Goal: Task Accomplishment & Management: Manage account settings

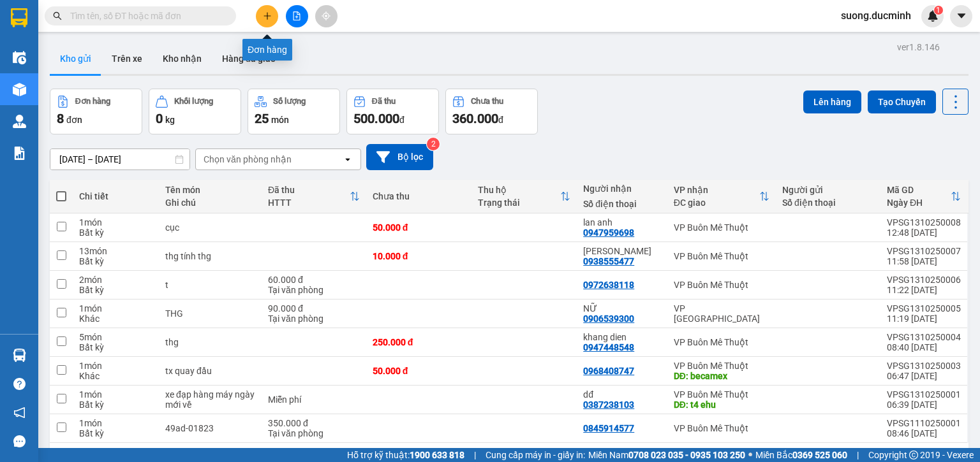
click at [268, 17] on icon "plus" at bounding box center [267, 15] width 9 height 9
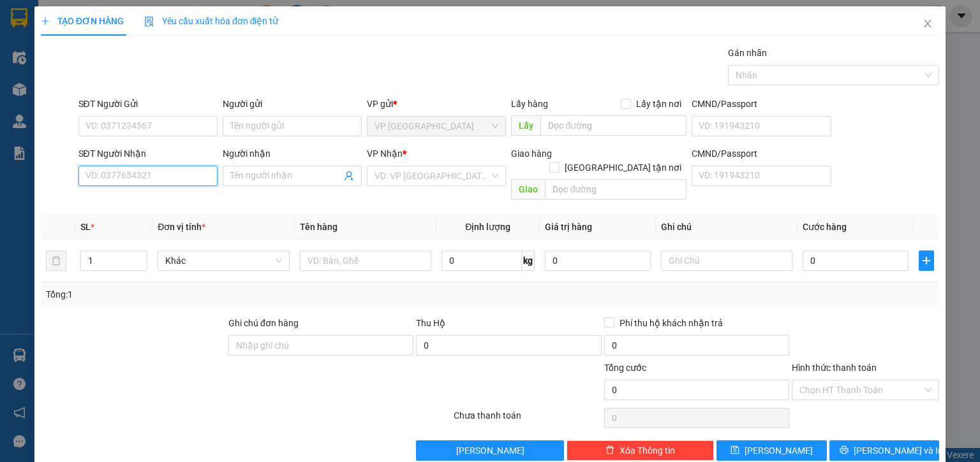
drag, startPoint x: 159, startPoint y: 166, endPoint x: 174, endPoint y: 145, distance: 25.5
click at [173, 148] on div "SĐT Người Nhận VD: 0377654321" at bounding box center [147, 169] width 139 height 45
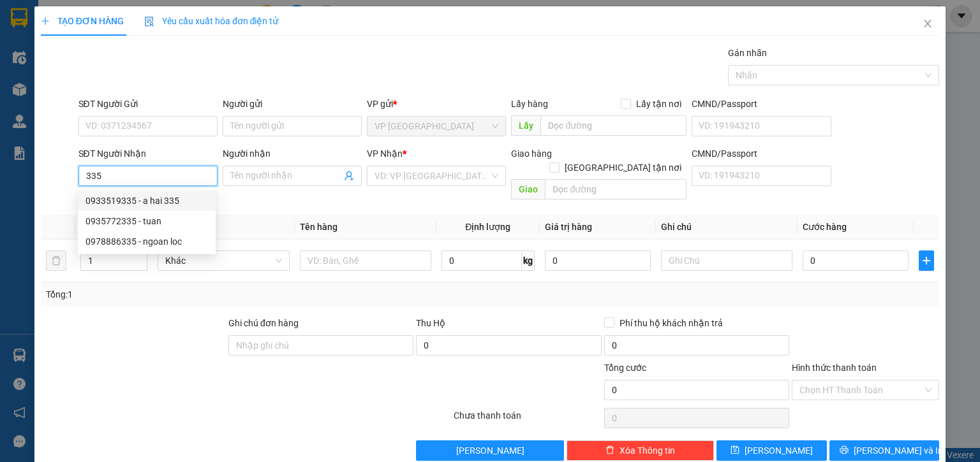
click at [89, 174] on input "335" at bounding box center [147, 176] width 139 height 20
click at [149, 205] on div "0933519335 - a hai 335" at bounding box center [146, 201] width 122 height 14
type input "0933519335"
type input "a hai 335"
type input "740.000"
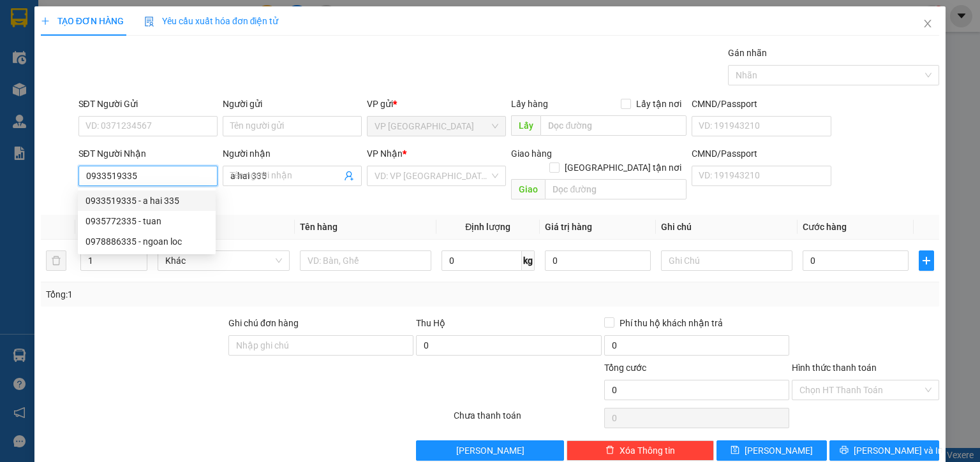
type input "740.000"
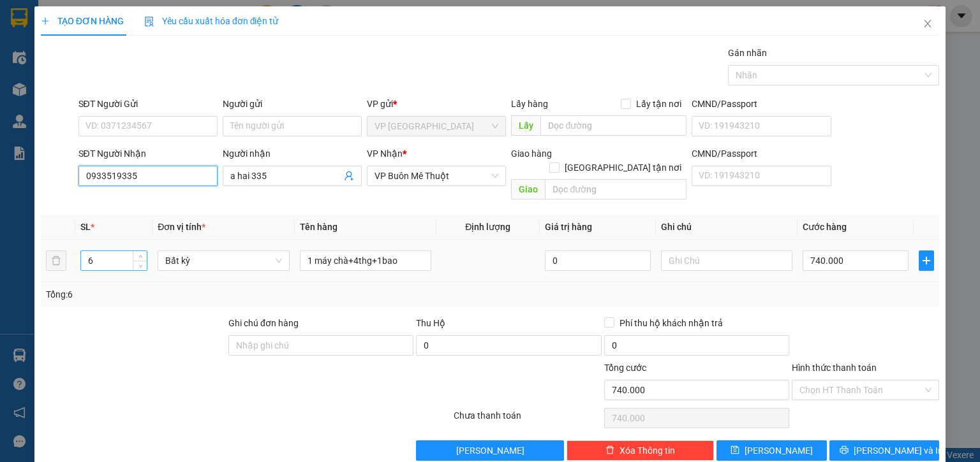
type input "0933519335"
drag, startPoint x: 115, startPoint y: 251, endPoint x: 73, endPoint y: 253, distance: 41.5
click at [73, 253] on tr "6 Bất kỳ 1 máy chà+4thg+1bao 0 740.000" at bounding box center [490, 261] width 898 height 43
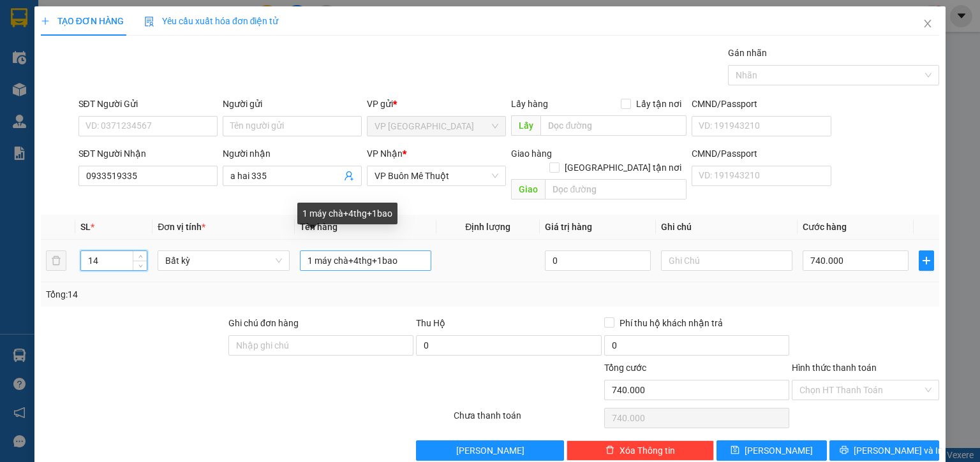
type input "14"
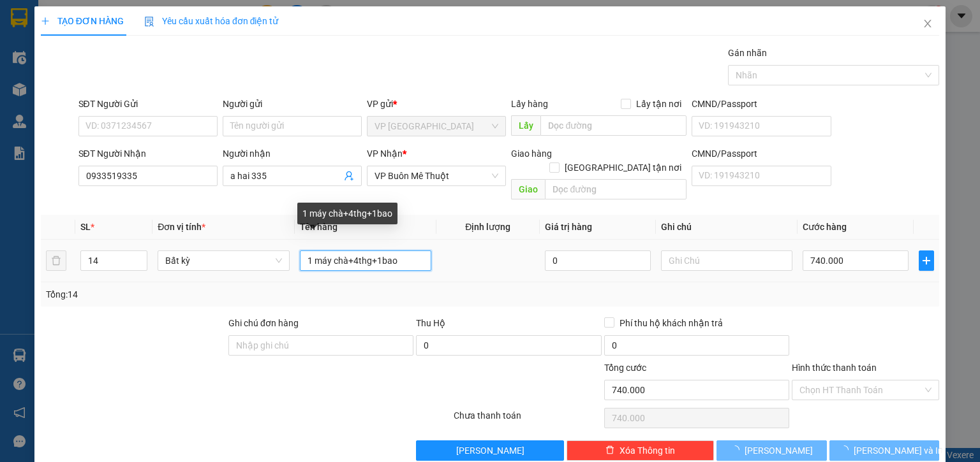
drag, startPoint x: 406, startPoint y: 244, endPoint x: 306, endPoint y: 242, distance: 99.5
click at [306, 251] on input "1 máy chà+4thg+1bao" at bounding box center [365, 261] width 131 height 20
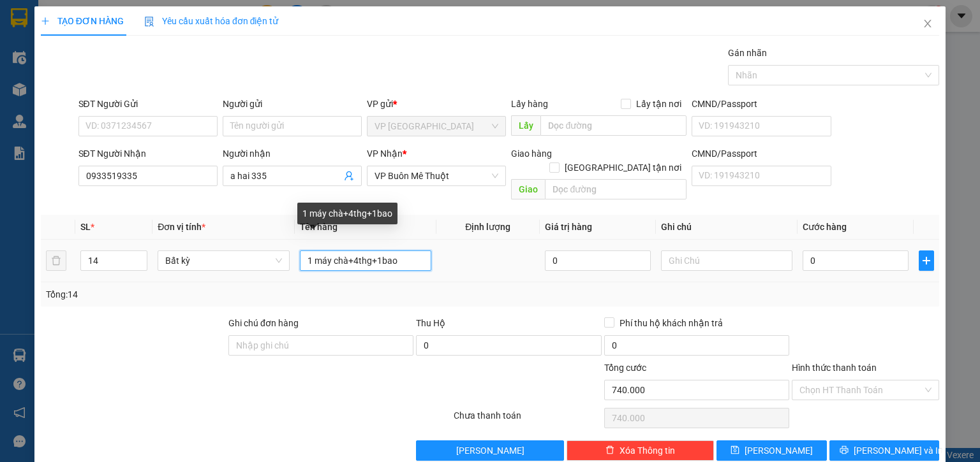
type input "0"
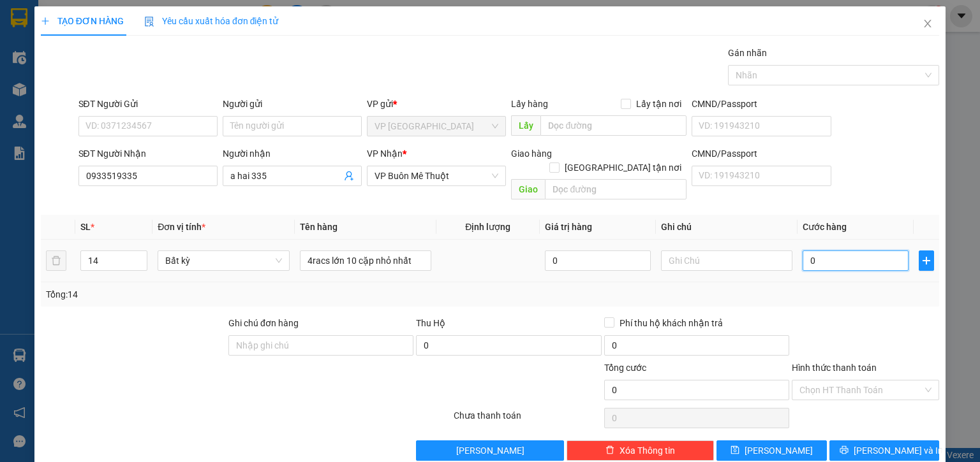
click at [859, 251] on input "0" at bounding box center [855, 261] width 106 height 20
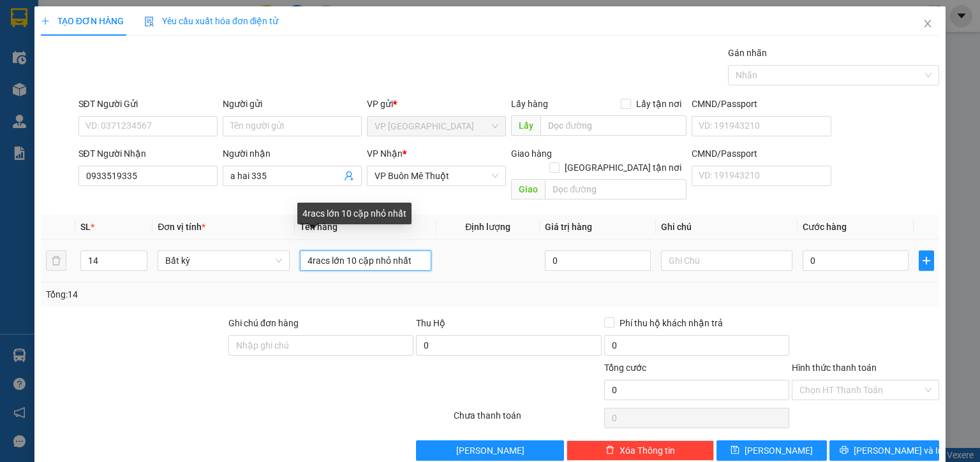
drag, startPoint x: 324, startPoint y: 246, endPoint x: 309, endPoint y: 245, distance: 14.7
click at [309, 251] on input "4racs lớn 10 cặp nhỏ nhất" at bounding box center [365, 261] width 131 height 20
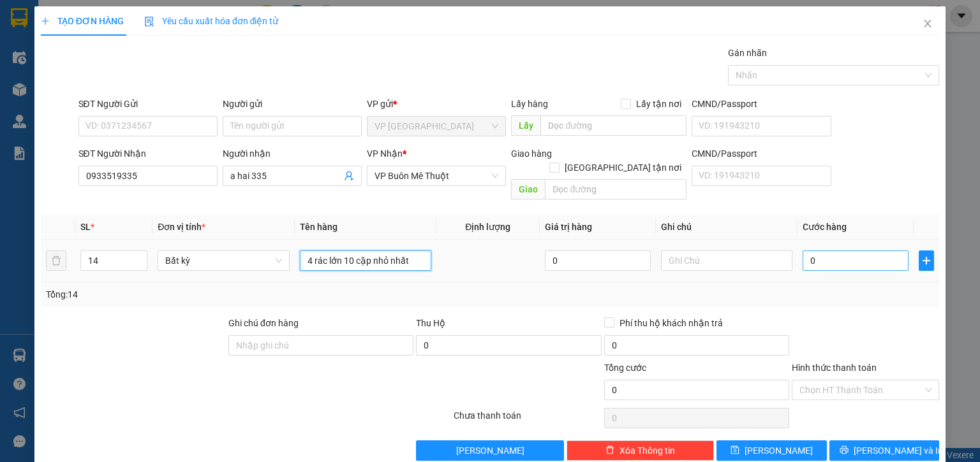
type input "4 rác lớn 10 cặp nhỏ nhất"
click at [855, 251] on input "0" at bounding box center [855, 261] width 106 height 20
type input "1"
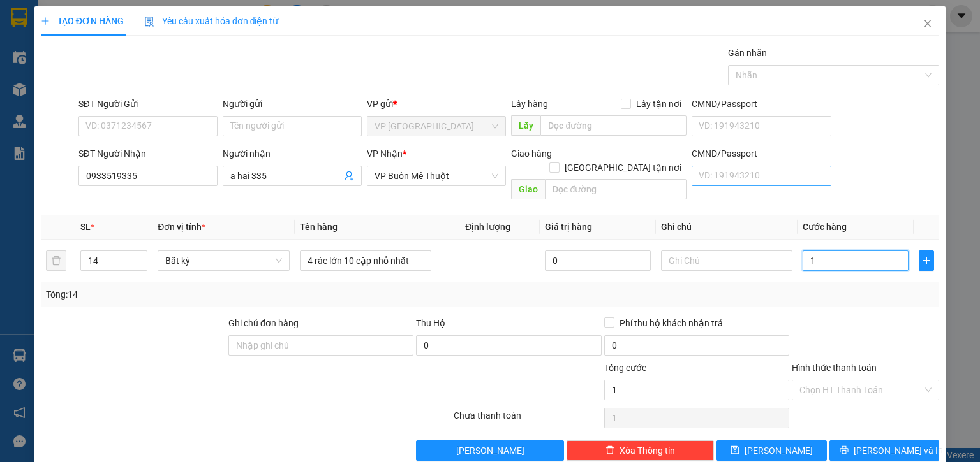
type input "14"
type input "140"
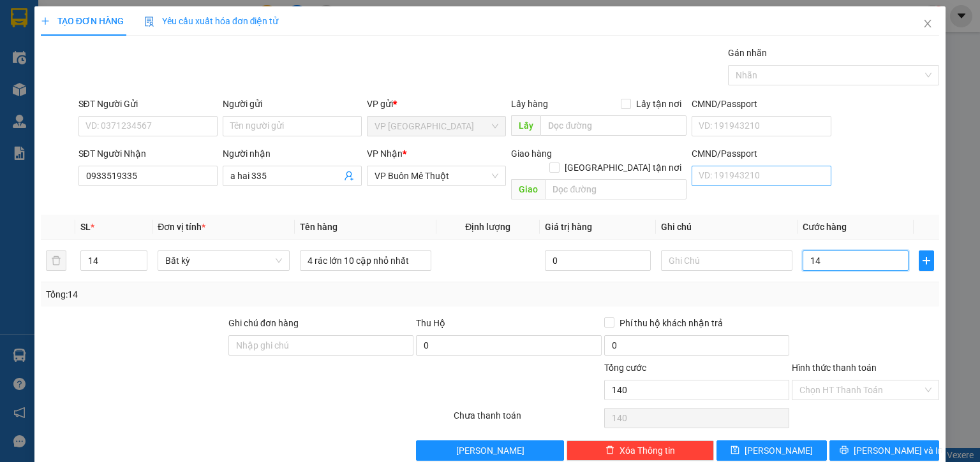
type input "140"
type input "1.400"
type input "1.400.000"
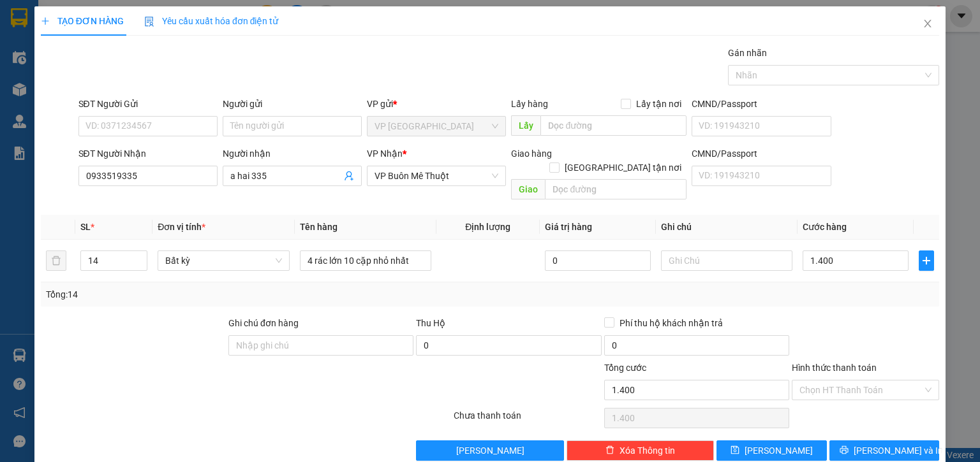
type input "1.400.000"
click at [853, 324] on div at bounding box center [865, 338] width 150 height 45
click at [764, 441] on button "[PERSON_NAME]" at bounding box center [771, 451] width 110 height 20
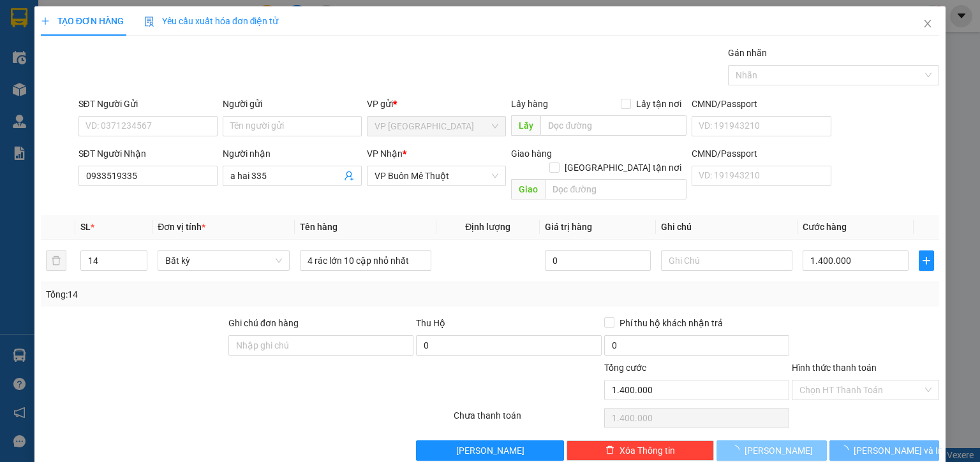
type input "0"
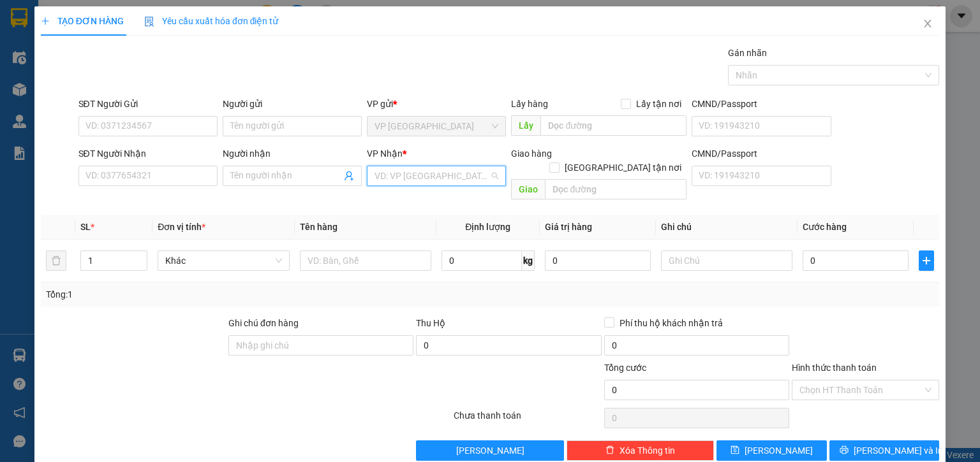
click at [485, 177] on input "search" at bounding box center [431, 175] width 115 height 19
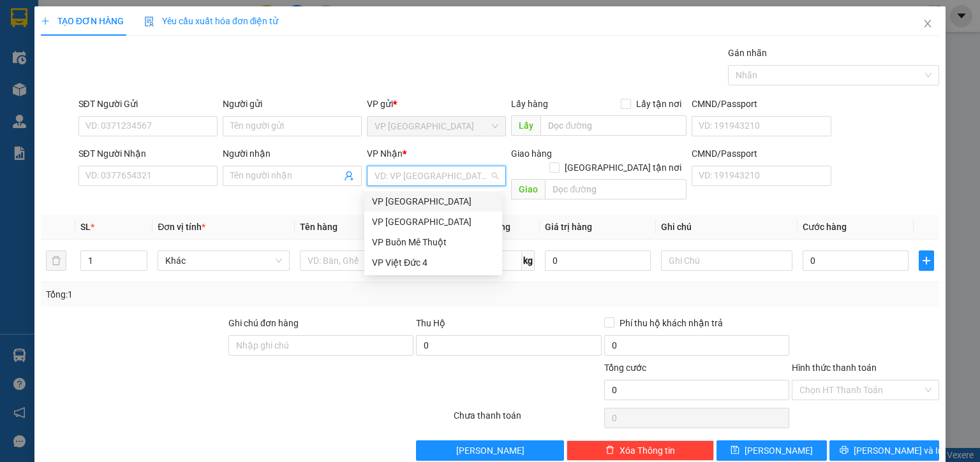
click at [961, 113] on div "TẠO ĐƠN HÀNG Yêu cầu xuất hóa đơn điện tử Transit Pickup Surcharge Ids Transit …" at bounding box center [490, 231] width 980 height 462
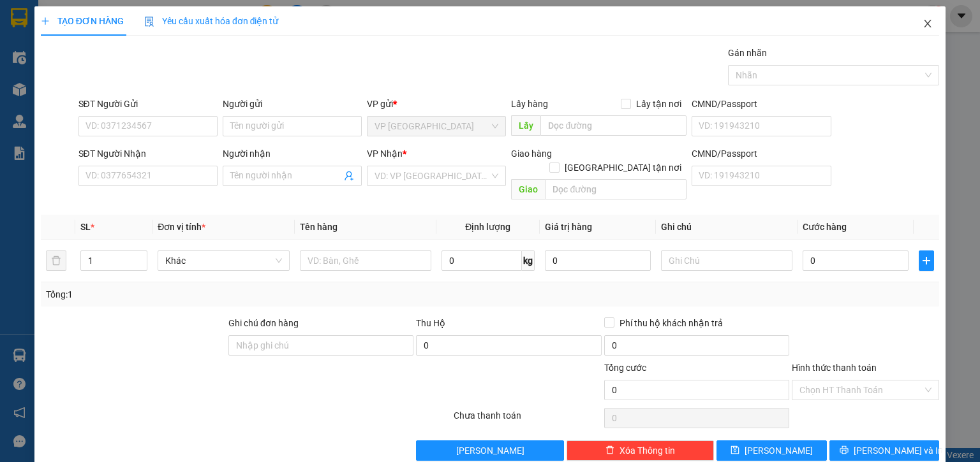
drag, startPoint x: 919, startPoint y: 23, endPoint x: 903, endPoint y: 1, distance: 27.4
click at [922, 22] on icon "close" at bounding box center [927, 23] width 10 height 10
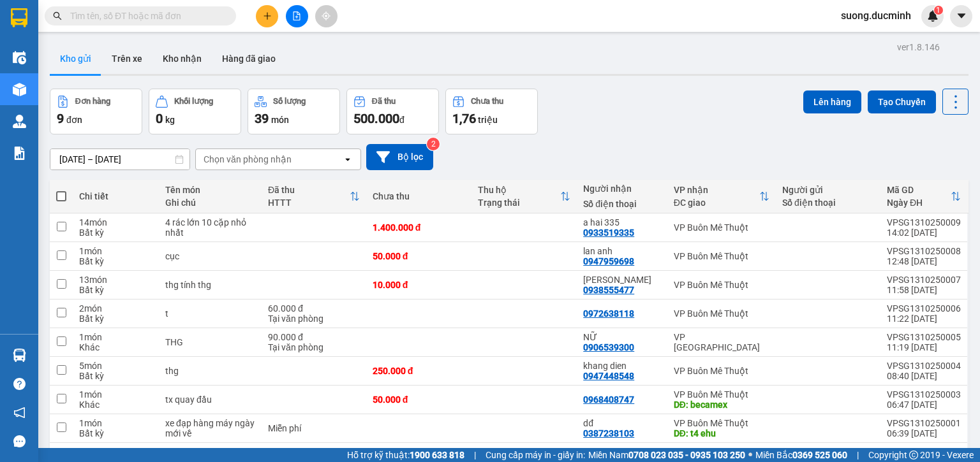
click at [343, 68] on div "Kho gửi Trên xe Kho nhận Hàng đã giao" at bounding box center [509, 60] width 919 height 34
click at [297, 17] on icon "file-add" at bounding box center [296, 15] width 9 height 9
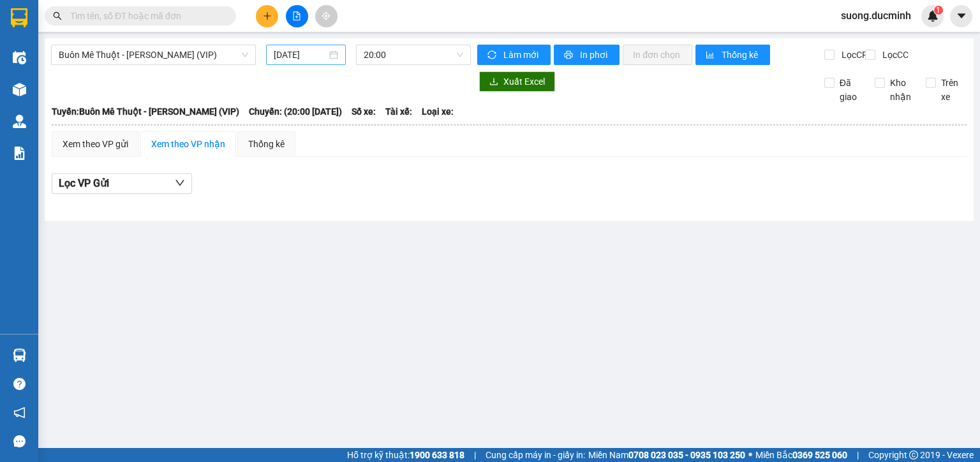
click at [311, 61] on div "[DATE]" at bounding box center [305, 55] width 79 height 20
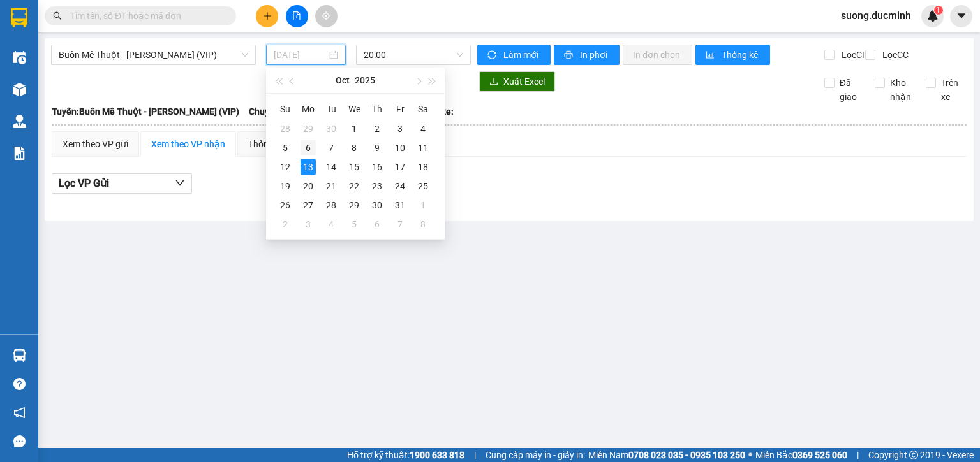
click at [310, 146] on div "6" at bounding box center [307, 147] width 15 height 15
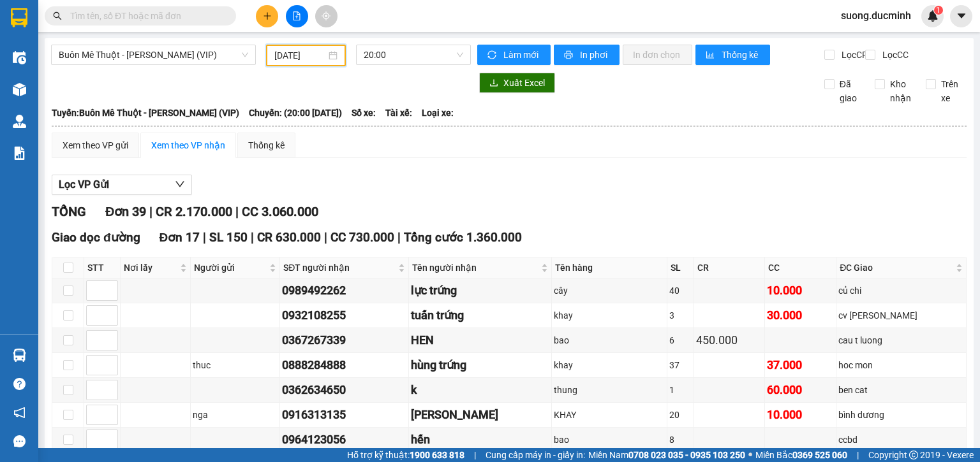
click at [313, 56] on input "06/10/2025" at bounding box center [299, 55] width 51 height 14
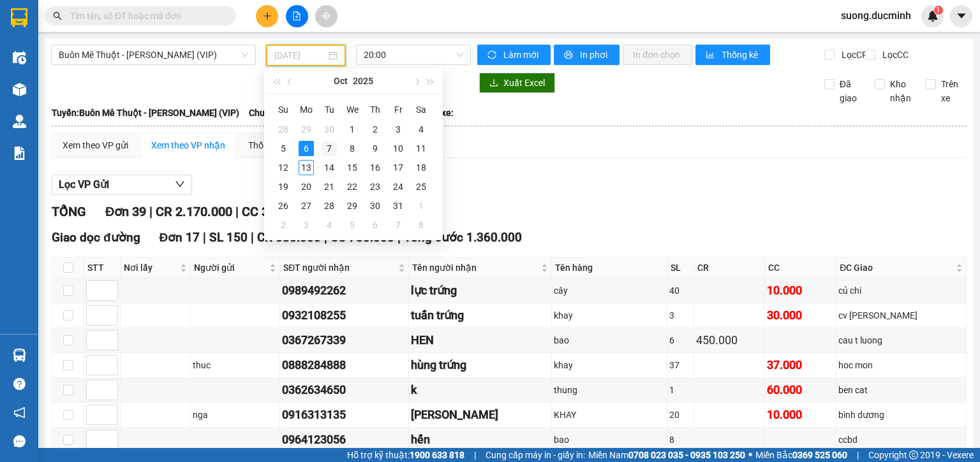
click at [331, 143] on div "7" at bounding box center [329, 148] width 15 height 15
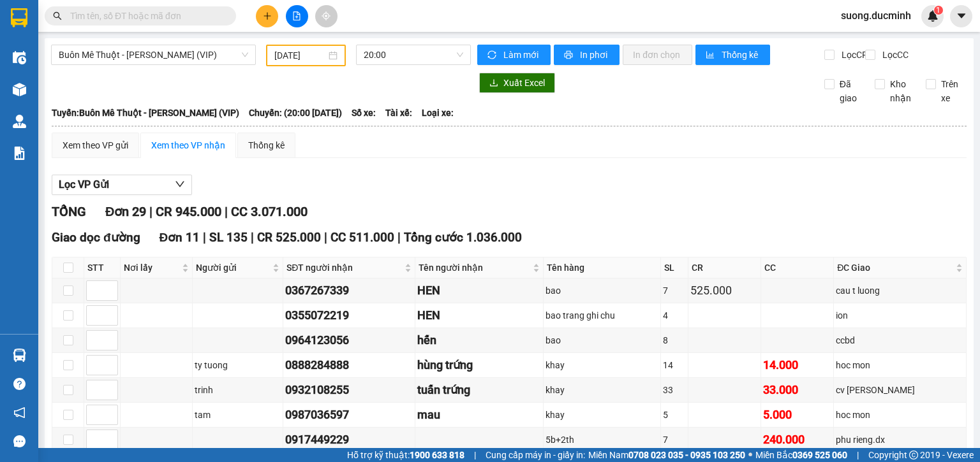
click at [306, 45] on div "07/10/2025" at bounding box center [305, 56] width 79 height 22
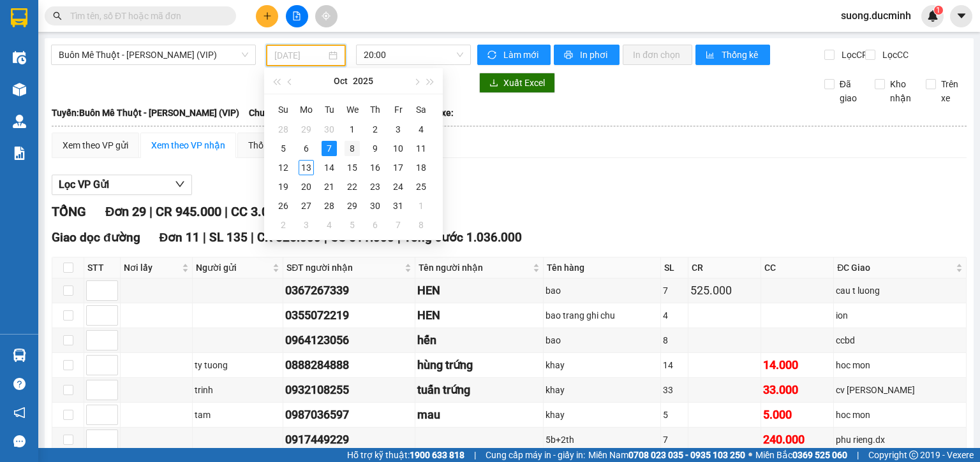
click at [353, 141] on div "8" at bounding box center [351, 148] width 15 height 15
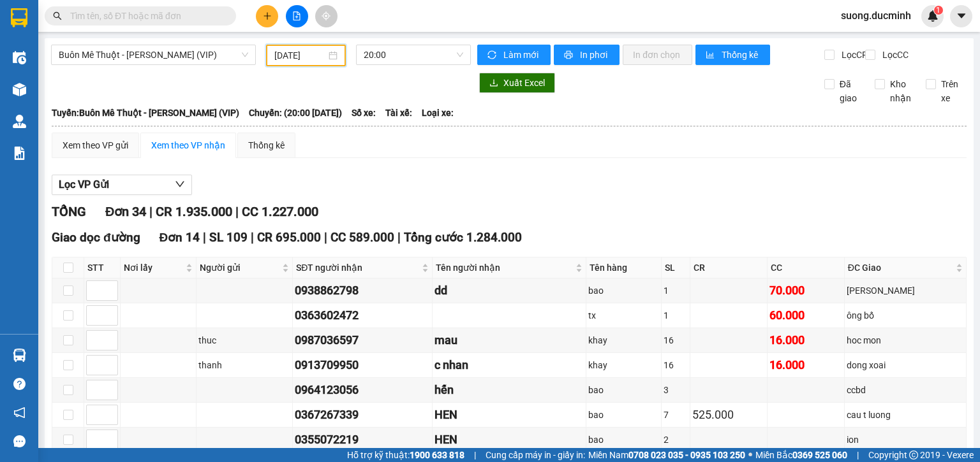
click at [282, 57] on input "08/10/2025" at bounding box center [299, 55] width 51 height 14
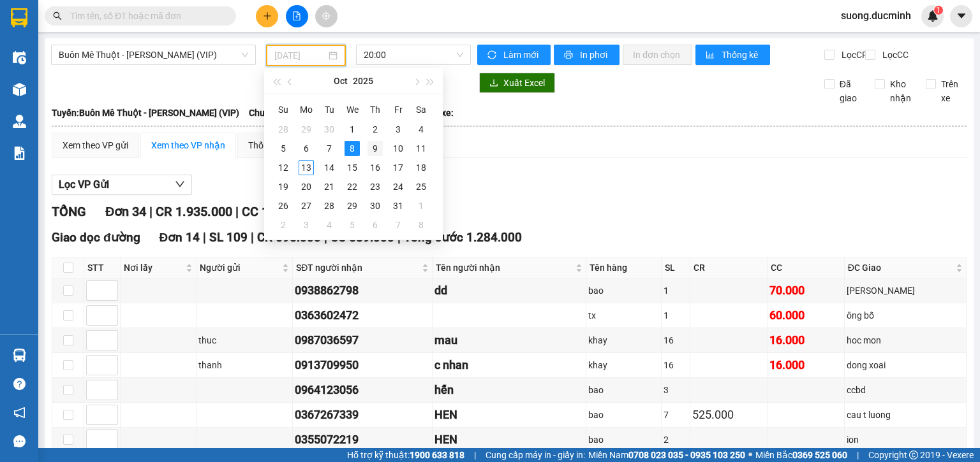
click at [373, 152] on div "9" at bounding box center [374, 148] width 15 height 15
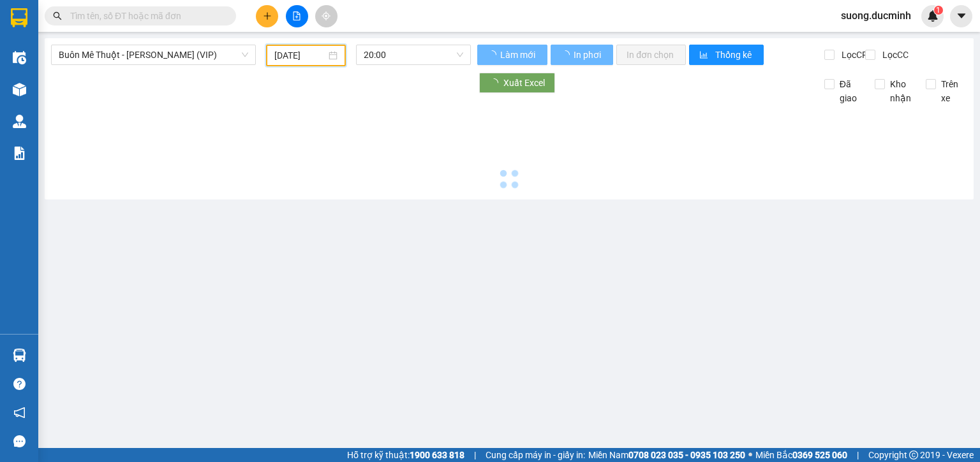
type input "09/10/2025"
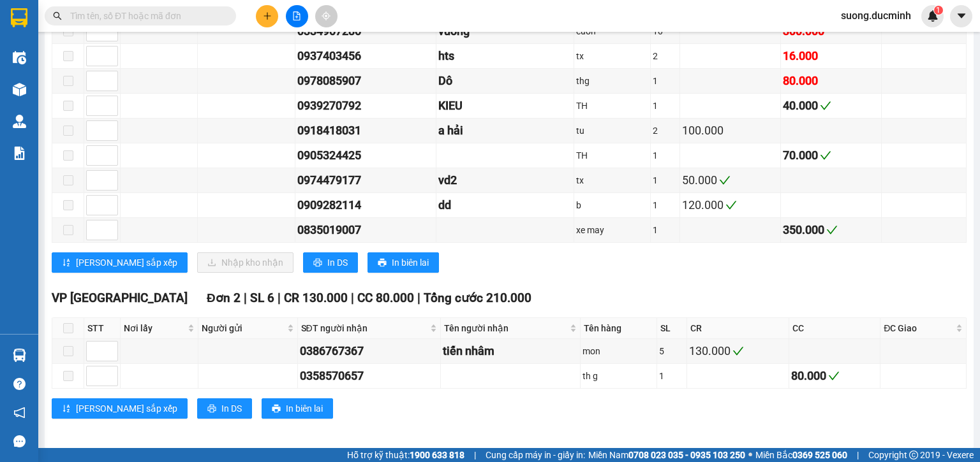
scroll to position [824, 0]
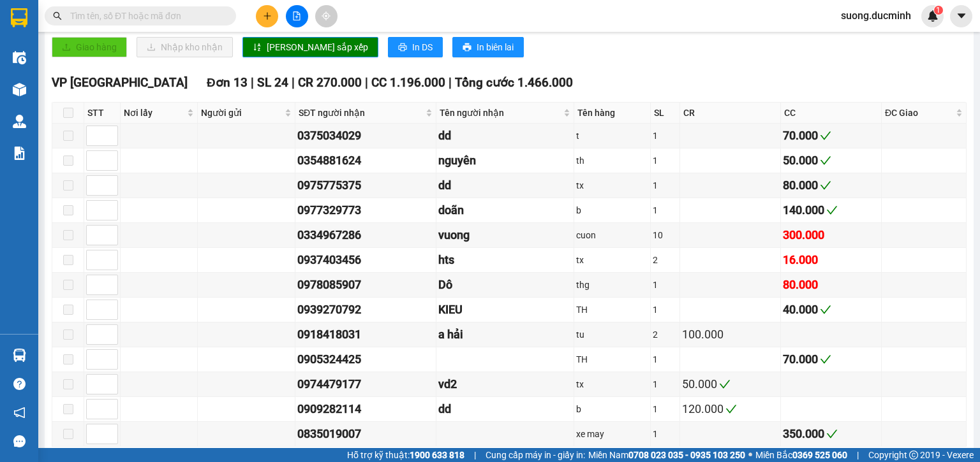
click at [270, 18] on icon "plus" at bounding box center [267, 15] width 9 height 9
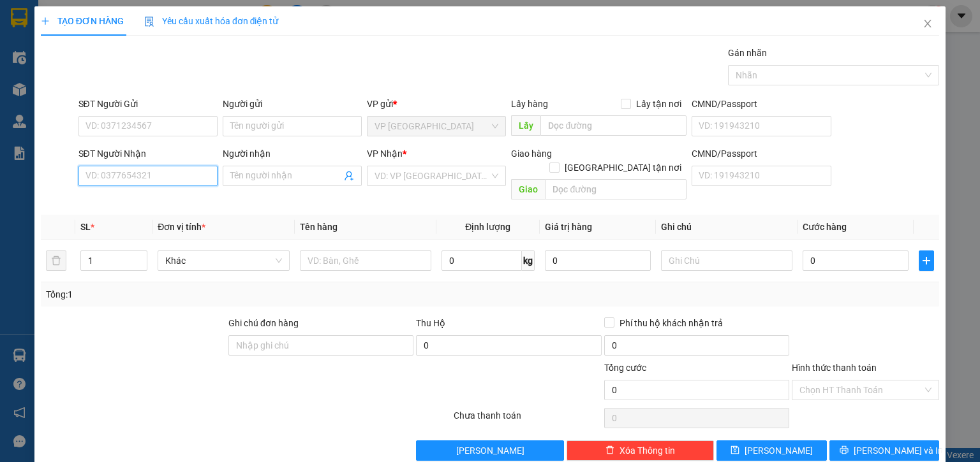
click at [105, 173] on input "SĐT Người Nhận" at bounding box center [147, 176] width 139 height 20
click at [128, 200] on div "0976037515 - co loi" at bounding box center [146, 201] width 122 height 14
type input "0976037515"
type input "co loi"
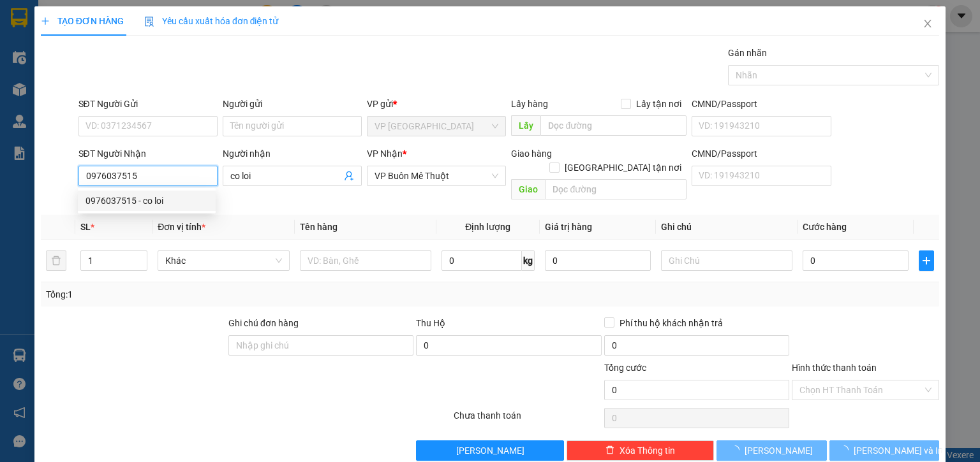
type input "150.000"
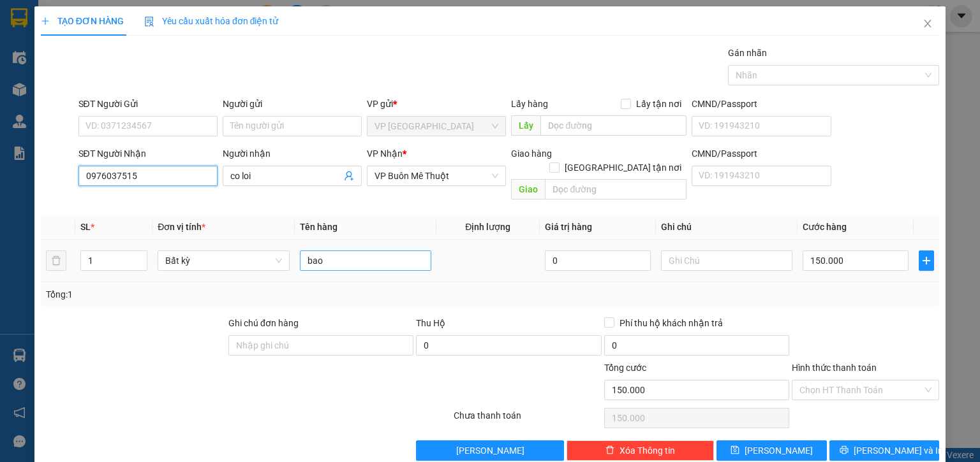
type input "0976037515"
drag, startPoint x: 334, startPoint y: 253, endPoint x: 305, endPoint y: 250, distance: 28.9
click at [305, 251] on input "bao" at bounding box center [365, 261] width 131 height 20
type input "cục"
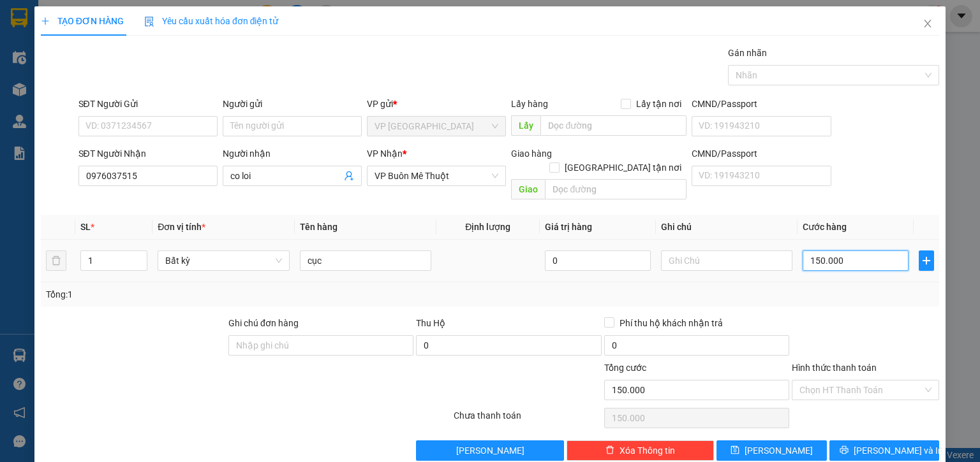
click at [863, 251] on input "150.000" at bounding box center [855, 261] width 106 height 20
type input "5"
type input "50"
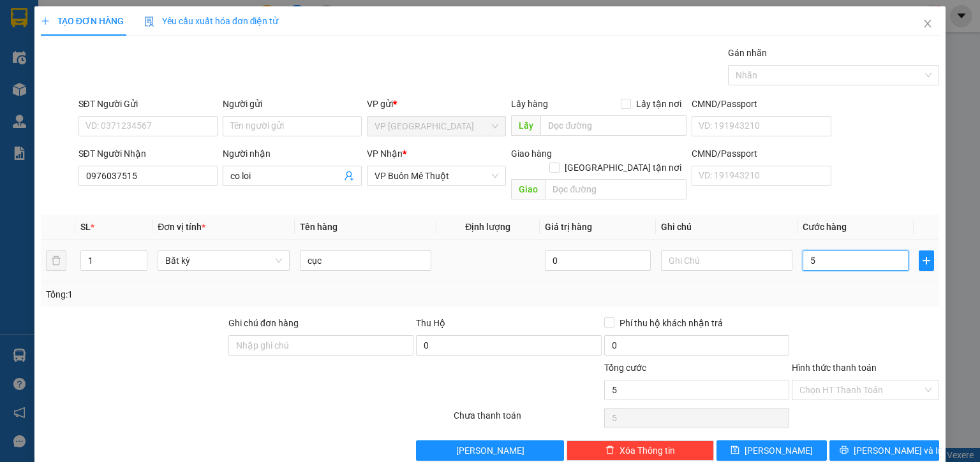
type input "50"
type input "50.000"
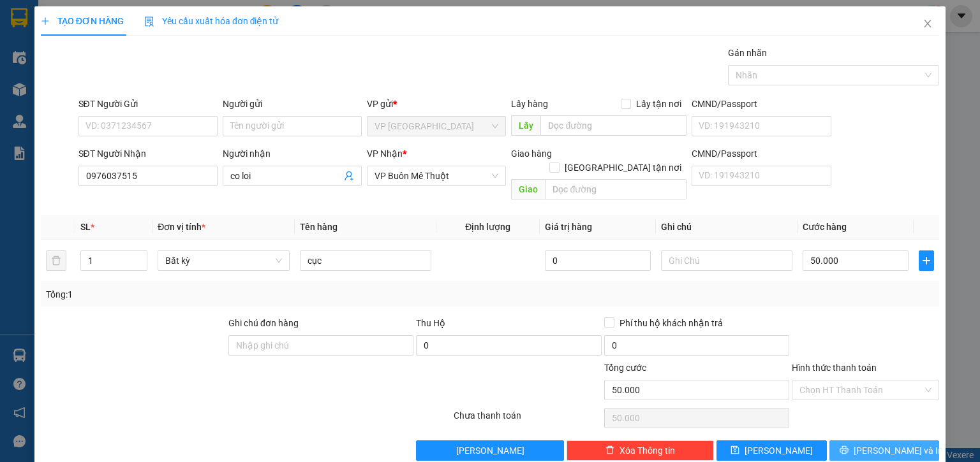
click at [876, 444] on span "[PERSON_NAME] và In" at bounding box center [898, 451] width 89 height 14
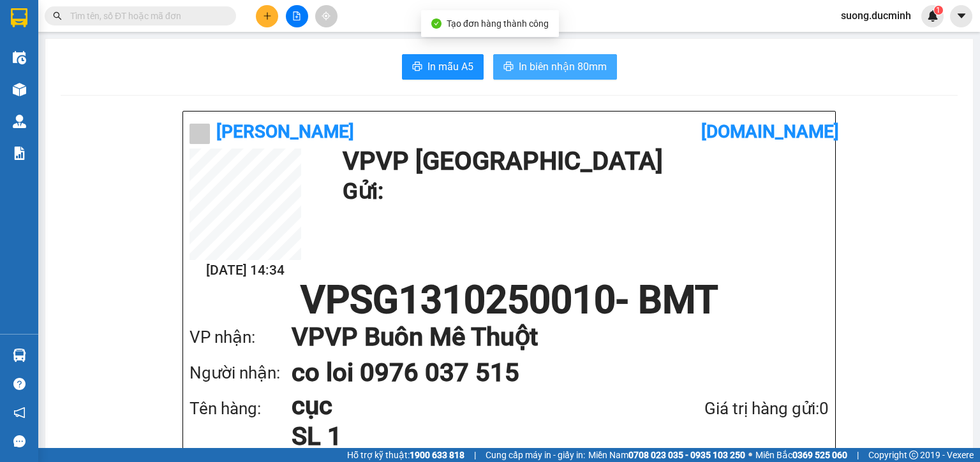
click at [536, 77] on button "In biên nhận 80mm" at bounding box center [555, 67] width 124 height 26
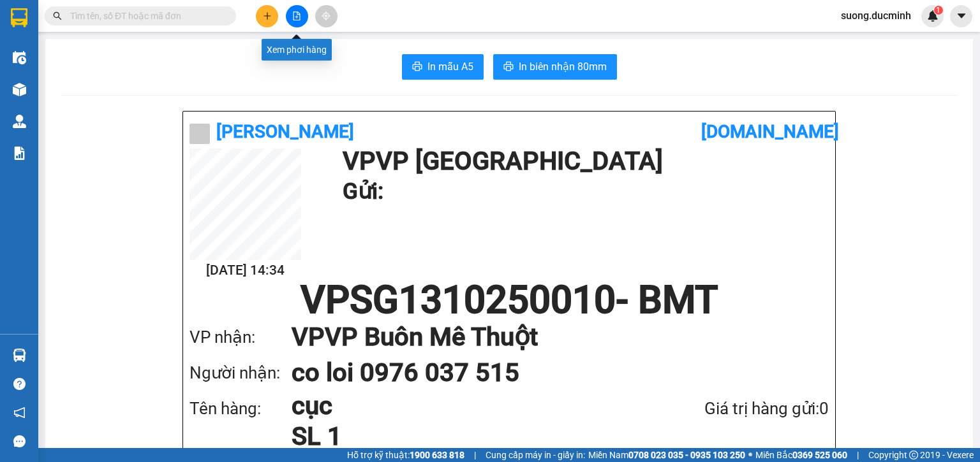
click at [293, 23] on button at bounding box center [297, 16] width 22 height 22
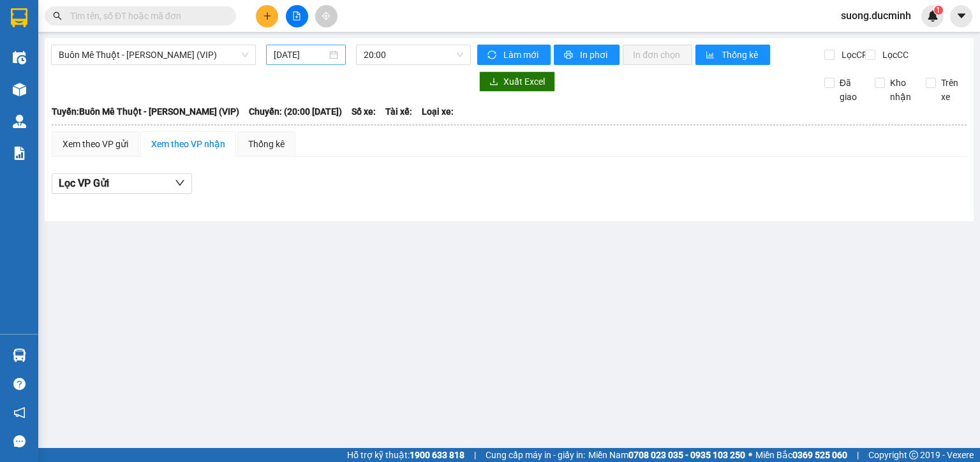
click at [311, 52] on input "[DATE]" at bounding box center [300, 55] width 52 height 14
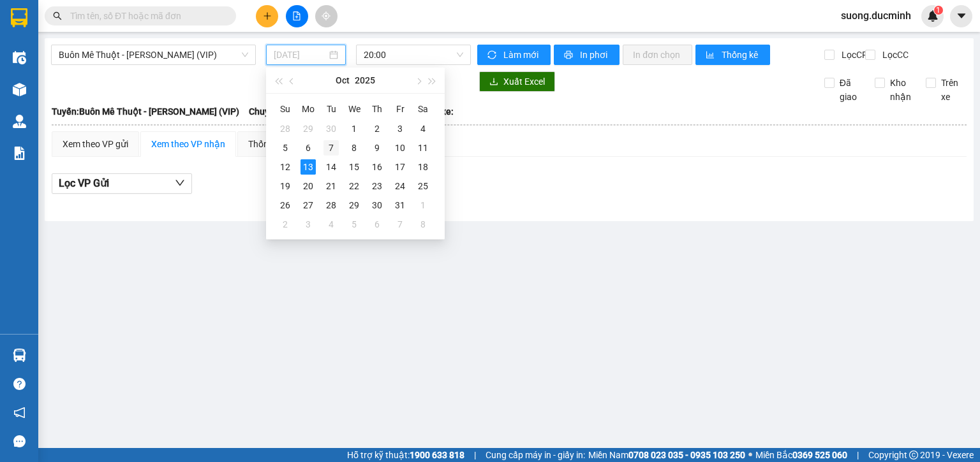
click at [326, 150] on div "7" at bounding box center [330, 147] width 15 height 15
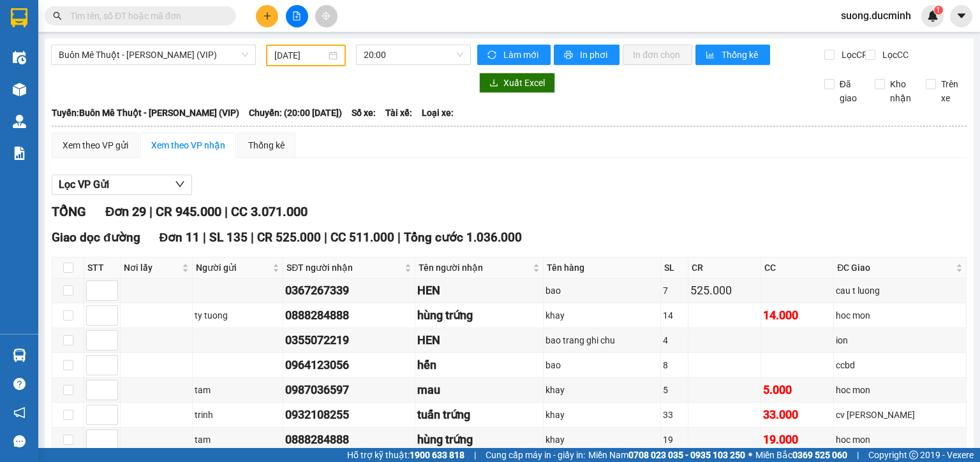
click at [292, 62] on div "07/10/2025" at bounding box center [305, 56] width 79 height 22
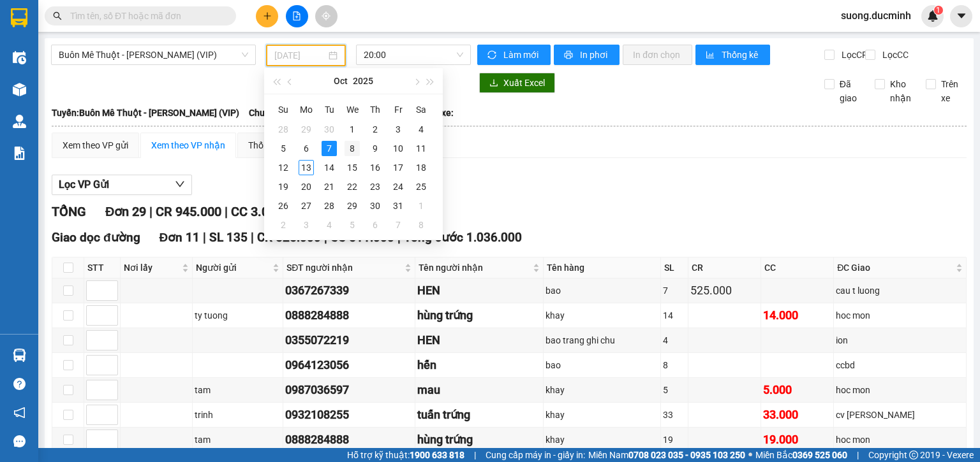
click at [352, 147] on div "8" at bounding box center [351, 148] width 15 height 15
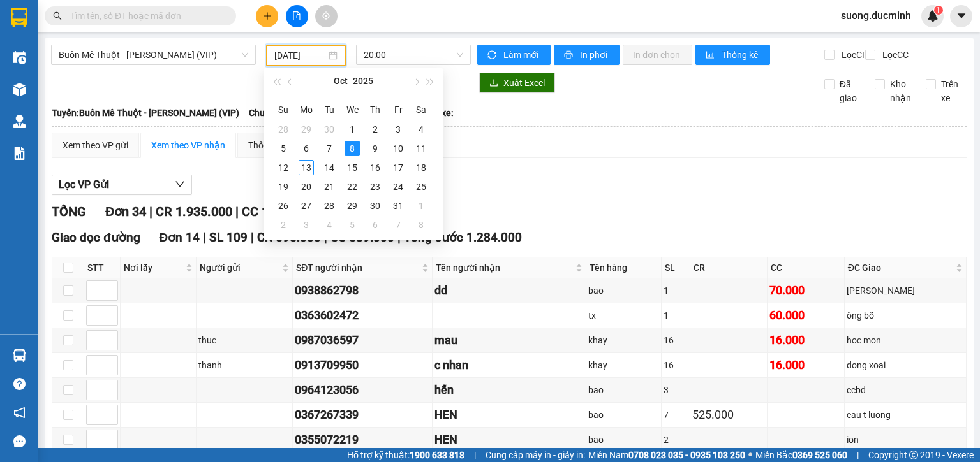
click at [291, 59] on input "[DATE]" at bounding box center [299, 55] width 51 height 14
click at [370, 149] on div "9" at bounding box center [374, 148] width 15 height 15
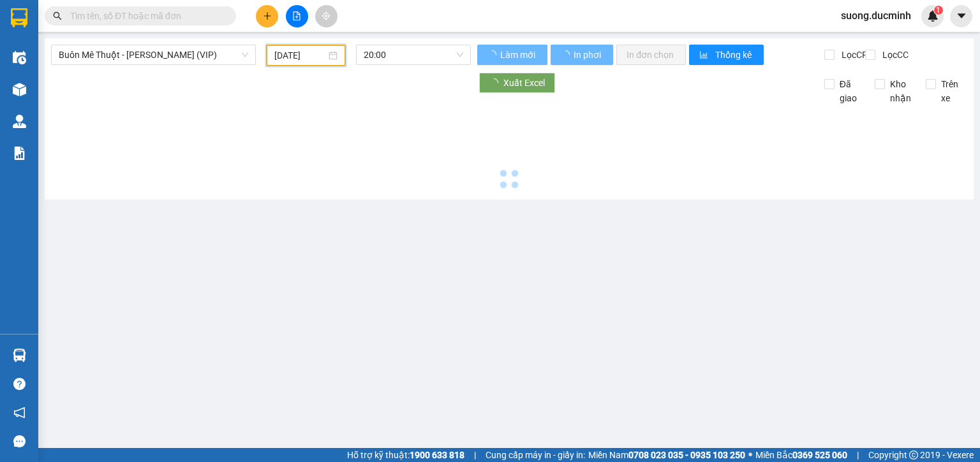
type input "09/10/2025"
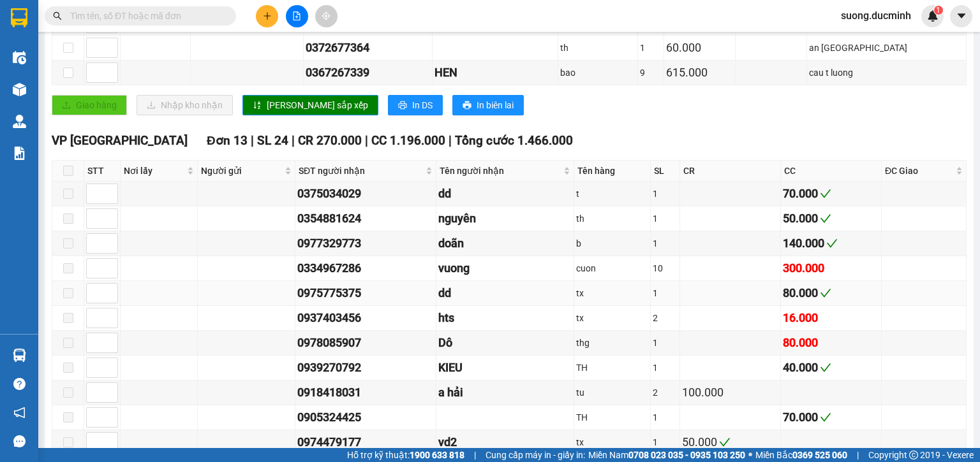
scroll to position [817, 0]
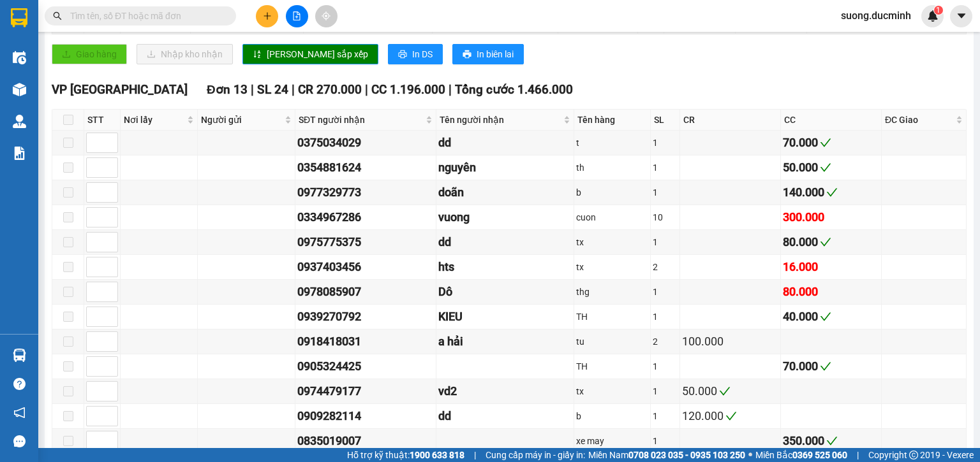
click at [198, 17] on input "text" at bounding box center [145, 16] width 151 height 14
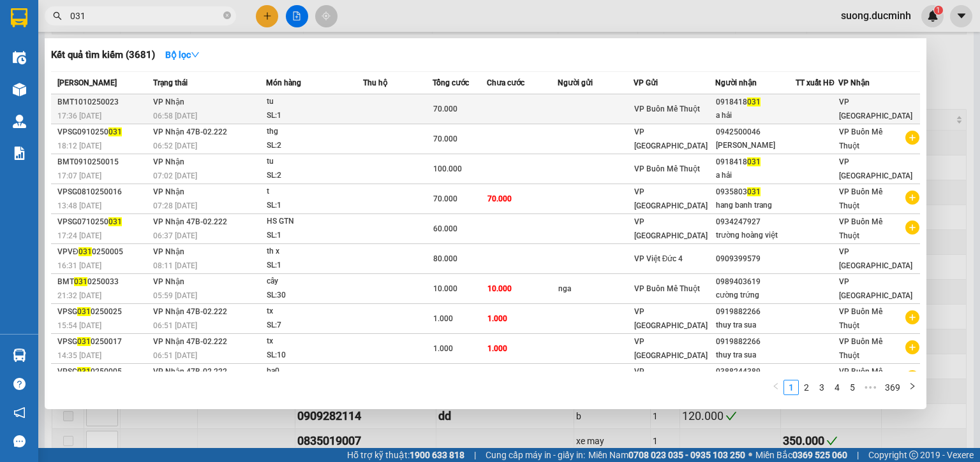
type input "031"
click at [420, 110] on td at bounding box center [398, 109] width 70 height 30
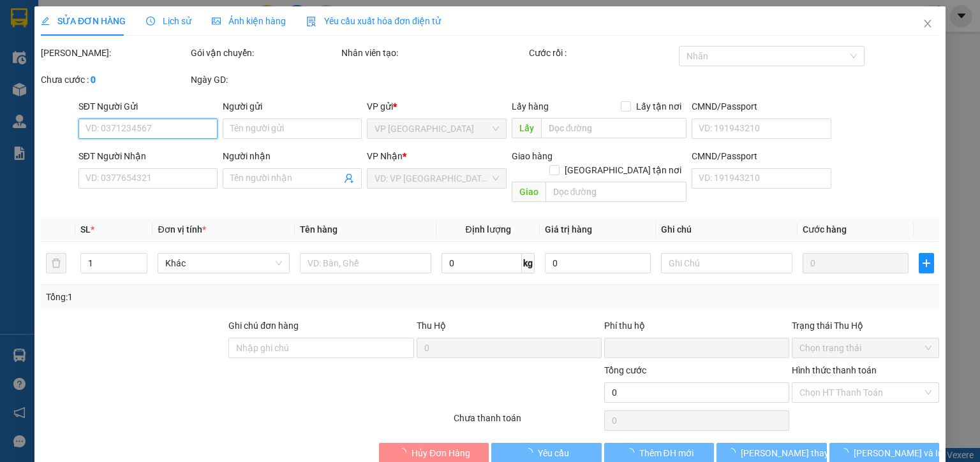
type input "0918418031"
type input "a hải"
type input "0"
type input "70.000"
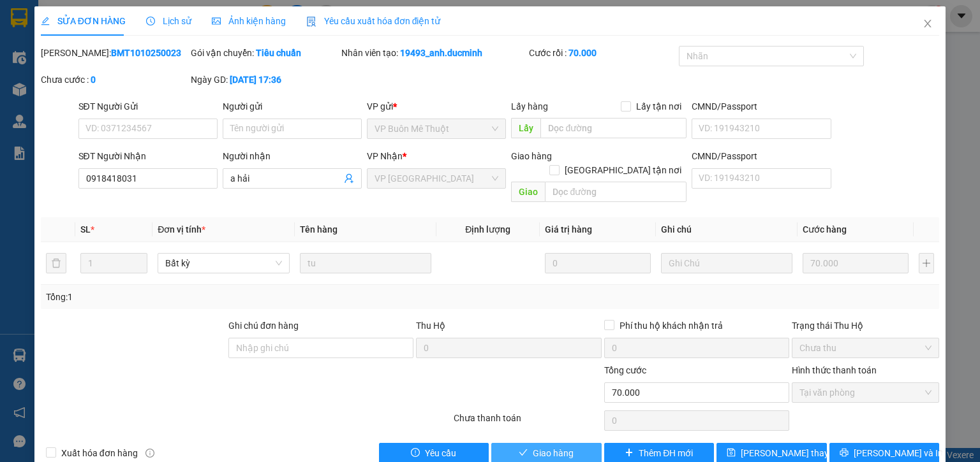
click at [549, 447] on span "Giao hàng" at bounding box center [553, 454] width 41 height 14
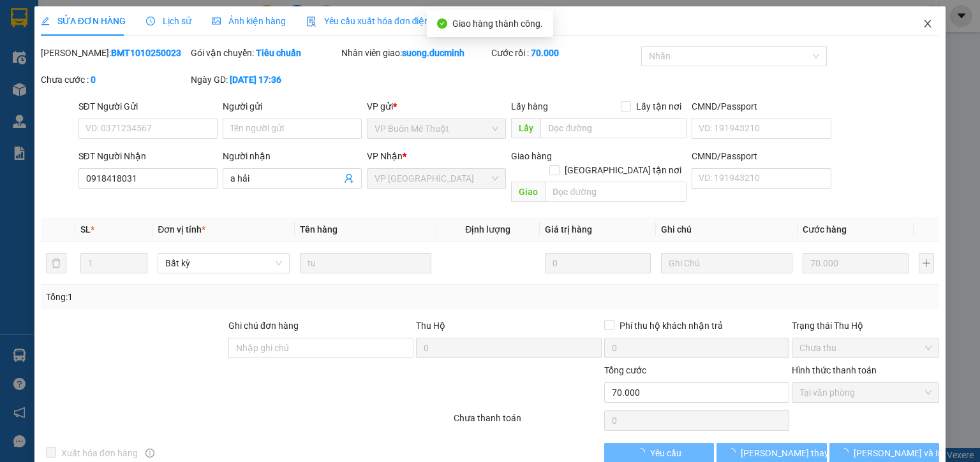
click at [922, 27] on icon "close" at bounding box center [927, 23] width 10 height 10
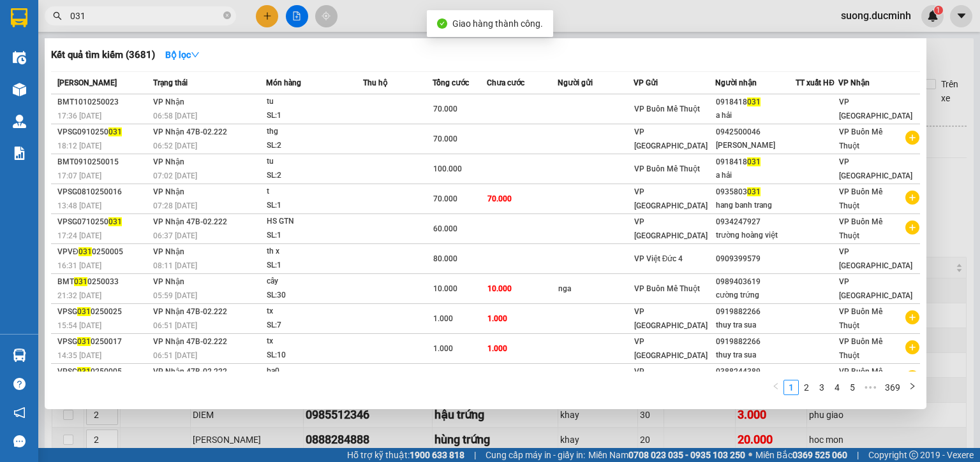
click at [159, 24] on span "031" at bounding box center [140, 15] width 191 height 19
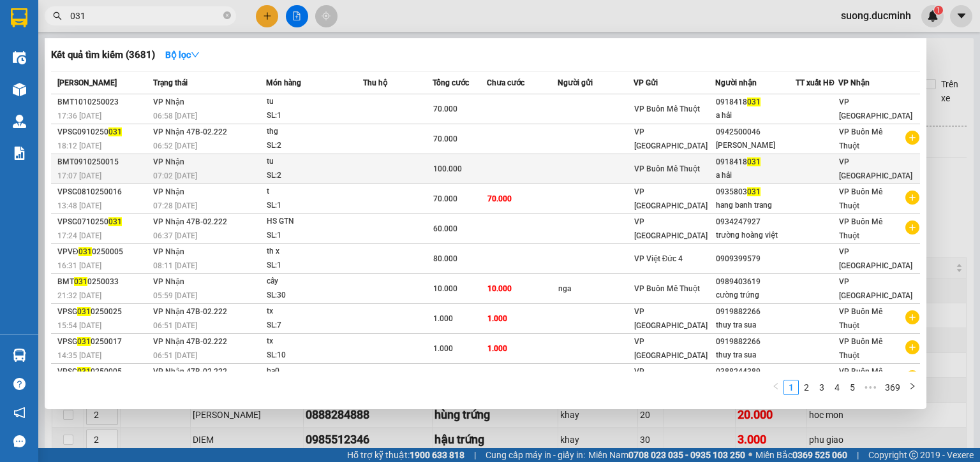
click at [208, 170] on div "07:02 - 10/10" at bounding box center [209, 176] width 112 height 14
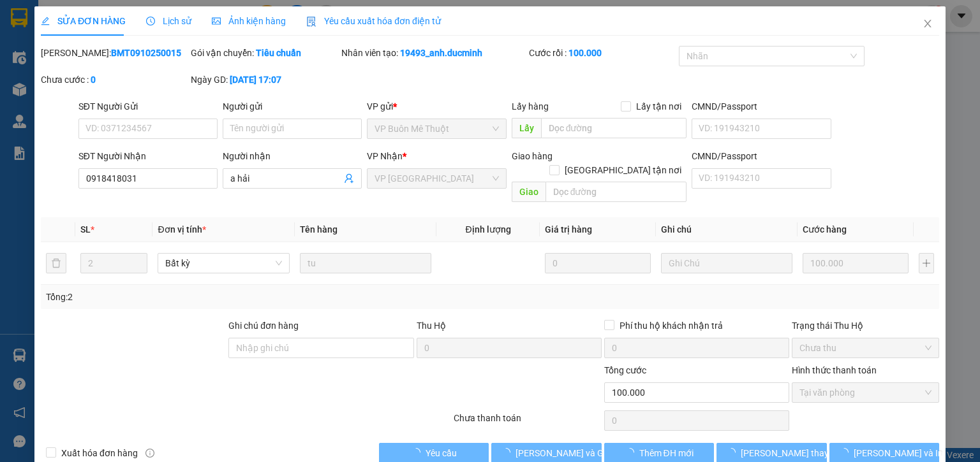
type input "0918418031"
type input "a hải"
type input "0"
type input "100.000"
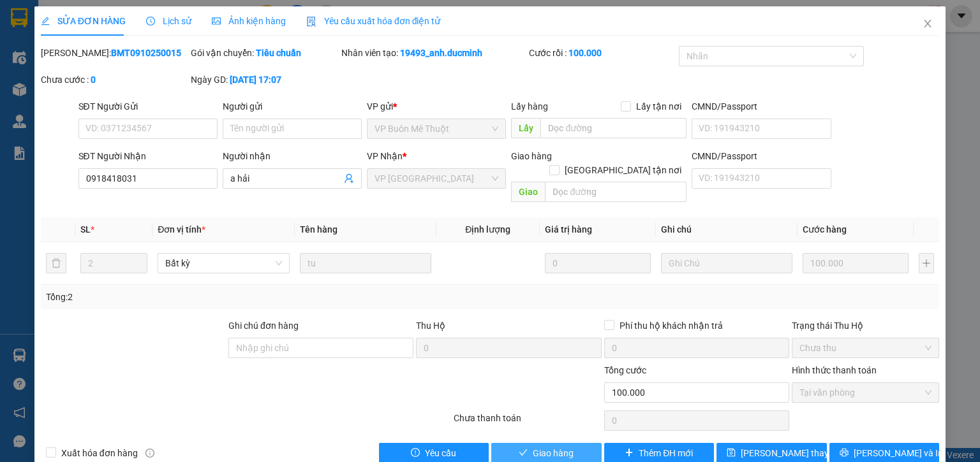
click at [559, 447] on span "Giao hàng" at bounding box center [553, 454] width 41 height 14
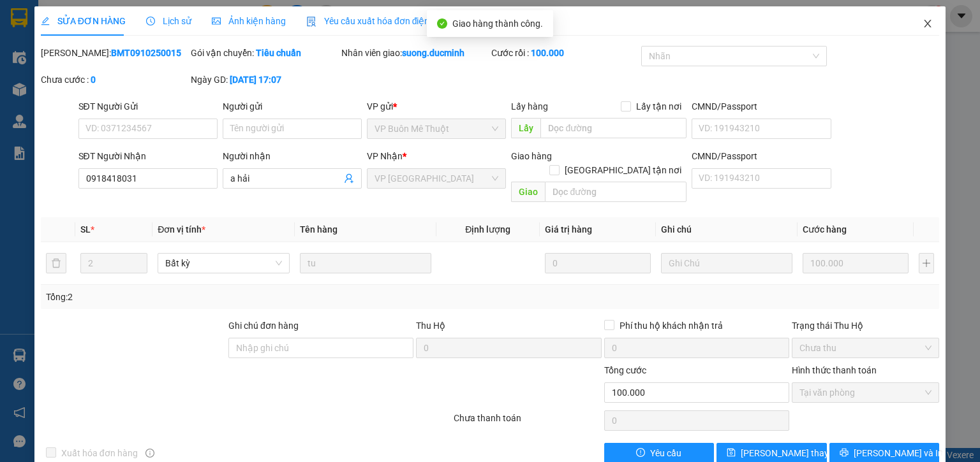
click at [922, 19] on icon "close" at bounding box center [927, 23] width 10 height 10
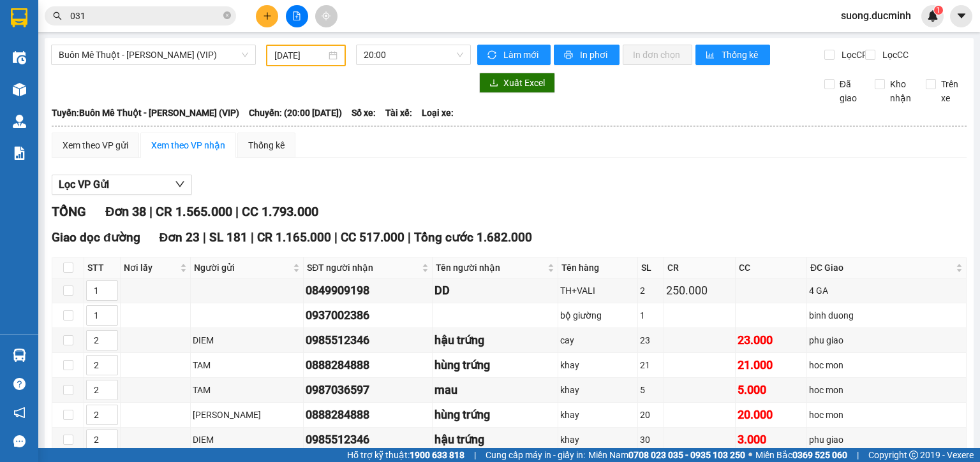
click at [301, 59] on input "09/10/2025" at bounding box center [299, 55] width 51 height 14
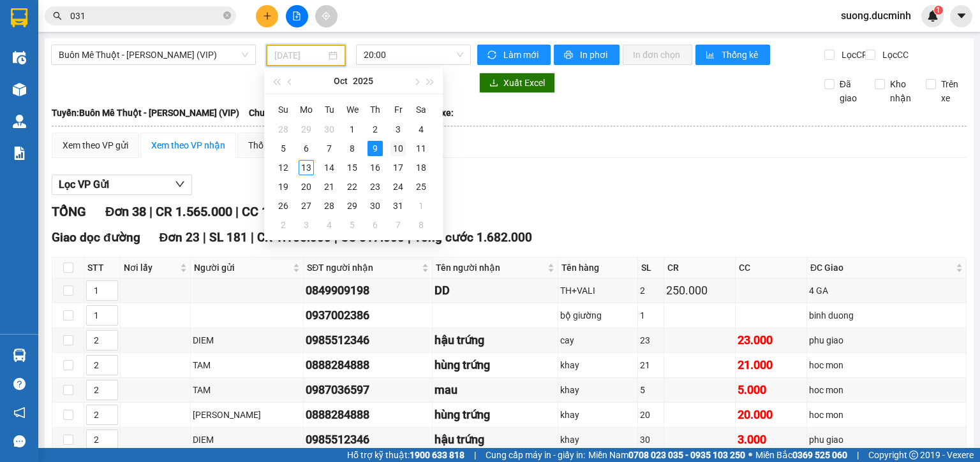
click at [401, 149] on div "10" at bounding box center [397, 148] width 15 height 15
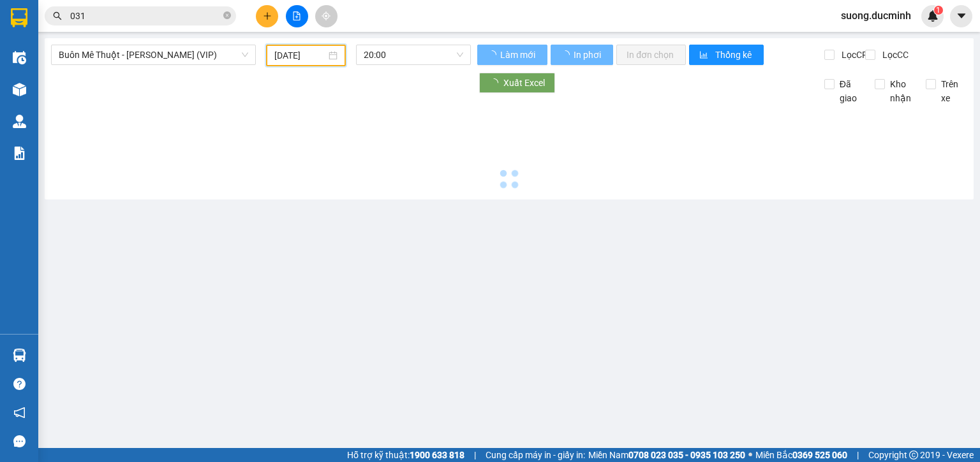
type input "10/10/2025"
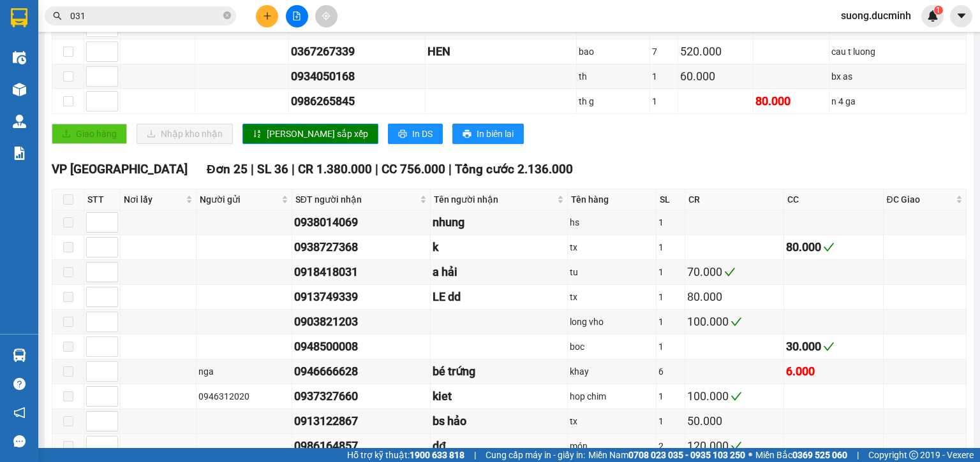
scroll to position [765, 0]
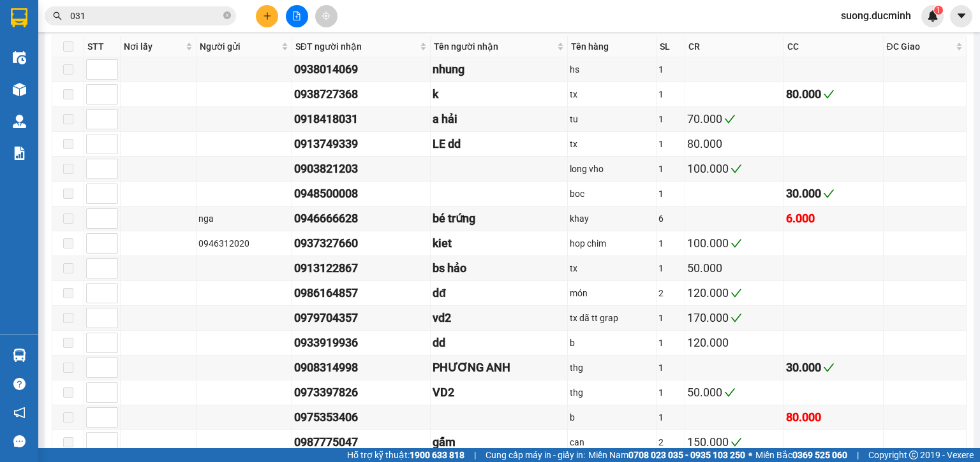
click at [100, 15] on div "Click to sort ascending" at bounding box center [50, 11] width 100 height 22
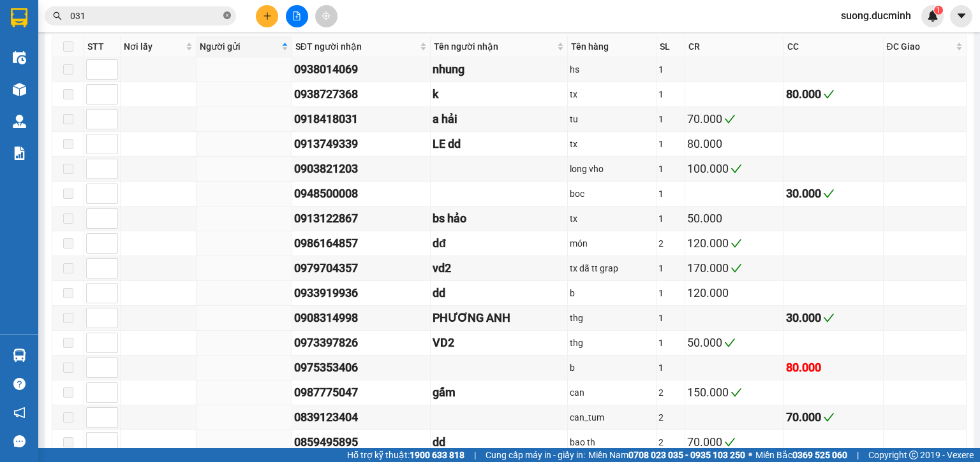
click at [225, 15] on icon "close-circle" at bounding box center [227, 15] width 8 height 8
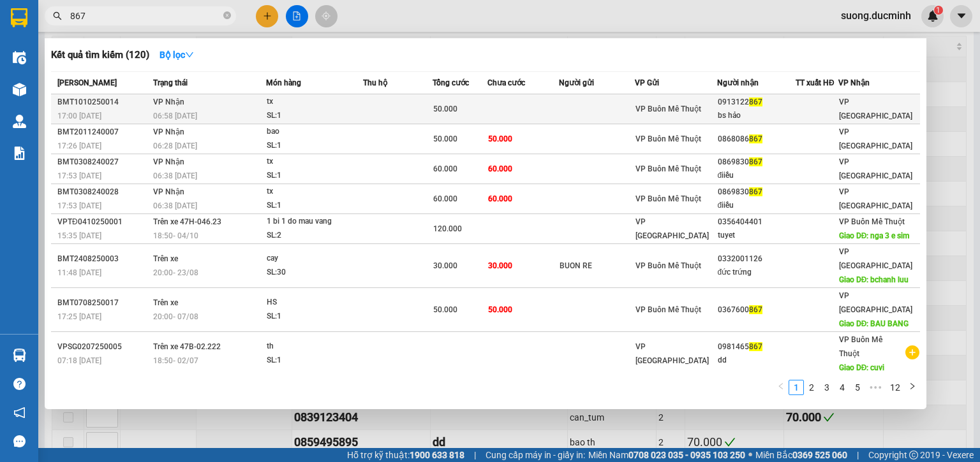
type input "867"
click at [542, 112] on td at bounding box center [522, 109] width 71 height 30
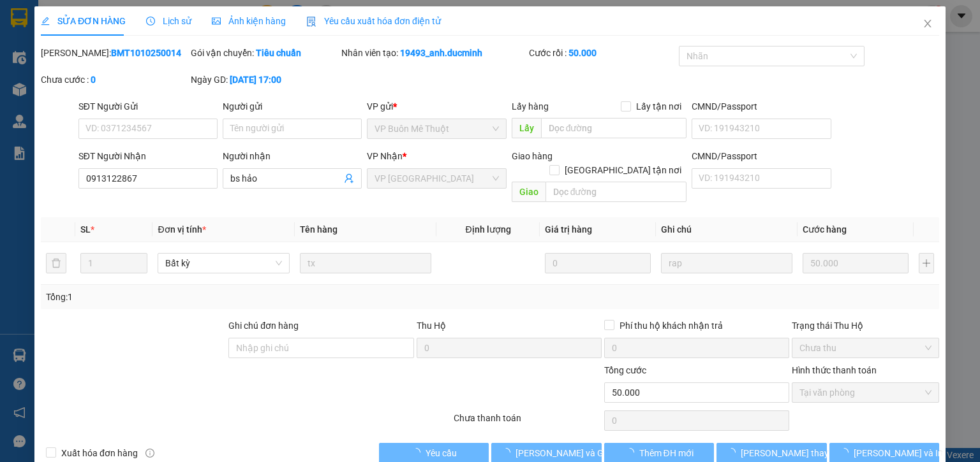
type input "0913122867"
type input "bs hảo"
type input "0"
type input "50.000"
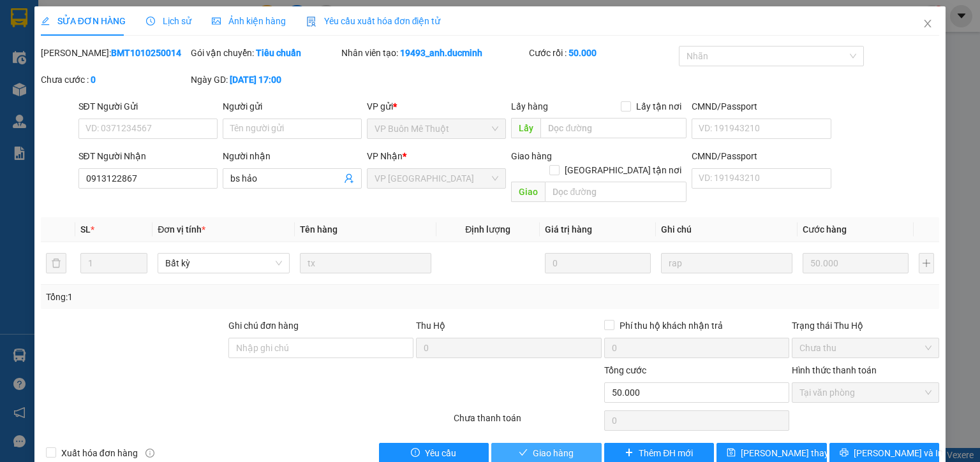
click at [533, 447] on span "Giao hàng" at bounding box center [553, 454] width 41 height 14
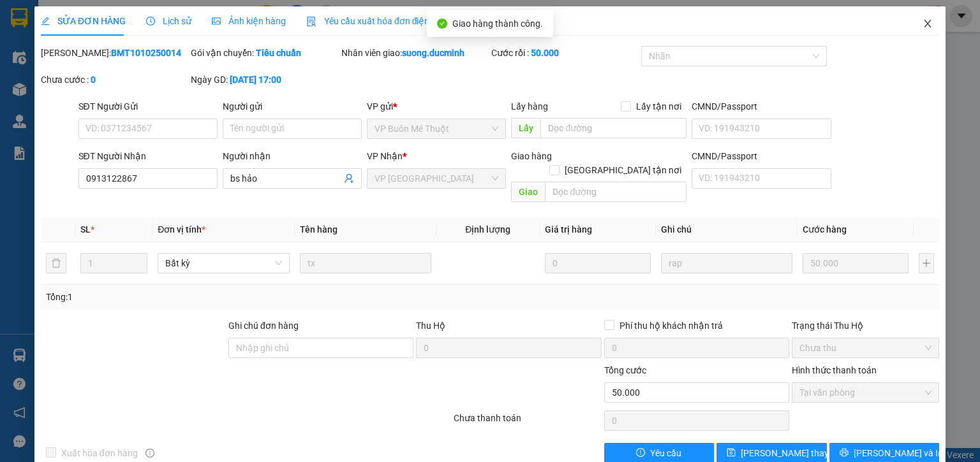
click at [924, 25] on icon "close" at bounding box center [927, 24] width 7 height 8
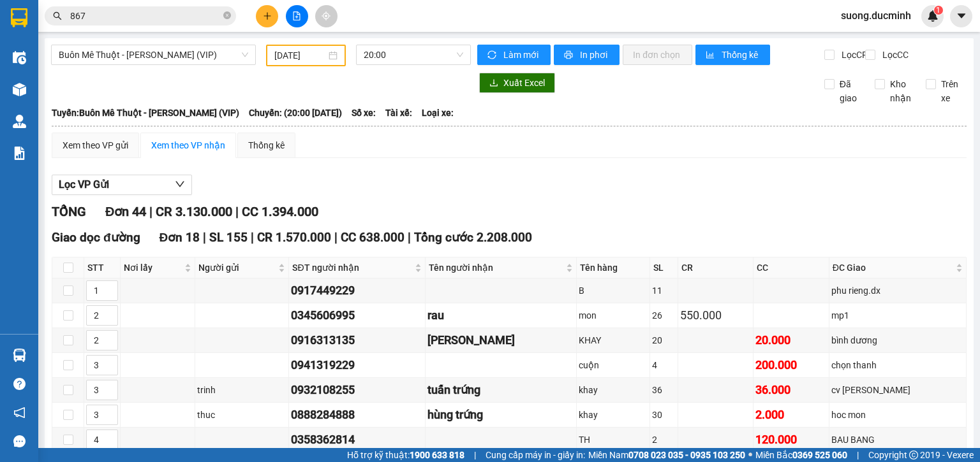
click at [288, 54] on input "10/10/2025" at bounding box center [299, 55] width 51 height 14
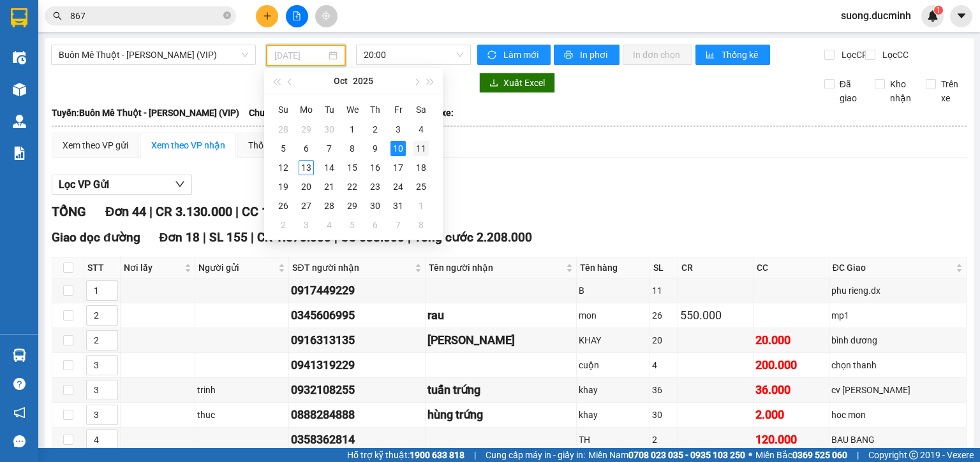
click at [419, 151] on div "11" at bounding box center [420, 148] width 15 height 15
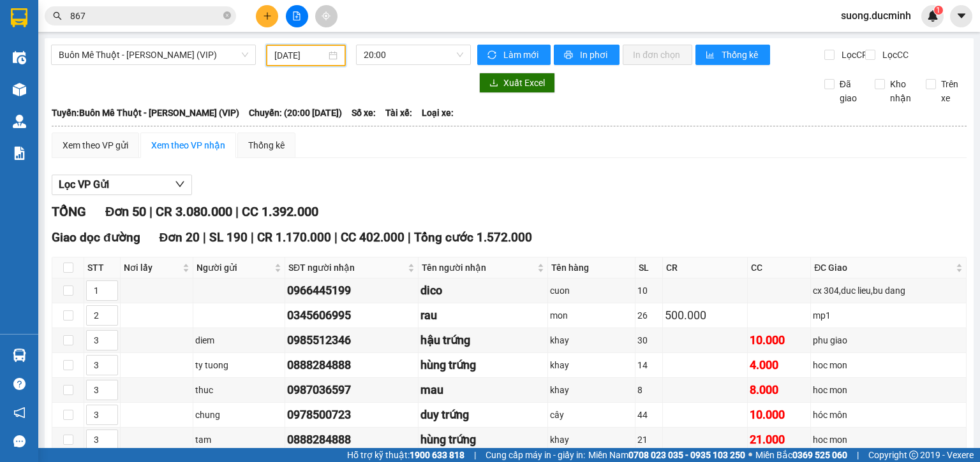
click at [295, 54] on input "11/10/2025" at bounding box center [299, 55] width 51 height 14
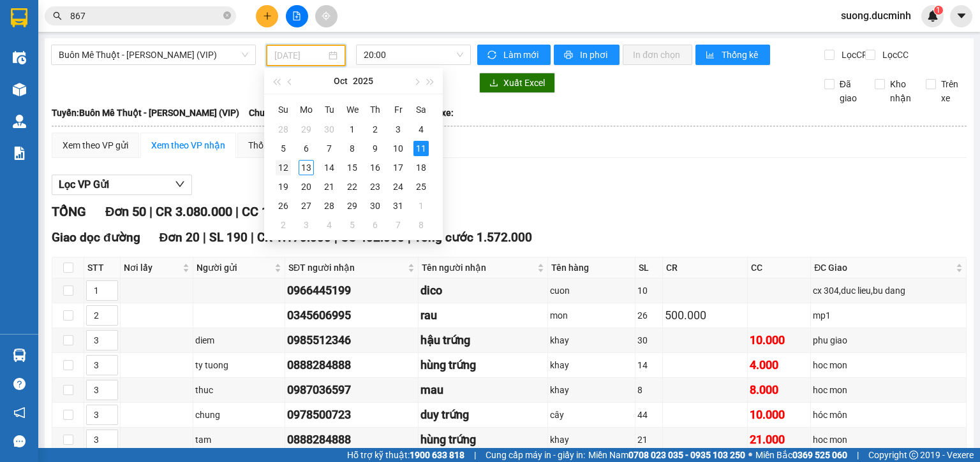
click at [289, 168] on div "12" at bounding box center [283, 167] width 15 height 15
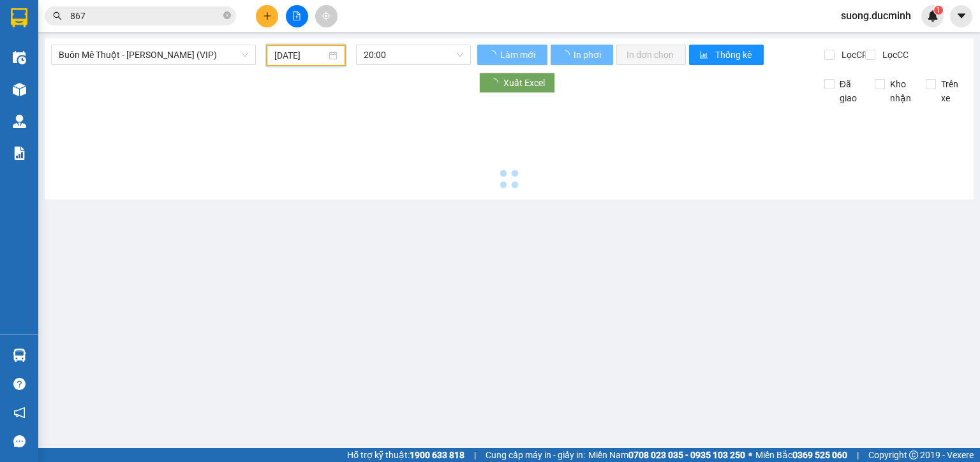
type input "[DATE]"
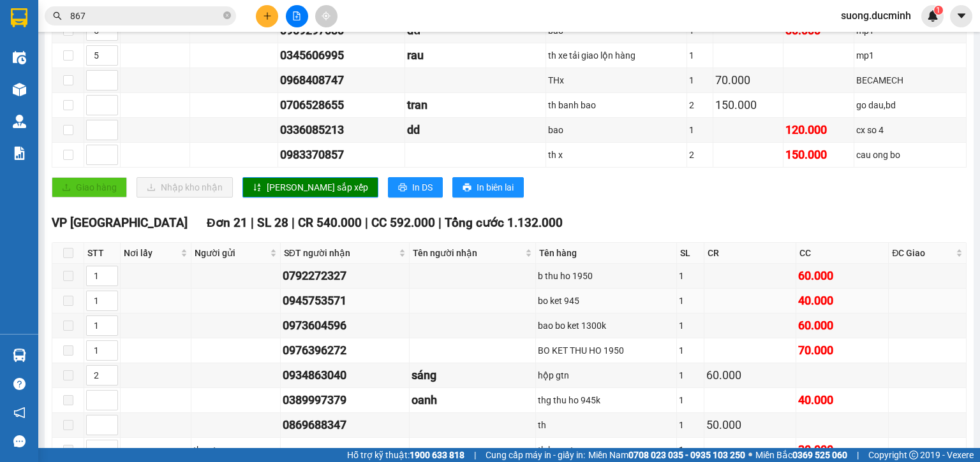
scroll to position [612, 0]
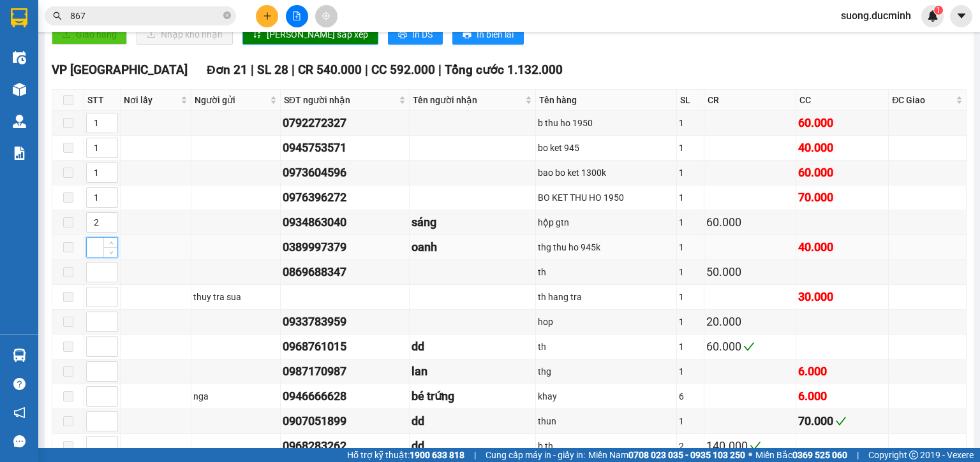
click at [92, 253] on input at bounding box center [102, 247] width 31 height 19
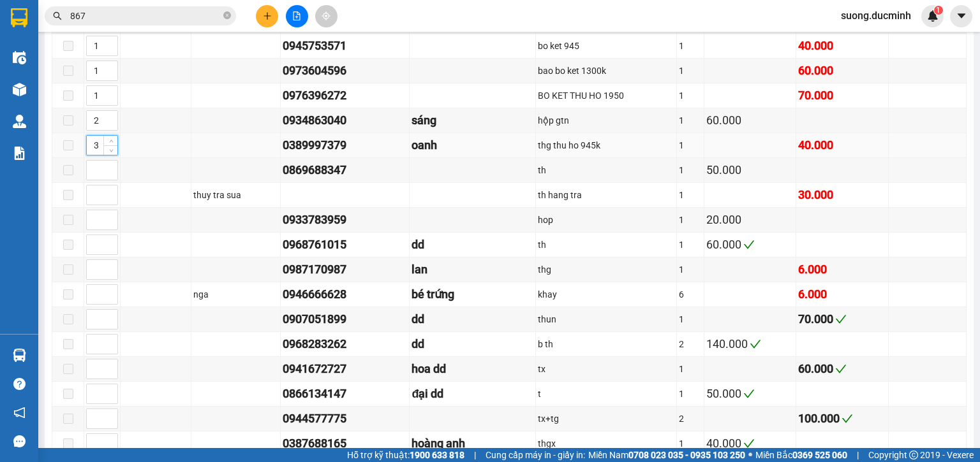
click at [91, 147] on input "3" at bounding box center [102, 145] width 31 height 19
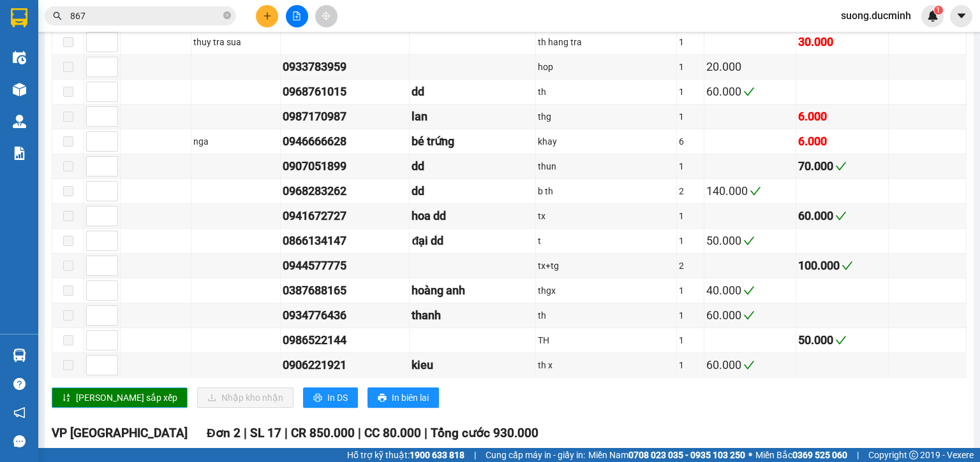
type input "1"
click at [91, 394] on span "[PERSON_NAME] sắp xếp" at bounding box center [126, 398] width 101 height 14
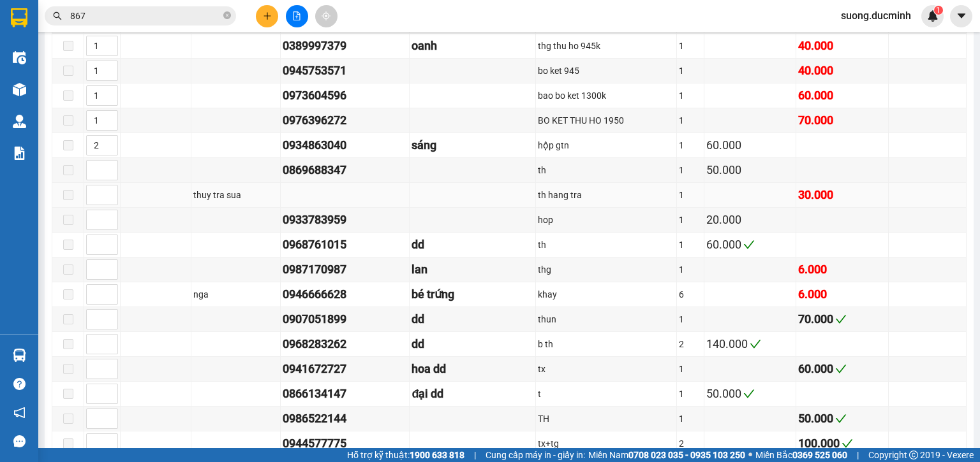
scroll to position [612, 0]
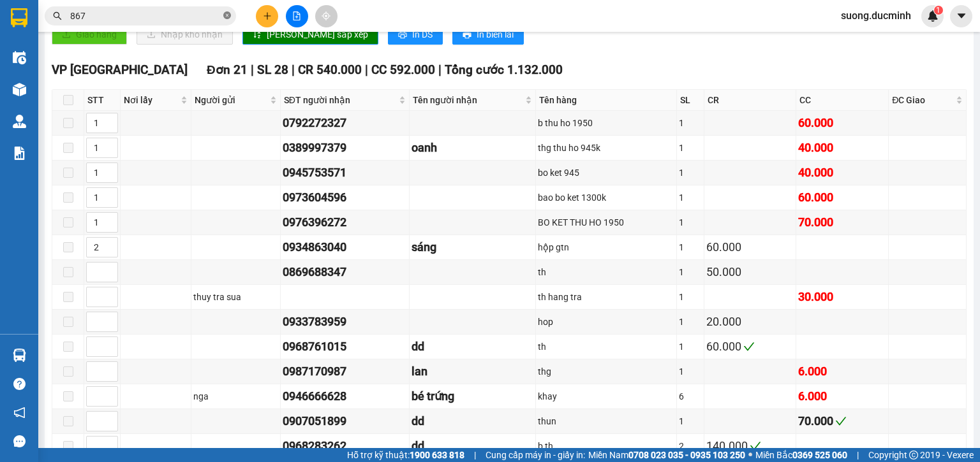
click at [223, 18] on icon "close-circle" at bounding box center [227, 15] width 8 height 8
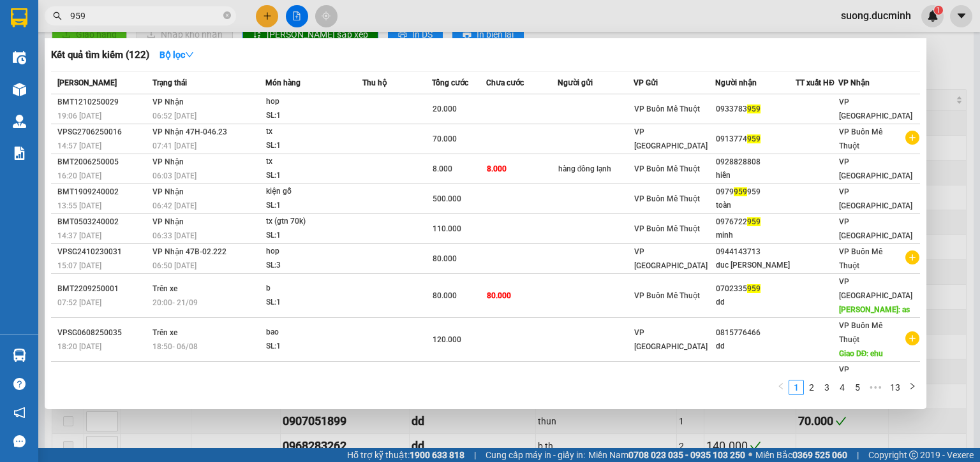
type input "959"
click at [936, 217] on div at bounding box center [490, 231] width 980 height 462
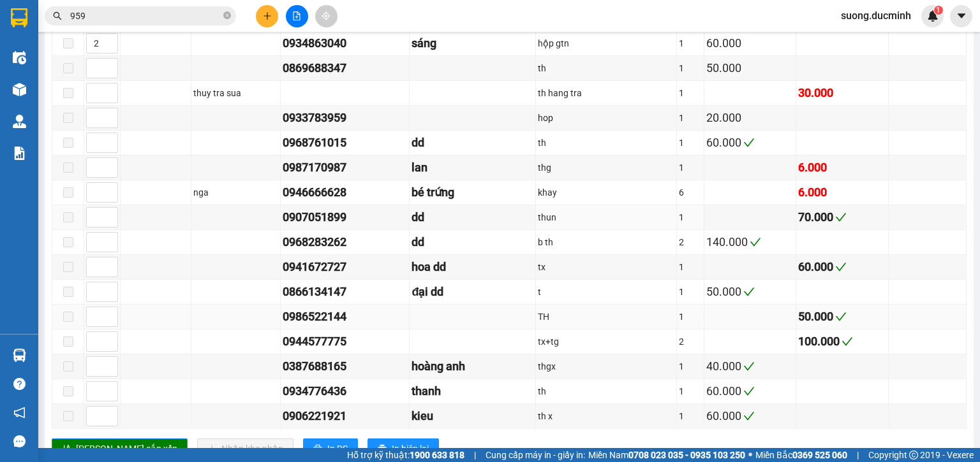
scroll to position [868, 0]
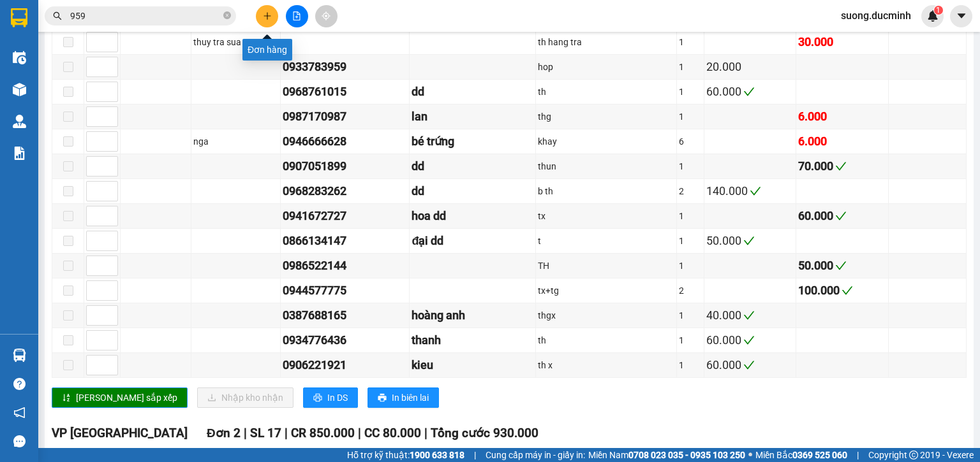
click at [265, 20] on button at bounding box center [267, 16] width 22 height 22
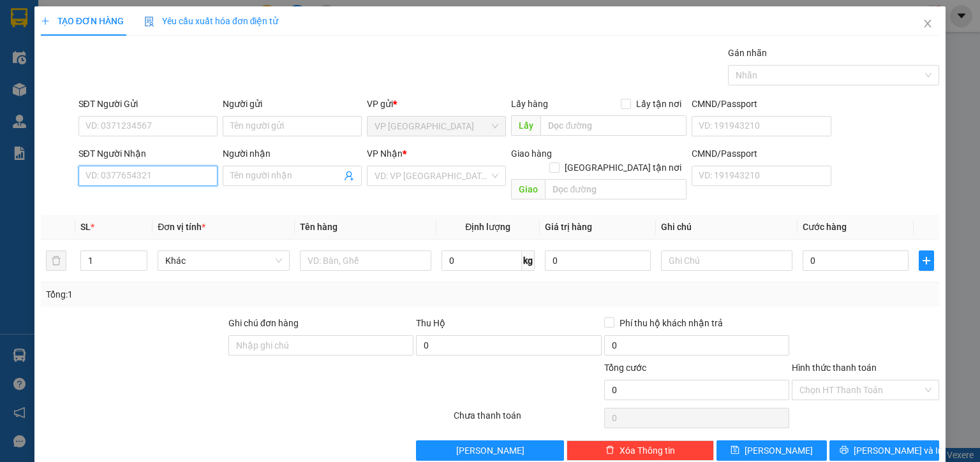
click at [118, 177] on input "SĐT Người Nhận" at bounding box center [147, 176] width 139 height 20
click at [128, 203] on div "0388244389 - meo" at bounding box center [146, 201] width 122 height 14
type input "0388244389"
type input "meo"
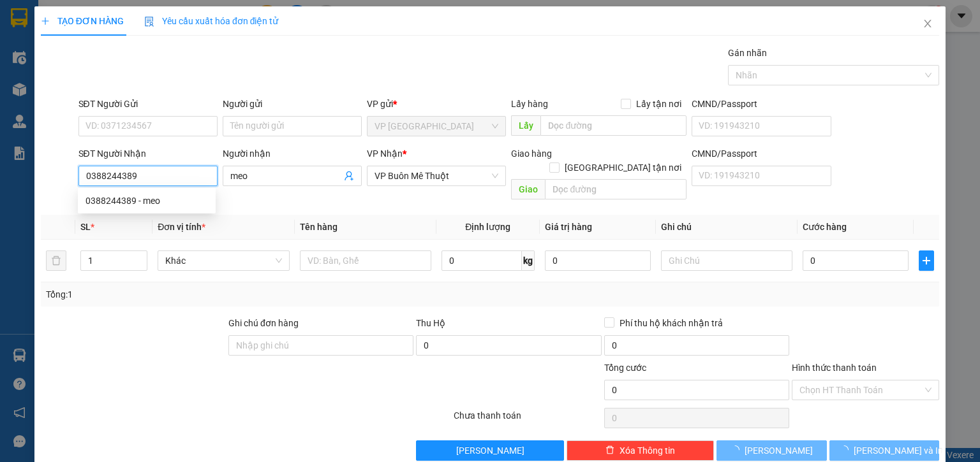
type input "80.000"
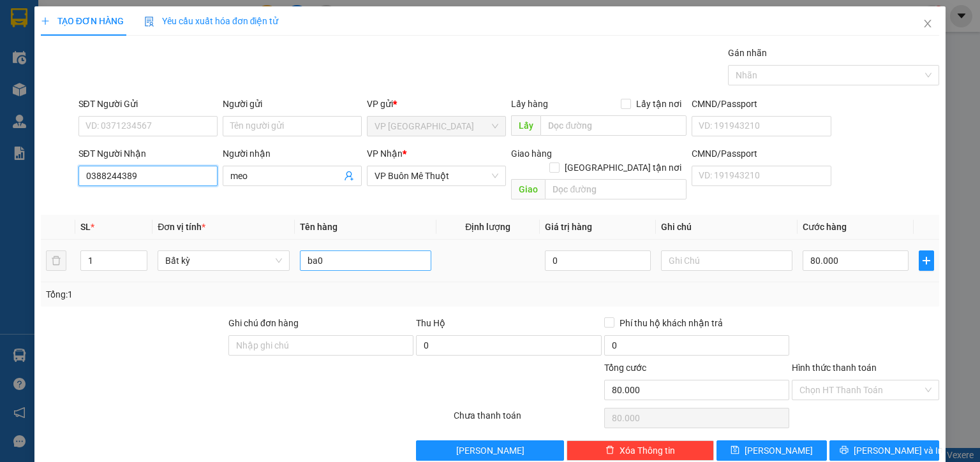
type input "0388244389"
drag, startPoint x: 335, startPoint y: 248, endPoint x: 306, endPoint y: 253, distance: 29.2
click at [306, 253] on input "ba0" at bounding box center [365, 261] width 131 height 20
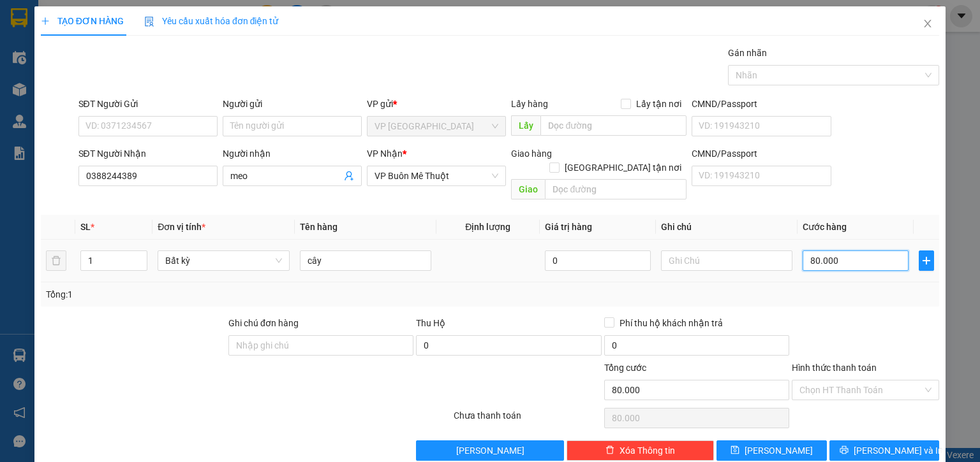
click at [860, 251] on input "80.000" at bounding box center [855, 261] width 106 height 20
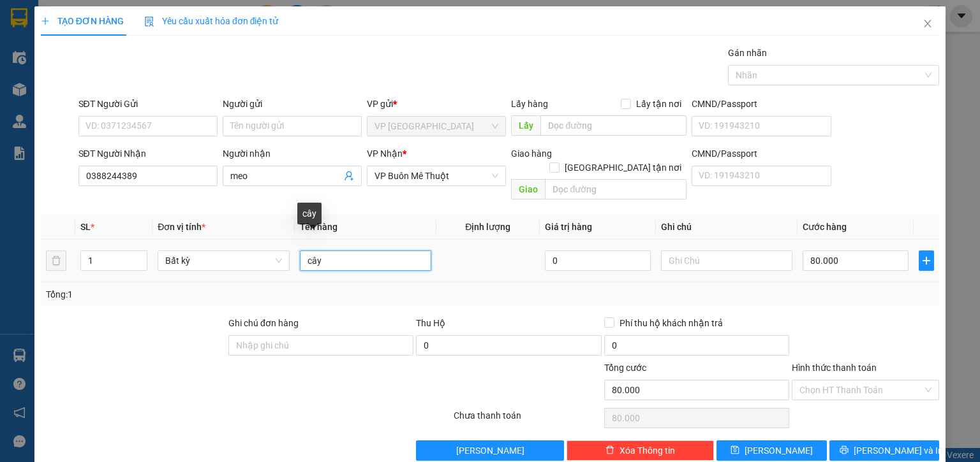
click at [355, 251] on input "cây" at bounding box center [365, 261] width 131 height 20
type input "cây vải"
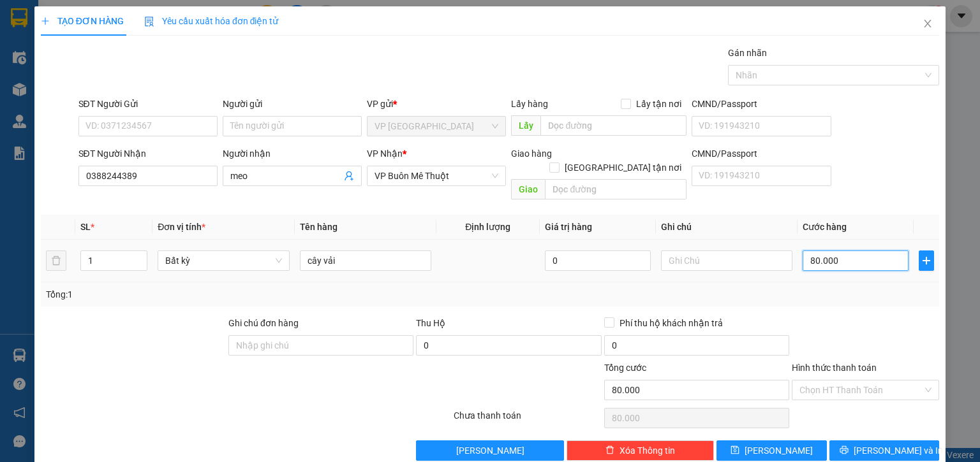
click at [850, 251] on input "80.000" at bounding box center [855, 261] width 106 height 20
type input "1"
type input "10"
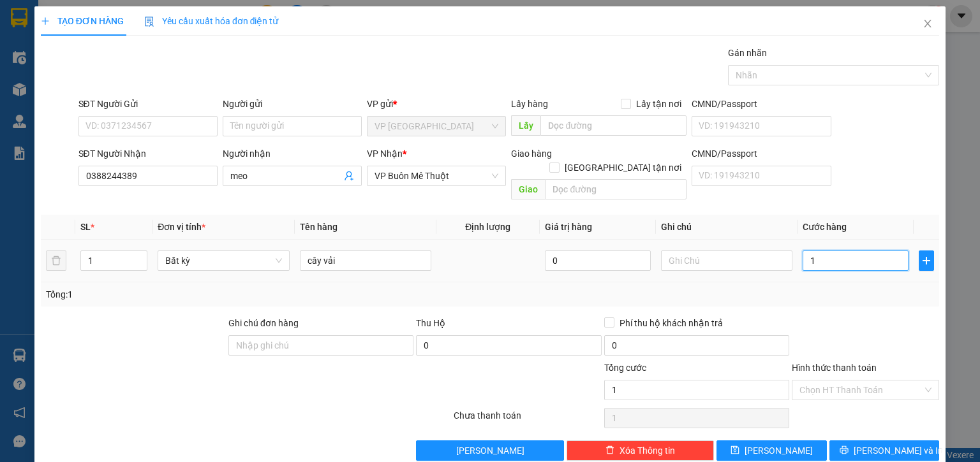
type input "10"
type input "100"
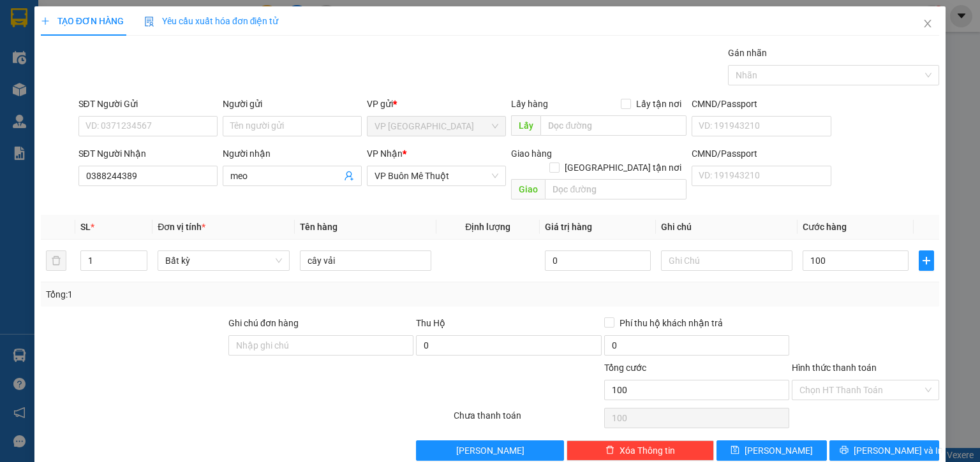
type input "100.000"
click at [817, 316] on div at bounding box center [865, 338] width 150 height 45
click at [841, 441] on button "[PERSON_NAME] và In" at bounding box center [884, 451] width 110 height 20
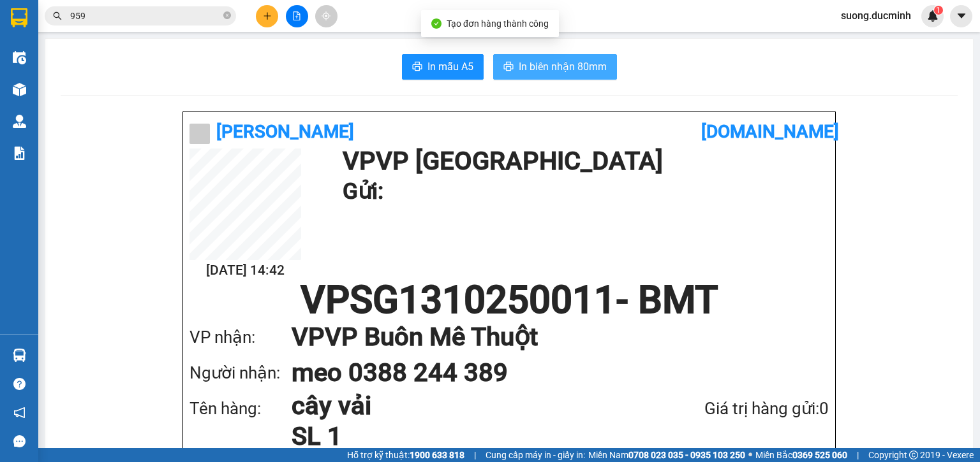
click at [527, 73] on span "In biên nhận 80mm" at bounding box center [563, 67] width 88 height 16
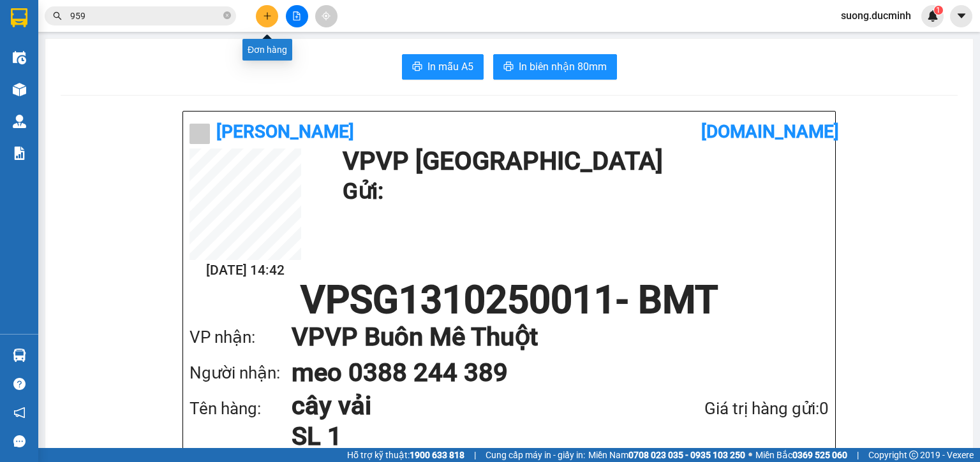
click at [273, 13] on button at bounding box center [267, 16] width 22 height 22
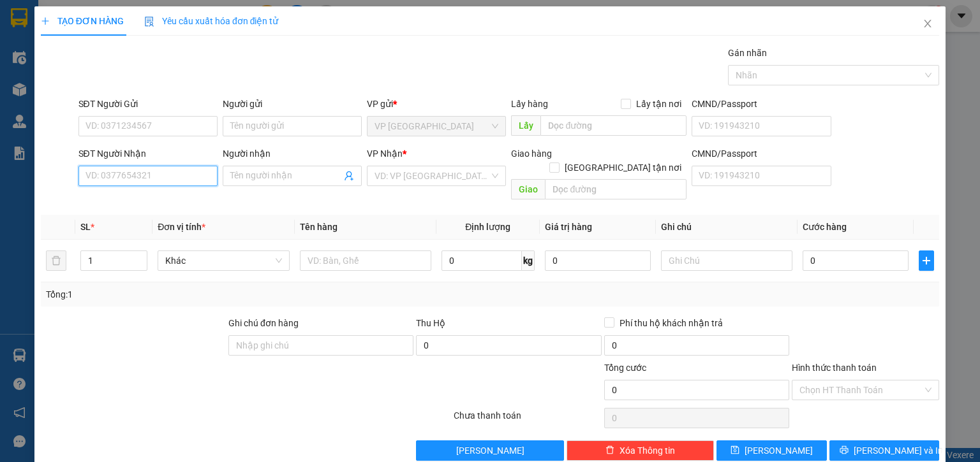
click at [184, 168] on input "SĐT Người Nhận" at bounding box center [147, 176] width 139 height 20
click at [166, 177] on input "SĐT Người Nhận" at bounding box center [147, 176] width 139 height 20
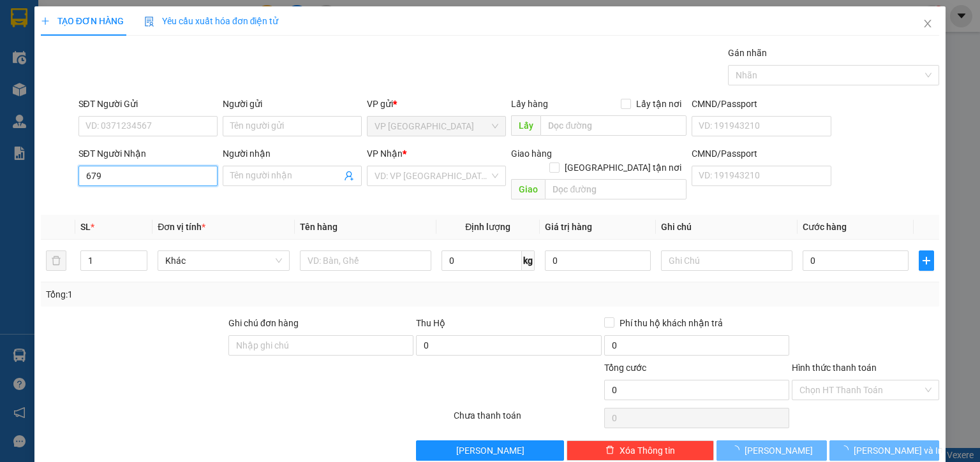
click at [175, 169] on input "679" at bounding box center [147, 176] width 139 height 20
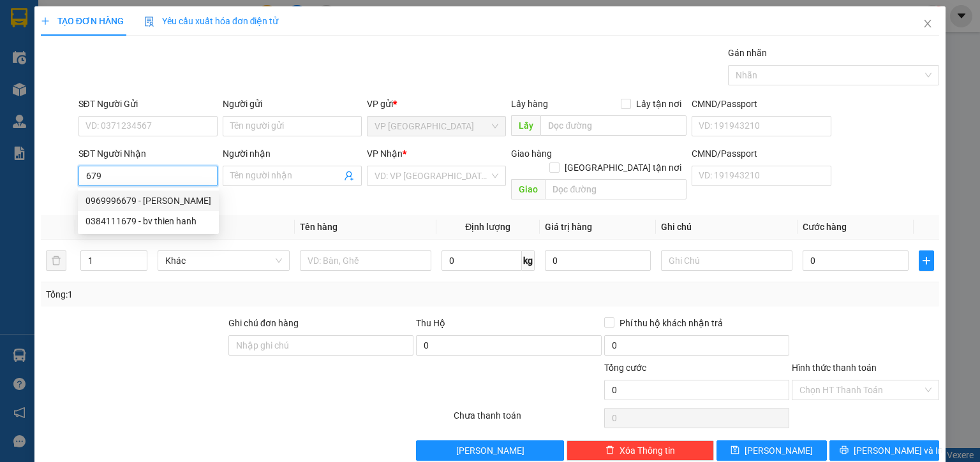
click at [117, 199] on div "0969996679 - tuan y wang" at bounding box center [148, 201] width 126 height 14
type input "0969996679"
type input "tuan y wang"
type input "y wang"
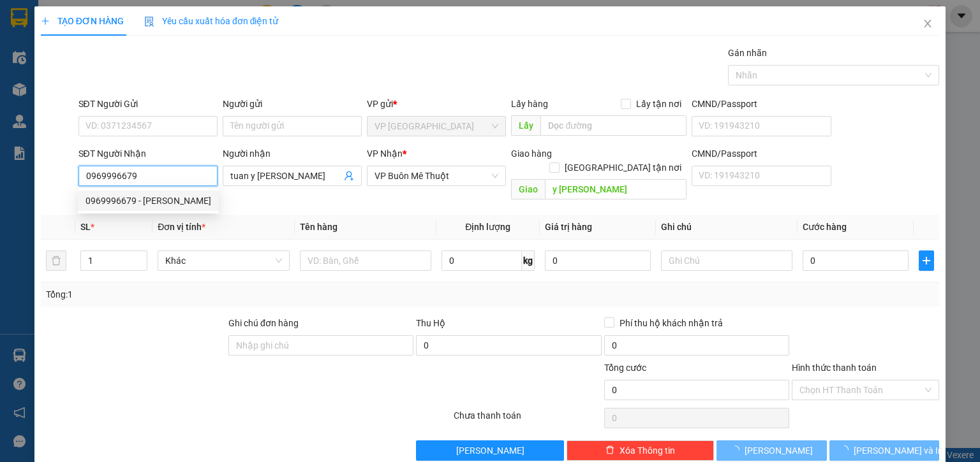
type input "360.000"
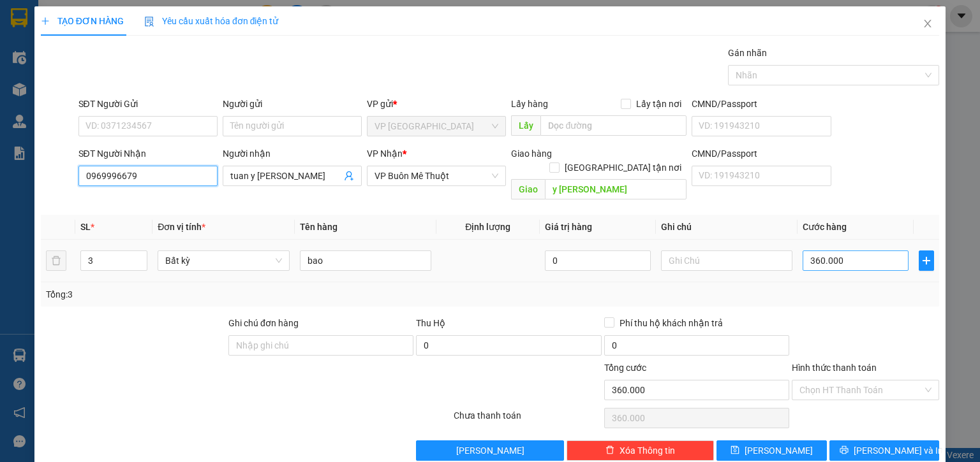
type input "0969996679"
click at [855, 251] on input "360.000" at bounding box center [855, 261] width 106 height 20
type input "1"
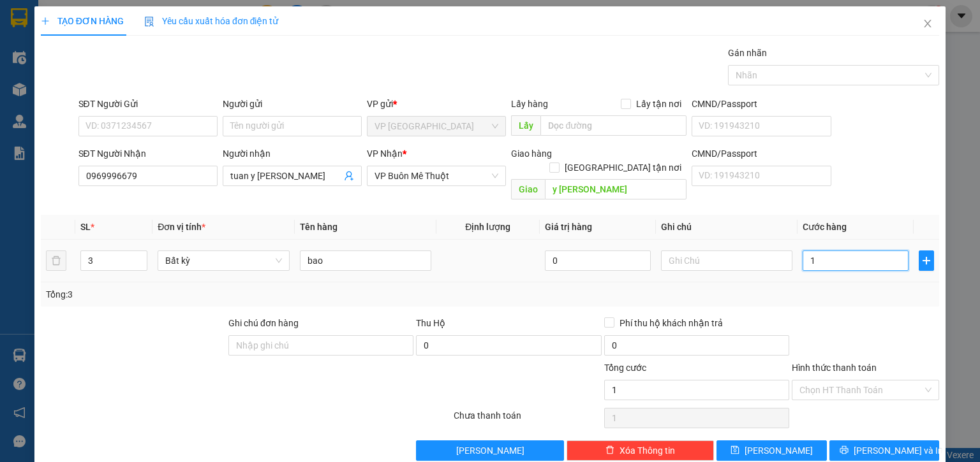
type input "12"
type input "120"
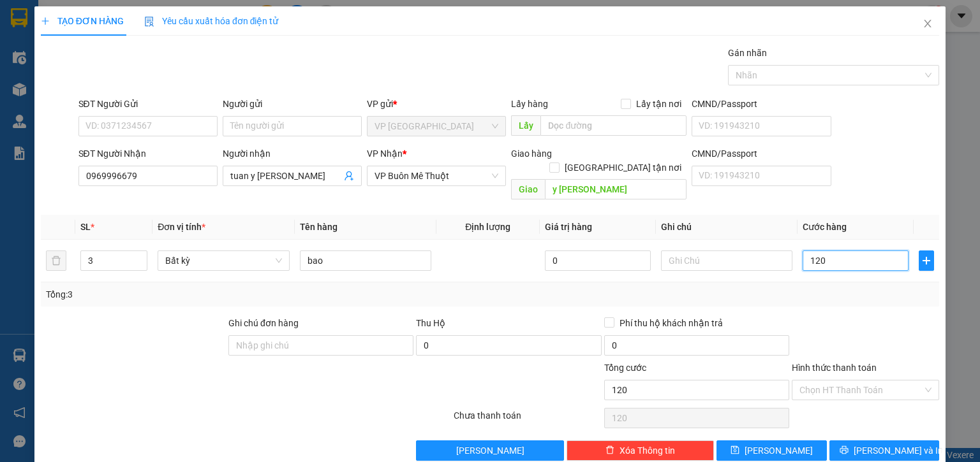
type input "120"
type input "120.000"
drag, startPoint x: 838, startPoint y: 332, endPoint x: 838, endPoint y: 354, distance: 22.3
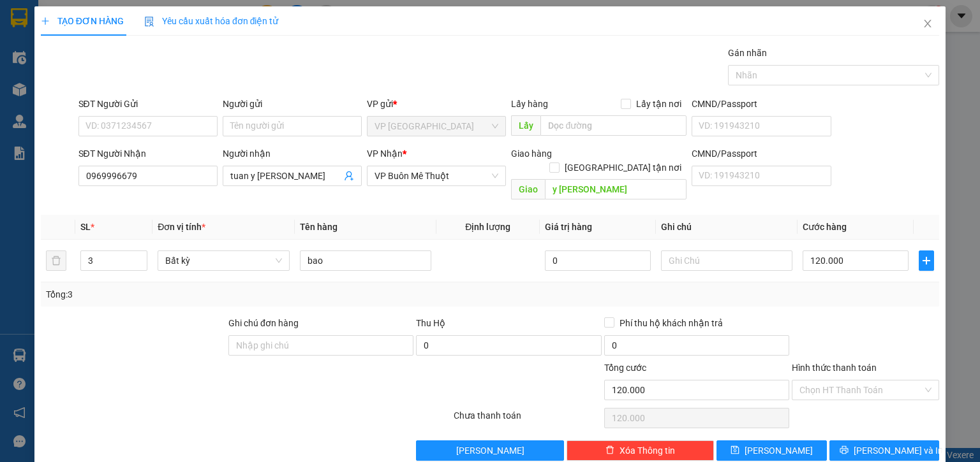
click at [838, 332] on div at bounding box center [865, 338] width 150 height 45
click at [857, 441] on button "[PERSON_NAME] và In" at bounding box center [884, 451] width 110 height 20
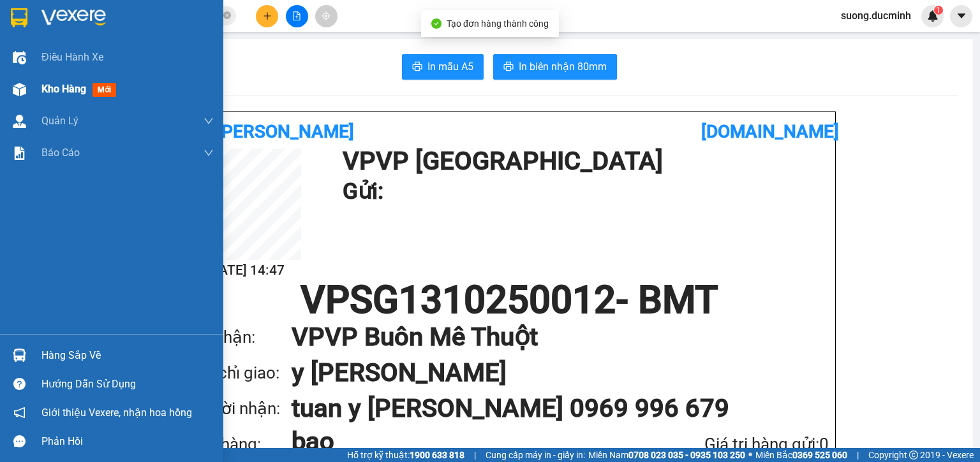
click at [45, 87] on span "Kho hàng" at bounding box center [63, 89] width 45 height 12
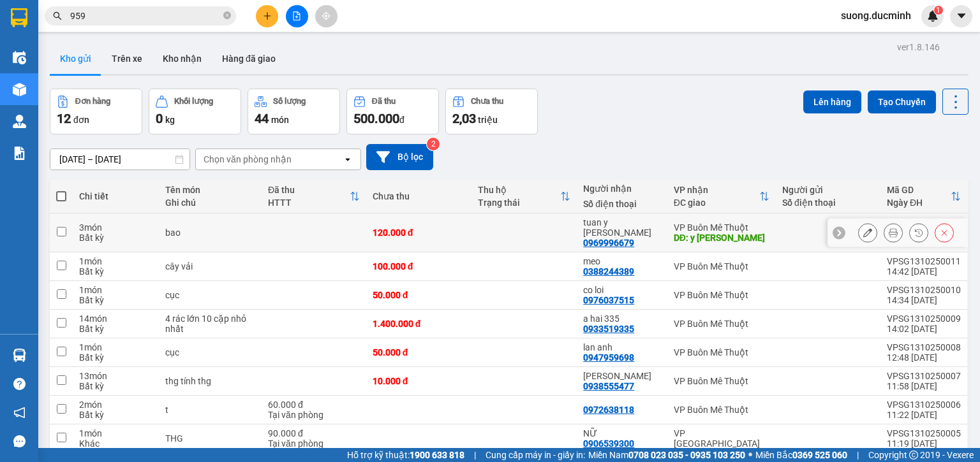
click at [859, 227] on button at bounding box center [868, 233] width 18 height 22
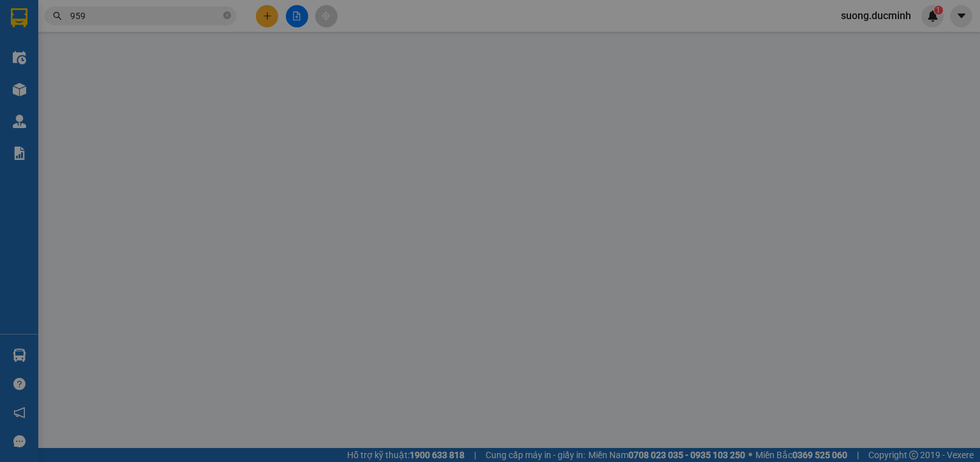
type input "0969996679"
type input "tuan y wang"
type input "y wang"
type input "0"
type input "120.000"
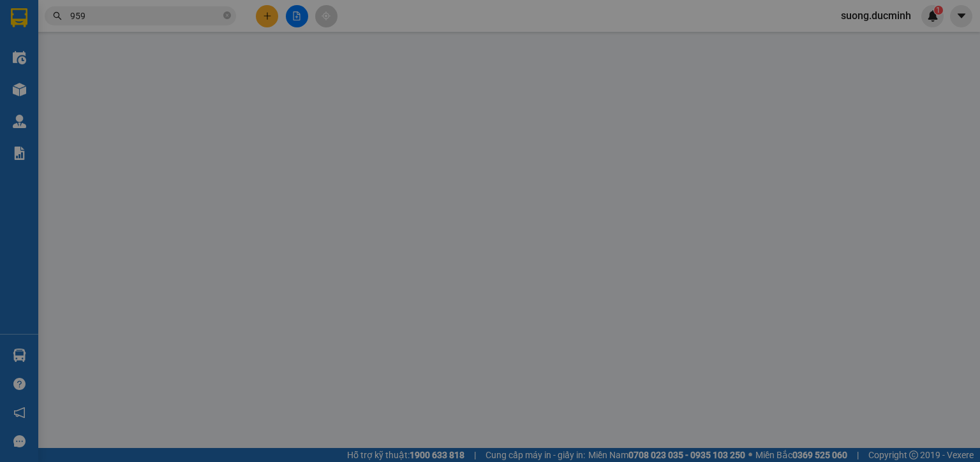
type input "120.000"
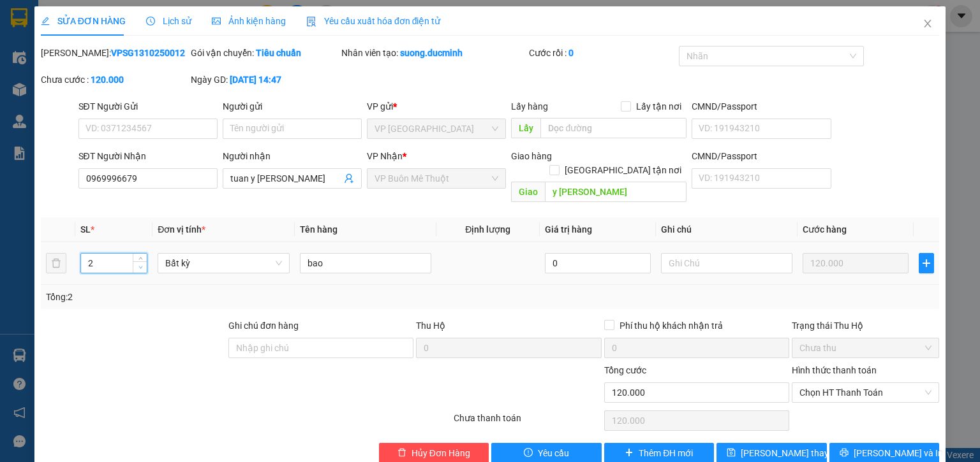
click at [141, 265] on icon "down" at bounding box center [140, 267] width 4 height 4
type input "1"
click at [141, 265] on icon "down" at bounding box center [140, 267] width 4 height 4
click at [880, 447] on span "[PERSON_NAME] và In" at bounding box center [898, 454] width 89 height 14
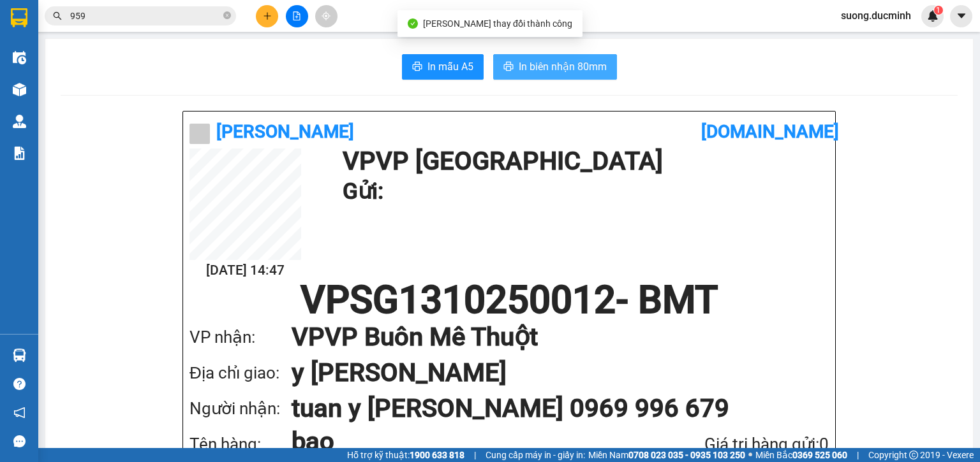
click at [563, 63] on span "In biên nhận 80mm" at bounding box center [563, 67] width 88 height 16
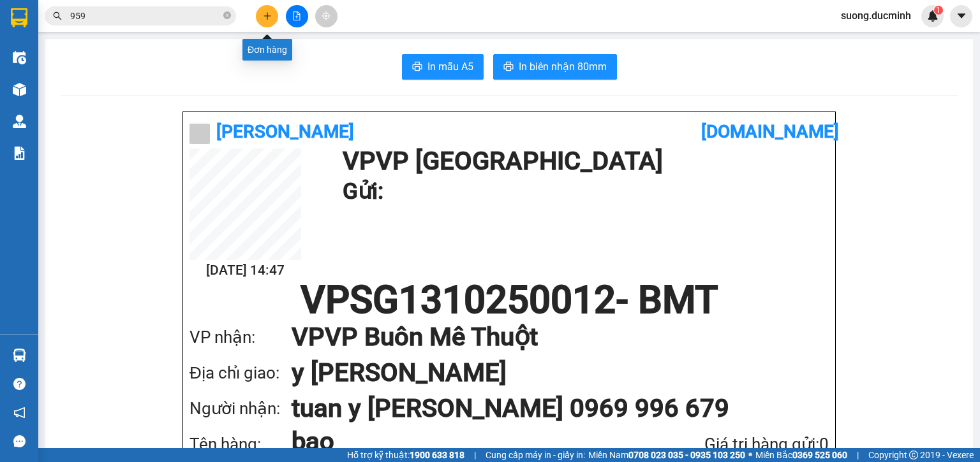
click at [260, 18] on button at bounding box center [267, 16] width 22 height 22
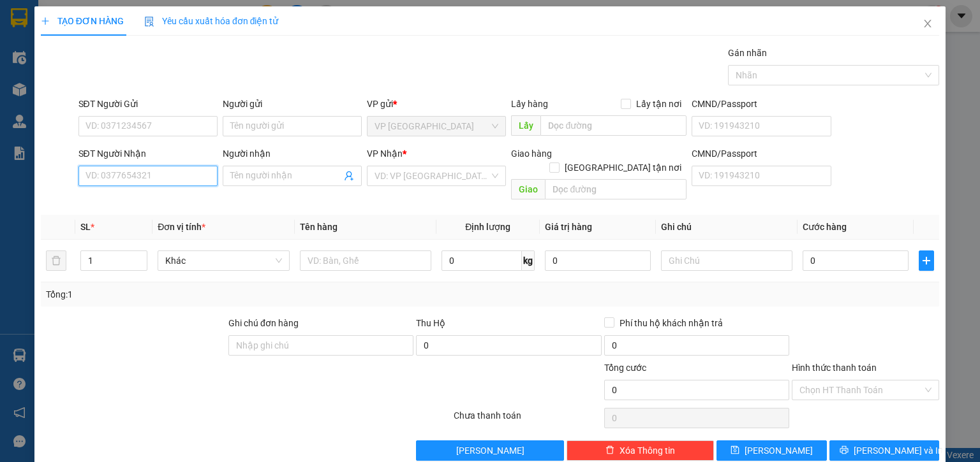
click at [115, 172] on input "SĐT Người Nhận" at bounding box center [147, 176] width 139 height 20
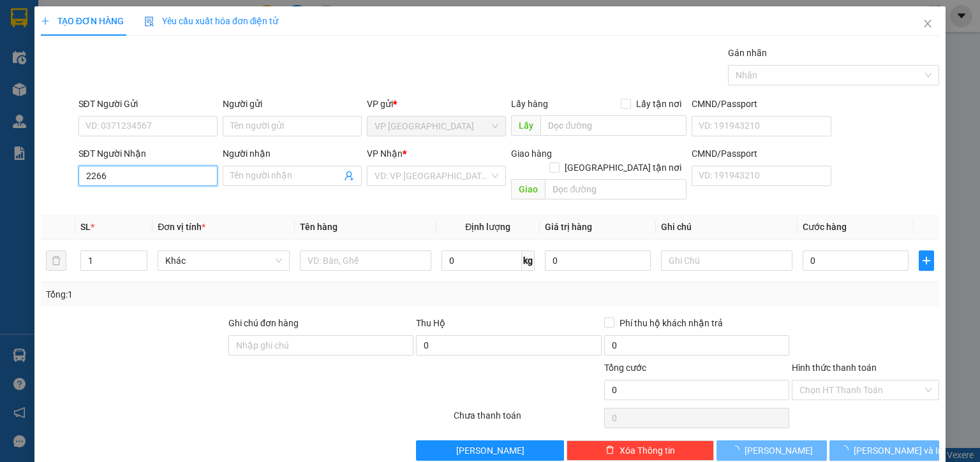
click at [115, 172] on input "2266" at bounding box center [147, 176] width 139 height 20
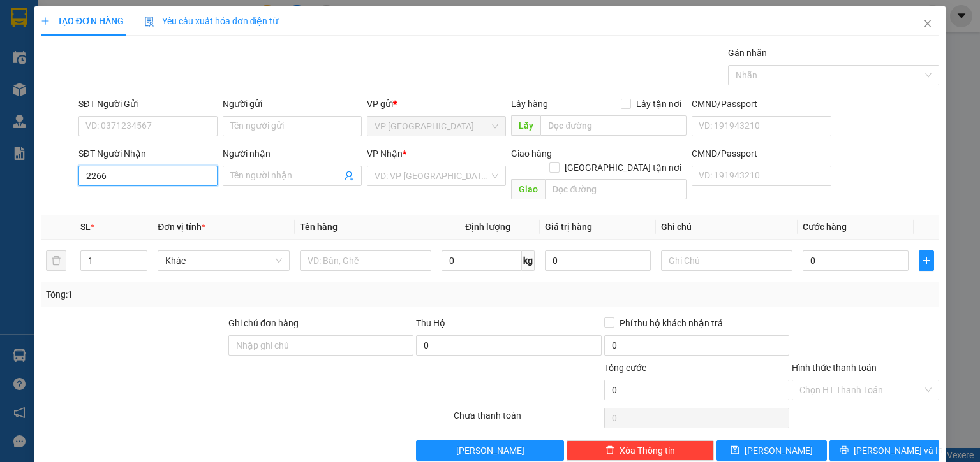
click at [125, 181] on input "2266" at bounding box center [147, 176] width 139 height 20
click at [156, 207] on div "0919882266 - thuy tra sua" at bounding box center [146, 201] width 122 height 14
type input "0919882266"
type input "thuy tra sua"
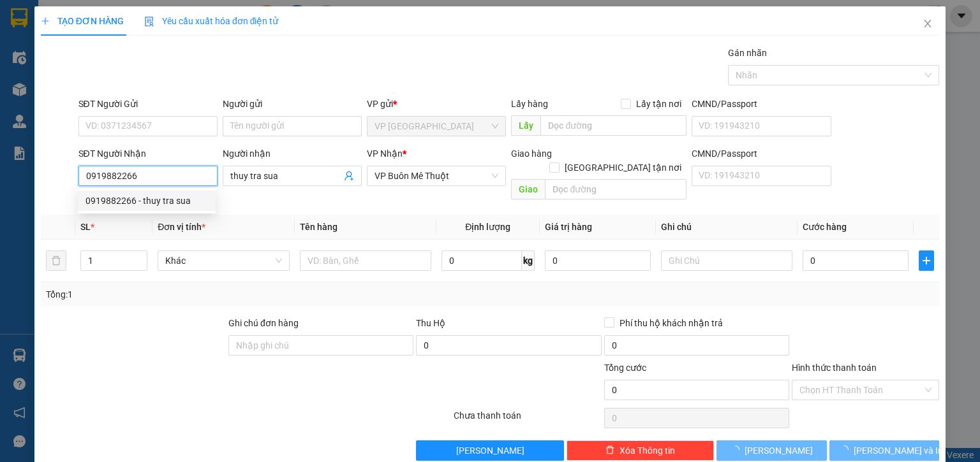
type input "10.000"
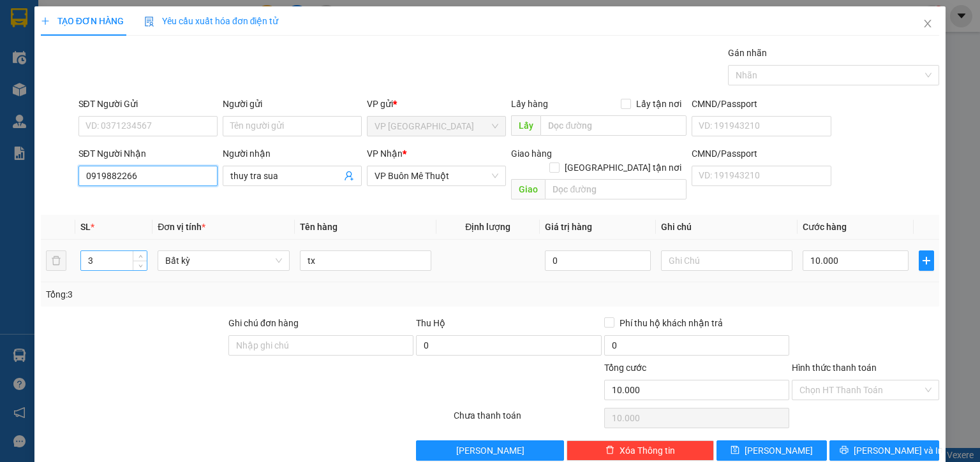
type input "0919882266"
drag, startPoint x: 101, startPoint y: 242, endPoint x: 77, endPoint y: 248, distance: 24.8
click at [77, 248] on td "3" at bounding box center [113, 261] width 77 height 43
type input "14"
click at [765, 444] on span "[PERSON_NAME]" at bounding box center [778, 451] width 68 height 14
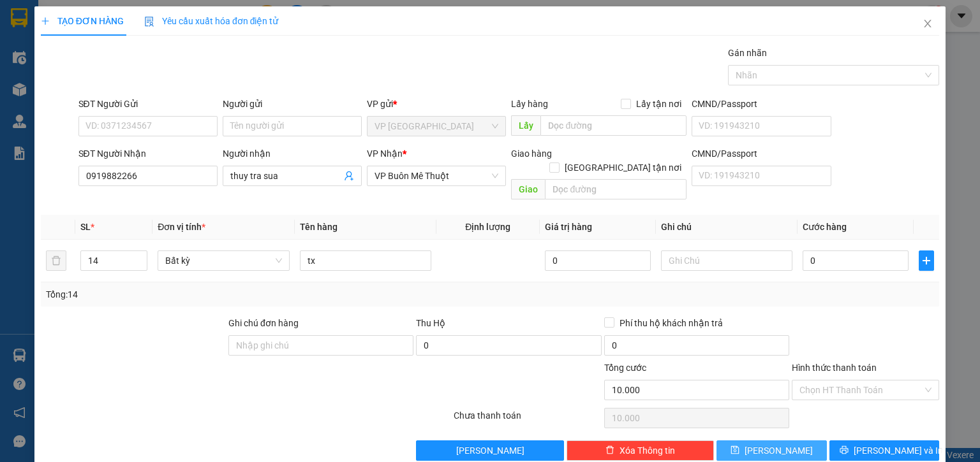
type input "0"
click at [839, 258] on div "0" at bounding box center [855, 261] width 106 height 26
click at [838, 251] on input "0" at bounding box center [855, 261] width 106 height 20
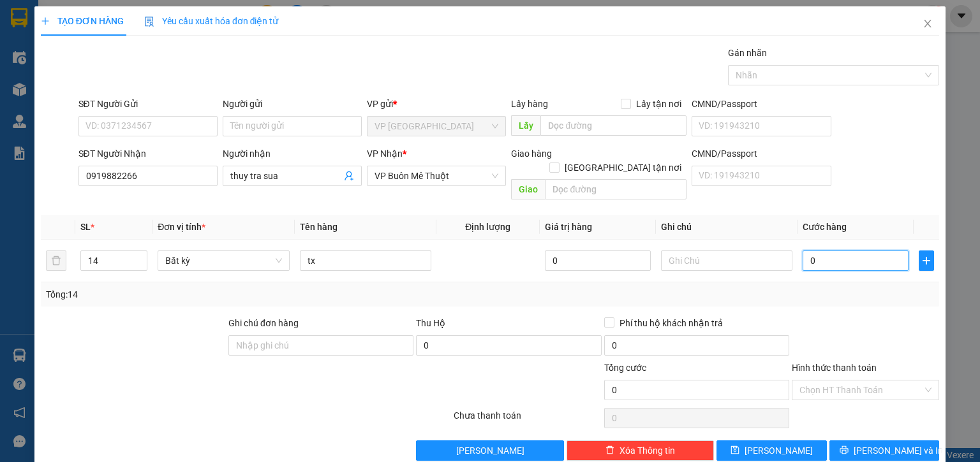
type input "1"
type input "10"
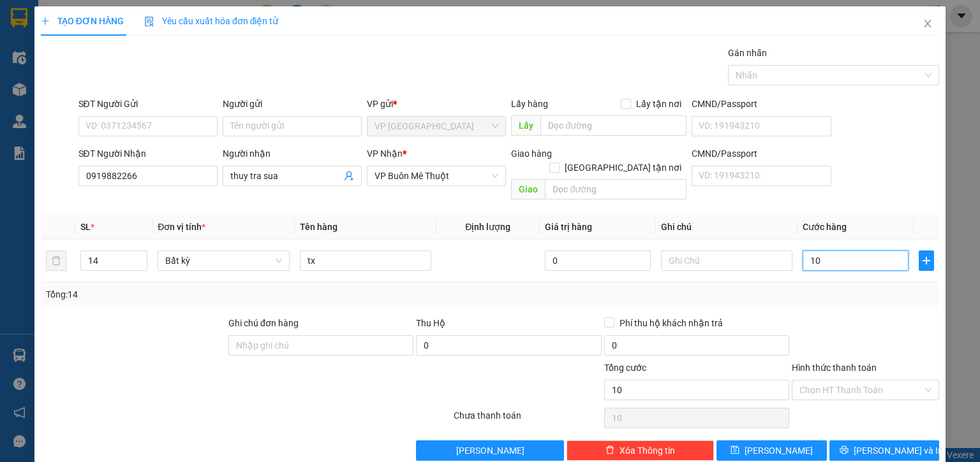
type input "10"
type input "10.000"
drag, startPoint x: 835, startPoint y: 332, endPoint x: 801, endPoint y: 397, distance: 73.3
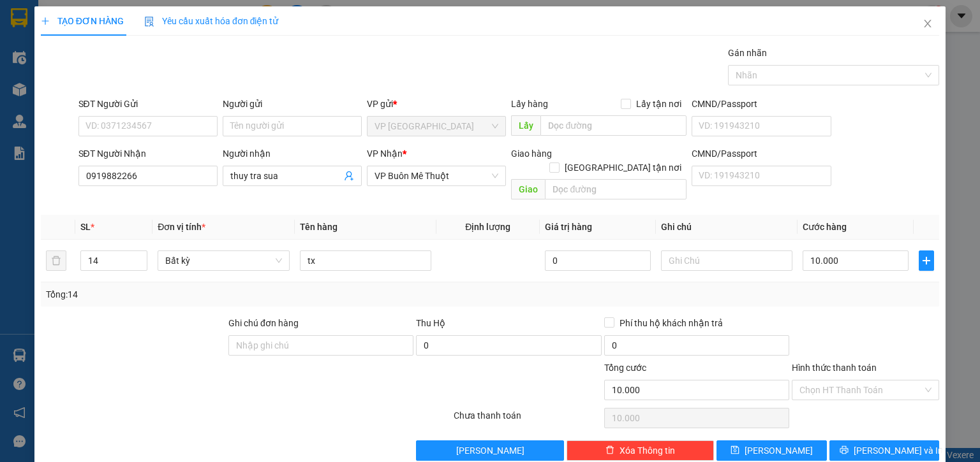
click at [834, 331] on div at bounding box center [865, 338] width 150 height 45
click at [772, 444] on span "[PERSON_NAME]" at bounding box center [778, 451] width 68 height 14
type input "0"
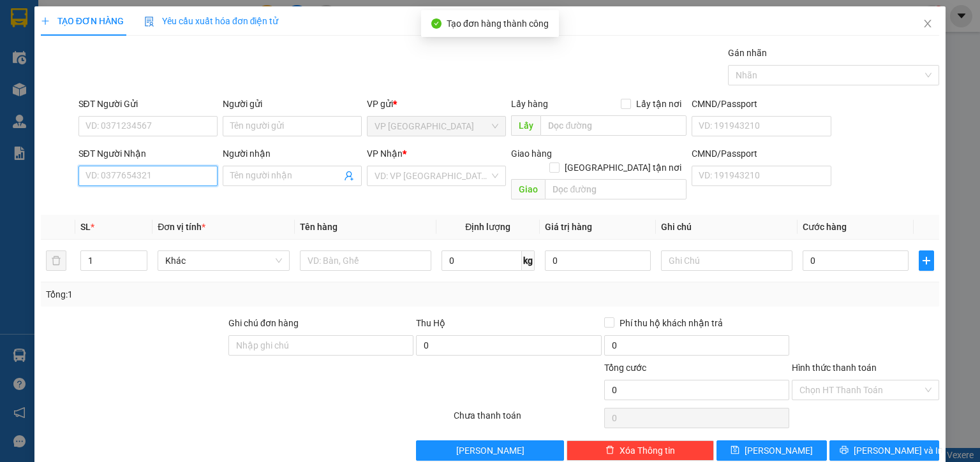
click at [186, 184] on input "SĐT Người Nhận" at bounding box center [147, 176] width 139 height 20
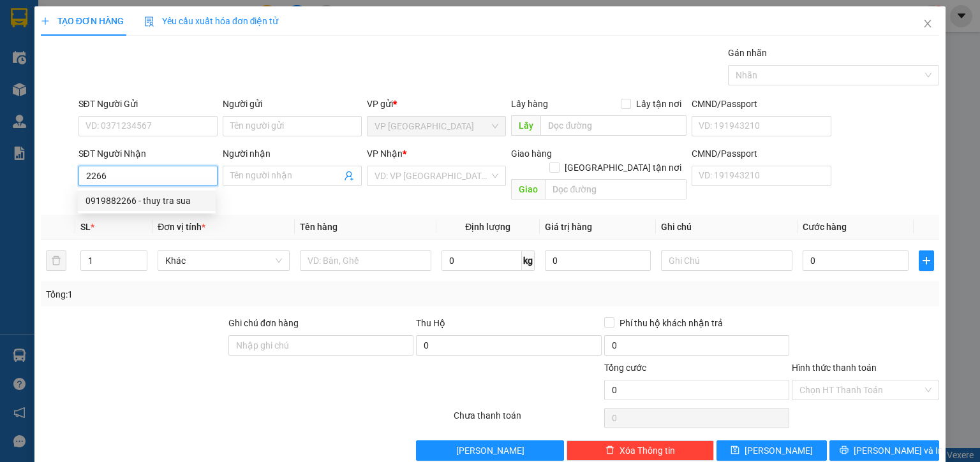
click at [122, 197] on div "0919882266 - thuy tra sua" at bounding box center [146, 201] width 122 height 14
type input "0919882266"
type input "thuy tra sua"
type input "10.000"
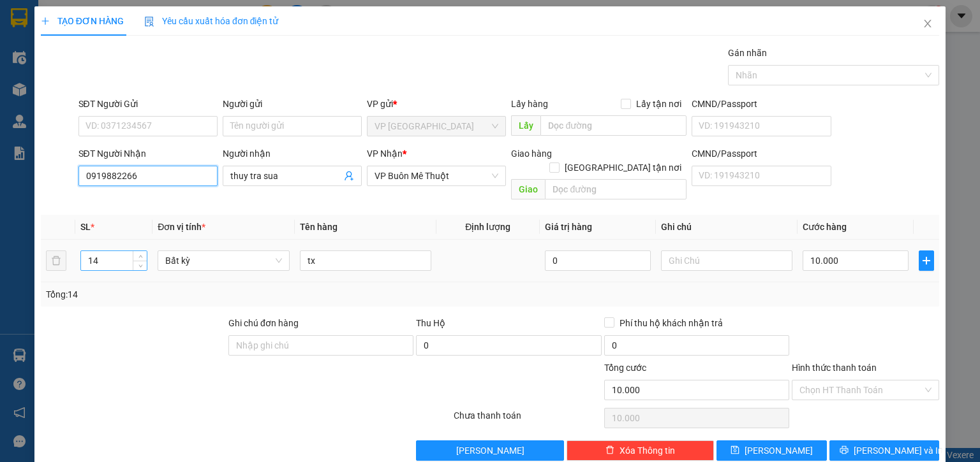
type input "0919882266"
click at [61, 249] on tr "14 Bất kỳ tx 0 10.000" at bounding box center [490, 261] width 898 height 43
type input "7"
click at [845, 251] on input "10.000" at bounding box center [855, 261] width 106 height 20
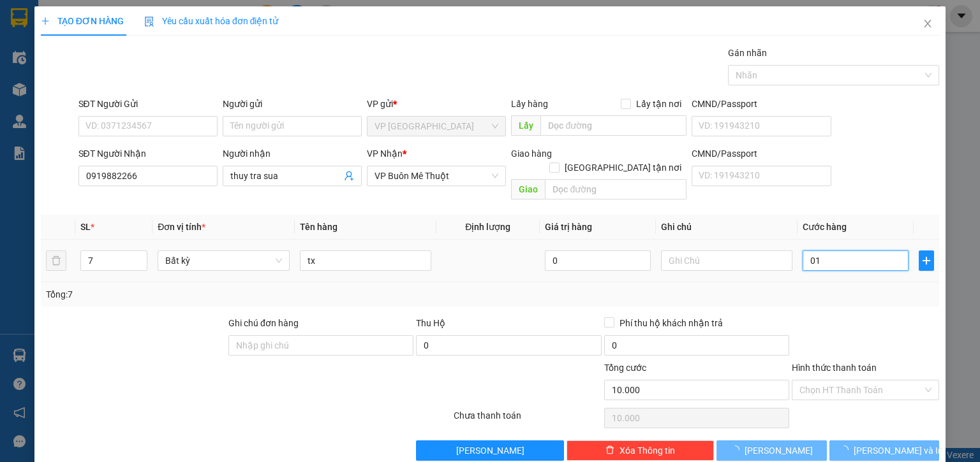
type input "010"
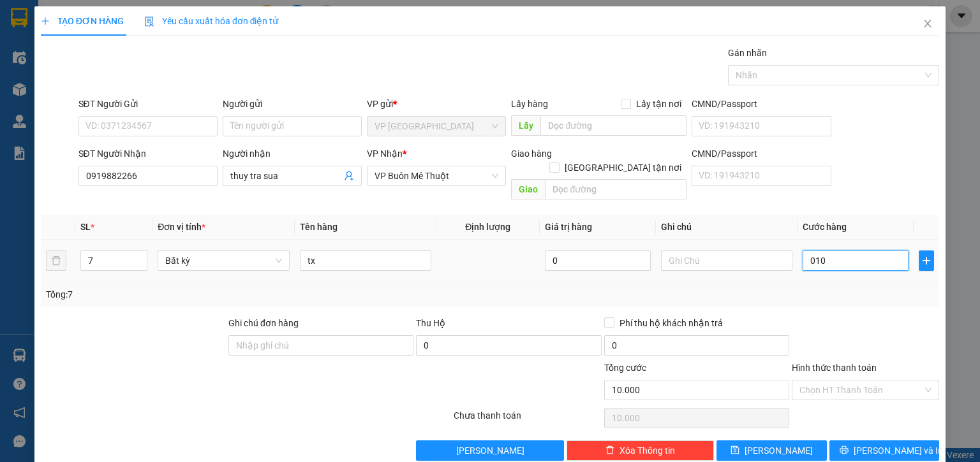
type input "10"
type input "010"
type input "10.000"
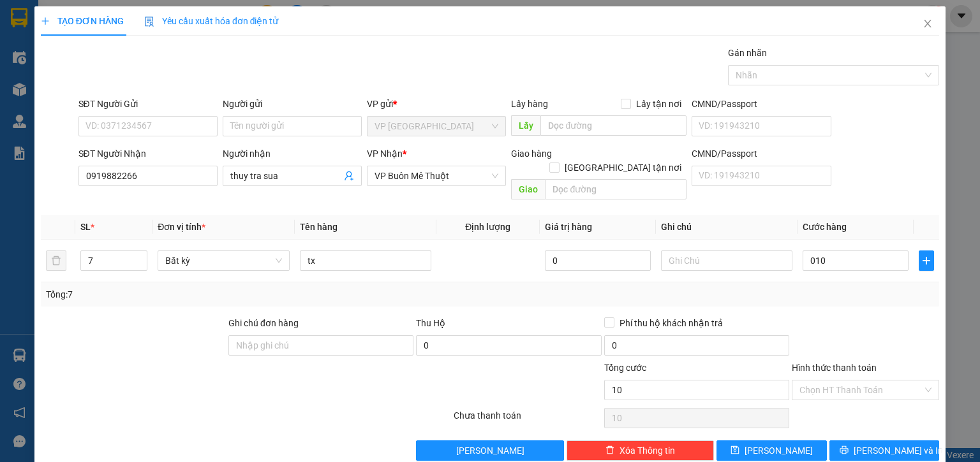
type input "10.000"
click at [827, 318] on div at bounding box center [865, 338] width 150 height 45
click at [791, 441] on button "[PERSON_NAME]" at bounding box center [771, 451] width 110 height 20
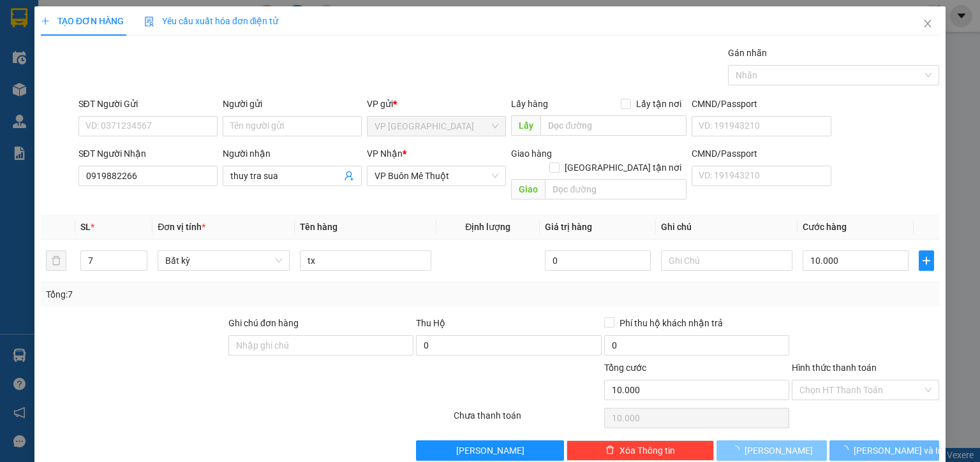
type input "0"
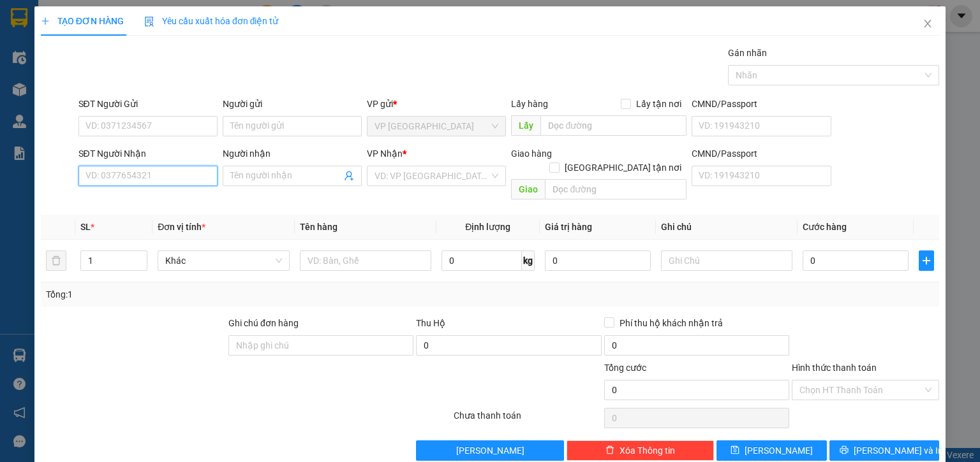
click at [128, 179] on input "SĐT Người Nhận" at bounding box center [147, 176] width 139 height 20
click at [154, 202] on div "0827456767 - việt" at bounding box center [148, 201] width 126 height 14
type input "0827456767"
type input "việt"
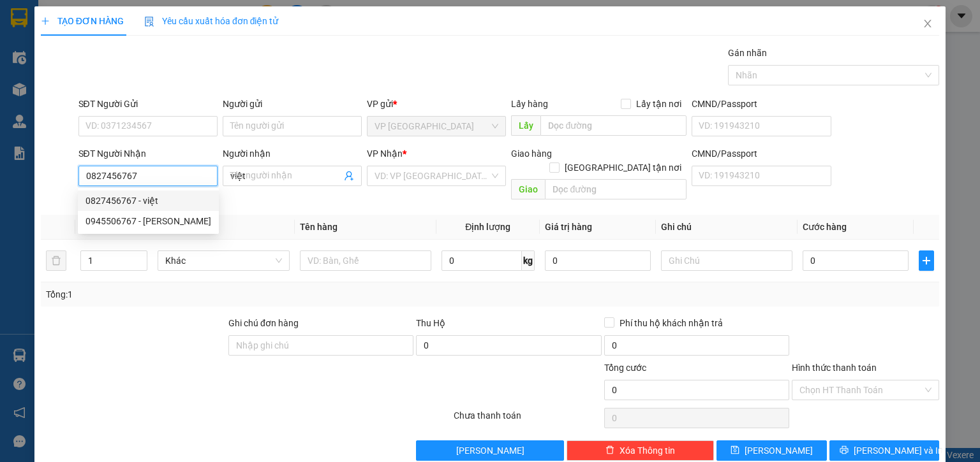
type input "100.000"
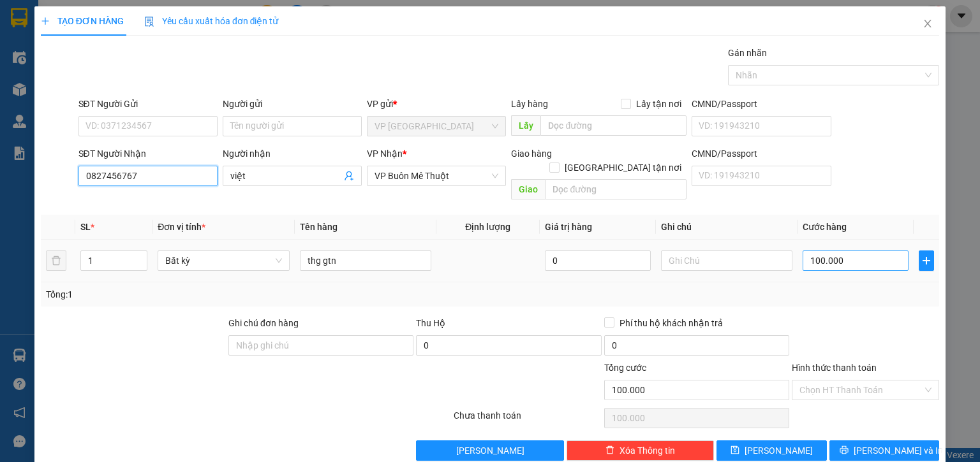
type input "0827456767"
click at [857, 251] on input "100.000" at bounding box center [855, 261] width 106 height 20
type input "9"
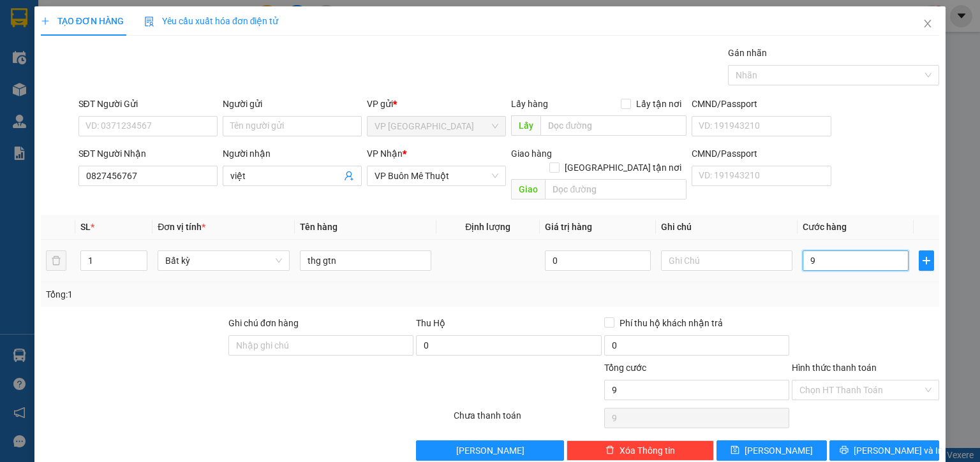
type input "90"
type input "90.000"
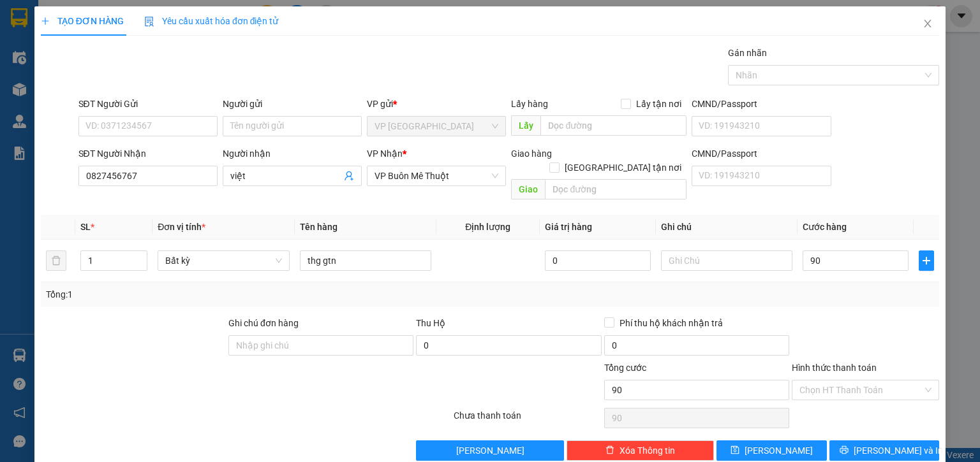
type input "90.000"
click at [883, 329] on div at bounding box center [865, 338] width 150 height 45
click at [874, 381] on input "Hình thức thanh toán" at bounding box center [860, 390] width 123 height 19
click at [862, 404] on div "Tại văn phòng" at bounding box center [858, 401] width 131 height 14
type input "0"
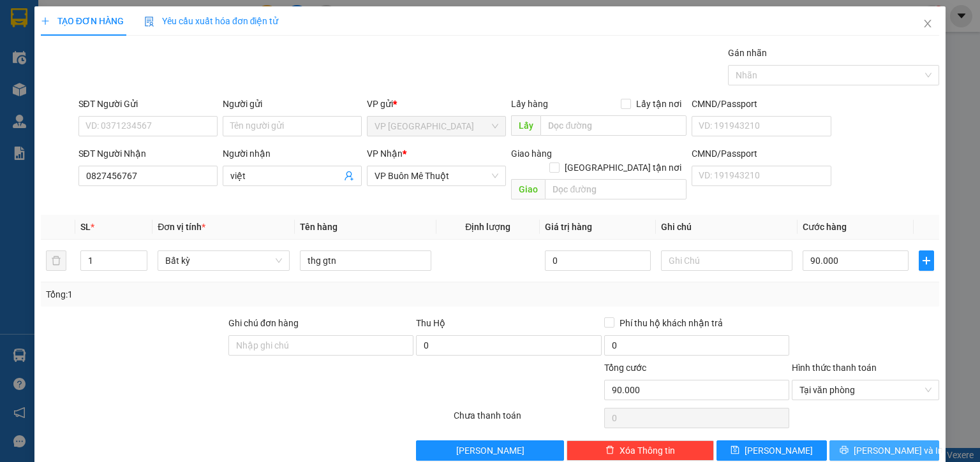
click at [875, 444] on span "[PERSON_NAME] và In" at bounding box center [898, 451] width 89 height 14
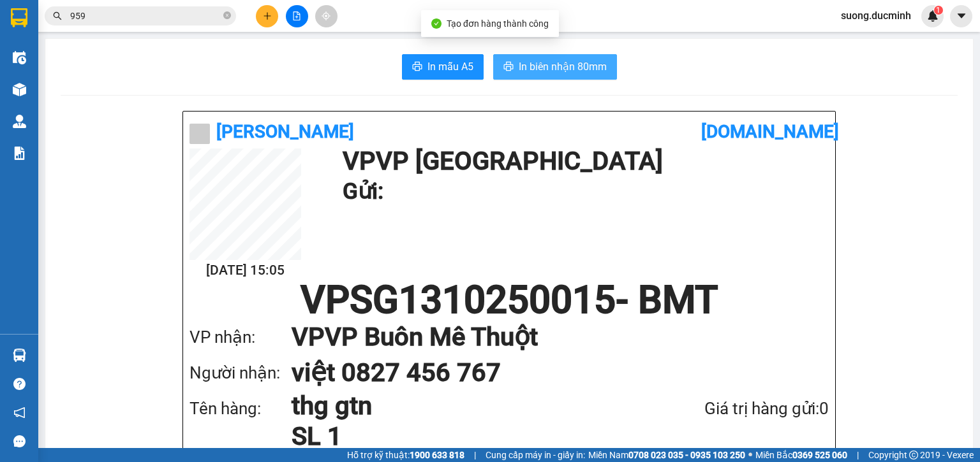
click at [551, 71] on span "In biên nhận 80mm" at bounding box center [563, 67] width 88 height 16
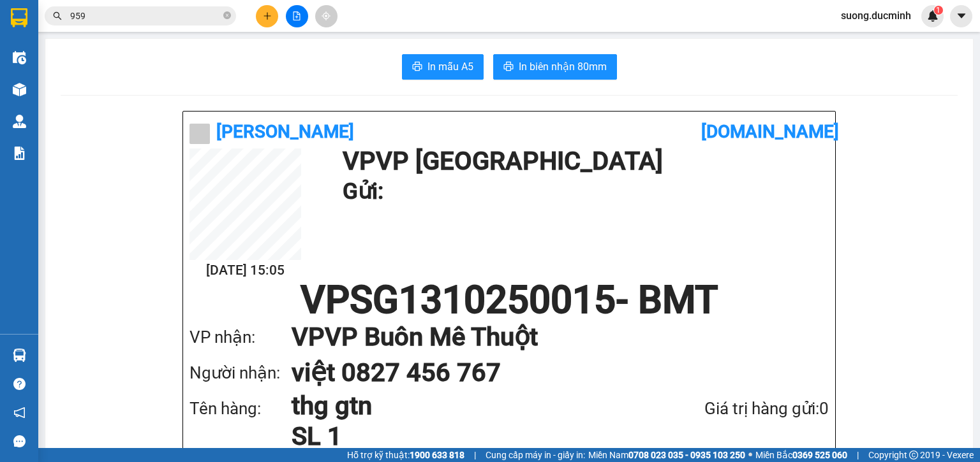
scroll to position [204, 0]
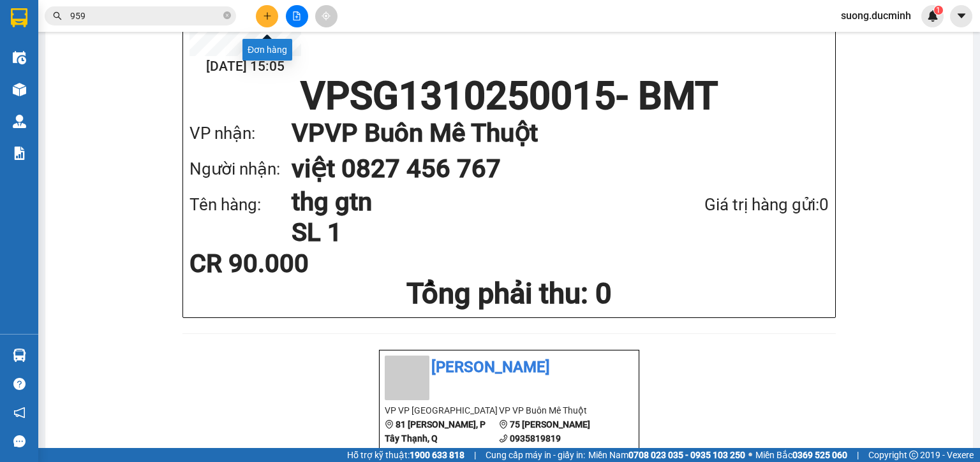
click at [277, 14] on button at bounding box center [267, 16] width 22 height 22
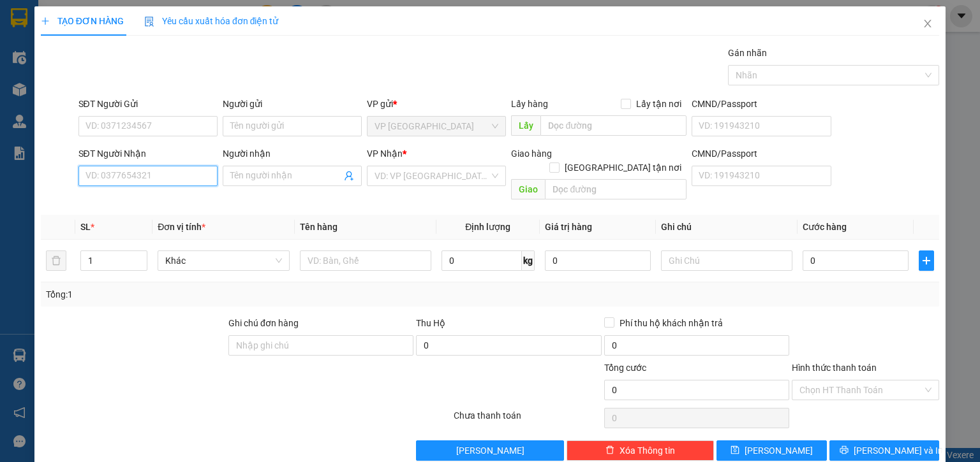
click at [110, 181] on input "SĐT Người Nhận" at bounding box center [147, 176] width 139 height 20
click at [133, 202] on div "0972638118" at bounding box center [146, 201] width 122 height 14
type input "0972638118"
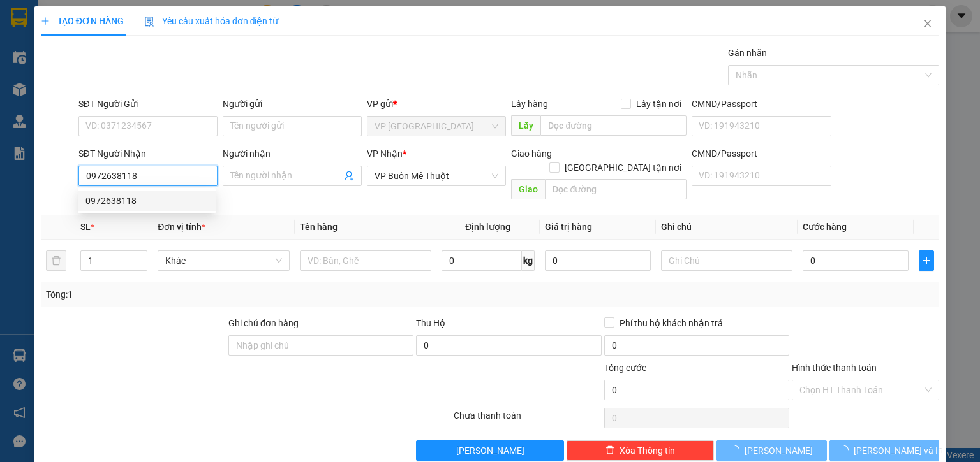
type input "60.000"
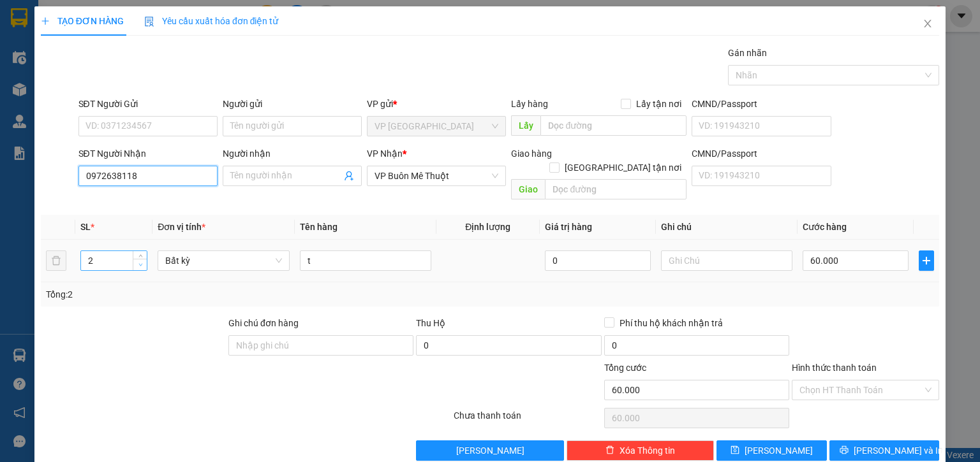
type input "0972638118"
type input "1"
click at [140, 263] on icon "down" at bounding box center [140, 265] width 4 height 4
click at [850, 381] on input "Hình thức thanh toán" at bounding box center [860, 390] width 123 height 19
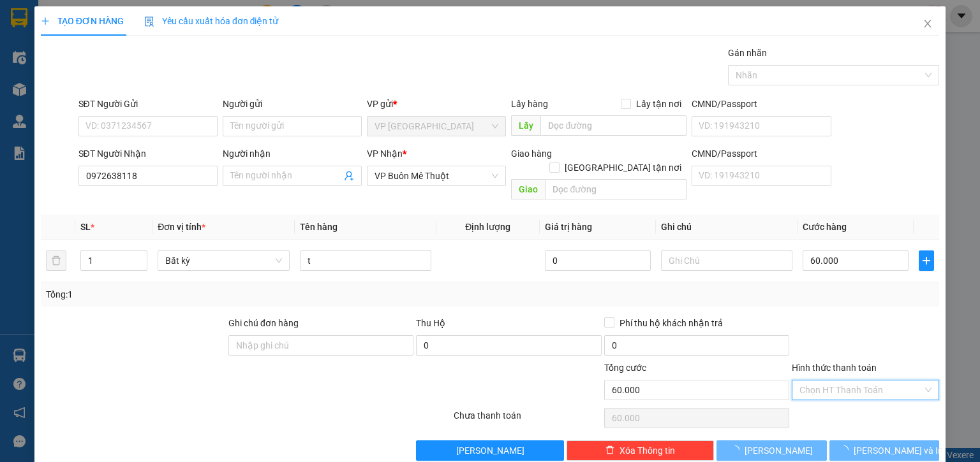
type input "0"
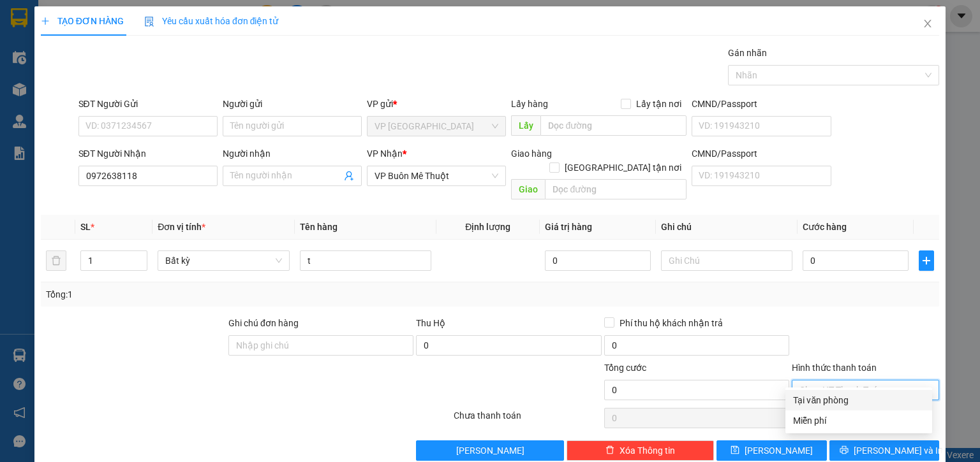
click at [818, 403] on div "Tại văn phòng" at bounding box center [858, 401] width 131 height 14
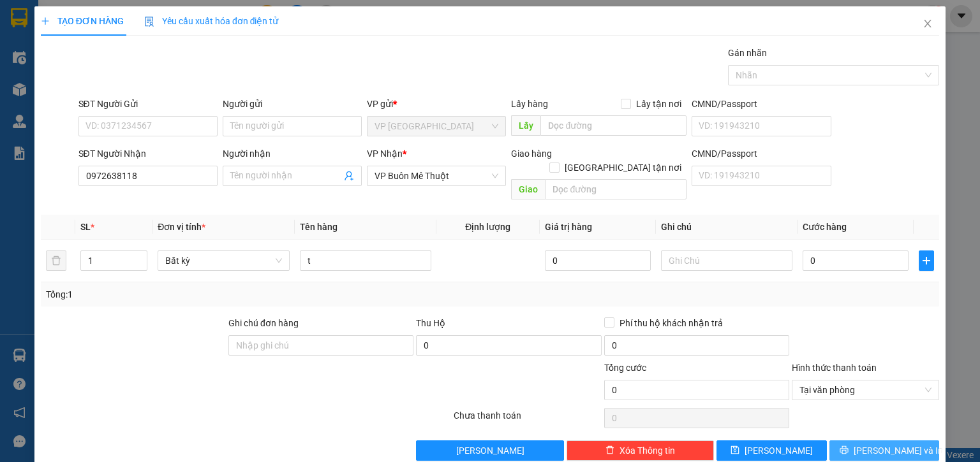
click at [848, 446] on icon "printer" at bounding box center [843, 450] width 9 height 9
click at [848, 251] on input "0" at bounding box center [855, 261] width 106 height 20
click at [811, 251] on input "0" at bounding box center [855, 261] width 106 height 20
type input "6"
type input "06"
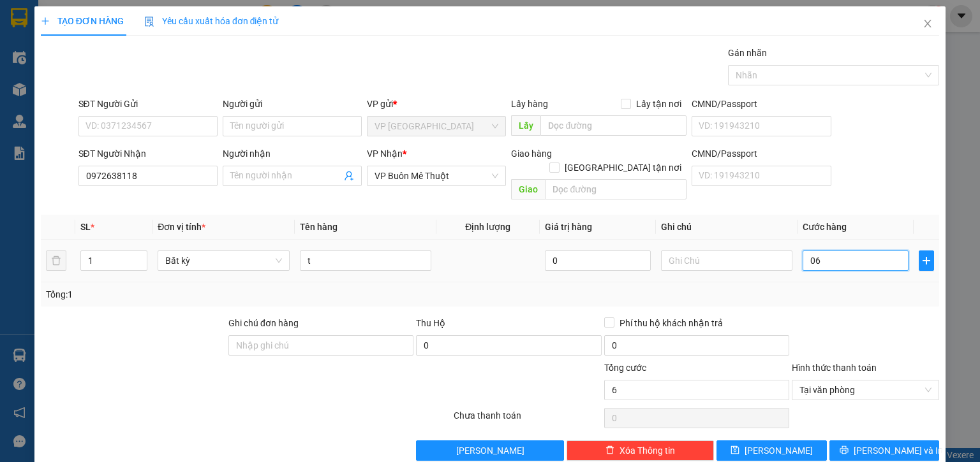
type input "60"
type input "060"
type input "60.000"
click at [836, 300] on div "Transit Pickup Surcharge Ids Transit Deliver Surcharge Ids Transit Deliver Surc…" at bounding box center [490, 253] width 898 height 415
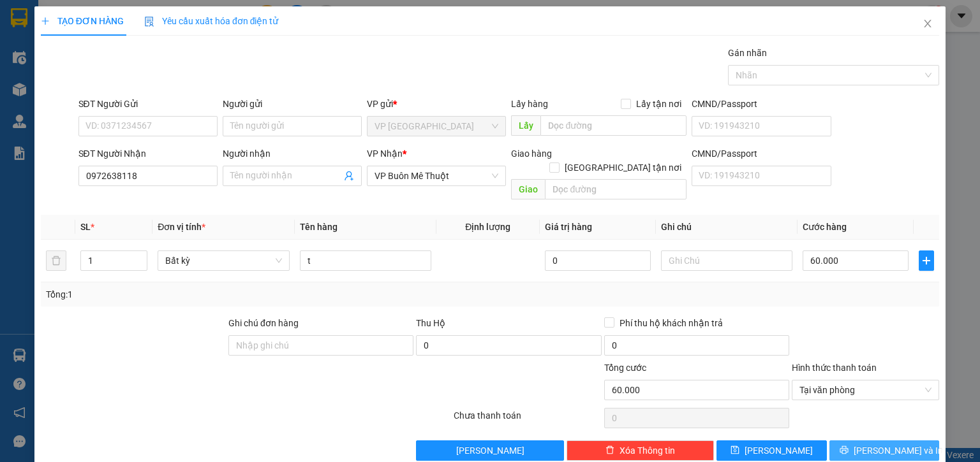
click at [848, 446] on span "printer" at bounding box center [843, 451] width 9 height 10
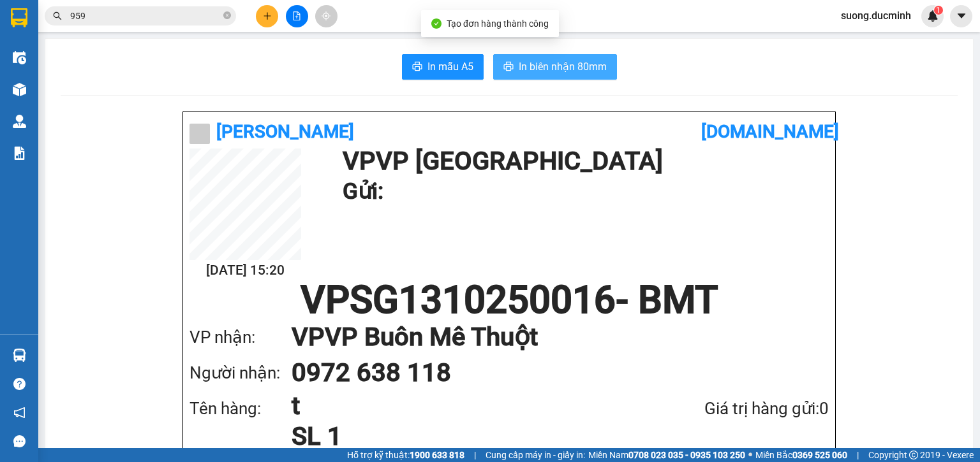
click at [519, 59] on span "In biên nhận 80mm" at bounding box center [563, 67] width 88 height 16
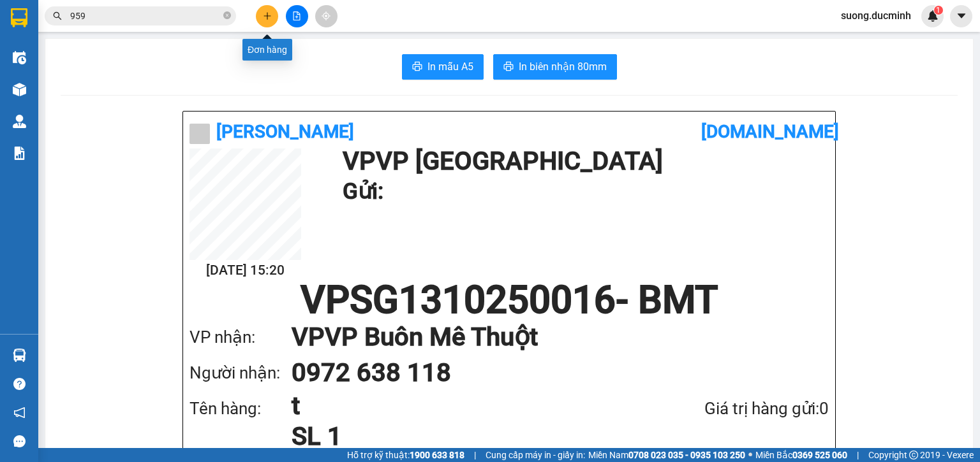
click at [265, 20] on button at bounding box center [267, 16] width 22 height 22
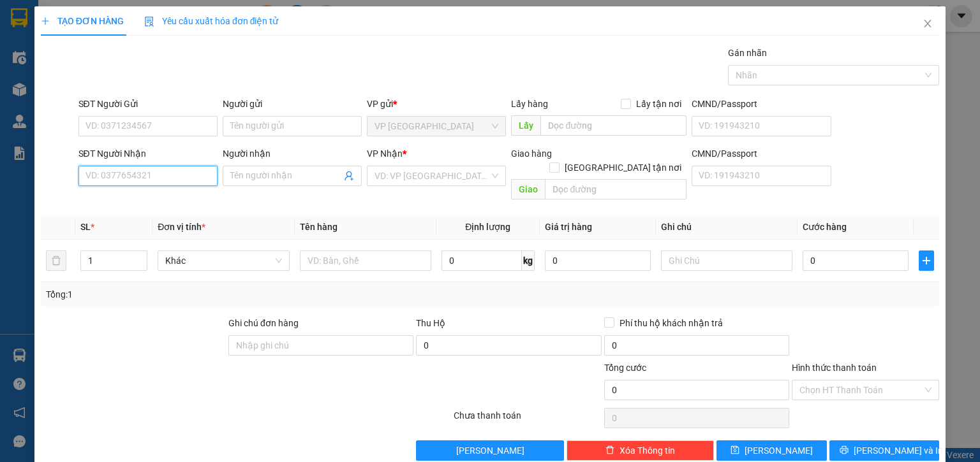
click at [196, 177] on input "SĐT Người Nhận" at bounding box center [147, 176] width 139 height 20
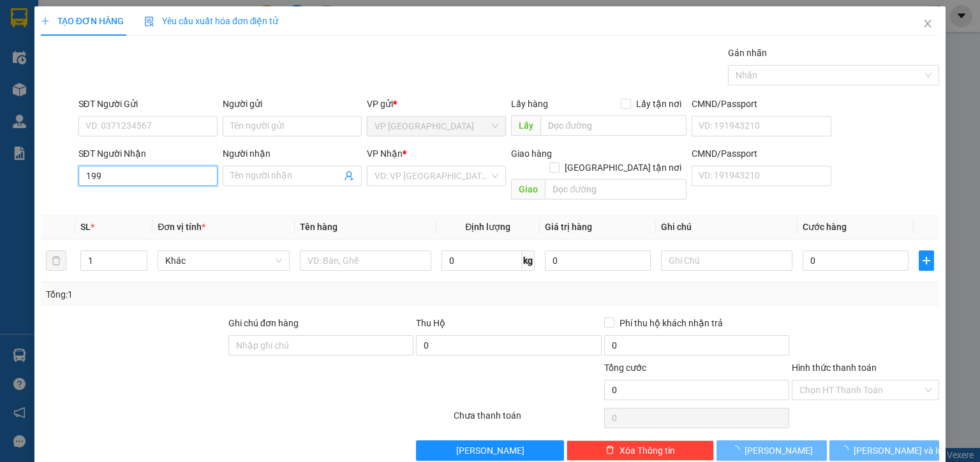
click at [198, 175] on input "199" at bounding box center [147, 176] width 139 height 20
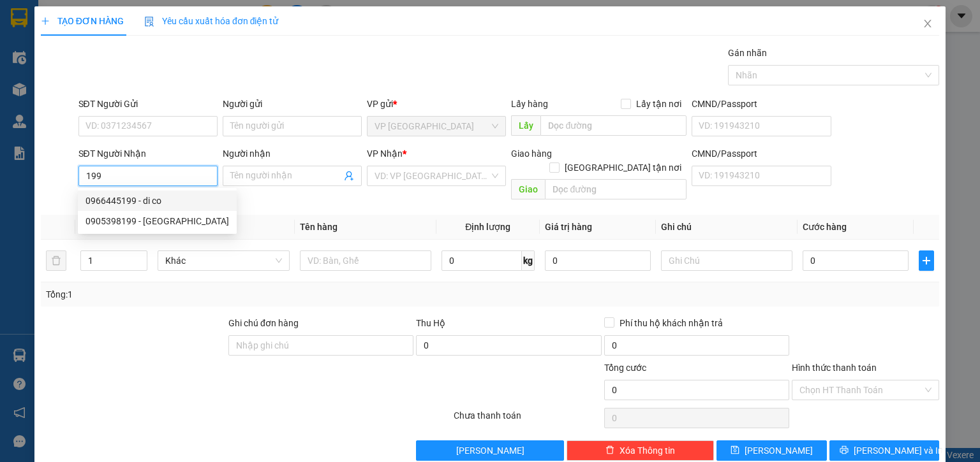
click at [132, 198] on div "0966445199 - di co" at bounding box center [157, 201] width 144 height 14
type input "0966445199"
type input "di co"
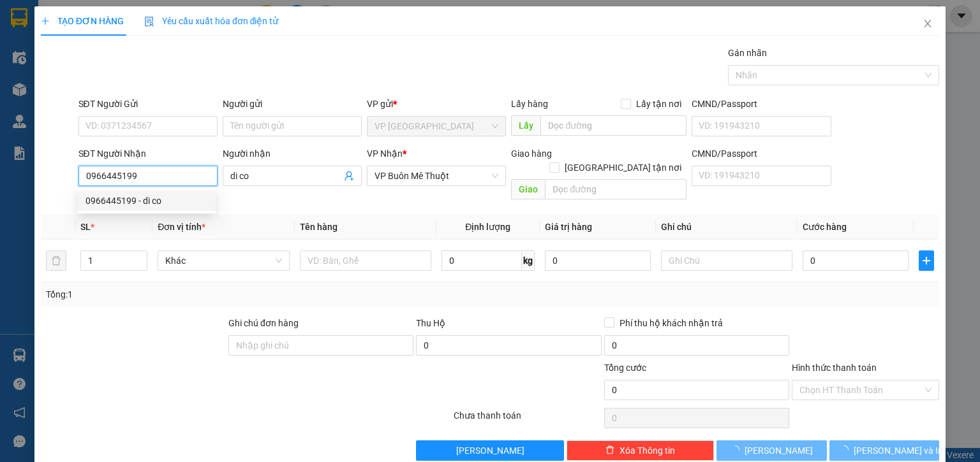
type input "245.000"
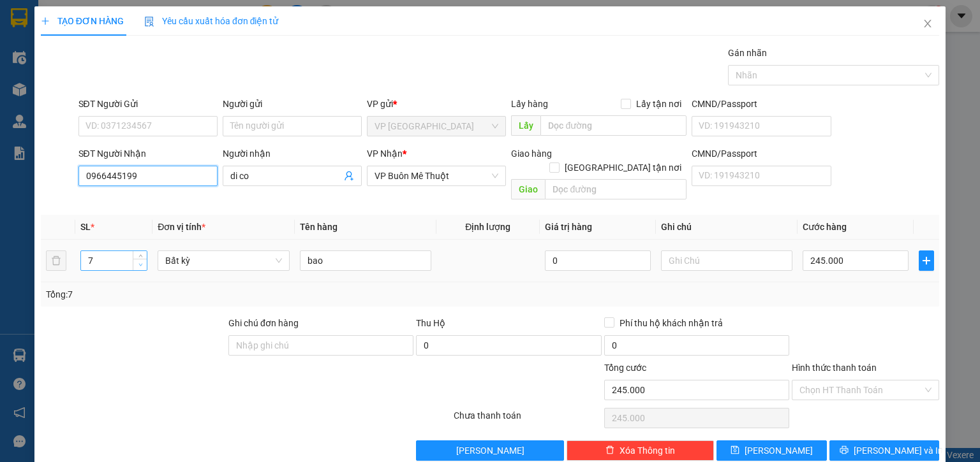
type input "0966445199"
click at [140, 263] on icon "down" at bounding box center [140, 265] width 4 height 4
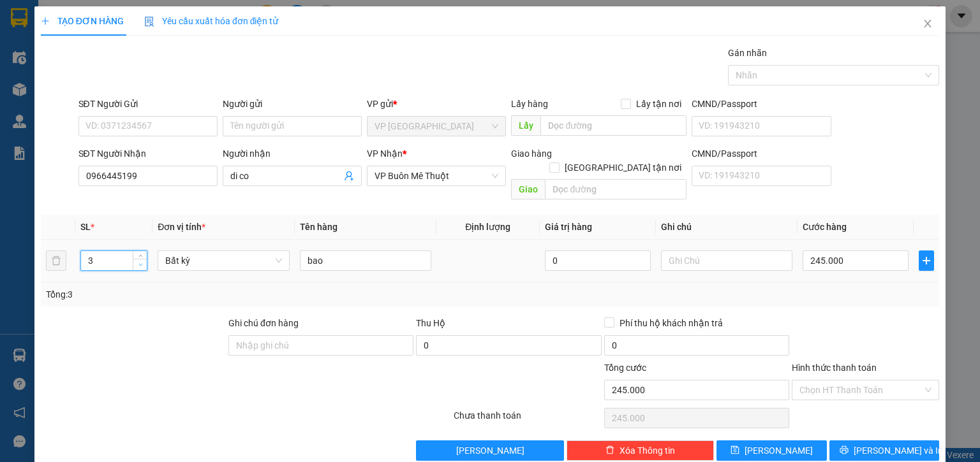
type input "2"
click at [140, 263] on icon "down" at bounding box center [140, 265] width 4 height 4
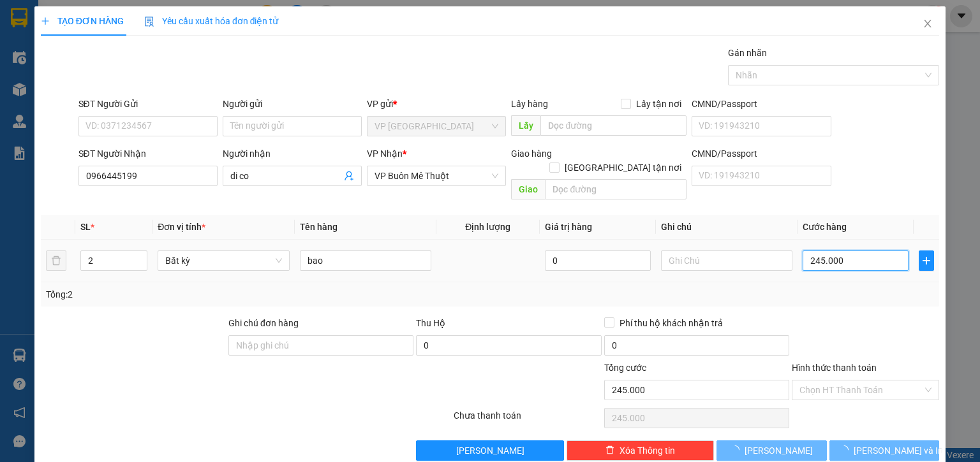
click at [868, 252] on input "245.000" at bounding box center [855, 261] width 106 height 20
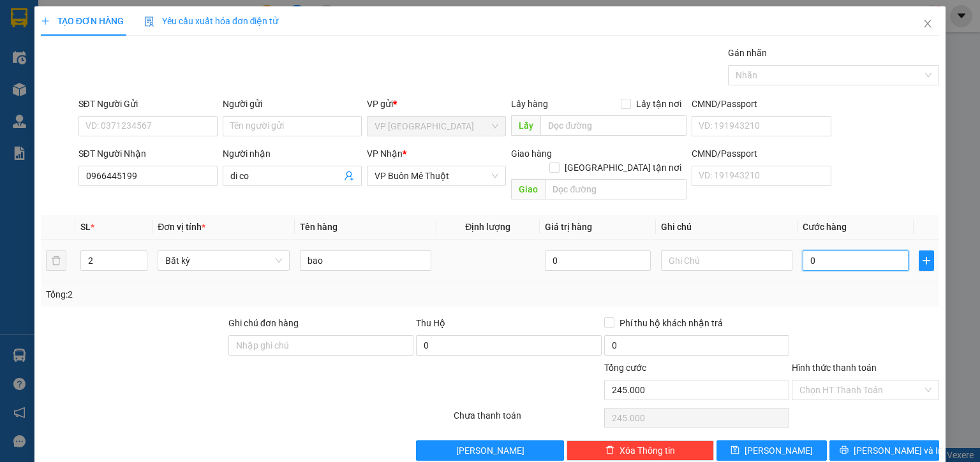
type input "0"
type input "5"
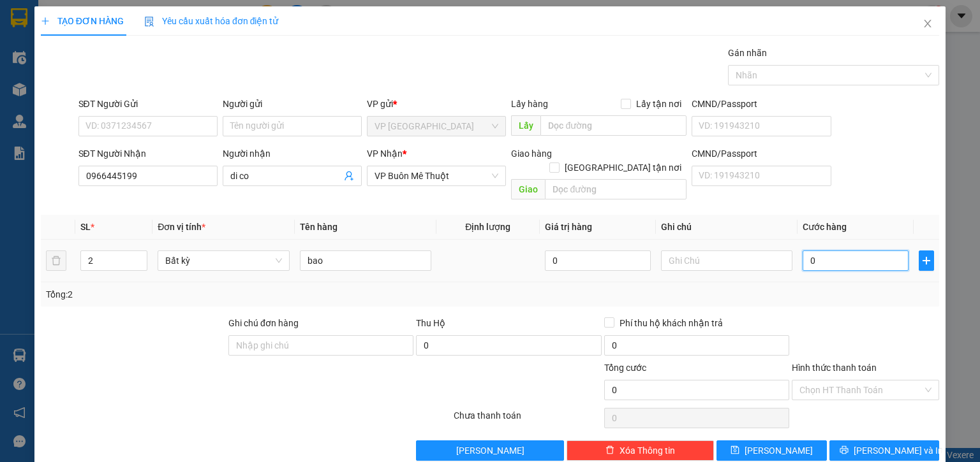
type input "05"
type input "0"
type input "1"
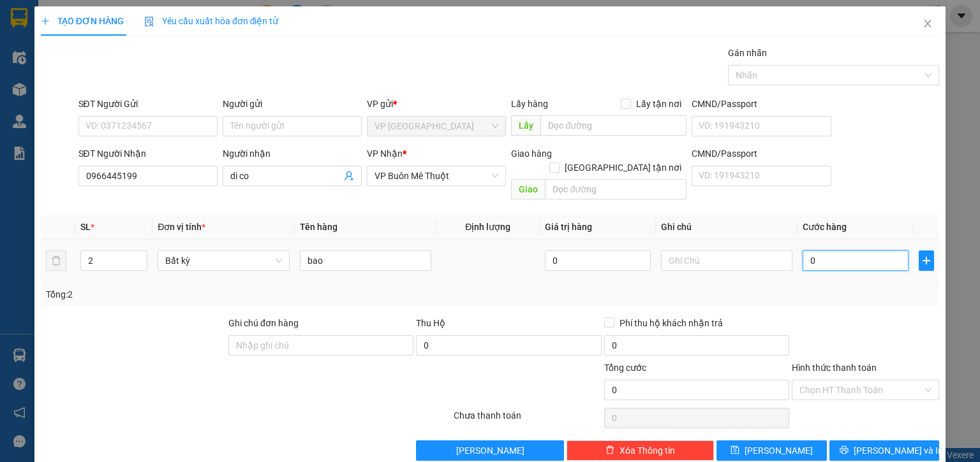
type input "1"
type input "01"
type input "10"
type input "010"
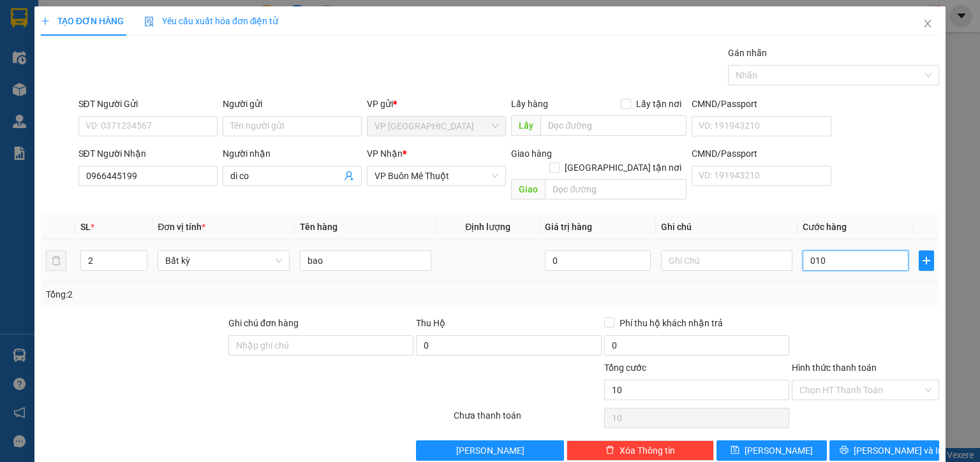
type input "100"
type input "0.100"
type input "100.000"
click at [829, 322] on div at bounding box center [865, 338] width 150 height 45
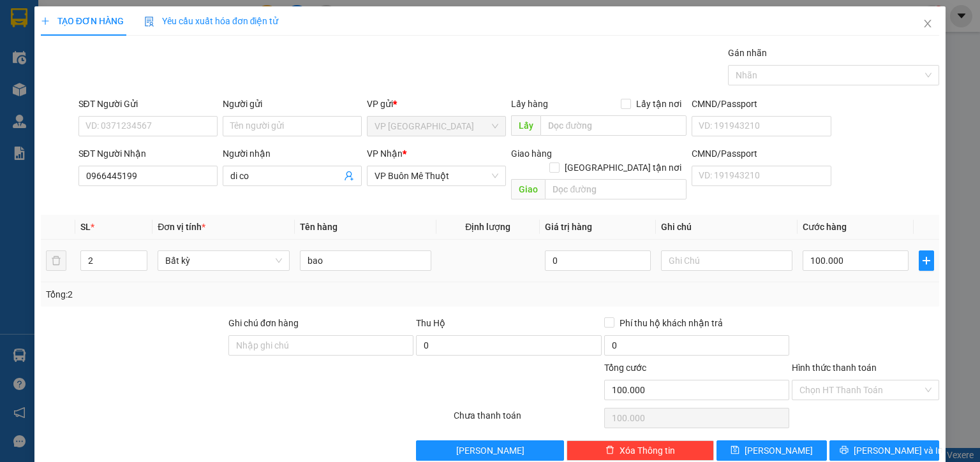
click at [855, 248] on div "100.000" at bounding box center [855, 261] width 106 height 26
click at [851, 251] on input "100.000" at bounding box center [855, 261] width 106 height 20
click at [846, 326] on div at bounding box center [865, 338] width 150 height 45
click at [848, 446] on icon "printer" at bounding box center [843, 450] width 9 height 9
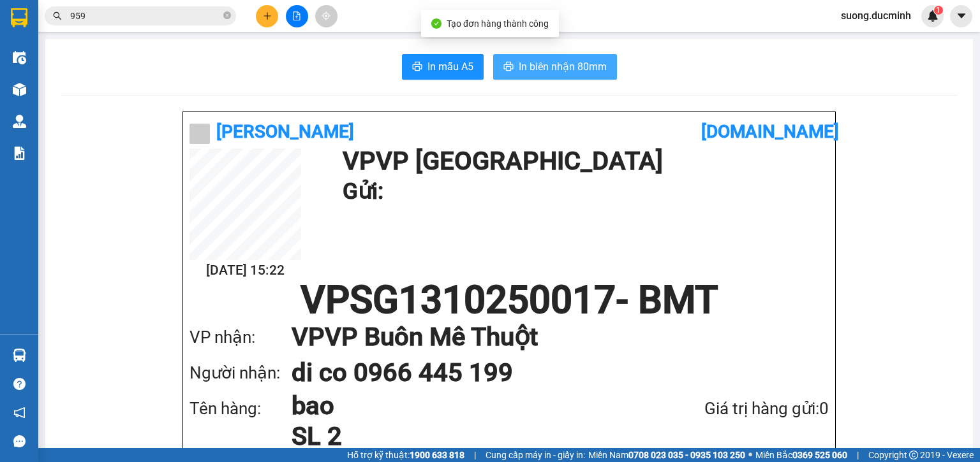
click at [521, 70] on span "In biên nhận 80mm" at bounding box center [563, 67] width 88 height 16
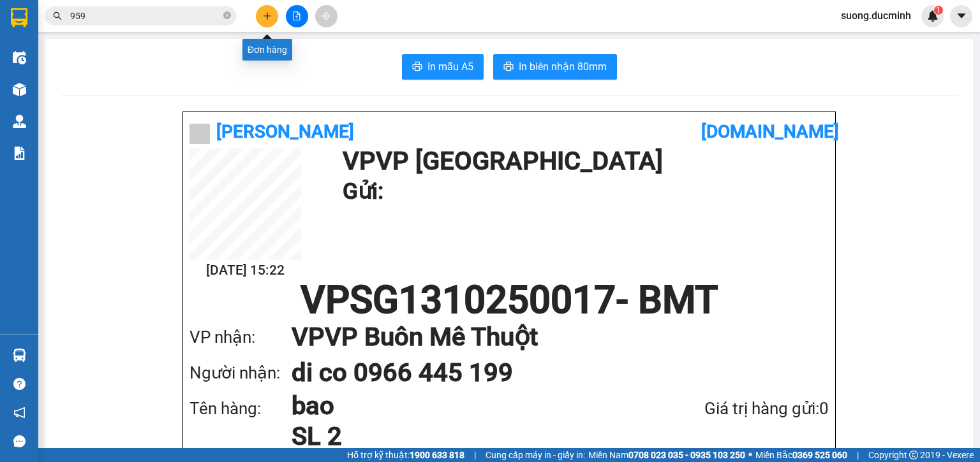
click at [263, 16] on icon "plus" at bounding box center [267, 15] width 9 height 9
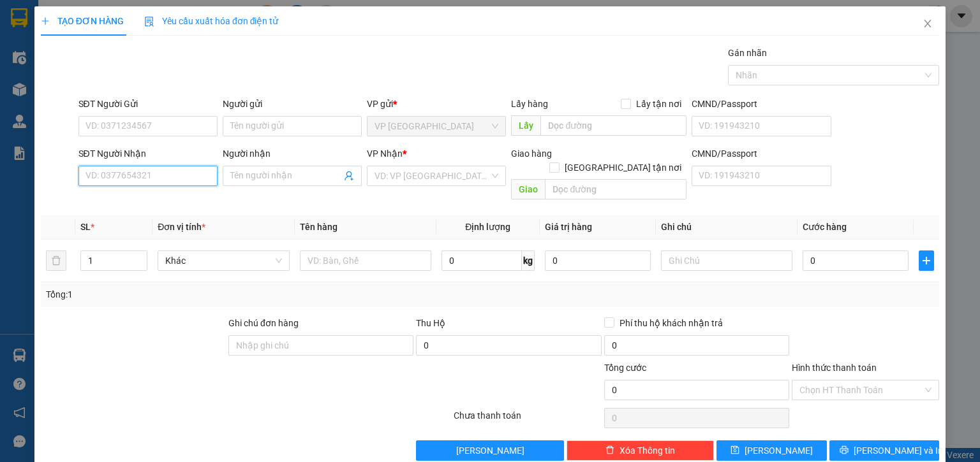
click at [120, 174] on input "SĐT Người Nhận" at bounding box center [147, 176] width 139 height 20
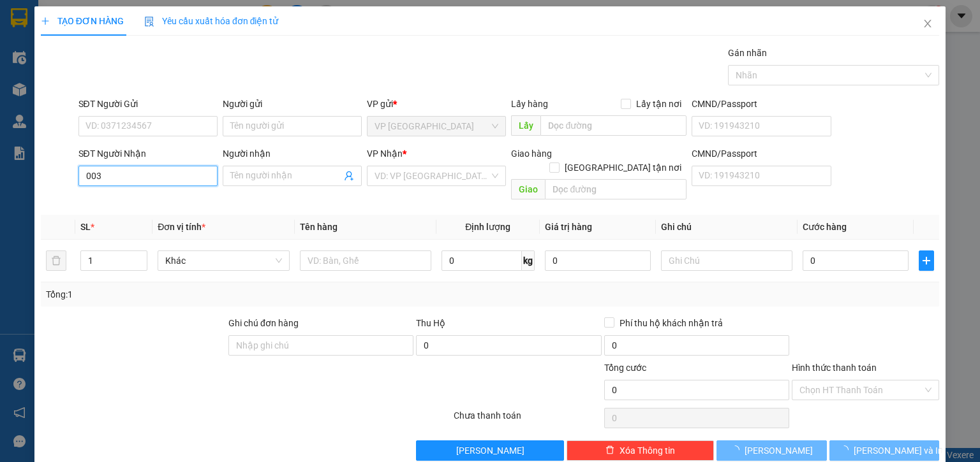
click at [154, 180] on input "003" at bounding box center [147, 176] width 139 height 20
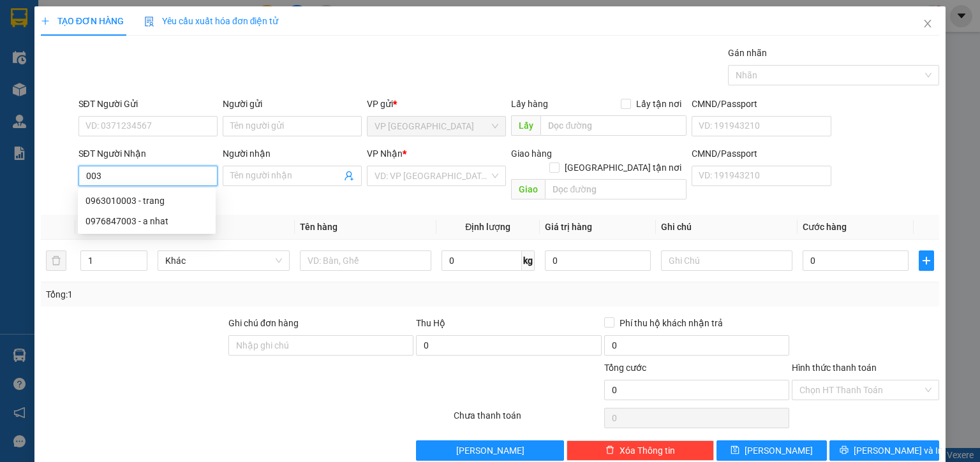
click at [154, 180] on input "003" at bounding box center [147, 176] width 139 height 20
click at [164, 202] on div "0963010003 - trang" at bounding box center [146, 201] width 122 height 14
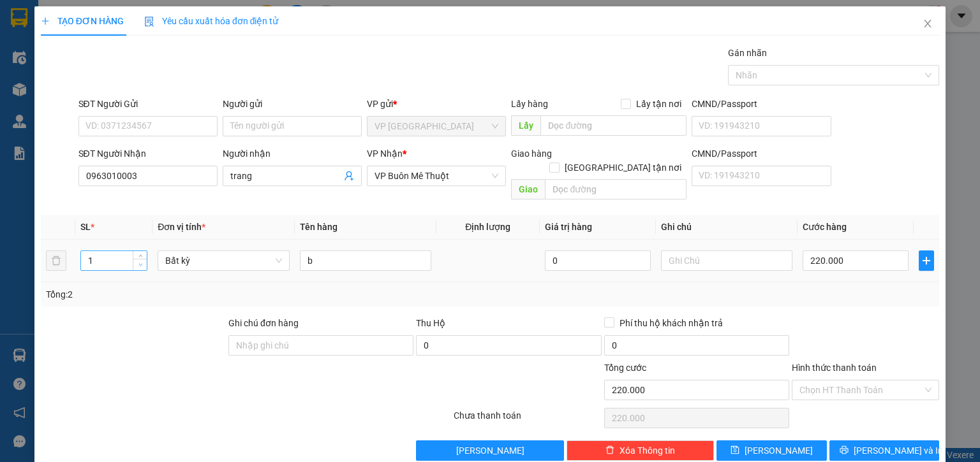
click at [141, 262] on span "down" at bounding box center [141, 266] width 8 height 8
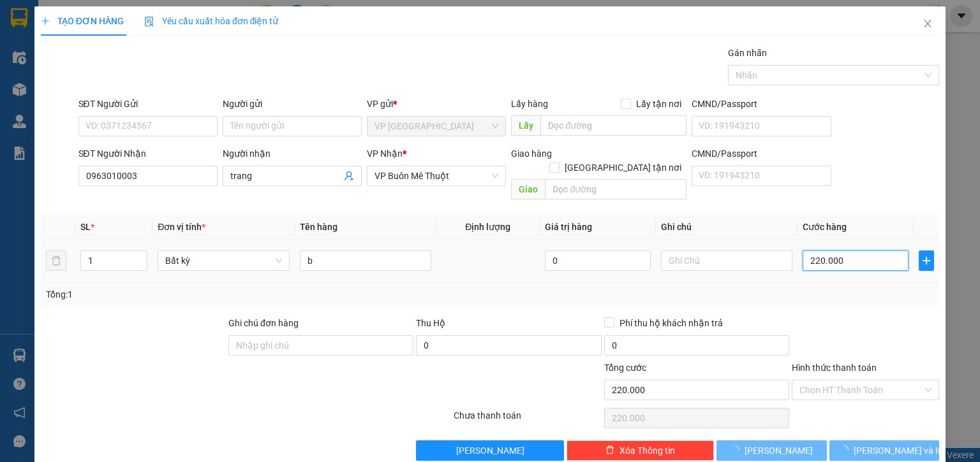
click at [855, 251] on input "220.000" at bounding box center [855, 261] width 106 height 20
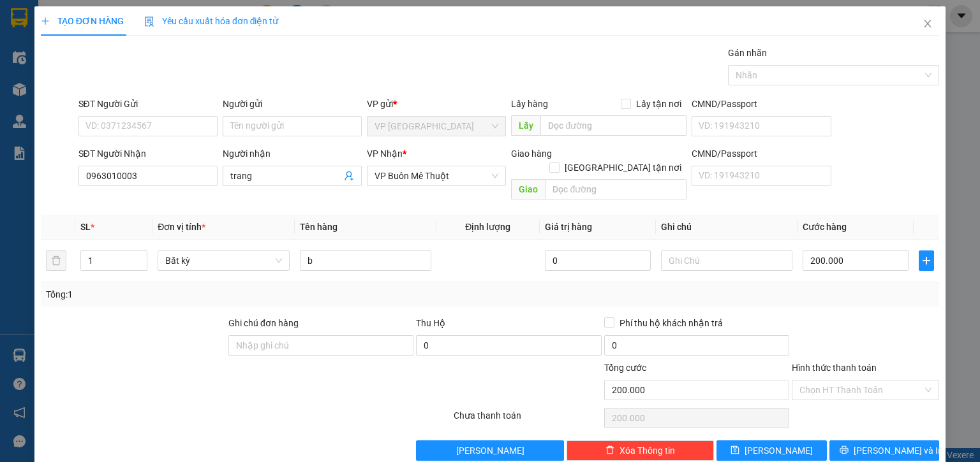
click at [913, 316] on div at bounding box center [865, 338] width 150 height 45
click at [861, 441] on button "[PERSON_NAME] và In" at bounding box center [884, 451] width 110 height 20
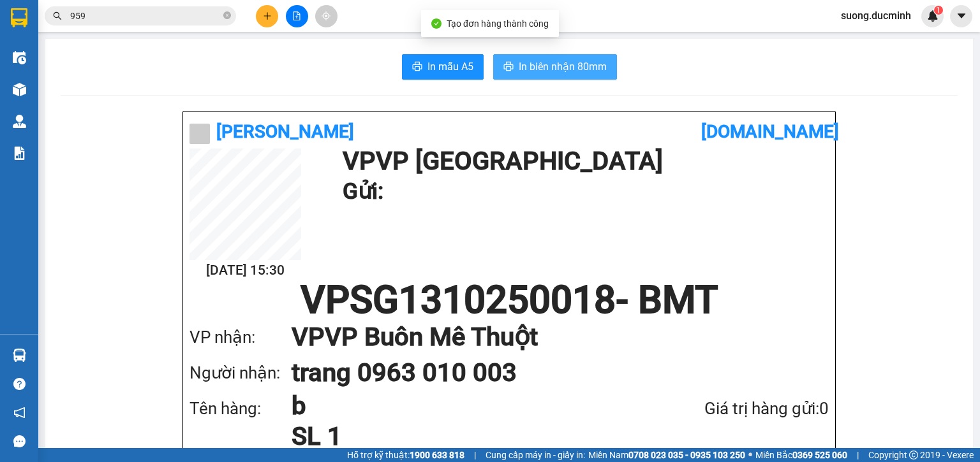
click at [508, 58] on button "In biên nhận 80mm" at bounding box center [555, 67] width 124 height 26
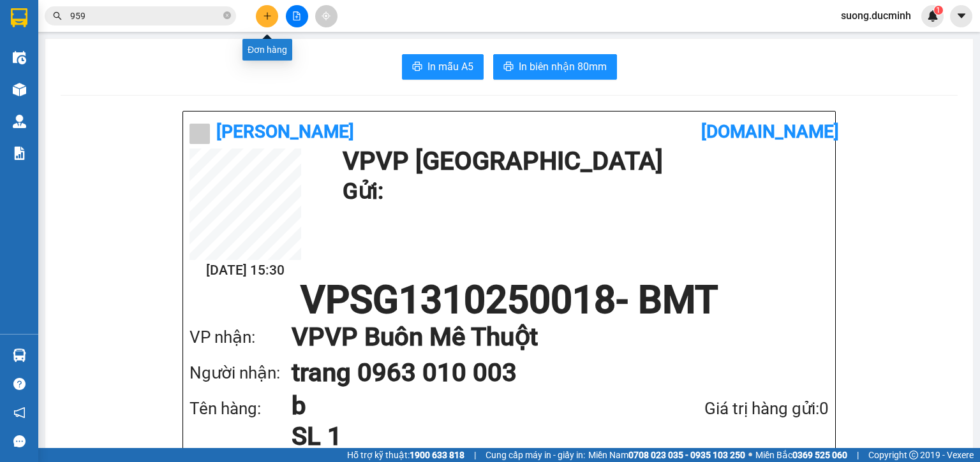
click at [268, 14] on icon "plus" at bounding box center [267, 15] width 9 height 9
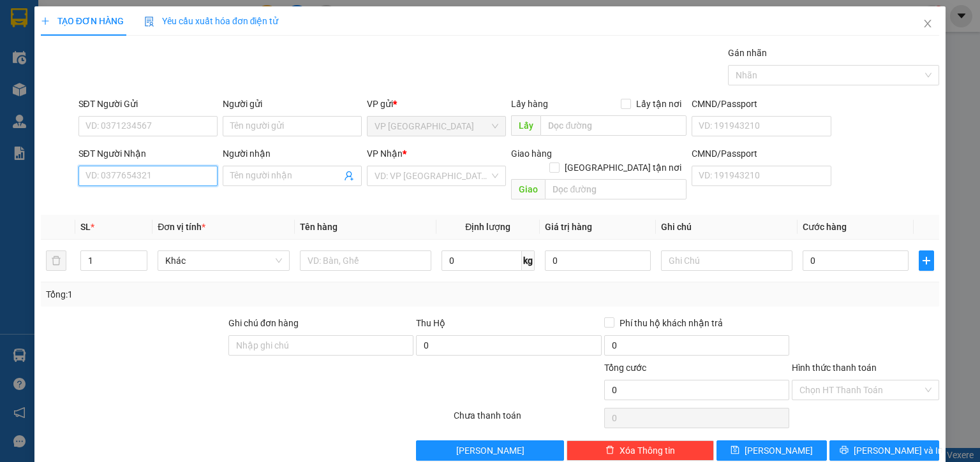
click at [189, 174] on input "SĐT Người Nhận" at bounding box center [147, 176] width 139 height 20
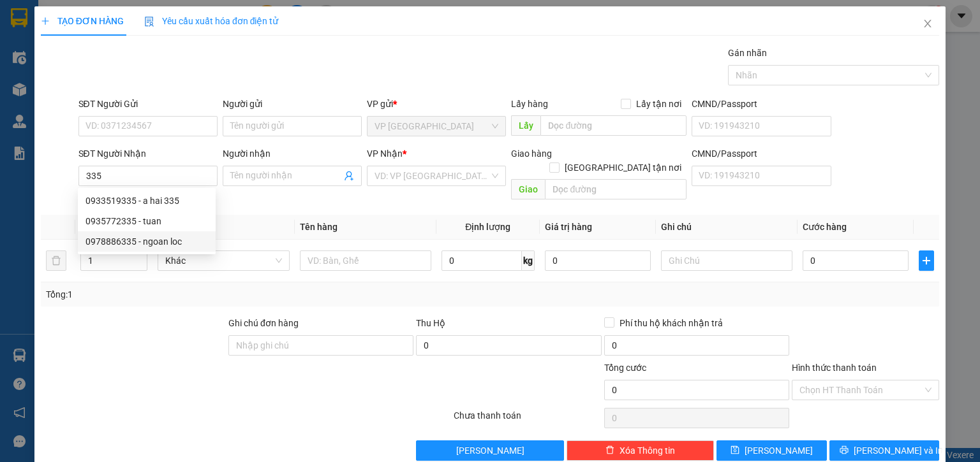
drag, startPoint x: 102, startPoint y: 317, endPoint x: -7, endPoint y: 352, distance: 114.6
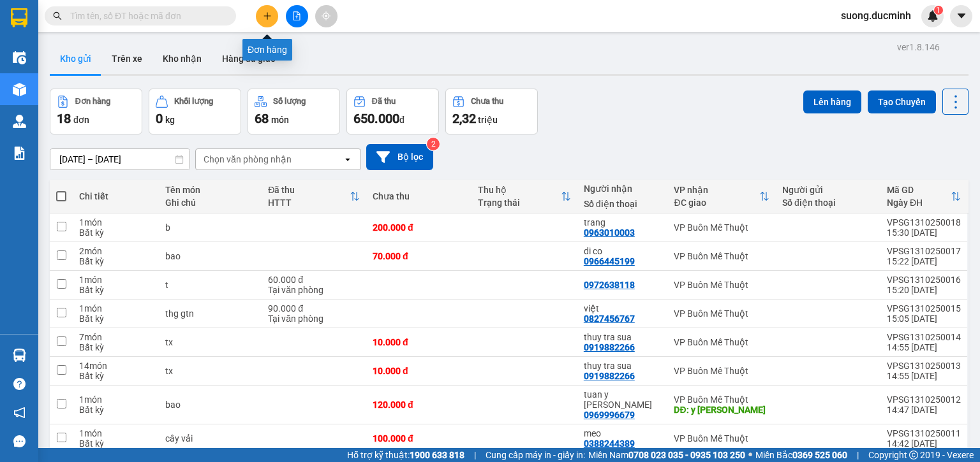
click at [268, 19] on icon "plus" at bounding box center [267, 15] width 9 height 9
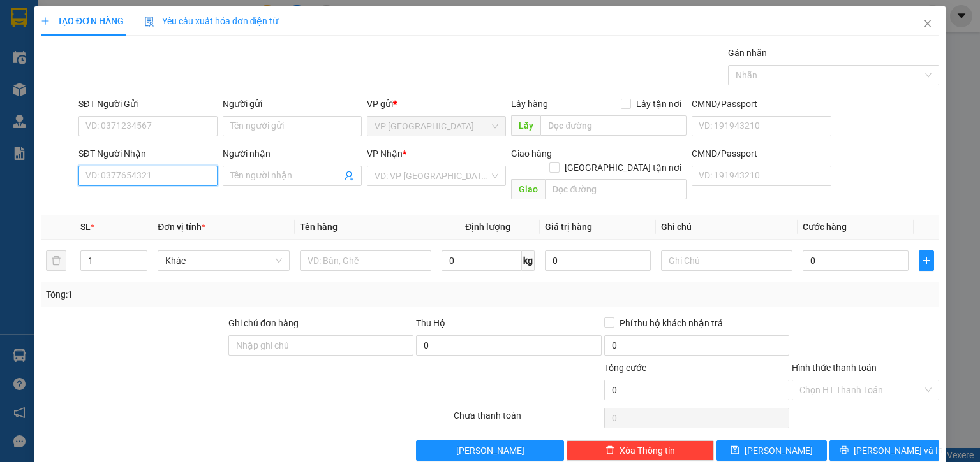
click at [135, 166] on input "SĐT Người Nhận" at bounding box center [147, 176] width 139 height 20
click at [159, 217] on div "0935772335 - tuan" at bounding box center [146, 221] width 122 height 14
type input "0935772335"
type input "tuan"
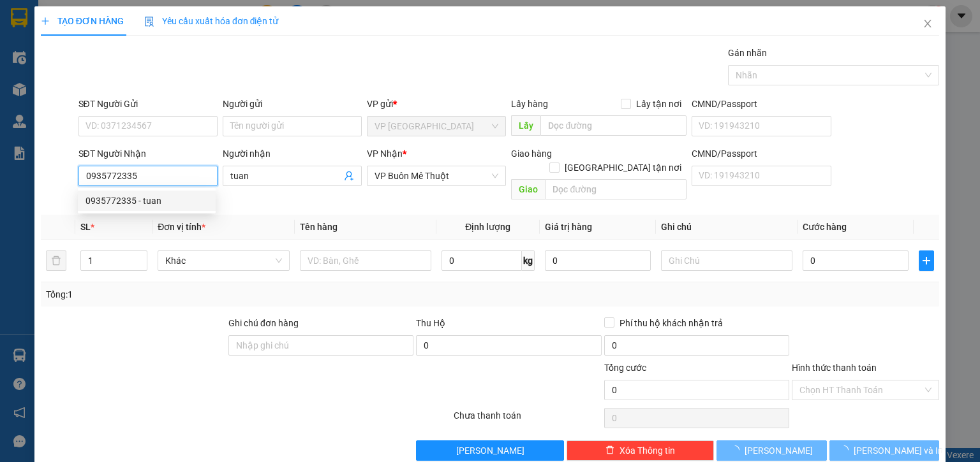
type input "60.000"
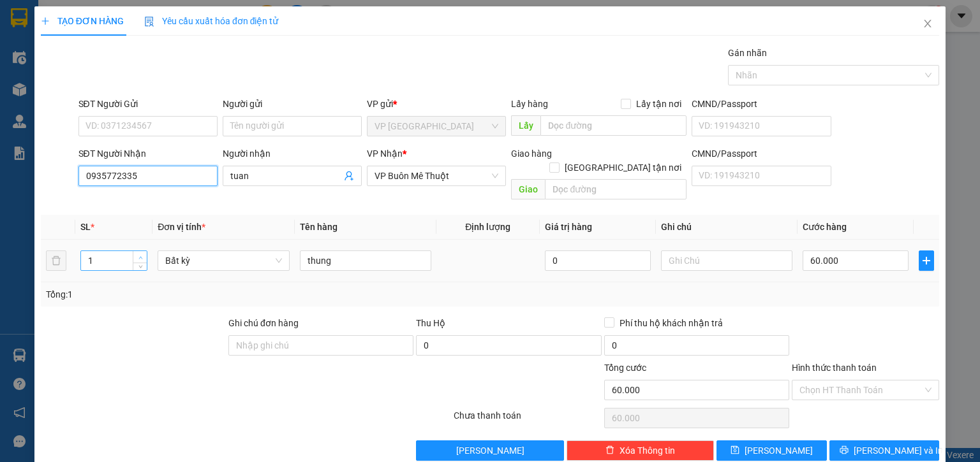
type input "0935772335"
type input "2"
click at [141, 254] on span "up" at bounding box center [141, 258] width 8 height 8
click at [854, 255] on input "60.000" at bounding box center [855, 261] width 106 height 20
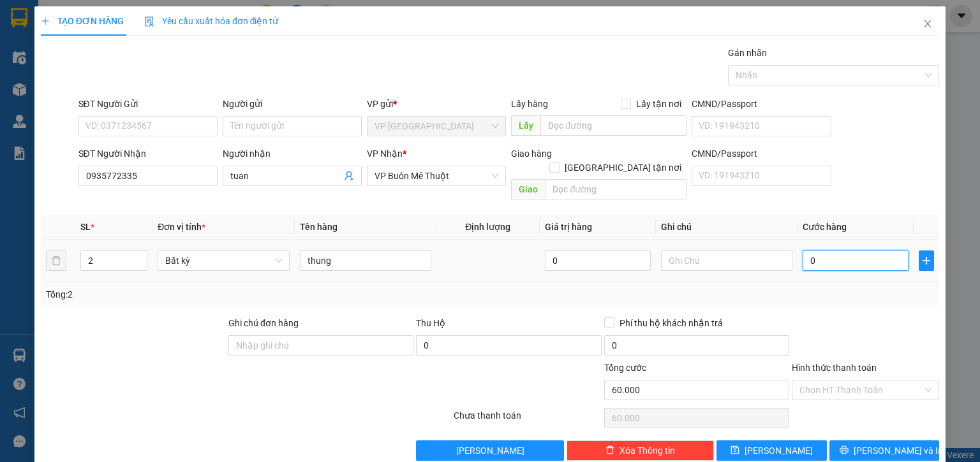
type input "0"
type input "1"
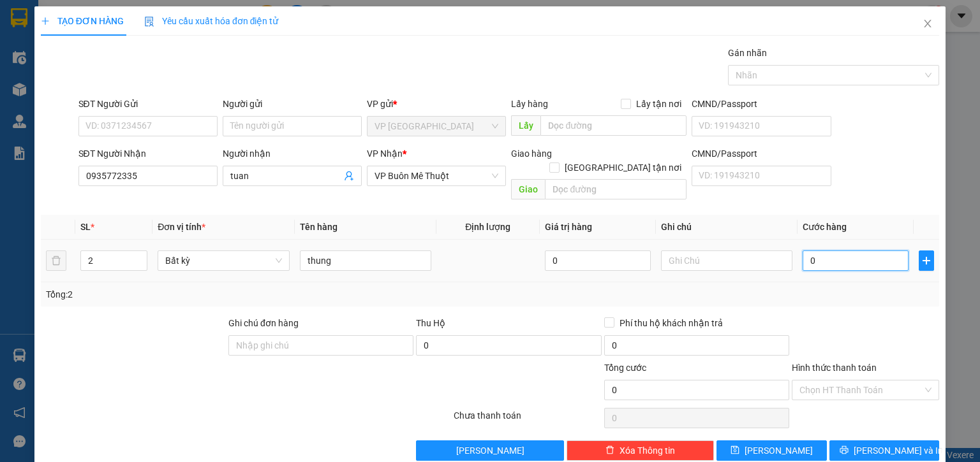
type input "01"
type input "12"
type input "012"
type input "120"
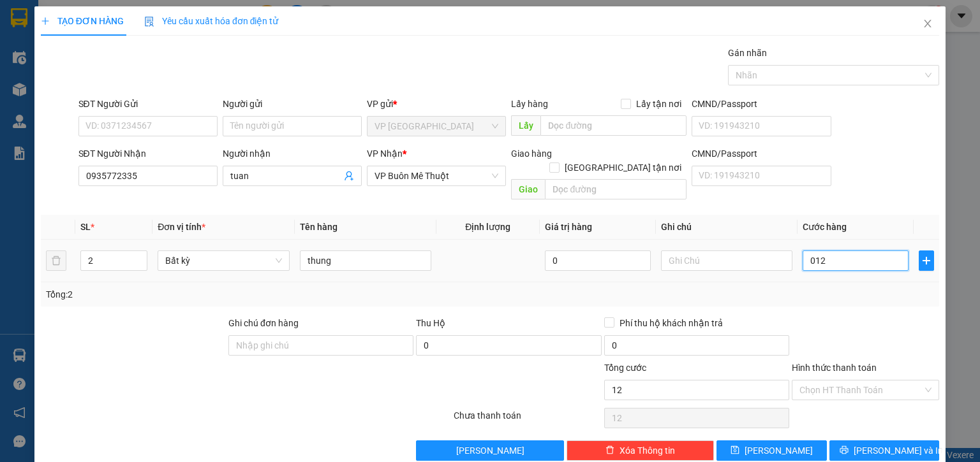
type input "120"
type input "0.120"
type input "120.000"
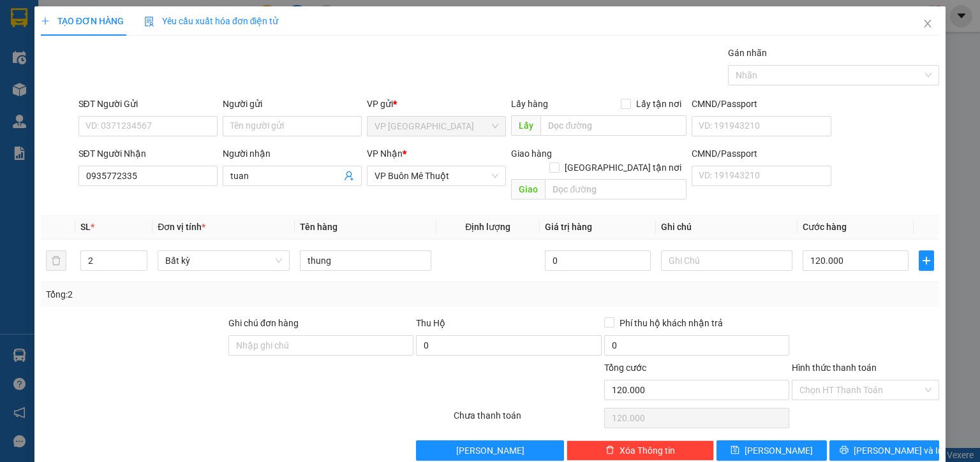
click at [853, 361] on div "Hình thức thanh toán" at bounding box center [865, 370] width 147 height 19
click at [864, 381] on input "Hình thức thanh toán" at bounding box center [860, 390] width 123 height 19
click at [842, 399] on div "Tại văn phòng" at bounding box center [858, 401] width 131 height 14
type input "0"
click at [866, 444] on span "[PERSON_NAME] và In" at bounding box center [898, 451] width 89 height 14
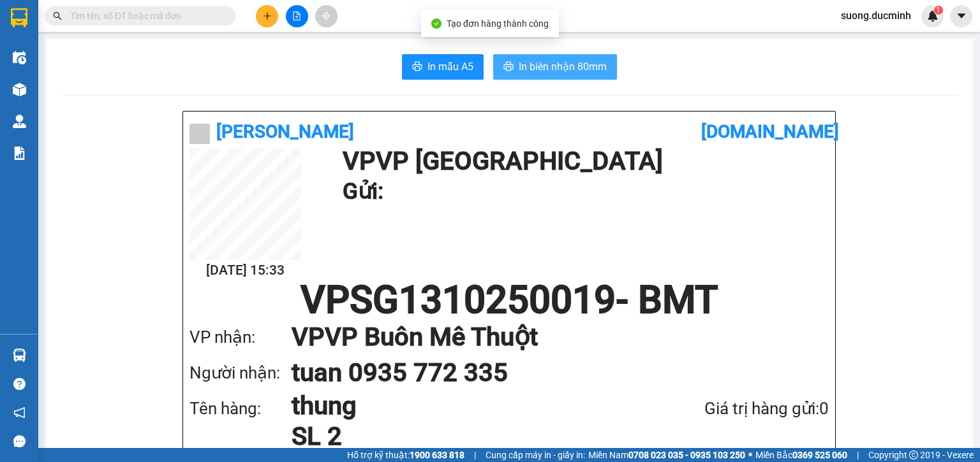
click at [540, 62] on span "In biên nhận 80mm" at bounding box center [563, 67] width 88 height 16
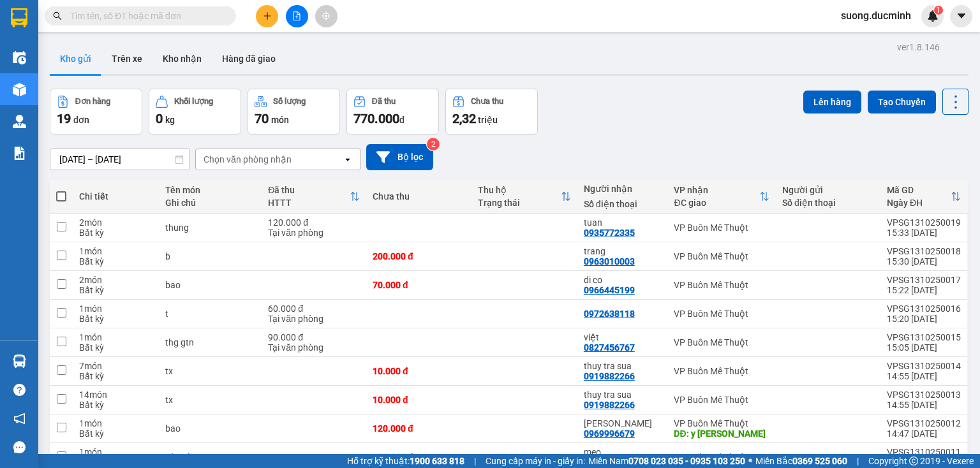
scroll to position [96, 0]
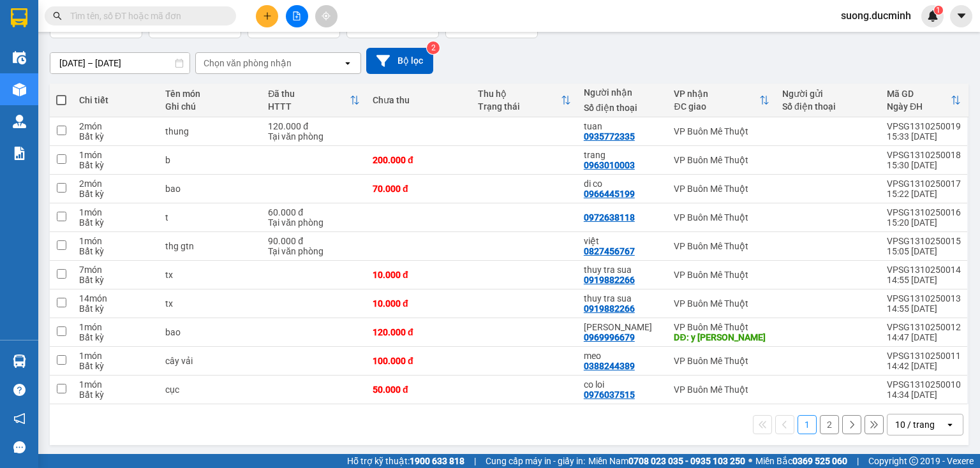
click at [825, 423] on button "2" at bounding box center [829, 424] width 19 height 19
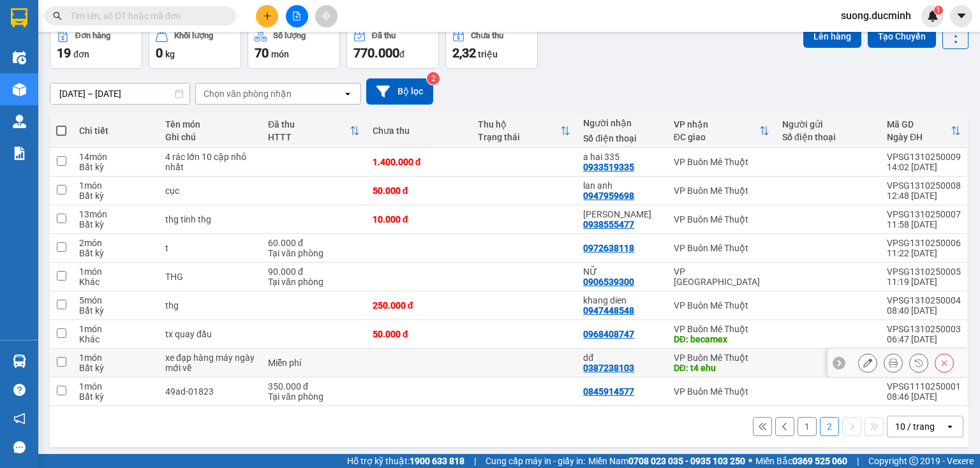
scroll to position [68, 0]
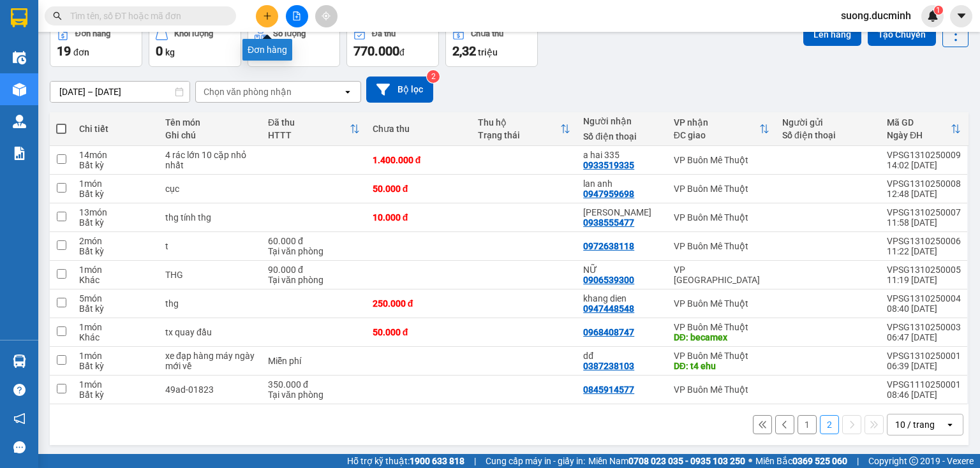
click at [268, 14] on icon "plus" at bounding box center [267, 15] width 9 height 9
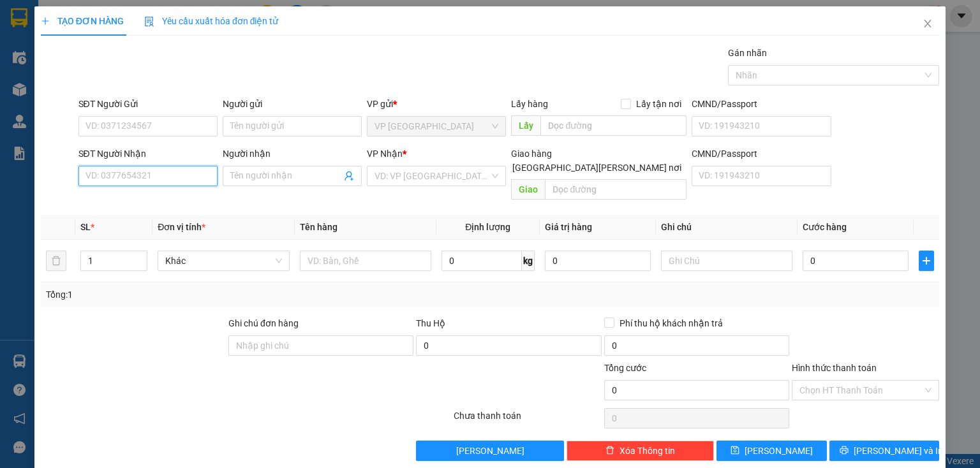
click at [139, 176] on input "SĐT Người Nhận" at bounding box center [147, 176] width 139 height 20
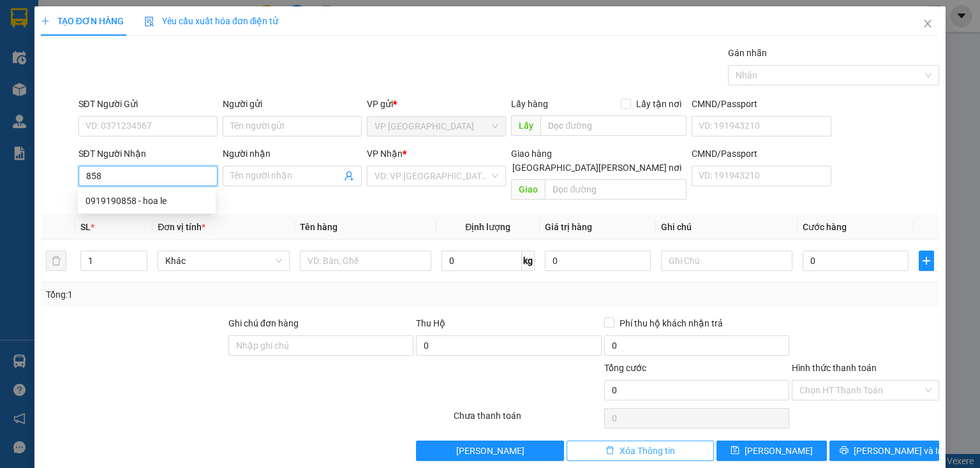
type input "858"
click at [669, 444] on span "Xóa Thông tin" at bounding box center [646, 451] width 55 height 14
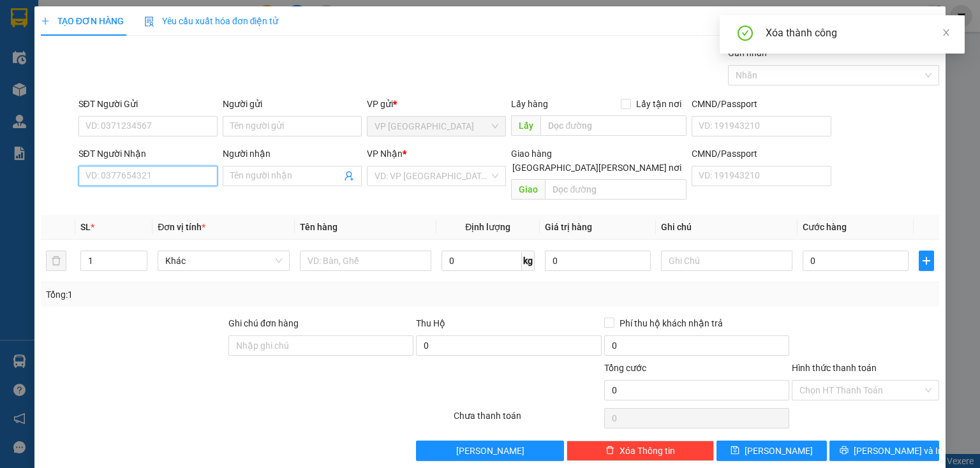
click at [125, 180] on input "SĐT Người Nhận" at bounding box center [147, 176] width 139 height 20
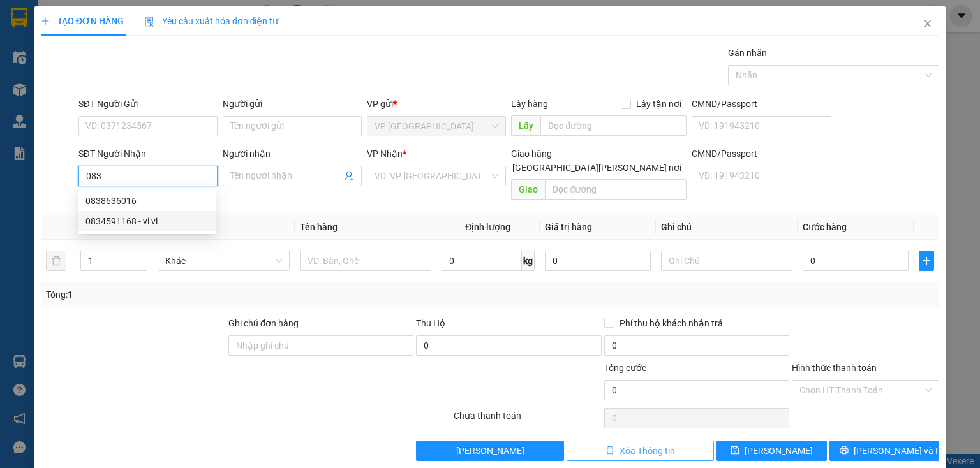
type input "083"
click at [662, 444] on button "Xóa Thông tin" at bounding box center [639, 451] width 147 height 20
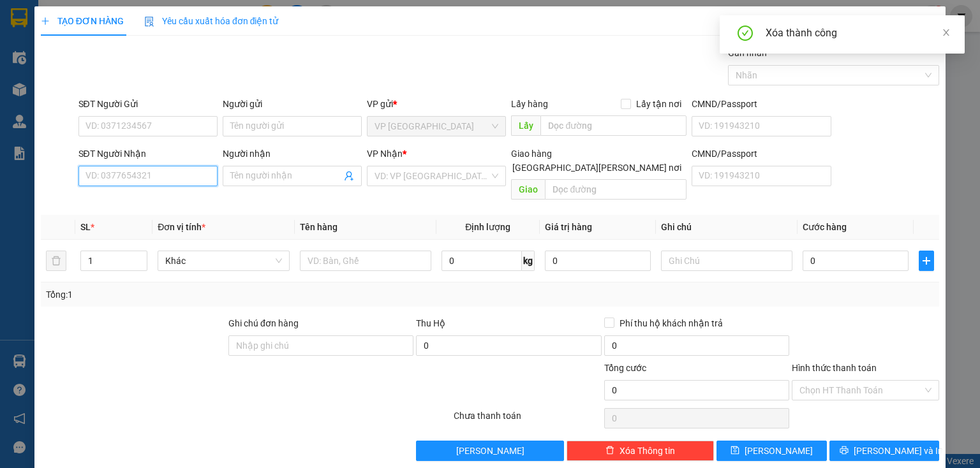
click at [117, 173] on input "SĐT Người Nhận" at bounding box center [147, 176] width 139 height 20
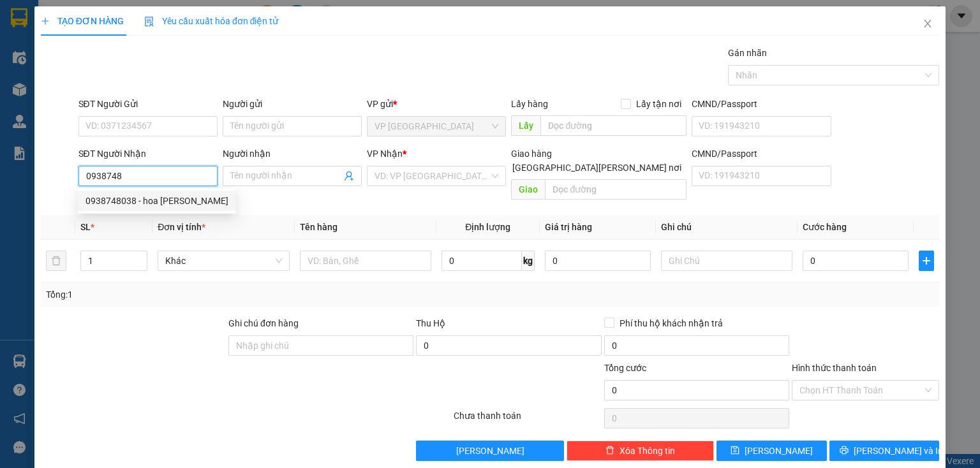
click at [142, 198] on div "0938748038 - hoa binh" at bounding box center [156, 201] width 143 height 14
type input "0938748038"
type input "hoa binh"
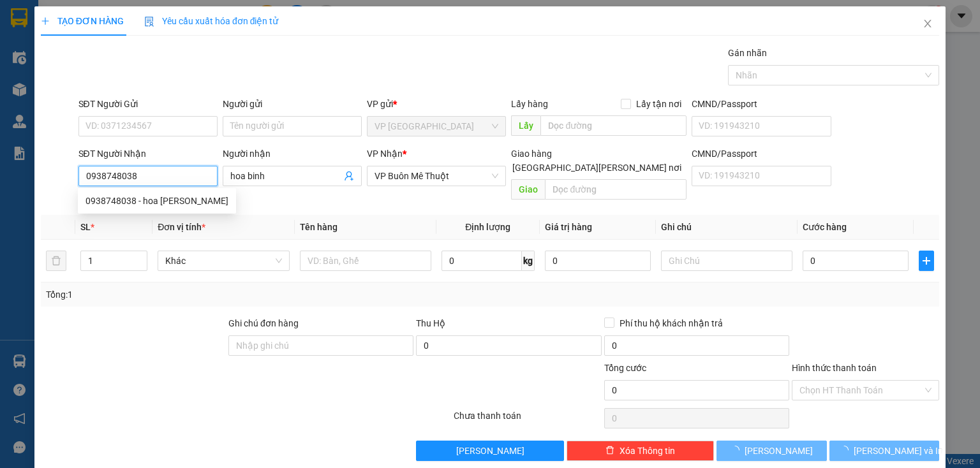
type input "90.000"
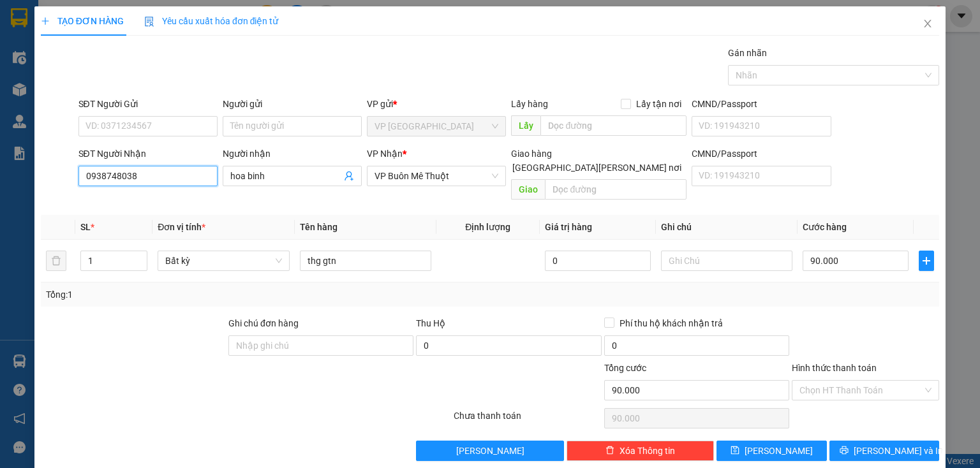
type input "0938748038"
click at [846, 255] on input "90.000" at bounding box center [855, 261] width 106 height 20
type input "8"
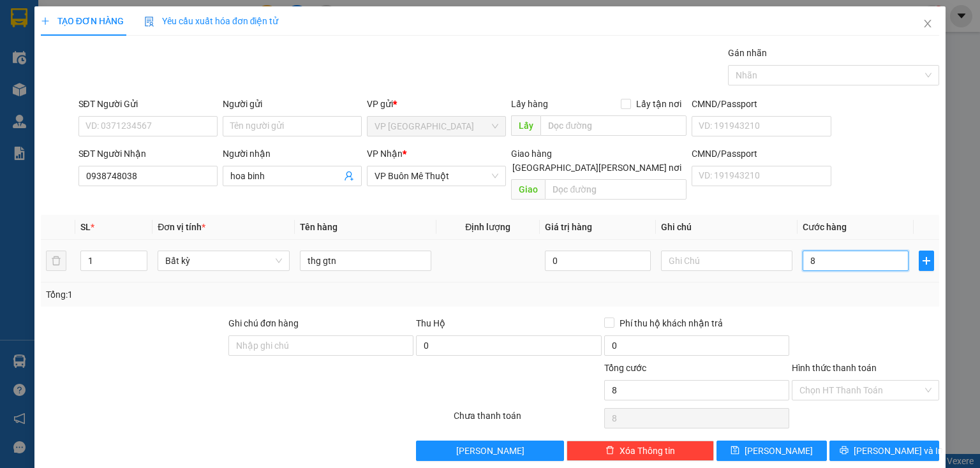
type input "80"
type input "80.000"
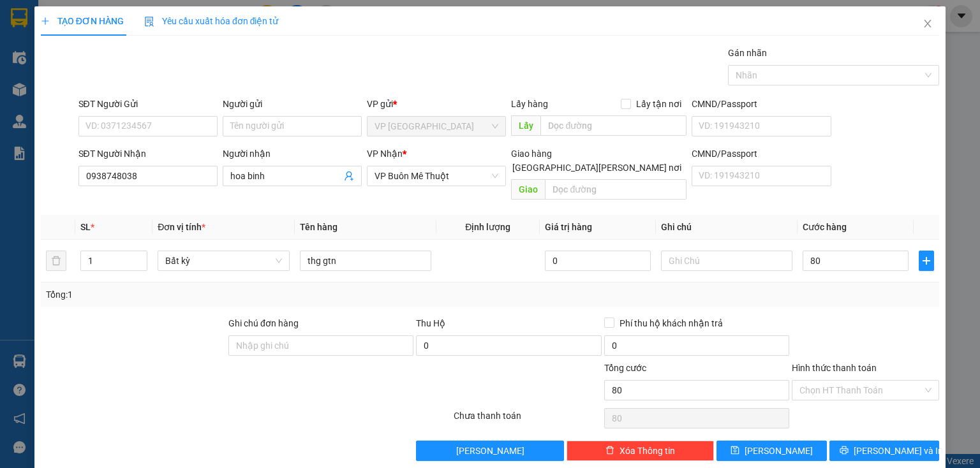
type input "80.000"
click at [847, 320] on div at bounding box center [865, 338] width 150 height 45
click at [838, 381] on input "Hình thức thanh toán" at bounding box center [860, 390] width 123 height 19
click at [832, 402] on div "Tại văn phòng" at bounding box center [858, 401] width 131 height 14
type input "0"
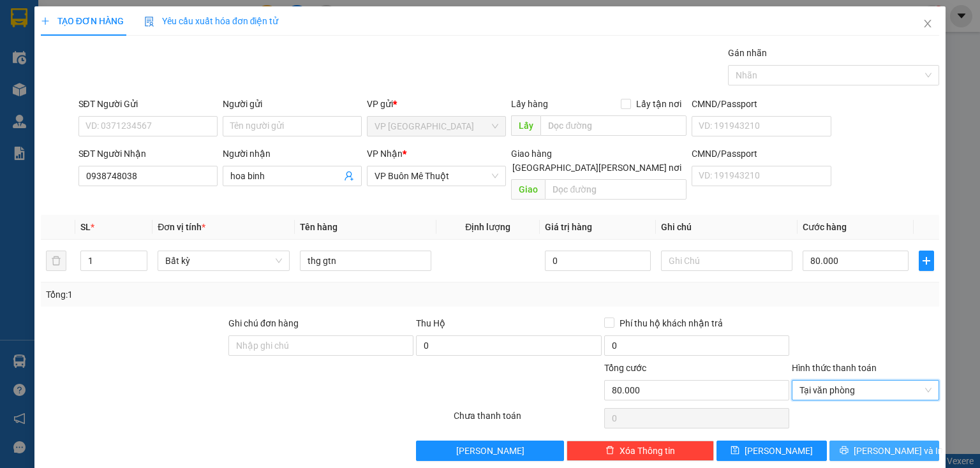
click at [861, 441] on button "[PERSON_NAME] và In" at bounding box center [884, 451] width 110 height 20
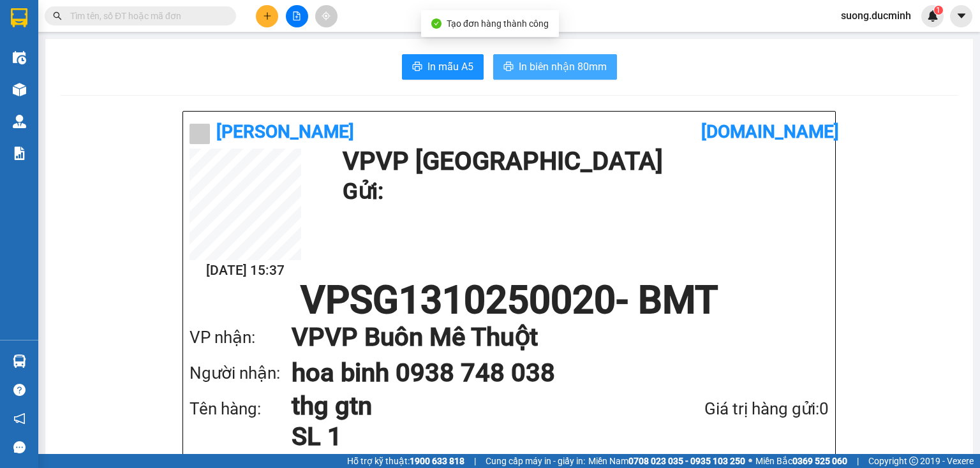
click at [526, 68] on span "In biên nhận 80mm" at bounding box center [563, 67] width 88 height 16
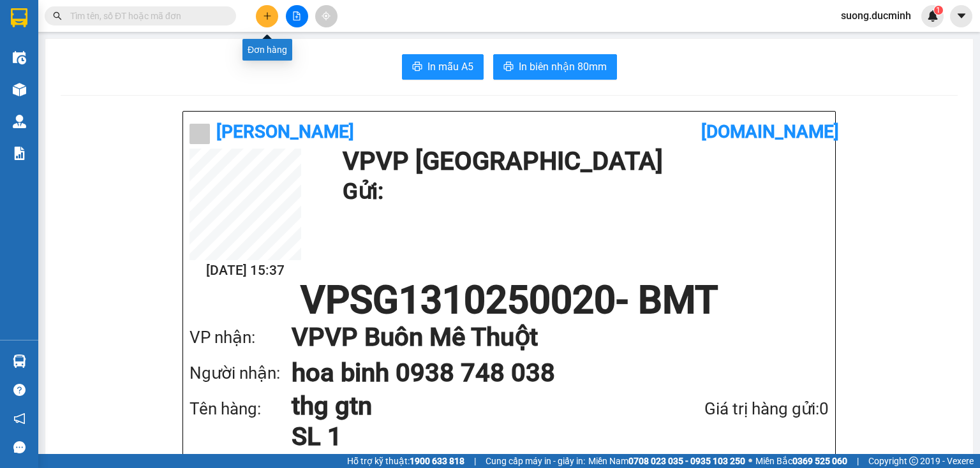
click at [263, 15] on icon "plus" at bounding box center [267, 15] width 9 height 9
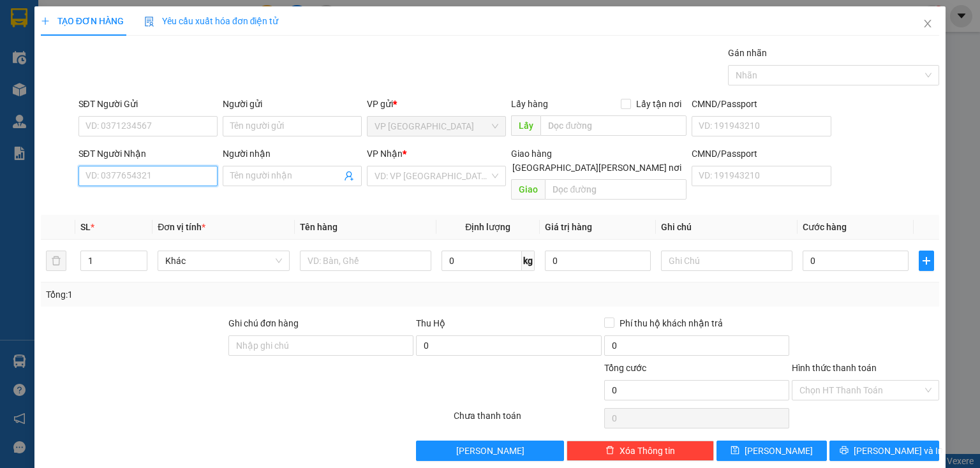
click at [174, 182] on input "SĐT Người Nhận" at bounding box center [147, 176] width 139 height 20
click at [127, 181] on input "858" at bounding box center [147, 176] width 139 height 20
click at [134, 202] on div "0919190858 - hoa le" at bounding box center [146, 201] width 122 height 14
type input "0919190858"
type input "hoa le"
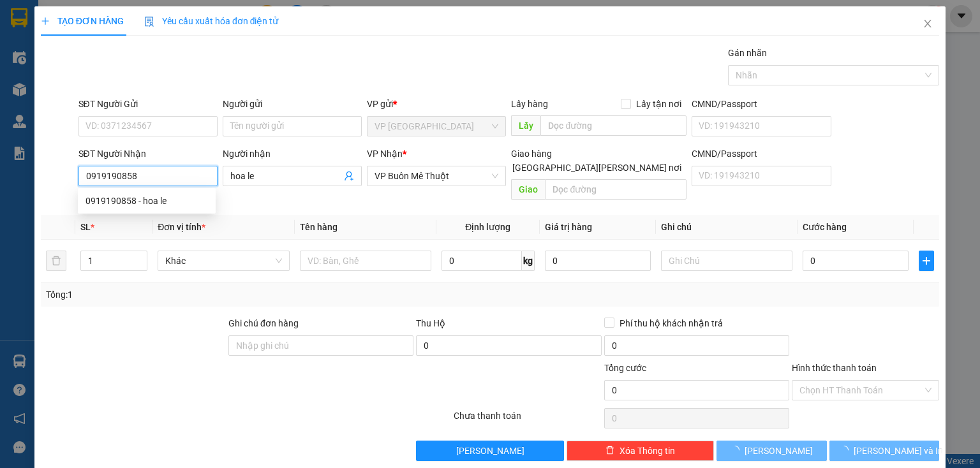
type input "360.000"
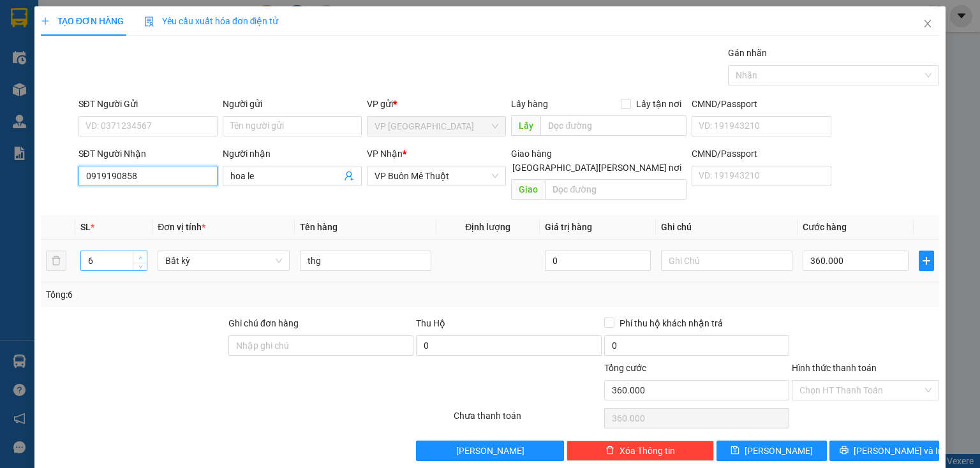
type input "0919190858"
type input "7"
click at [135, 251] on span "Increase Value" at bounding box center [140, 256] width 14 height 11
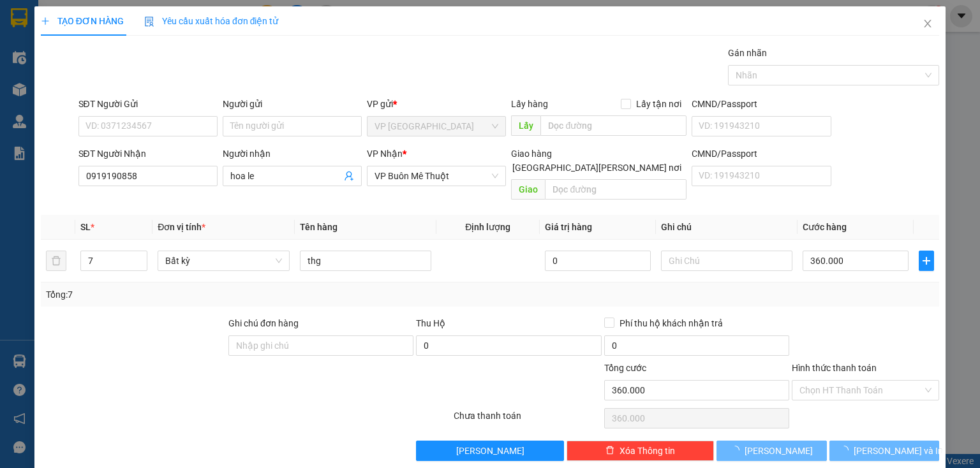
type input "0"
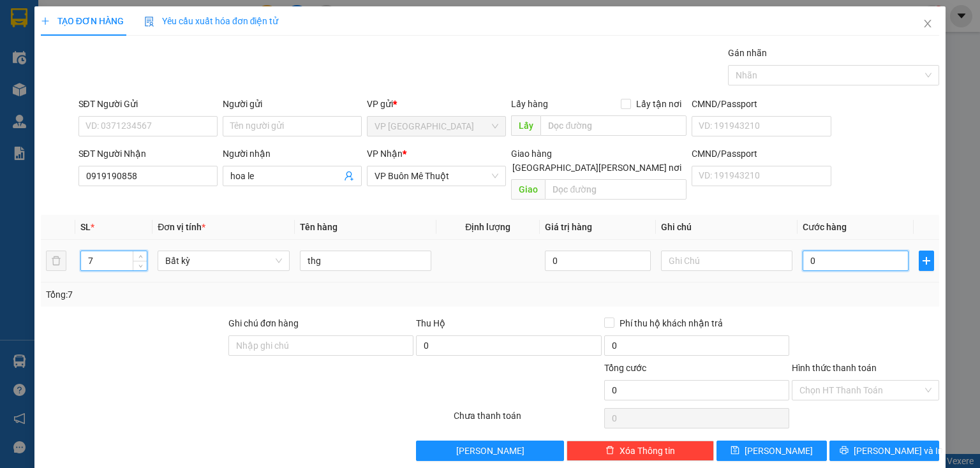
click at [851, 251] on input "0" at bounding box center [855, 261] width 106 height 20
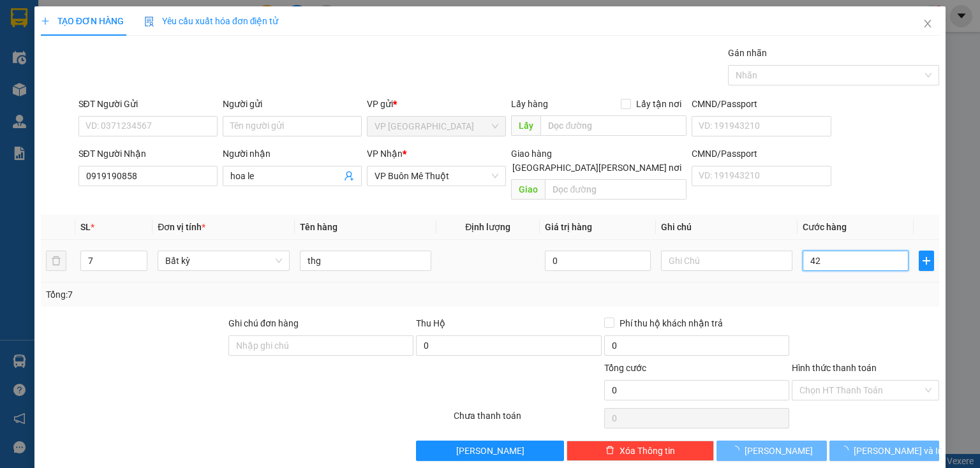
type input "420"
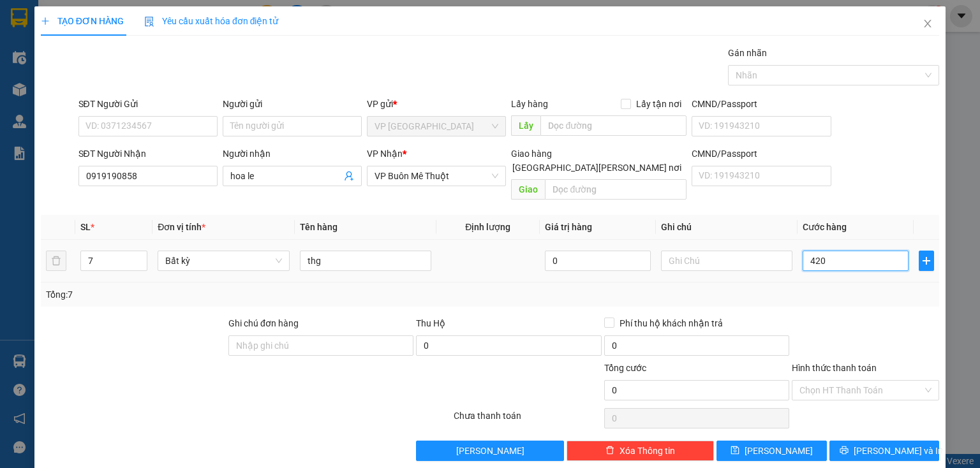
type input "420"
type input "420.000"
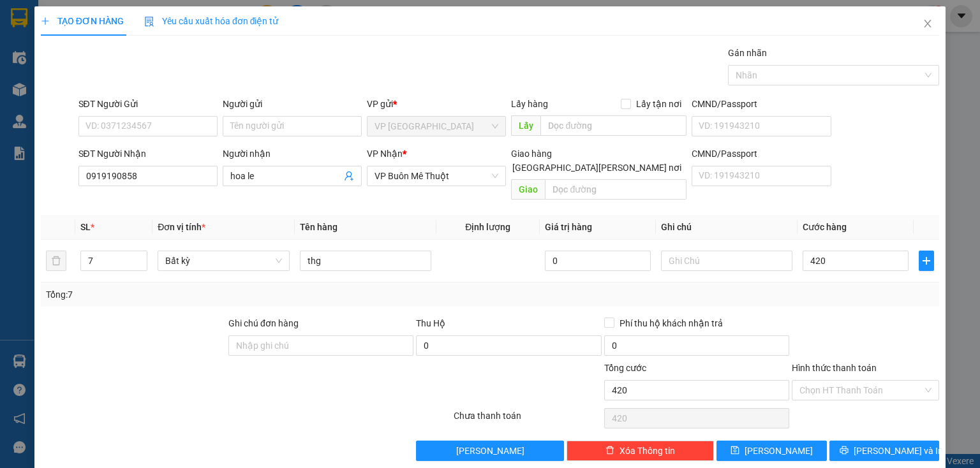
type input "420.000"
click at [830, 299] on div "Transit Pickup Surcharge Ids Transit Deliver Surcharge Ids Transit Deliver Surc…" at bounding box center [490, 253] width 898 height 415
click at [817, 381] on input "Hình thức thanh toán" at bounding box center [860, 390] width 123 height 19
click at [820, 399] on div "Tại văn phòng" at bounding box center [858, 401] width 131 height 14
type input "0"
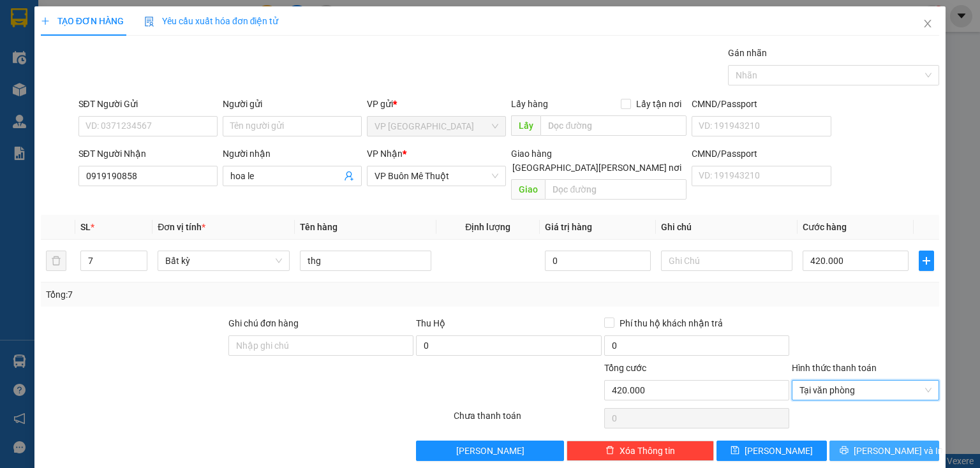
click at [875, 444] on span "[PERSON_NAME] và In" at bounding box center [898, 451] width 89 height 14
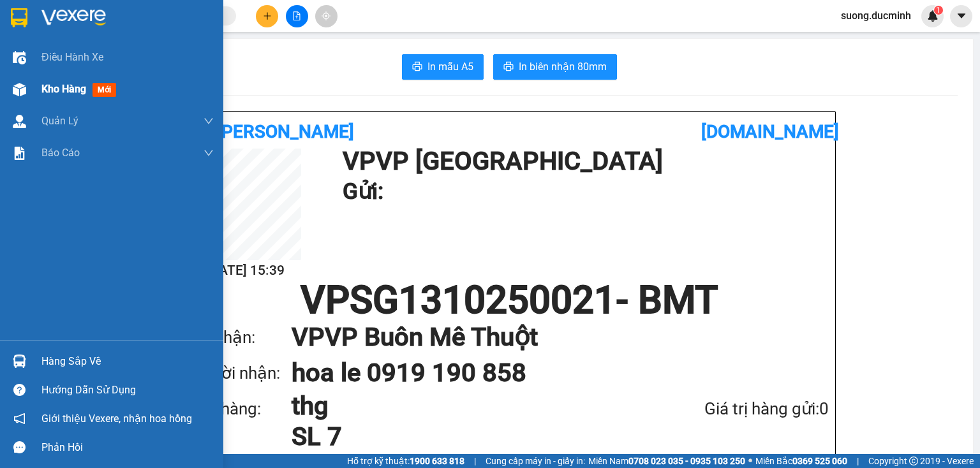
click at [57, 91] on span "Kho hàng" at bounding box center [63, 89] width 45 height 12
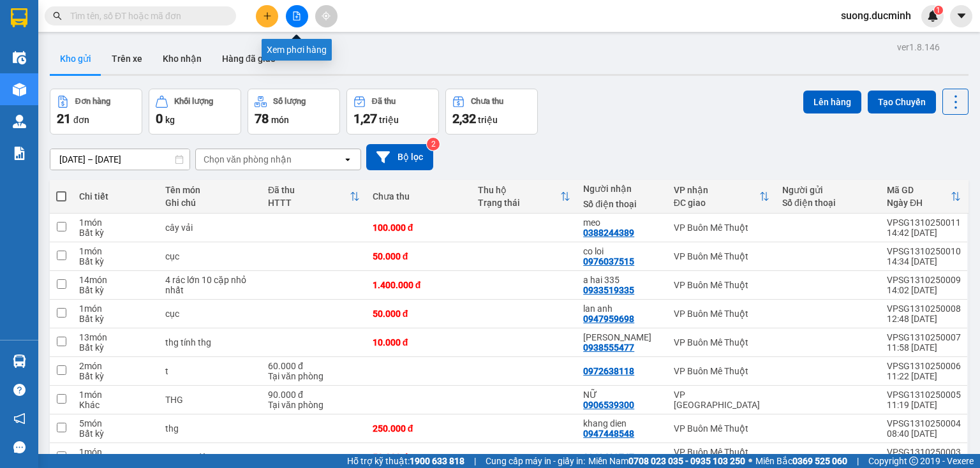
click at [296, 18] on icon "file-add" at bounding box center [296, 15] width 9 height 9
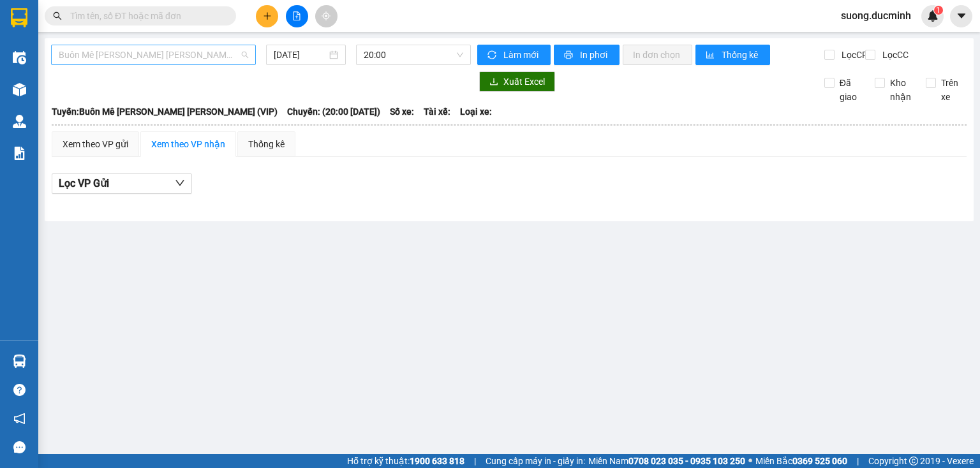
click at [203, 60] on span "Buôn Mê Thuột - [PERSON_NAME] (VIP)" at bounding box center [153, 54] width 189 height 19
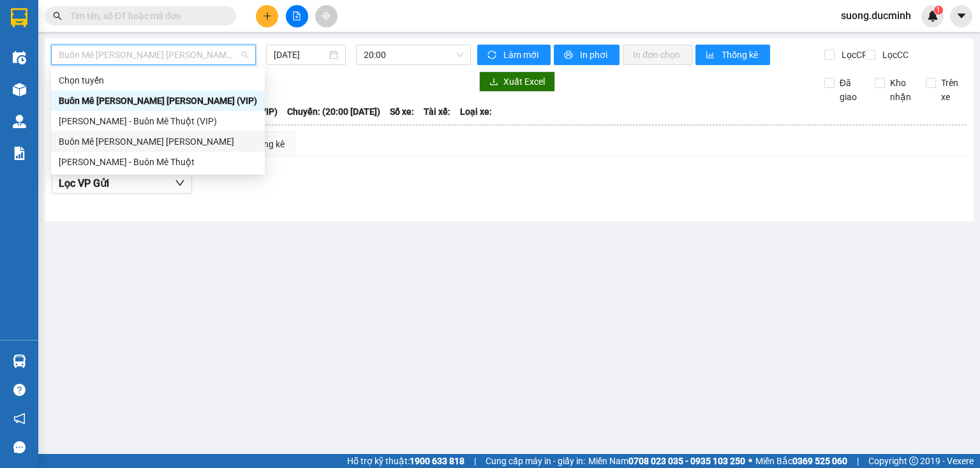
click at [167, 143] on div "Buôn Mê Thuột - [PERSON_NAME]" at bounding box center [158, 142] width 198 height 14
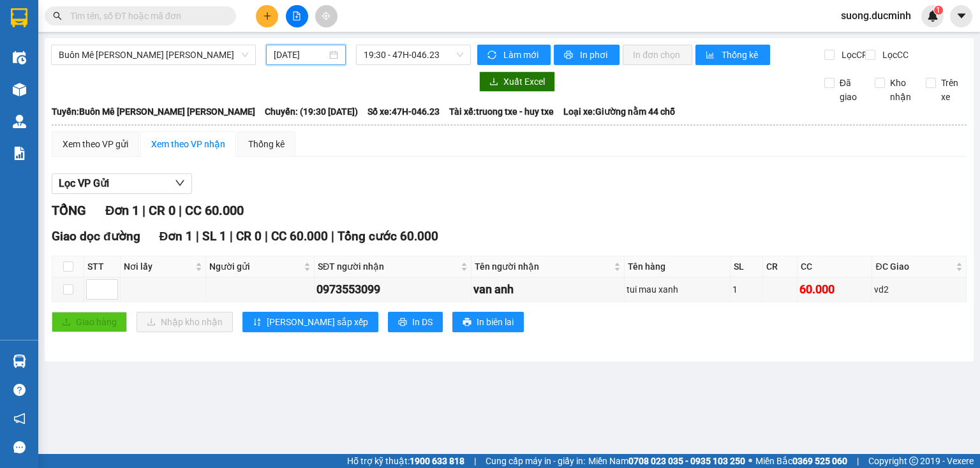
click at [306, 57] on input "[DATE]" at bounding box center [300, 55] width 52 height 14
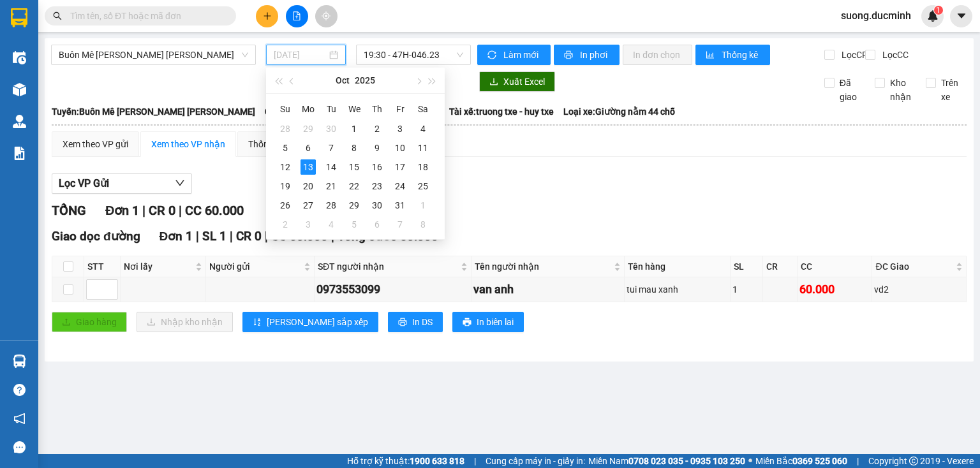
type input "[DATE]"
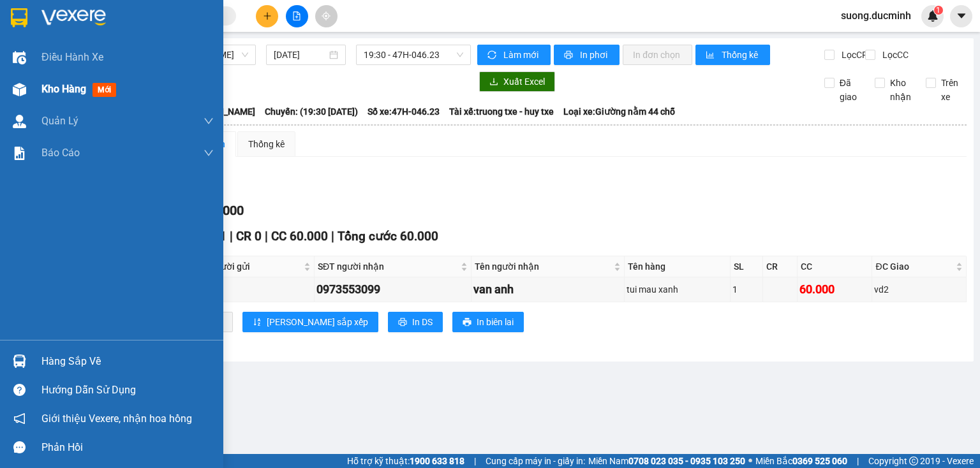
click at [50, 93] on span "Kho hàng" at bounding box center [63, 89] width 45 height 12
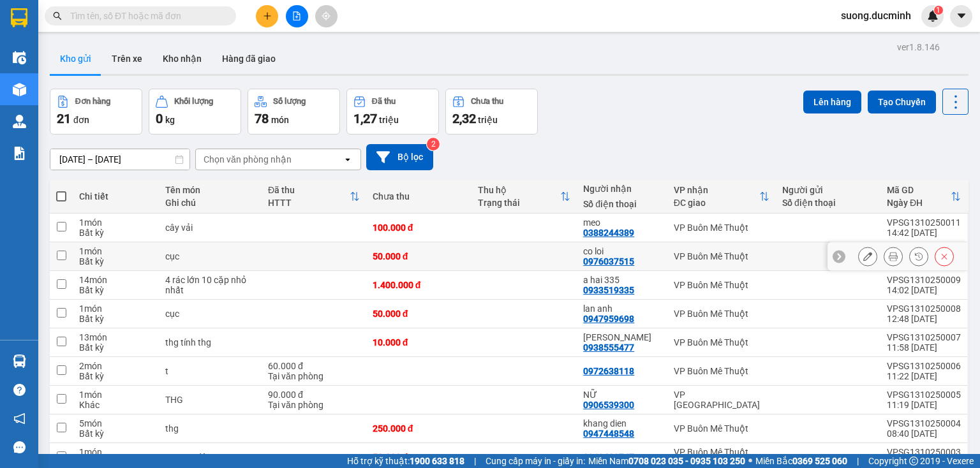
scroll to position [96, 0]
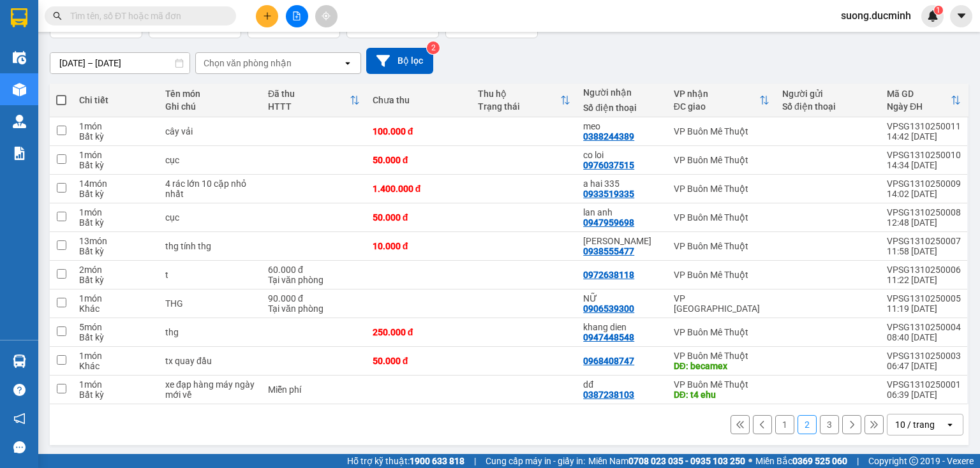
click at [778, 423] on button "1" at bounding box center [784, 424] width 19 height 19
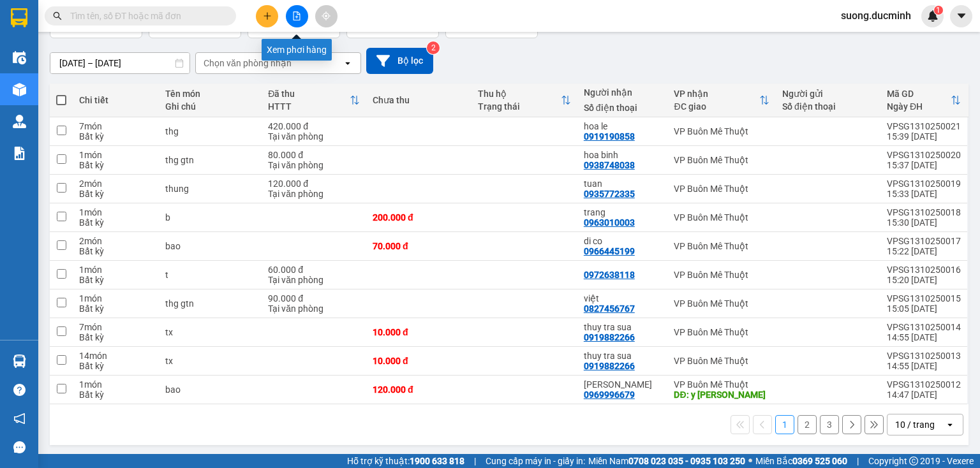
click at [294, 12] on icon "file-add" at bounding box center [296, 15] width 9 height 9
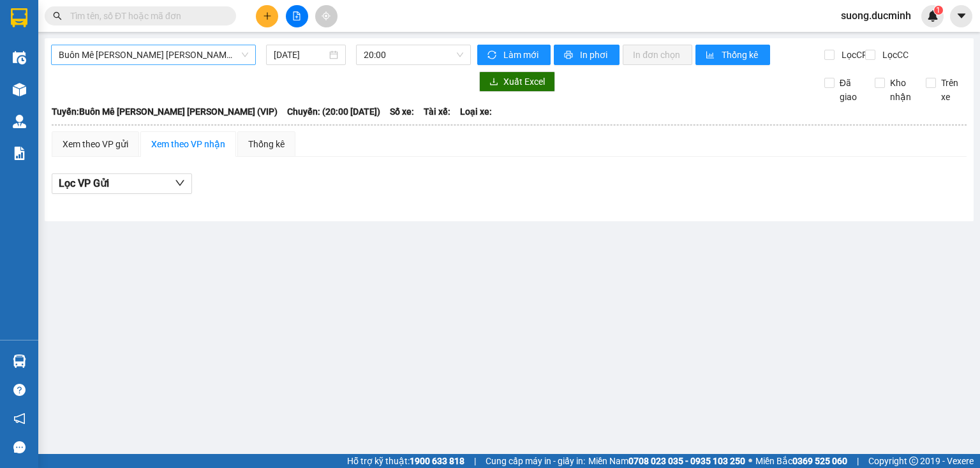
click at [223, 58] on span "Buôn Mê Thuột - [PERSON_NAME] (VIP)" at bounding box center [153, 54] width 189 height 19
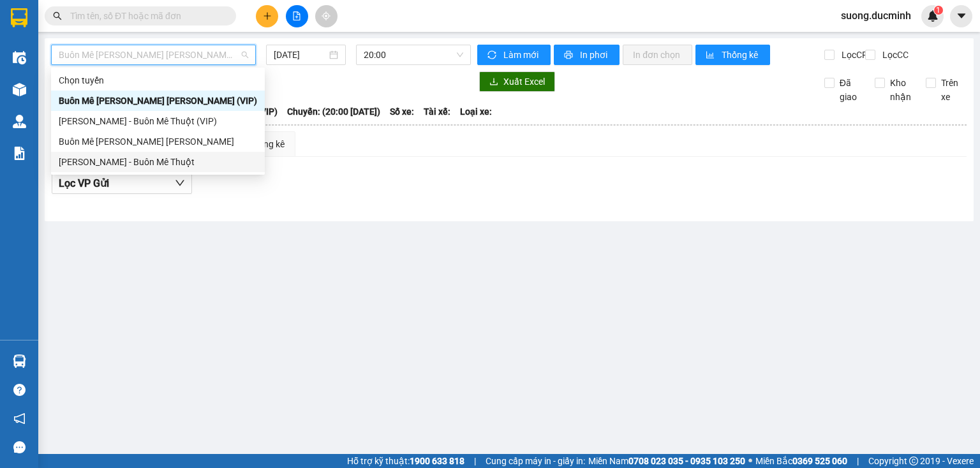
click at [148, 158] on div "[PERSON_NAME] - Buôn Mê Thuột" at bounding box center [158, 162] width 198 height 14
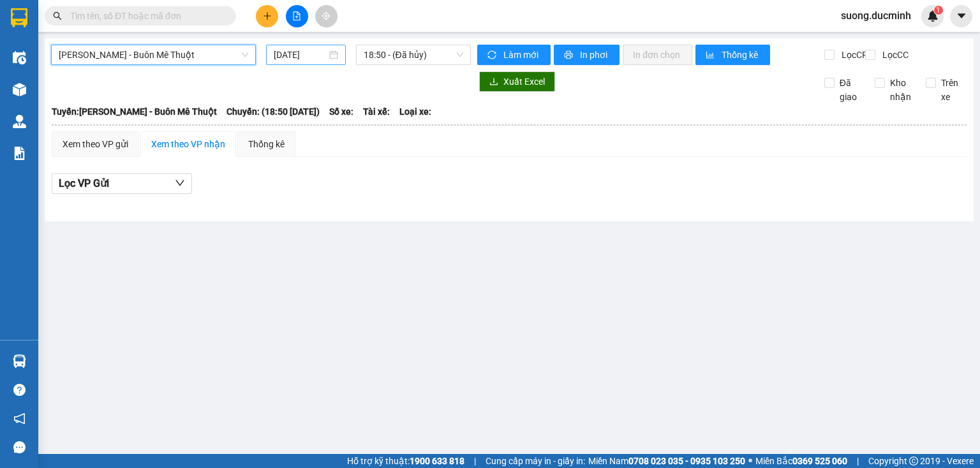
click at [287, 58] on input "[DATE]" at bounding box center [300, 55] width 52 height 14
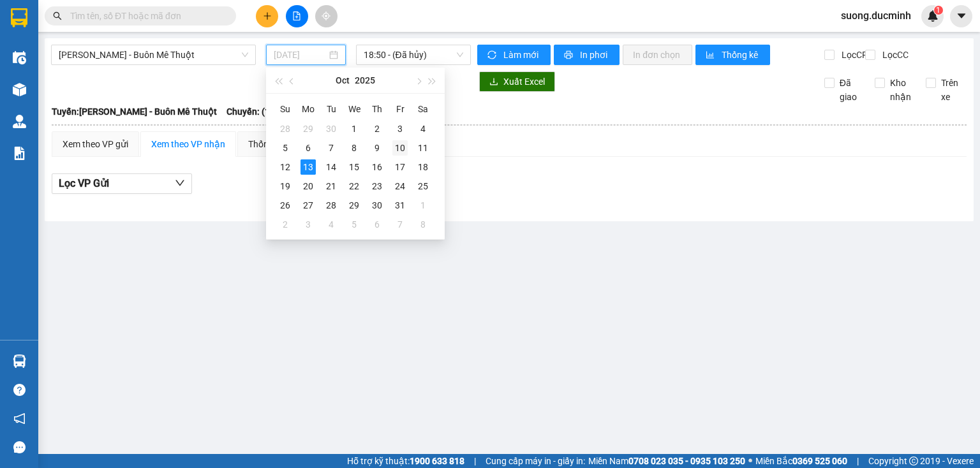
click at [400, 151] on div "10" at bounding box center [399, 147] width 15 height 15
type input "10/10/2025"
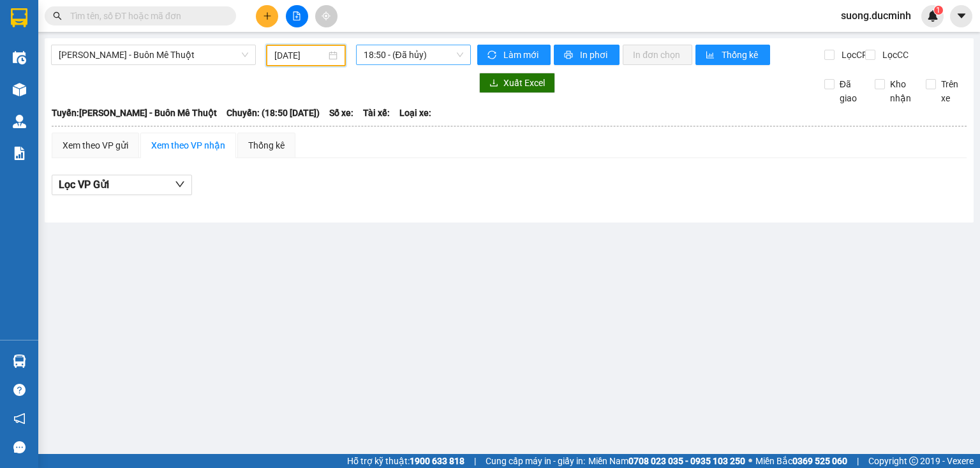
click at [430, 45] on span "18:50 - (Đã hủy)" at bounding box center [414, 54] width 100 height 19
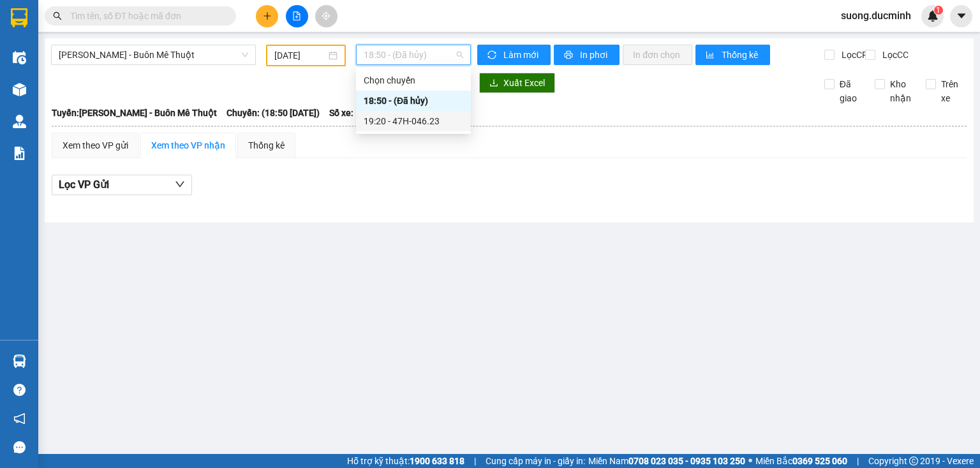
click at [407, 124] on div "19:20 - 47H-046.23" at bounding box center [414, 121] width 100 height 14
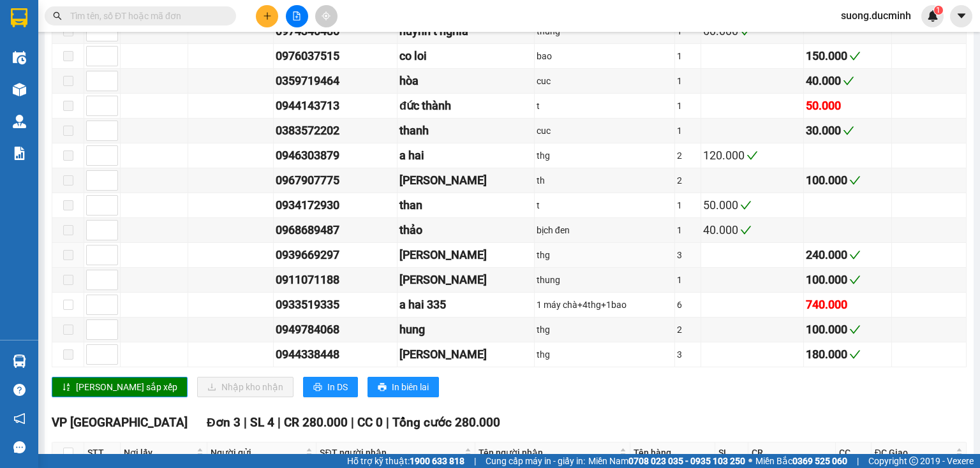
scroll to position [1313, 0]
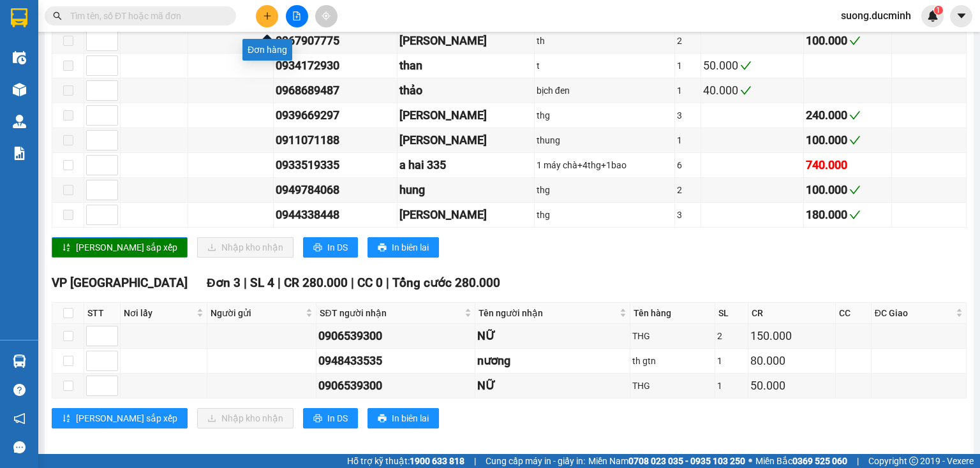
click at [263, 13] on icon "plus" at bounding box center [267, 15] width 9 height 9
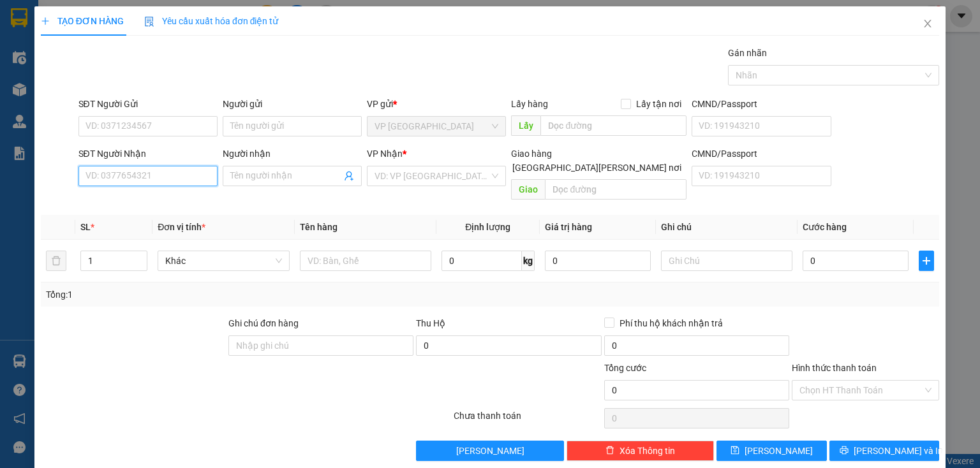
click at [111, 177] on input "SĐT Người Nhận" at bounding box center [147, 176] width 139 height 20
click at [138, 170] on input "407" at bounding box center [147, 176] width 139 height 20
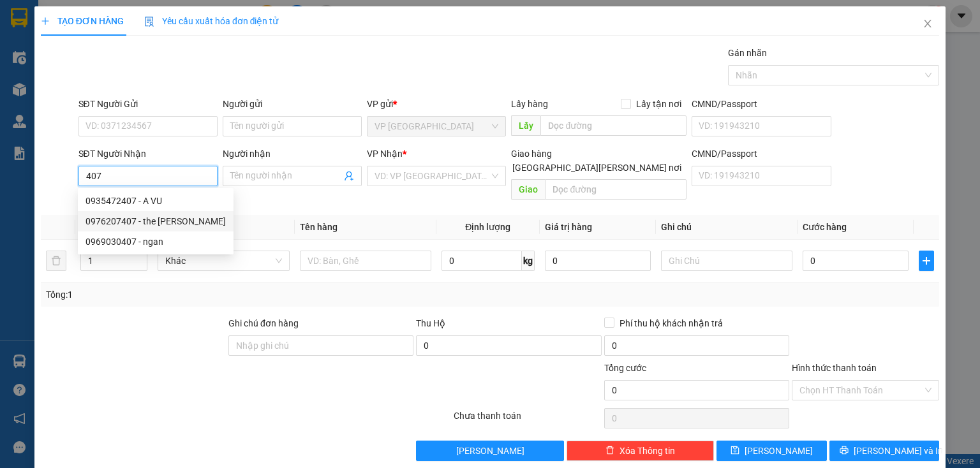
click at [120, 225] on div "0976207407 - the anh" at bounding box center [155, 221] width 140 height 14
type input "0976207407"
type input "the anh"
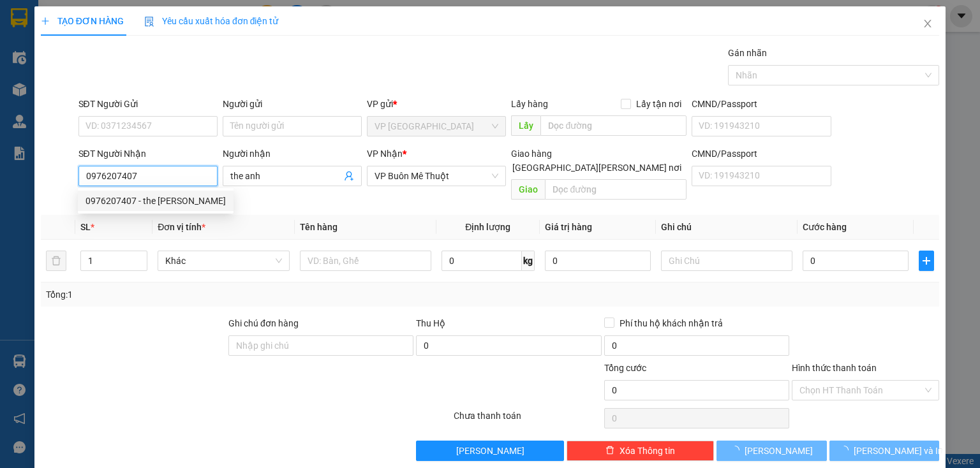
type input "640.000"
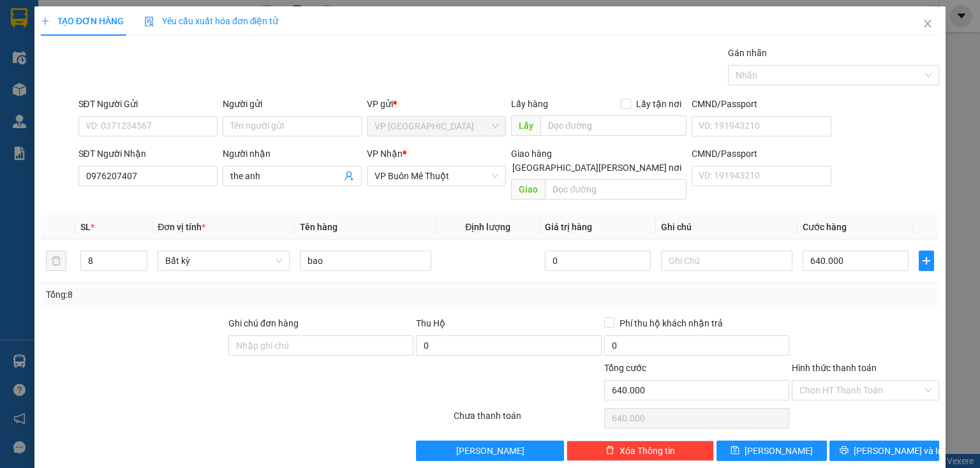
click at [857, 340] on div at bounding box center [865, 338] width 150 height 45
click at [846, 381] on input "Hình thức thanh toán" at bounding box center [860, 390] width 123 height 19
click at [840, 396] on div "Tại văn phòng" at bounding box center [858, 401] width 131 height 14
type input "0"
click at [870, 444] on span "[PERSON_NAME] và In" at bounding box center [898, 451] width 89 height 14
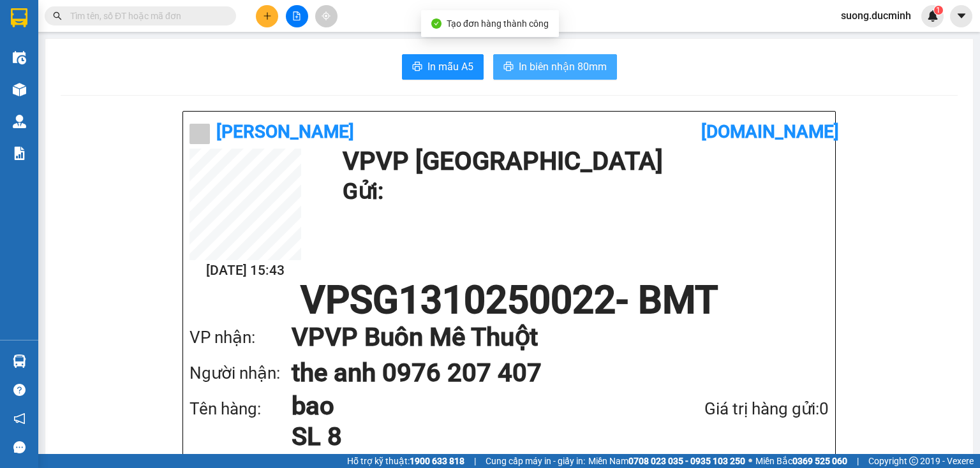
click at [533, 64] on span "In biên nhận 80mm" at bounding box center [563, 67] width 88 height 16
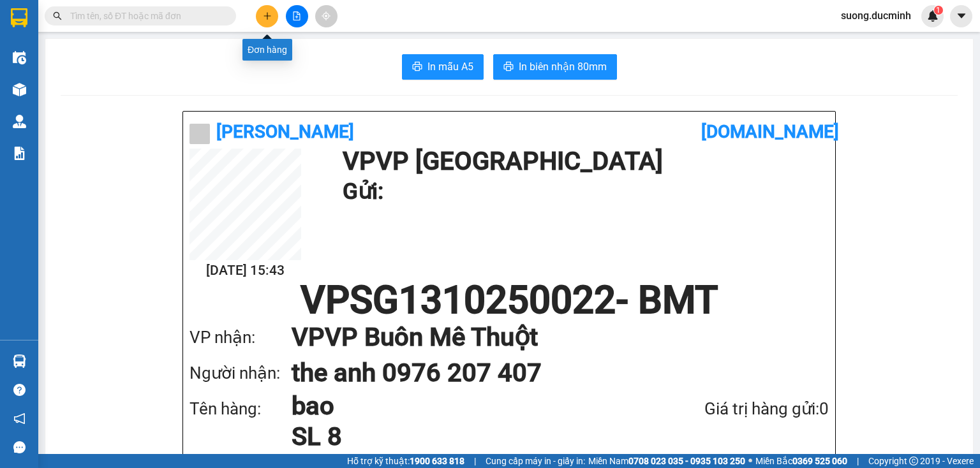
click at [268, 17] on icon "plus" at bounding box center [267, 15] width 9 height 9
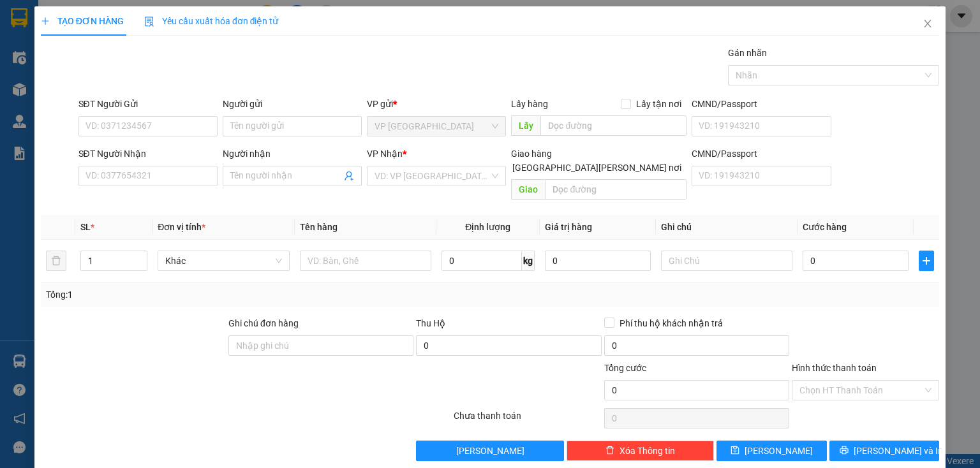
click at [135, 164] on div "SĐT Người Nhận" at bounding box center [147, 156] width 139 height 19
click at [133, 184] on input "SĐT Người Nhận" at bounding box center [147, 176] width 139 height 20
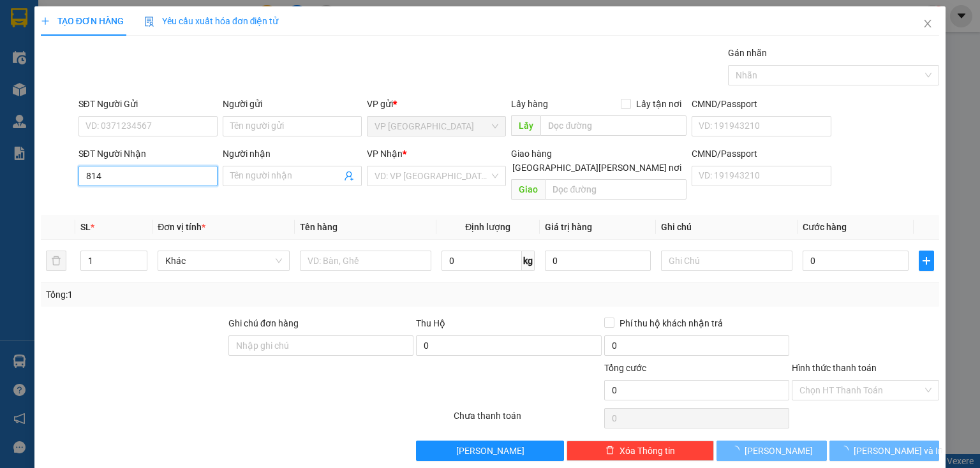
click at [133, 184] on input "814" at bounding box center [147, 176] width 139 height 20
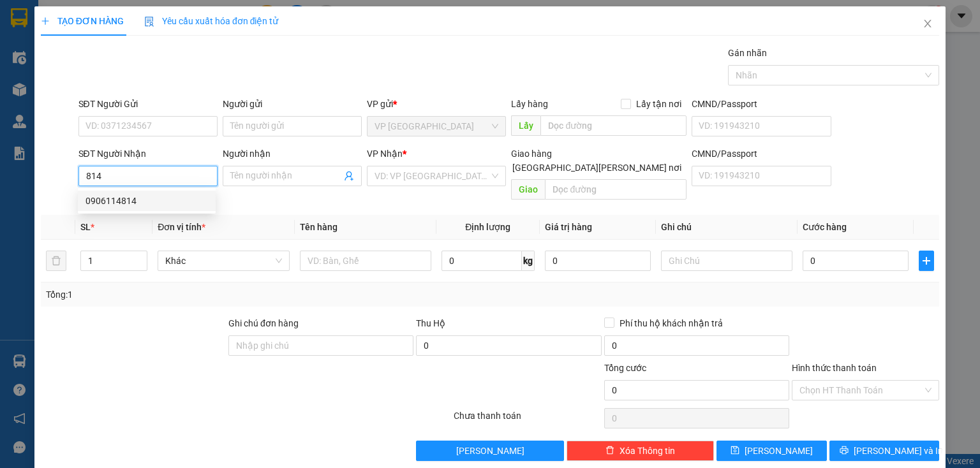
click at [145, 205] on div "0906114814" at bounding box center [146, 201] width 122 height 14
type input "0906114814"
type input "80.000"
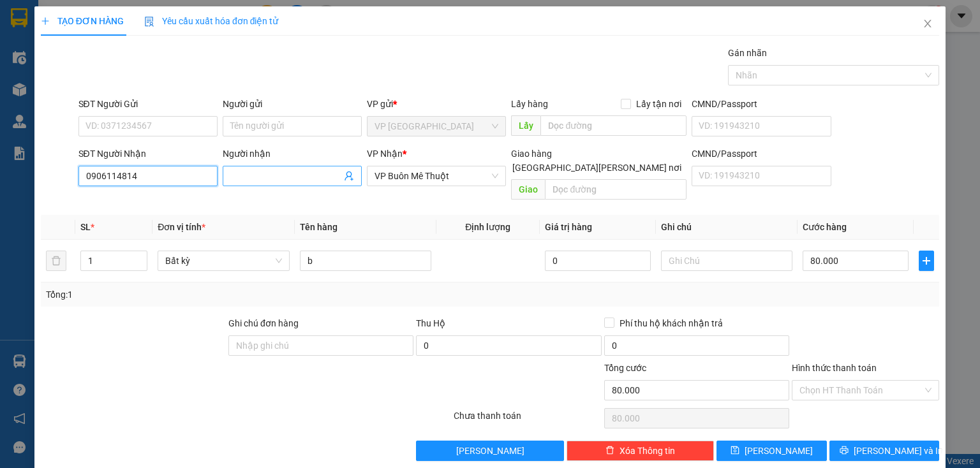
type input "0906114814"
click at [230, 180] on input "Người nhận" at bounding box center [285, 176] width 111 height 14
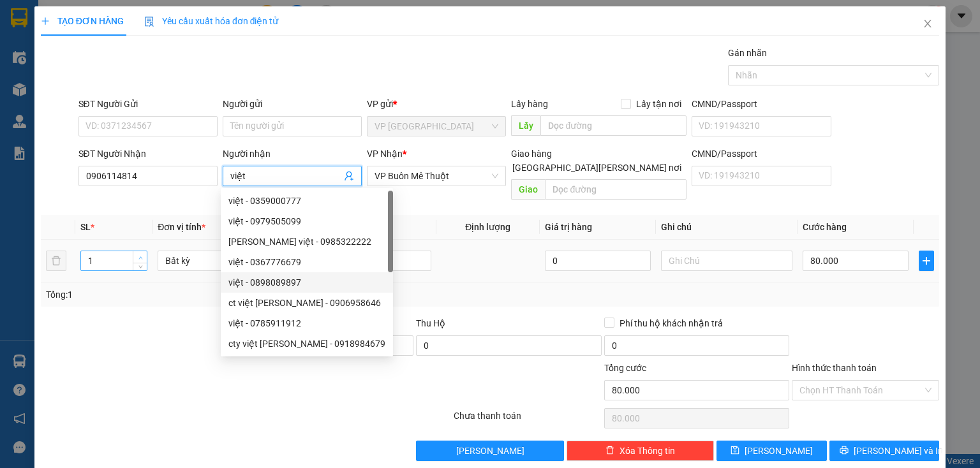
type input "việt"
type input "2"
click at [138, 254] on span "up" at bounding box center [141, 258] width 8 height 8
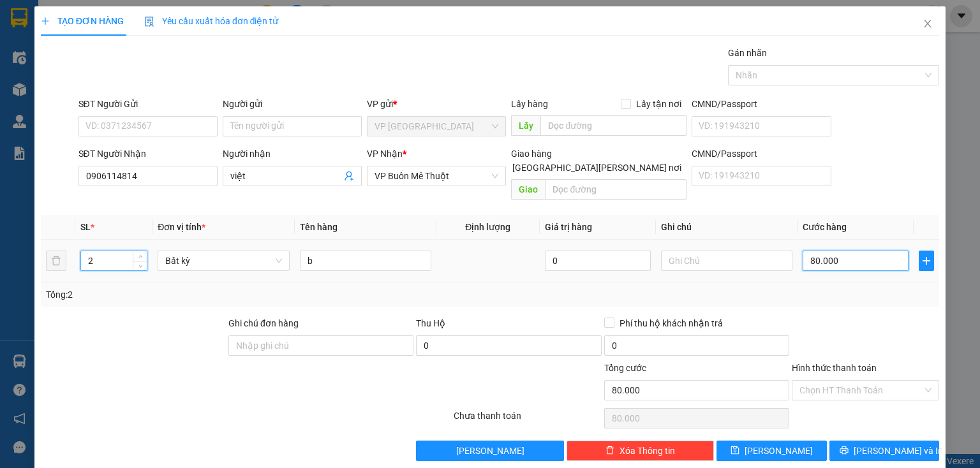
click at [844, 251] on input "80.000" at bounding box center [855, 261] width 106 height 20
type input "0"
type input "1"
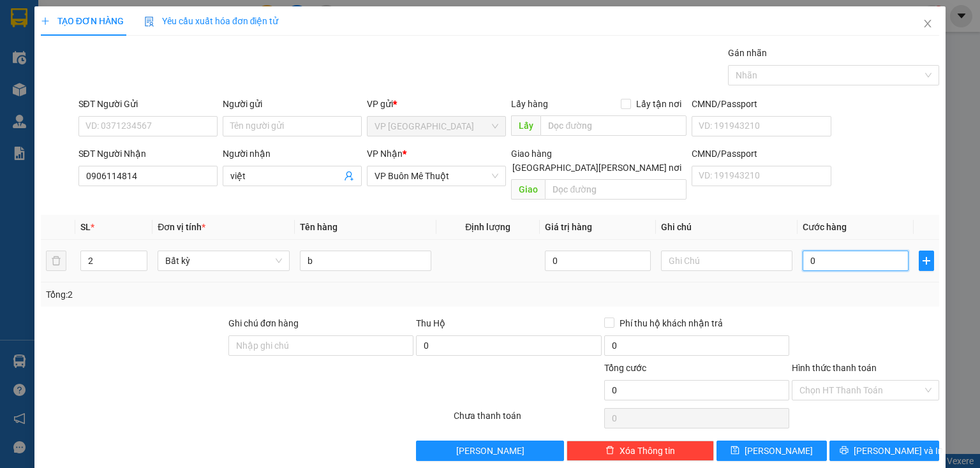
type input "1"
type input "01"
type input "16"
type input "016"
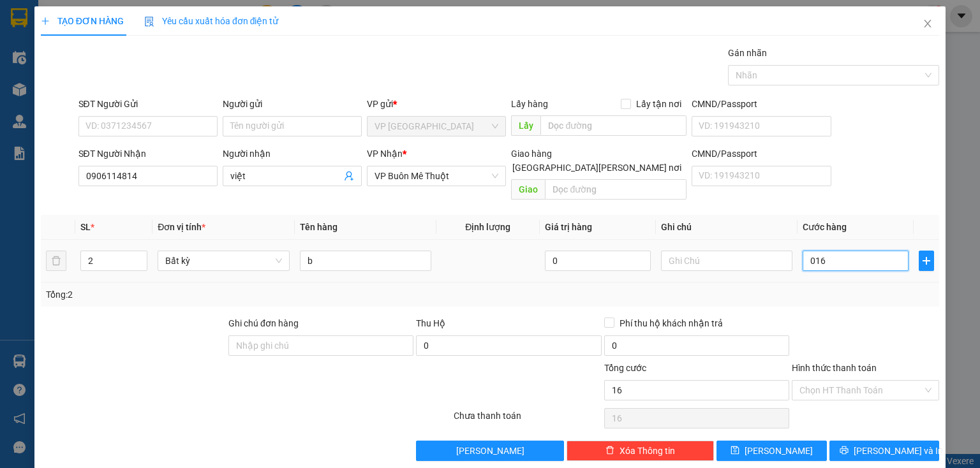
type input "160"
type input "0.160"
type input "160.000"
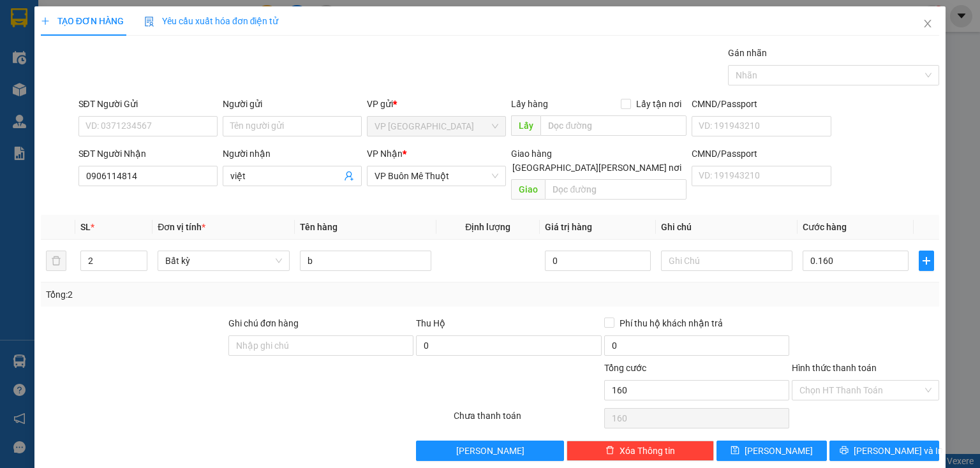
type input "160.000"
click at [895, 341] on div at bounding box center [865, 338] width 150 height 45
click at [852, 381] on input "Hình thức thanh toán" at bounding box center [860, 390] width 123 height 19
click at [841, 395] on div "Tại văn phòng" at bounding box center [858, 401] width 131 height 14
type input "0"
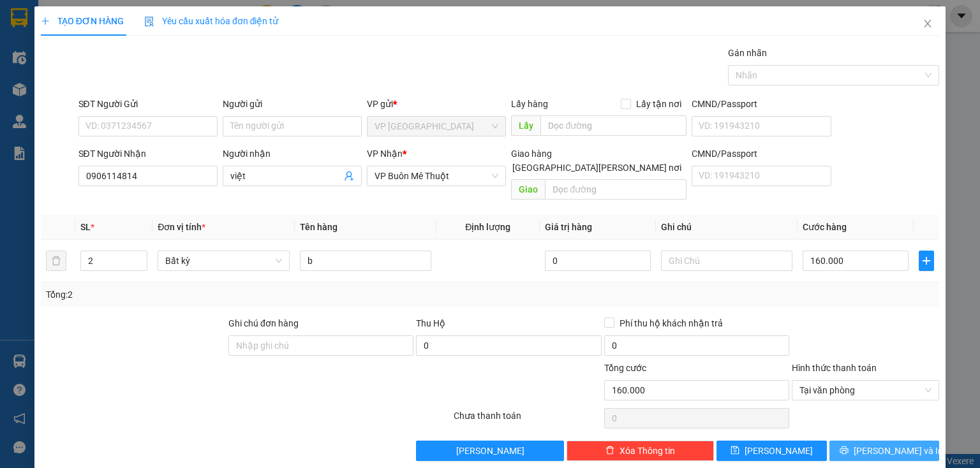
click at [862, 441] on button "[PERSON_NAME] và In" at bounding box center [884, 451] width 110 height 20
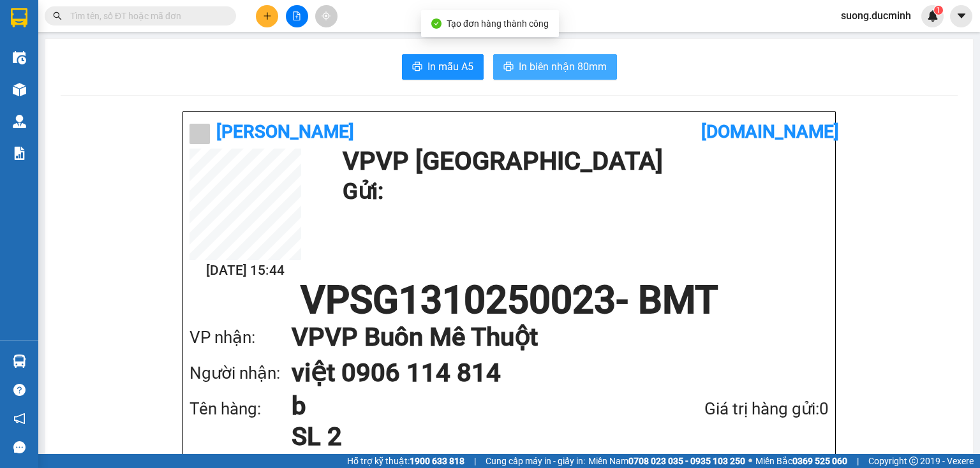
drag, startPoint x: 541, startPoint y: 68, endPoint x: 554, endPoint y: 117, distance: 51.5
click at [542, 69] on span "In biên nhận 80mm" at bounding box center [563, 67] width 88 height 16
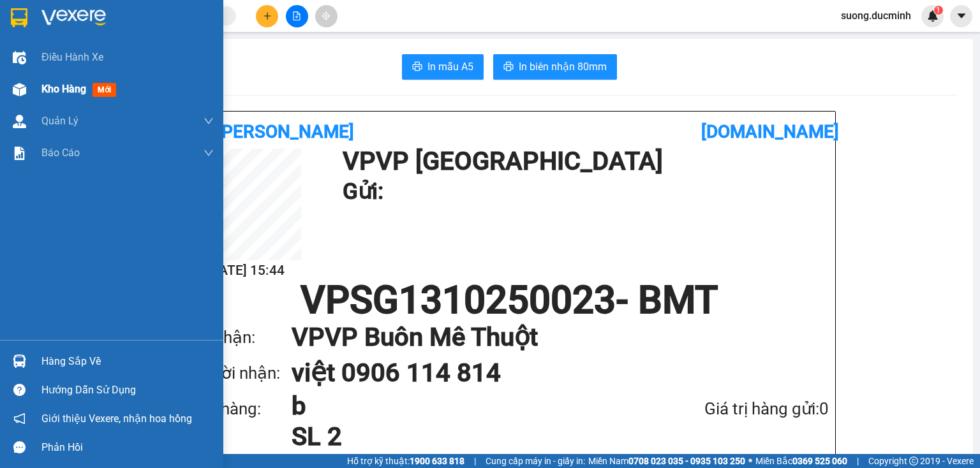
click at [56, 89] on span "Kho hàng" at bounding box center [63, 89] width 45 height 12
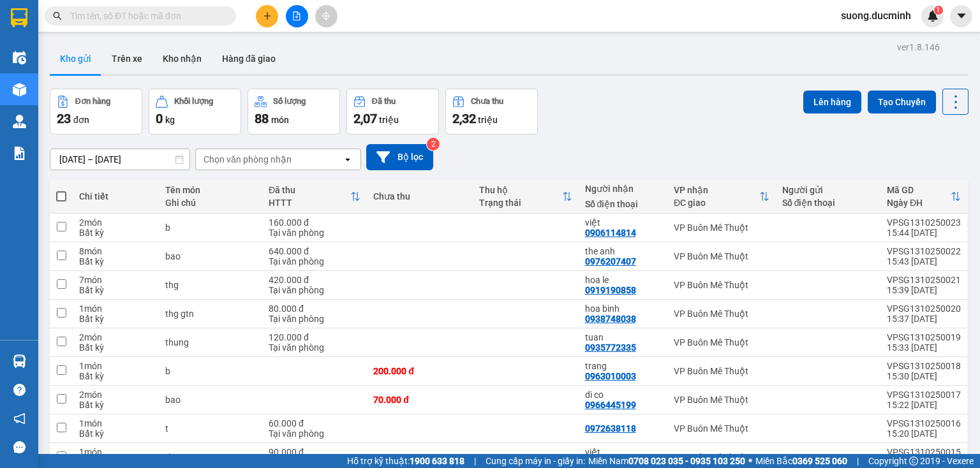
click at [693, 107] on div "Đơn hàng 23 đơn Khối lượng 0 kg Số lượng 88 món Đã thu 2,07 triệu Chưa thu 2,32…" at bounding box center [509, 112] width 919 height 46
click at [889, 288] on icon at bounding box center [893, 285] width 9 height 9
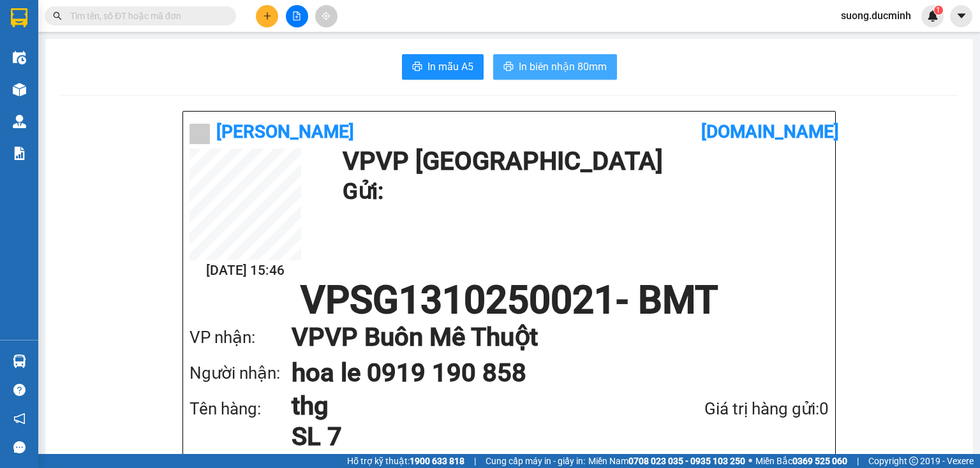
click at [554, 73] on span "In biên nhận 80mm" at bounding box center [563, 67] width 88 height 16
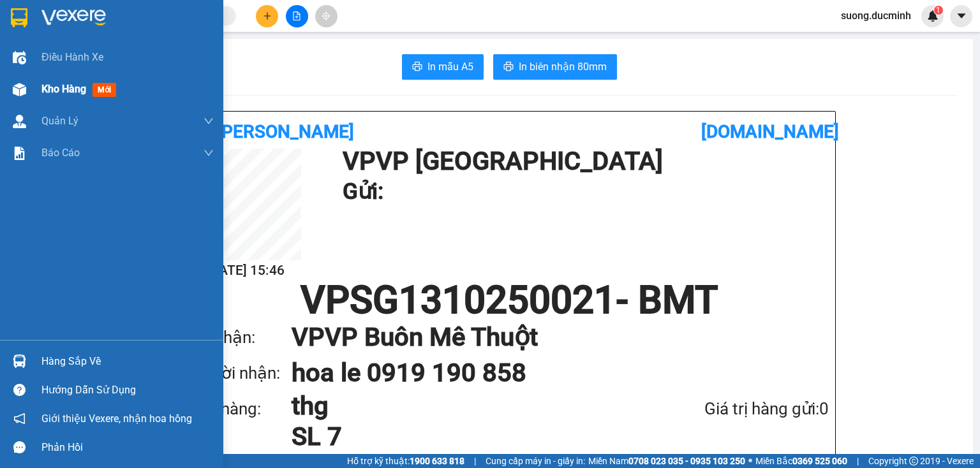
click at [66, 91] on span "Kho hàng" at bounding box center [63, 89] width 45 height 12
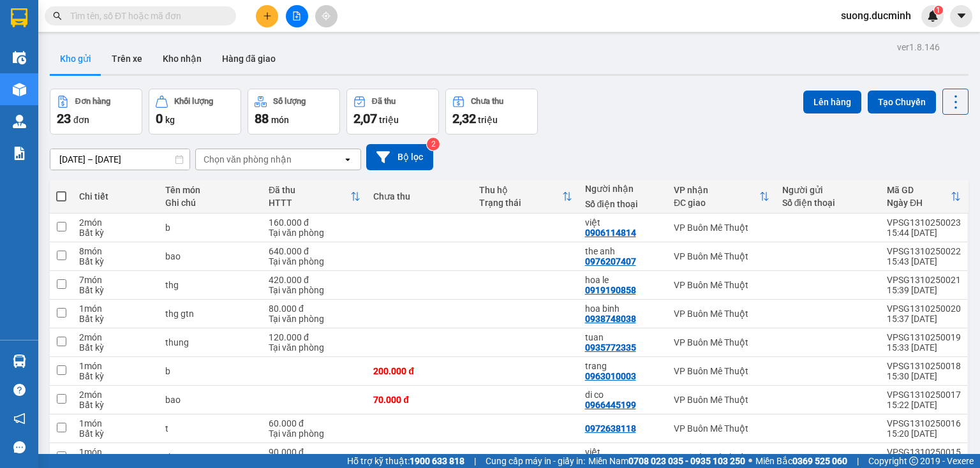
click at [581, 140] on div "11/10/2025 – 13/10/2025 Press the down arrow key to interact with the calendar …" at bounding box center [509, 157] width 919 height 45
click at [267, 17] on icon "plus" at bounding box center [267, 15] width 1 height 7
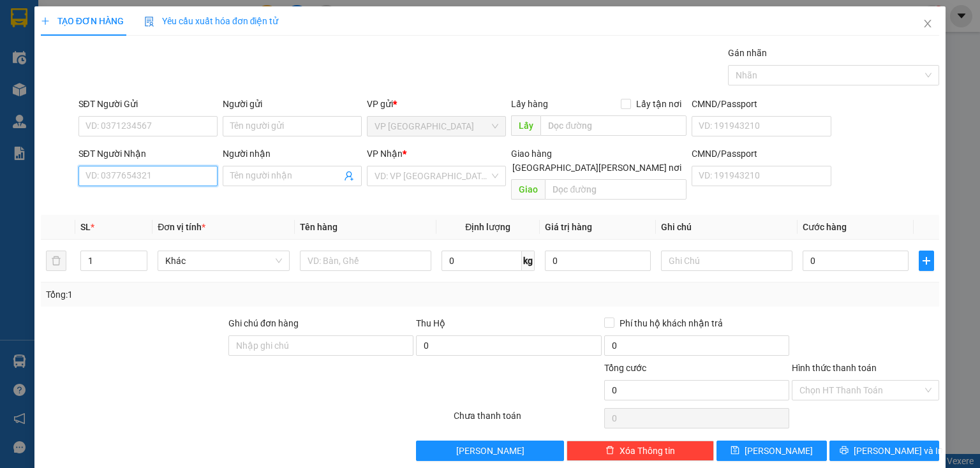
click at [189, 180] on input "SĐT Người Nhận" at bounding box center [147, 176] width 139 height 20
click at [158, 172] on input "260" at bounding box center [147, 176] width 139 height 20
click at [148, 201] on div "0919732260 - lan" at bounding box center [146, 201] width 122 height 14
type input "0919732260"
type input "lan"
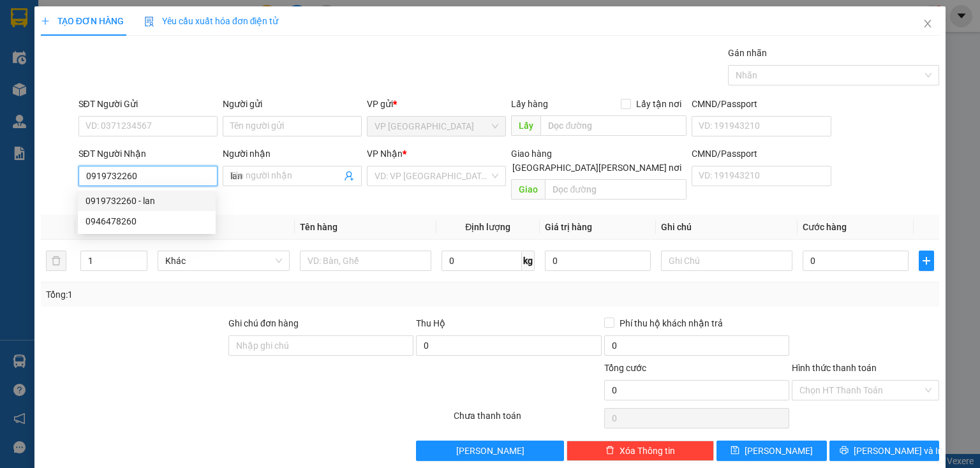
type input "300.000"
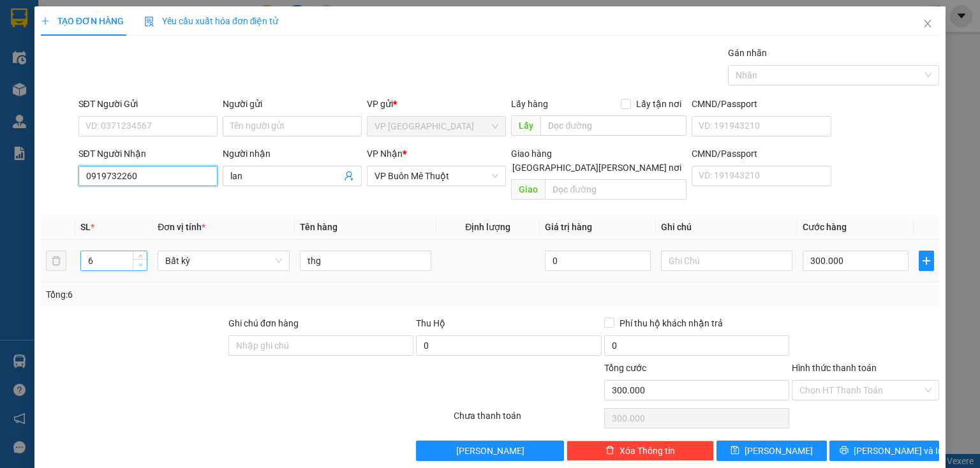
type input "0919732260"
click at [135, 259] on span "Decrease Value" at bounding box center [140, 264] width 14 height 11
click at [140, 262] on span "down" at bounding box center [141, 266] width 8 height 8
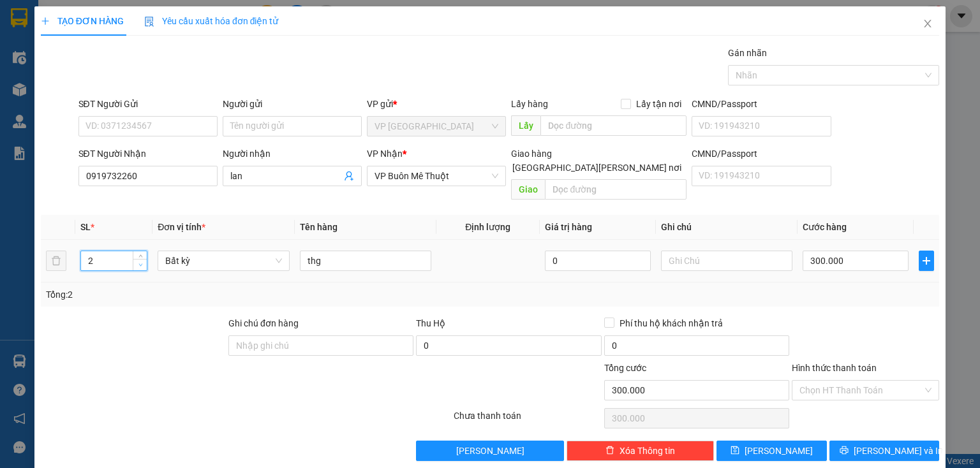
type input "1"
click at [140, 262] on span "down" at bounding box center [141, 266] width 8 height 8
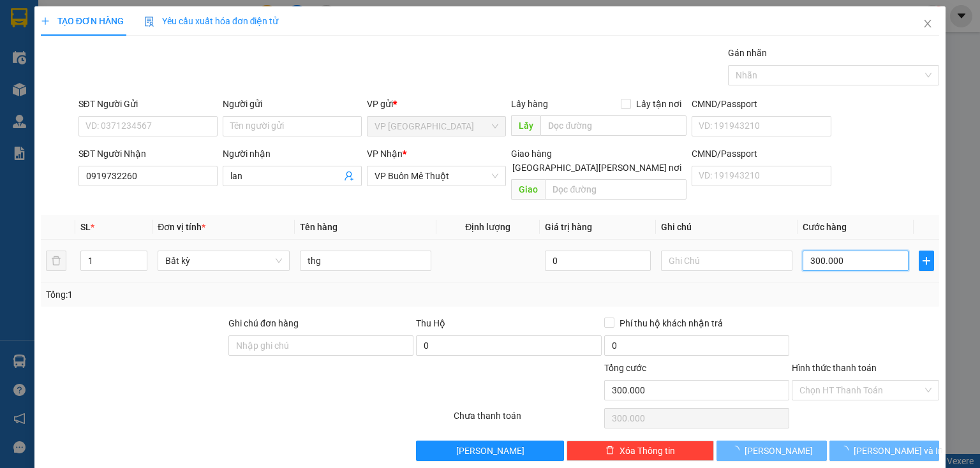
click at [850, 251] on input "300.000" at bounding box center [855, 261] width 106 height 20
type input "0"
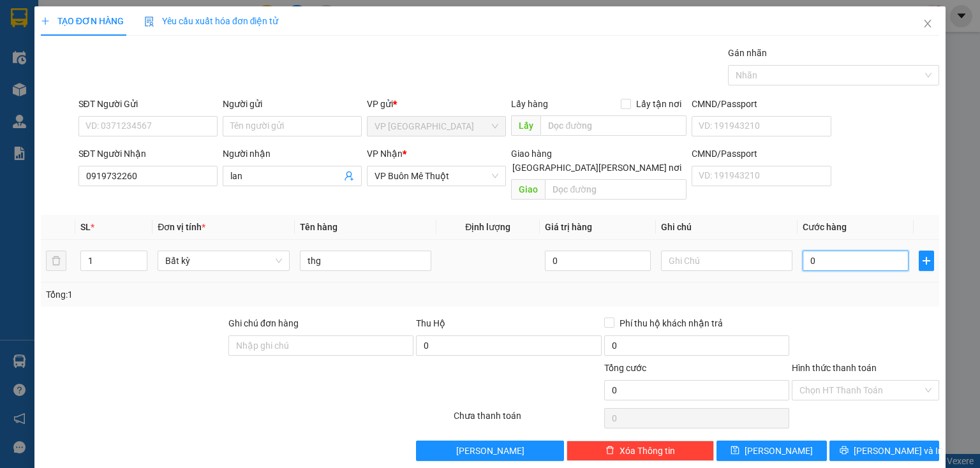
type input "6"
type input "06"
type input "60"
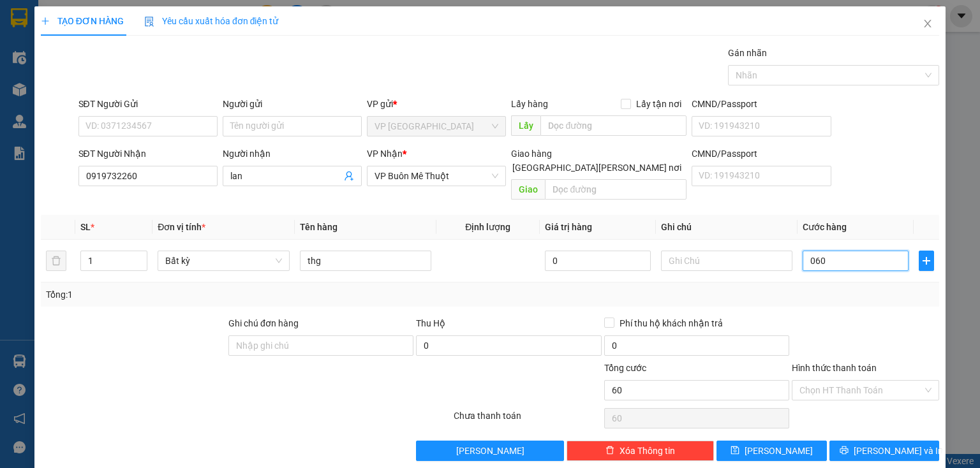
type input "060"
type input "60.000"
click at [855, 316] on div at bounding box center [865, 338] width 150 height 45
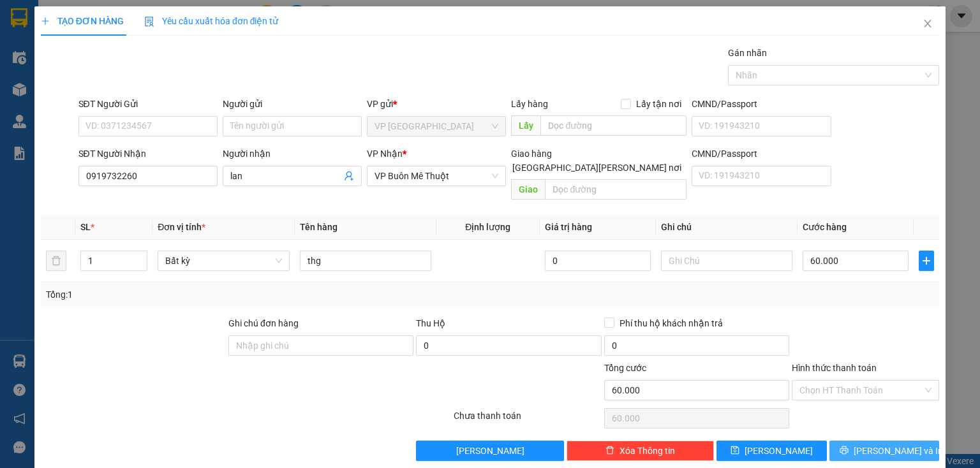
click at [888, 444] on span "[PERSON_NAME] và In" at bounding box center [898, 451] width 89 height 14
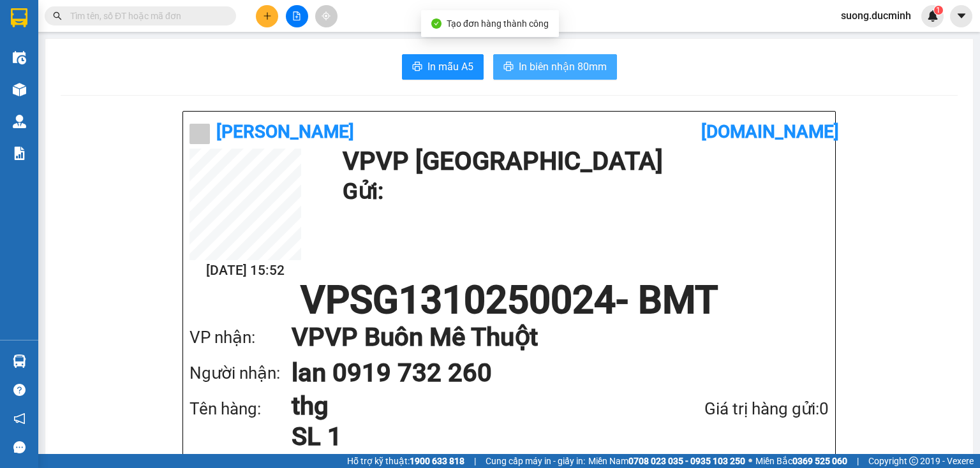
click at [522, 70] on span "In biên nhận 80mm" at bounding box center [563, 67] width 88 height 16
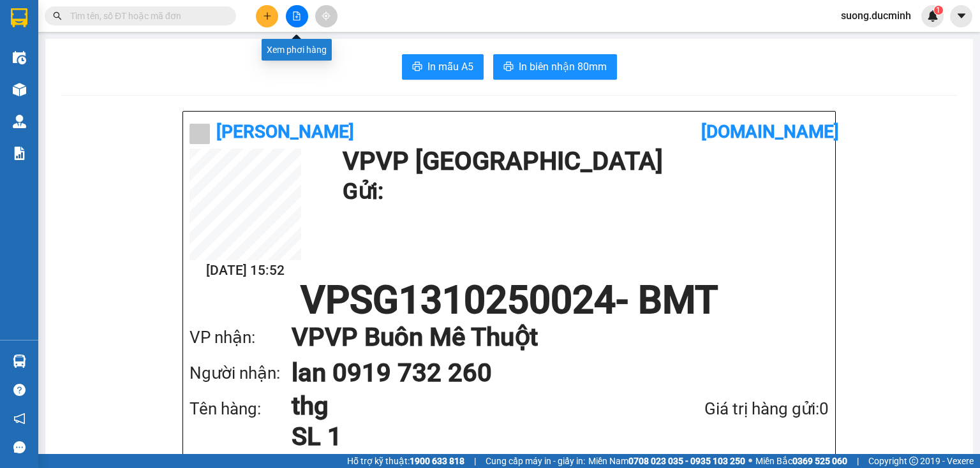
click at [289, 18] on button at bounding box center [297, 16] width 22 height 22
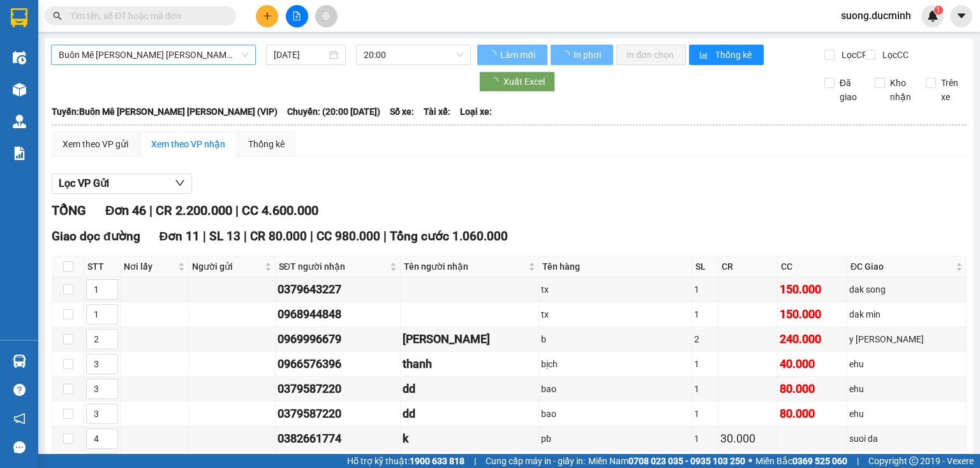
click at [168, 58] on span "Buôn Mê Thuột - [PERSON_NAME] (VIP)" at bounding box center [153, 54] width 189 height 19
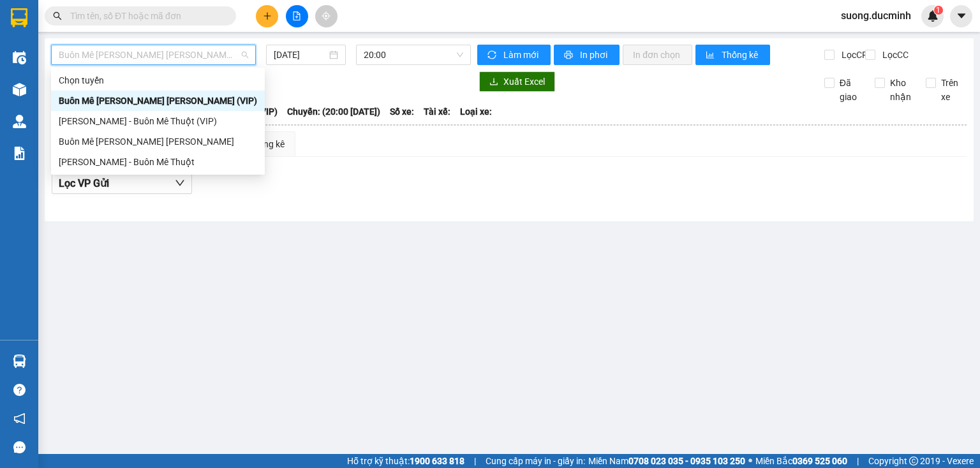
click at [153, 100] on div "Buôn Mê Thuột - [PERSON_NAME] (VIP)" at bounding box center [158, 101] width 198 height 14
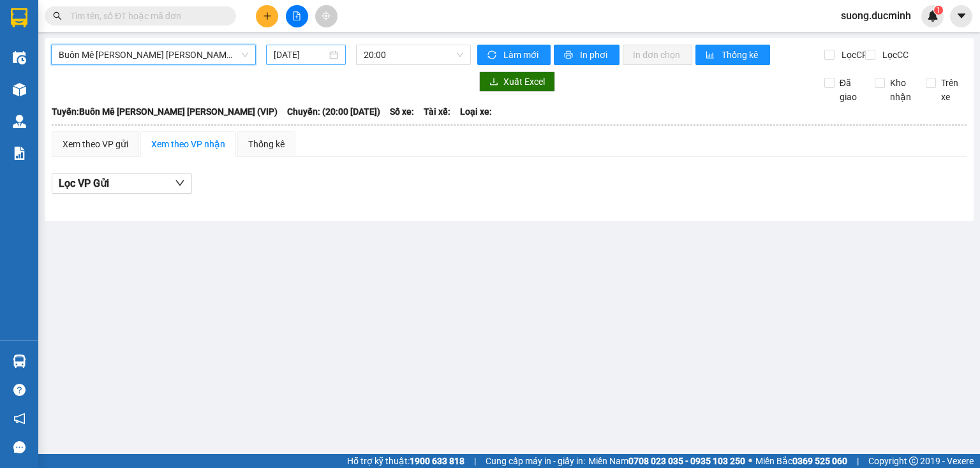
click at [298, 60] on input "[DATE]" at bounding box center [300, 55] width 52 height 14
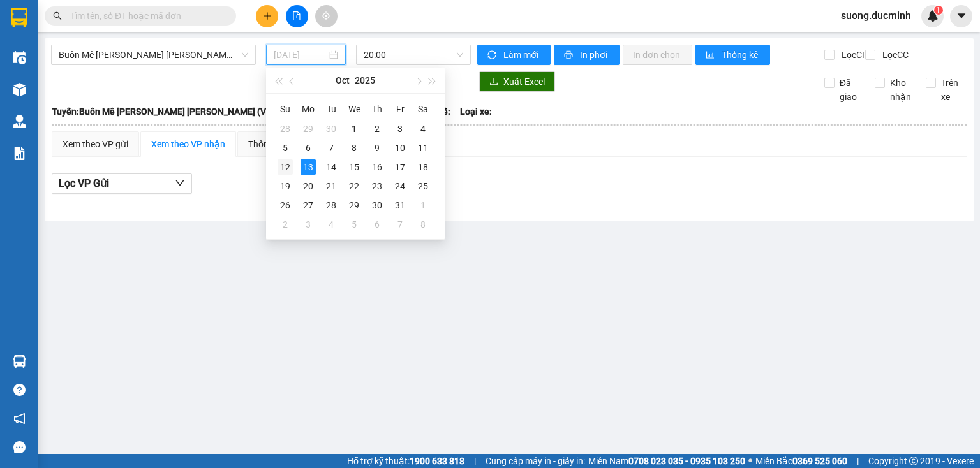
click at [294, 163] on td "12" at bounding box center [285, 167] width 23 height 19
type input "[DATE]"
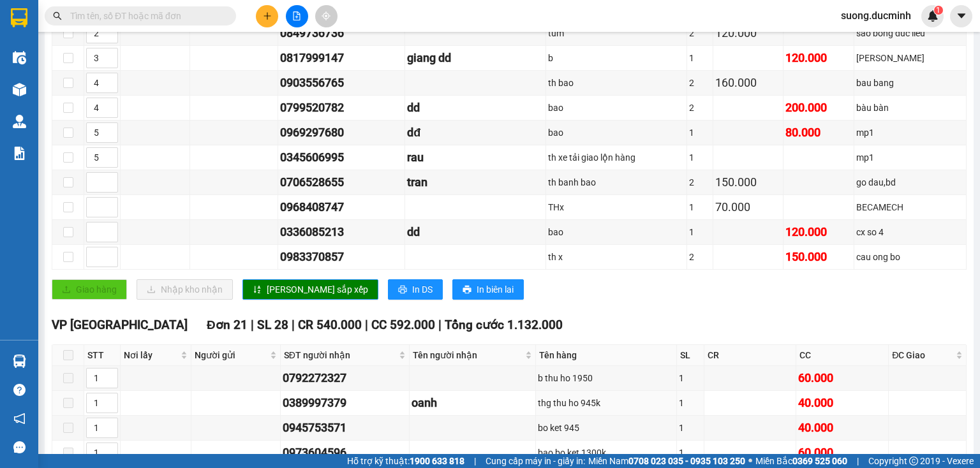
scroll to position [561, 0]
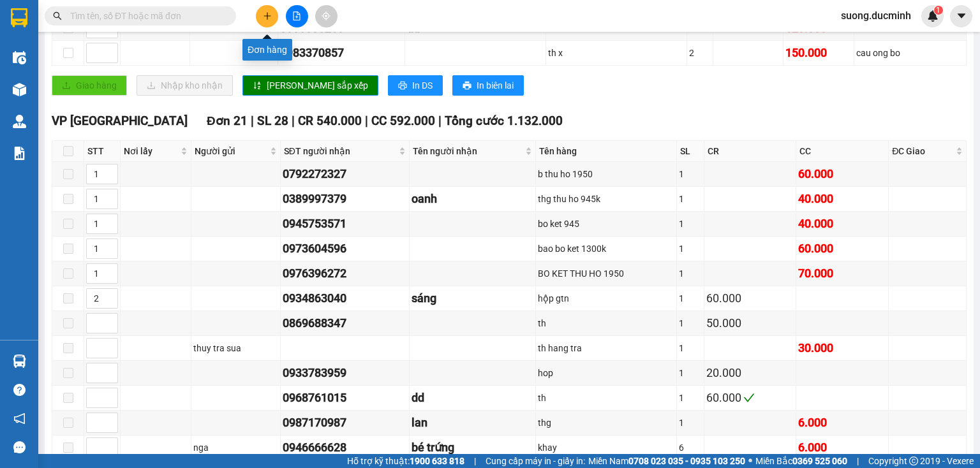
click at [265, 15] on icon "plus" at bounding box center [266, 15] width 7 height 1
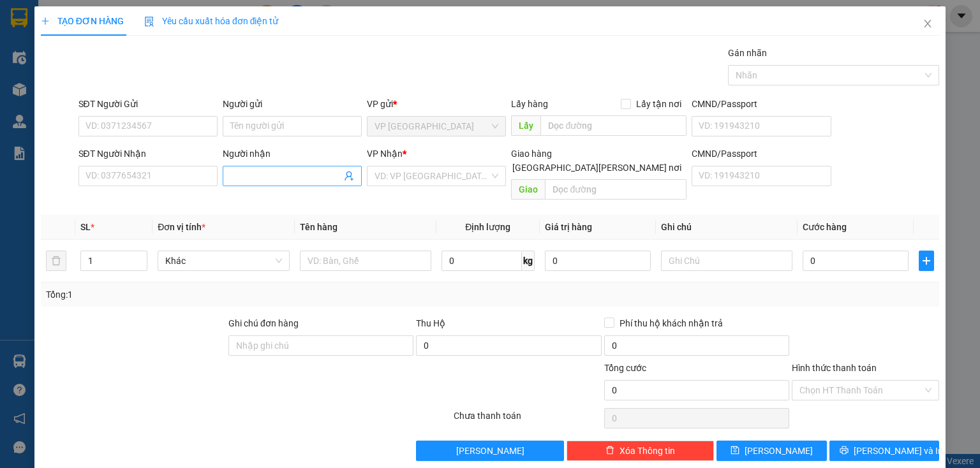
drag, startPoint x: 245, startPoint y: 176, endPoint x: 233, endPoint y: 177, distance: 11.6
click at [234, 176] on input "Người nhận" at bounding box center [285, 176] width 111 height 14
click at [268, 184] on span "my nghe" at bounding box center [292, 176] width 139 height 20
click at [270, 182] on input "my nghe" at bounding box center [285, 176] width 111 height 14
click at [237, 181] on input "my nghe" at bounding box center [285, 176] width 111 height 14
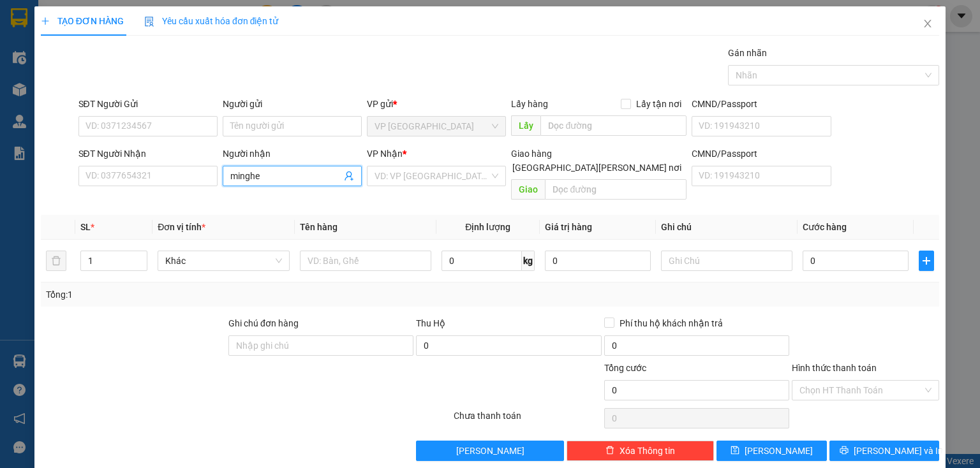
type input "mi nghe"
click at [292, 198] on div "MĨ NGHỆ - 0948175534" at bounding box center [289, 201] width 122 height 14
type input "0948175534"
type input "MĨ NGHỆ"
click at [142, 254] on span "up" at bounding box center [141, 258] width 8 height 8
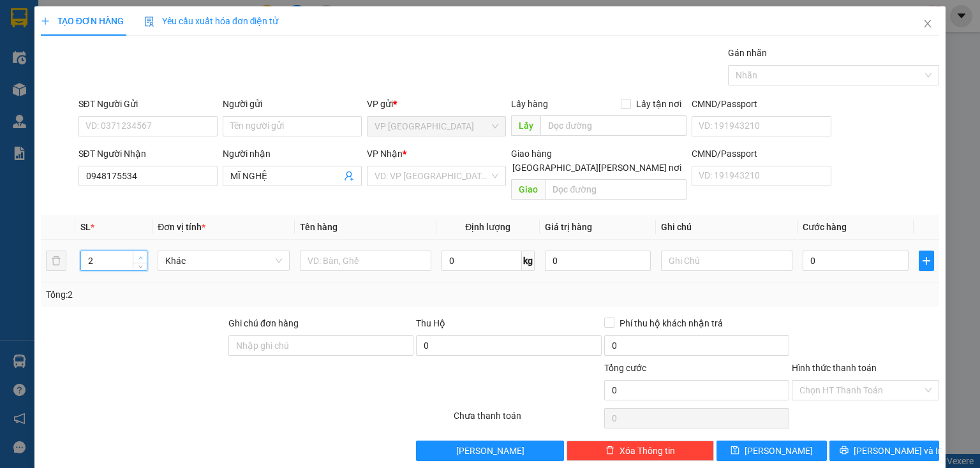
click at [142, 254] on span "up" at bounding box center [141, 258] width 8 height 8
type input "3"
click at [329, 251] on input "text" at bounding box center [365, 261] width 131 height 20
type input "thg"
click at [817, 251] on input "0" at bounding box center [855, 261] width 106 height 20
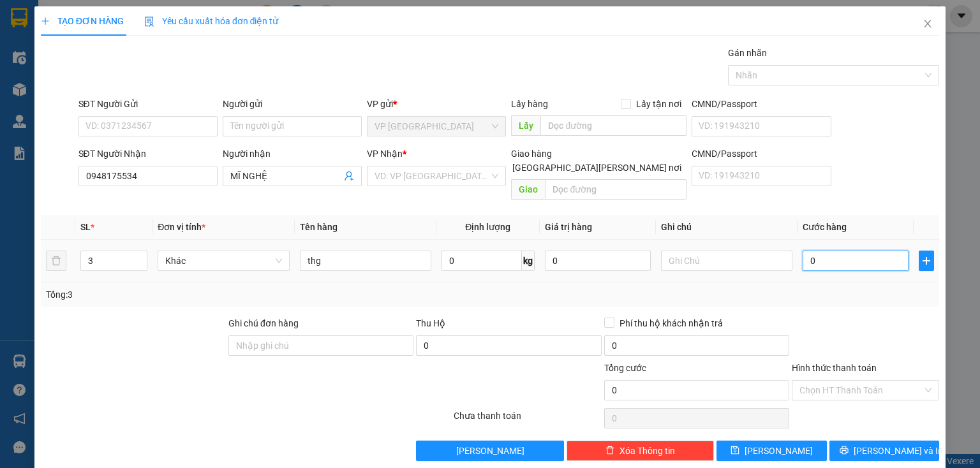
type input "1"
type input "12"
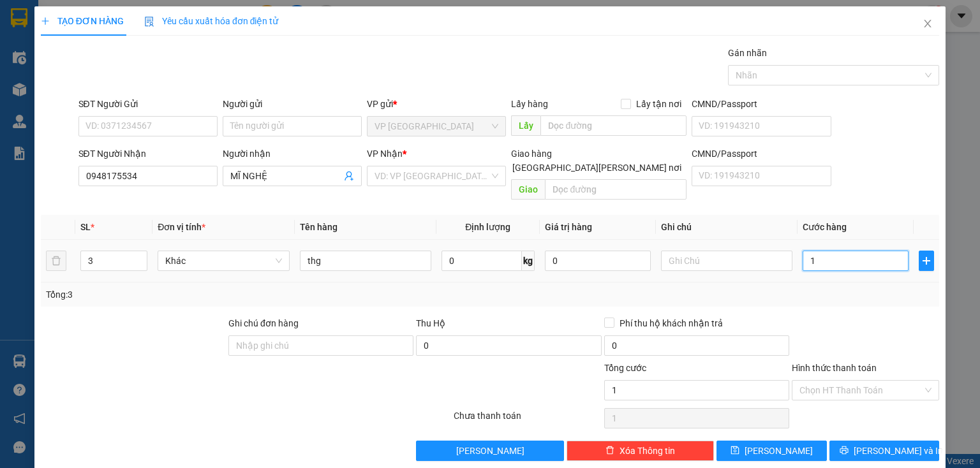
type input "12"
type input "120"
type input "120.000"
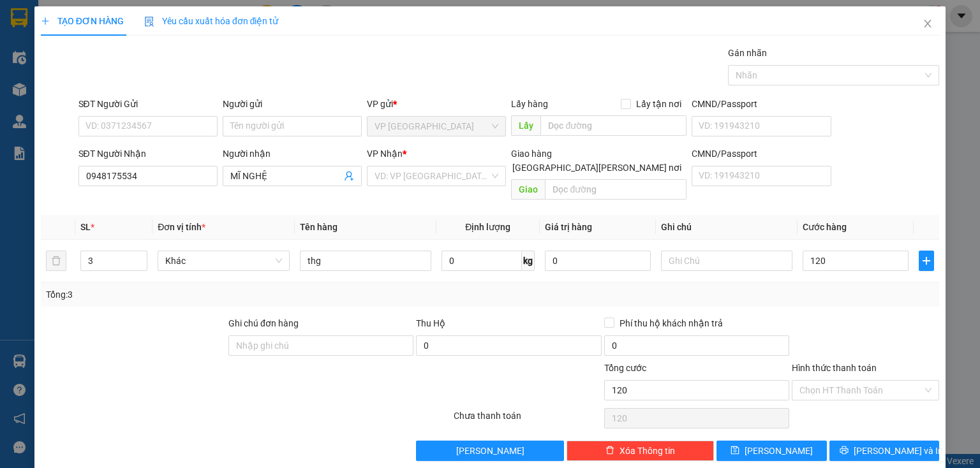
type input "120.000"
click at [832, 337] on div at bounding box center [865, 338] width 150 height 45
click at [848, 447] on icon "printer" at bounding box center [843, 451] width 8 height 8
click at [454, 179] on input "search" at bounding box center [431, 175] width 115 height 19
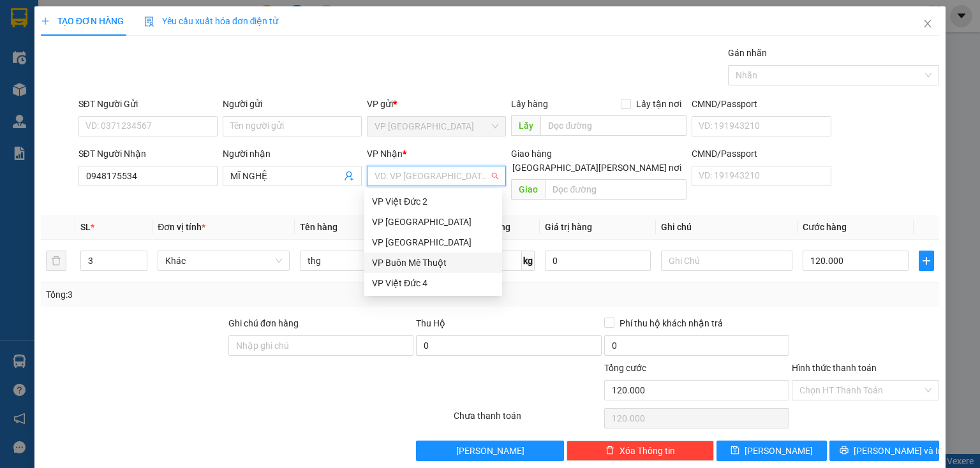
click at [433, 266] on div "VP Buôn Mê Thuột" at bounding box center [433, 263] width 122 height 14
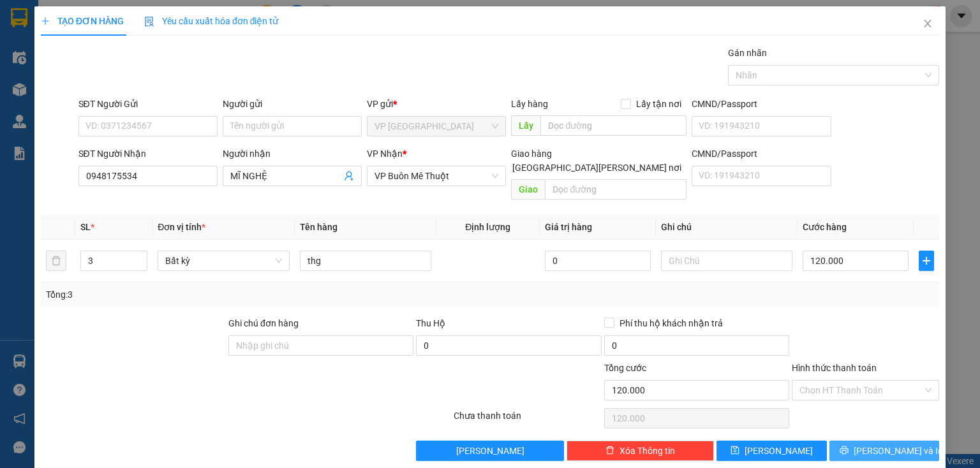
click at [842, 441] on button "[PERSON_NAME] và In" at bounding box center [884, 451] width 110 height 20
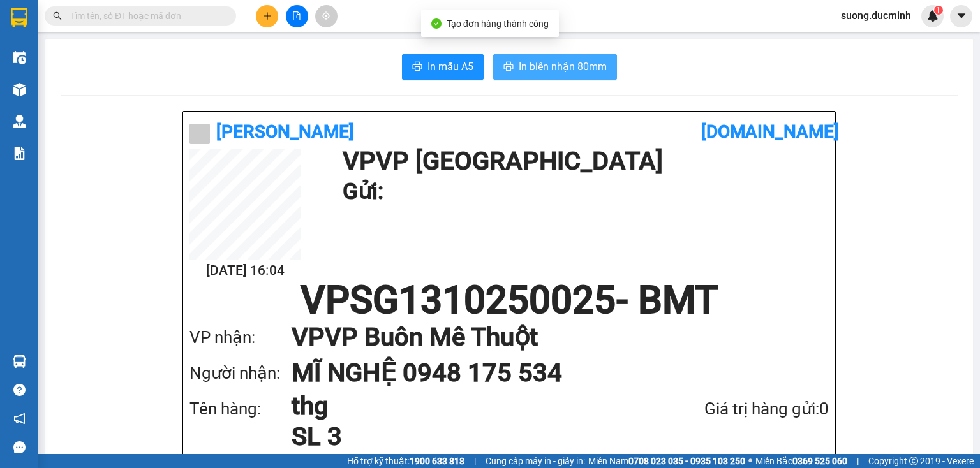
click at [508, 65] on icon "printer" at bounding box center [508, 66] width 10 height 10
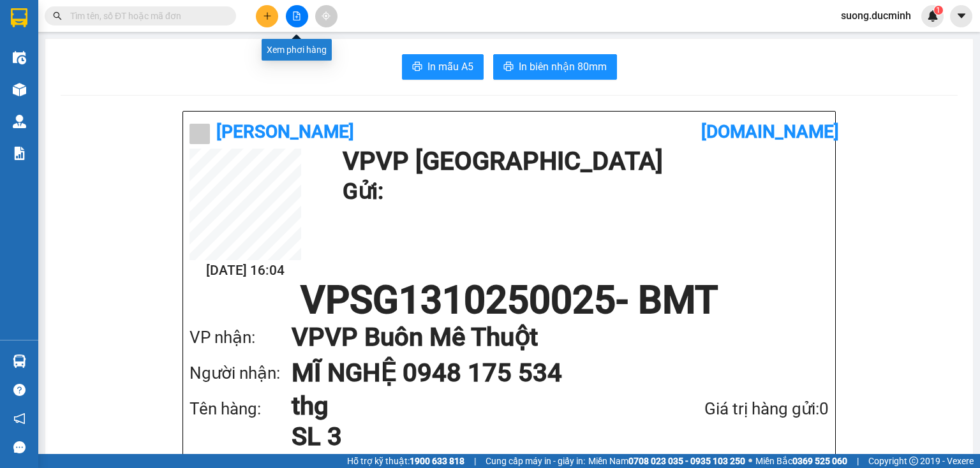
click at [295, 13] on icon "file-add" at bounding box center [296, 15] width 9 height 9
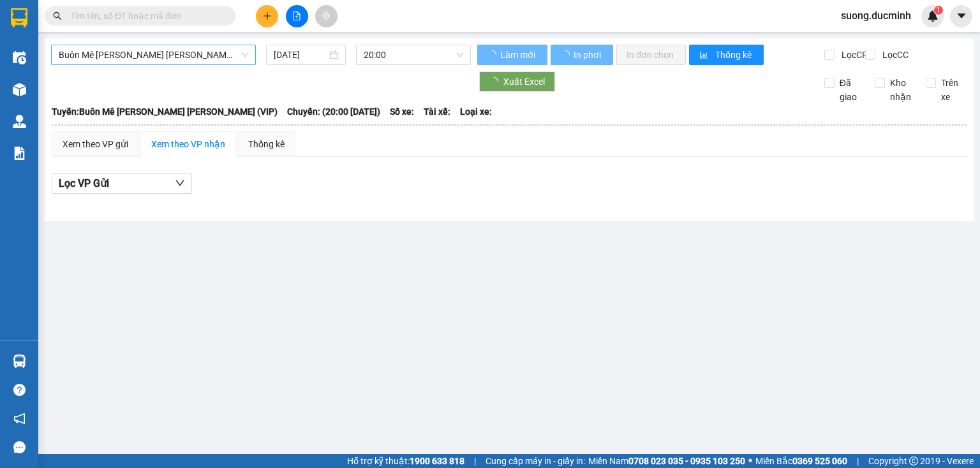
click at [194, 55] on span "Buôn Mê Thuột - [PERSON_NAME] (VIP)" at bounding box center [153, 54] width 189 height 19
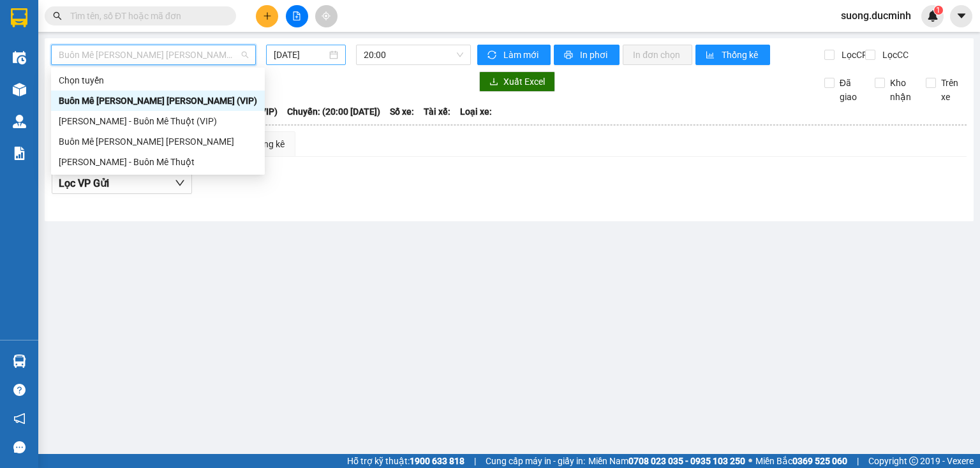
click at [297, 54] on input "[DATE]" at bounding box center [300, 55] width 52 height 14
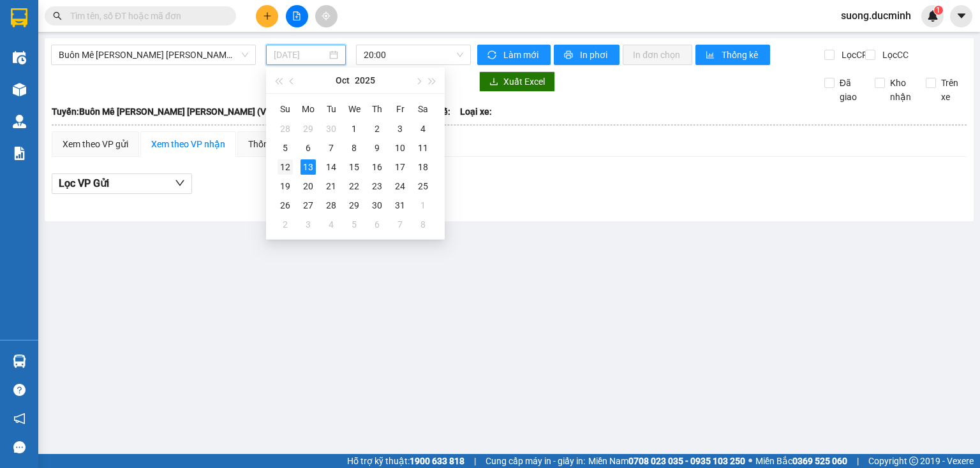
click at [286, 165] on div "12" at bounding box center [284, 166] width 15 height 15
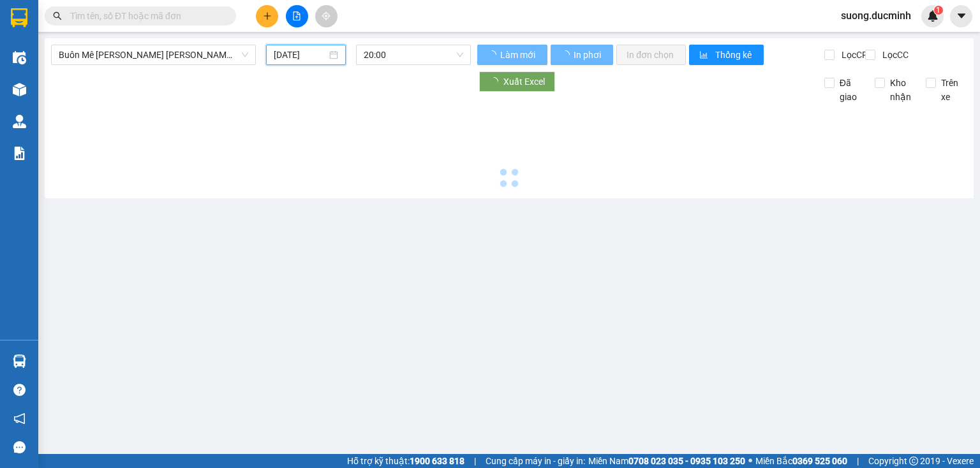
type input "[DATE]"
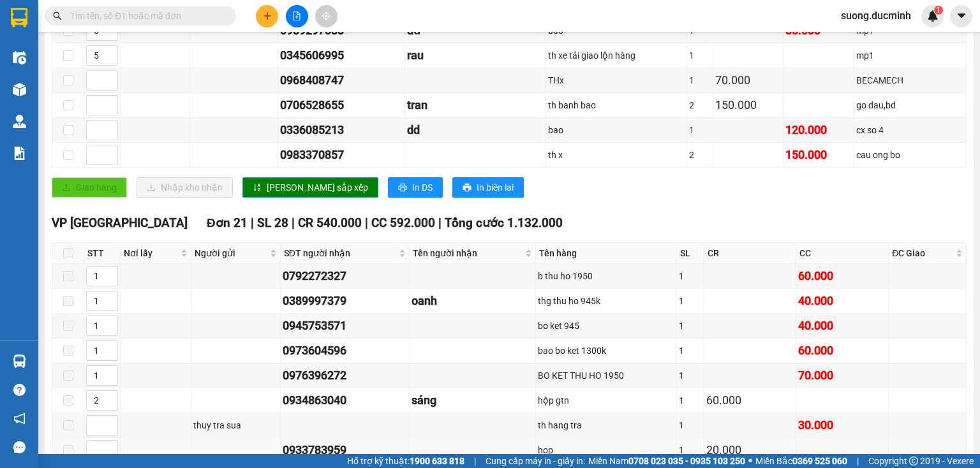
scroll to position [561, 0]
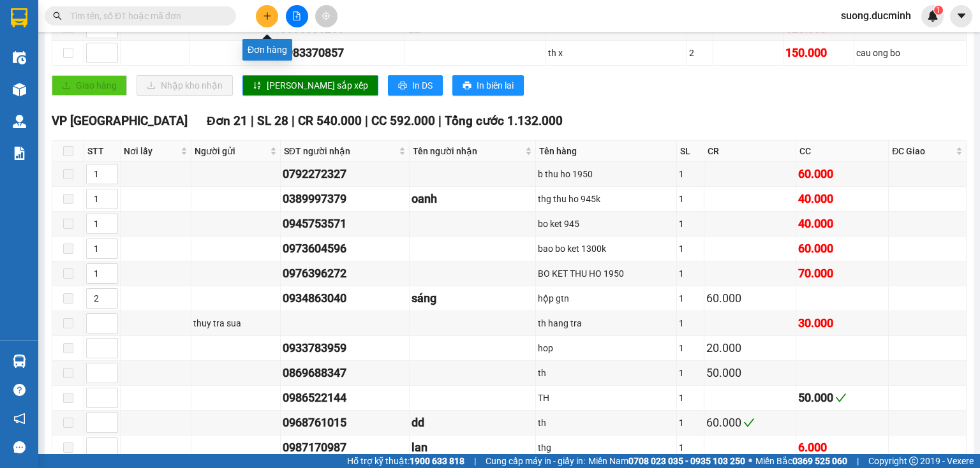
click at [274, 19] on button at bounding box center [267, 16] width 22 height 22
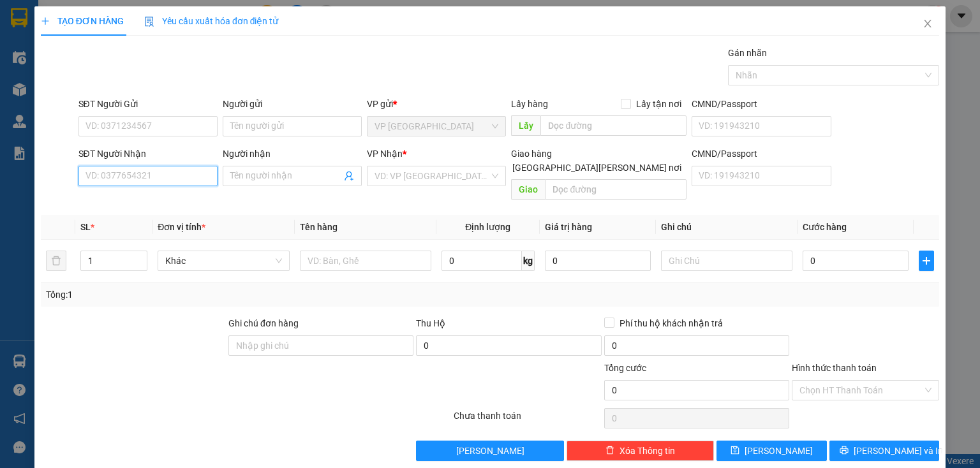
click at [159, 180] on input "SĐT Người Nhận" at bounding box center [147, 176] width 139 height 20
click at [180, 176] on input "SĐT Người Nhận" at bounding box center [147, 176] width 139 height 20
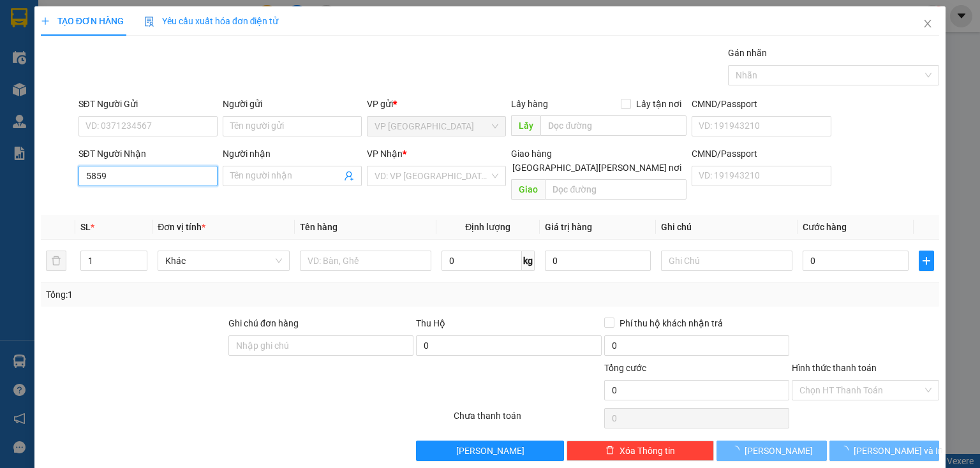
click at [176, 168] on input "5859" at bounding box center [147, 176] width 139 height 20
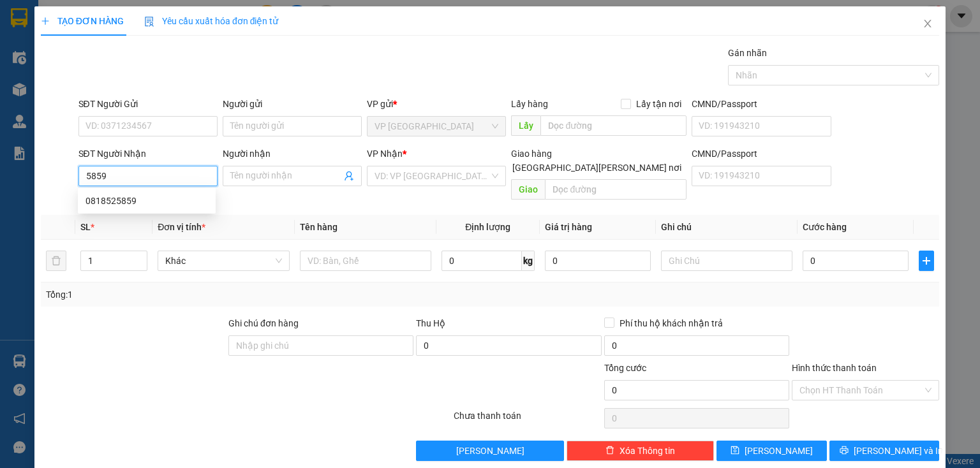
click at [176, 170] on input "5859" at bounding box center [147, 176] width 139 height 20
click at [135, 201] on div "0818525859" at bounding box center [146, 201] width 122 height 14
type input "0818525859"
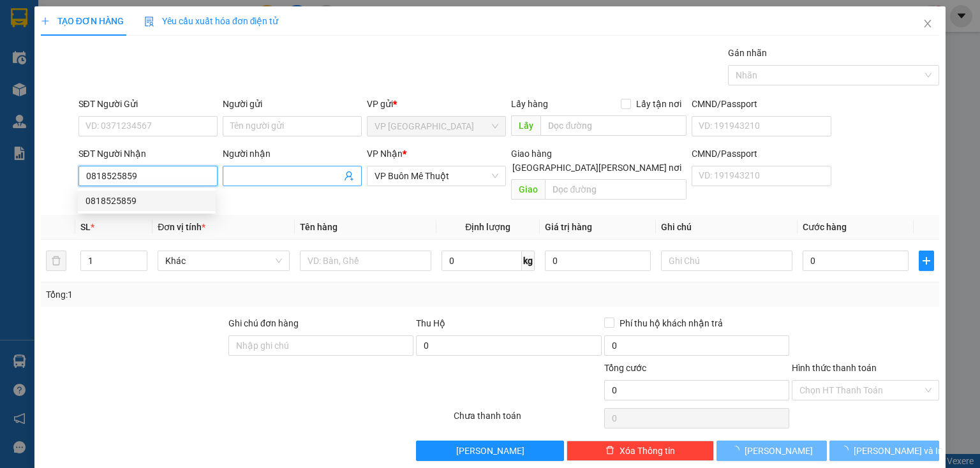
type input "180.000"
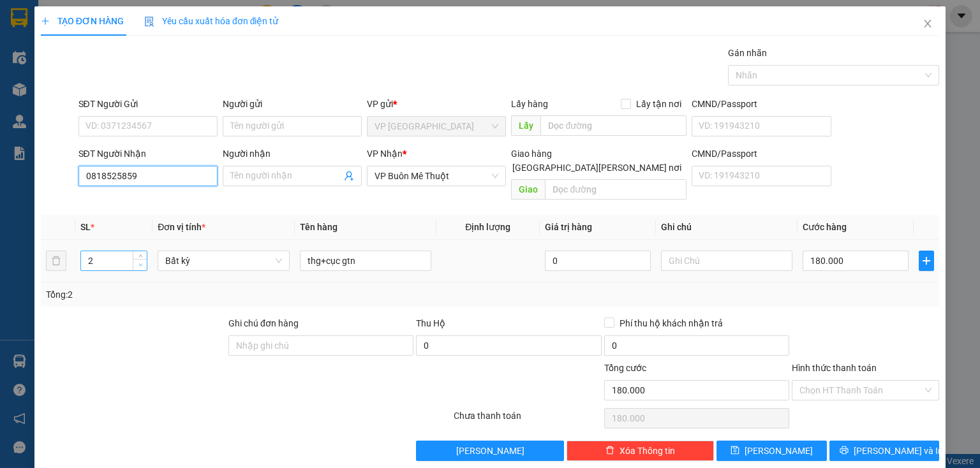
type input "0818525859"
type input "1"
click at [140, 262] on span "down" at bounding box center [141, 266] width 8 height 8
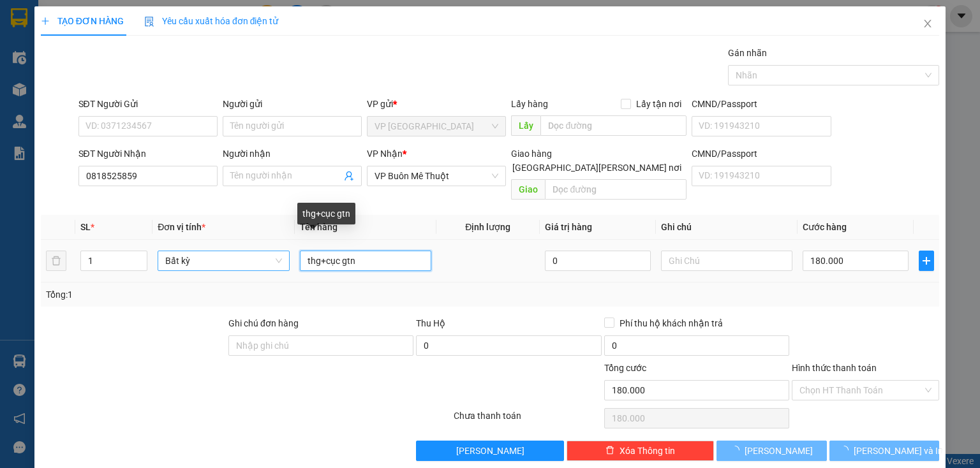
drag, startPoint x: 364, startPoint y: 251, endPoint x: 280, endPoint y: 255, distance: 83.6
click at [280, 255] on tr "1 Bất kỳ thg+cục gtn 0 180.000" at bounding box center [490, 261] width 898 height 43
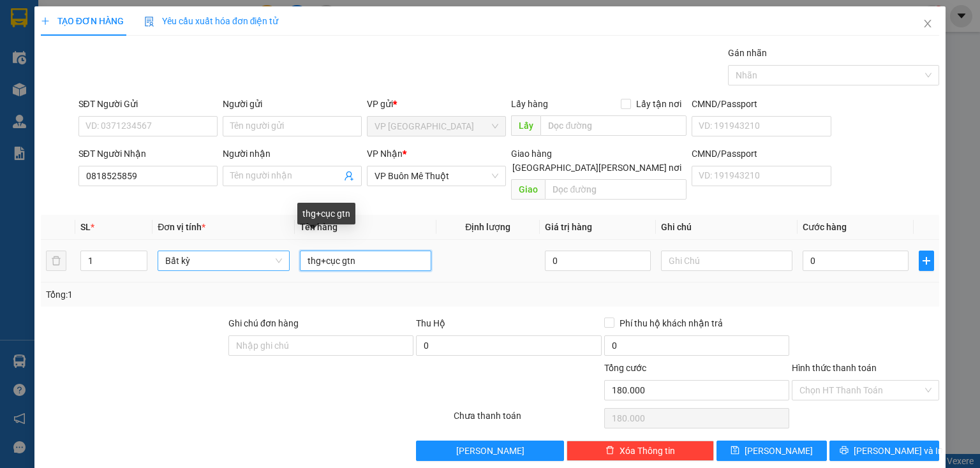
type input "0"
type input "cục"
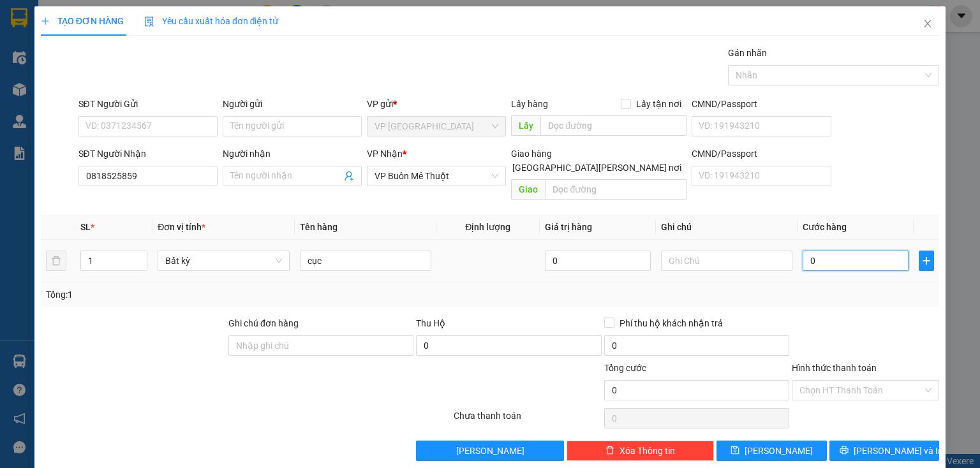
click at [827, 251] on input "0" at bounding box center [855, 261] width 106 height 20
type input "8"
type input "80"
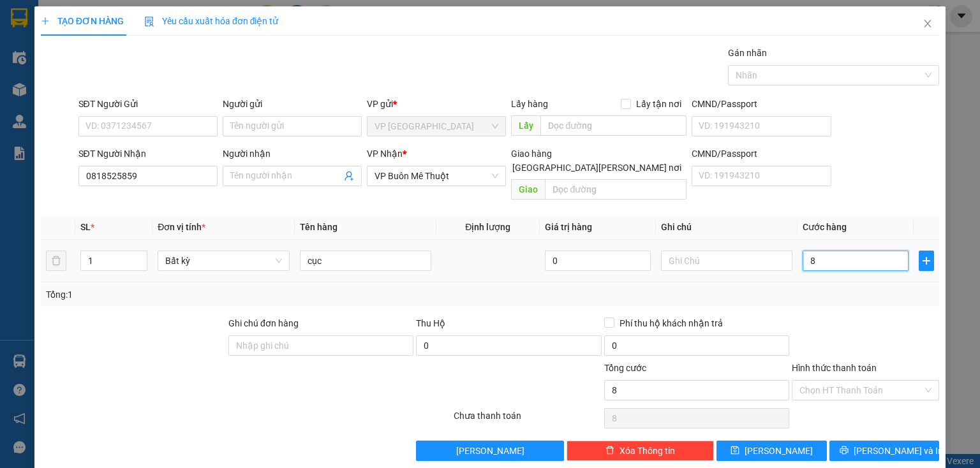
type input "80"
type input "80.000"
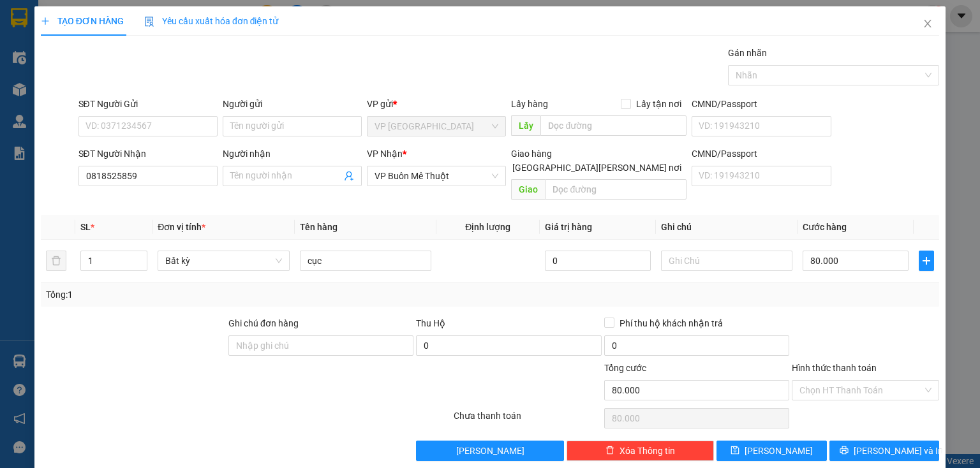
click at [829, 316] on div at bounding box center [865, 338] width 150 height 45
click at [848, 446] on icon "printer" at bounding box center [843, 450] width 9 height 9
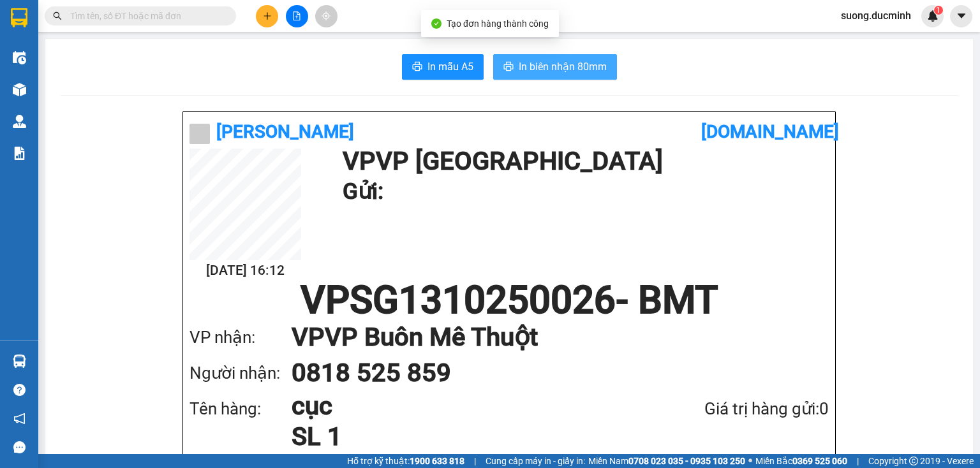
click at [553, 66] on span "In biên nhận 80mm" at bounding box center [563, 67] width 88 height 16
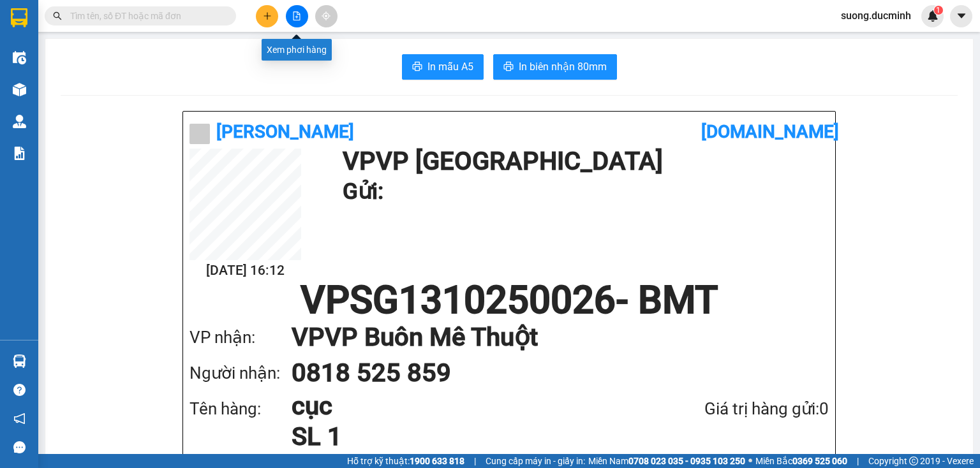
click at [295, 20] on icon "file-add" at bounding box center [296, 15] width 7 height 9
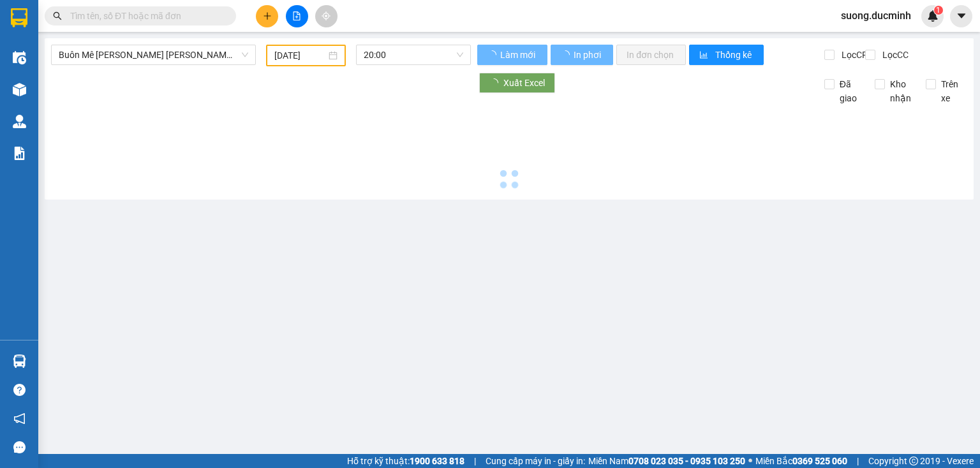
type input "[DATE]"
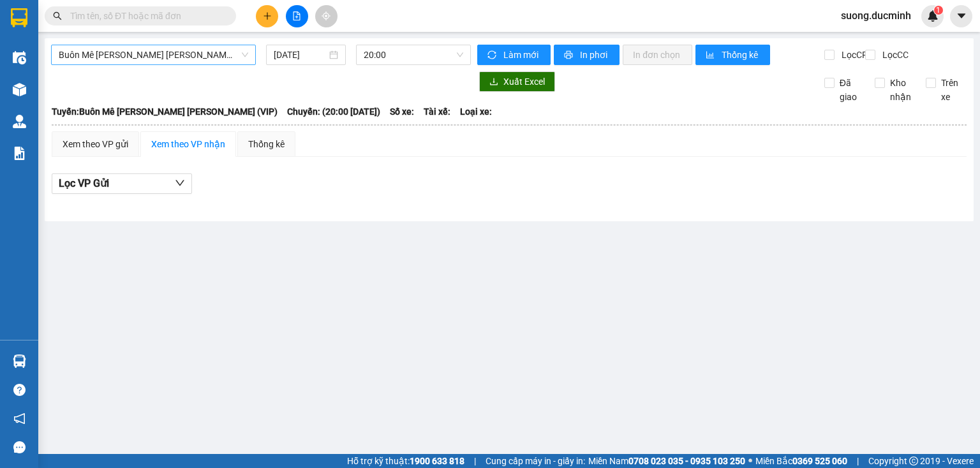
click at [209, 55] on span "Buôn Mê Thuột - [PERSON_NAME] (VIP)" at bounding box center [153, 54] width 189 height 19
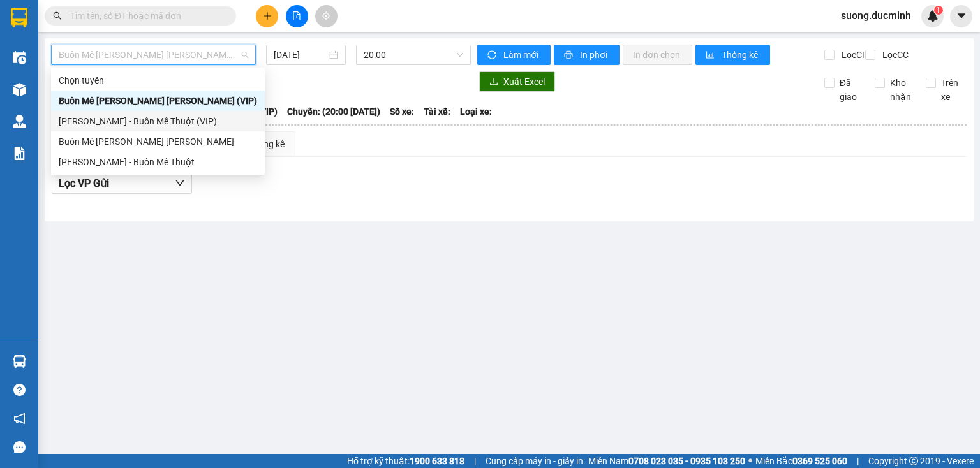
click at [184, 115] on div "[PERSON_NAME] - Buôn Mê Thuột (VIP)" at bounding box center [158, 121] width 198 height 14
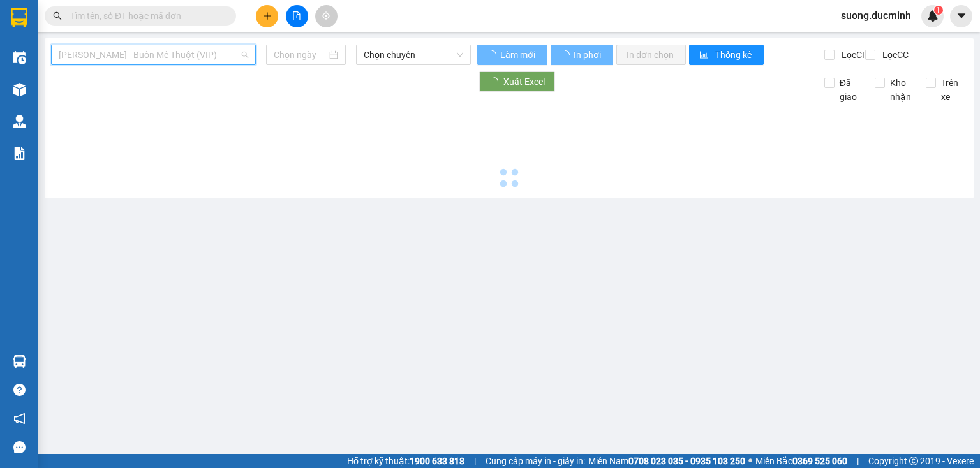
click at [203, 56] on span "[PERSON_NAME] - Buôn Mê Thuột (VIP)" at bounding box center [153, 54] width 189 height 19
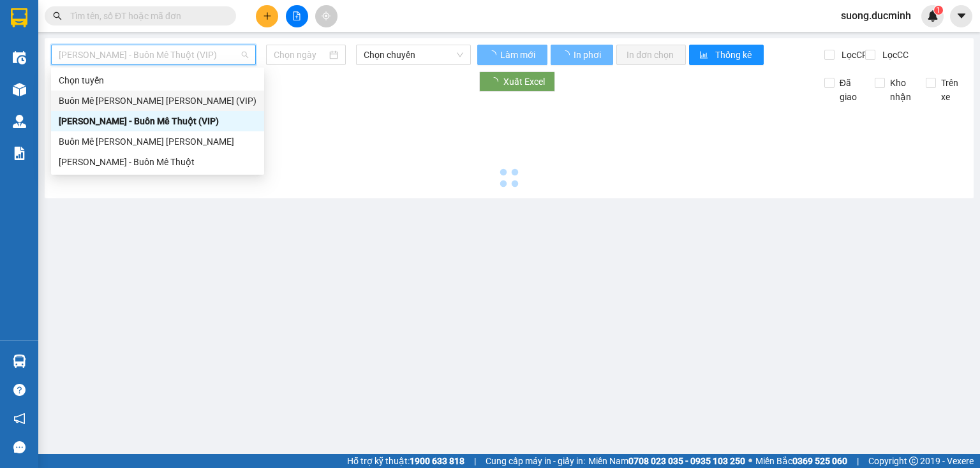
click at [181, 95] on div "Buôn Mê Thuột - [PERSON_NAME] (VIP)" at bounding box center [158, 101] width 198 height 14
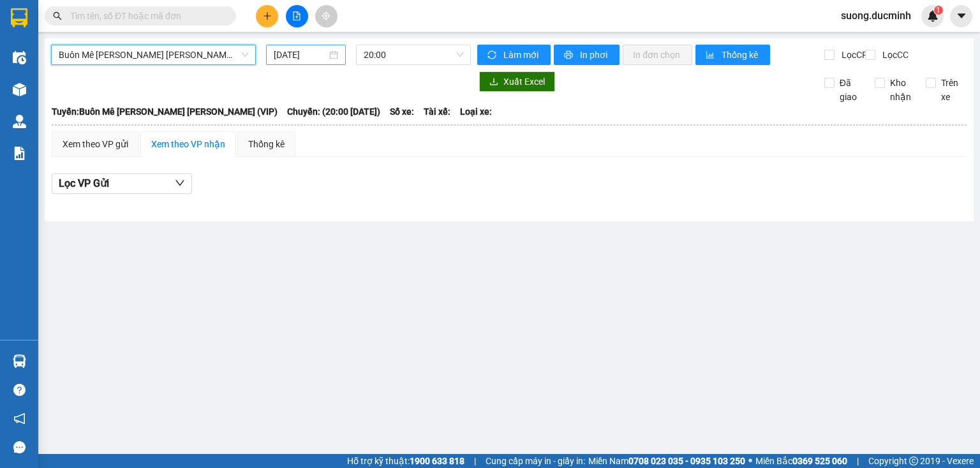
click at [293, 59] on input "[DATE]" at bounding box center [300, 55] width 52 height 14
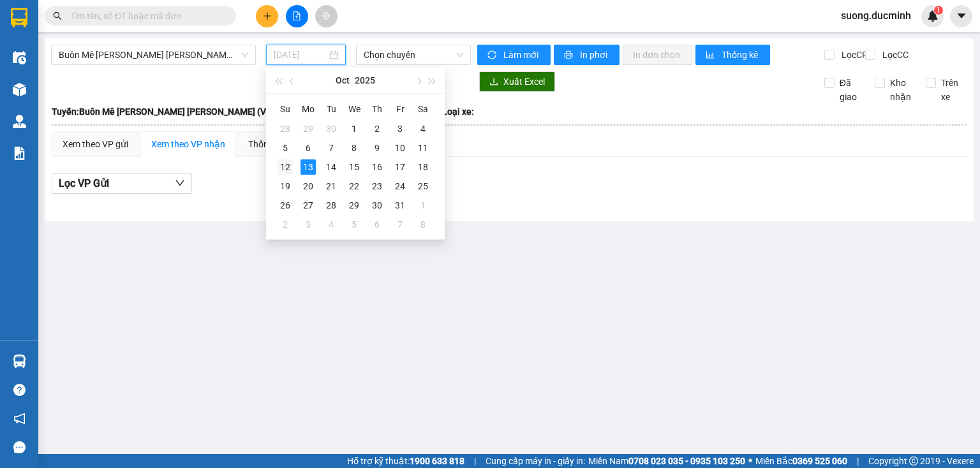
click at [287, 166] on div "12" at bounding box center [284, 166] width 15 height 15
type input "[DATE]"
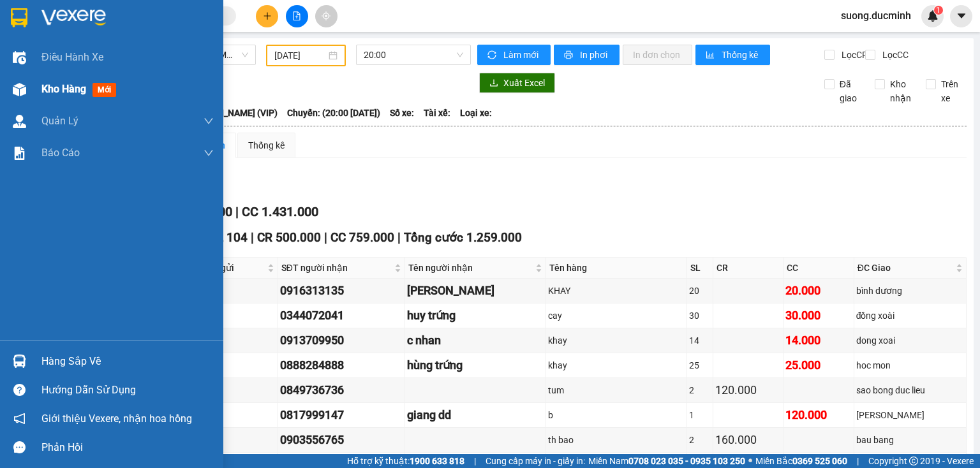
click at [61, 94] on span "Kho hàng" at bounding box center [63, 89] width 45 height 12
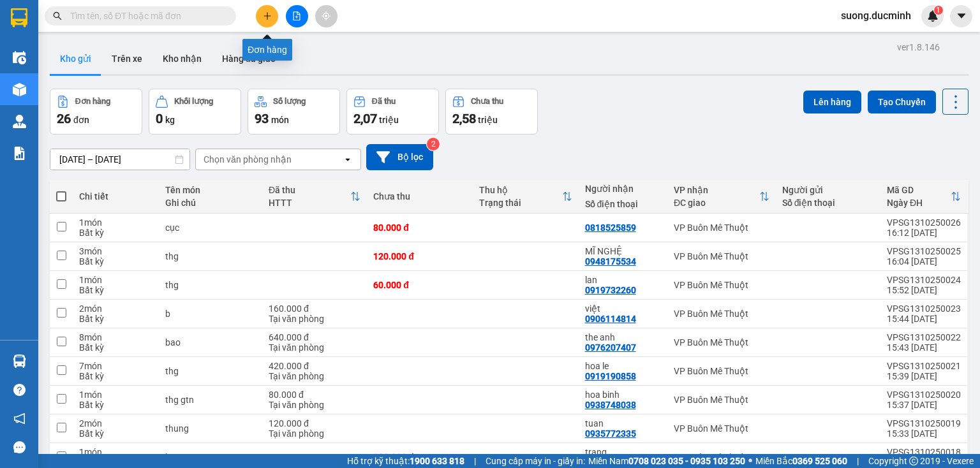
click at [267, 17] on icon "plus" at bounding box center [267, 15] width 1 height 7
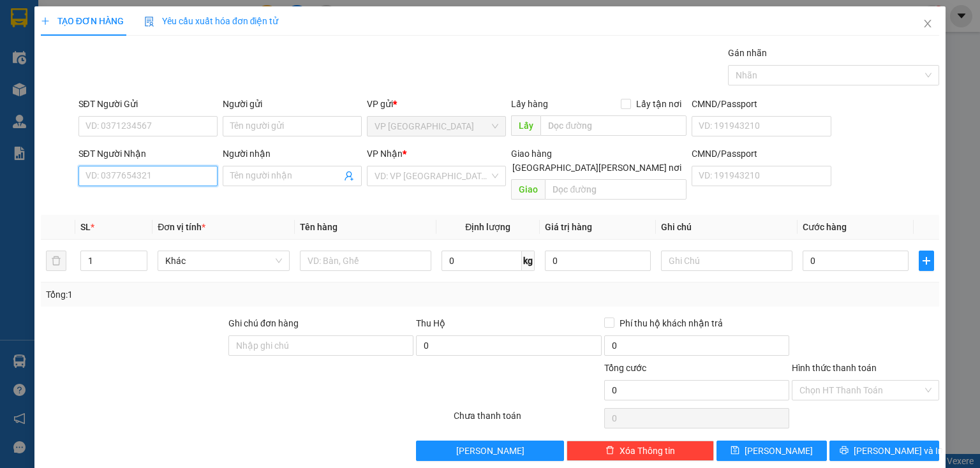
click at [191, 176] on input "SĐT Người Nhận" at bounding box center [147, 176] width 139 height 20
click at [145, 203] on div "0332907777" at bounding box center [146, 201] width 122 height 14
type input "0332907777"
type input "vd2"
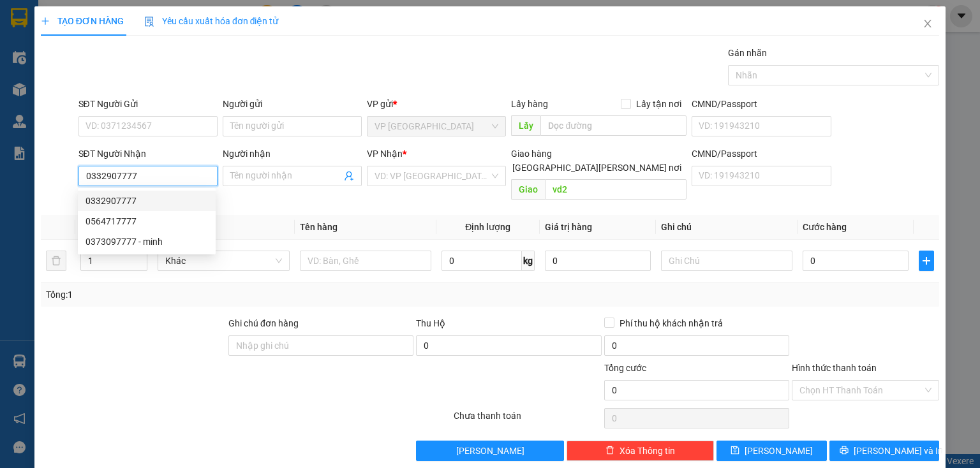
type input "800.000"
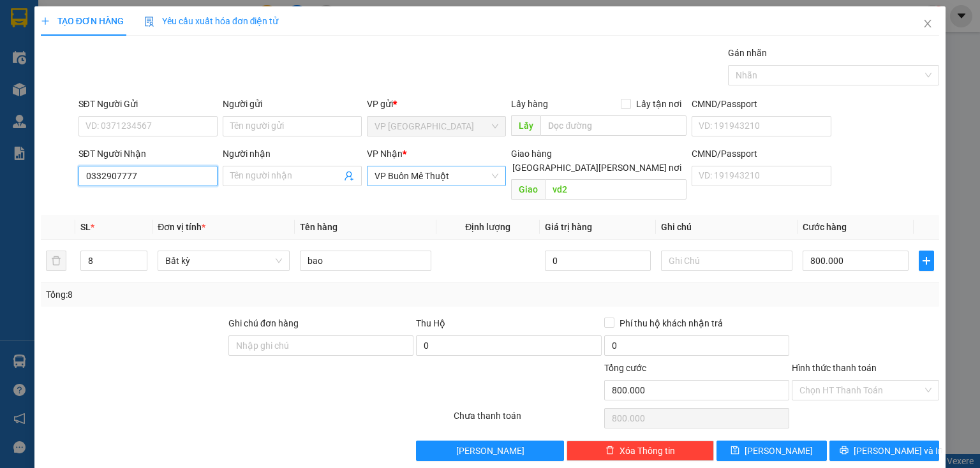
click at [454, 177] on span "VP Buôn Mê Thuột" at bounding box center [436, 175] width 124 height 19
type input "0332907777"
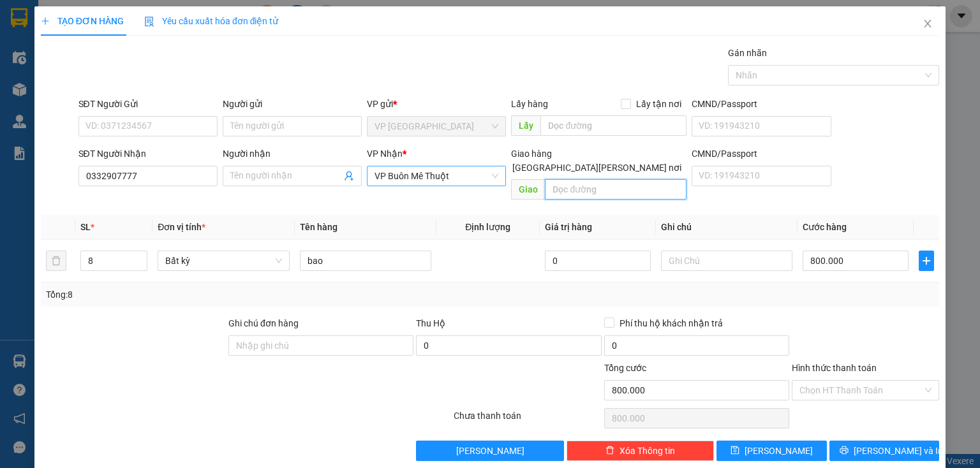
click at [450, 174] on span "VP Buôn Mê Thuột" at bounding box center [436, 175] width 124 height 19
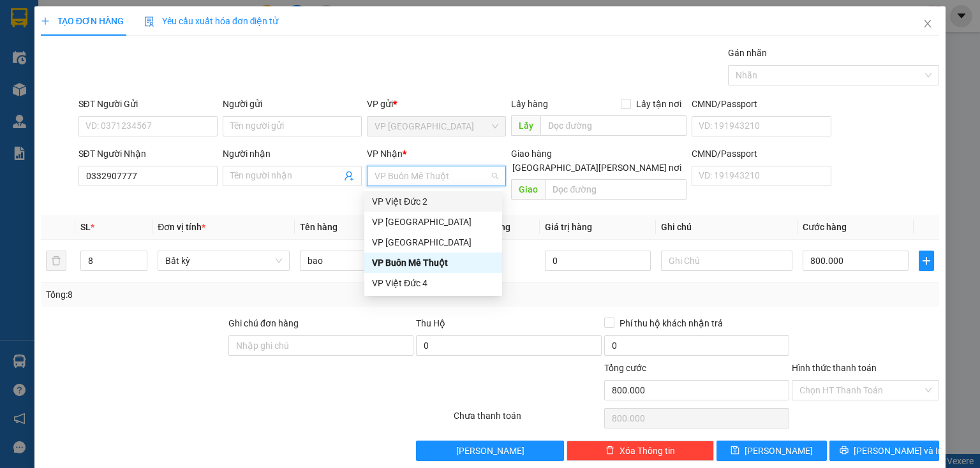
click at [423, 205] on div "VP Việt Đức 2" at bounding box center [433, 202] width 122 height 14
click at [423, 215] on th "Tên hàng" at bounding box center [366, 227] width 142 height 25
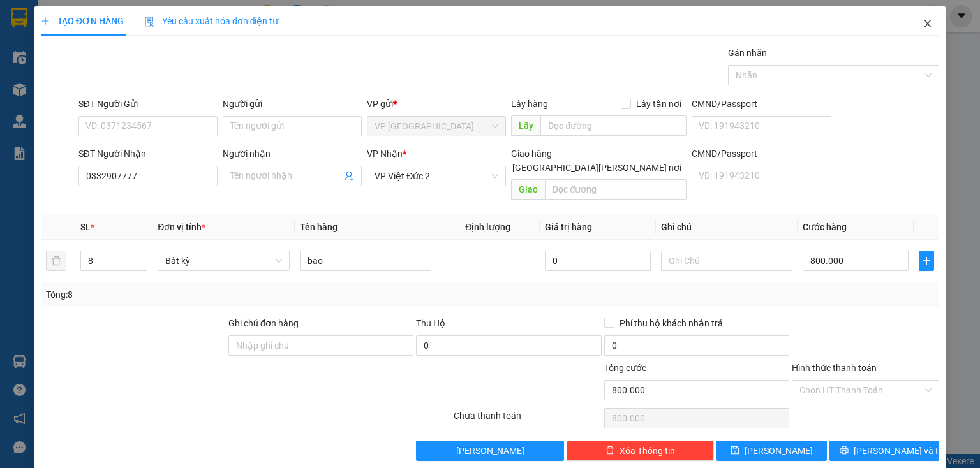
click at [924, 23] on icon "close" at bounding box center [927, 24] width 7 height 8
click at [921, 23] on div "suong.ducminh 1" at bounding box center [887, 16] width 113 height 22
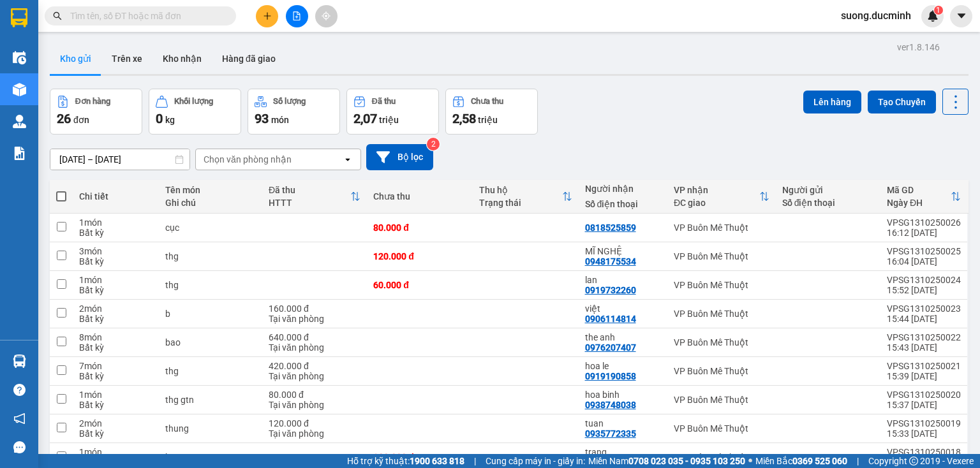
click at [161, 14] on input "text" at bounding box center [145, 16] width 151 height 14
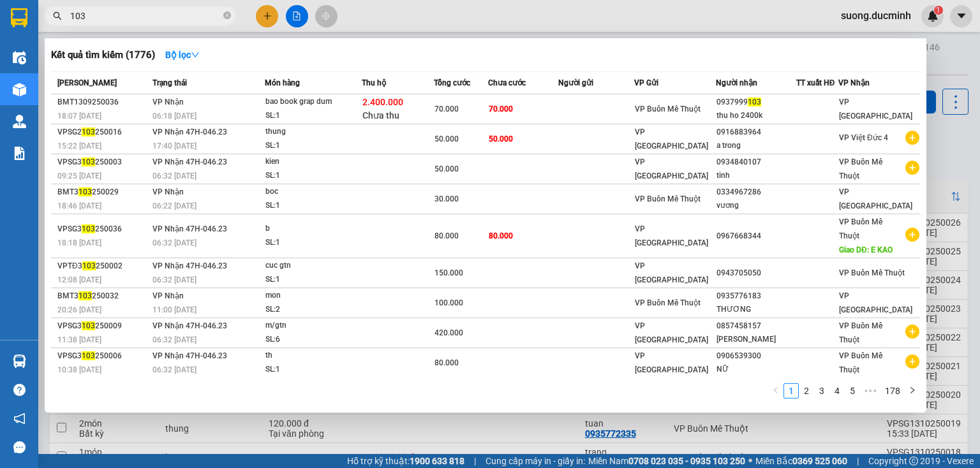
drag, startPoint x: 93, startPoint y: 18, endPoint x: 38, endPoint y: 24, distance: 55.2
click at [38, 24] on div "103" at bounding box center [124, 15] width 249 height 19
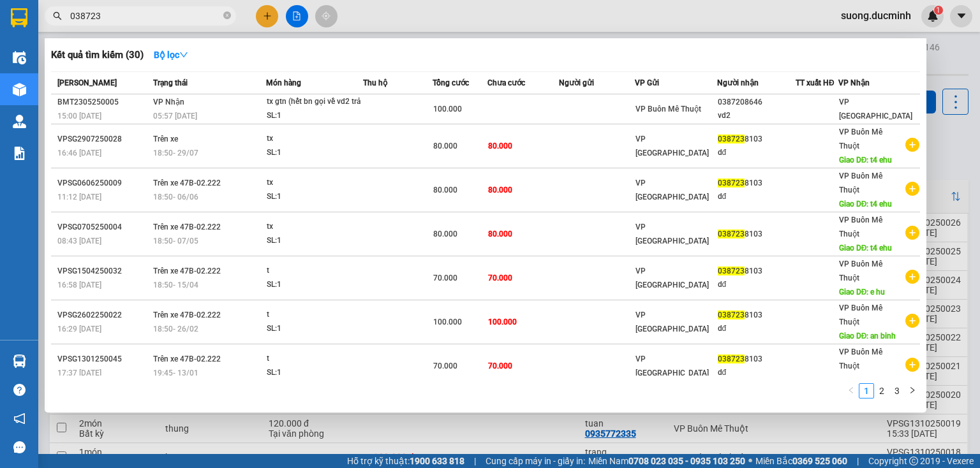
type input "0387238"
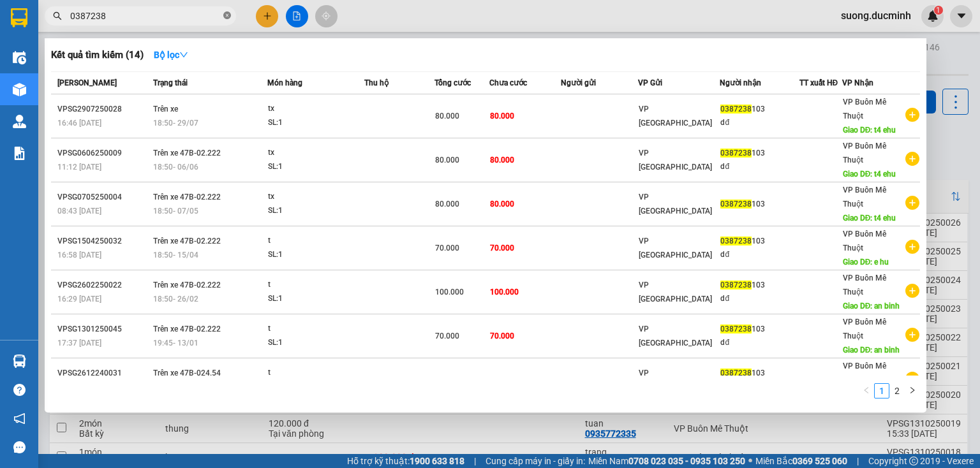
click at [227, 13] on icon "close-circle" at bounding box center [227, 15] width 8 height 8
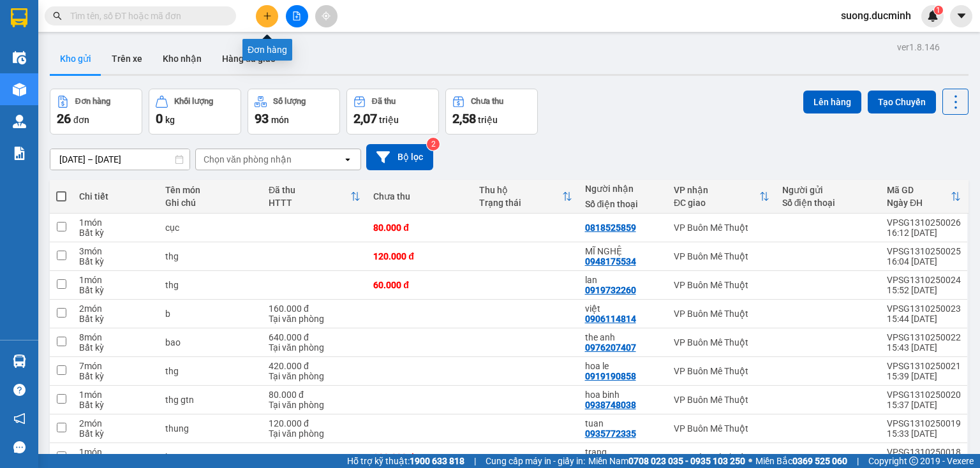
click at [269, 9] on button at bounding box center [267, 16] width 22 height 22
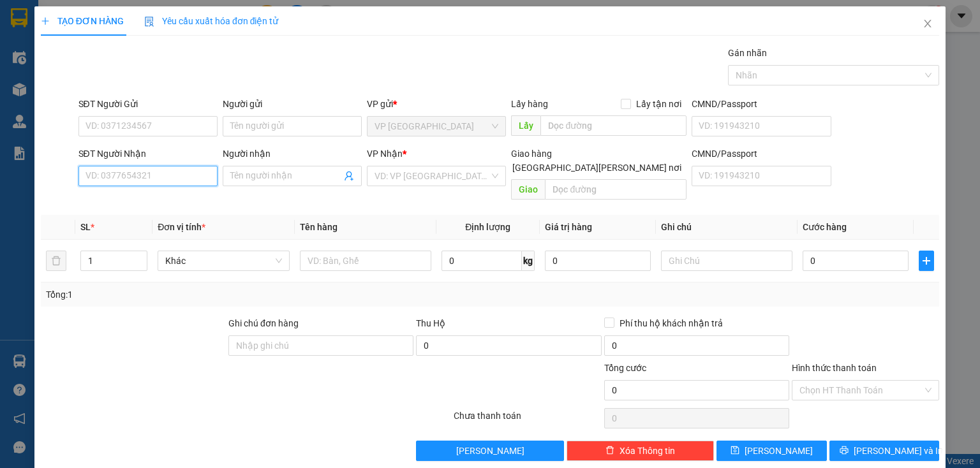
click at [174, 176] on input "SĐT Người Nhận" at bounding box center [147, 176] width 139 height 20
click at [184, 207] on div "0376770424 - lữ nhung" at bounding box center [146, 201] width 122 height 14
type input "0376770424"
type input "lữ nhung"
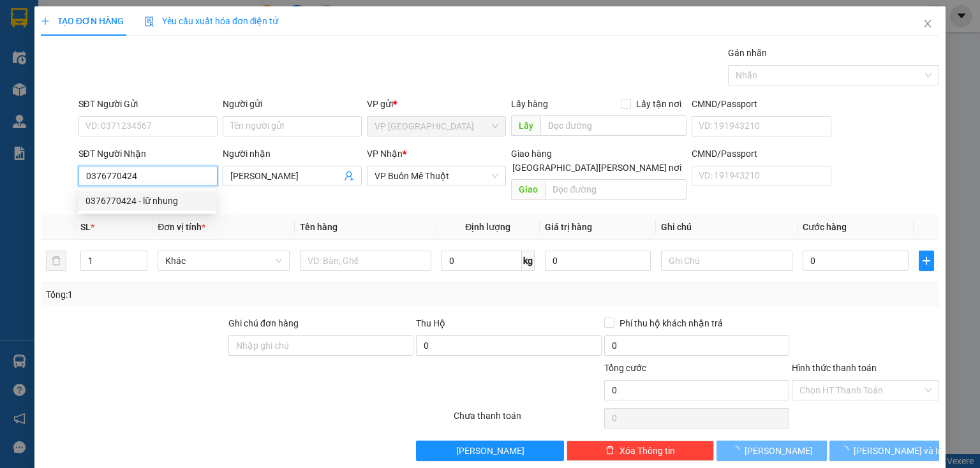
type input "30.000"
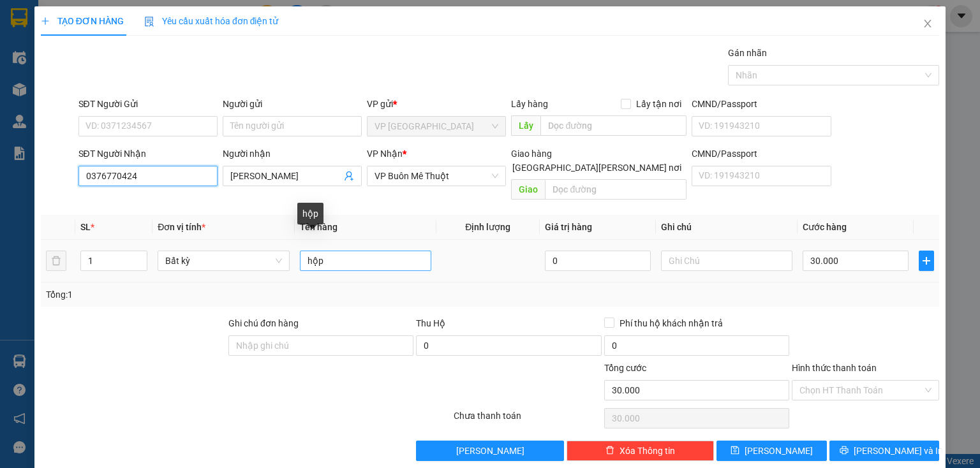
type input "0376770424"
drag, startPoint x: 319, startPoint y: 247, endPoint x: 253, endPoint y: 252, distance: 65.9
click at [253, 252] on tr "1 Bất kỳ hộp 0 30.000" at bounding box center [490, 261] width 898 height 43
type input "b"
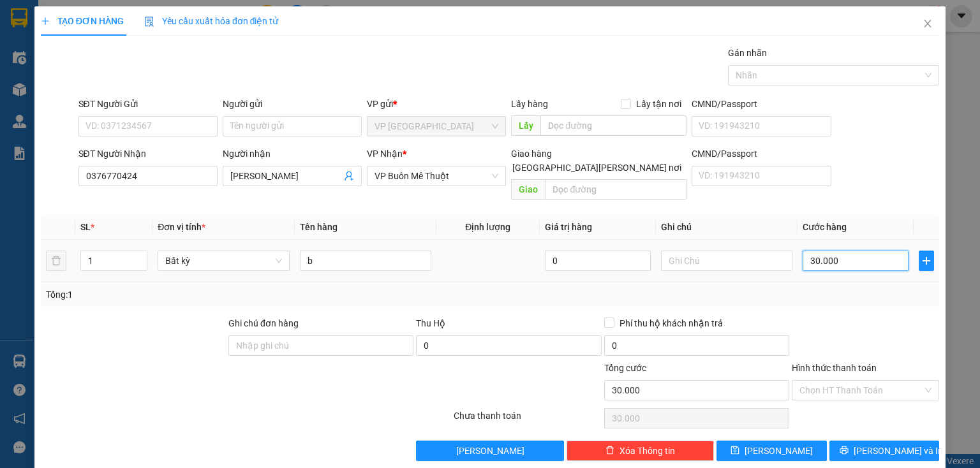
click at [857, 251] on input "30.000" at bounding box center [855, 261] width 106 height 20
type input "7"
type input "70"
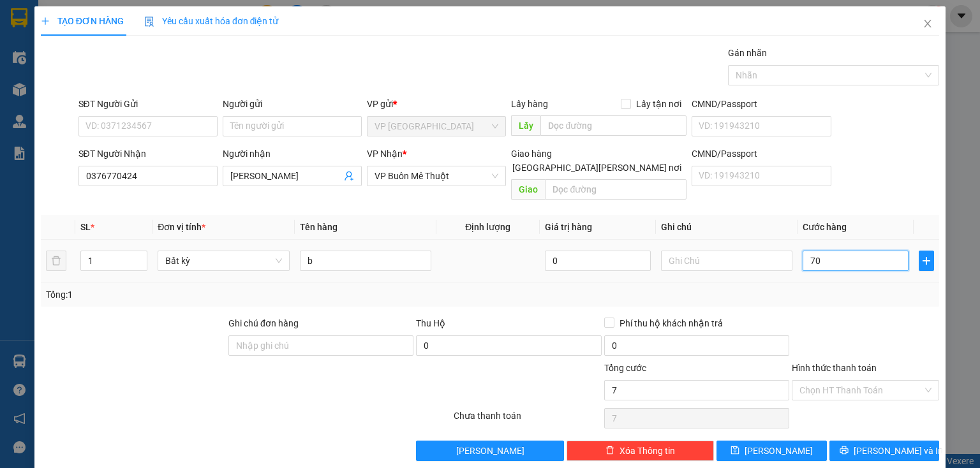
type input "70"
type input "70.000"
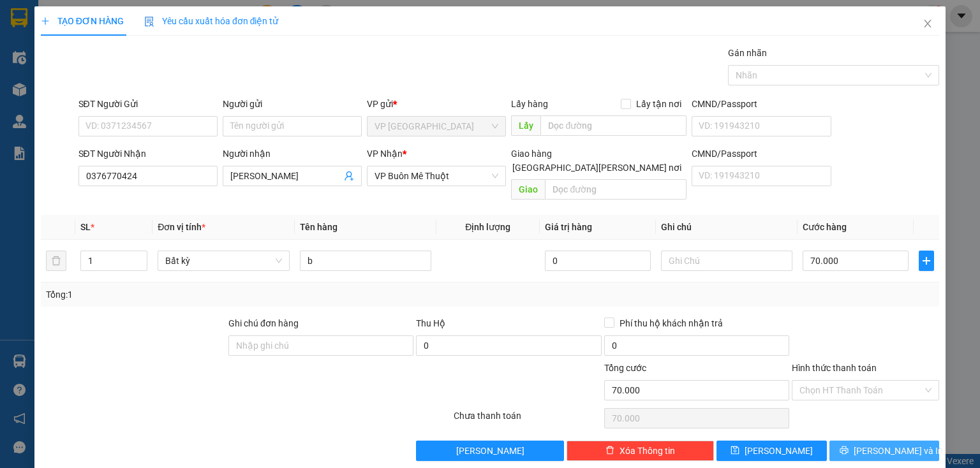
click at [899, 444] on span "[PERSON_NAME] và In" at bounding box center [898, 451] width 89 height 14
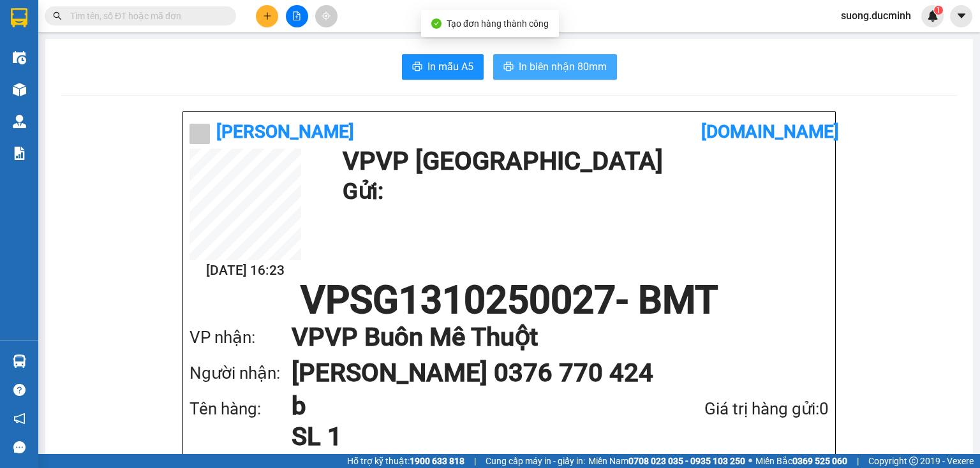
click at [568, 69] on span "In biên nhận 80mm" at bounding box center [563, 67] width 88 height 16
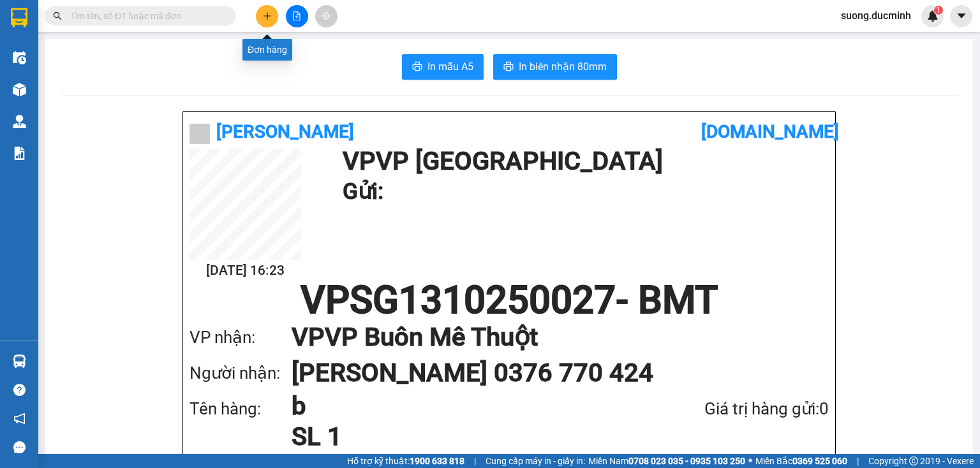
click at [268, 13] on icon "plus" at bounding box center [267, 15] width 9 height 9
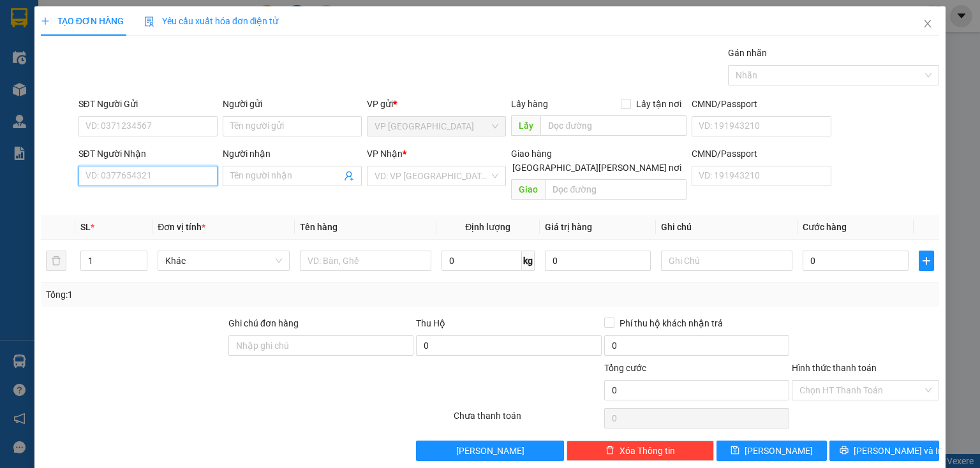
click at [205, 173] on input "SĐT Người Nhận" at bounding box center [147, 176] width 139 height 20
click at [149, 207] on div "0973617520 - hoai" at bounding box center [148, 201] width 126 height 14
type input "0973617520"
type input "hoai"
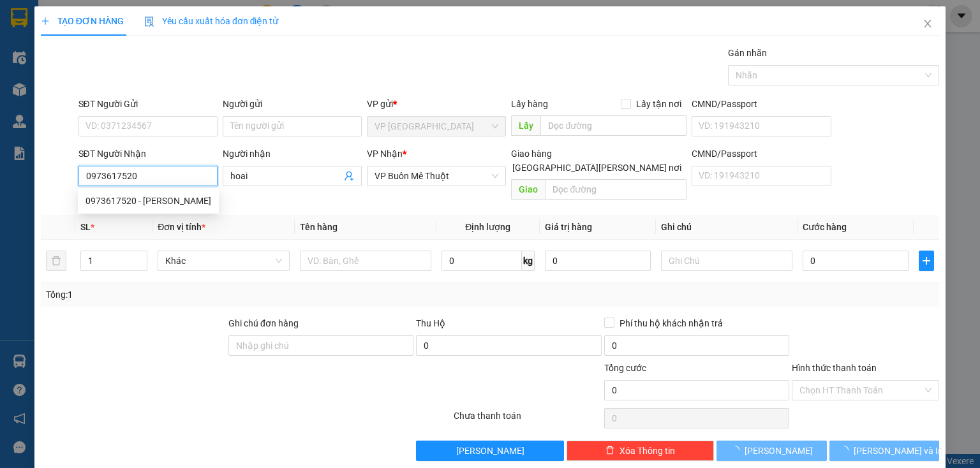
type input "160.000"
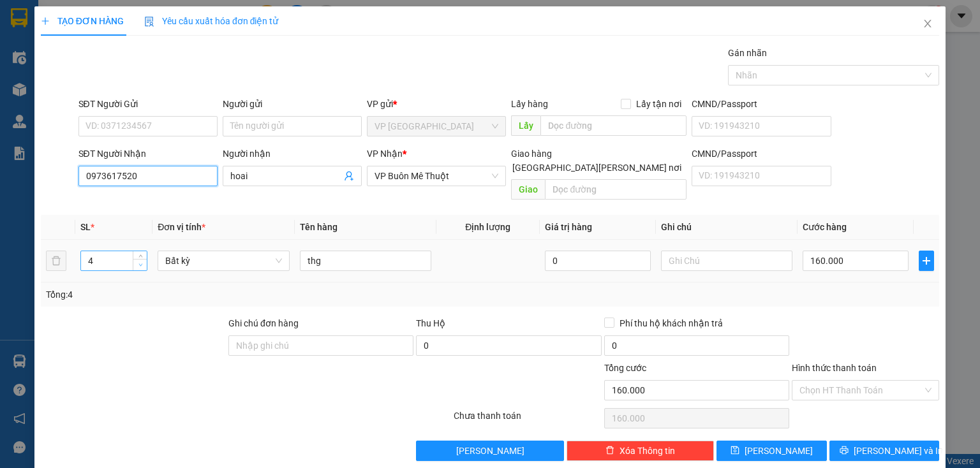
type input "0973617520"
type input "3"
drag, startPoint x: 139, startPoint y: 251, endPoint x: 212, endPoint y: 251, distance: 73.4
click at [140, 264] on icon "down" at bounding box center [140, 266] width 4 height 4
click at [871, 253] on input "160.000" at bounding box center [855, 261] width 106 height 20
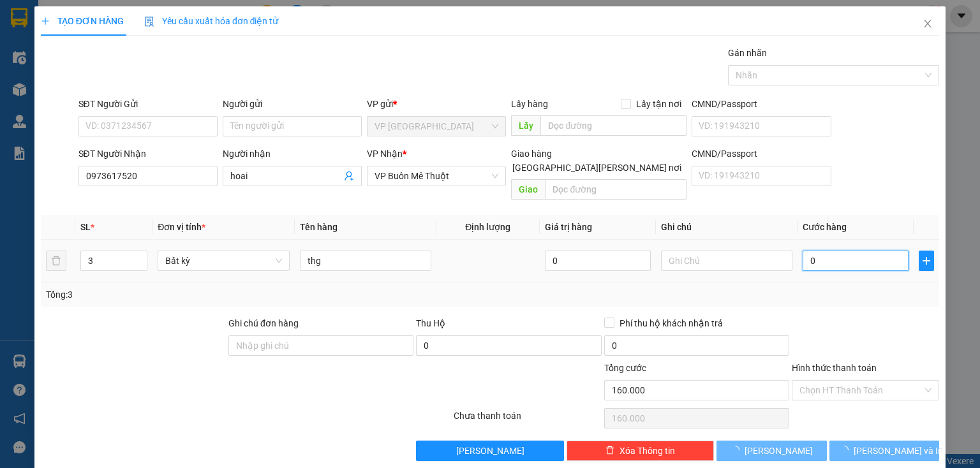
type input "01"
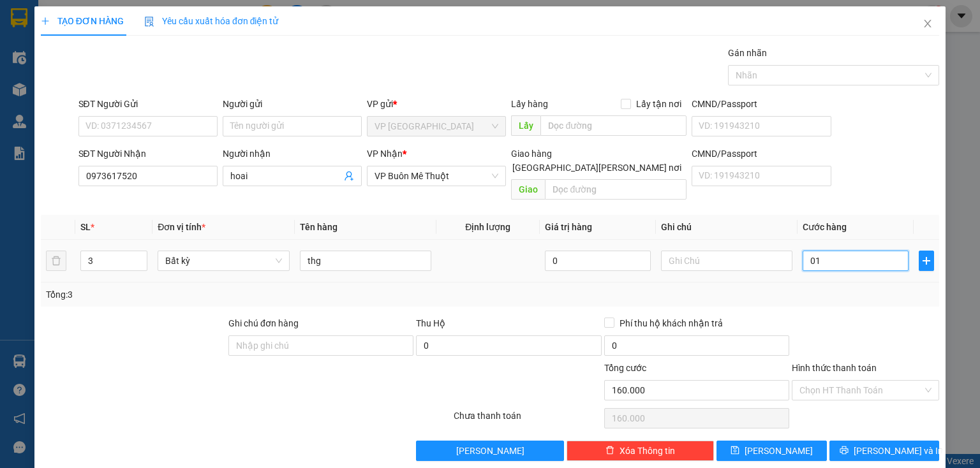
type input "1"
type input "0.123"
type input "123"
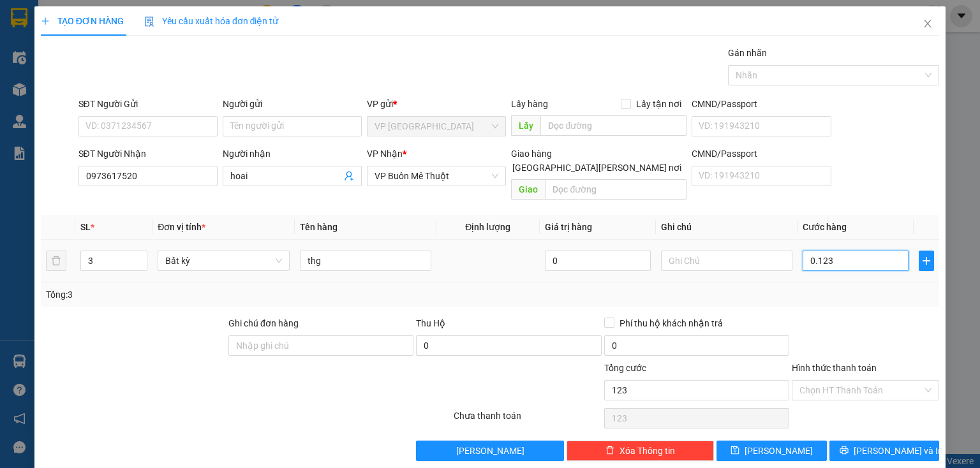
type input "1.230"
type input "0.123"
type input "123"
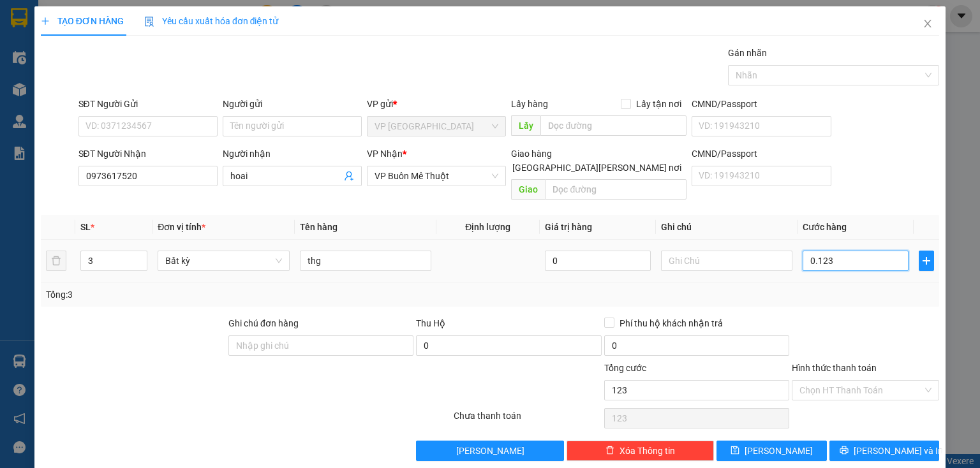
type input "012"
type input "12"
type input "01"
type input "1"
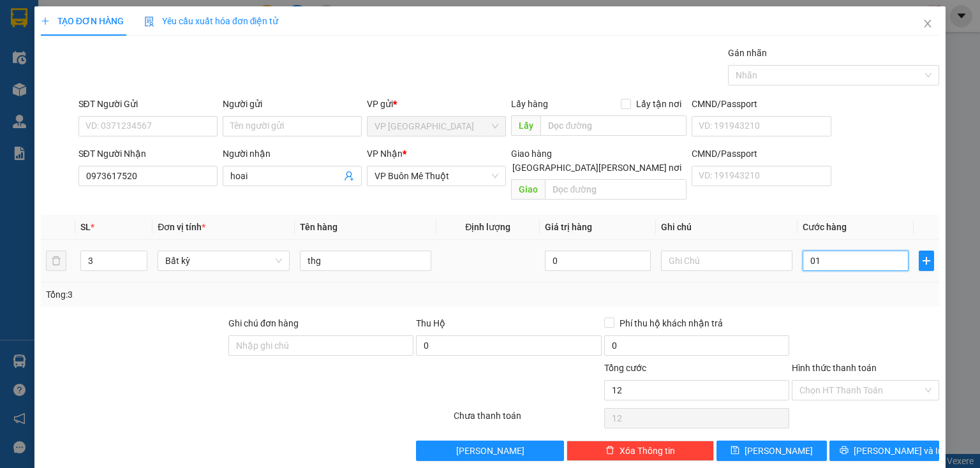
type input "1"
type input "12"
type input "012"
type input "120"
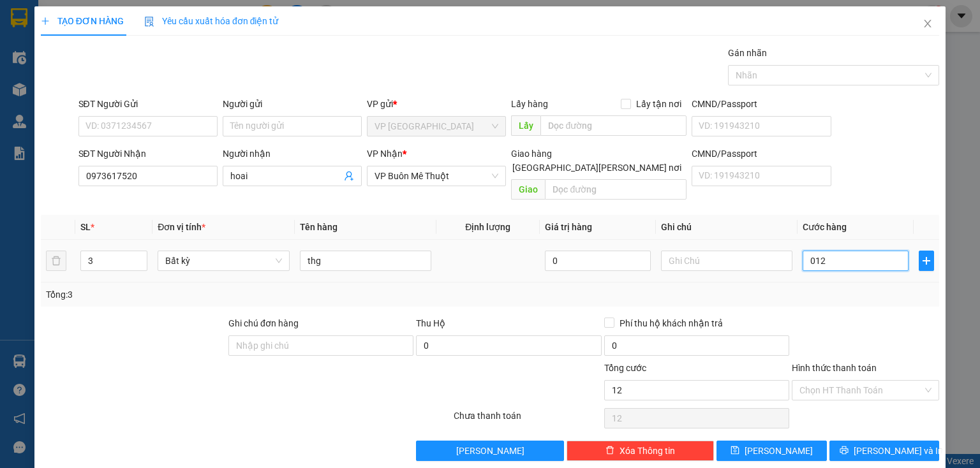
type input "120"
type input "0.120"
type input "120.000"
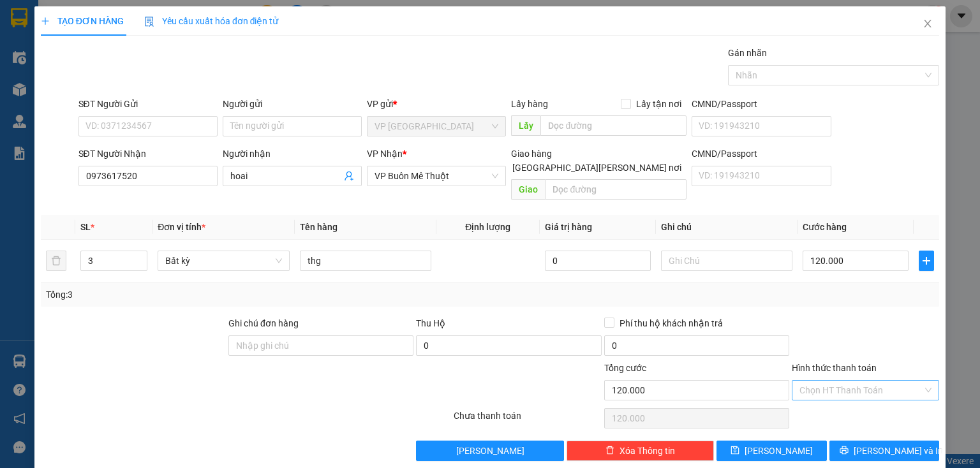
click at [870, 381] on input "Hình thức thanh toán" at bounding box center [860, 390] width 123 height 19
click at [867, 399] on div "Tại văn phòng" at bounding box center [858, 401] width 131 height 14
type input "0"
click at [880, 444] on span "[PERSON_NAME] và In" at bounding box center [898, 451] width 89 height 14
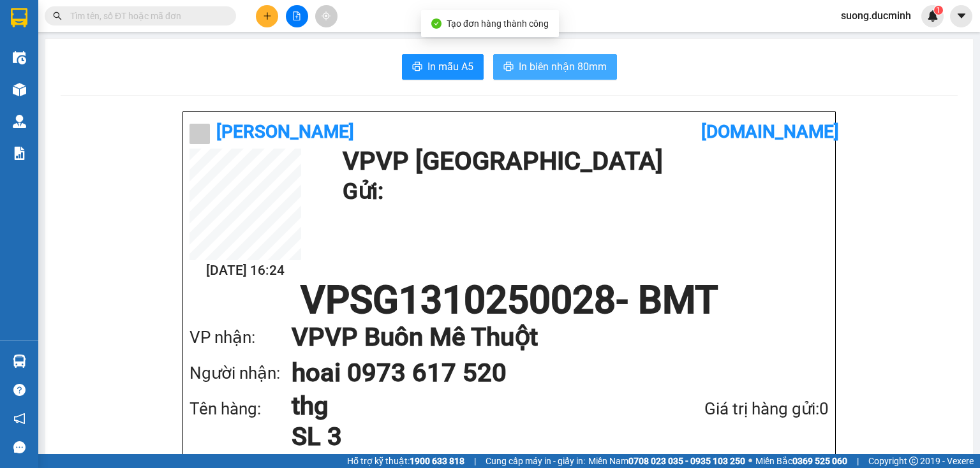
click at [584, 66] on span "In biên nhận 80mm" at bounding box center [563, 67] width 88 height 16
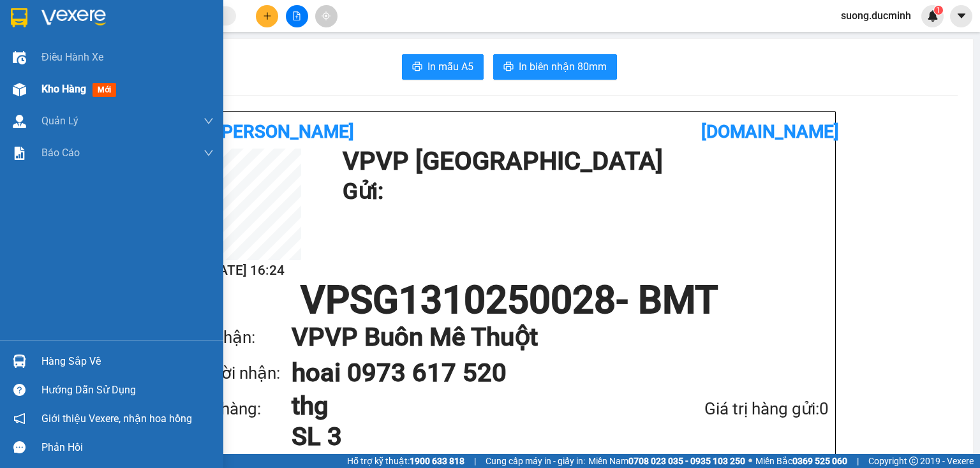
click at [31, 93] on div "Kho hàng mới" at bounding box center [111, 89] width 223 height 32
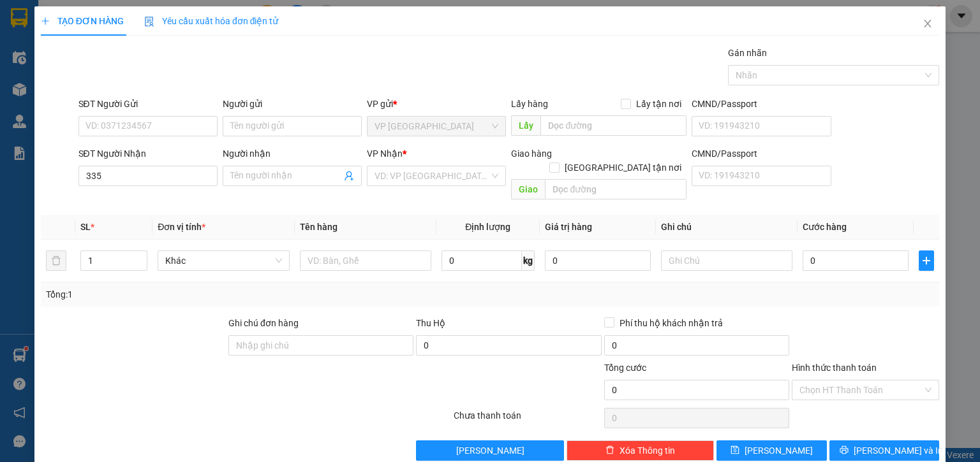
click at [145, 424] on div "Transit Pickup Surcharge Ids Transit Deliver Surcharge Ids Transit Deliver Surc…" at bounding box center [490, 253] width 898 height 415
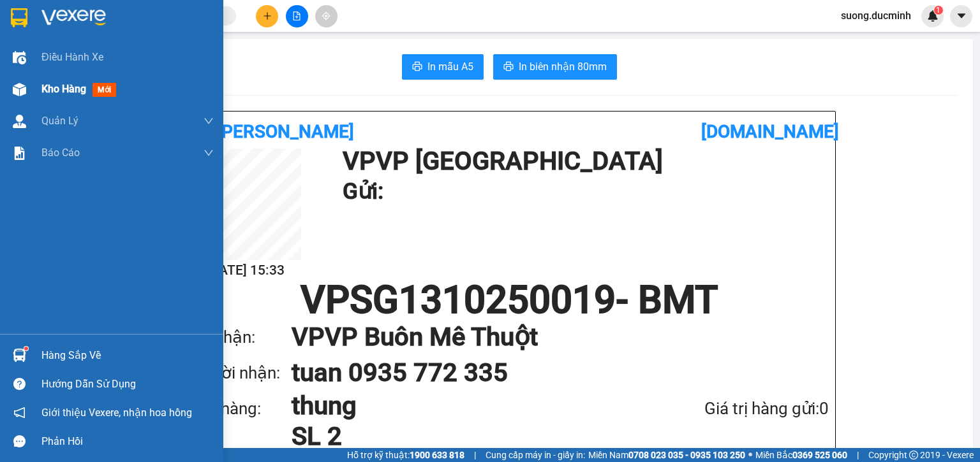
click at [55, 90] on span "Kho hàng" at bounding box center [63, 89] width 45 height 12
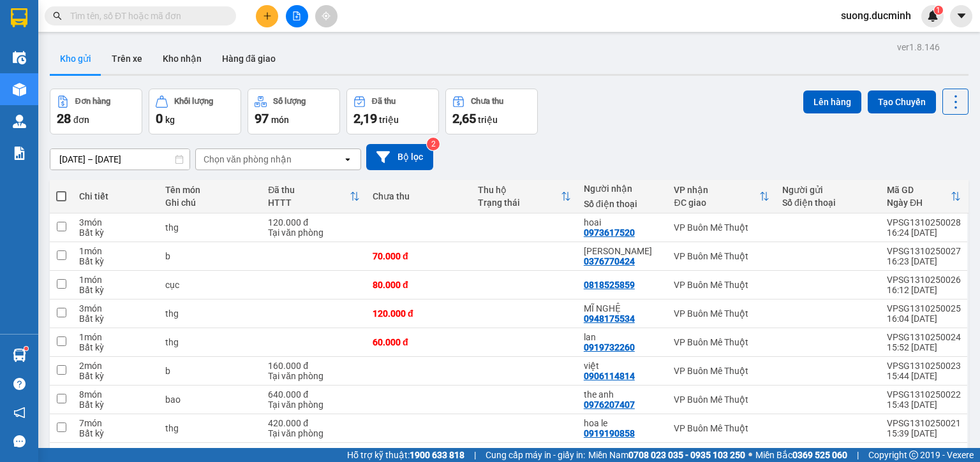
scroll to position [102, 0]
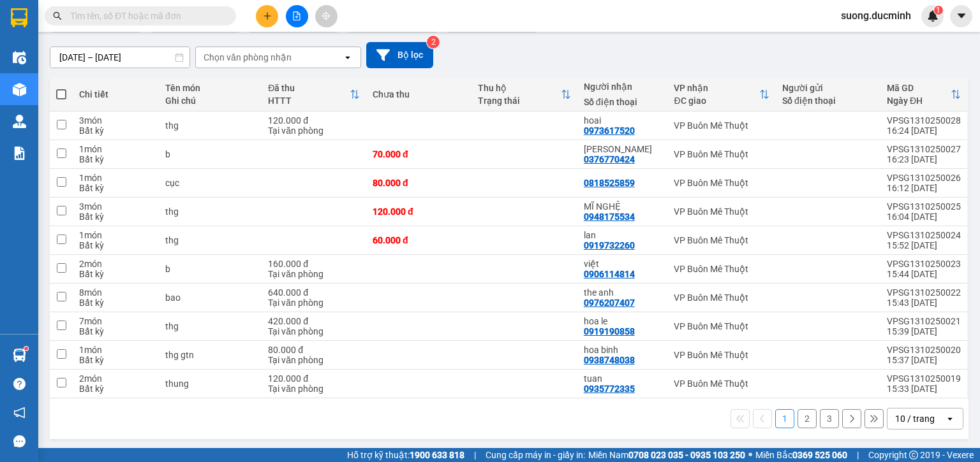
click at [804, 422] on button "2" at bounding box center [806, 419] width 19 height 19
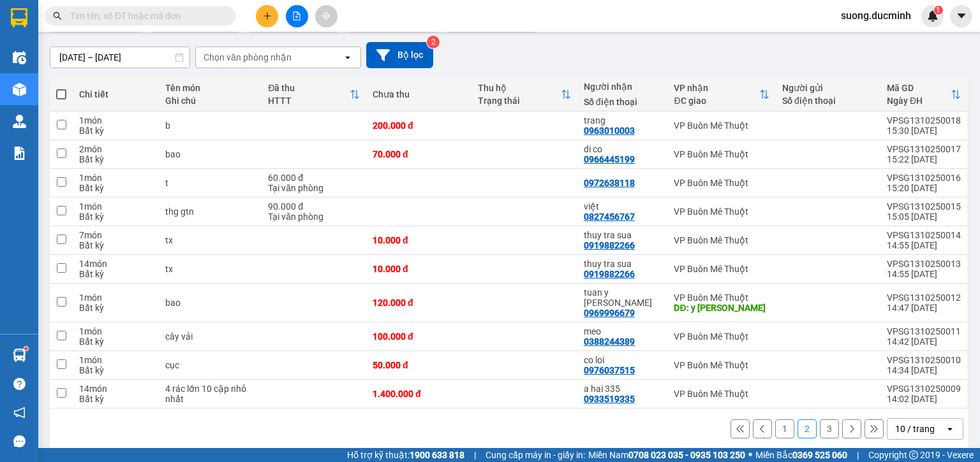
click at [822, 420] on button "3" at bounding box center [829, 429] width 19 height 19
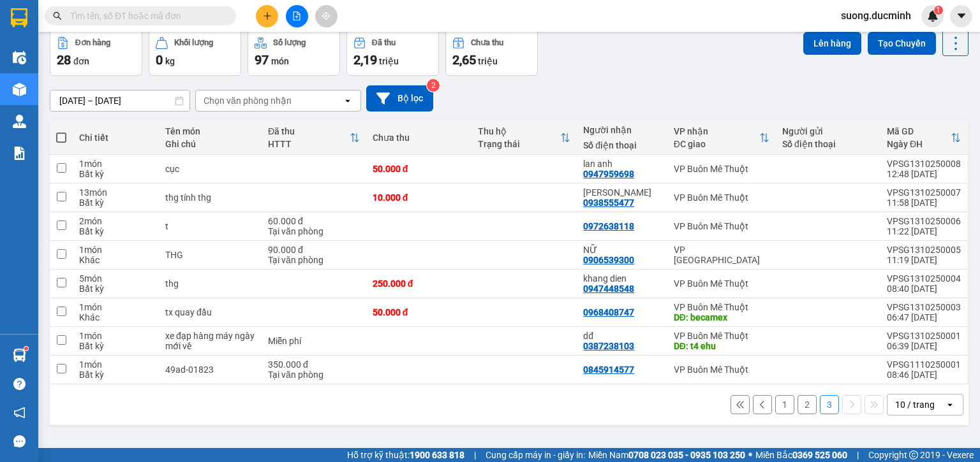
scroll to position [0, 0]
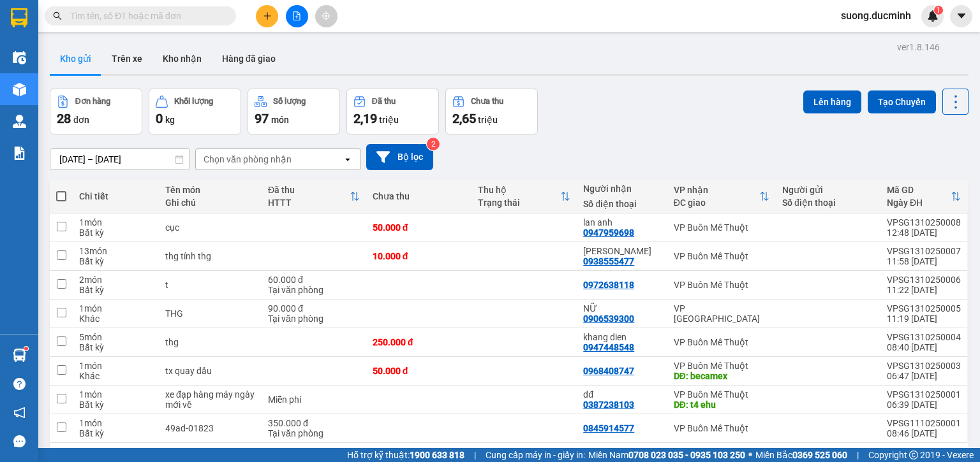
click at [259, 20] on button at bounding box center [267, 16] width 22 height 22
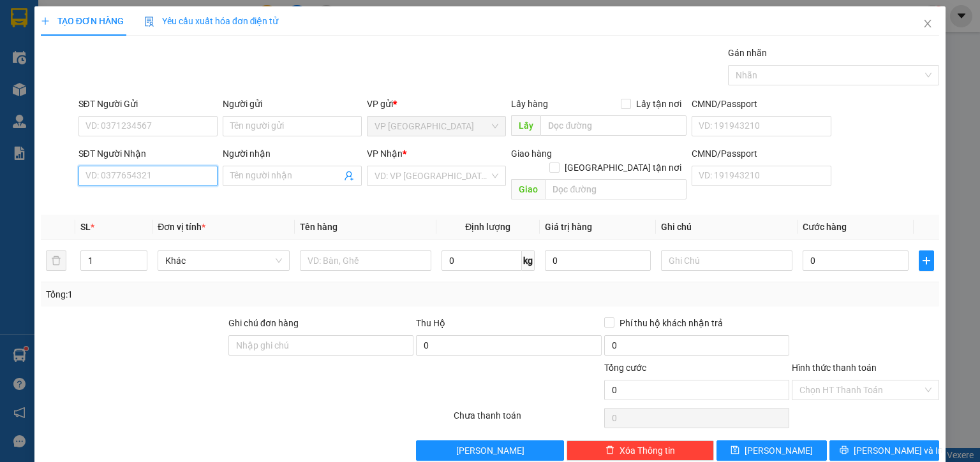
click at [193, 176] on input "SĐT Người Nhận" at bounding box center [147, 176] width 139 height 20
click at [167, 201] on div "0383572202 - thanh" at bounding box center [146, 201] width 122 height 14
type input "0383572202"
type input "thanh"
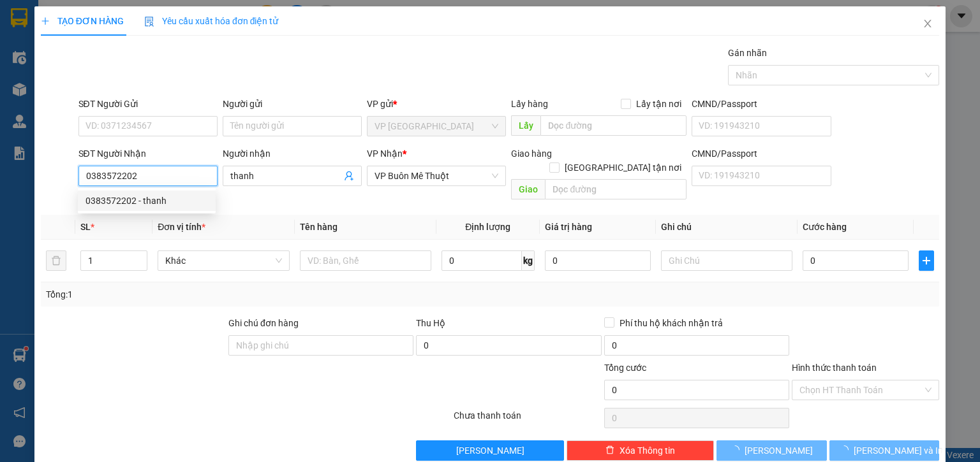
type input "20.000"
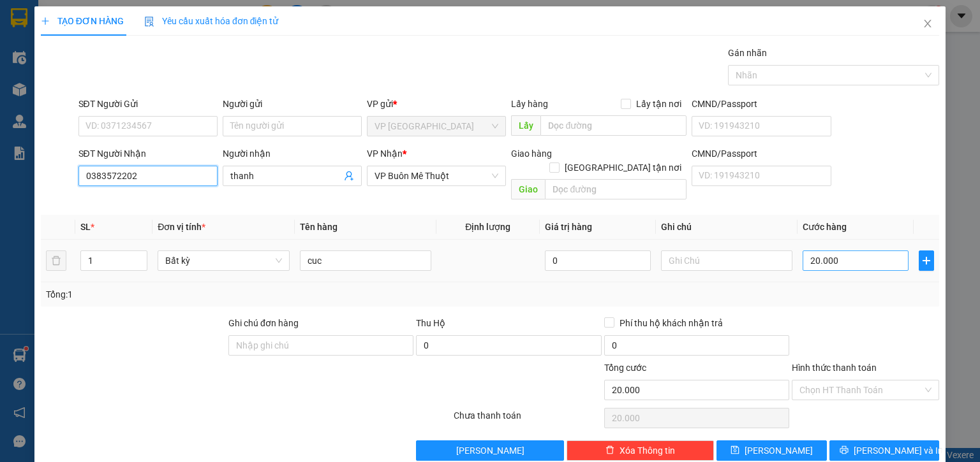
type input "0383572202"
click at [857, 251] on input "20.000" at bounding box center [855, 261] width 106 height 20
type input "7"
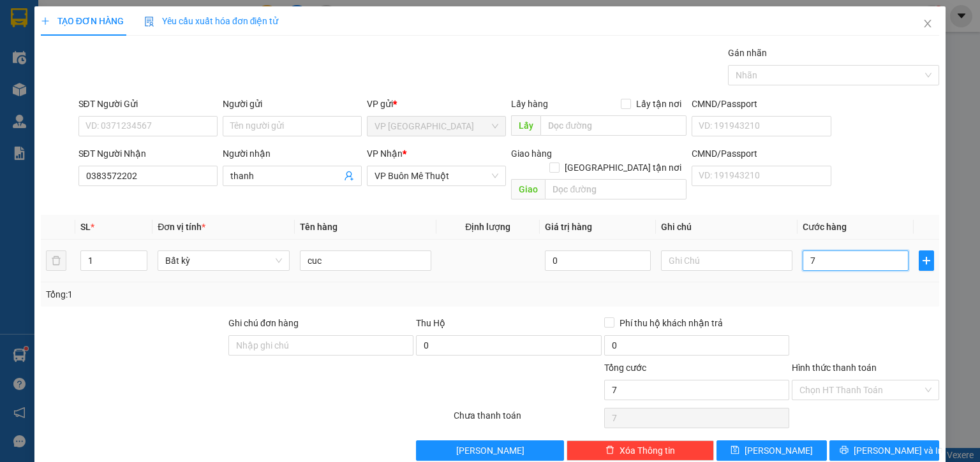
type input "70"
type input "70.000"
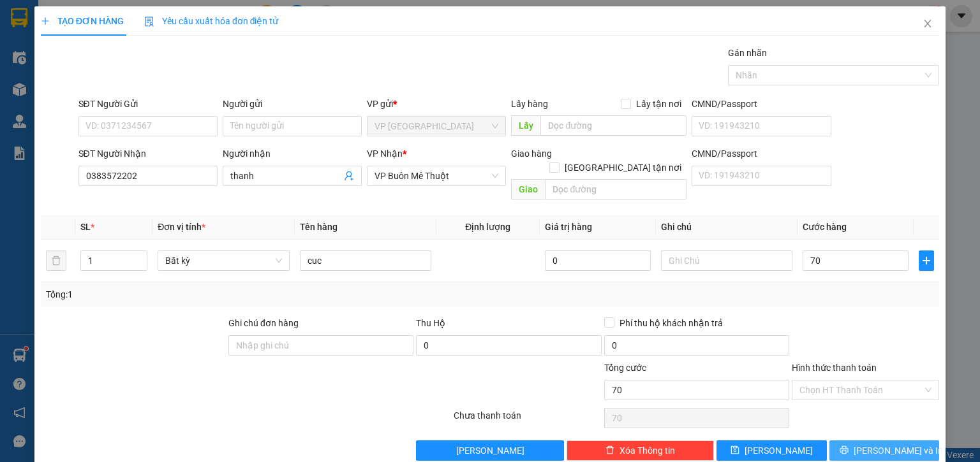
type input "70.000"
click at [894, 444] on span "[PERSON_NAME] và In" at bounding box center [898, 451] width 89 height 14
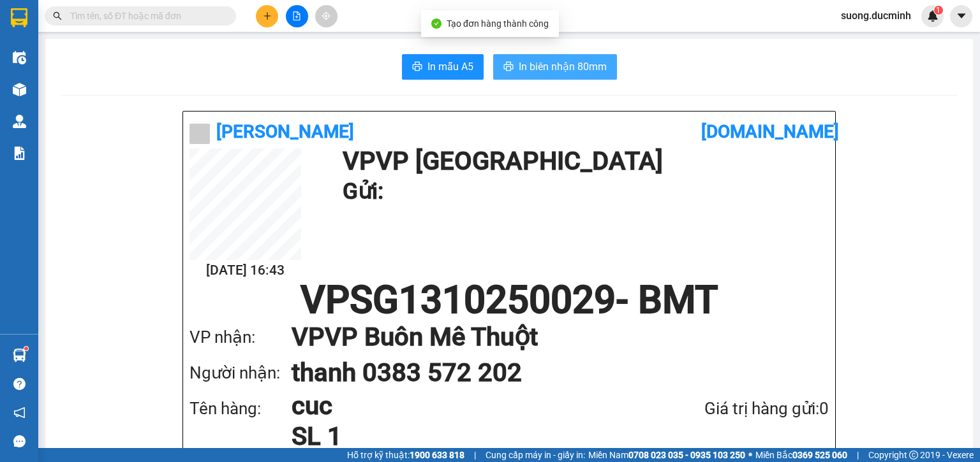
click at [514, 71] on button "In biên nhận 80mm" at bounding box center [555, 67] width 124 height 26
click at [580, 71] on span "In biên nhận 80mm" at bounding box center [563, 67] width 88 height 16
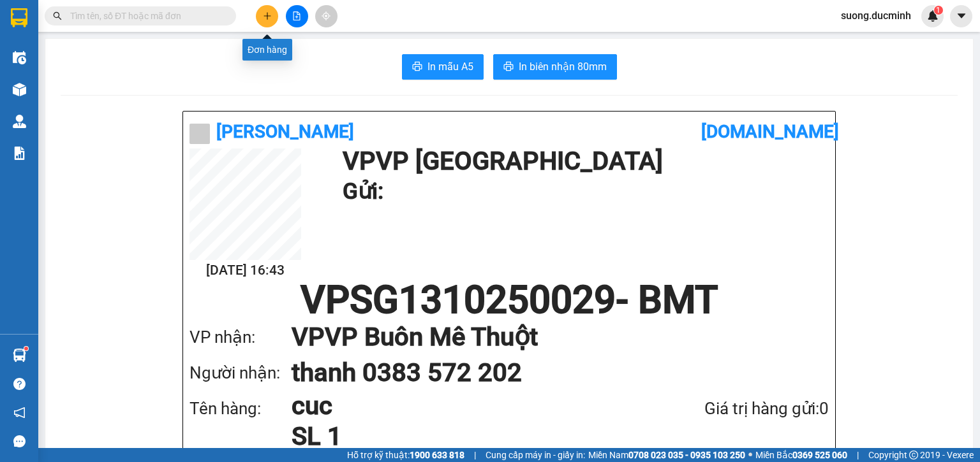
click at [265, 13] on icon "plus" at bounding box center [267, 15] width 9 height 9
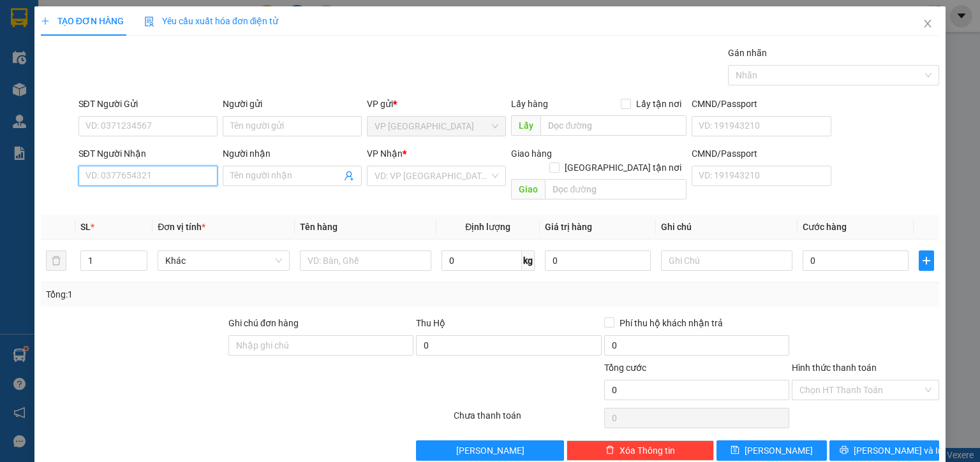
click at [200, 179] on input "SĐT Người Nhận" at bounding box center [147, 176] width 139 height 20
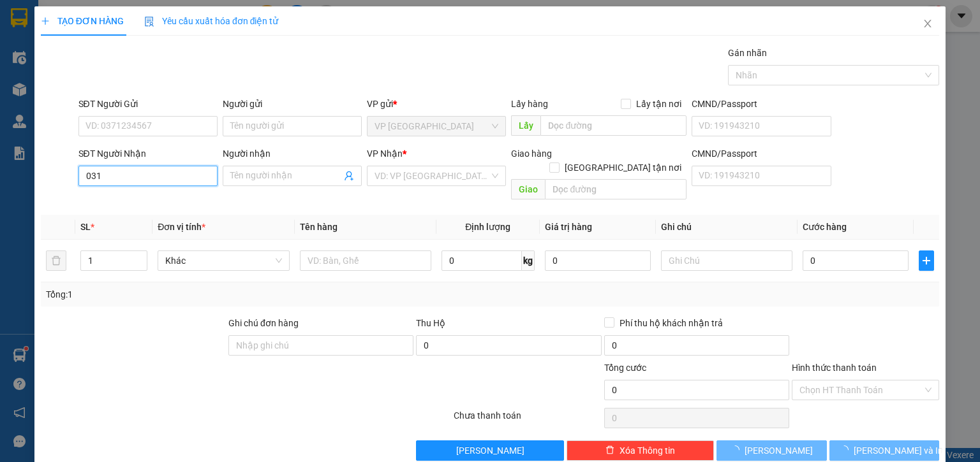
click at [200, 179] on input "031" at bounding box center [147, 176] width 139 height 20
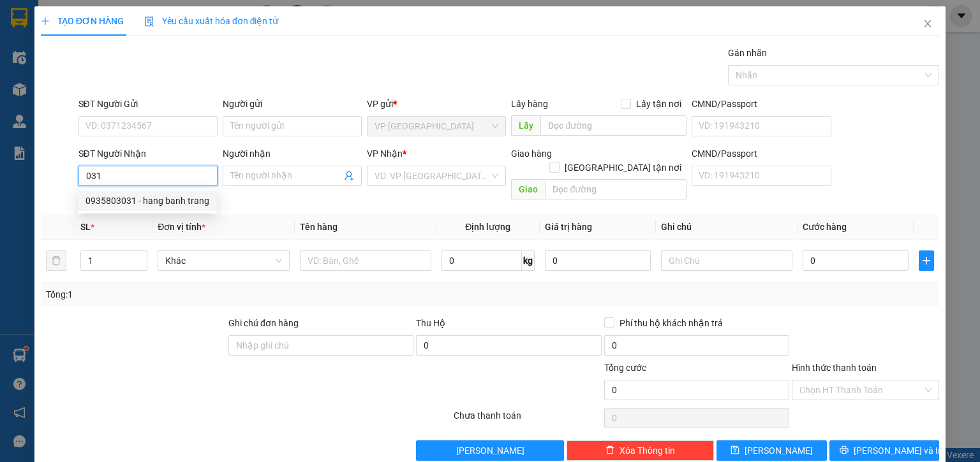
click at [154, 204] on div "0935803031 - hang banh trang" at bounding box center [147, 201] width 124 height 14
type input "0935803031"
type input "hang banh trang"
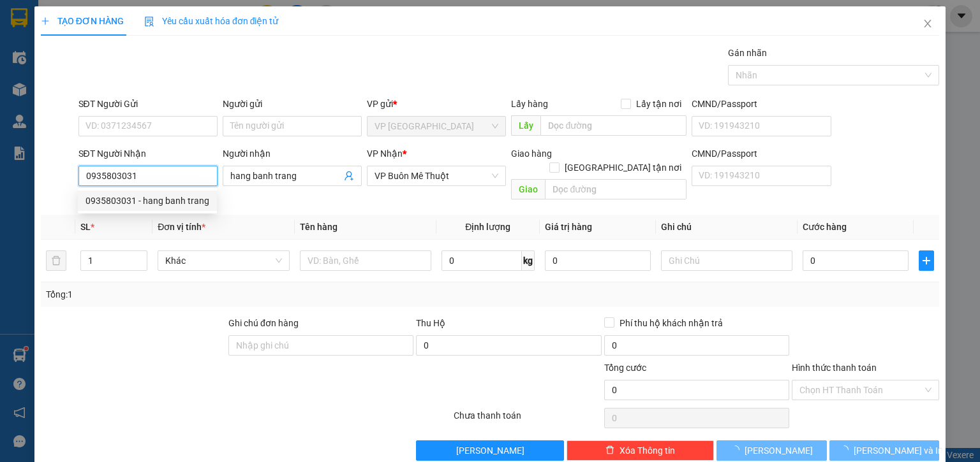
type input "70.000"
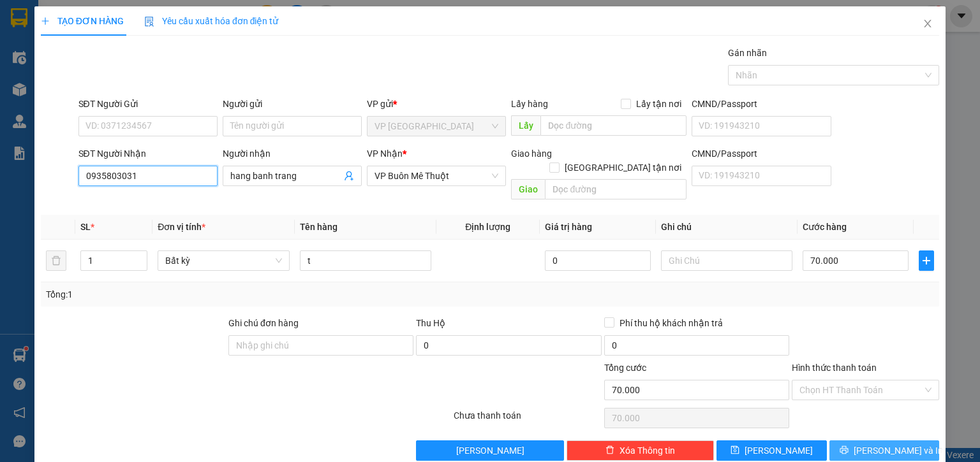
type input "0935803031"
click at [888, 444] on span "[PERSON_NAME] và In" at bounding box center [898, 451] width 89 height 14
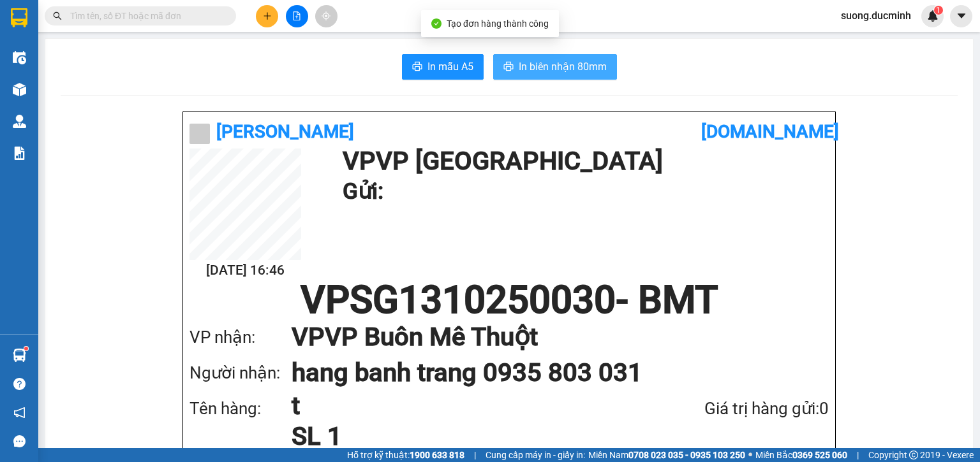
click at [573, 62] on span "In biên nhận 80mm" at bounding box center [563, 67] width 88 height 16
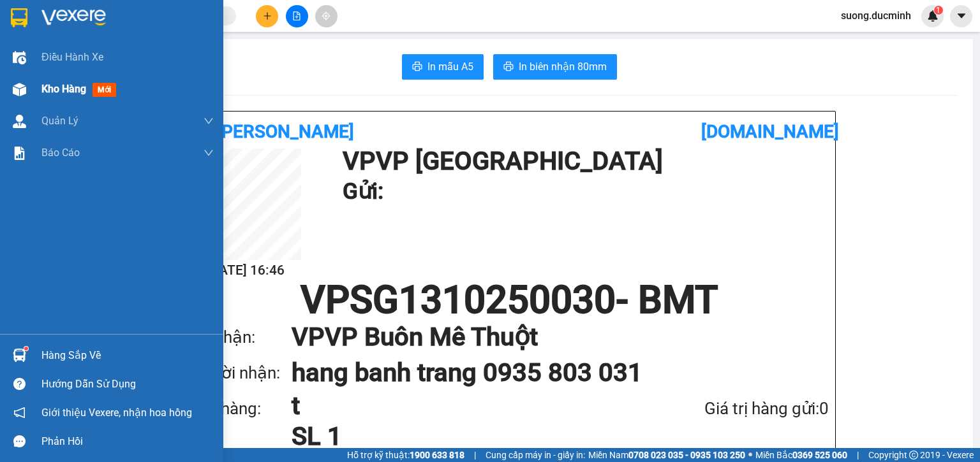
click at [44, 89] on span "Kho hàng" at bounding box center [63, 89] width 45 height 12
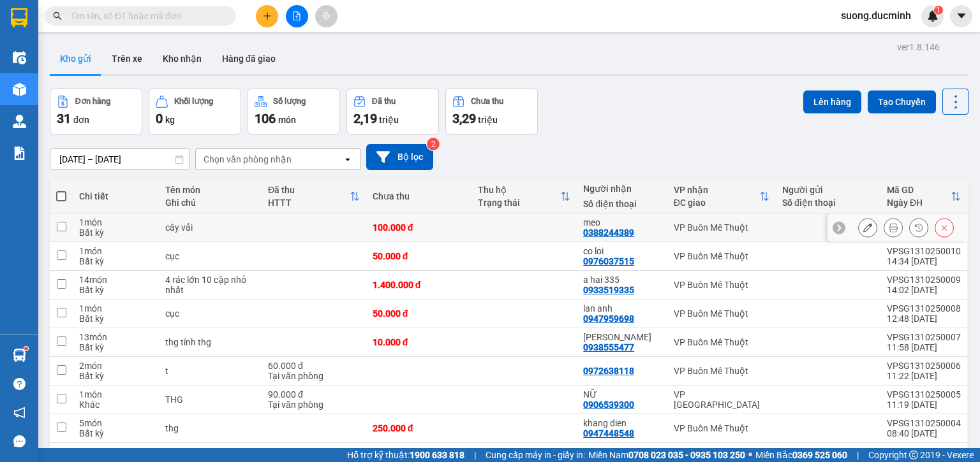
scroll to position [102, 0]
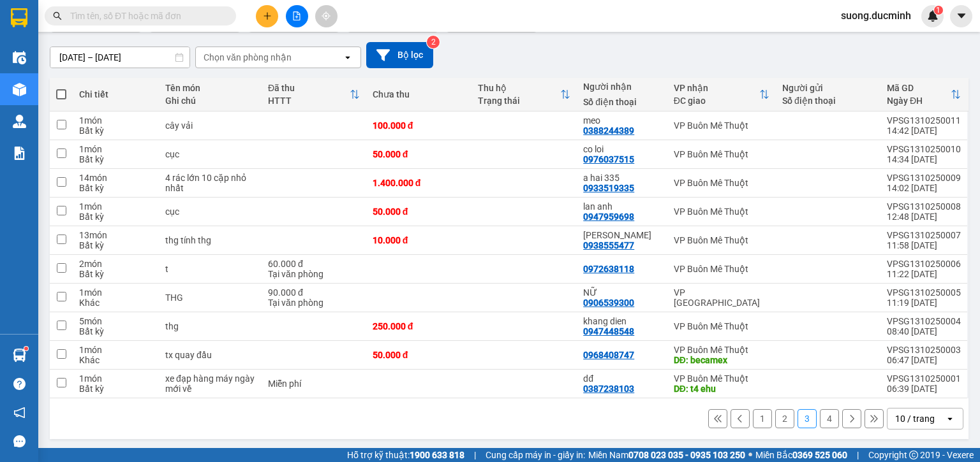
click at [753, 418] on button "1" at bounding box center [762, 419] width 19 height 19
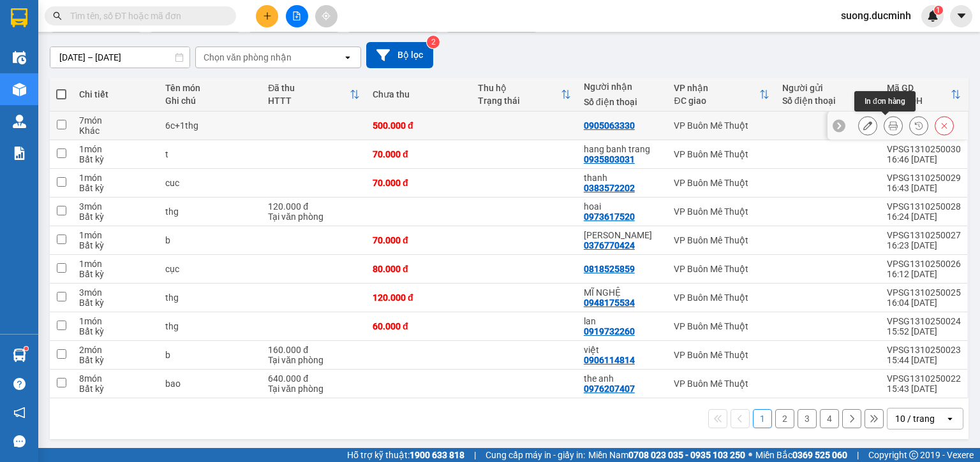
click at [889, 128] on icon at bounding box center [893, 125] width 9 height 9
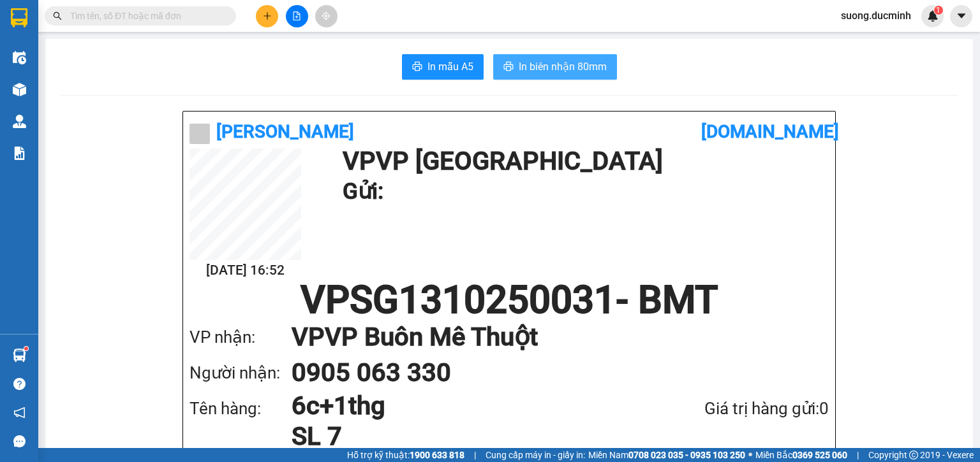
click at [560, 71] on span "In biên nhận 80mm" at bounding box center [563, 67] width 88 height 16
click at [268, 19] on icon "plus" at bounding box center [267, 15] width 9 height 9
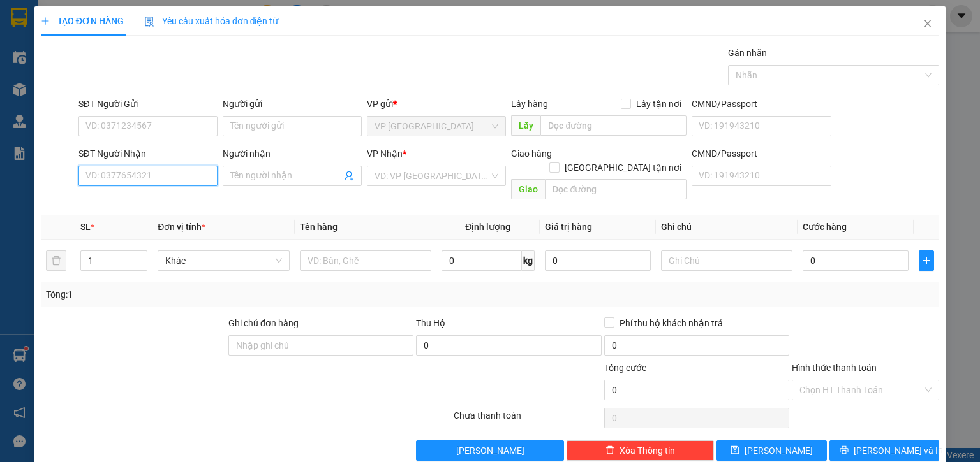
click at [95, 183] on input "SĐT Người Nhận" at bounding box center [147, 176] width 139 height 20
type input "6688"
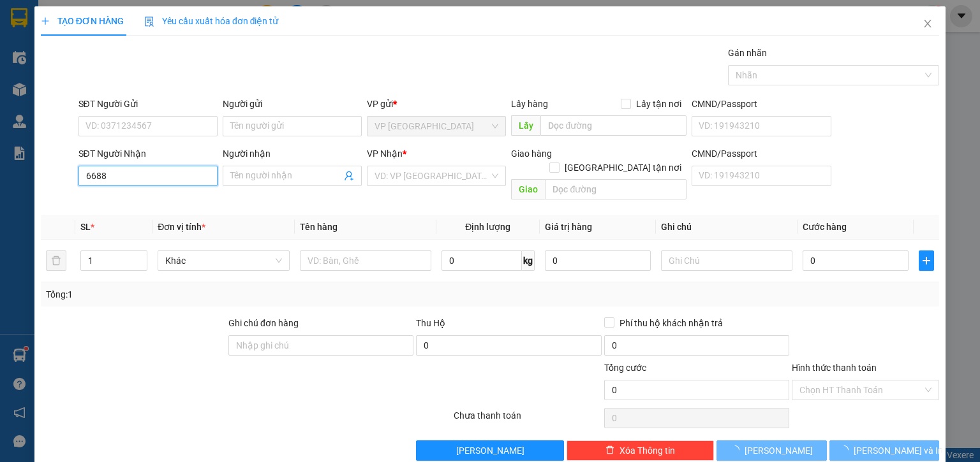
click at [131, 181] on input "6688" at bounding box center [147, 176] width 139 height 20
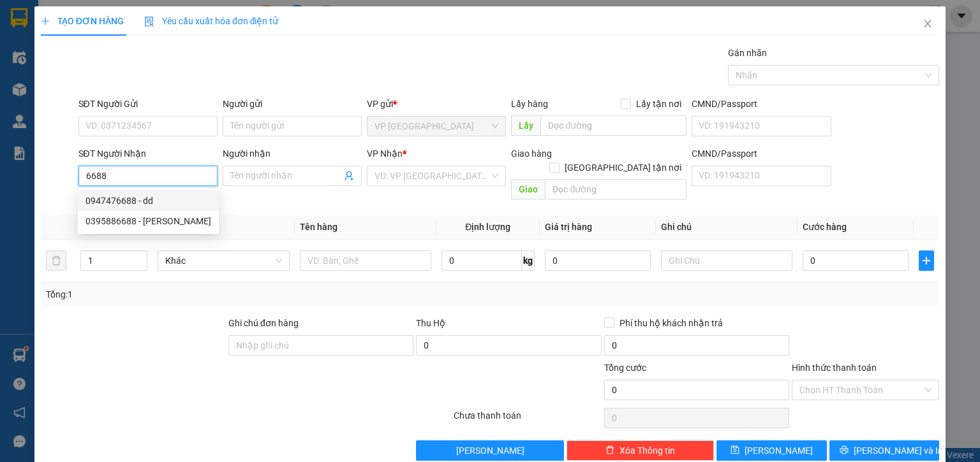
drag, startPoint x: 113, startPoint y: 172, endPoint x: 71, endPoint y: 175, distance: 41.6
click at [71, 175] on div "SĐT Người Nhận 6688 Người nhận Tên người nhận VP Nhận * VD: VP Sài Gòn Giao hàn…" at bounding box center [490, 176] width 901 height 59
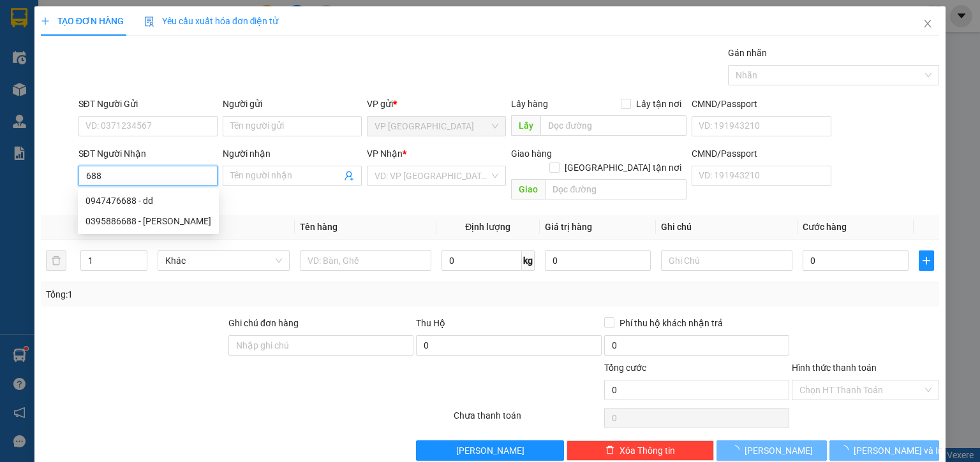
click at [137, 179] on input "688" at bounding box center [147, 176] width 139 height 20
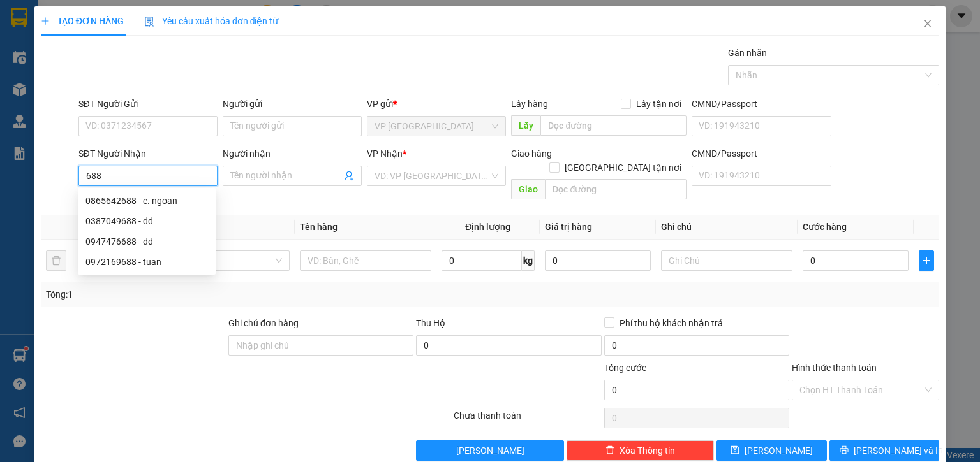
click at [138, 179] on input "688" at bounding box center [147, 176] width 139 height 20
click at [140, 202] on div "0865642688 - c. ngoan" at bounding box center [146, 201] width 122 height 14
type input "0865642688"
type input "c. ngoan"
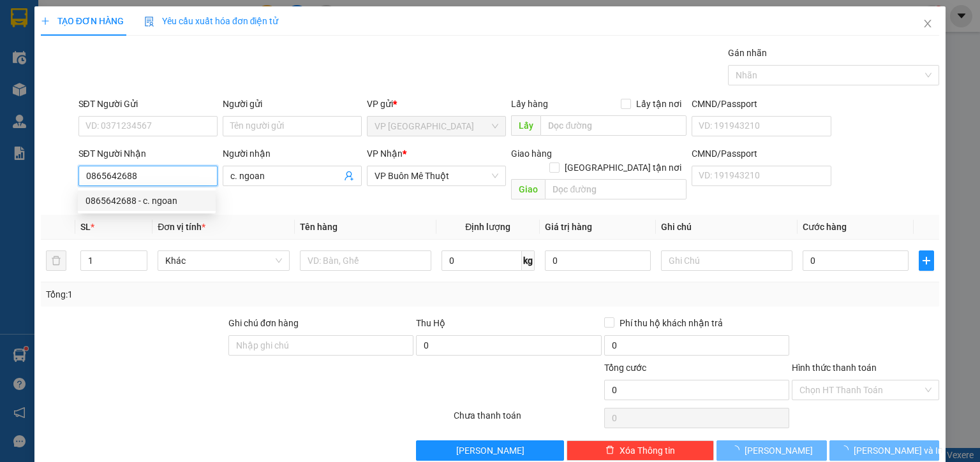
type input "80.000"
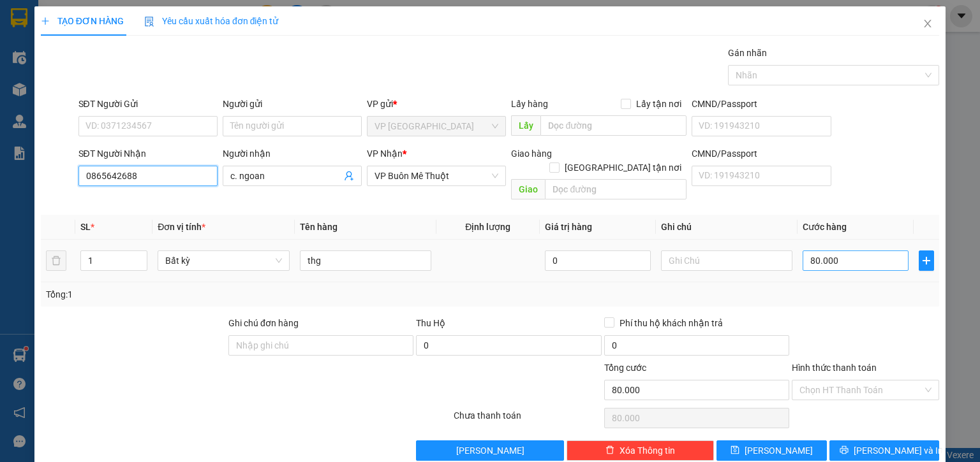
type input "0865642688"
click at [860, 251] on input "80.000" at bounding box center [855, 261] width 106 height 20
type input "6"
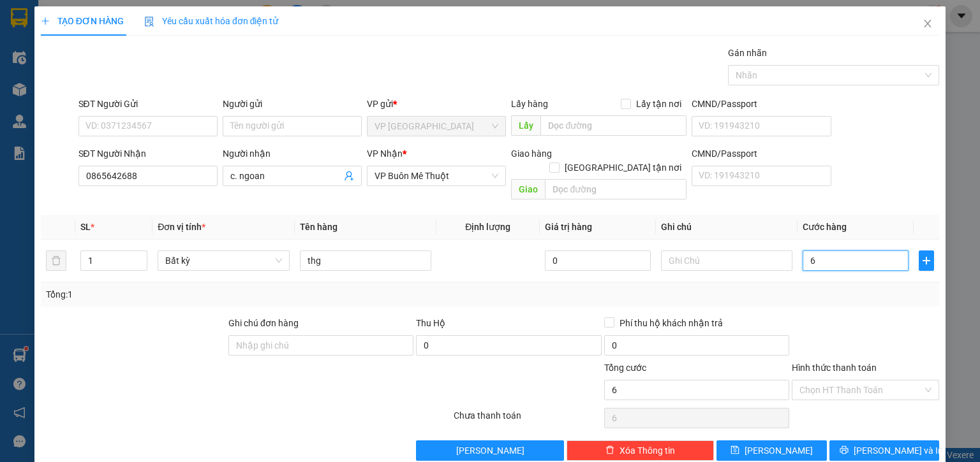
type input "60"
type input "60.000"
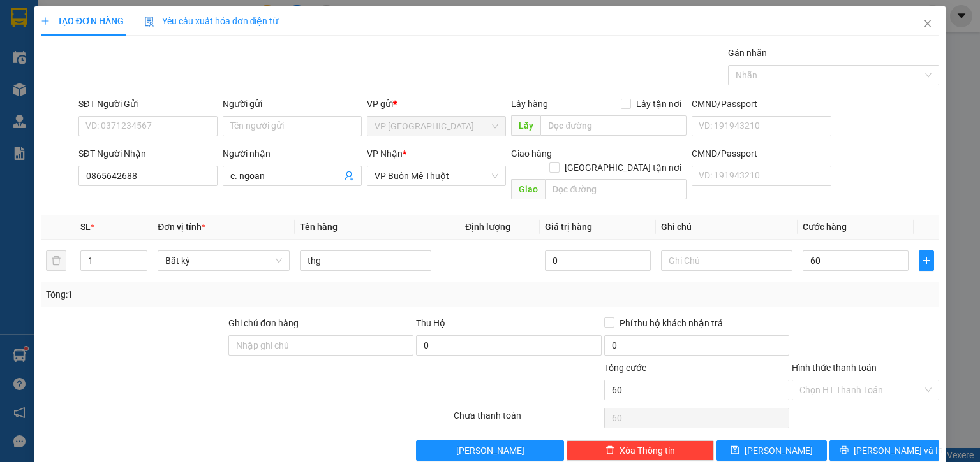
type input "60.000"
drag, startPoint x: 929, startPoint y: 317, endPoint x: 910, endPoint y: 341, distance: 30.0
click at [925, 322] on div at bounding box center [865, 338] width 150 height 45
click at [870, 382] on input "Hình thức thanh toán" at bounding box center [860, 390] width 123 height 19
click at [855, 401] on div "Tại văn phòng" at bounding box center [858, 401] width 131 height 14
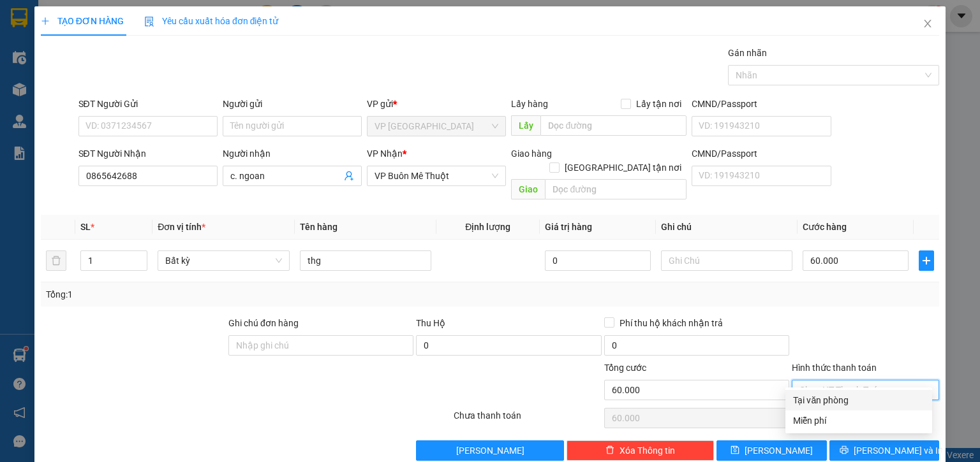
type input "0"
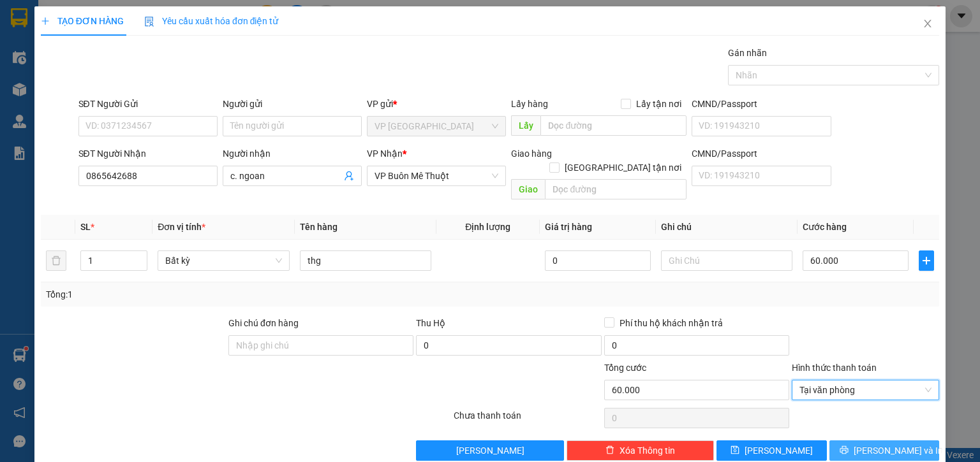
click at [848, 446] on icon "printer" at bounding box center [843, 450] width 9 height 9
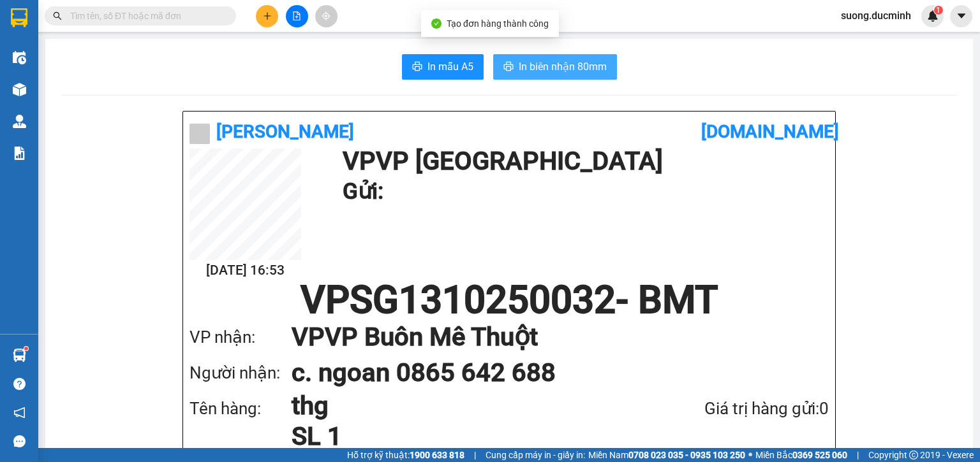
click at [551, 63] on span "In biên nhận 80mm" at bounding box center [563, 67] width 88 height 16
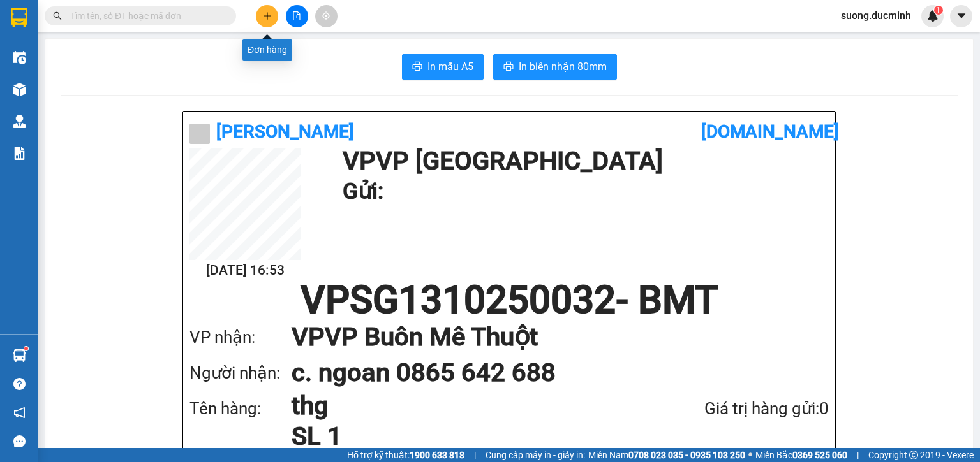
click at [265, 17] on icon "plus" at bounding box center [267, 15] width 9 height 9
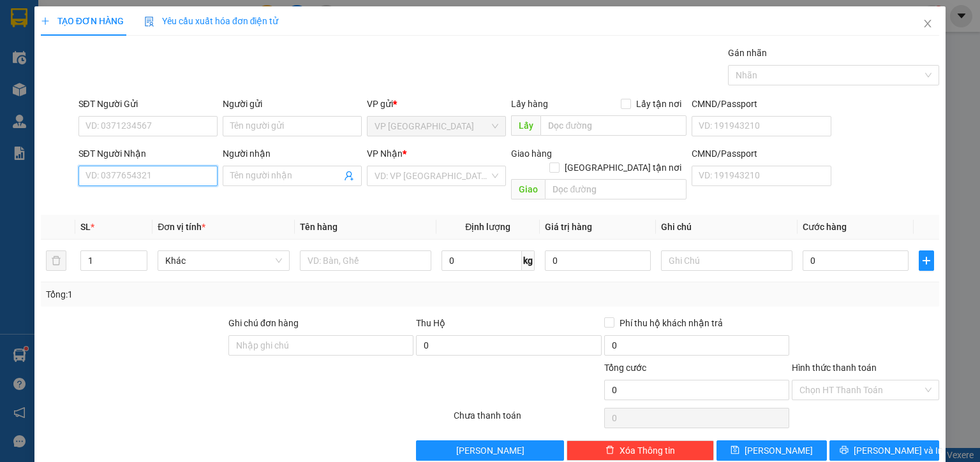
click at [152, 176] on input "SĐT Người Nhận" at bounding box center [147, 176] width 139 height 20
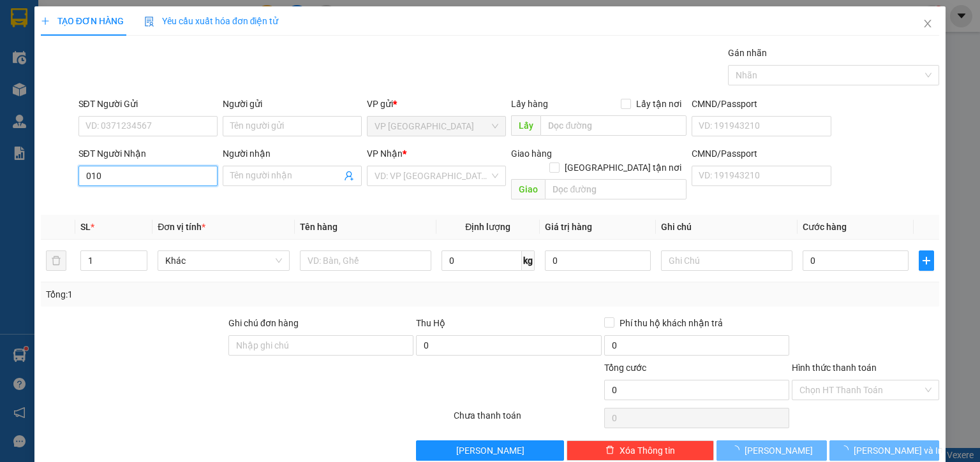
click at [154, 174] on input "010" at bounding box center [147, 176] width 139 height 20
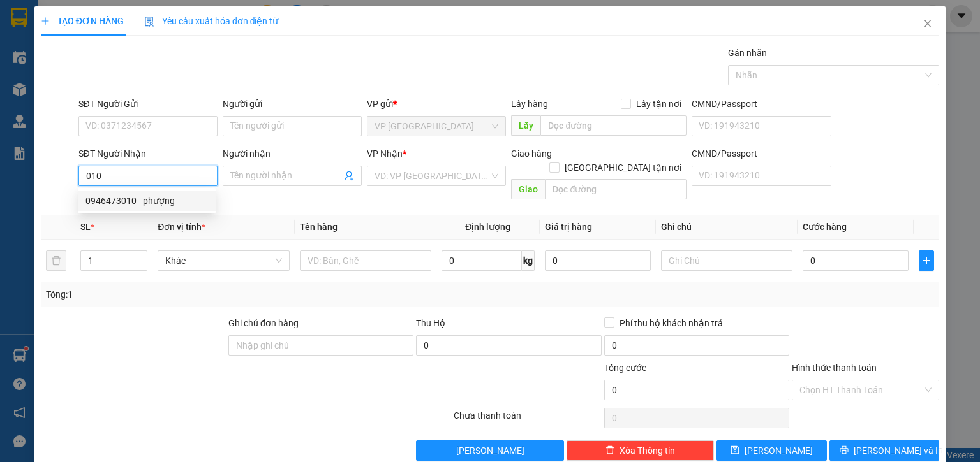
click at [107, 199] on div "0946473010 - phượng" at bounding box center [146, 201] width 122 height 14
type input "0946473010"
type input "phượng"
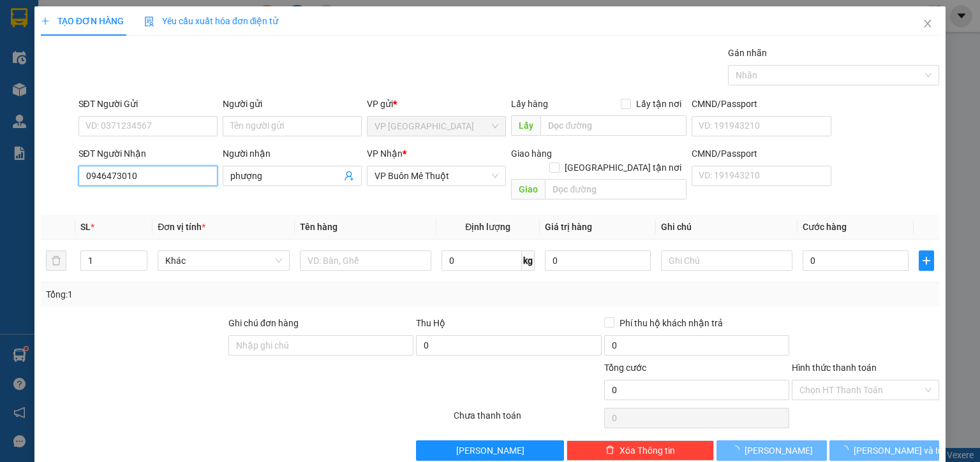
type input "30.000"
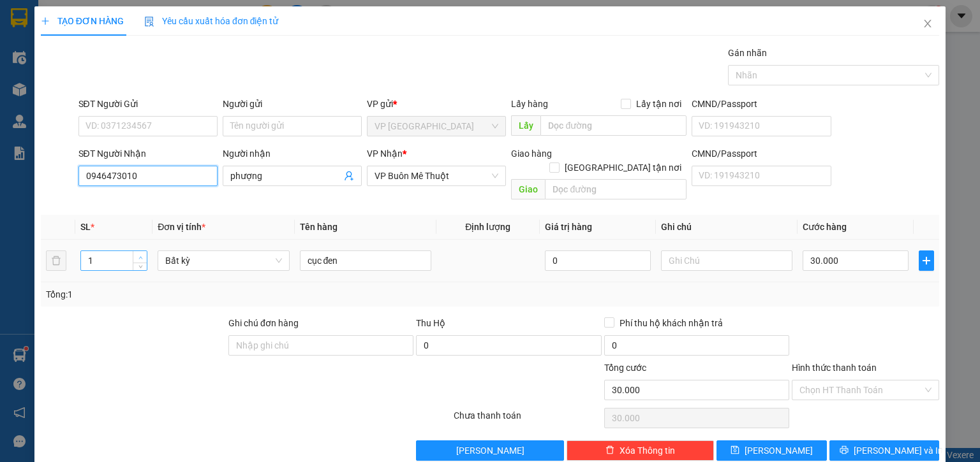
type input "0946473010"
click at [141, 256] on icon "up" at bounding box center [140, 258] width 4 height 4
type input "5"
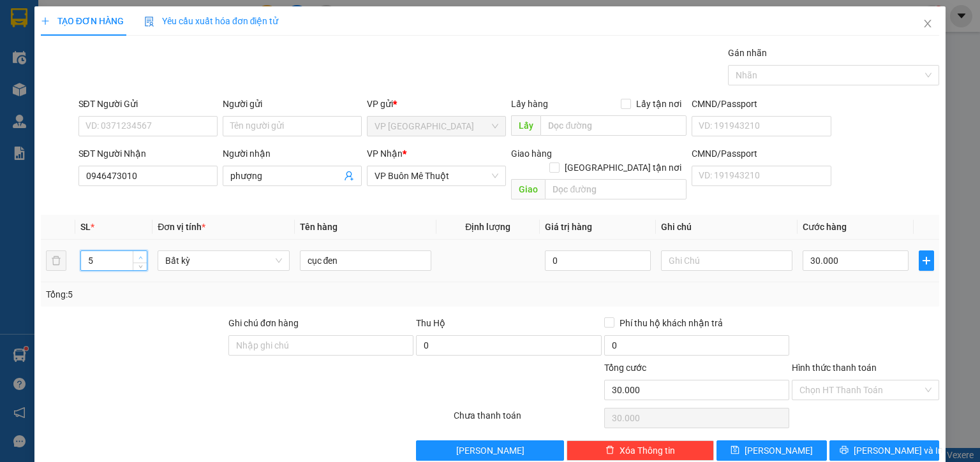
click at [141, 256] on icon "up" at bounding box center [140, 258] width 4 height 4
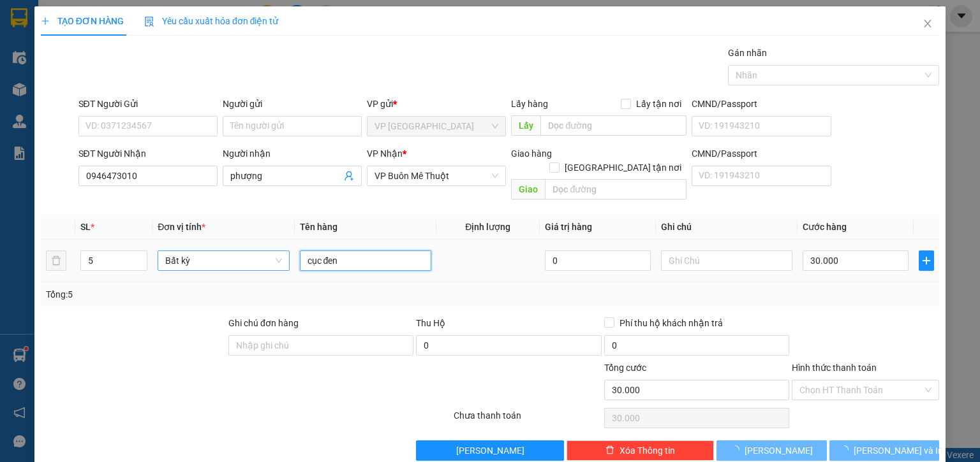
drag, startPoint x: 351, startPoint y: 254, endPoint x: 280, endPoint y: 254, distance: 70.8
click at [280, 254] on tr "5 Bất kỳ cục đen 0 30.000" at bounding box center [490, 261] width 898 height 43
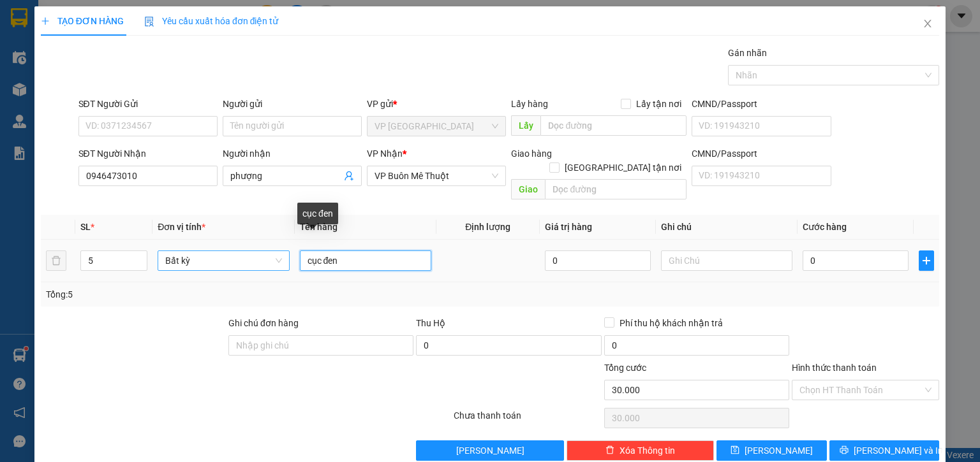
type input "0"
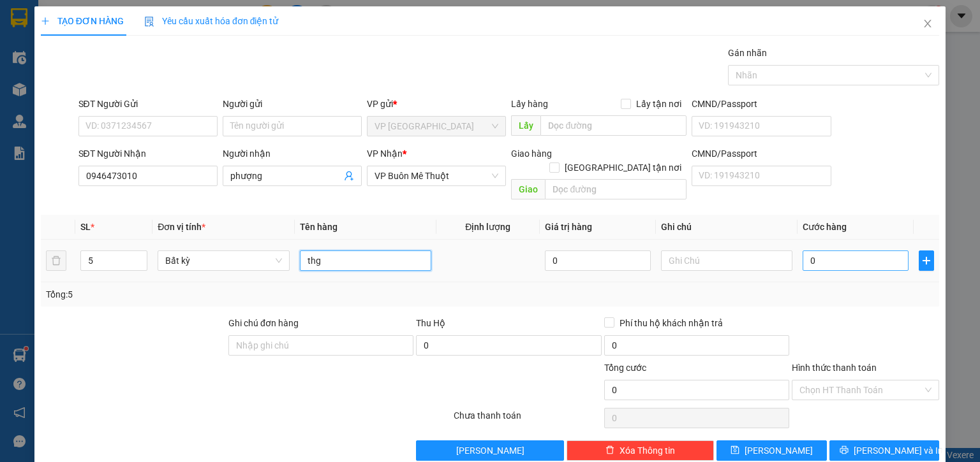
type input "thg"
click at [819, 251] on input "0" at bounding box center [855, 261] width 106 height 20
type input "1"
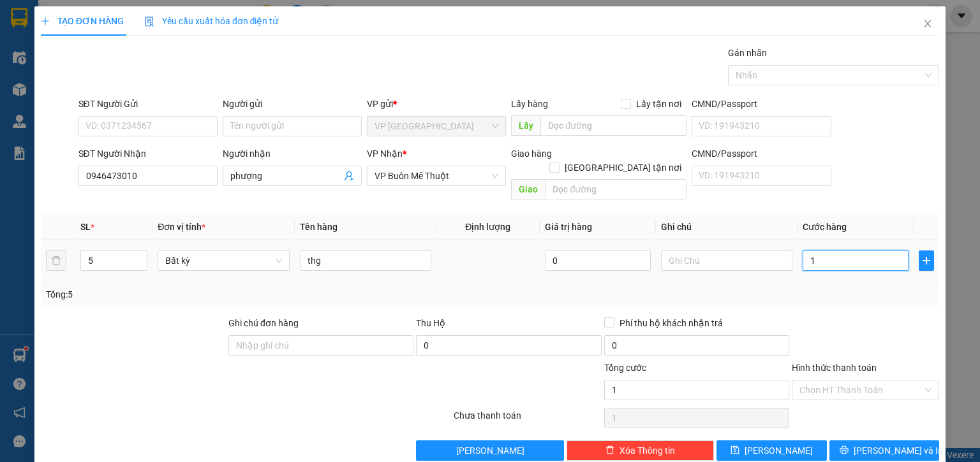
type input "15"
type input "150"
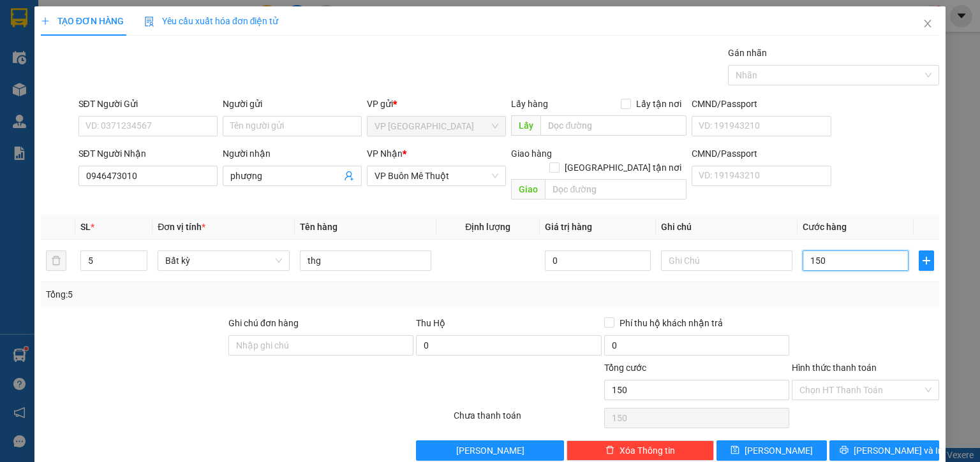
type input "150"
type input "150.000"
click at [818, 288] on div "Tổng: 5" at bounding box center [490, 295] width 888 height 14
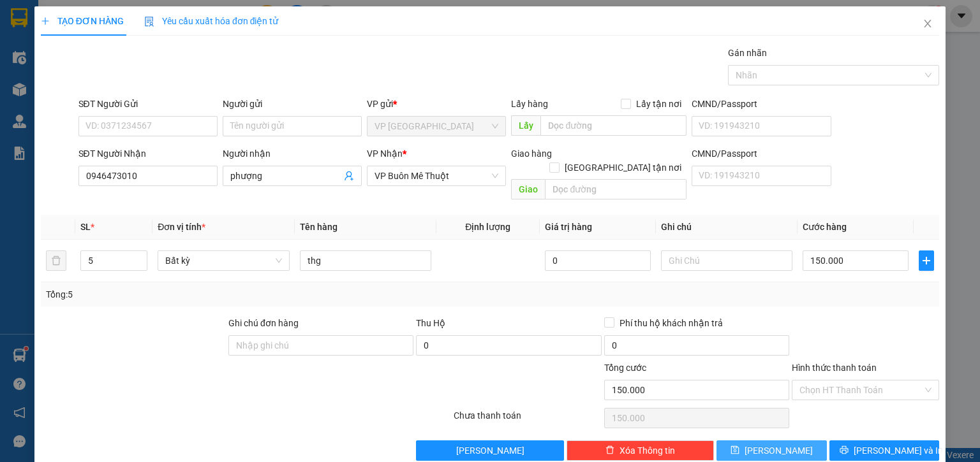
click at [739, 446] on icon "save" at bounding box center [734, 450] width 9 height 9
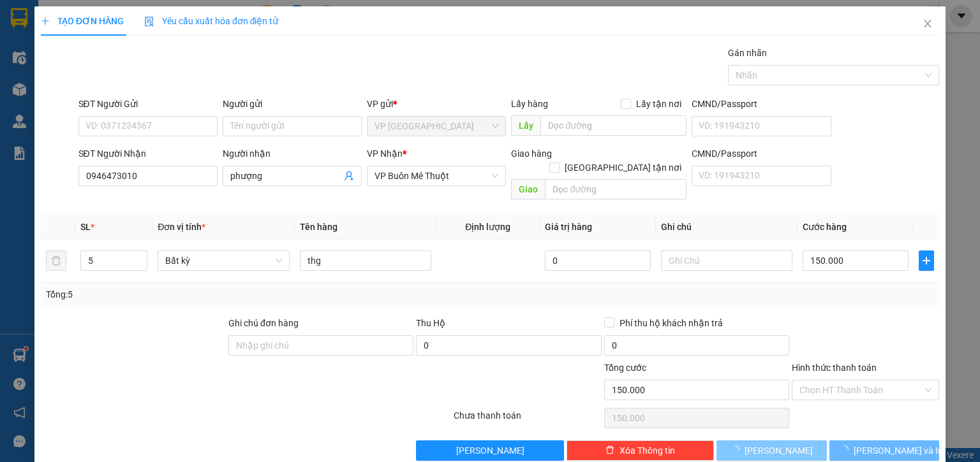
type input "0"
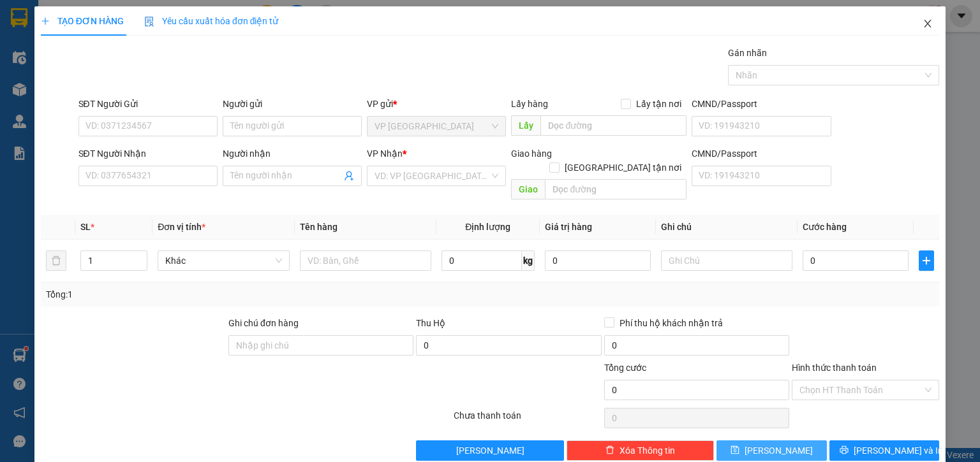
click at [922, 24] on icon "close" at bounding box center [927, 23] width 10 height 10
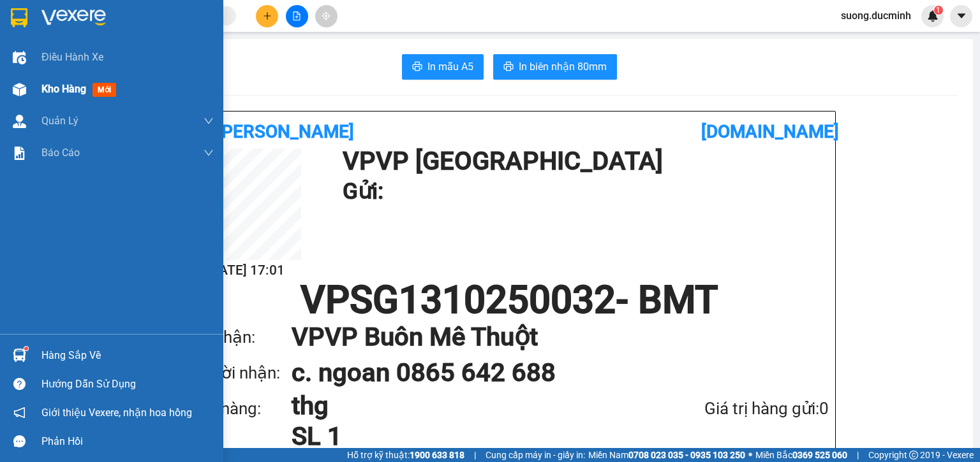
click at [48, 92] on span "Kho hàng" at bounding box center [63, 89] width 45 height 12
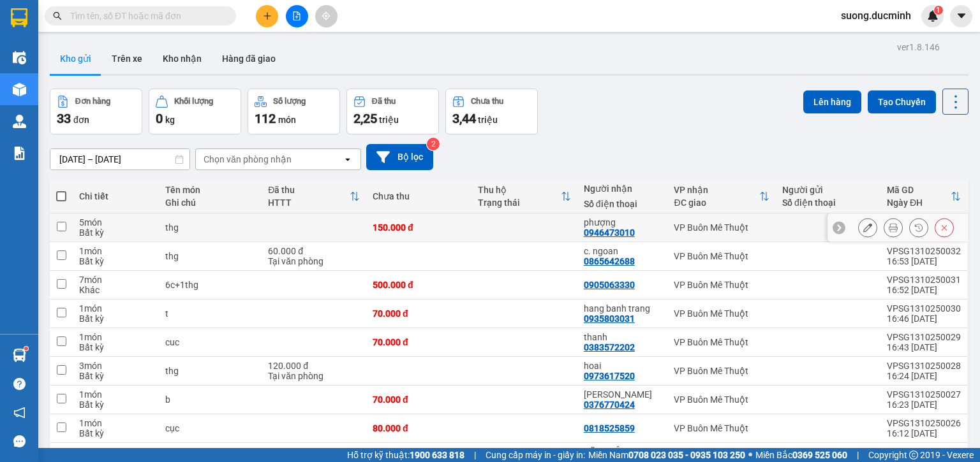
click at [940, 230] on icon at bounding box center [944, 227] width 9 height 9
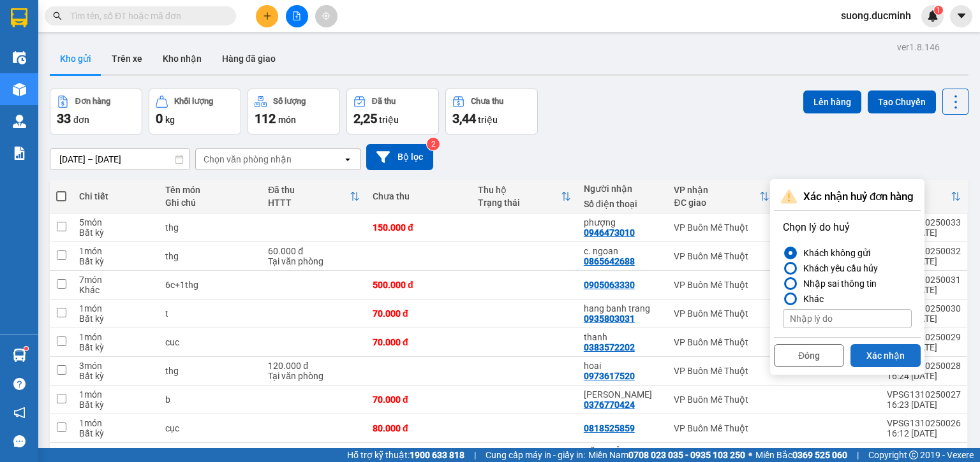
click at [868, 350] on button "Xác nhận" at bounding box center [885, 355] width 70 height 23
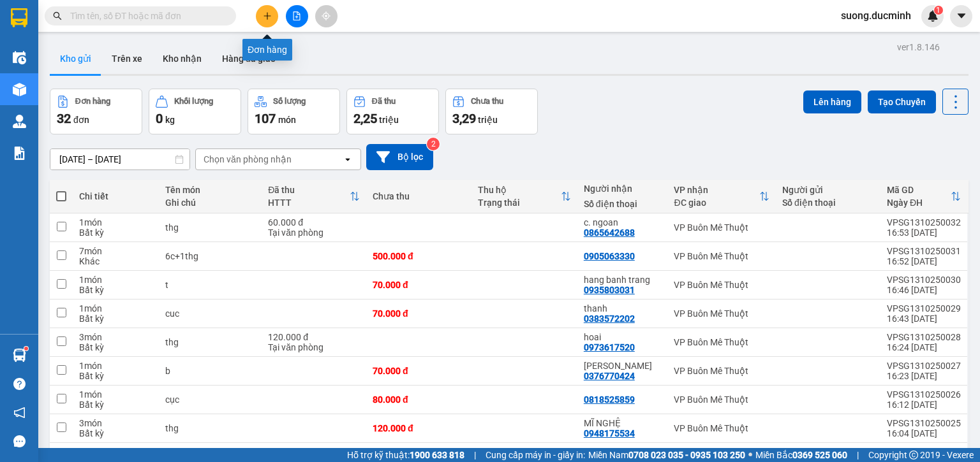
click at [270, 18] on icon "plus" at bounding box center [267, 15] width 9 height 9
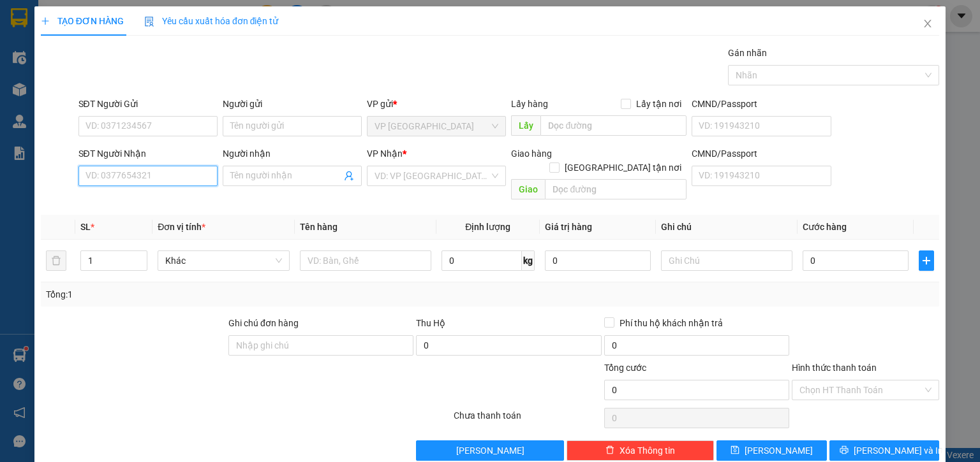
click at [188, 176] on input "SĐT Người Nhận" at bounding box center [147, 176] width 139 height 20
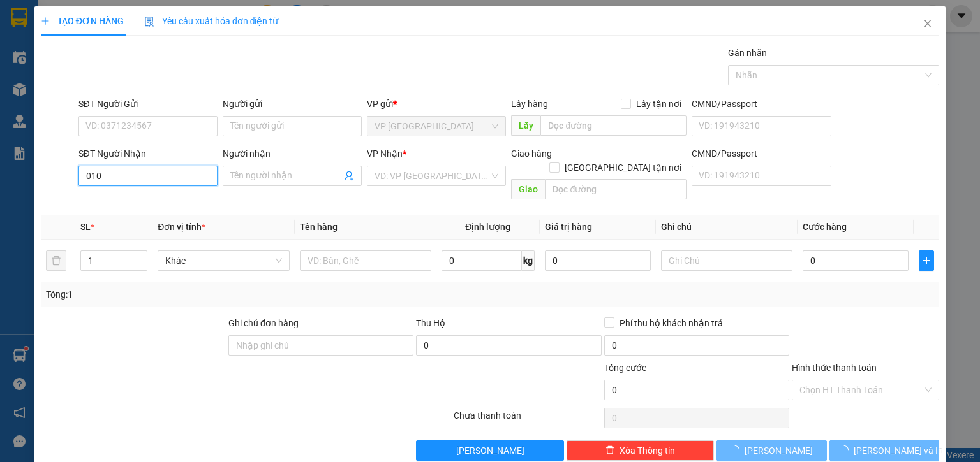
click at [161, 181] on input "010" at bounding box center [147, 176] width 139 height 20
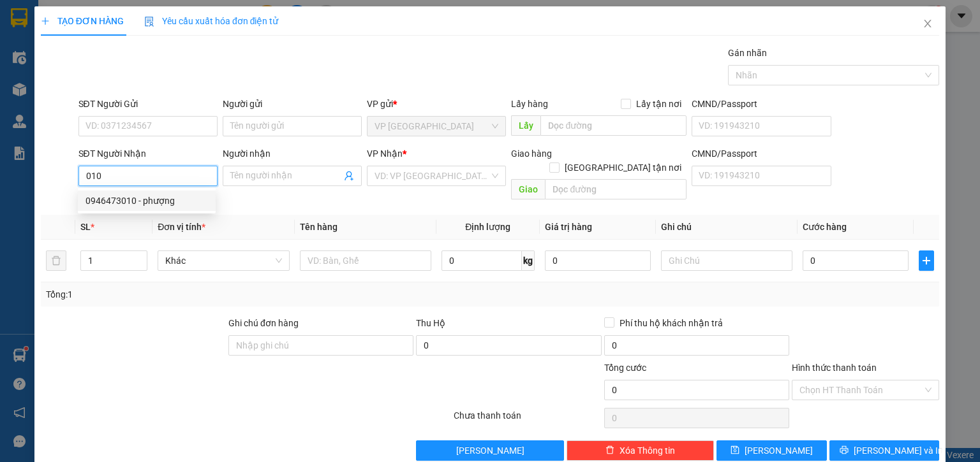
click at [156, 201] on div "0946473010 - phượng" at bounding box center [146, 201] width 122 height 14
type input "0946473010"
type input "phượng"
type input "30.000"
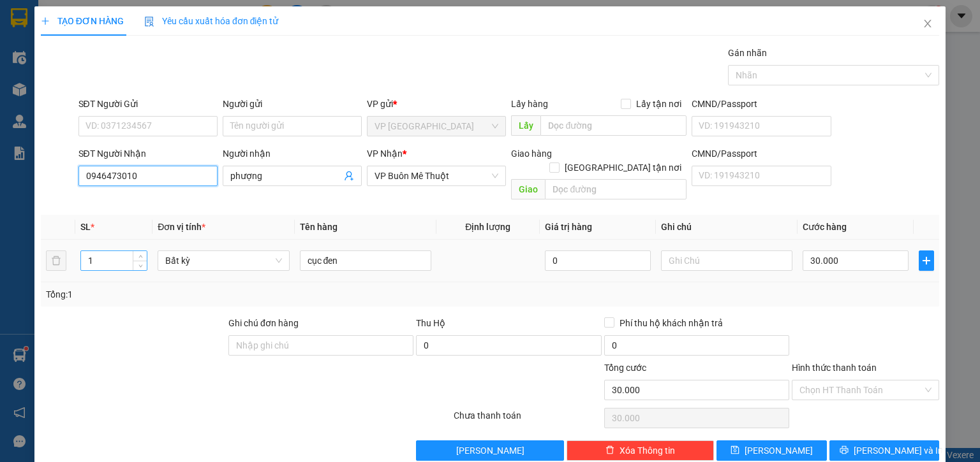
type input "0946473010"
click at [112, 254] on input "1" at bounding box center [114, 260] width 66 height 19
type input "11"
click at [852, 251] on input "30.000" at bounding box center [855, 261] width 106 height 20
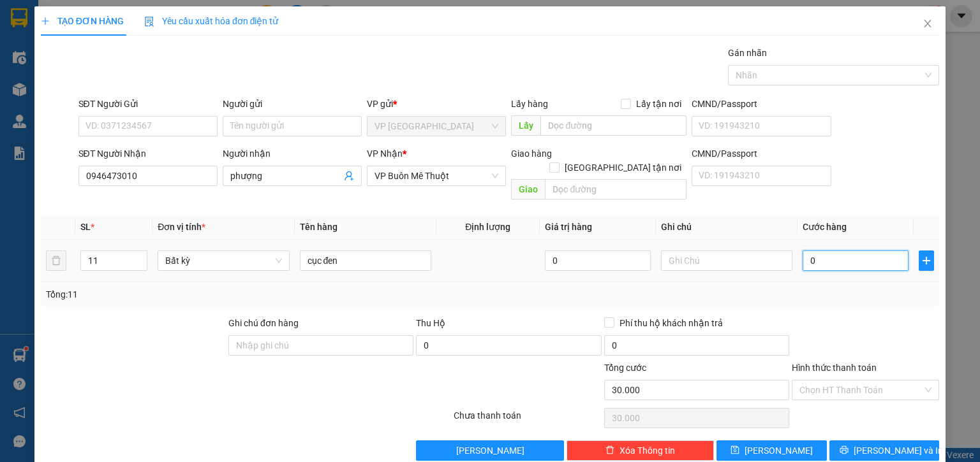
type input "0"
type input "3"
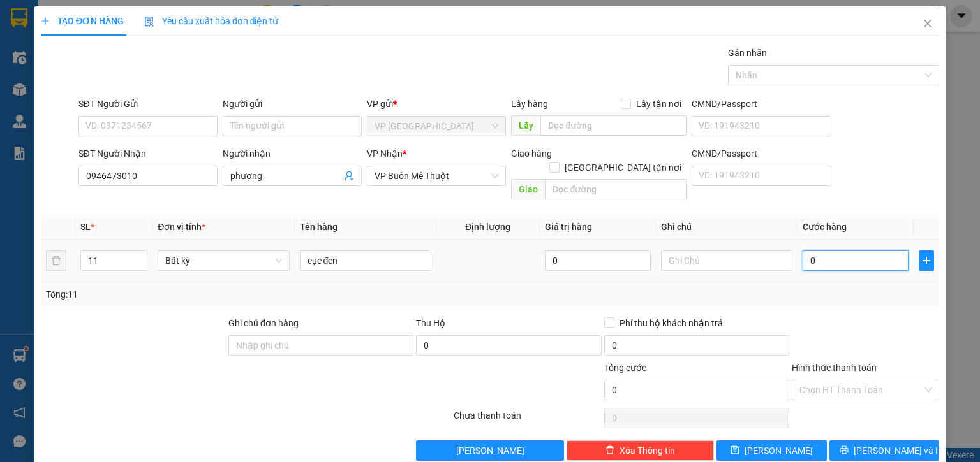
type input "03"
type input "33"
type input "033"
type input "330"
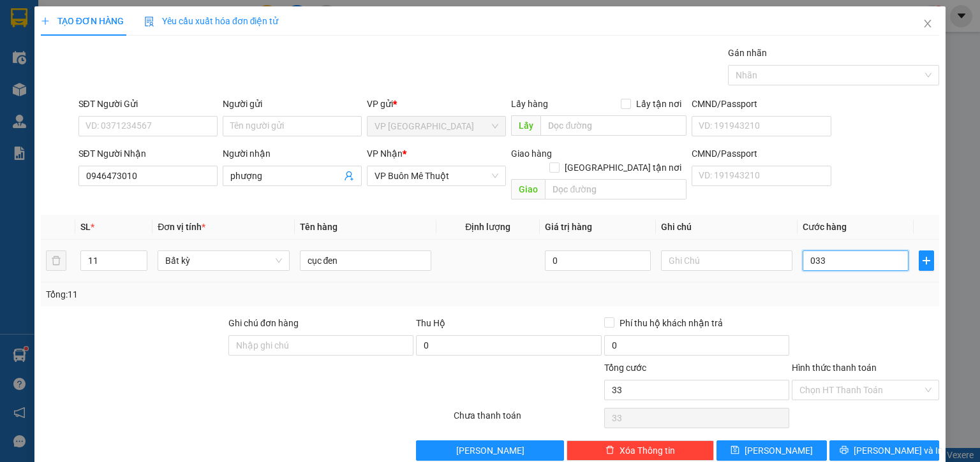
type input "330"
type input "0.330"
type input "330.000"
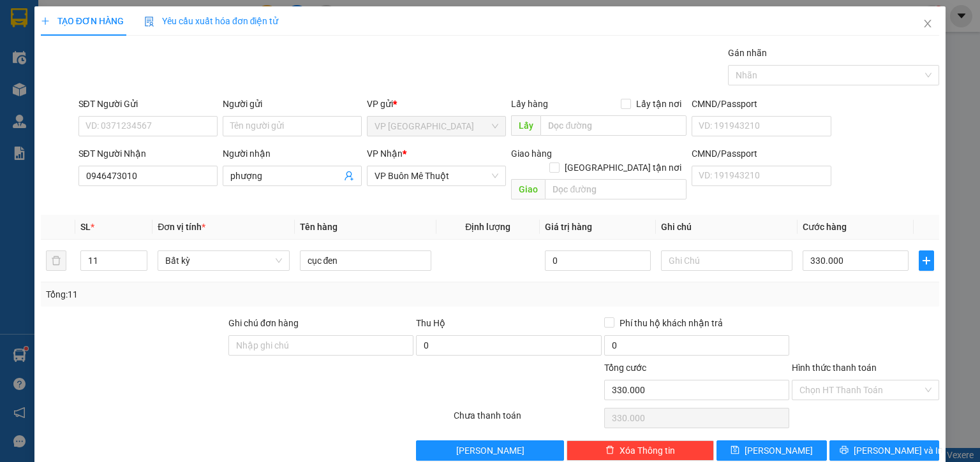
click at [831, 316] on div at bounding box center [865, 338] width 150 height 45
click at [850, 441] on button "[PERSON_NAME] và In" at bounding box center [884, 451] width 110 height 20
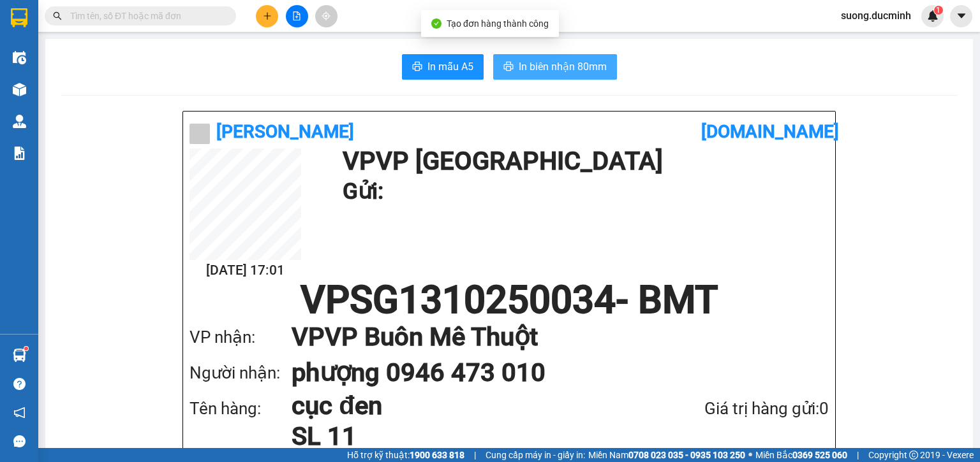
click at [580, 68] on span "In biên nhận 80mm" at bounding box center [563, 67] width 88 height 16
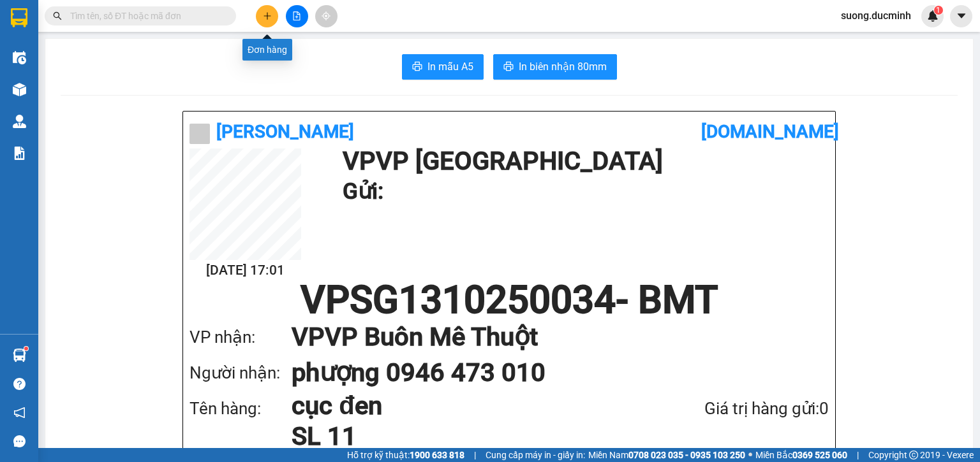
click at [269, 17] on icon "plus" at bounding box center [267, 15] width 9 height 9
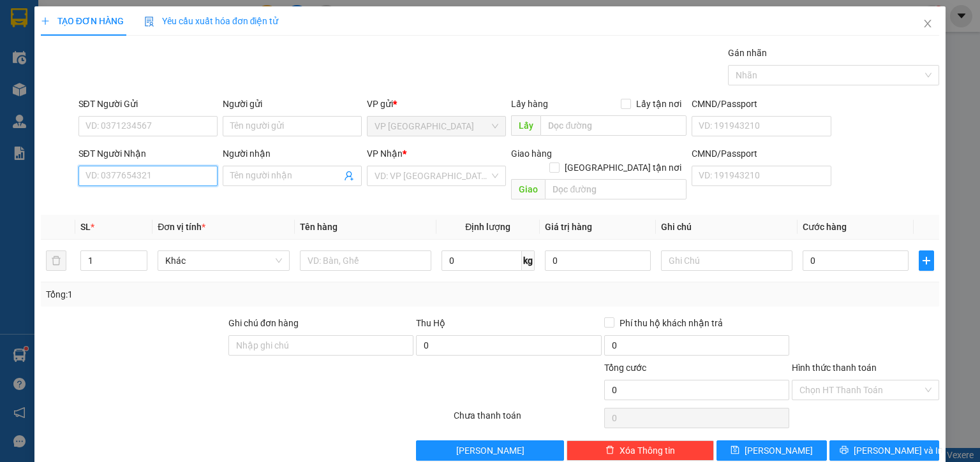
click at [105, 179] on input "SĐT Người Nhận" at bounding box center [147, 176] width 139 height 20
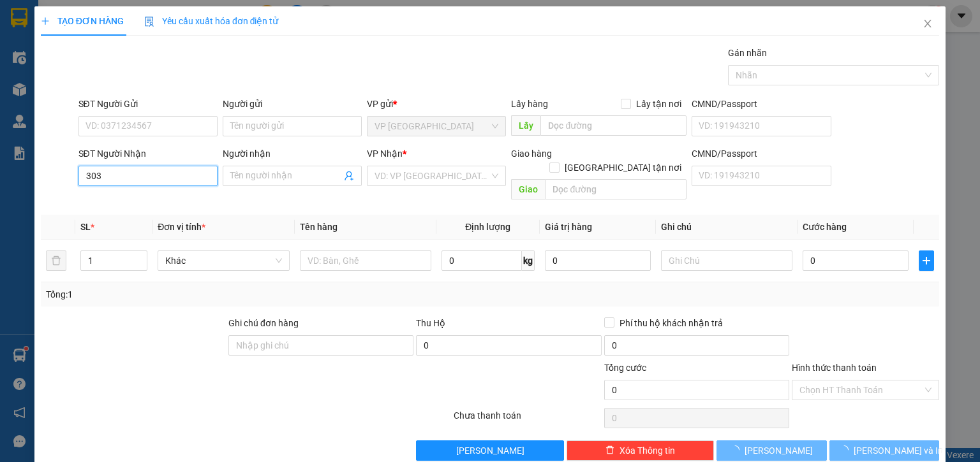
click at [105, 179] on input "303" at bounding box center [147, 176] width 139 height 20
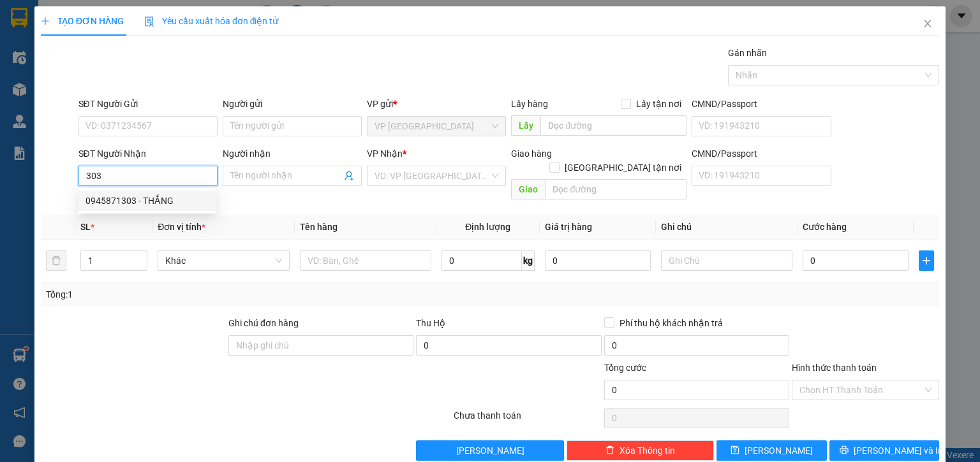
click at [135, 198] on div "0945871303 - THẮNG" at bounding box center [146, 201] width 122 height 14
type input "0945871303"
type input "THẮNG"
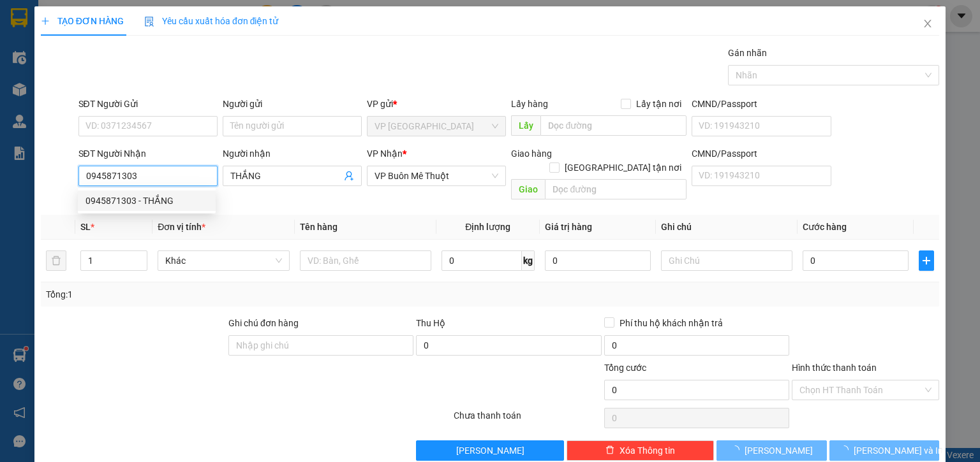
type input "50.000"
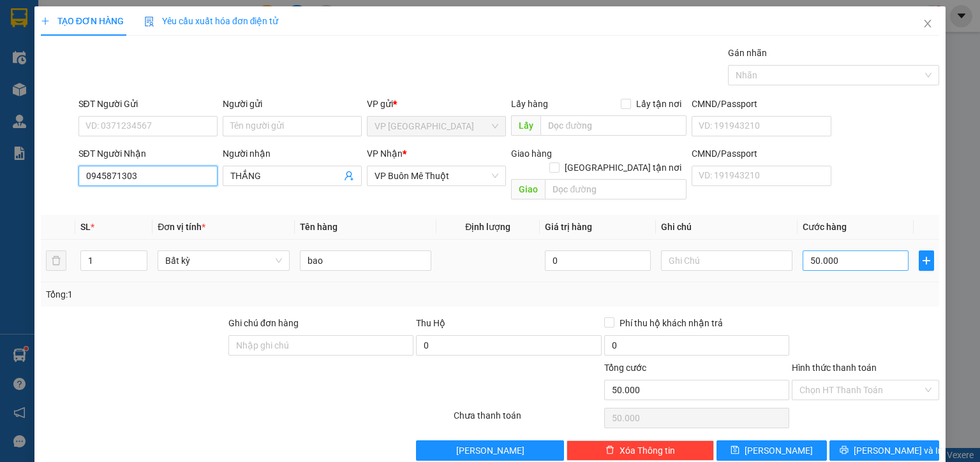
type input "0945871303"
click at [843, 251] on input "50.000" at bounding box center [855, 261] width 106 height 20
type input "4"
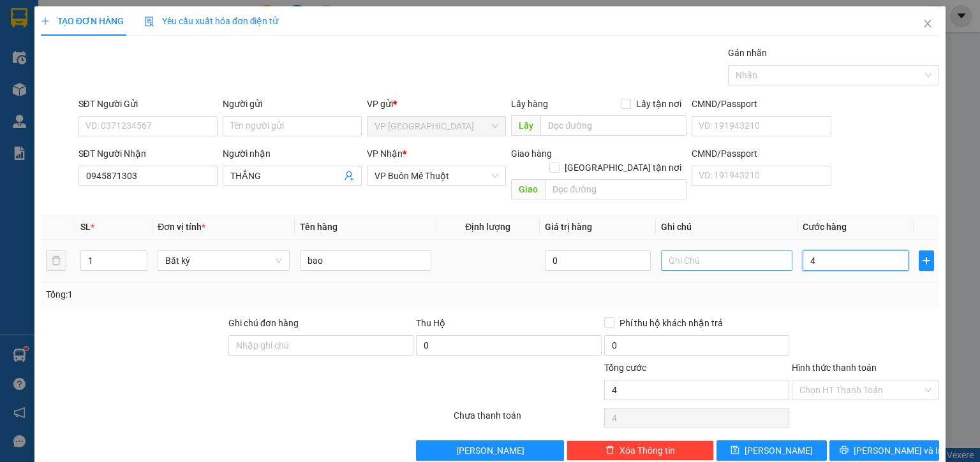
type input "40"
type input "40.000"
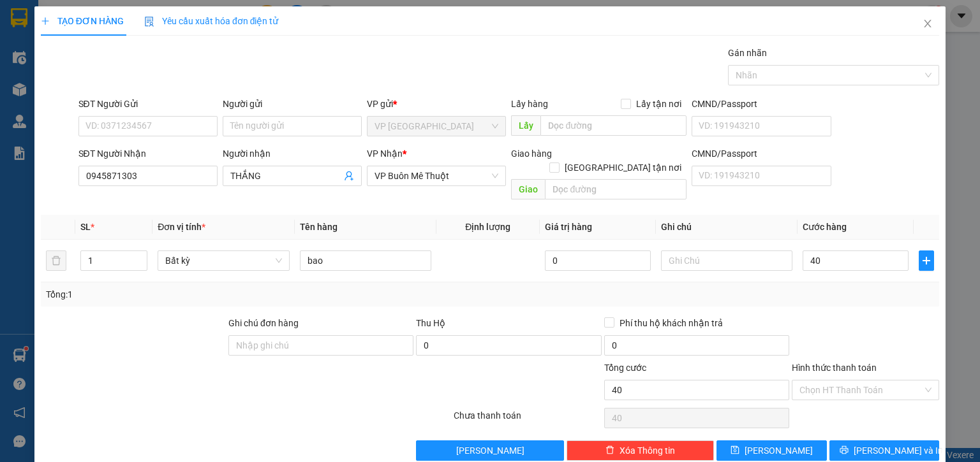
type input "40.000"
click at [824, 381] on input "Hình thức thanh toán" at bounding box center [860, 390] width 123 height 19
drag, startPoint x: 821, startPoint y: 401, endPoint x: 795, endPoint y: 416, distance: 30.3
click at [820, 401] on div "Tại văn phòng" at bounding box center [858, 401] width 131 height 14
type input "0"
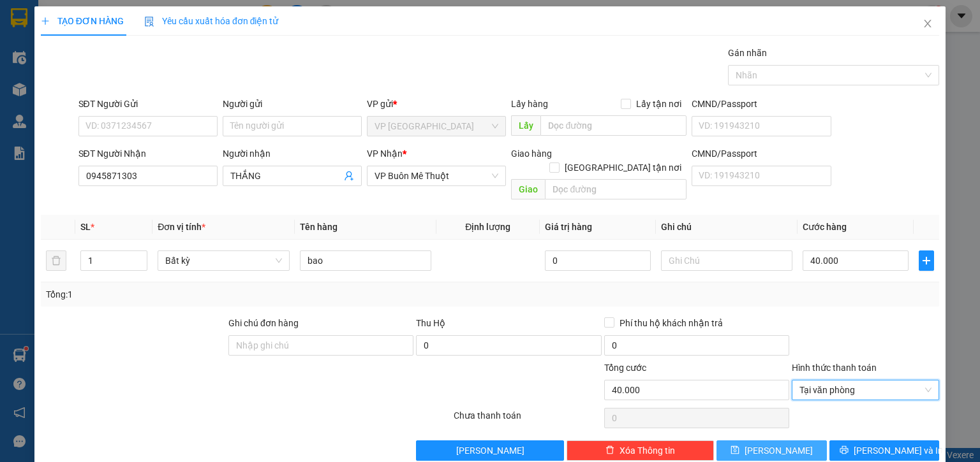
click at [773, 441] on button "[PERSON_NAME]" at bounding box center [771, 451] width 110 height 20
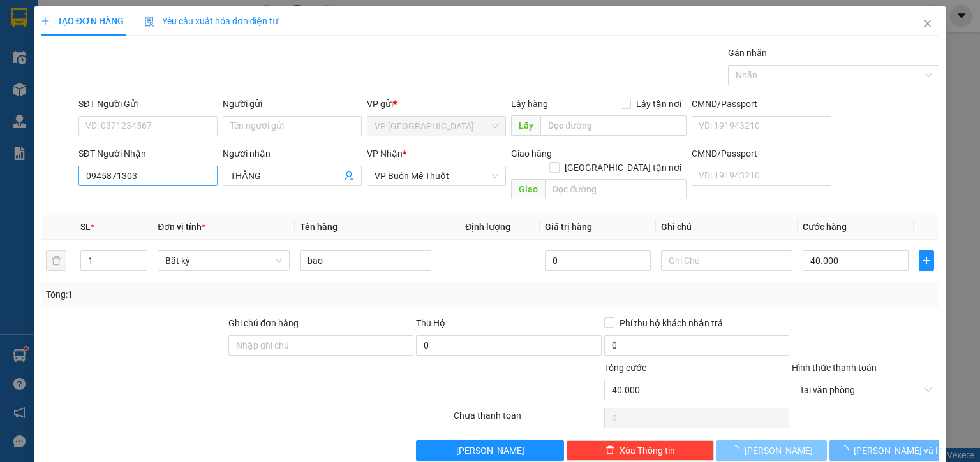
type input "0"
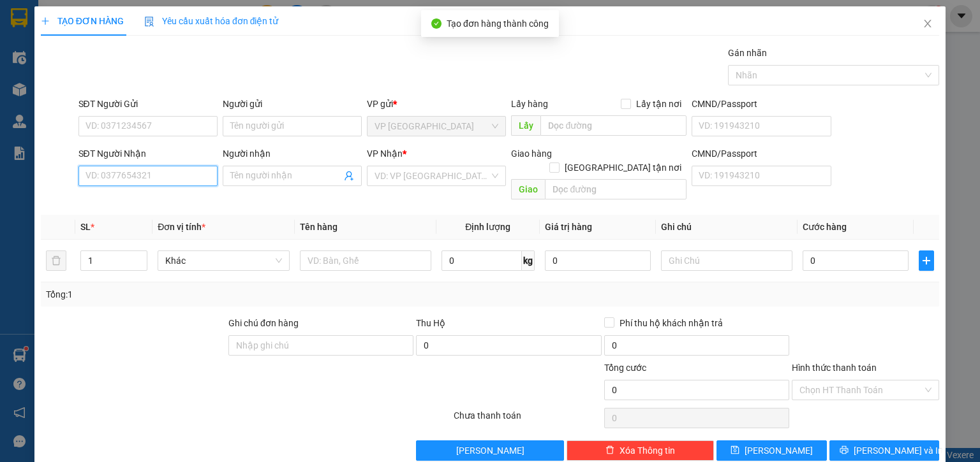
click at [168, 184] on input "SĐT Người Nhận" at bounding box center [147, 176] width 139 height 20
click at [120, 184] on input "710" at bounding box center [147, 176] width 139 height 20
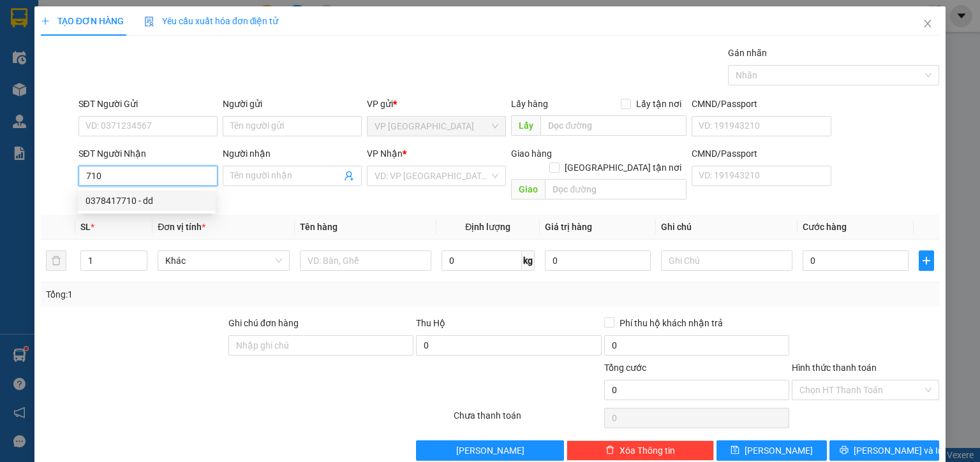
click at [122, 198] on div "0378417710 - dd" at bounding box center [146, 201] width 122 height 14
type input "0378417710"
type input "dd"
type input "ehu"
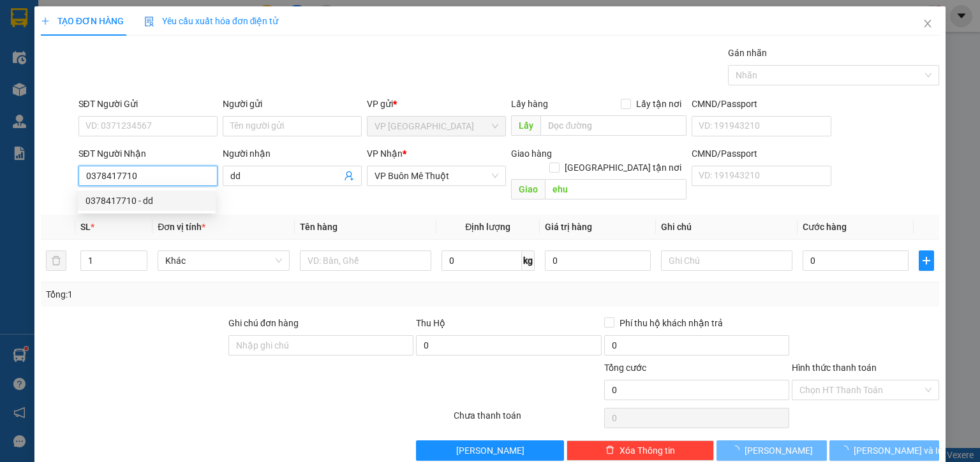
type input "70.000"
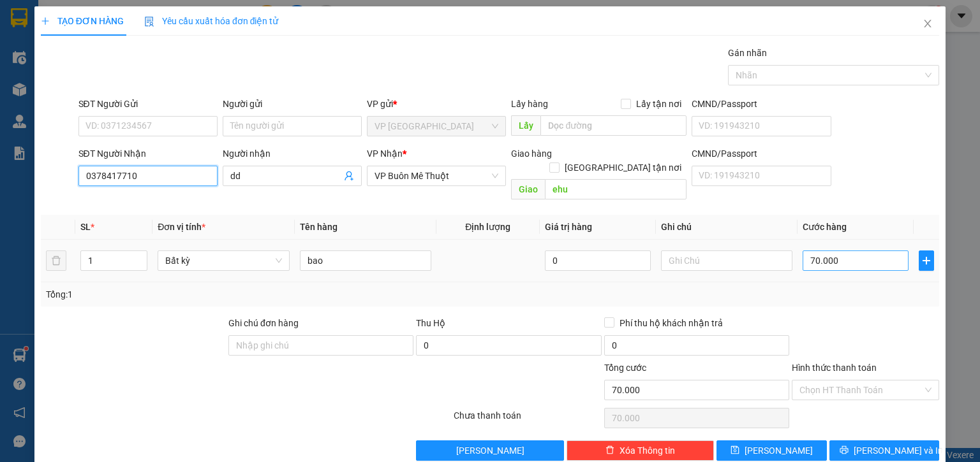
type input "0378417710"
click at [838, 251] on input "70.000" at bounding box center [855, 261] width 106 height 20
type input "8"
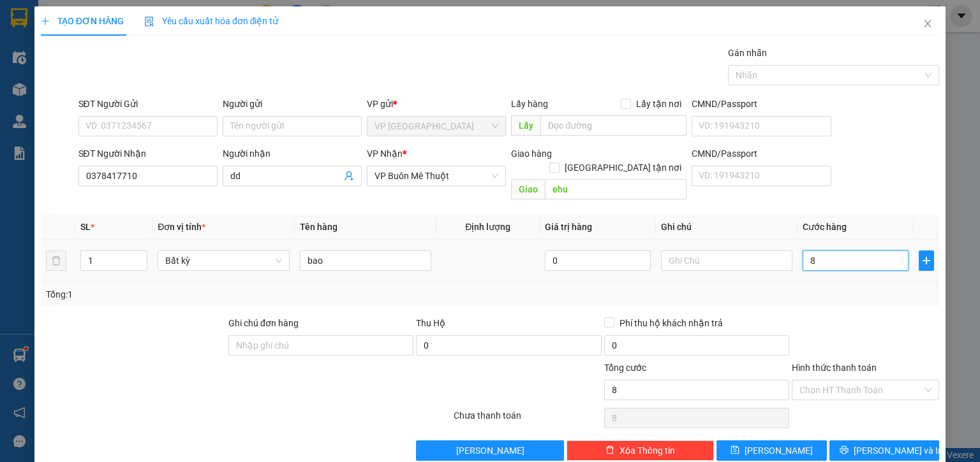
type input "80"
type input "80.000"
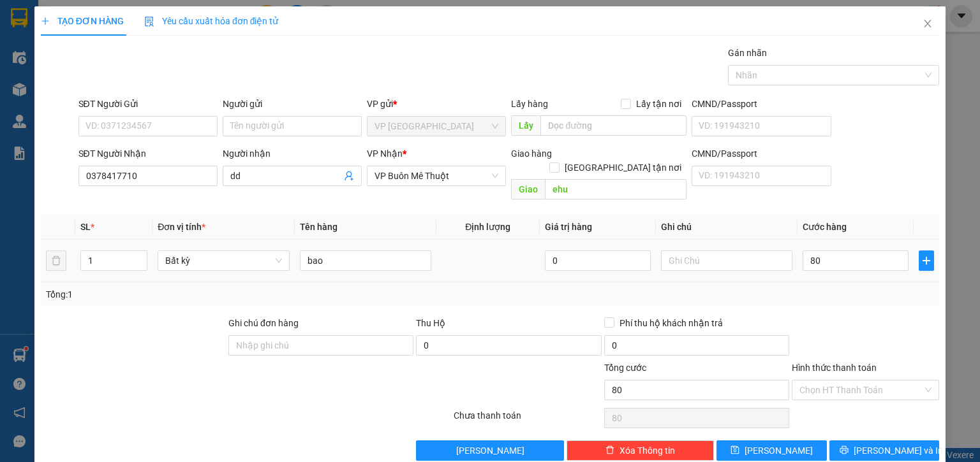
type input "80.000"
click at [862, 320] on div at bounding box center [865, 338] width 150 height 45
click at [798, 441] on button "[PERSON_NAME]" at bounding box center [771, 451] width 110 height 20
type input "0"
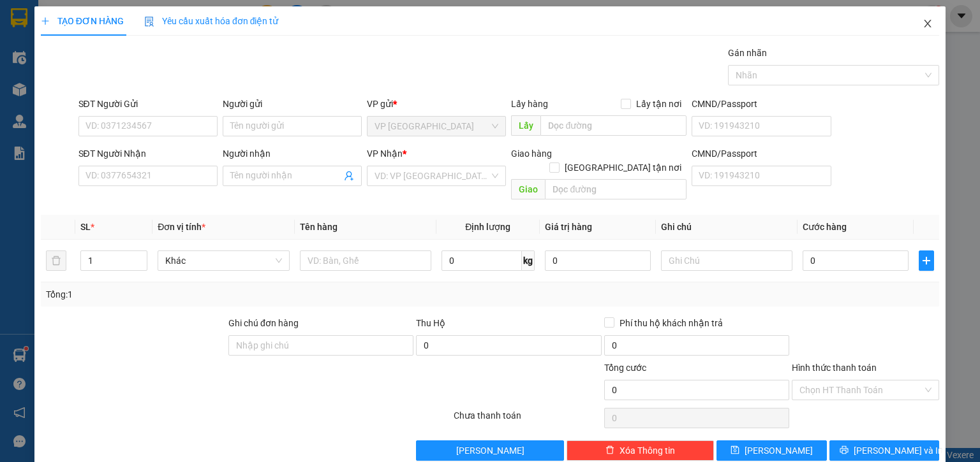
click at [922, 25] on icon "close" at bounding box center [927, 23] width 10 height 10
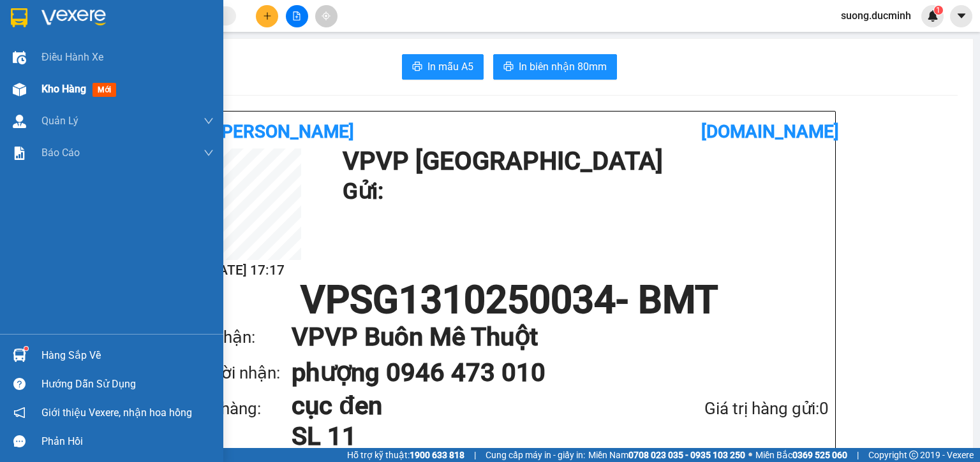
click at [75, 89] on span "Kho hàng" at bounding box center [63, 89] width 45 height 12
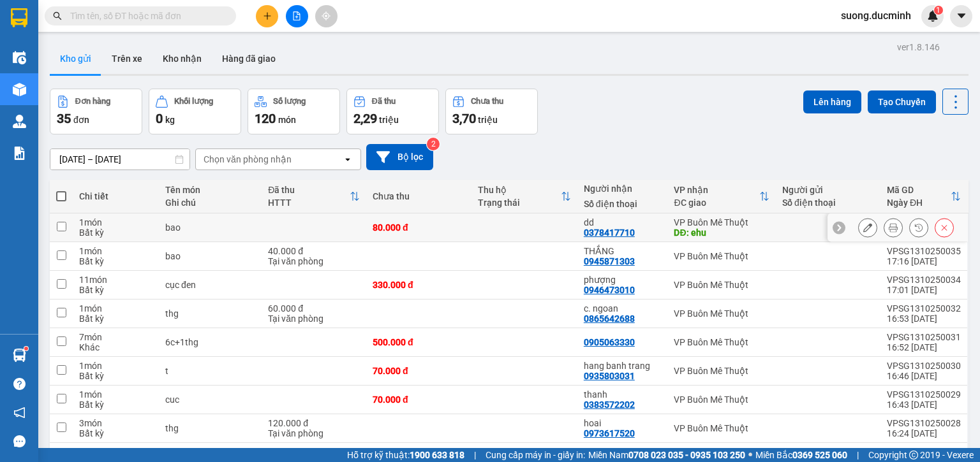
click at [884, 219] on button at bounding box center [893, 228] width 18 height 22
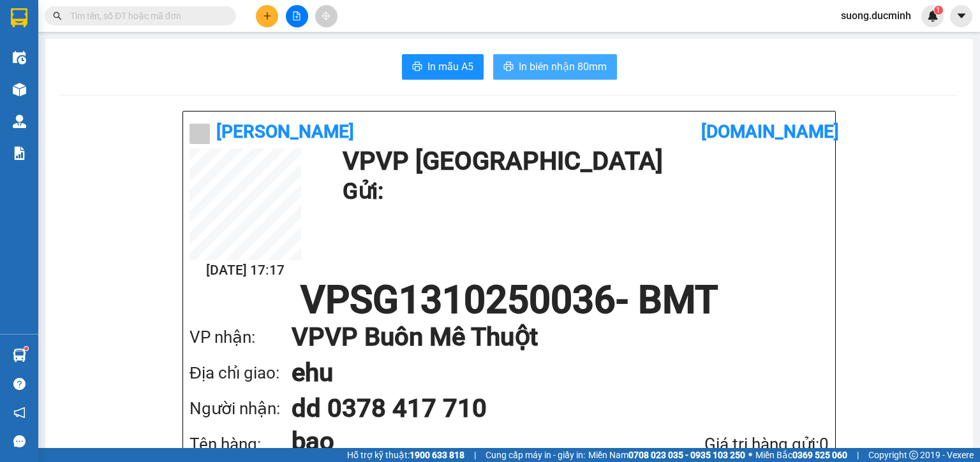
click at [536, 71] on span "In biên nhận 80mm" at bounding box center [563, 67] width 88 height 16
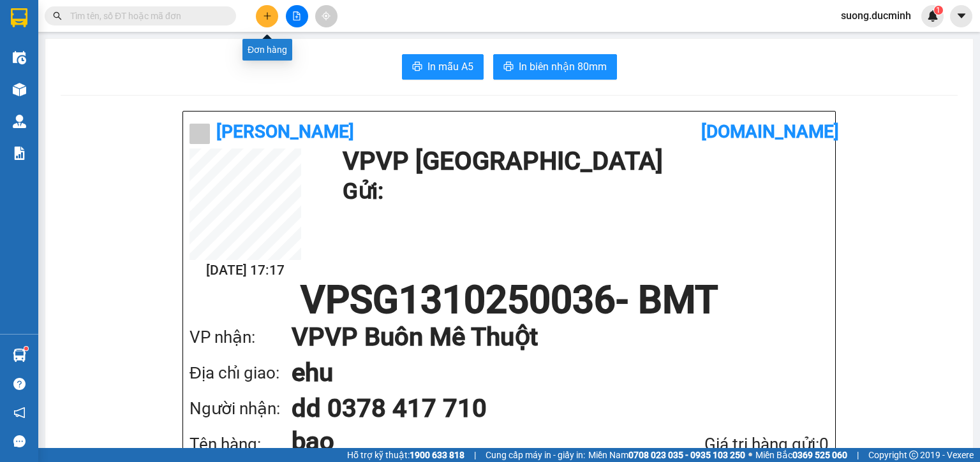
click at [268, 11] on icon "plus" at bounding box center [267, 15] width 9 height 9
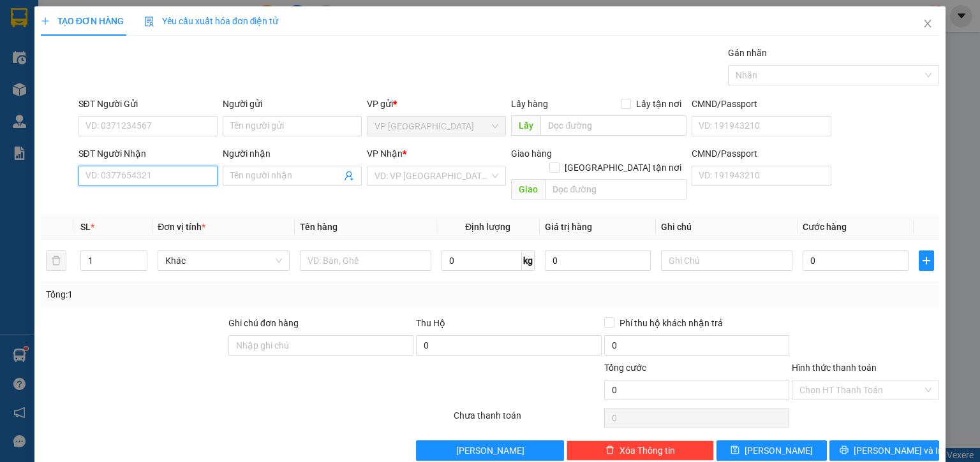
click at [152, 177] on input "SĐT Người Nhận" at bounding box center [147, 176] width 139 height 20
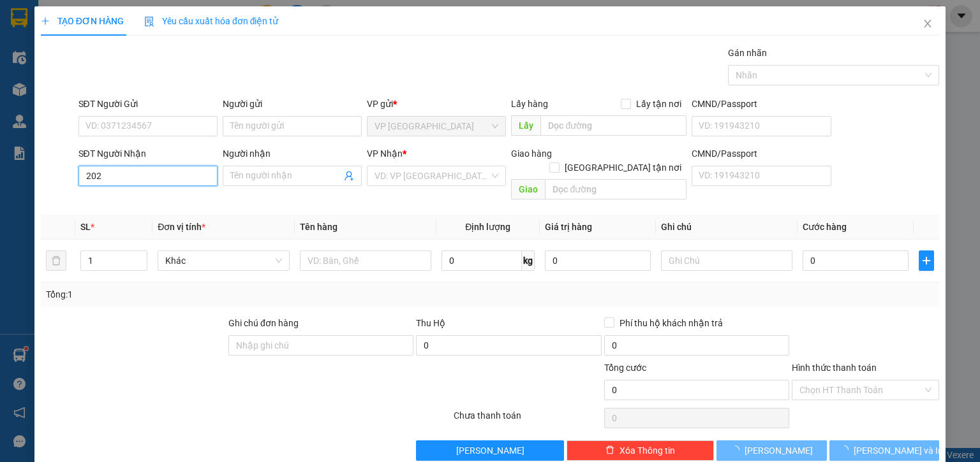
click at [152, 177] on input "202" at bounding box center [147, 176] width 139 height 20
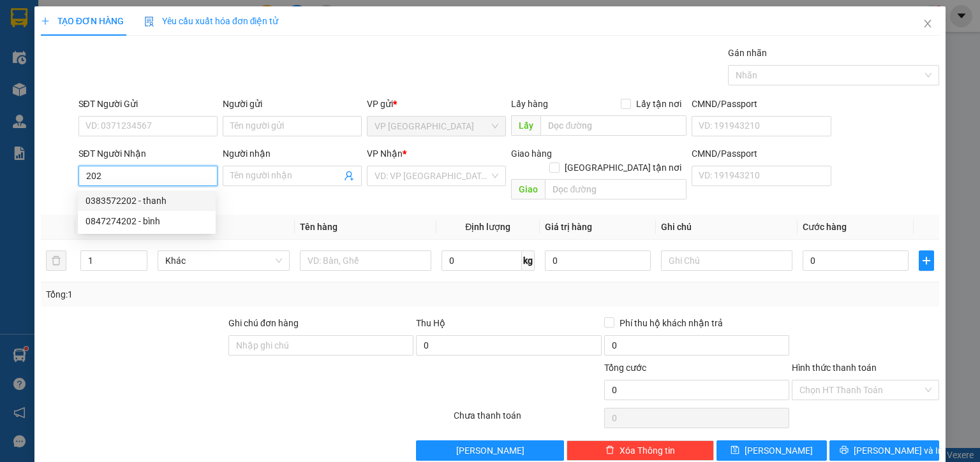
click at [119, 201] on div "0383572202 - thanh" at bounding box center [146, 201] width 122 height 14
type input "0383572202"
type input "thanh"
type input "70.000"
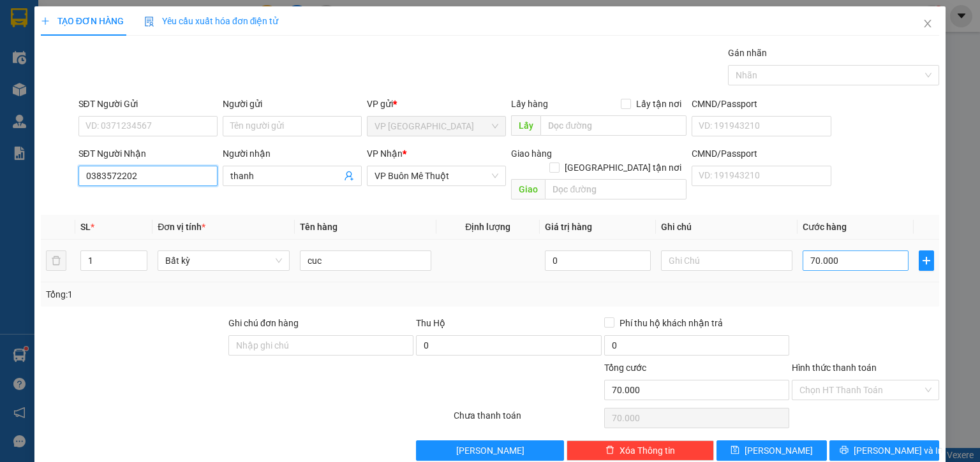
type input "0383572202"
click at [855, 251] on input "70.000" at bounding box center [855, 261] width 106 height 20
type input "5"
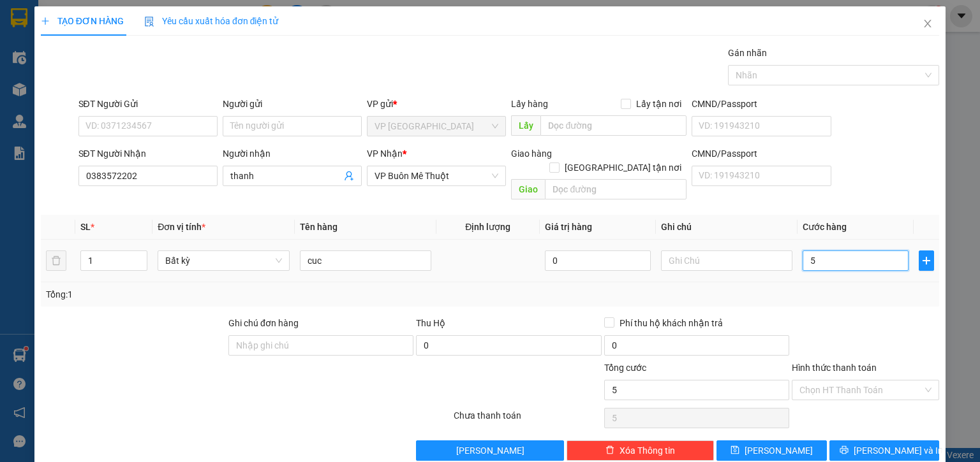
type input "50"
type input "50.000"
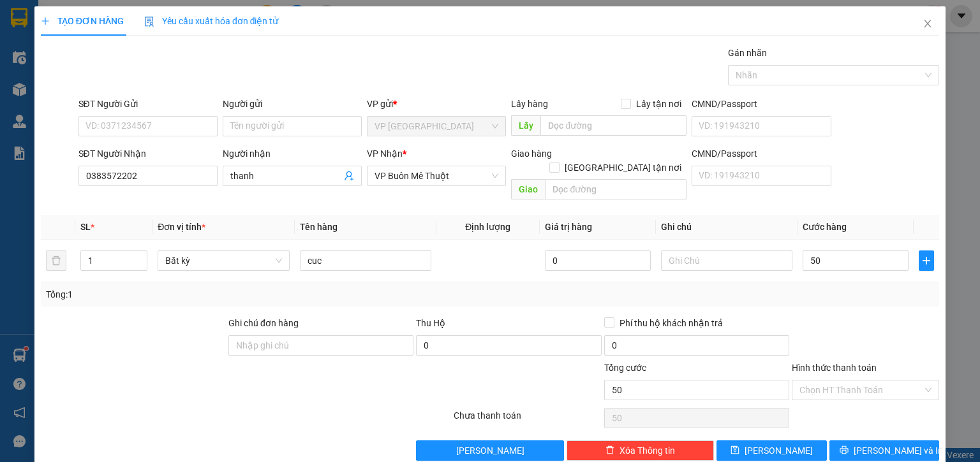
type input "50.000"
click at [898, 361] on div "Hình thức thanh toán" at bounding box center [865, 370] width 147 height 19
click at [848, 446] on icon "printer" at bounding box center [843, 450] width 9 height 9
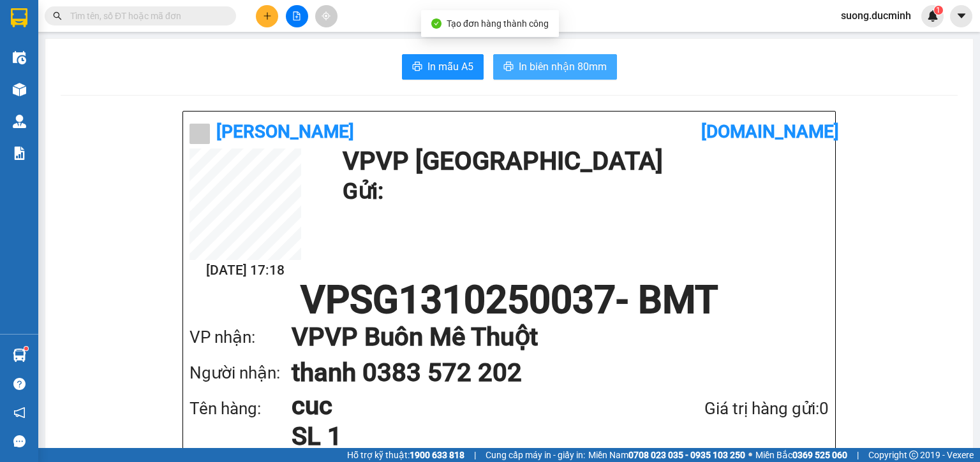
click at [519, 71] on span "In biên nhận 80mm" at bounding box center [563, 67] width 88 height 16
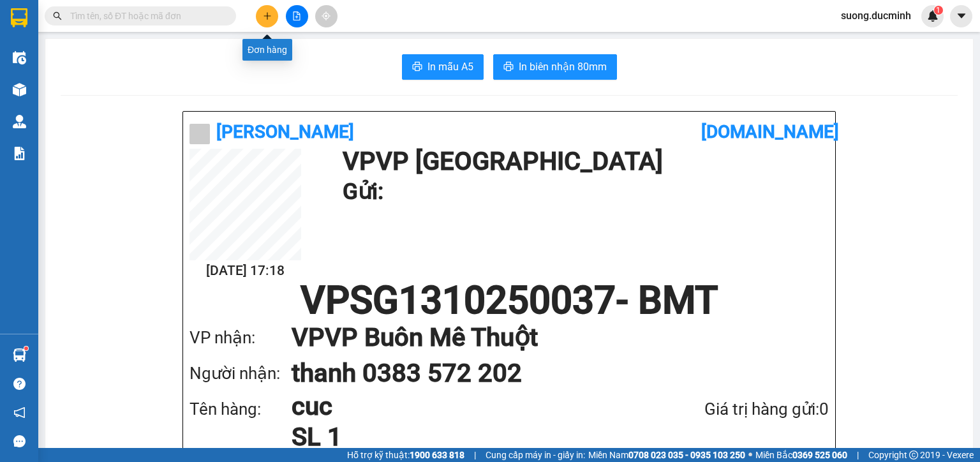
click at [268, 20] on icon "plus" at bounding box center [267, 15] width 9 height 9
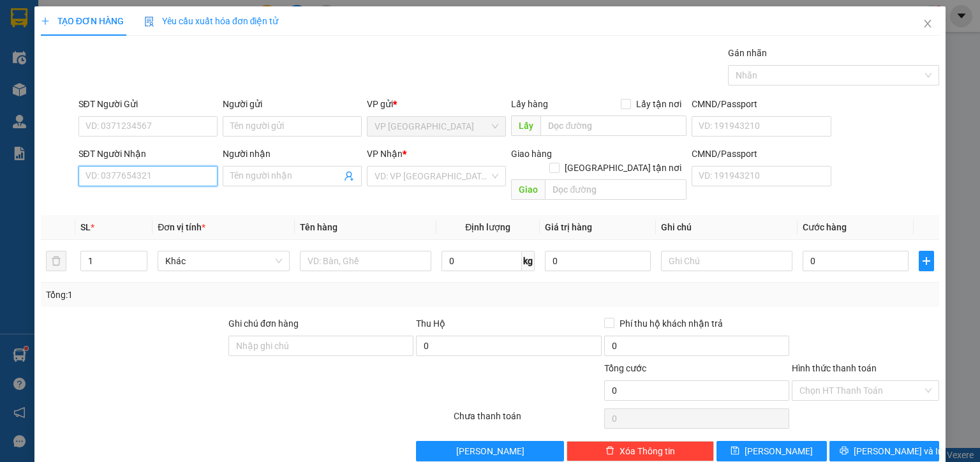
click at [147, 178] on input "SĐT Người Nhận" at bounding box center [147, 176] width 139 height 20
click at [117, 173] on input "SĐT Người Nhận" at bounding box center [147, 176] width 139 height 20
click at [117, 205] on div "0866181434 - tiên" at bounding box center [146, 201] width 122 height 14
type input "0866181434"
type input "tiên"
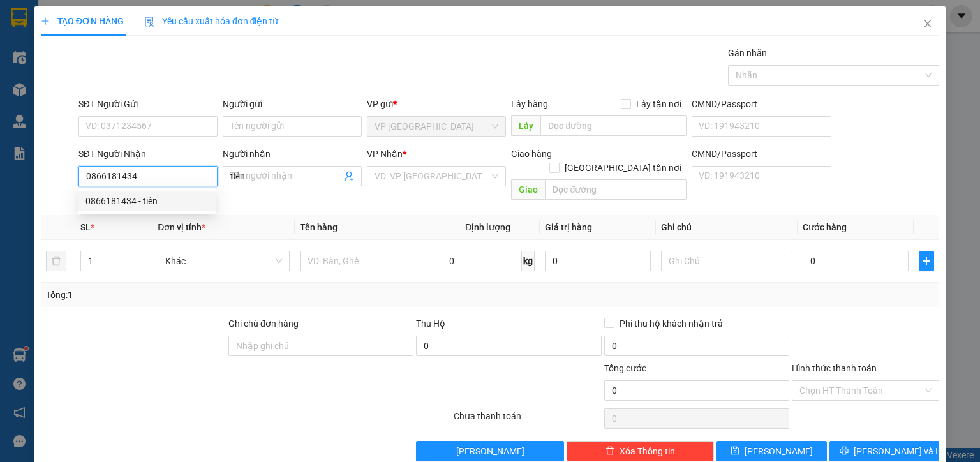
type input "50.000"
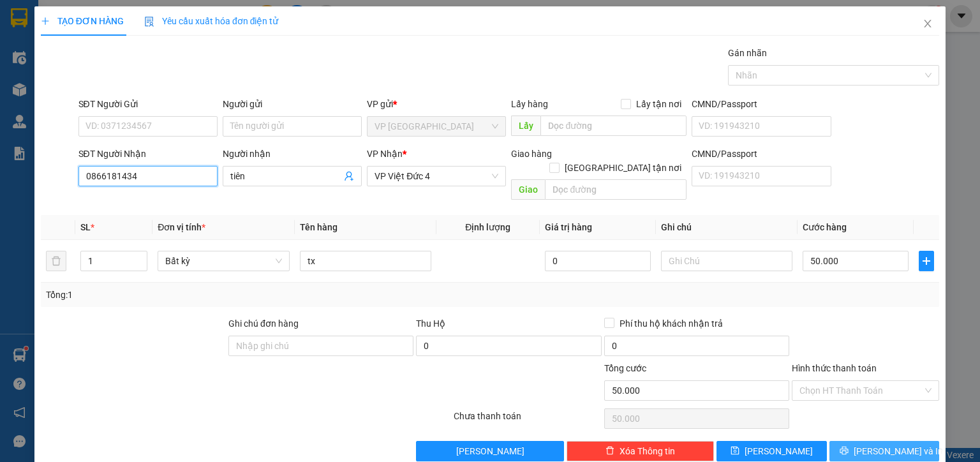
type input "0866181434"
click at [868, 444] on span "[PERSON_NAME] và In" at bounding box center [898, 451] width 89 height 14
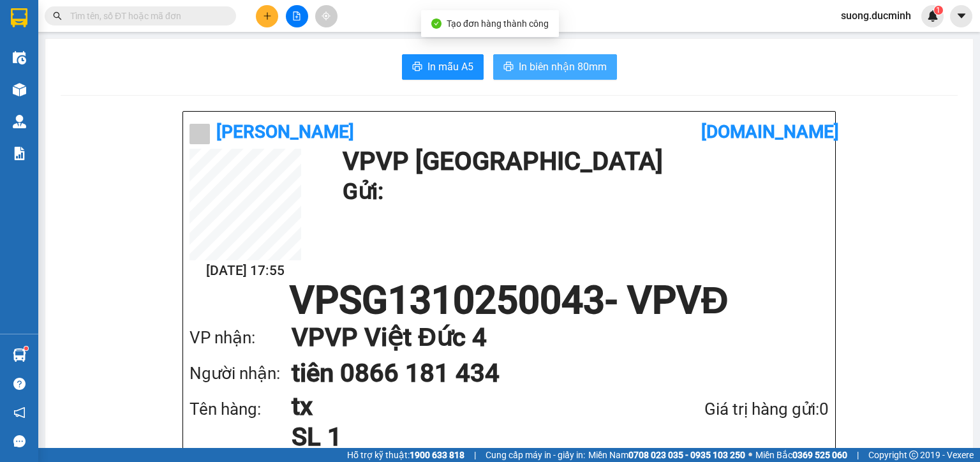
click at [507, 67] on icon "printer" at bounding box center [508, 66] width 10 height 10
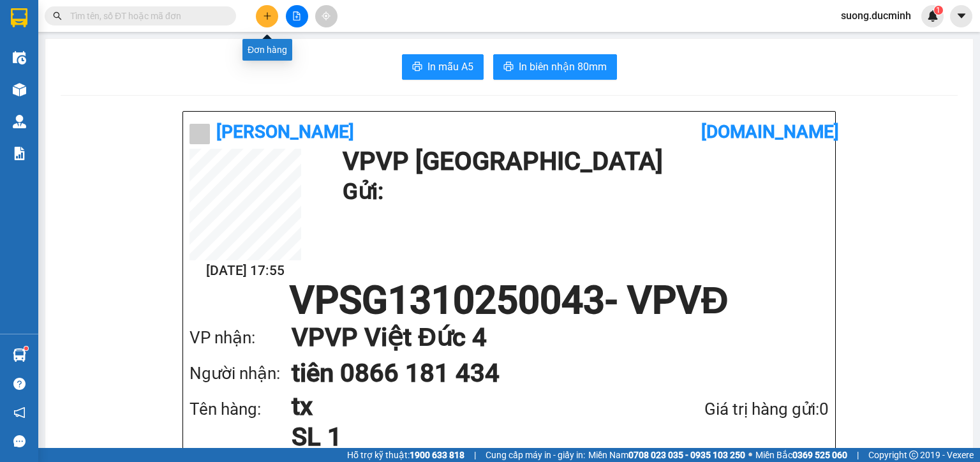
click at [263, 16] on icon "plus" at bounding box center [267, 15] width 9 height 9
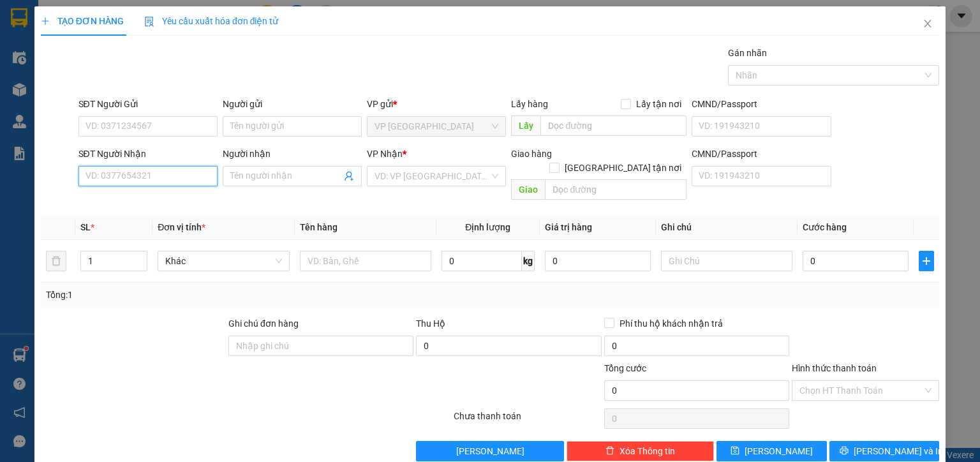
click at [105, 174] on input "SĐT Người Nhận" at bounding box center [147, 176] width 139 height 20
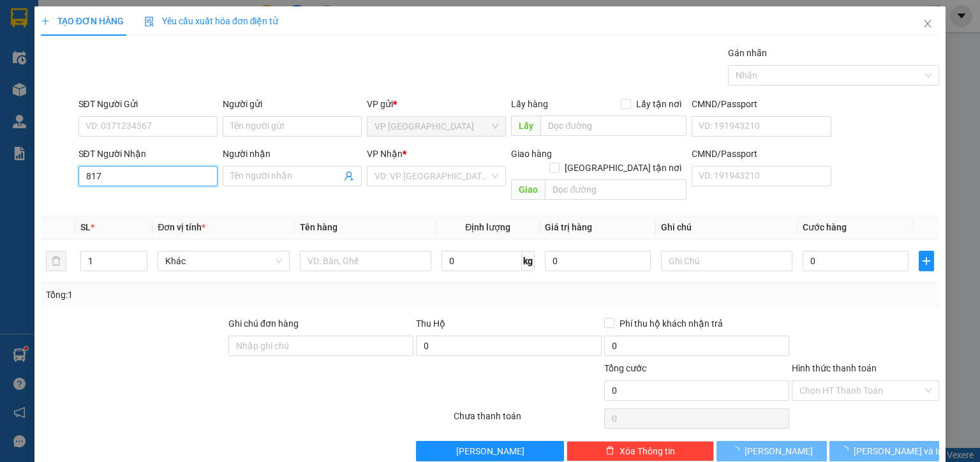
click at [104, 170] on input "817" at bounding box center [147, 176] width 139 height 20
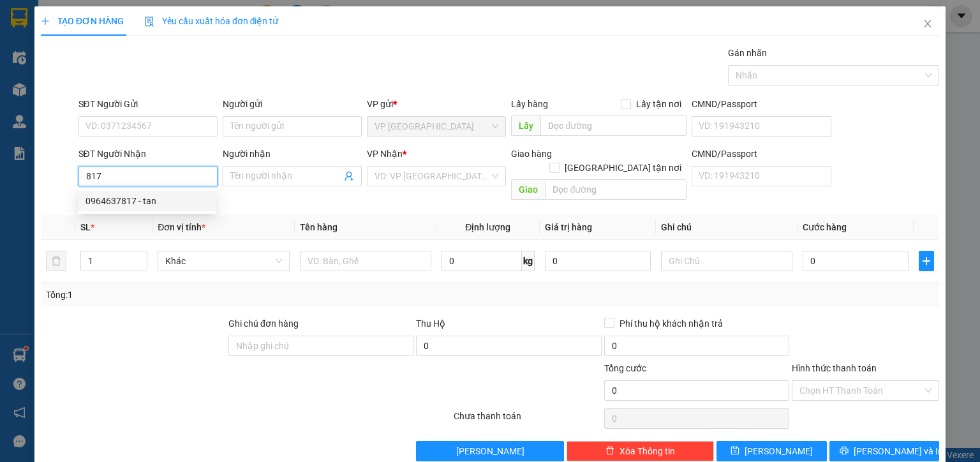
click at [108, 201] on div "0964637817 - tan" at bounding box center [146, 201] width 122 height 14
type input "0964637817"
type input "tan"
type input "cumnga"
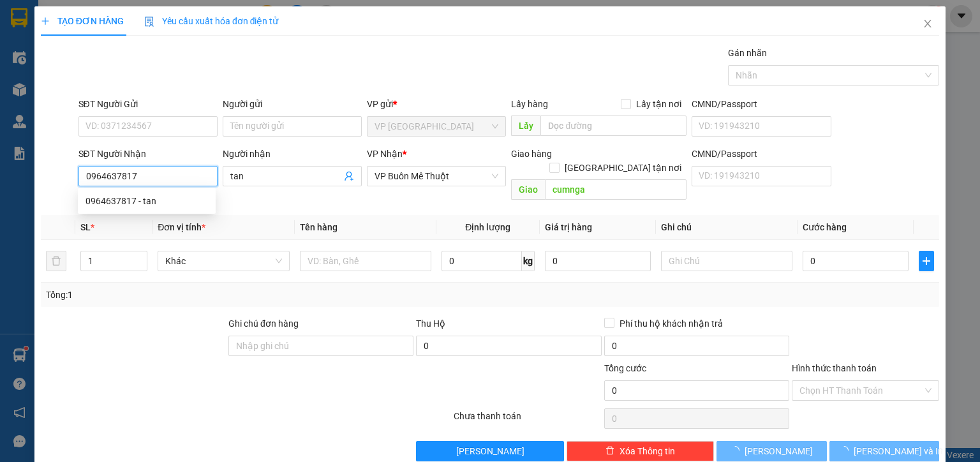
type input "1.800.000"
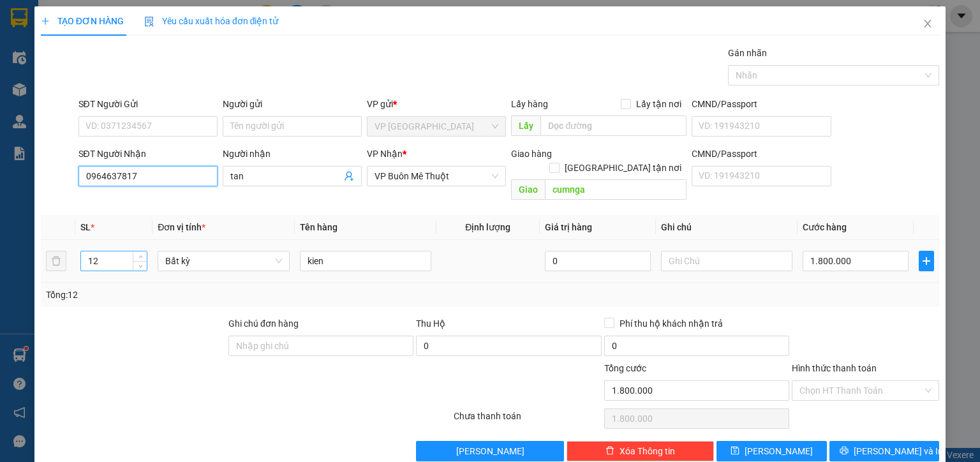
type input "0964637817"
drag, startPoint x: 112, startPoint y: 242, endPoint x: 78, endPoint y: 246, distance: 34.7
click at [78, 246] on td "12" at bounding box center [113, 261] width 77 height 43
type input "7"
click at [869, 251] on input "1.800.000" at bounding box center [855, 261] width 106 height 20
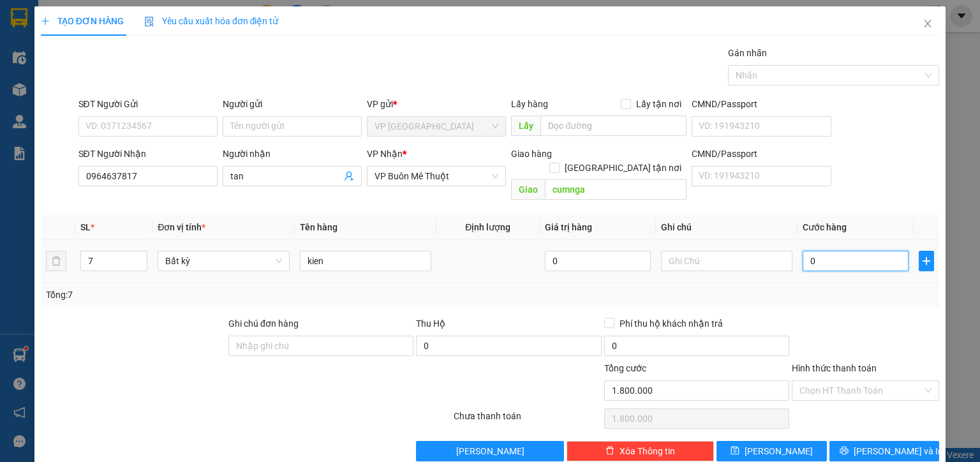
type input "0"
type input "1"
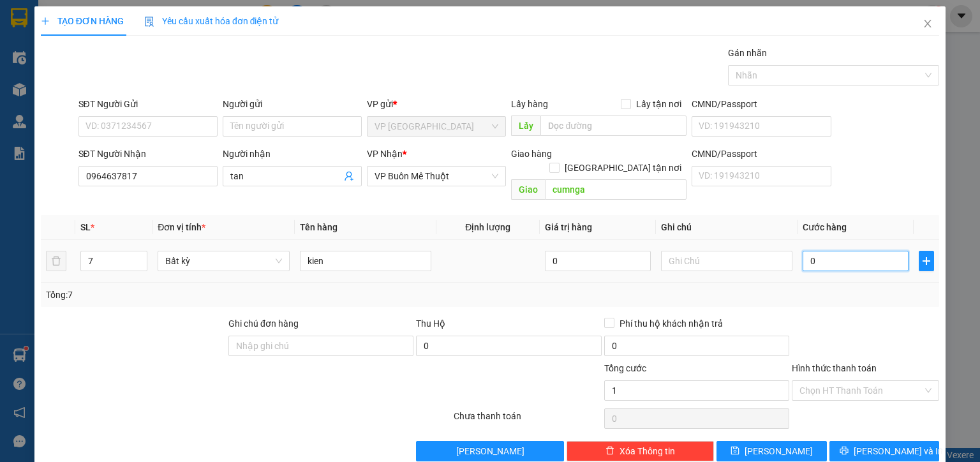
type input "01"
type input "10"
type input "010"
type input "105"
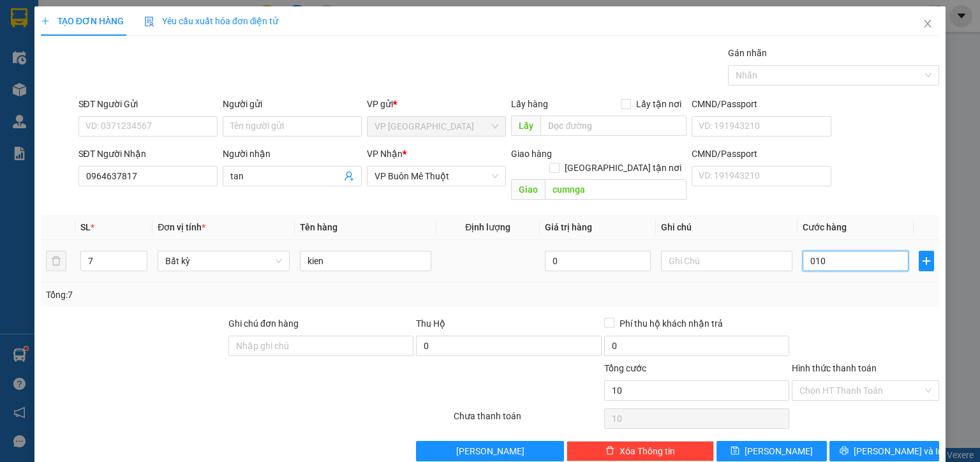
type input "105"
type input "0.105"
type input "1.050"
type input "01.050"
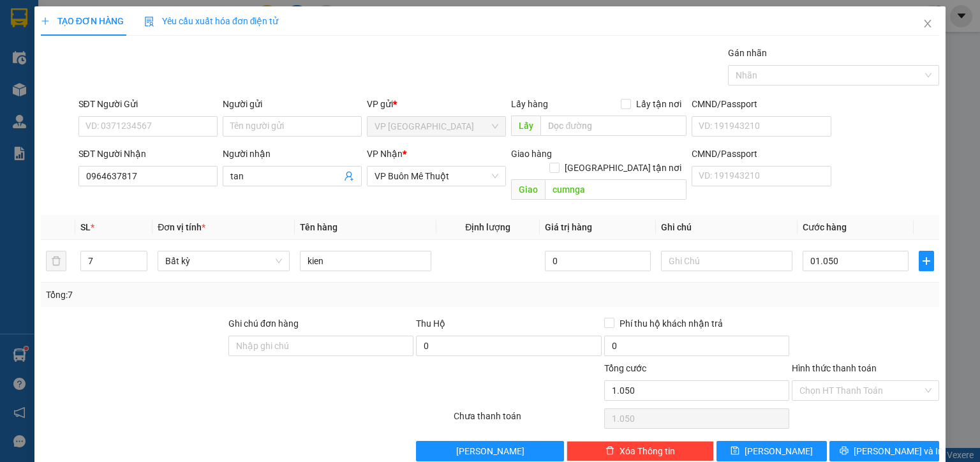
type input "1.050.000"
click at [871, 290] on div "Tổng: 7" at bounding box center [490, 295] width 898 height 24
click at [861, 441] on button "[PERSON_NAME] và In" at bounding box center [884, 451] width 110 height 20
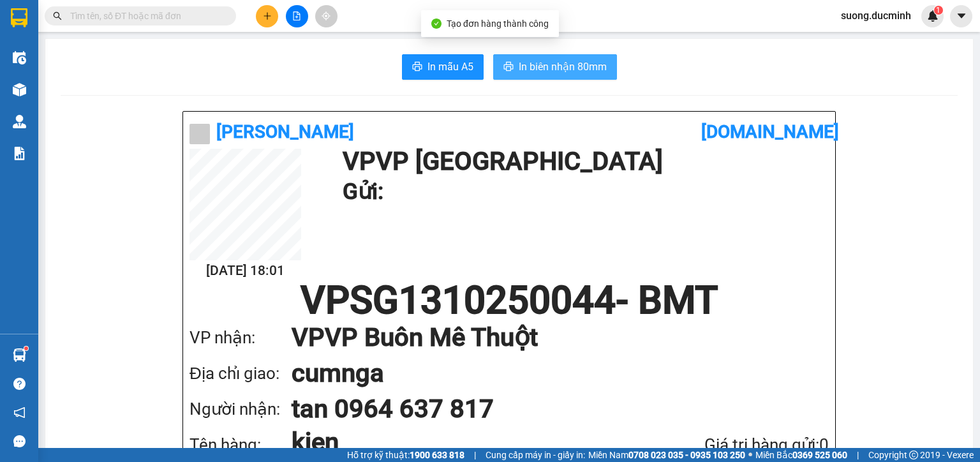
click at [528, 63] on span "In biên nhận 80mm" at bounding box center [563, 67] width 88 height 16
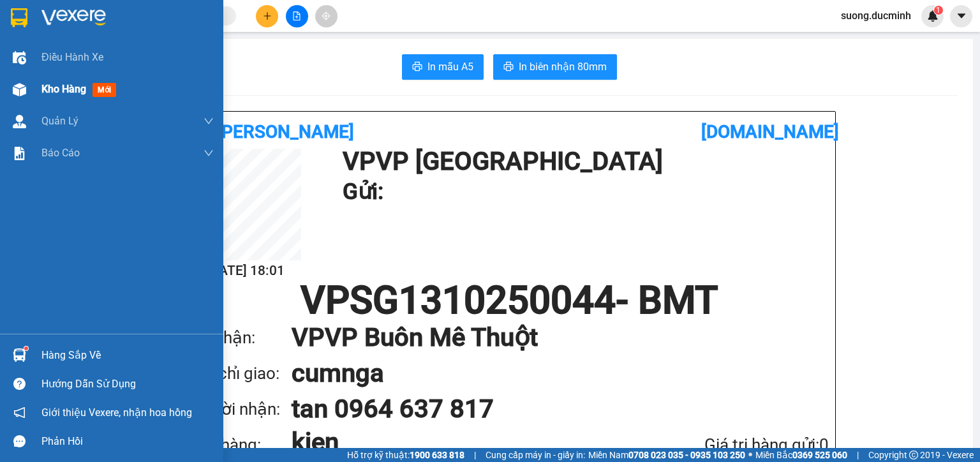
drag, startPoint x: 38, startPoint y: 84, endPoint x: 113, endPoint y: 103, distance: 77.0
click at [38, 84] on div "Kho hàng mới" at bounding box center [111, 89] width 223 height 32
click at [47, 91] on span "Kho hàng" at bounding box center [63, 89] width 45 height 12
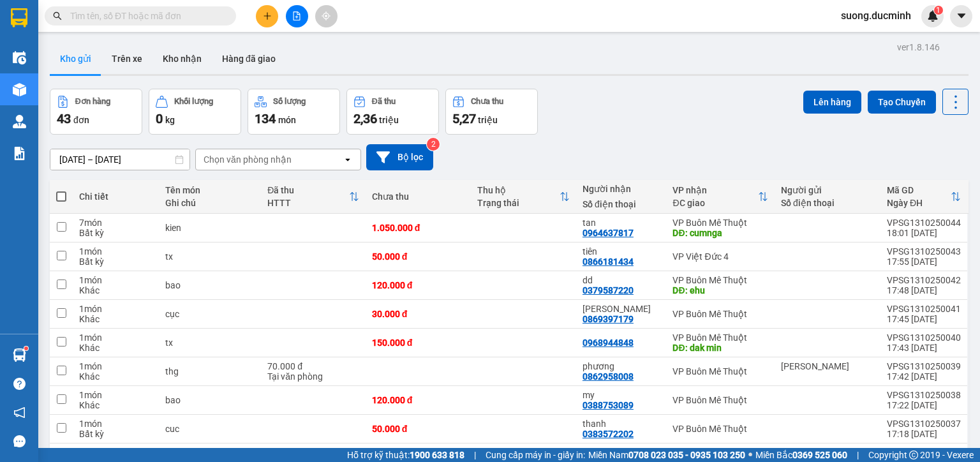
click at [61, 198] on span at bounding box center [61, 196] width 10 height 10
click at [61, 190] on input "checkbox" at bounding box center [61, 190] width 0 height 0
checkbox input "true"
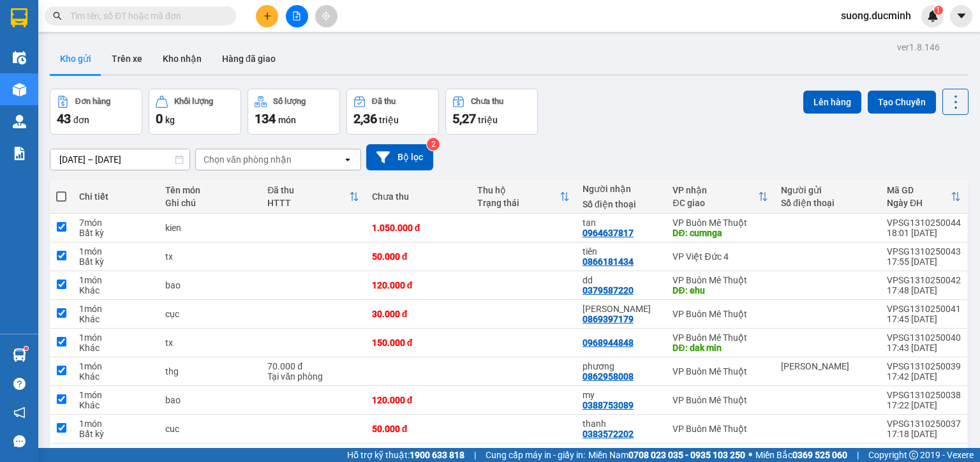
checkbox input "true"
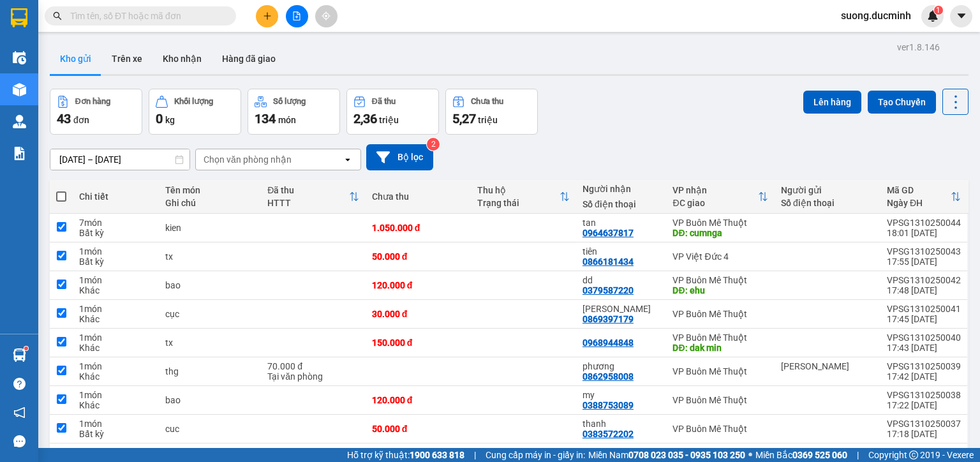
checkbox input "true"
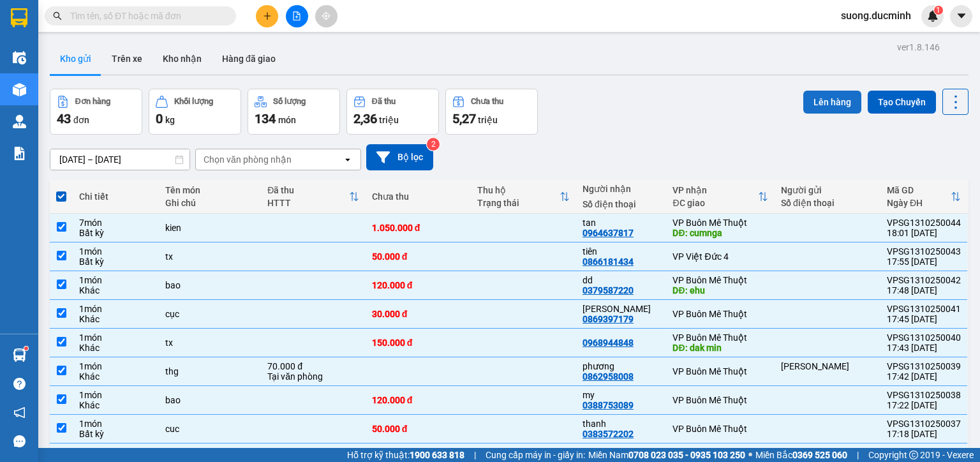
click at [810, 107] on button "Lên hàng" at bounding box center [832, 102] width 58 height 23
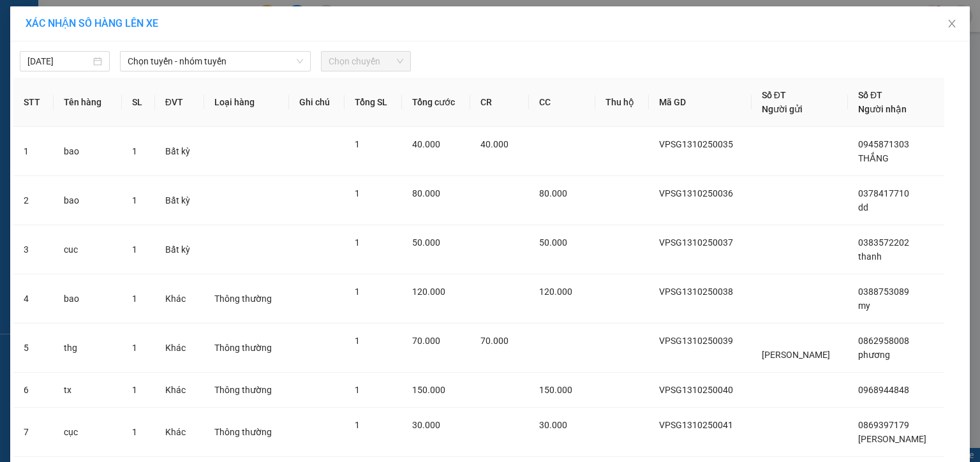
click at [221, 50] on div "13/10/2025 Chọn tuyến - nhóm tuyến Chọn chuyến" at bounding box center [489, 58] width 953 height 27
click at [230, 54] on span "Chọn tuyến - nhóm tuyến" at bounding box center [215, 61] width 175 height 19
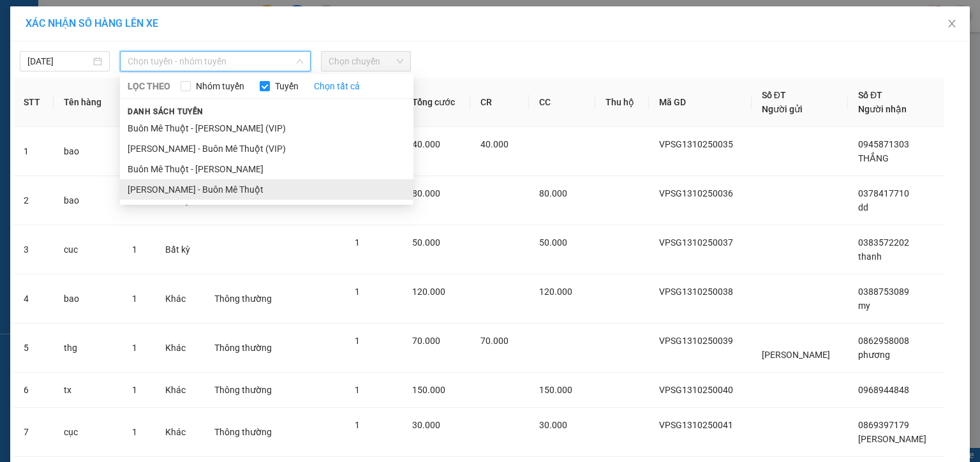
click at [228, 191] on li "[PERSON_NAME] - Buôn Mê Thuột" at bounding box center [266, 189] width 293 height 20
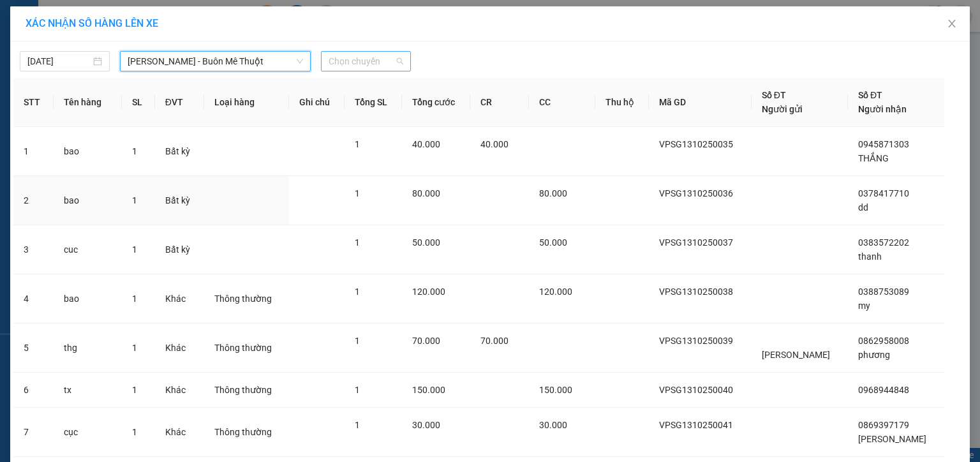
click at [357, 59] on span "Chọn chuyến" at bounding box center [366, 61] width 75 height 19
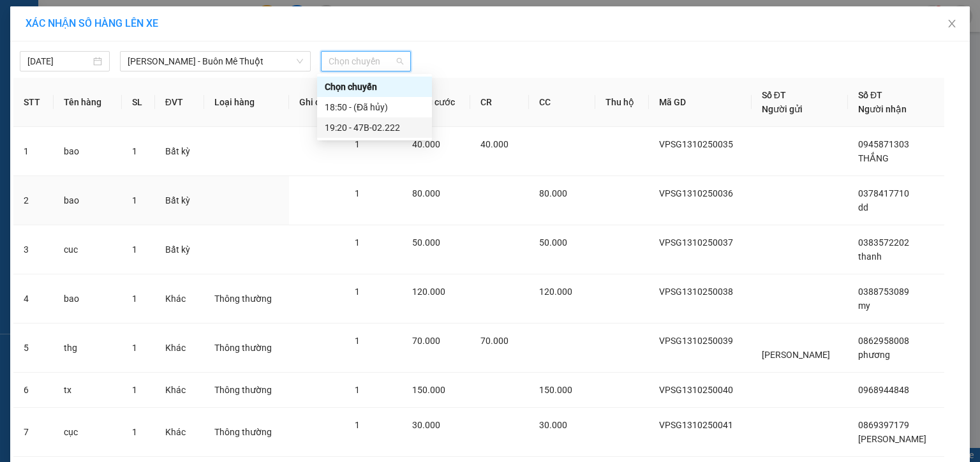
click at [353, 129] on div "19:20 - 47B-02.222" at bounding box center [375, 128] width 100 height 14
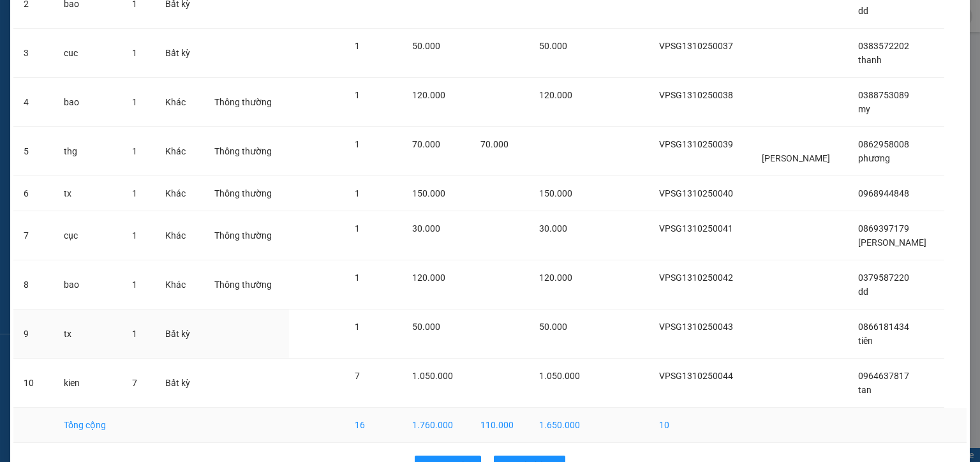
scroll to position [241, 0]
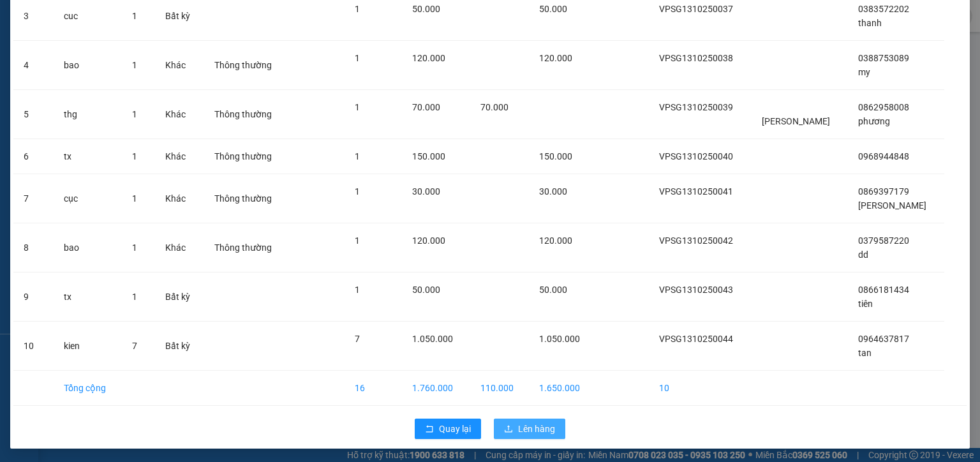
click at [513, 429] on button "Lên hàng" at bounding box center [529, 428] width 71 height 20
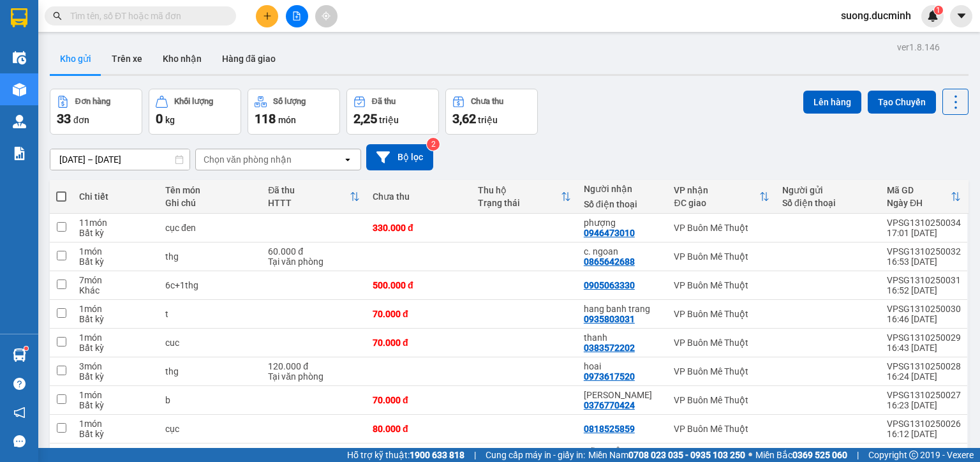
click at [63, 196] on span at bounding box center [61, 196] width 10 height 10
click at [61, 190] on input "checkbox" at bounding box center [61, 190] width 0 height 0
checkbox input "true"
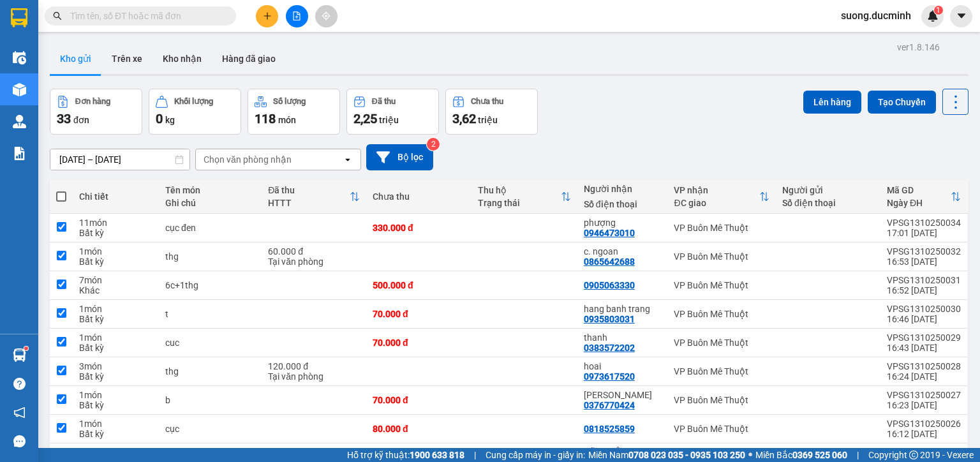
checkbox input "true"
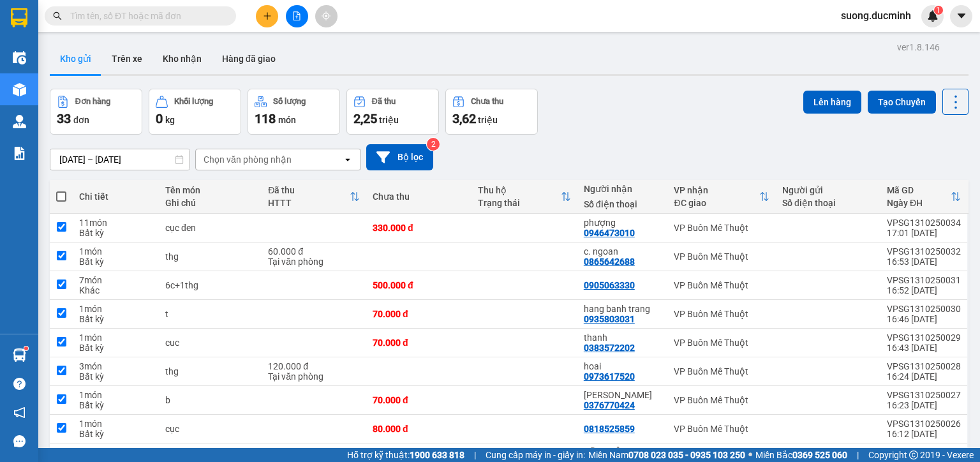
checkbox input "true"
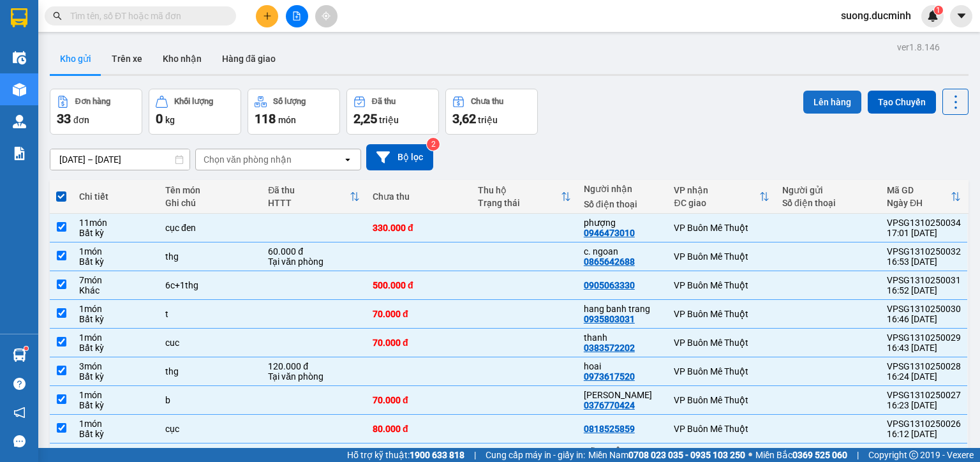
click at [838, 105] on button "Lên hàng" at bounding box center [832, 102] width 58 height 23
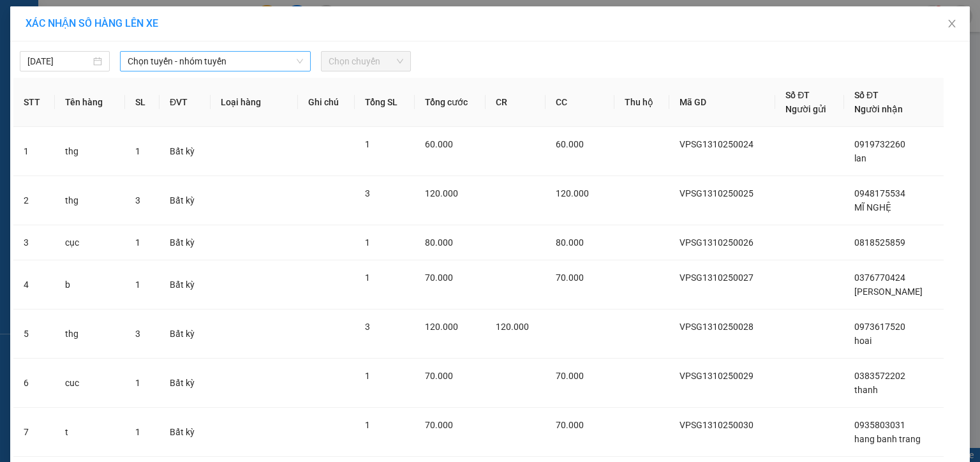
click at [188, 66] on span "Chọn tuyến - nhóm tuyến" at bounding box center [215, 61] width 175 height 19
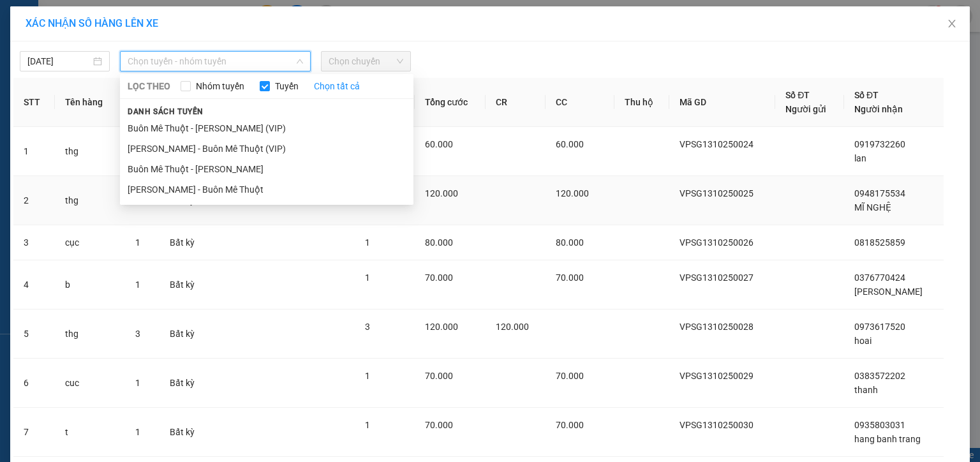
click at [163, 183] on li "[PERSON_NAME] - Buôn Mê Thuột" at bounding box center [266, 189] width 293 height 20
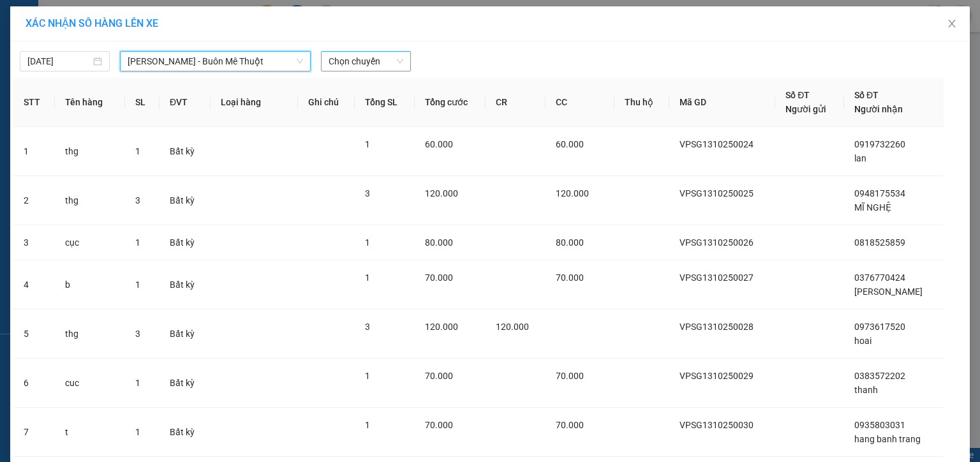
click at [343, 68] on span "Chọn chuyến" at bounding box center [366, 61] width 75 height 19
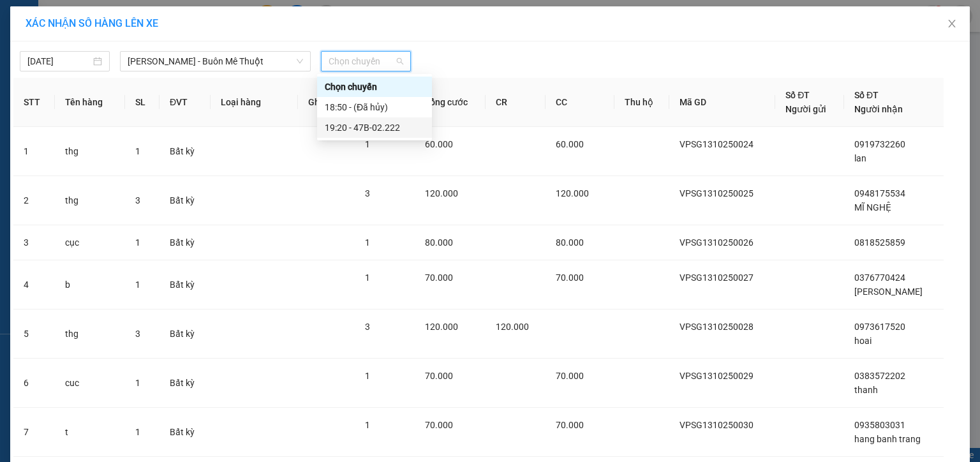
click at [329, 130] on div "19:20 - 47B-02.222" at bounding box center [375, 128] width 100 height 14
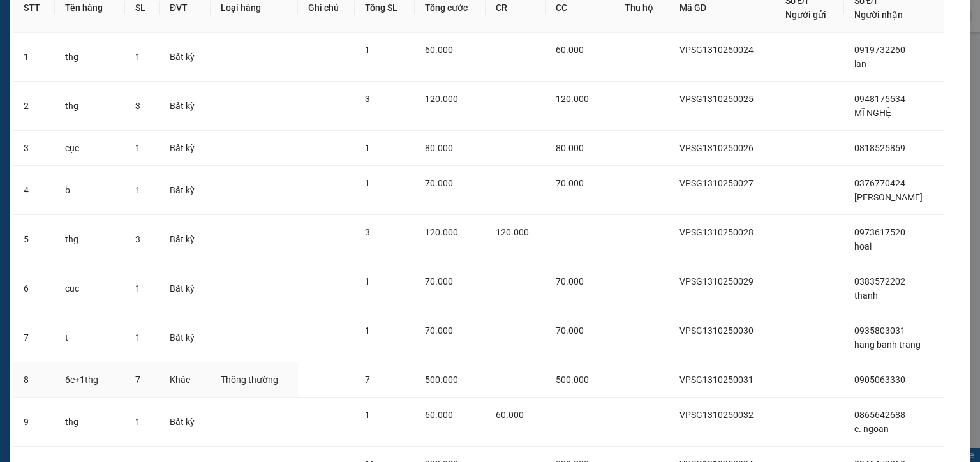
scroll to position [227, 0]
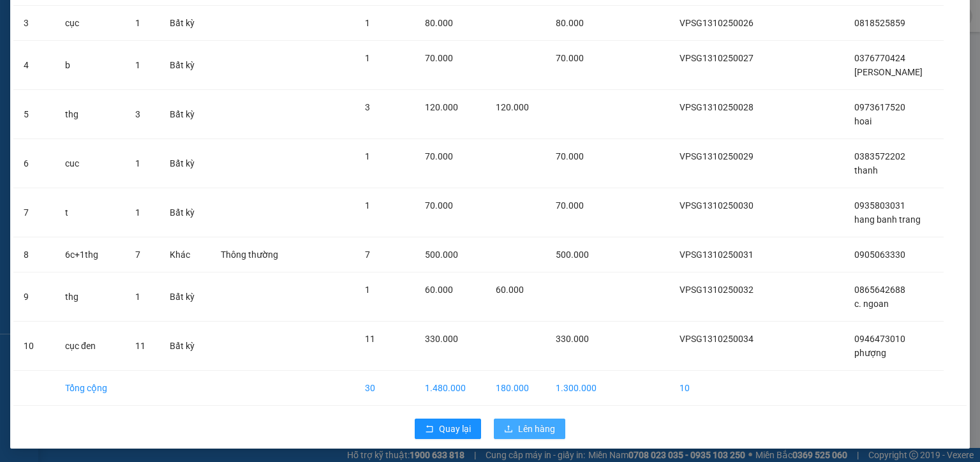
click at [532, 424] on span "Lên hàng" at bounding box center [536, 429] width 37 height 14
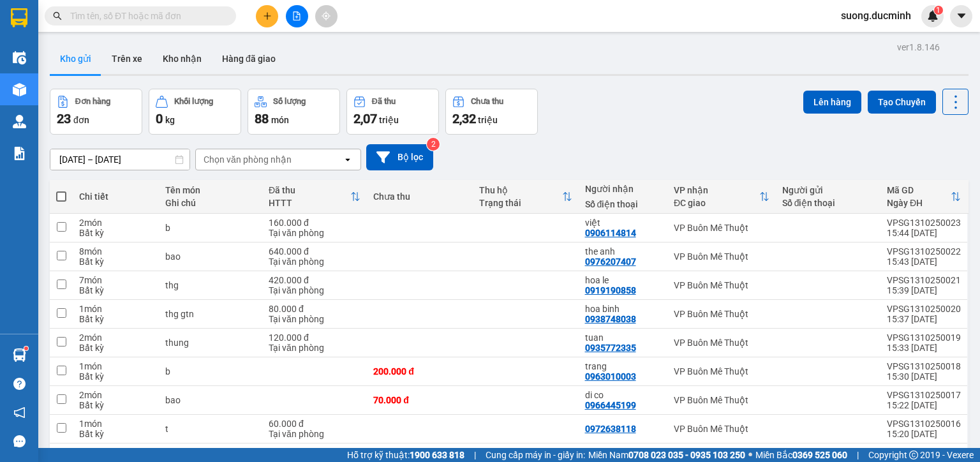
click at [55, 196] on th at bounding box center [61, 197] width 23 height 34
click at [61, 196] on span at bounding box center [61, 196] width 10 height 10
click at [61, 190] on input "checkbox" at bounding box center [61, 190] width 0 height 0
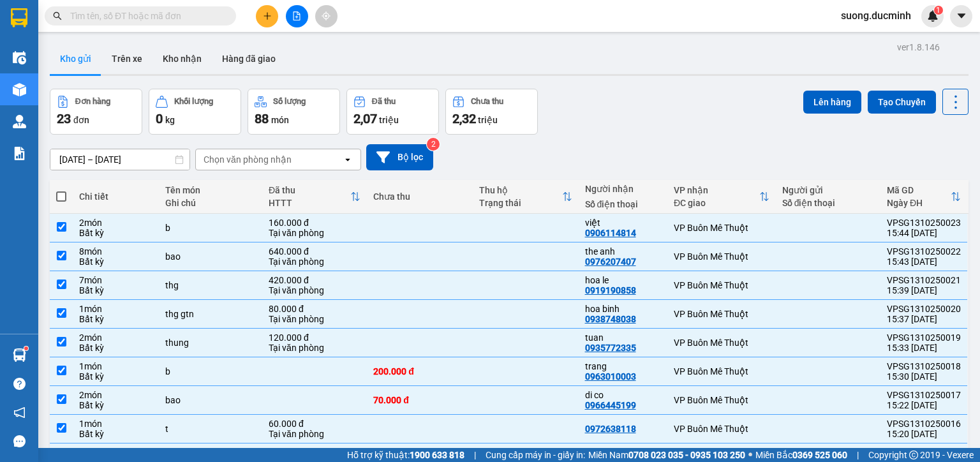
checkbox input "true"
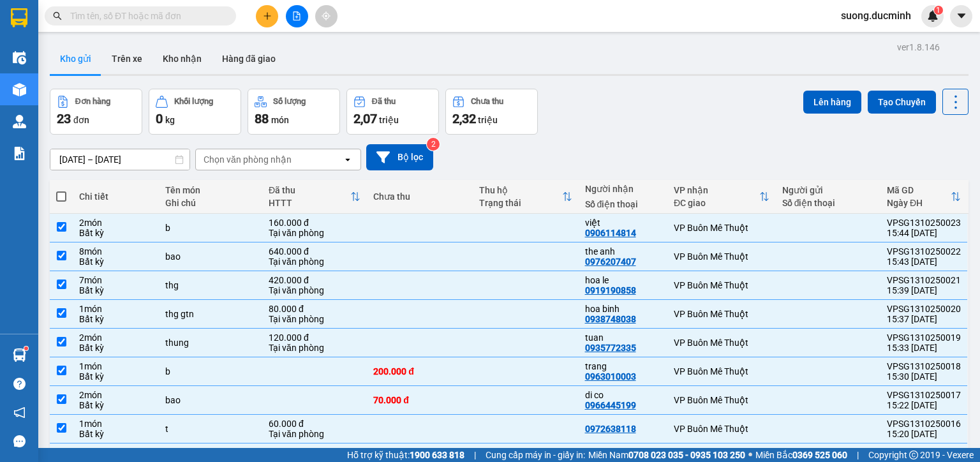
checkbox input "true"
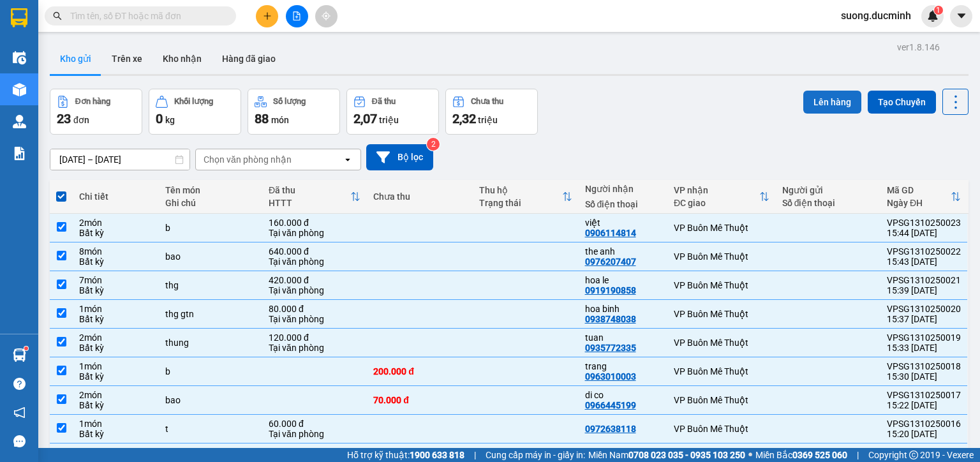
click at [832, 110] on button "Lên hàng" at bounding box center [832, 102] width 58 height 23
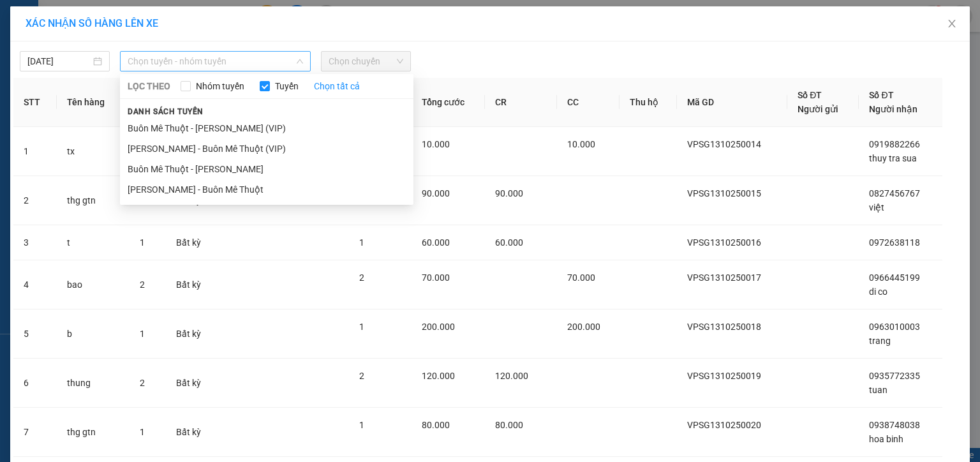
click at [203, 65] on span "Chọn tuyến - nhóm tuyến" at bounding box center [215, 61] width 175 height 19
click at [187, 195] on li "[PERSON_NAME] - Buôn Mê Thuột" at bounding box center [266, 189] width 293 height 20
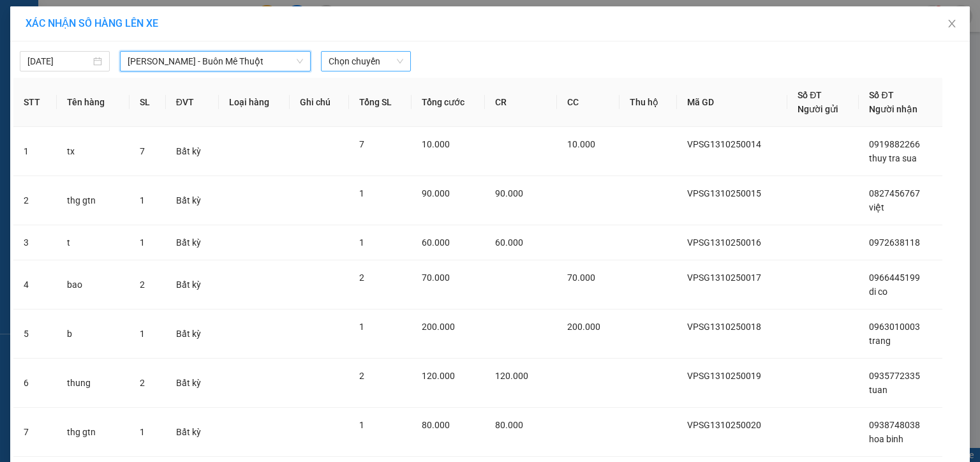
click at [352, 64] on span "Chọn chuyến" at bounding box center [366, 61] width 75 height 19
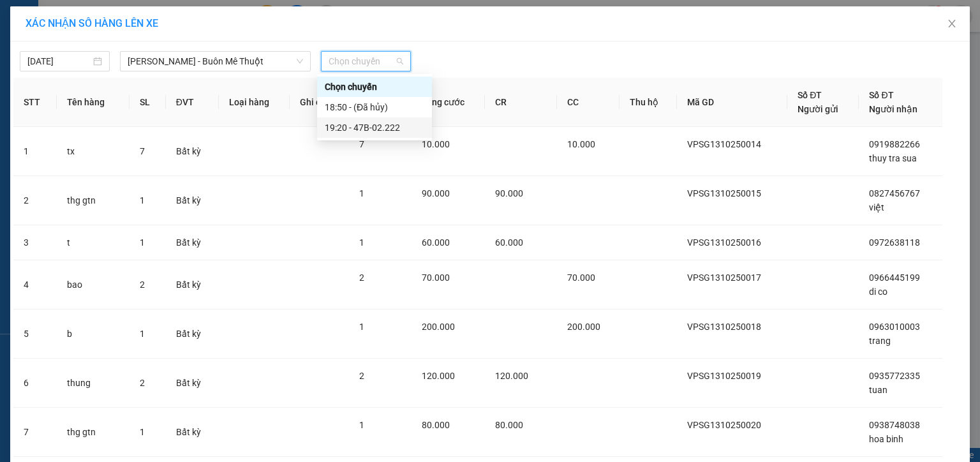
click at [337, 133] on div "19:20 - 47B-02.222" at bounding box center [375, 128] width 100 height 14
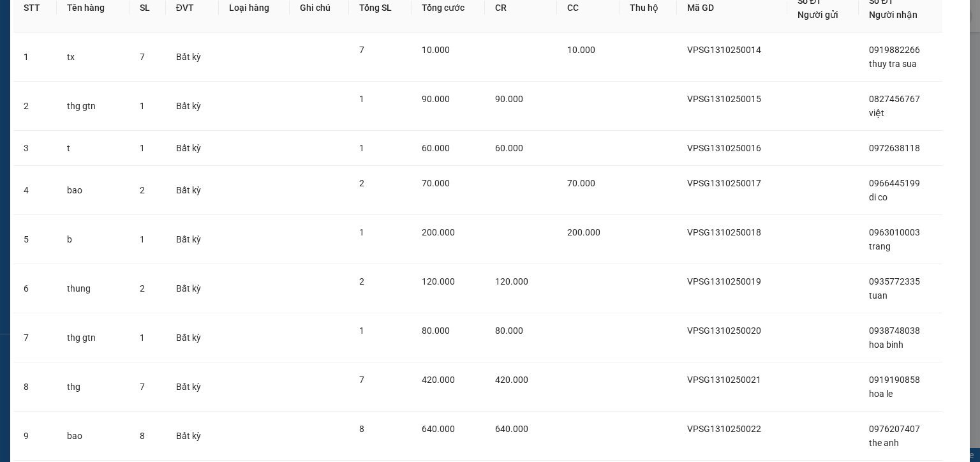
scroll to position [241, 0]
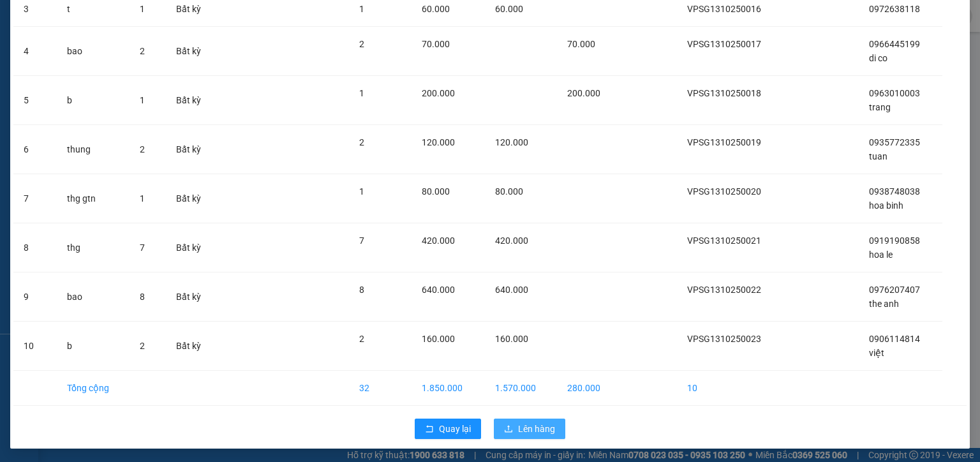
click at [541, 425] on span "Lên hàng" at bounding box center [536, 429] width 37 height 14
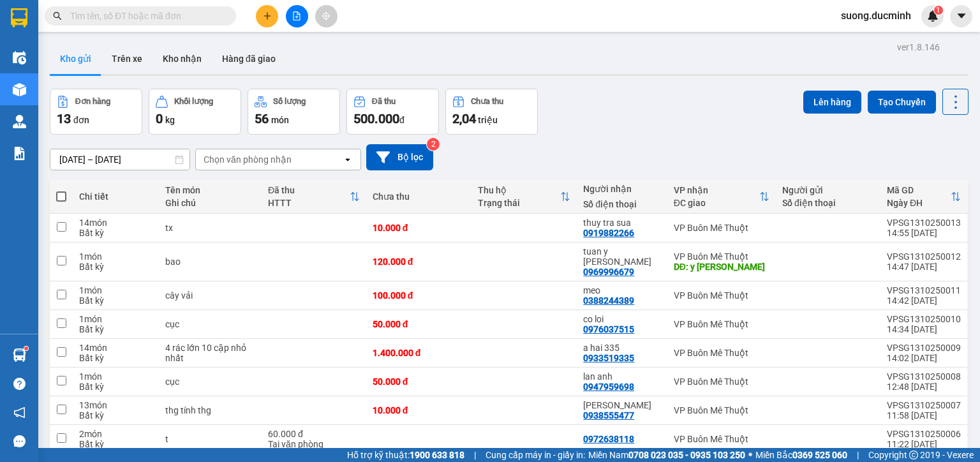
click at [63, 196] on span at bounding box center [61, 196] width 10 height 10
click at [61, 190] on input "checkbox" at bounding box center [61, 190] width 0 height 0
checkbox input "true"
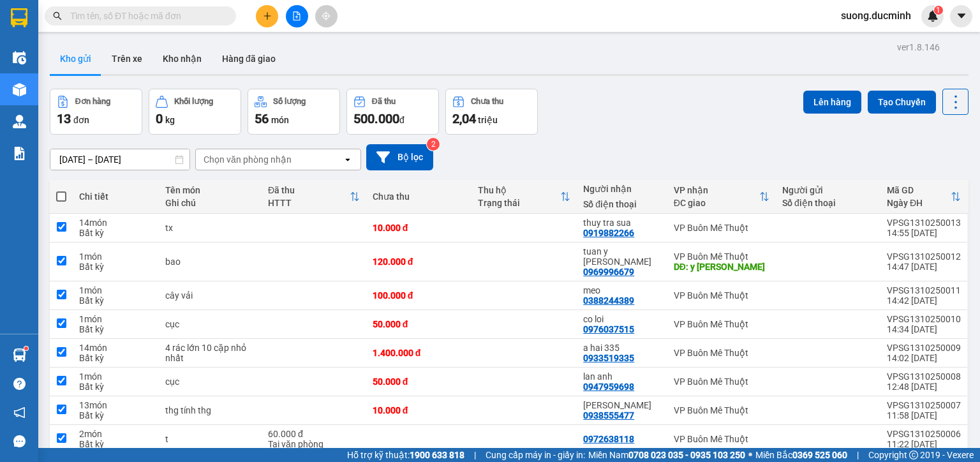
checkbox input "true"
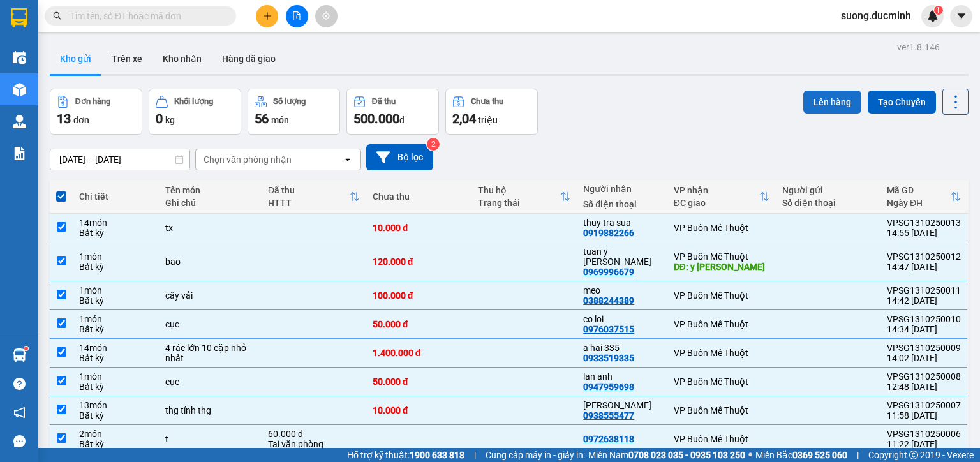
click at [825, 108] on button "Lên hàng" at bounding box center [832, 102] width 58 height 23
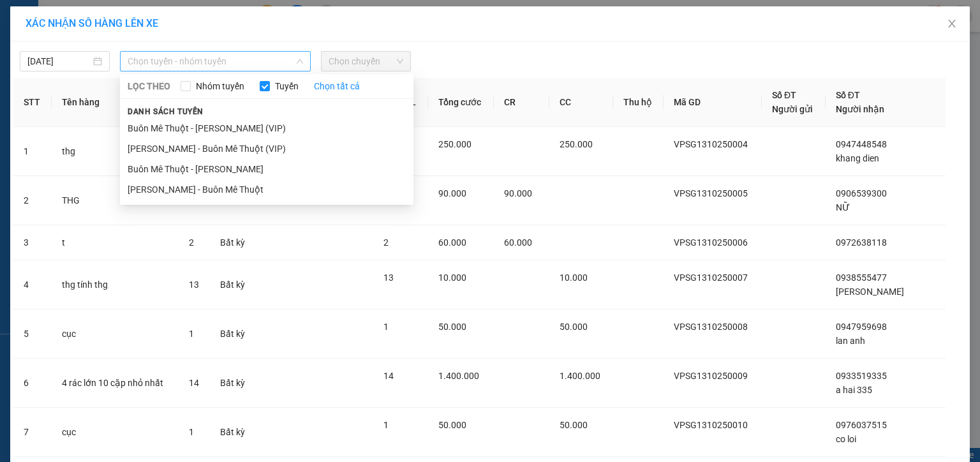
click at [205, 62] on span "Chọn tuyến - nhóm tuyến" at bounding box center [215, 61] width 175 height 19
click at [212, 191] on li "[PERSON_NAME] - Buôn Mê Thuột" at bounding box center [266, 189] width 293 height 20
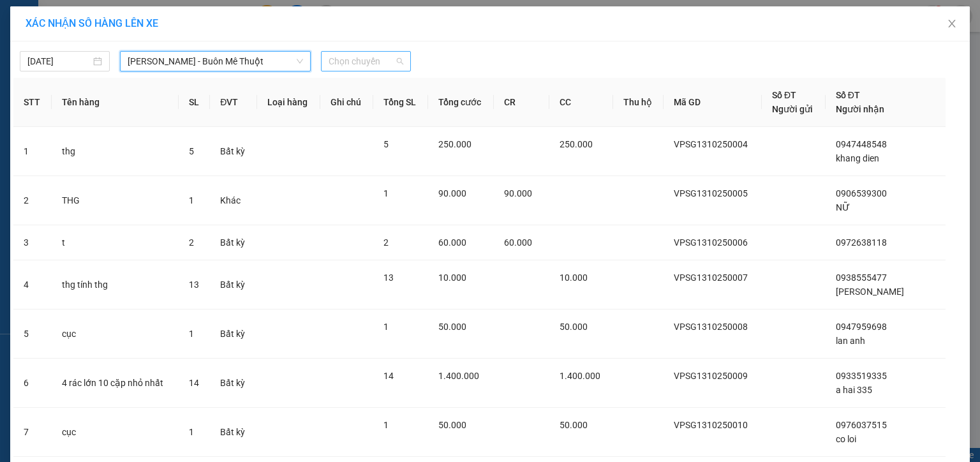
click at [368, 57] on span "Chọn chuyến" at bounding box center [366, 61] width 75 height 19
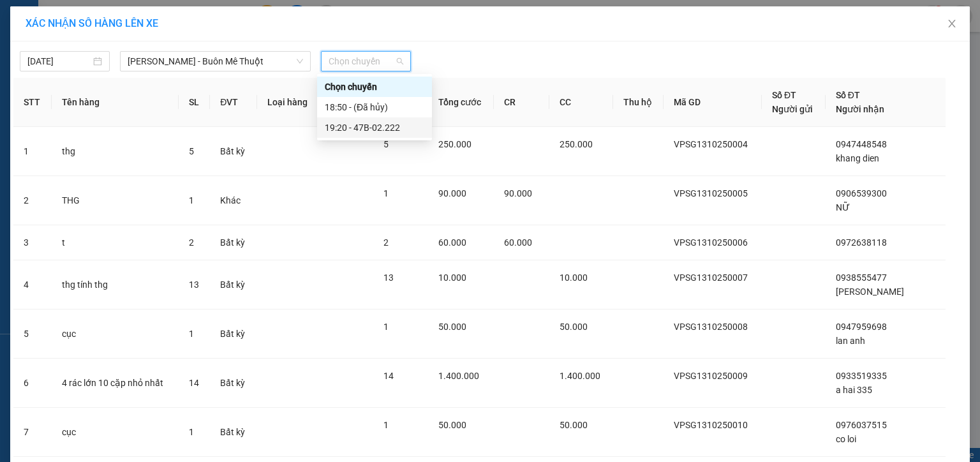
click at [370, 132] on div "19:20 - 47B-02.222" at bounding box center [375, 128] width 100 height 14
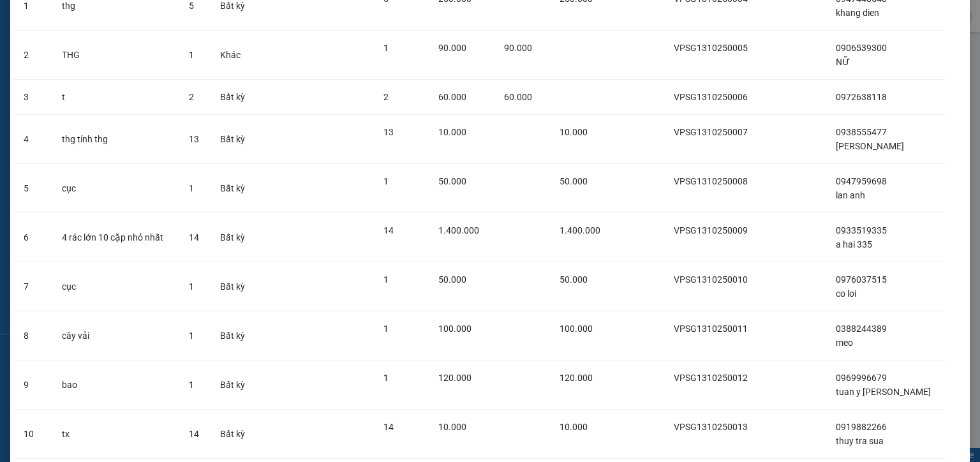
scroll to position [241, 0]
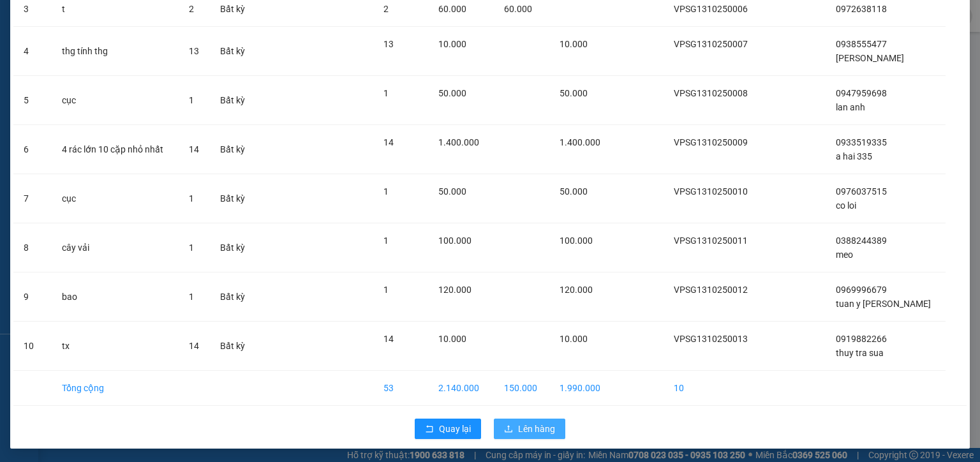
click at [533, 423] on span "Lên hàng" at bounding box center [536, 429] width 37 height 14
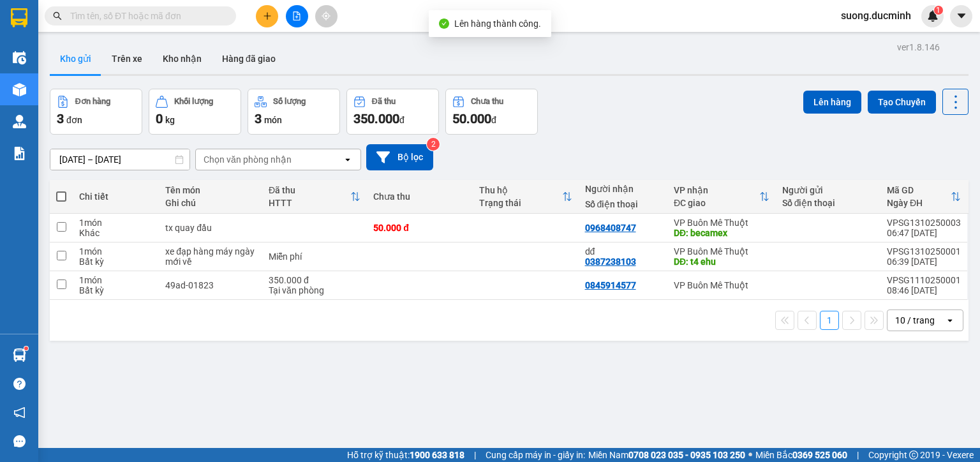
click at [57, 197] on span at bounding box center [61, 196] width 10 height 10
click at [61, 190] on input "checkbox" at bounding box center [61, 190] width 0 height 0
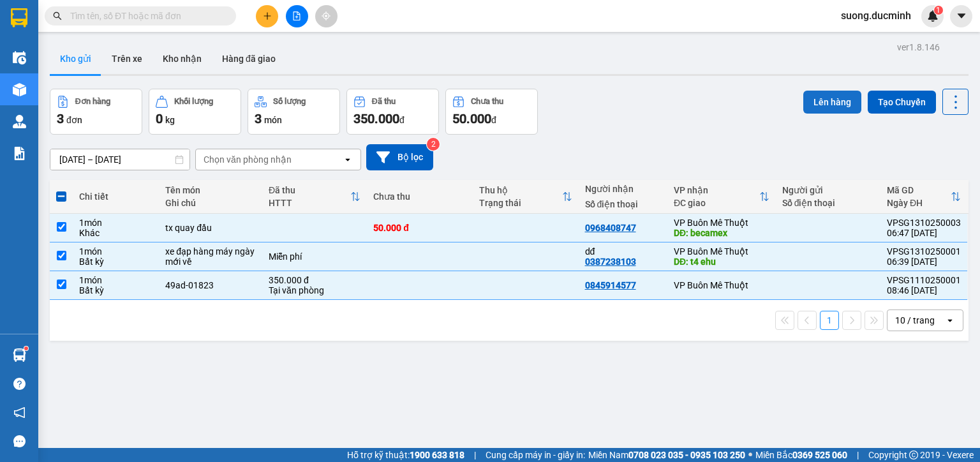
click at [837, 95] on button "Lên hàng" at bounding box center [832, 102] width 58 height 23
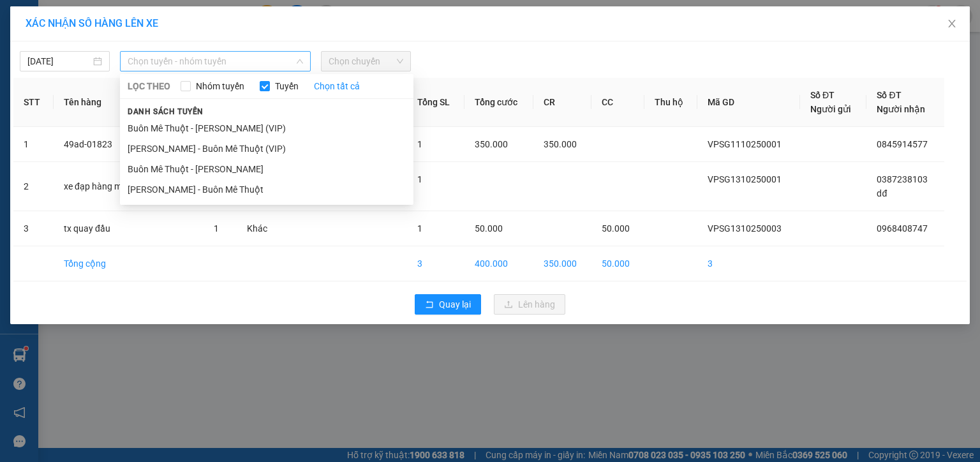
click at [224, 58] on span "Chọn tuyến - nhóm tuyến" at bounding box center [215, 61] width 175 height 19
click at [235, 181] on li "[PERSON_NAME] - Buôn Mê Thuột" at bounding box center [266, 189] width 293 height 20
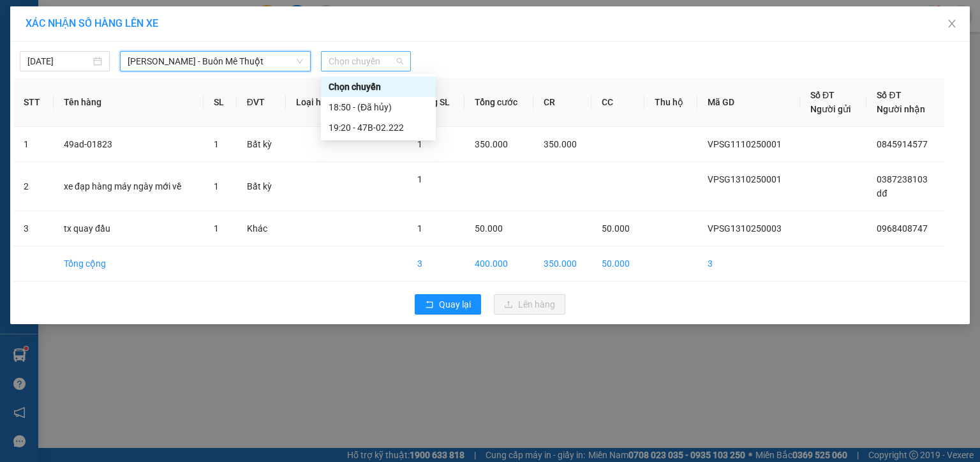
click at [362, 68] on span "Chọn chuyến" at bounding box center [366, 61] width 75 height 19
click at [368, 121] on div "19:20 - 47B-02.222" at bounding box center [379, 128] width 100 height 14
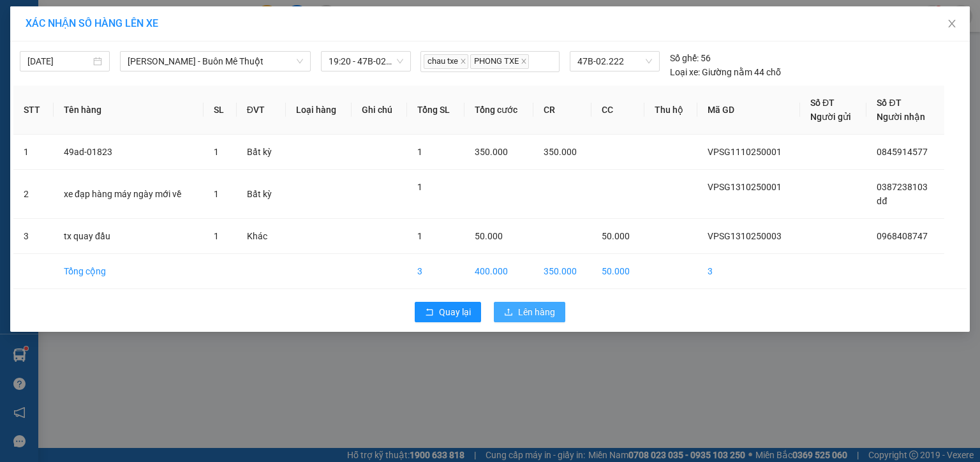
click at [534, 315] on span "Lên hàng" at bounding box center [536, 312] width 37 height 14
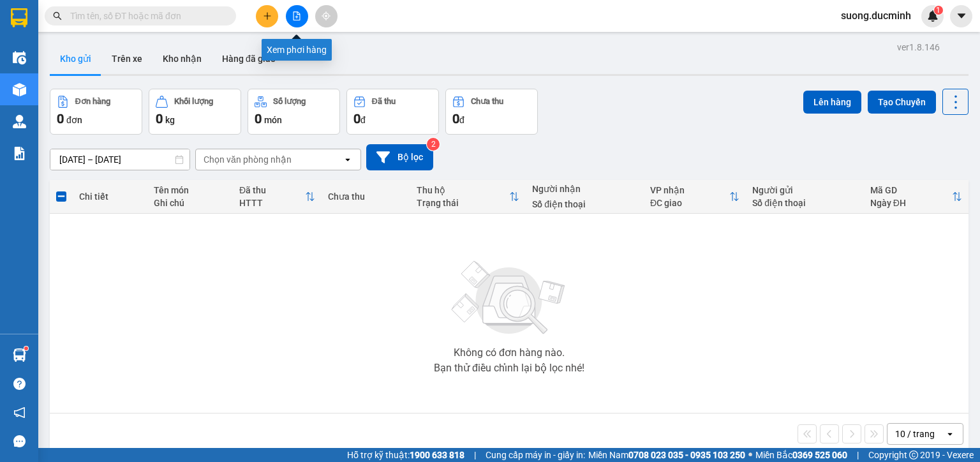
click at [296, 18] on icon "file-add" at bounding box center [296, 15] width 7 height 9
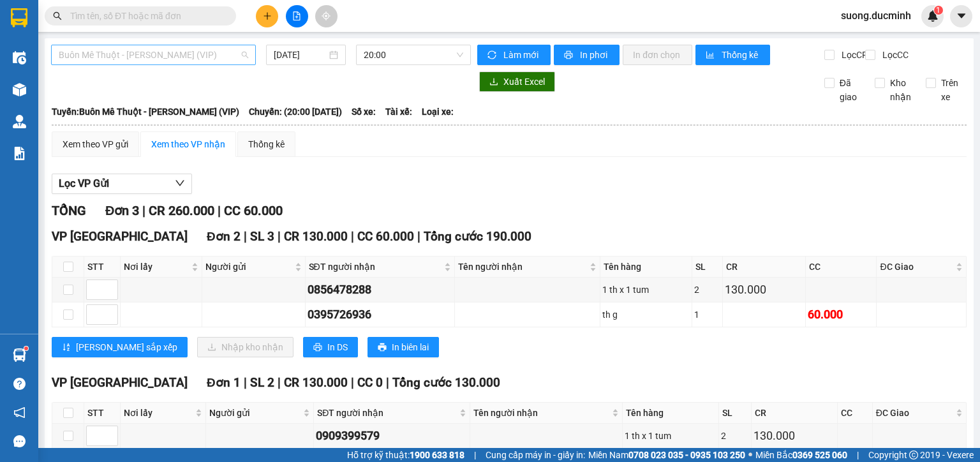
click at [188, 60] on span "Buôn Mê Thuột - [PERSON_NAME] (VIP)" at bounding box center [153, 54] width 189 height 19
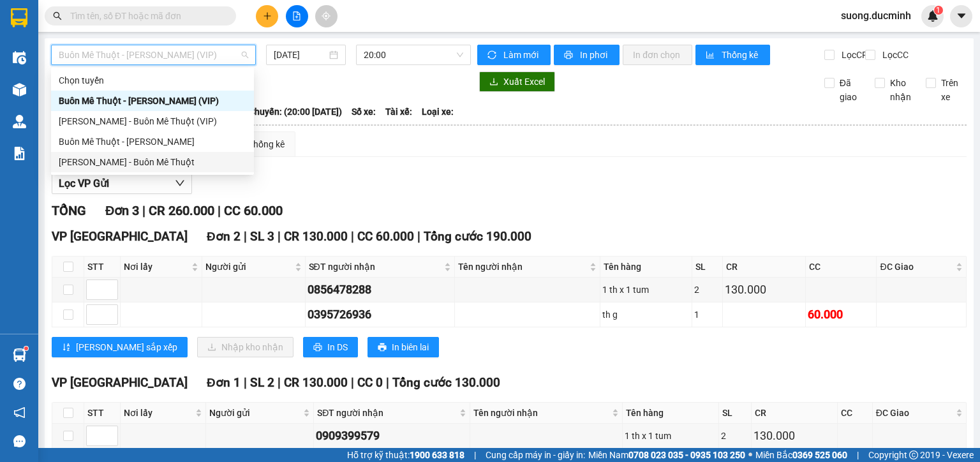
click at [174, 161] on div "[PERSON_NAME] - Buôn Mê Thuột" at bounding box center [153, 162] width 188 height 14
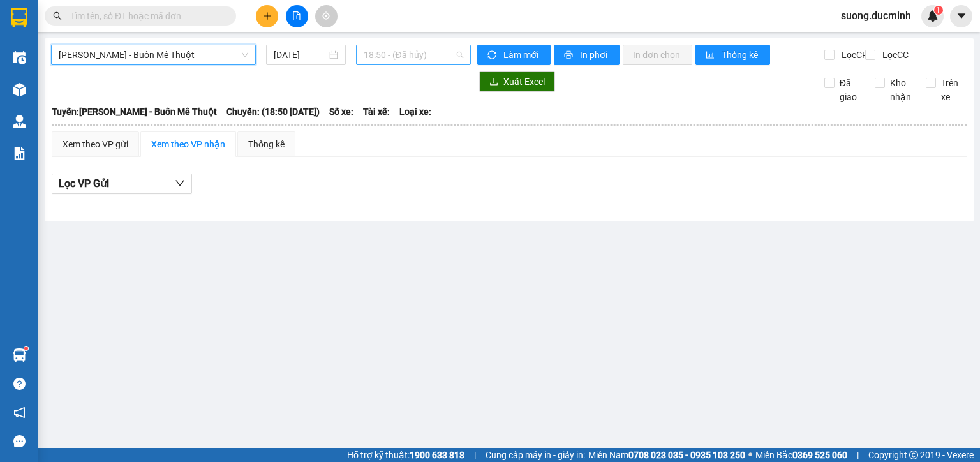
click at [376, 59] on span "18:50 - (Đã hủy)" at bounding box center [414, 54] width 100 height 19
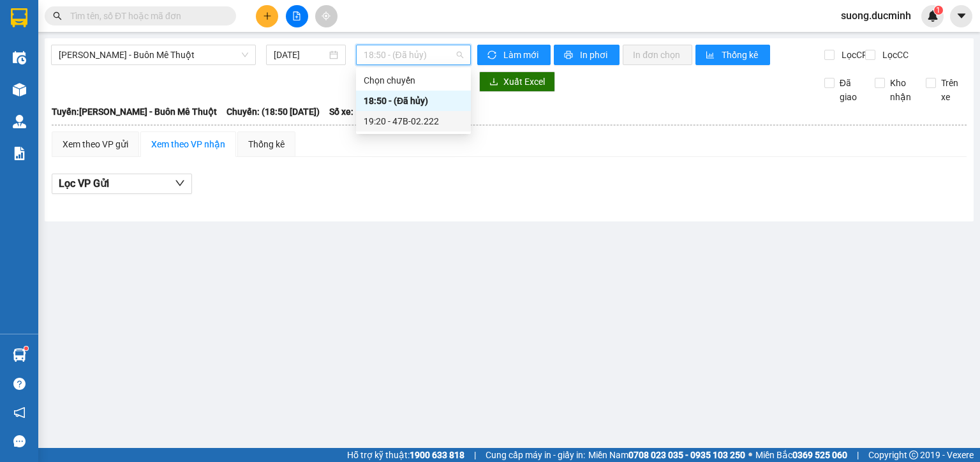
click at [378, 120] on div "19:20 - 47B-02.222" at bounding box center [414, 121] width 100 height 14
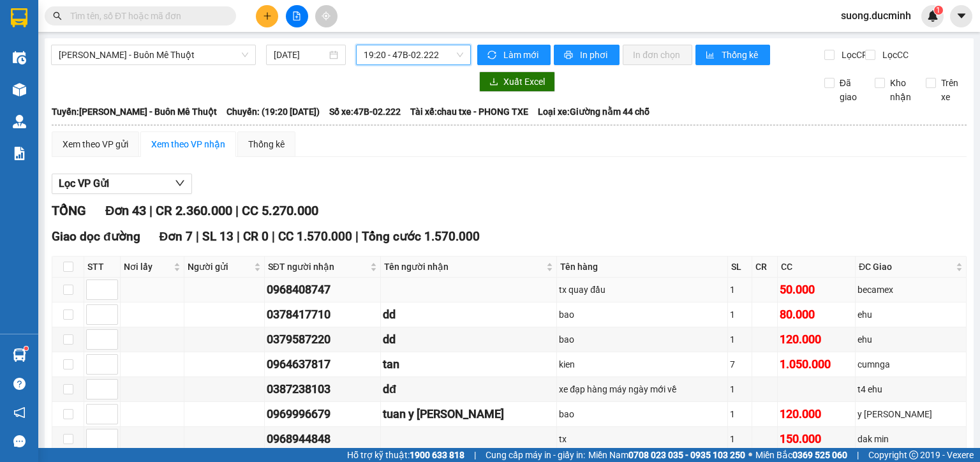
scroll to position [153, 0]
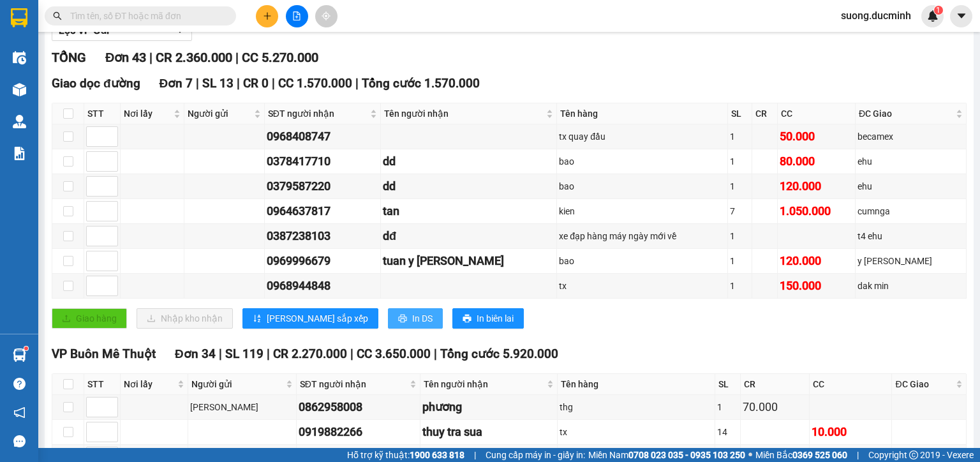
click at [398, 323] on icon "printer" at bounding box center [402, 318] width 9 height 9
click at [260, 11] on button at bounding box center [267, 16] width 22 height 22
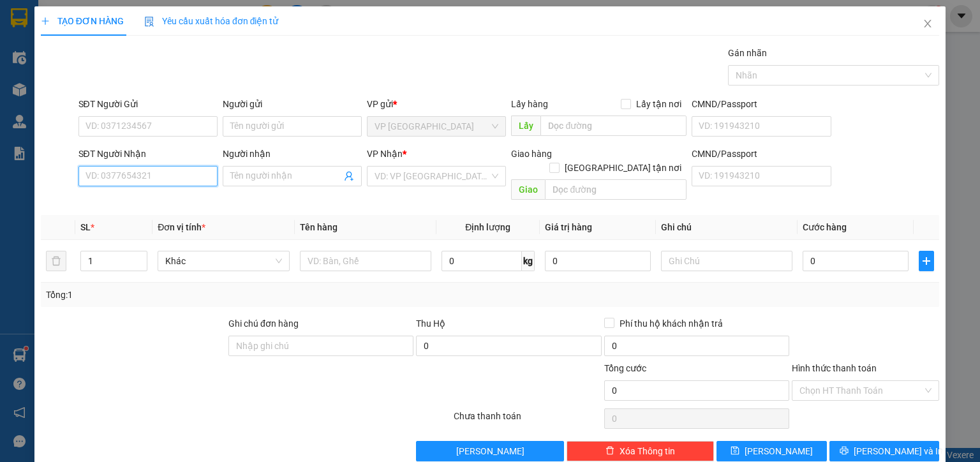
click at [168, 176] on input "SĐT Người Nhận" at bounding box center [147, 176] width 139 height 20
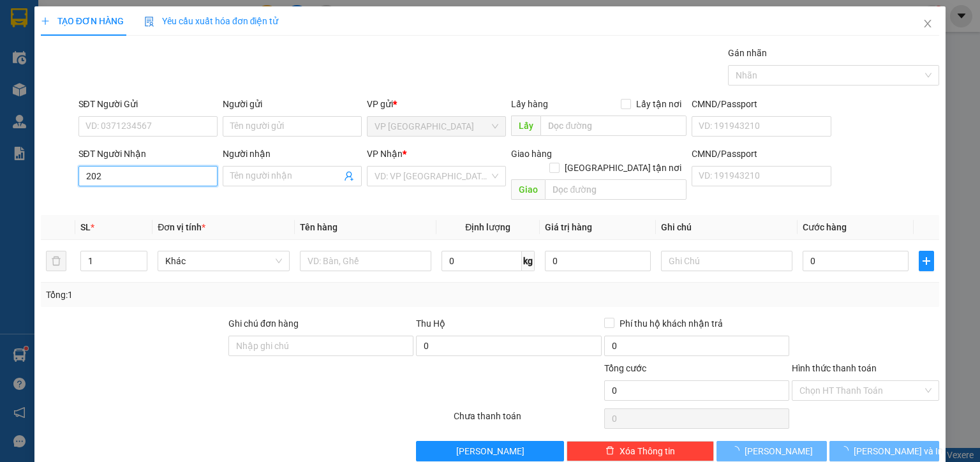
click at [169, 177] on input "202" at bounding box center [147, 176] width 139 height 20
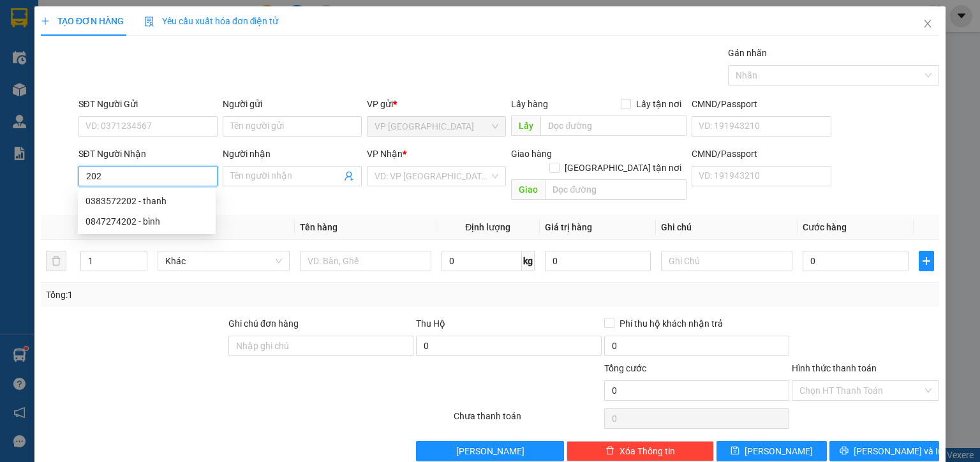
click at [135, 175] on input "202" at bounding box center [147, 176] width 139 height 20
click at [135, 195] on div "0383572202 - thanh" at bounding box center [146, 201] width 122 height 14
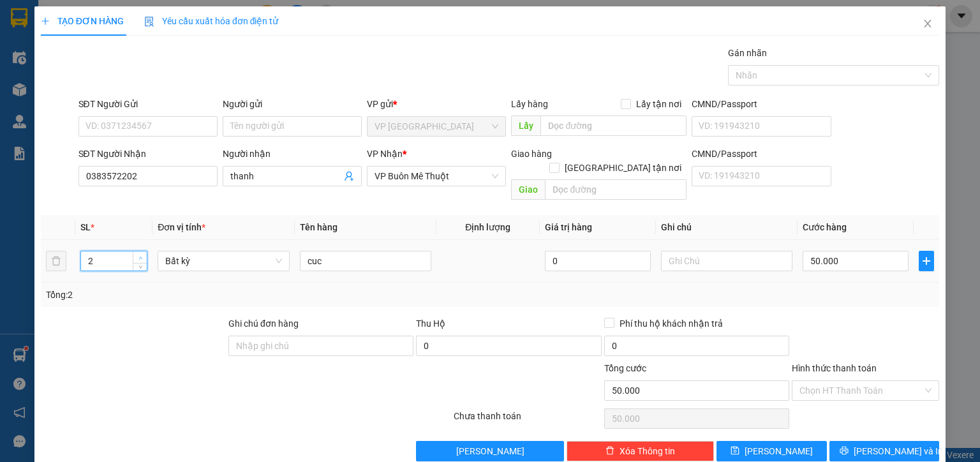
click at [138, 256] on icon "up" at bounding box center [140, 258] width 4 height 4
click at [314, 251] on input "cuc" at bounding box center [365, 261] width 131 height 20
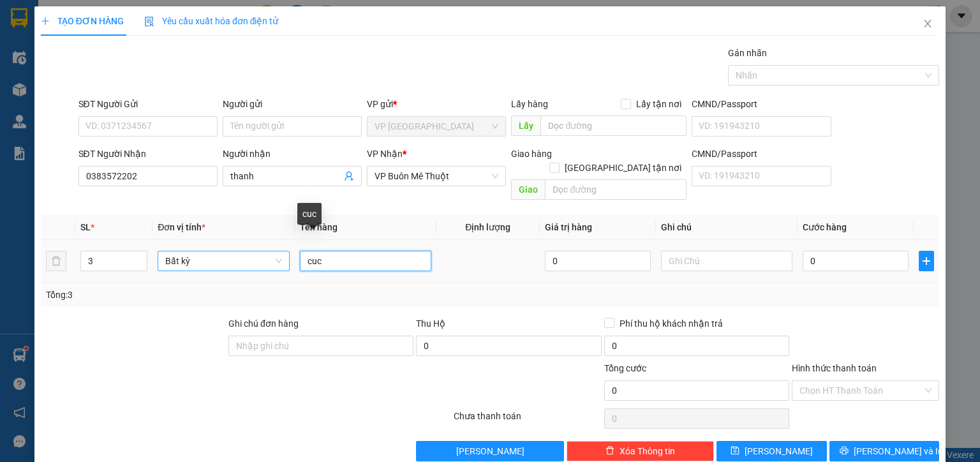
click at [266, 250] on tr "3 Bất kỳ cuc 0 0" at bounding box center [490, 261] width 898 height 43
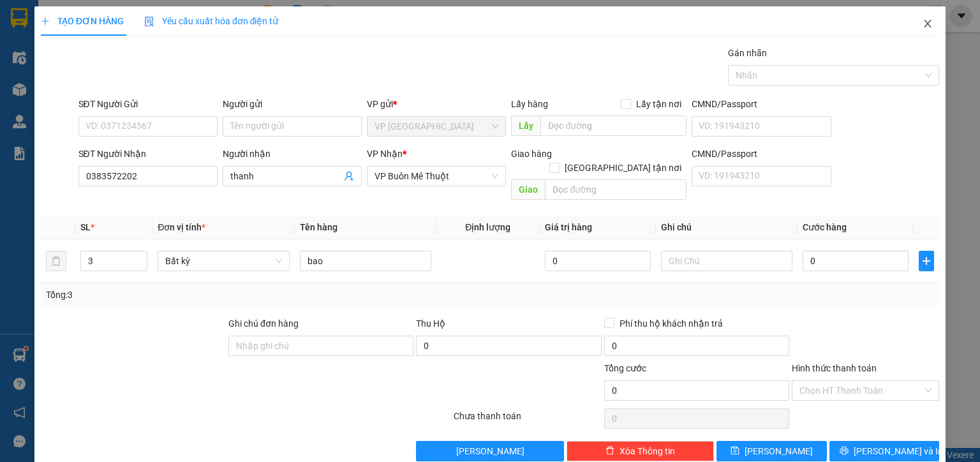
click at [922, 26] on icon "close" at bounding box center [927, 23] width 10 height 10
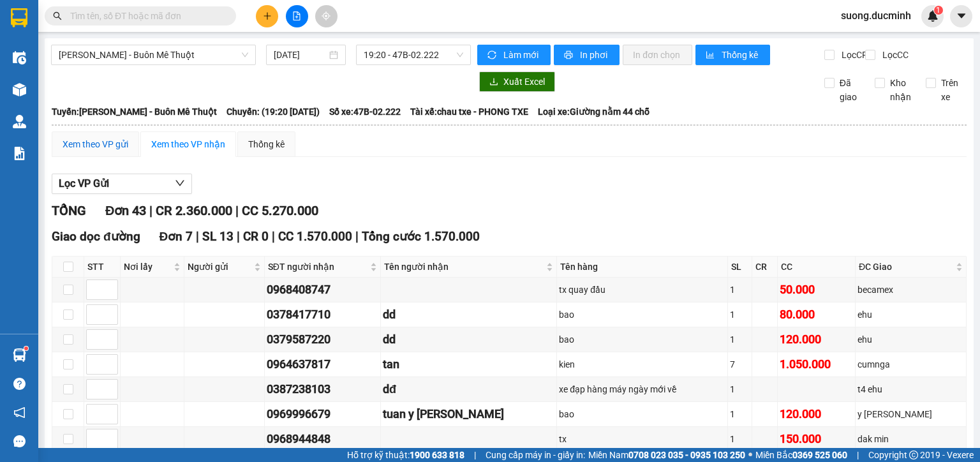
click at [128, 151] on div "Xem theo VP gửi" at bounding box center [96, 144] width 66 height 14
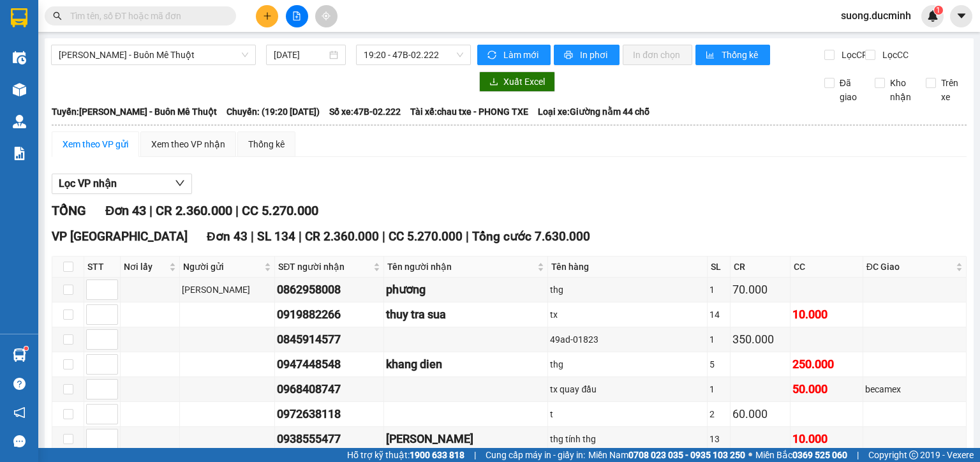
click at [268, 22] on button at bounding box center [267, 16] width 22 height 22
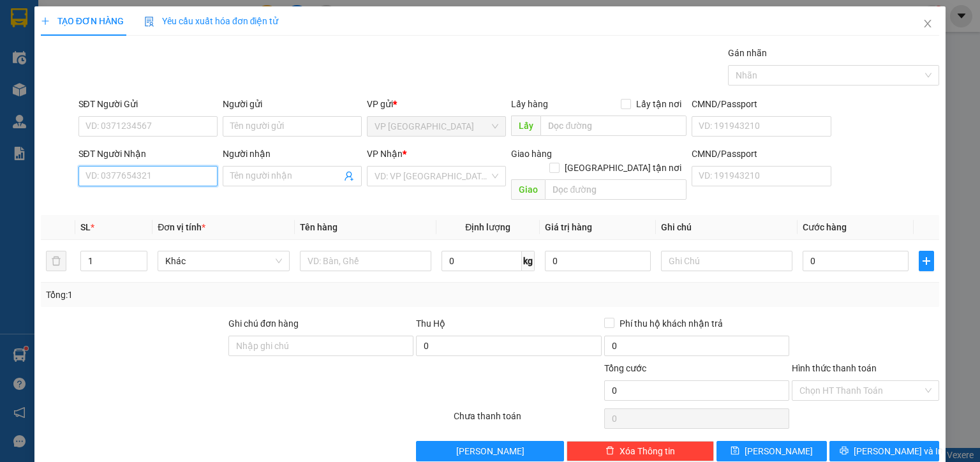
click at [174, 181] on input "SĐT Người Nhận" at bounding box center [147, 176] width 139 height 20
click at [176, 204] on div "0383572202 - thanh" at bounding box center [146, 201] width 122 height 14
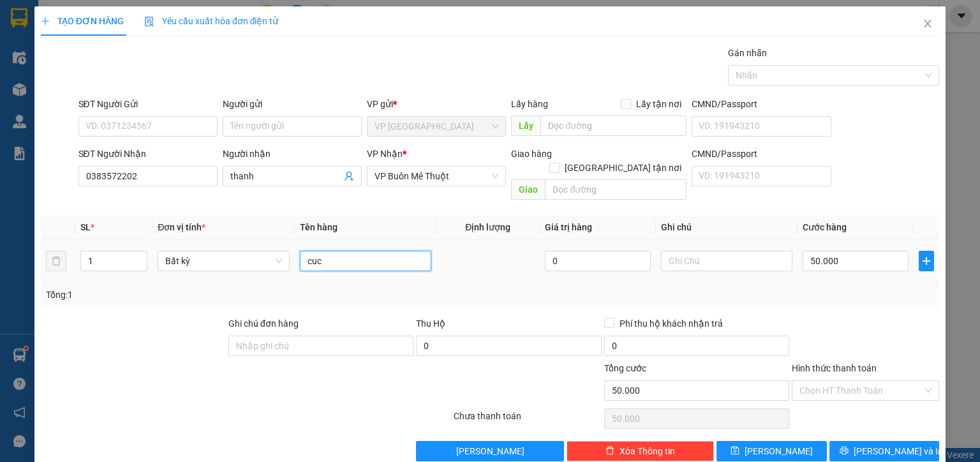
click at [345, 251] on input "cuc" at bounding box center [365, 261] width 131 height 20
click at [846, 444] on button "[PERSON_NAME] và In" at bounding box center [884, 451] width 110 height 20
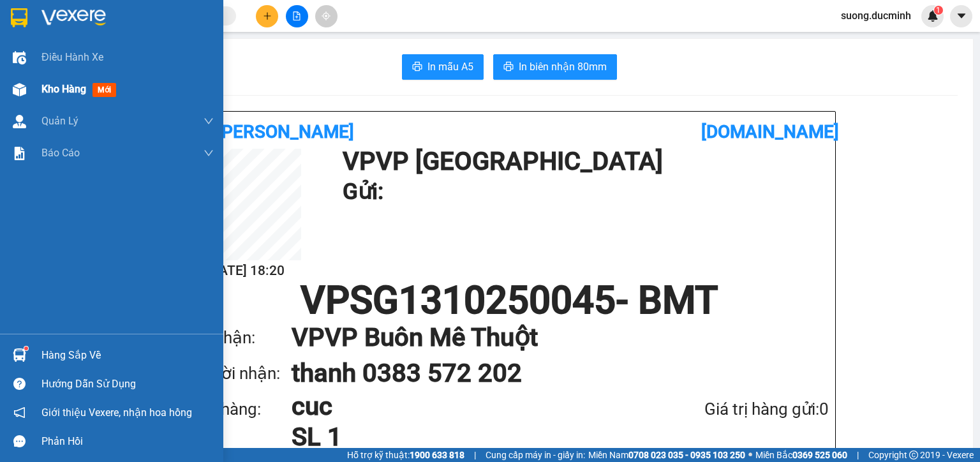
click at [64, 89] on span "Kho hàng" at bounding box center [63, 89] width 45 height 12
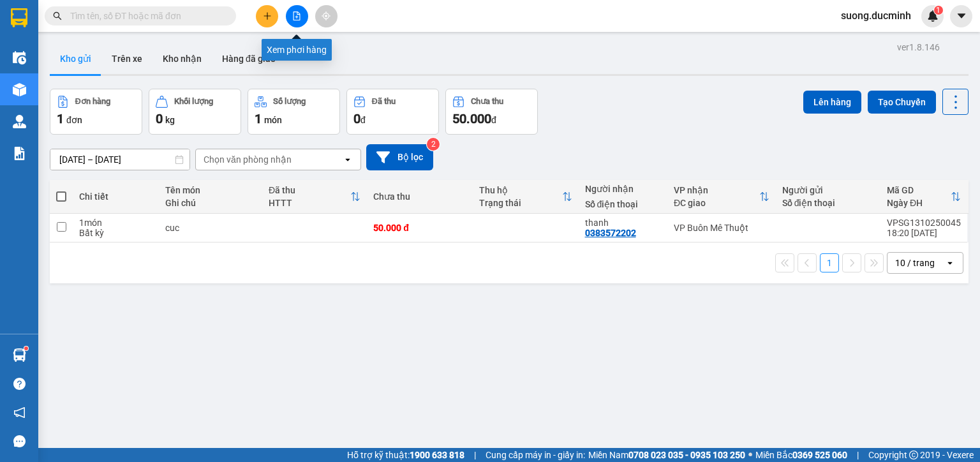
click at [293, 15] on icon "file-add" at bounding box center [296, 15] width 9 height 9
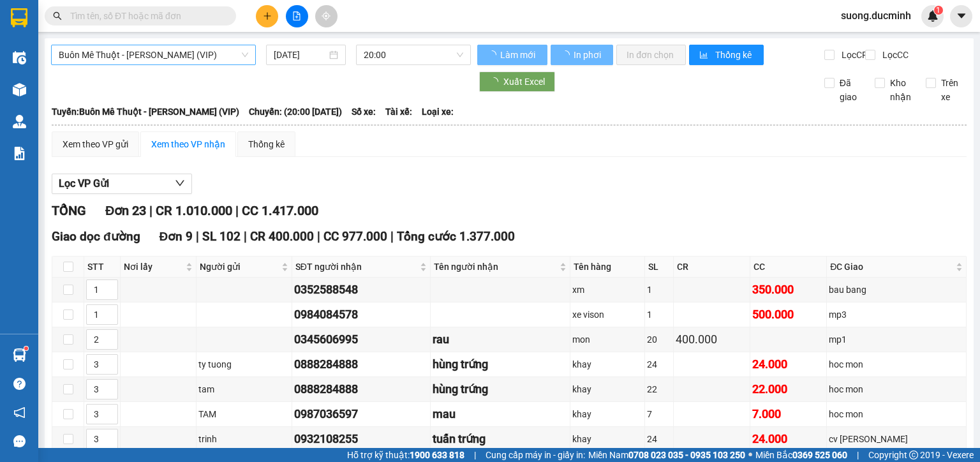
click at [148, 59] on span "Buôn Mê Thuột - [PERSON_NAME] (VIP)" at bounding box center [153, 54] width 189 height 19
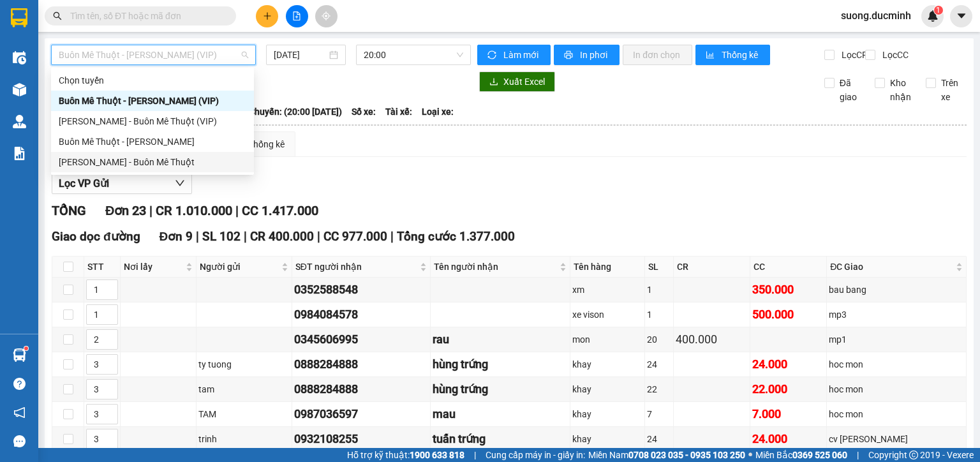
click at [137, 163] on div "[PERSON_NAME] - Buôn Mê Thuột" at bounding box center [153, 162] width 188 height 14
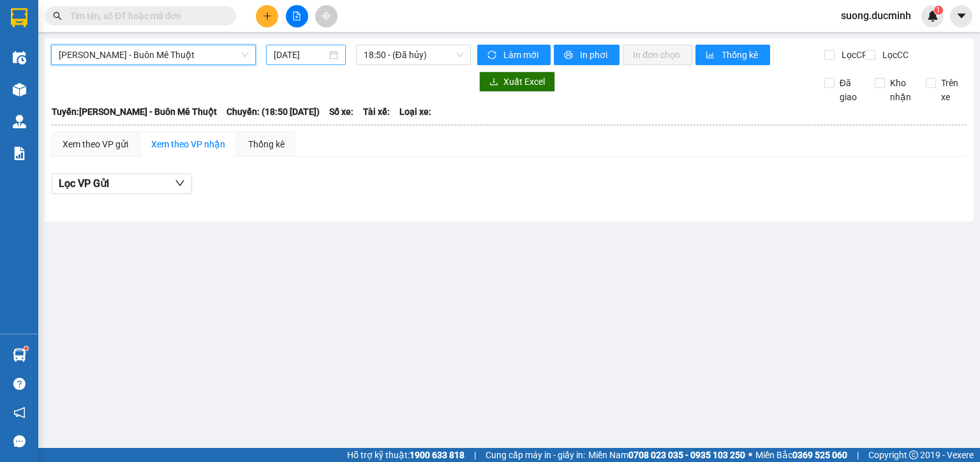
click at [286, 50] on input "[DATE]" at bounding box center [300, 55] width 52 height 14
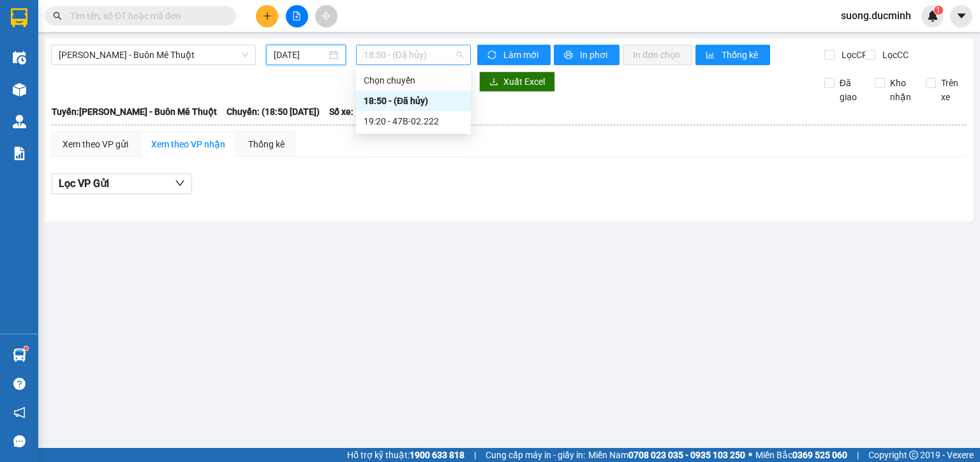
click at [393, 51] on span "18:50 - (Đã hủy)" at bounding box center [414, 54] width 100 height 19
click at [405, 126] on div "19:20 - 47B-02.222" at bounding box center [414, 121] width 100 height 14
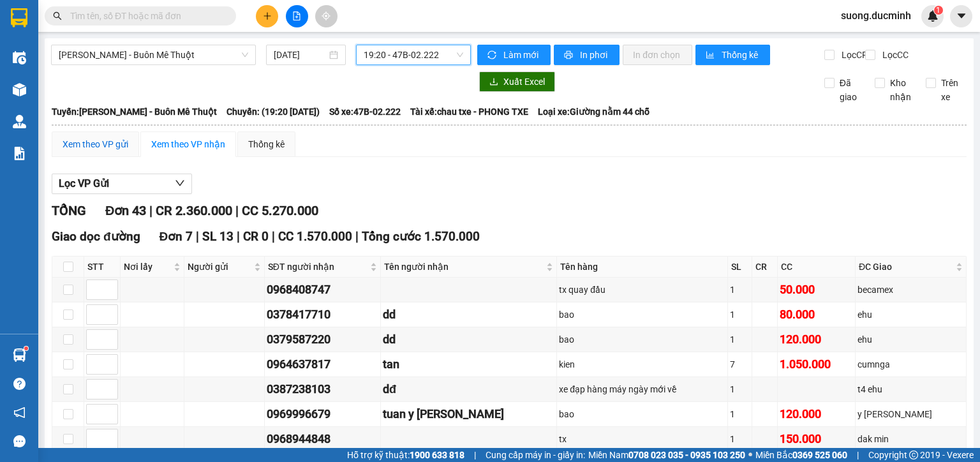
click at [123, 151] on div "Xem theo VP gửi" at bounding box center [96, 144] width 66 height 14
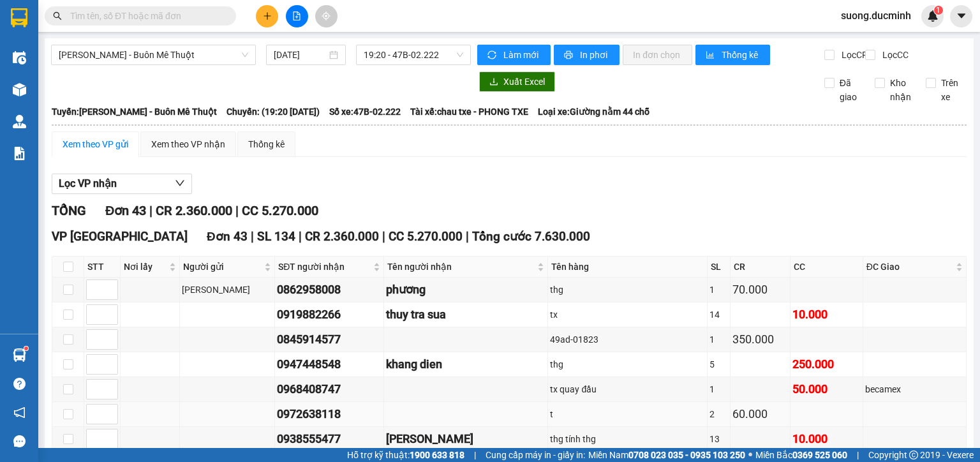
scroll to position [153, 0]
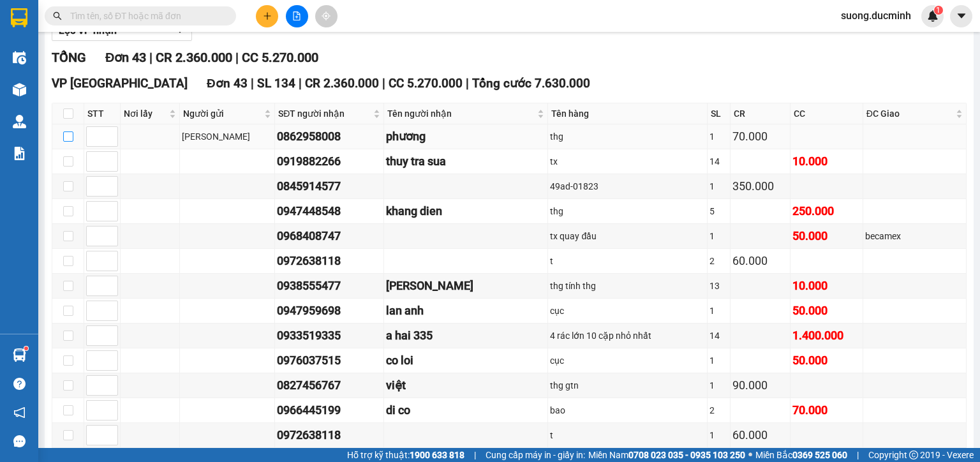
click at [70, 142] on input "checkbox" at bounding box center [68, 136] width 10 height 10
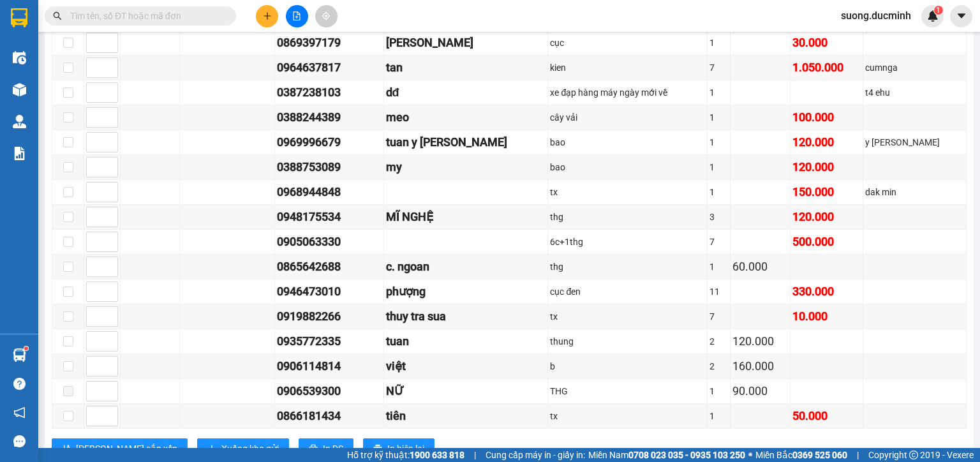
scroll to position [959, 0]
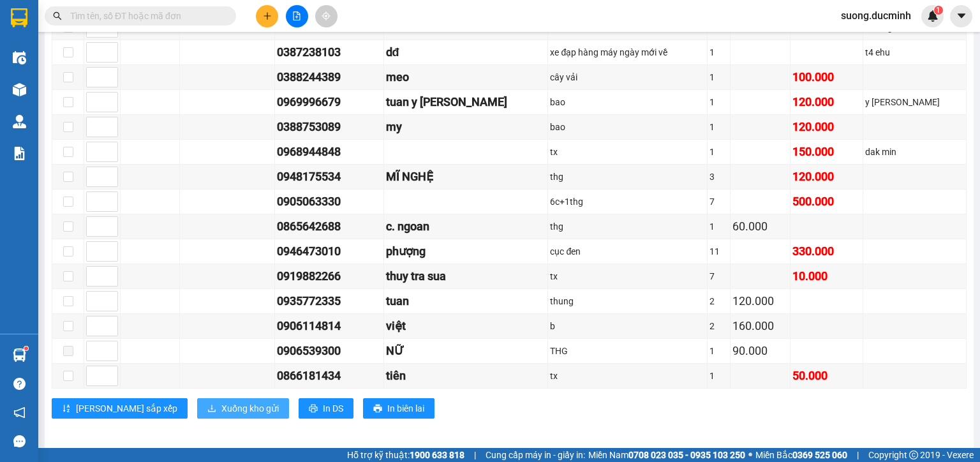
click at [221, 406] on span "Xuống kho gửi" at bounding box center [249, 408] width 57 height 14
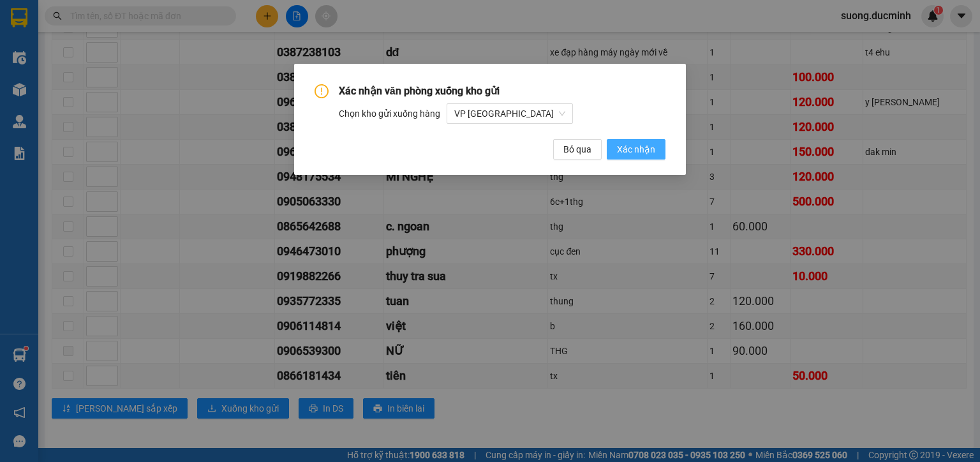
click at [628, 145] on span "Xác nhận" at bounding box center [636, 149] width 38 height 14
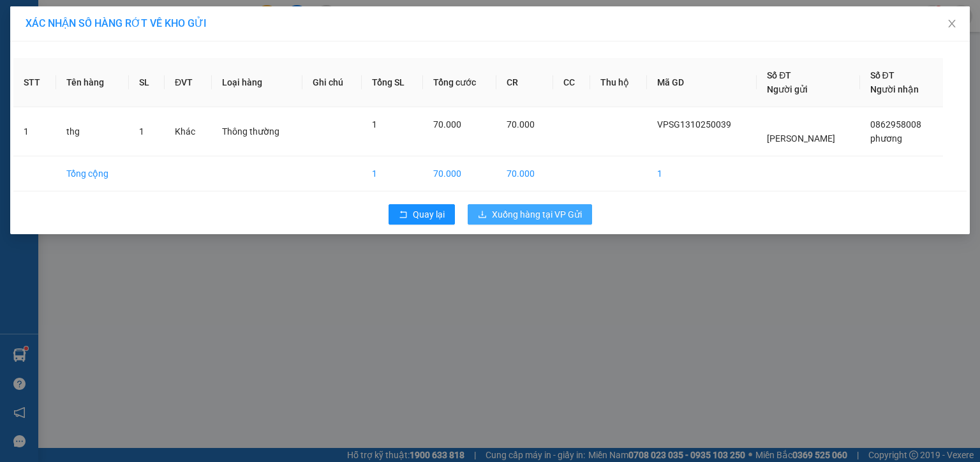
click at [514, 215] on span "Xuống hàng tại VP Gửi" at bounding box center [537, 214] width 90 height 14
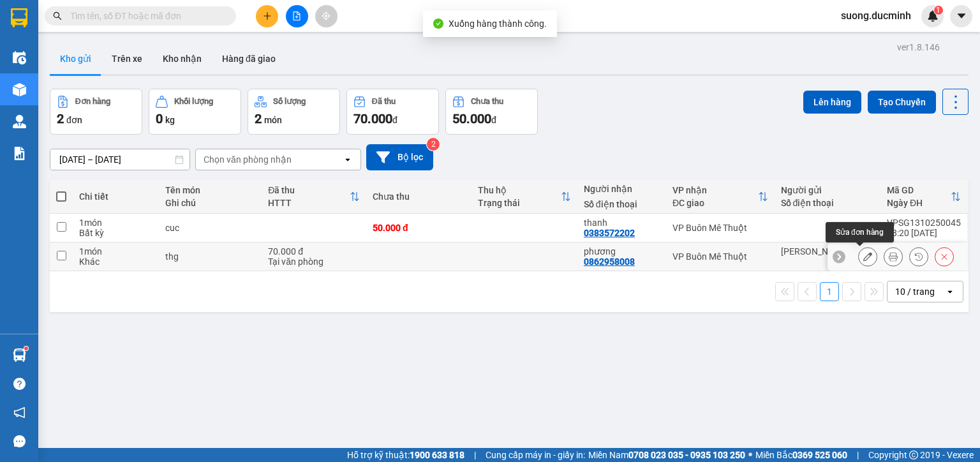
click at [863, 252] on icon at bounding box center [867, 256] width 9 height 9
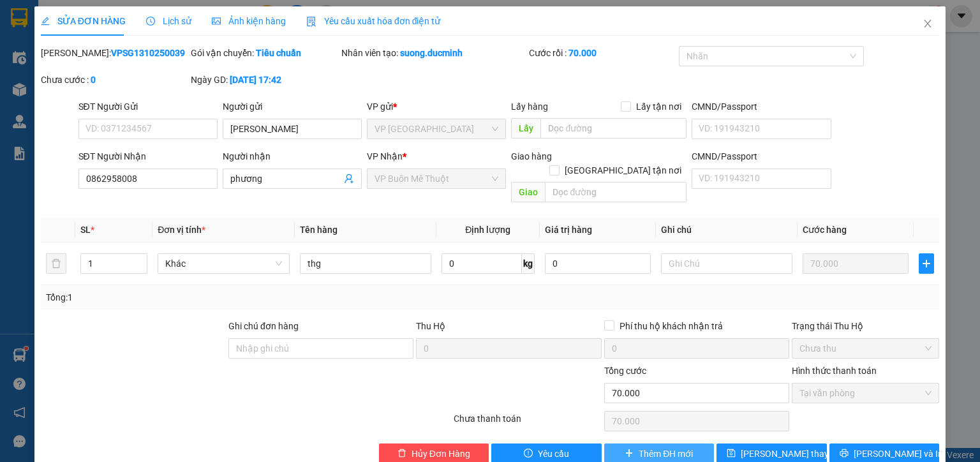
drag, startPoint x: 659, startPoint y: 443, endPoint x: 652, endPoint y: 441, distance: 7.5
click at [652, 447] on span "Thêm ĐH mới" at bounding box center [666, 454] width 54 height 14
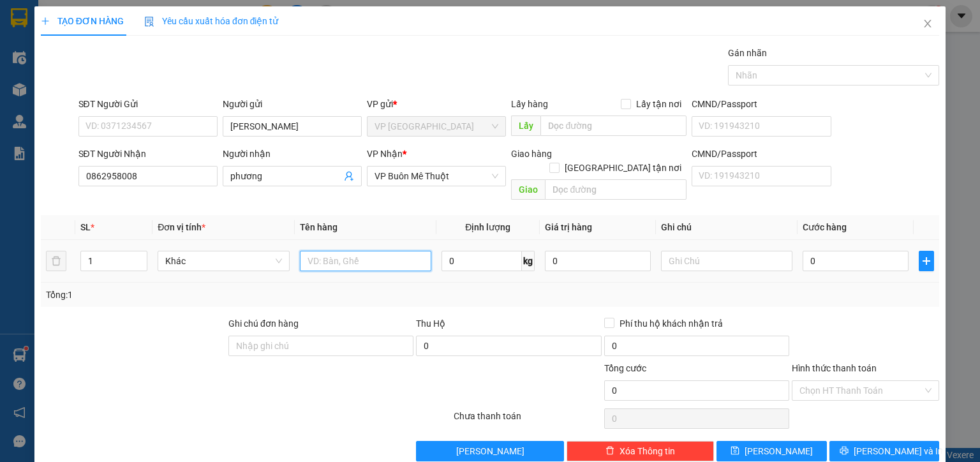
click at [329, 253] on input "text" at bounding box center [365, 261] width 131 height 20
click at [849, 252] on input "0" at bounding box center [855, 261] width 106 height 20
click at [852, 292] on div "Tổng: 1" at bounding box center [490, 295] width 898 height 24
click at [769, 444] on span "[PERSON_NAME]" at bounding box center [778, 451] width 68 height 14
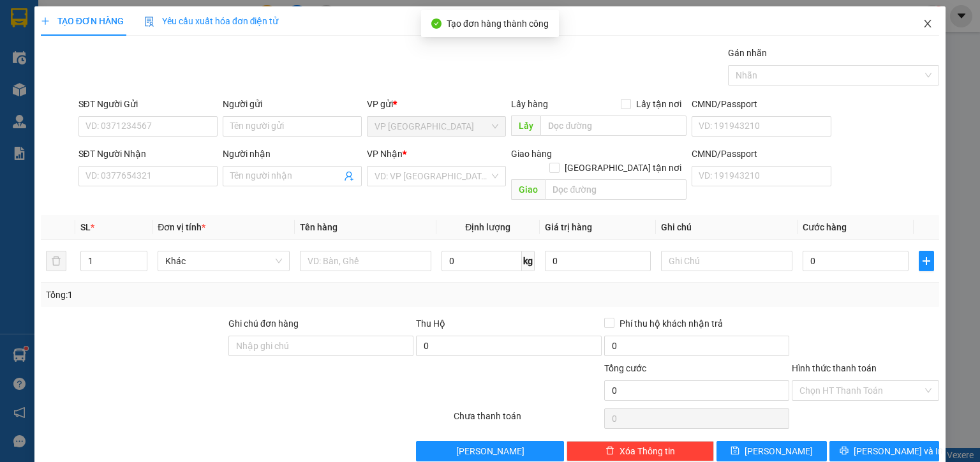
drag, startPoint x: 912, startPoint y: 40, endPoint x: 908, endPoint y: 31, distance: 9.7
drag, startPoint x: 908, startPoint y: 31, endPoint x: 922, endPoint y: 24, distance: 16.3
click at [922, 24] on icon "close" at bounding box center [927, 23] width 10 height 10
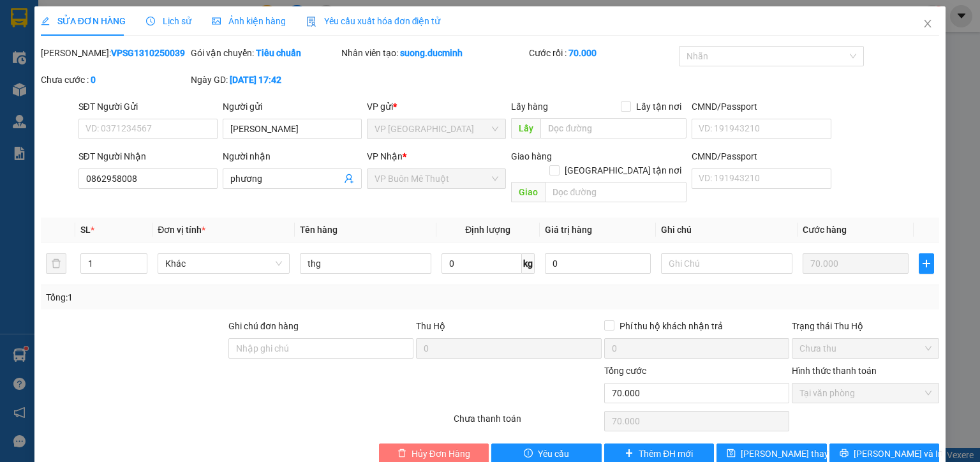
click at [441, 447] on span "Hủy Đơn Hàng" at bounding box center [440, 454] width 59 height 14
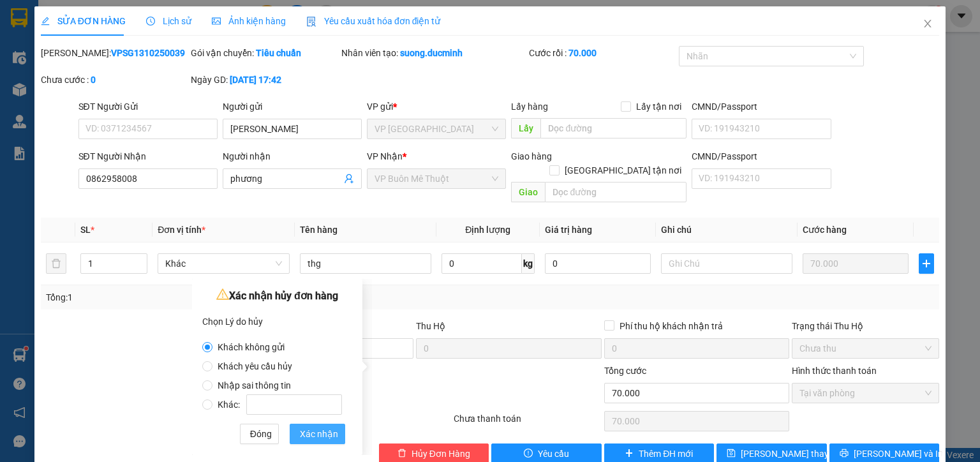
click at [327, 438] on span "Xác nhận" at bounding box center [319, 434] width 38 height 14
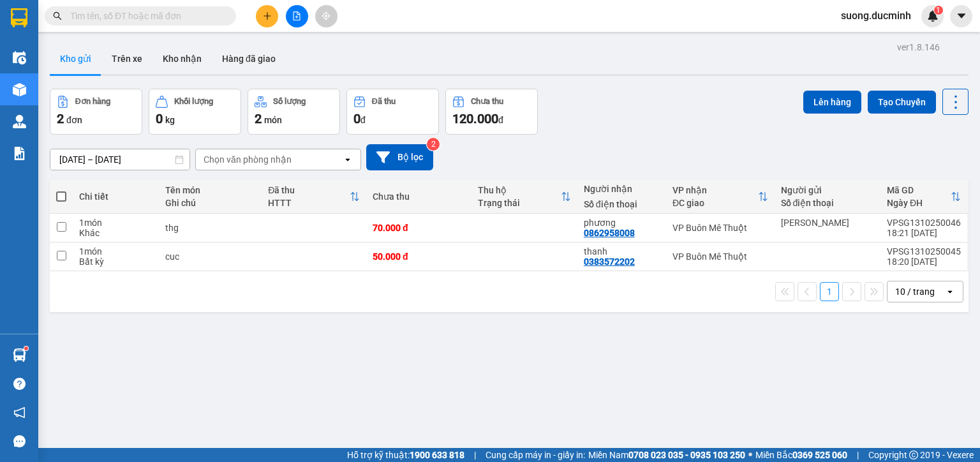
click at [271, 16] on icon "plus" at bounding box center [267, 15] width 9 height 9
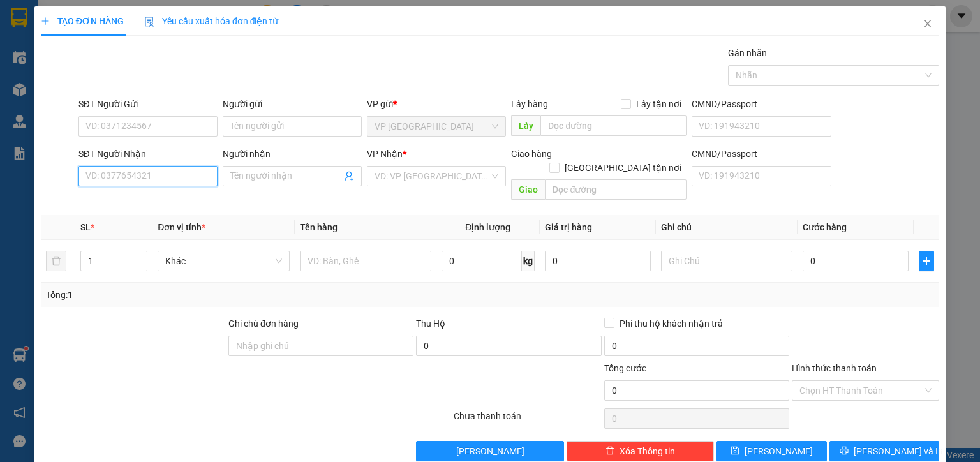
click at [152, 177] on input "SĐT Người Nhận" at bounding box center [147, 176] width 139 height 20
click at [135, 177] on input "202" at bounding box center [147, 176] width 139 height 20
click at [135, 205] on div "0383572202 - thanh" at bounding box center [146, 201] width 122 height 14
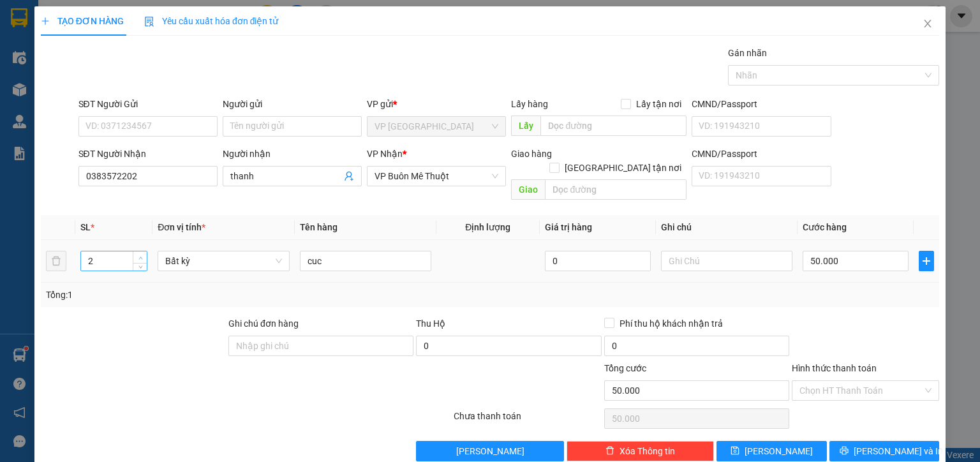
click at [138, 256] on icon "up" at bounding box center [140, 258] width 4 height 4
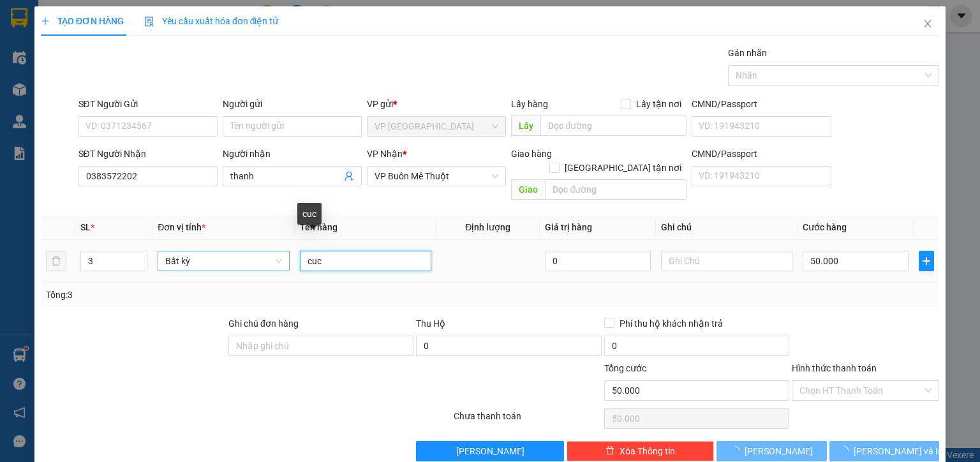
drag, startPoint x: 334, startPoint y: 248, endPoint x: 283, endPoint y: 237, distance: 52.2
click at [288, 246] on tr "3 Bất kỳ cuc 0 50.000" at bounding box center [490, 261] width 898 height 43
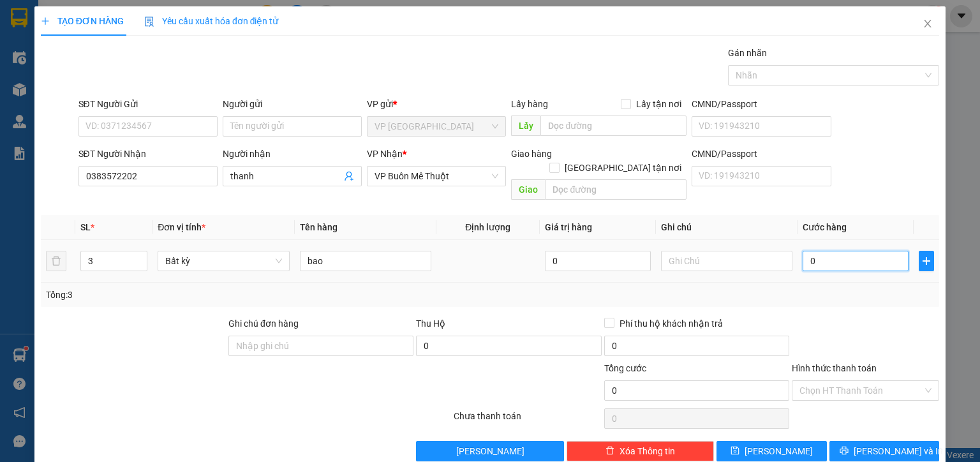
click at [813, 251] on input "0" at bounding box center [855, 261] width 106 height 20
click at [824, 288] on div "Tổng: 3" at bounding box center [490, 295] width 888 height 14
click at [848, 446] on icon "printer" at bounding box center [843, 450] width 9 height 9
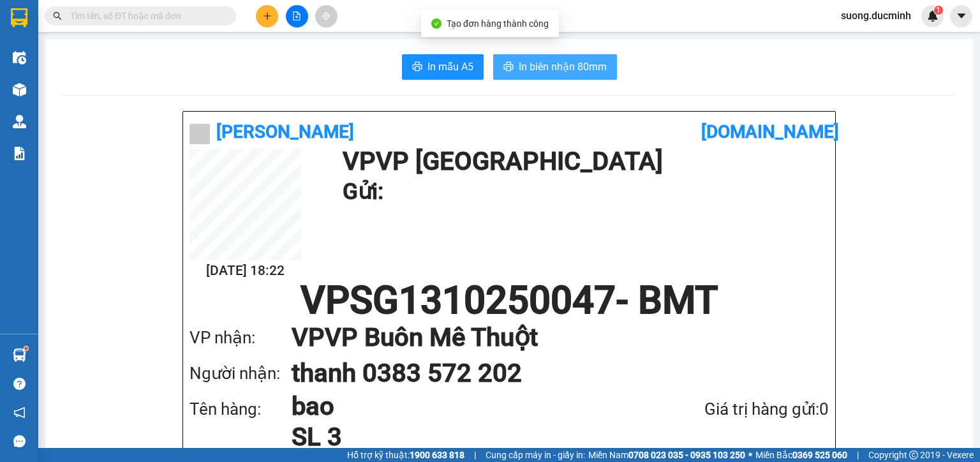
click at [531, 69] on span "In biên nhận 80mm" at bounding box center [563, 67] width 88 height 16
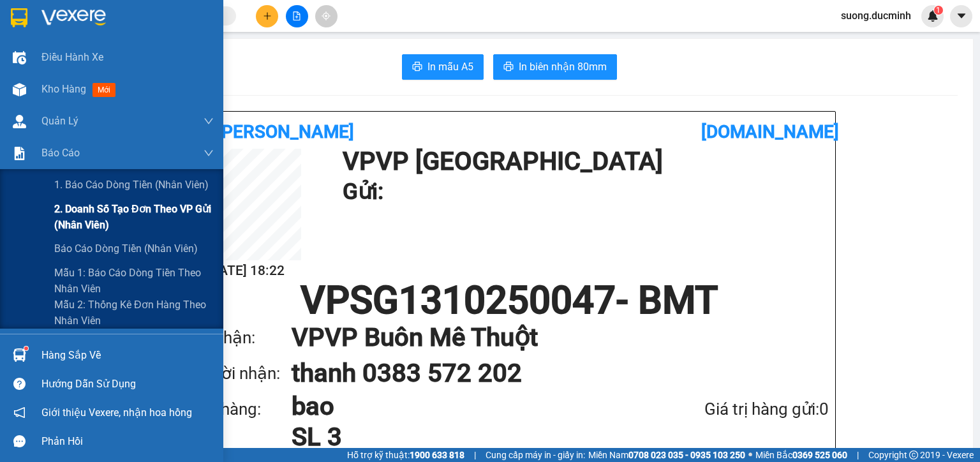
click at [96, 209] on span "2. Doanh số tạo đơn theo VP gửi (nhân viên)" at bounding box center [133, 217] width 159 height 32
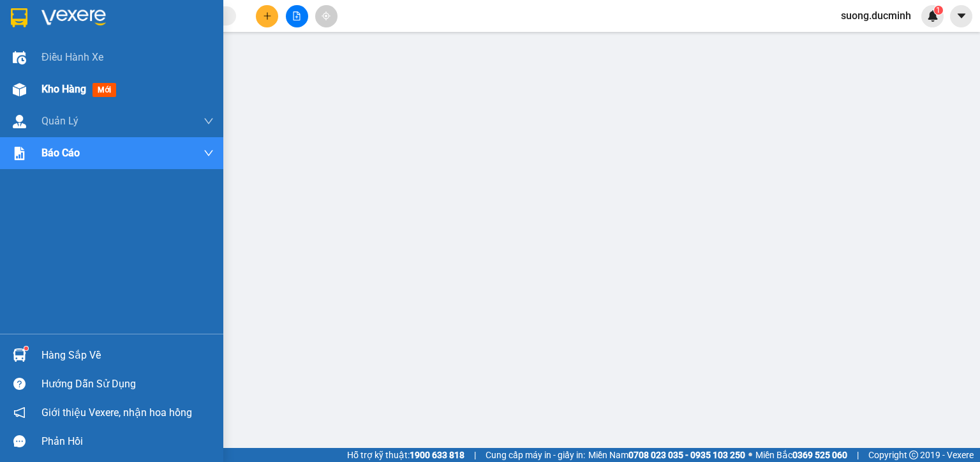
click at [70, 94] on span "Kho hàng" at bounding box center [63, 89] width 45 height 12
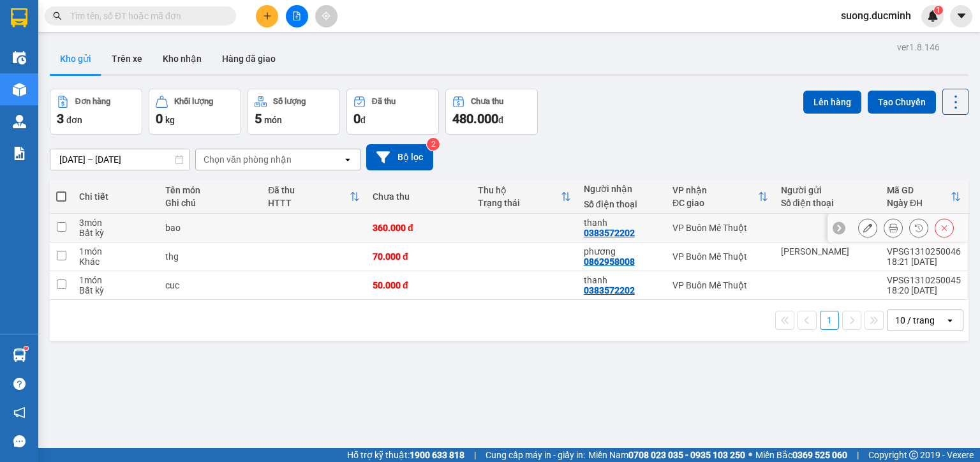
click at [889, 230] on icon at bounding box center [893, 227] width 9 height 9
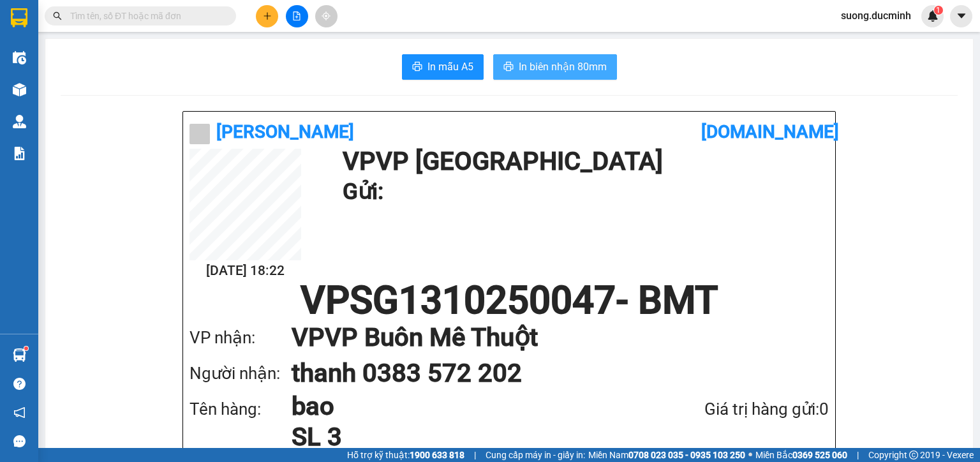
click at [572, 70] on span "In biên nhận 80mm" at bounding box center [563, 67] width 88 height 16
click at [562, 76] on button "In biên nhận 80mm" at bounding box center [555, 67] width 124 height 26
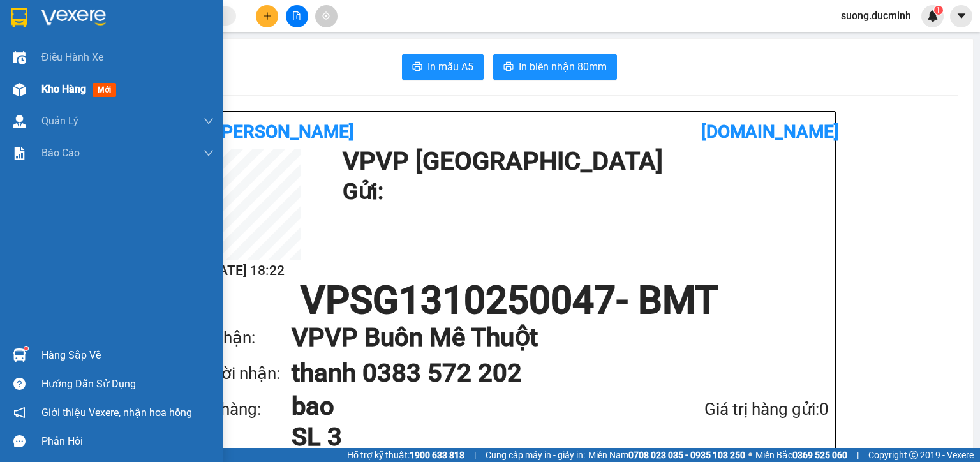
click at [51, 91] on span "Kho hàng" at bounding box center [63, 89] width 45 height 12
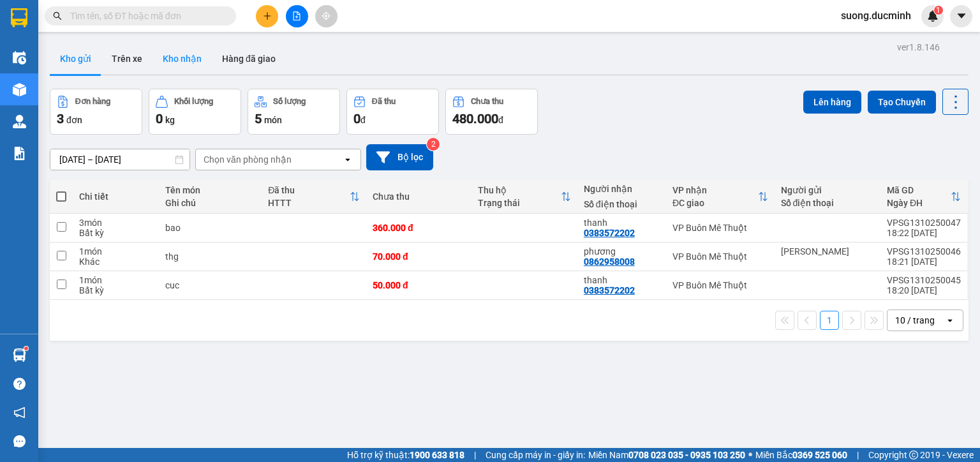
click at [187, 52] on button "Kho nhận" at bounding box center [181, 58] width 59 height 31
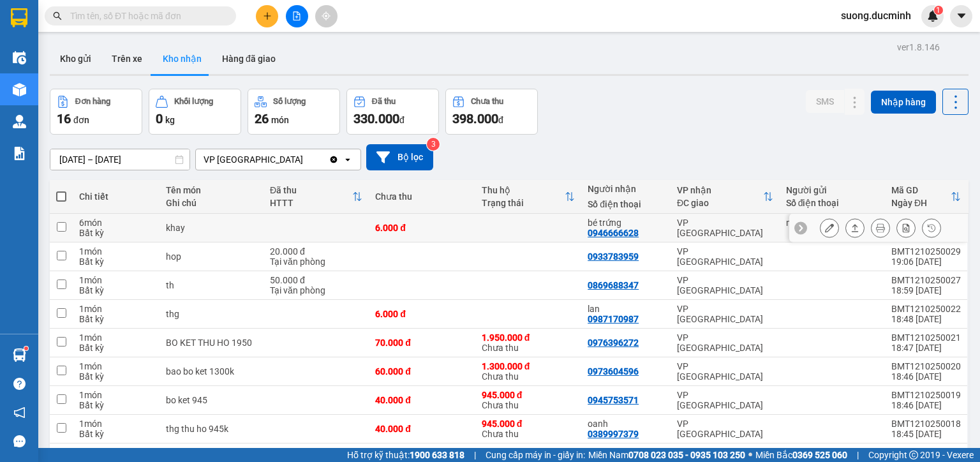
scroll to position [102, 0]
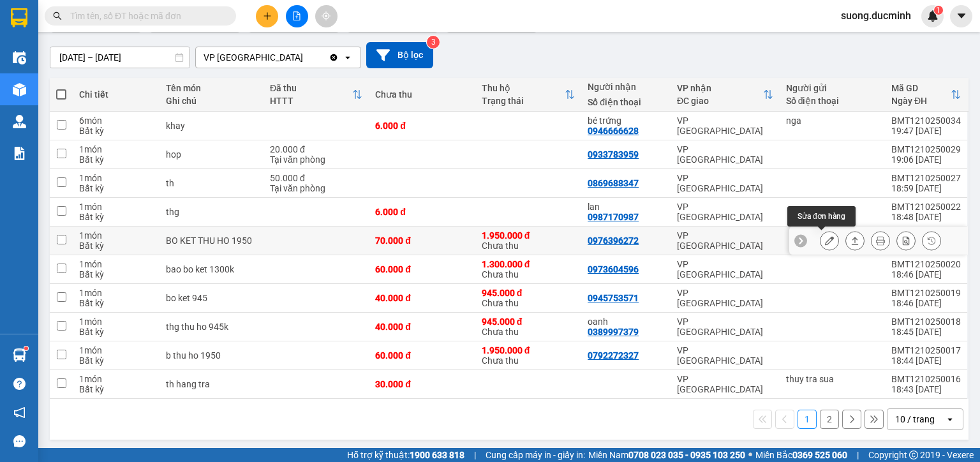
click at [825, 240] on icon at bounding box center [829, 240] width 9 height 9
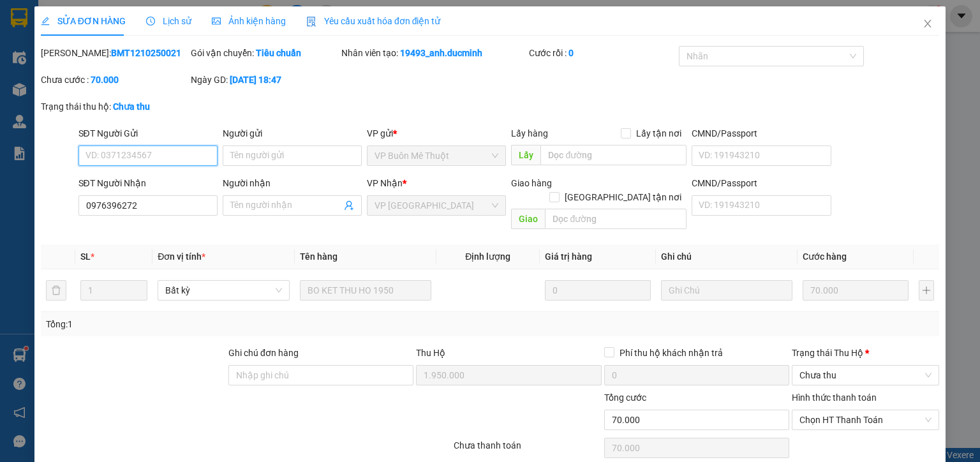
scroll to position [38, 0]
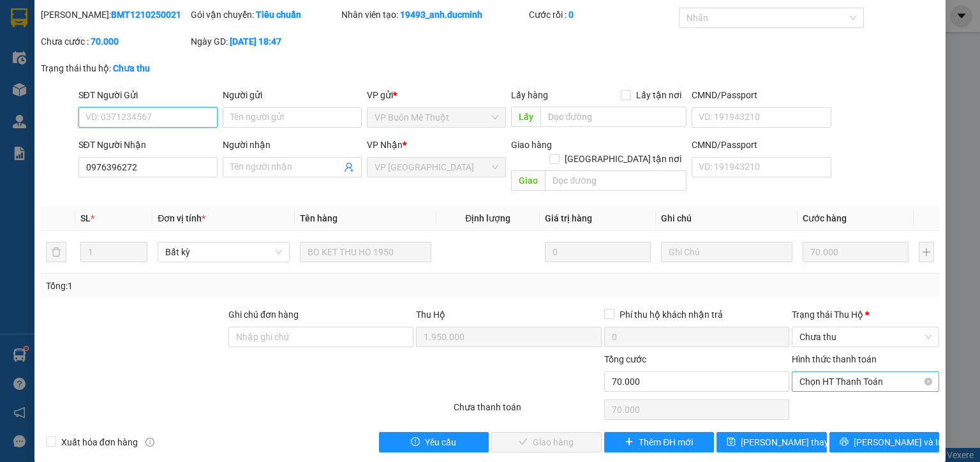
click at [817, 372] on span "Chọn HT Thanh Toán" at bounding box center [865, 381] width 132 height 19
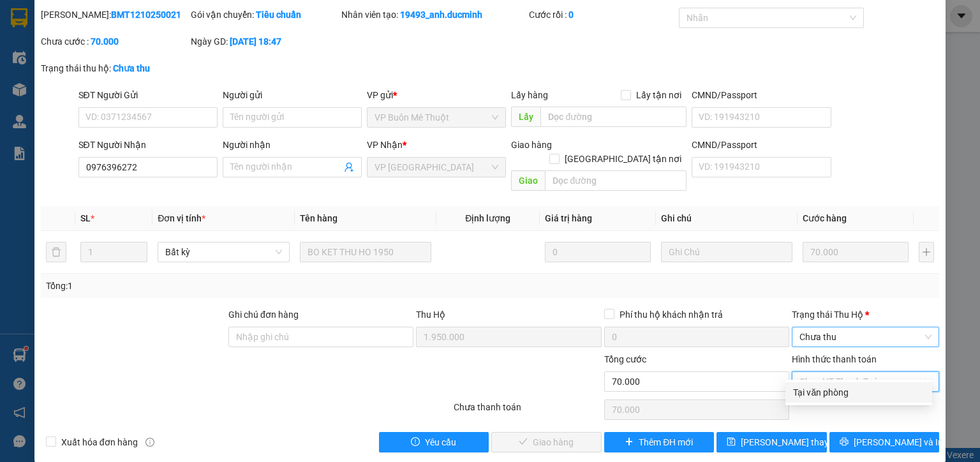
click at [827, 327] on span "Chưa thu" at bounding box center [865, 336] width 132 height 19
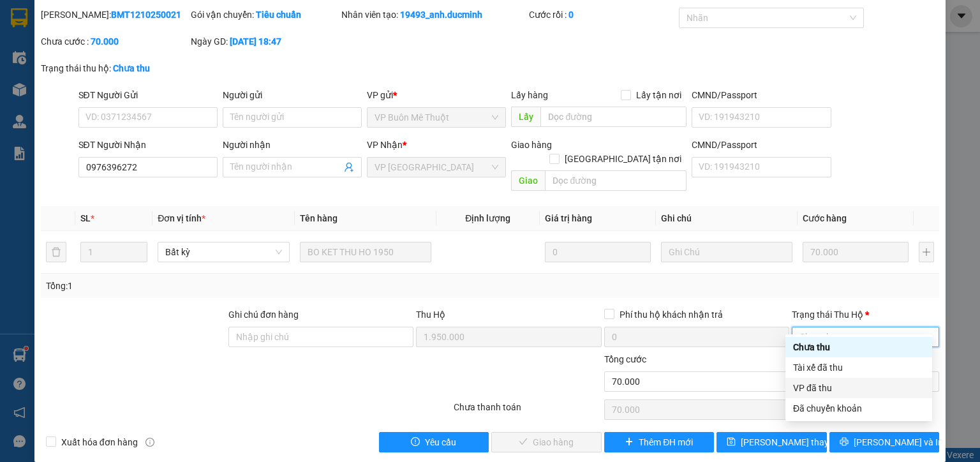
click at [817, 387] on div "VP đã thu" at bounding box center [858, 388] width 131 height 14
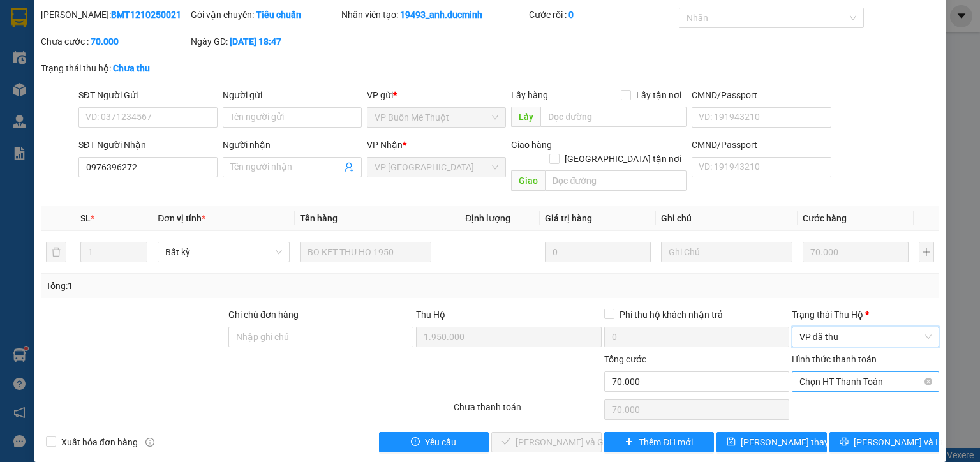
click at [820, 372] on span "Chọn HT Thanh Toán" at bounding box center [865, 381] width 132 height 19
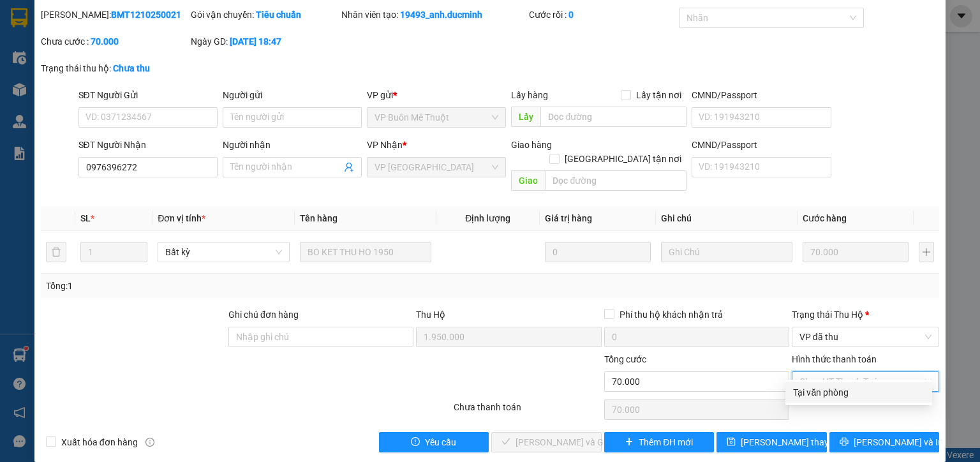
click at [817, 398] on div "Tại văn phòng" at bounding box center [858, 392] width 131 height 14
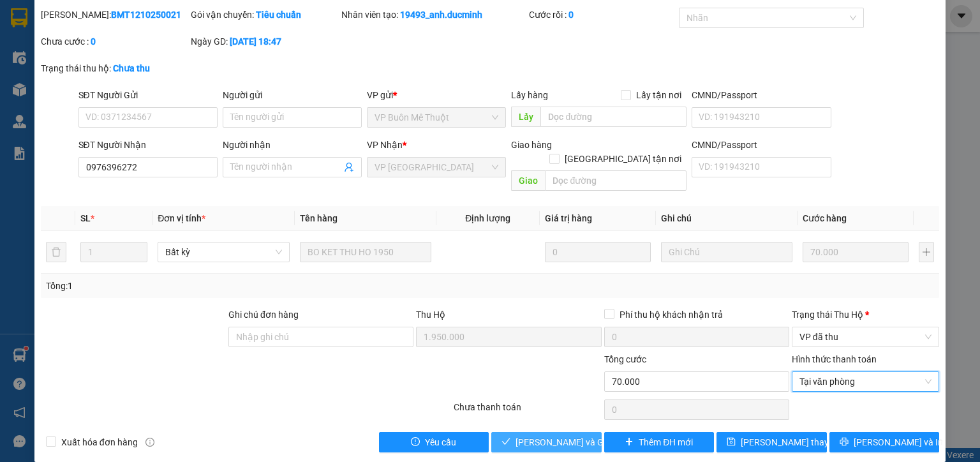
click at [521, 435] on span "Lưu và Giao hàng" at bounding box center [576, 442] width 122 height 14
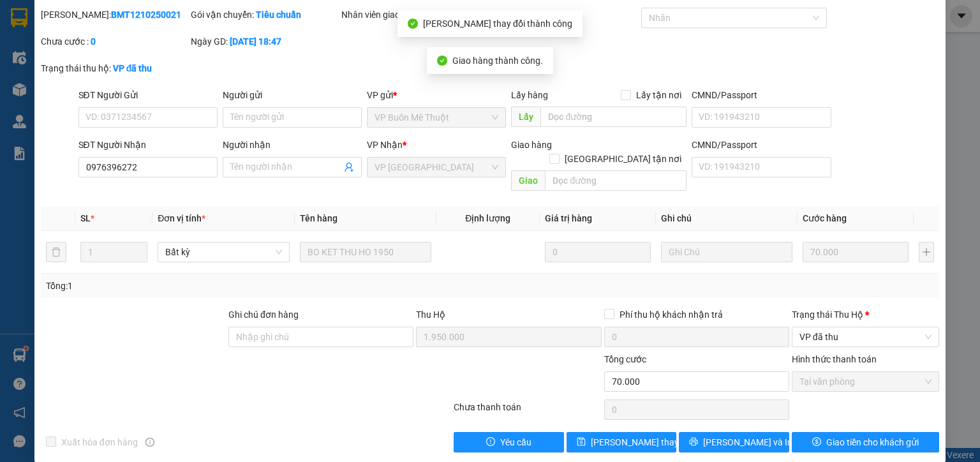
scroll to position [0, 0]
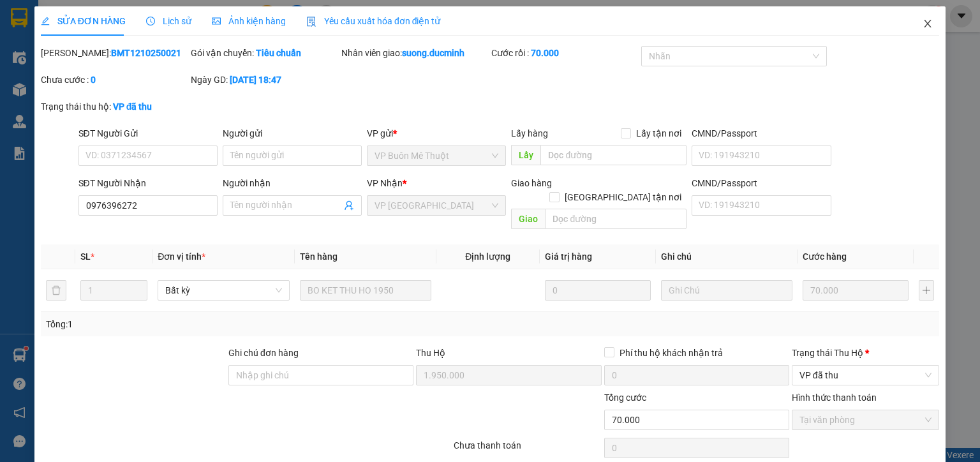
click at [914, 18] on span "Close" at bounding box center [928, 24] width 36 height 36
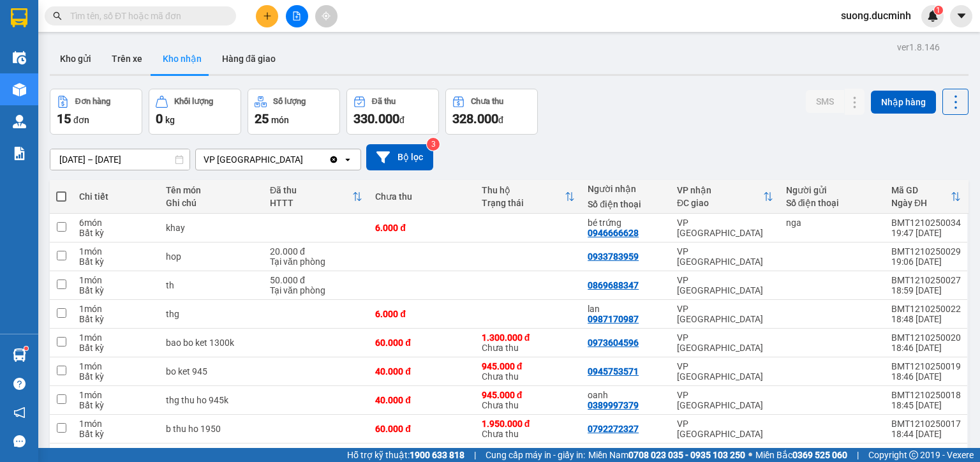
scroll to position [102, 0]
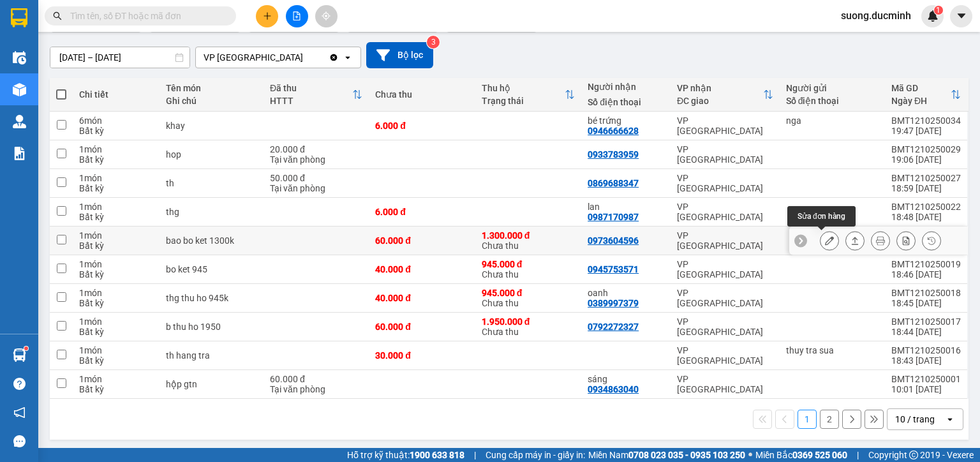
click at [825, 242] on icon at bounding box center [829, 240] width 9 height 9
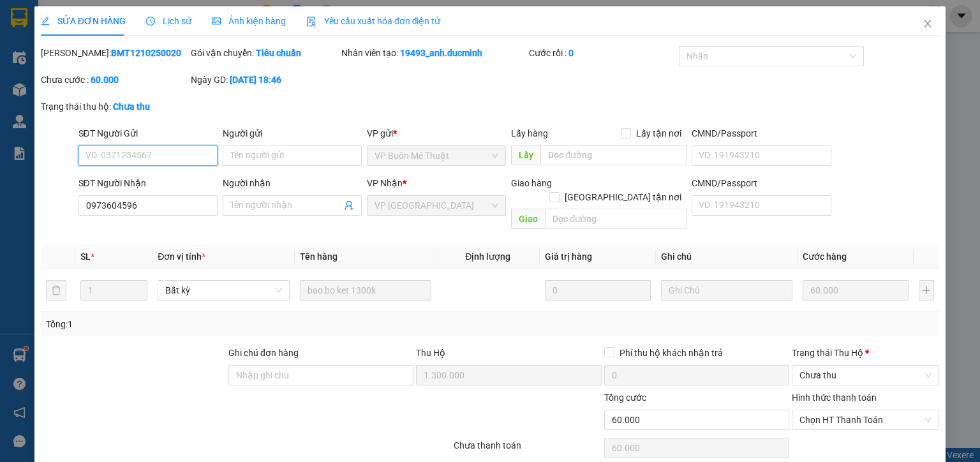
scroll to position [38, 0]
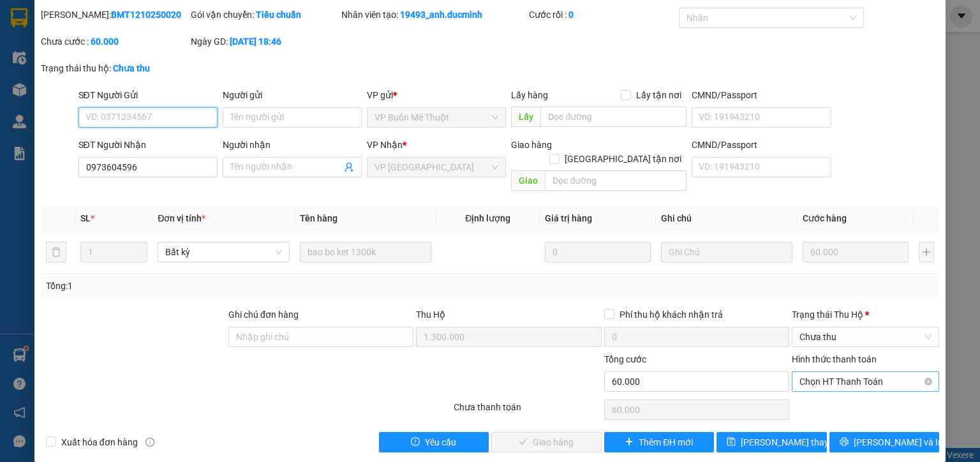
click at [841, 372] on span "Chọn HT Thanh Toán" at bounding box center [865, 381] width 132 height 19
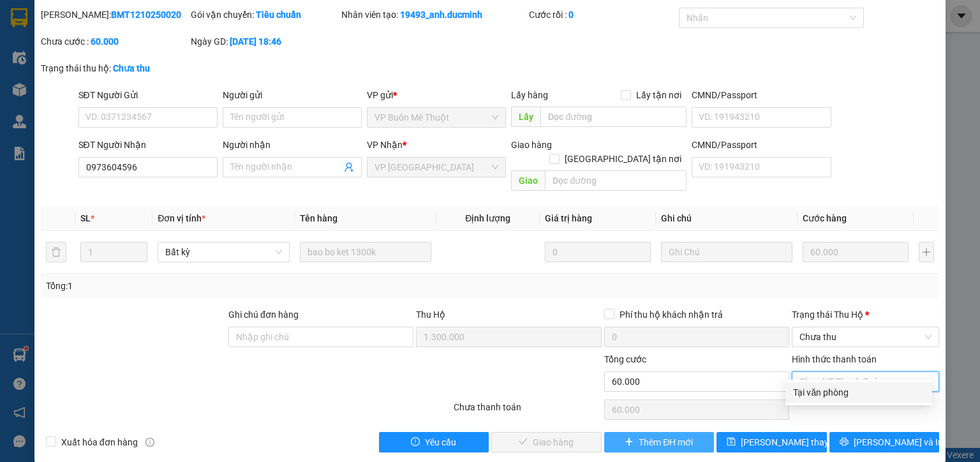
drag, startPoint x: 842, startPoint y: 378, endPoint x: 661, endPoint y: 420, distance: 186.1
click at [831, 395] on div "Tại văn phòng" at bounding box center [858, 392] width 131 height 14
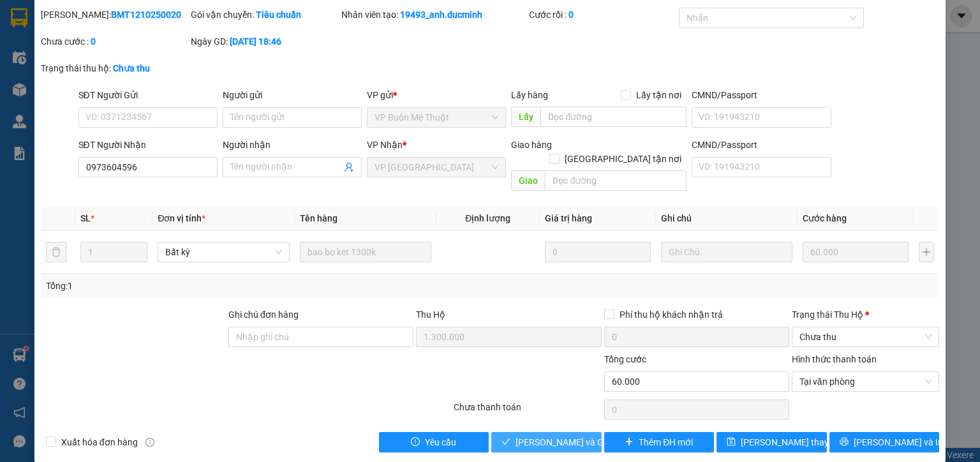
click at [542, 435] on span "Lưu và Giao hàng" at bounding box center [576, 442] width 122 height 14
click at [516, 435] on span "Lưu và Giao hàng" at bounding box center [576, 442] width 122 height 14
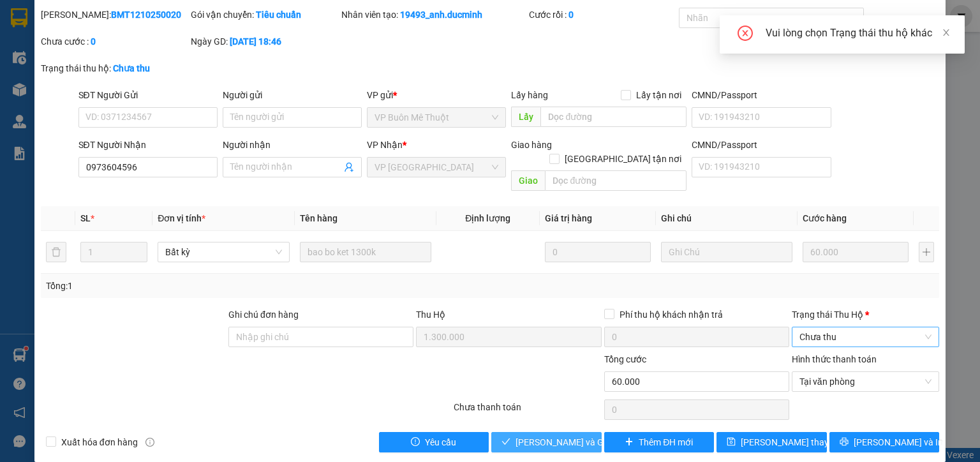
click at [848, 327] on span "Chưa thu" at bounding box center [865, 336] width 132 height 19
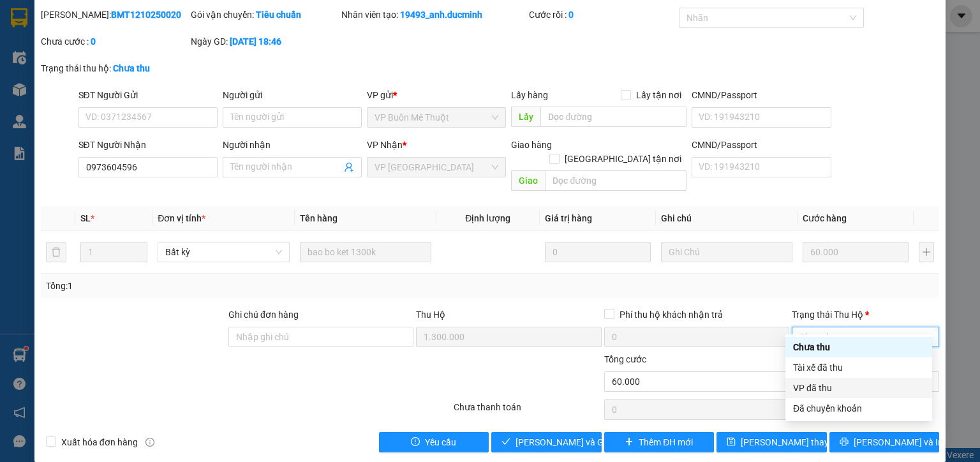
click at [817, 385] on div "VP đã thu" at bounding box center [858, 388] width 131 height 14
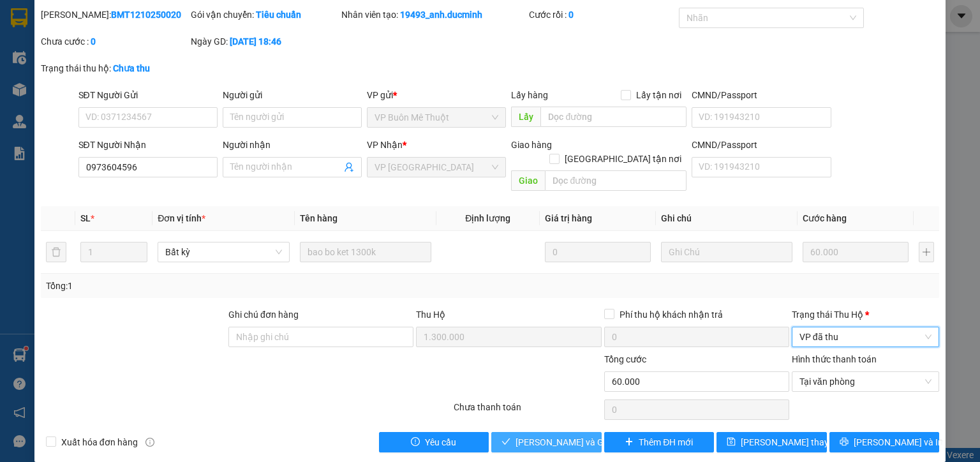
click at [523, 435] on span "Lưu và Giao hàng" at bounding box center [576, 442] width 122 height 14
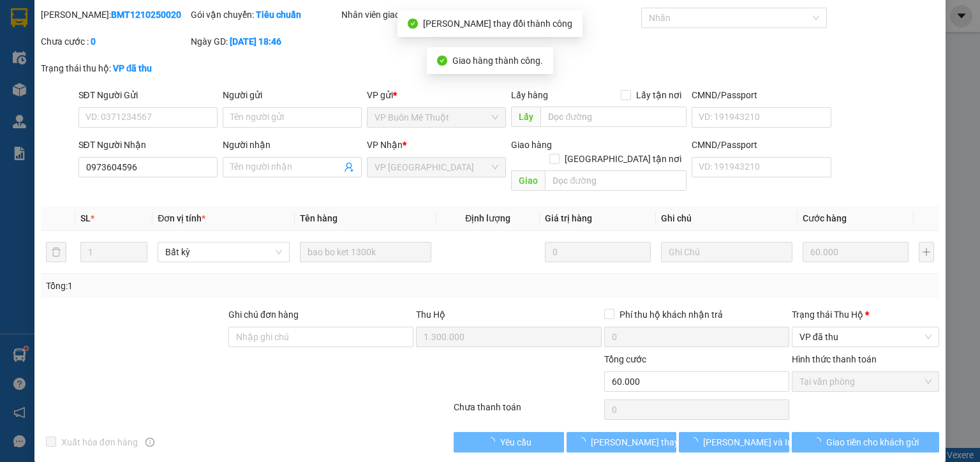
scroll to position [0, 0]
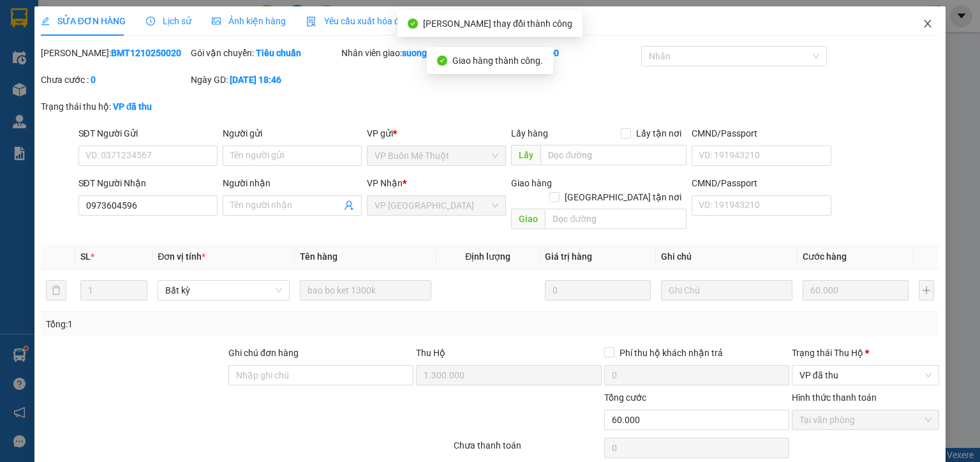
click at [922, 25] on icon "close" at bounding box center [927, 23] width 10 height 10
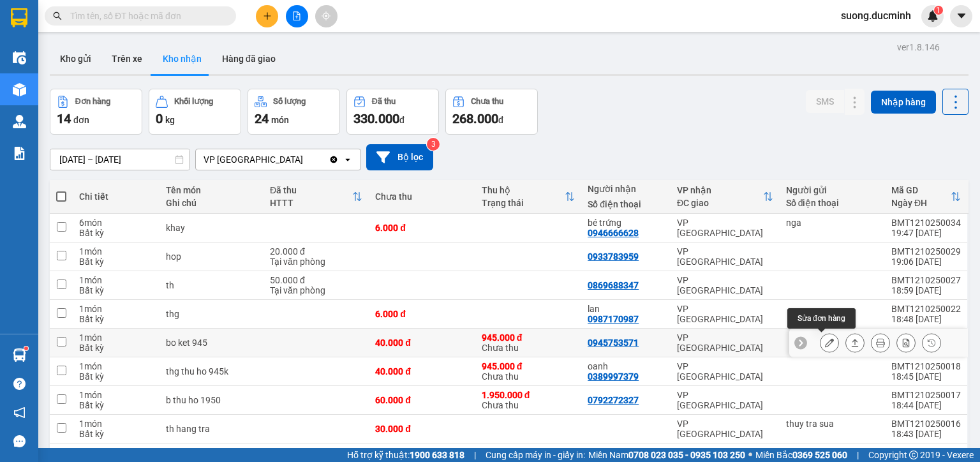
click at [825, 344] on icon at bounding box center [829, 342] width 9 height 9
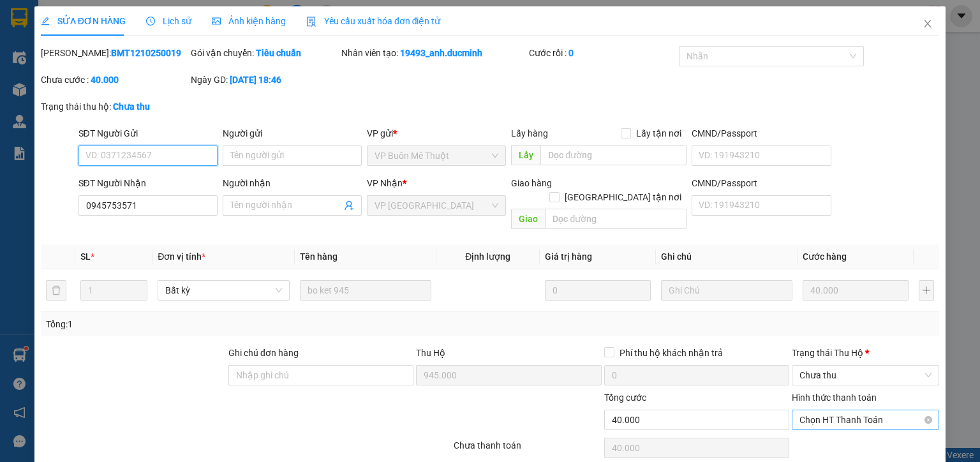
click at [806, 410] on span "Chọn HT Thanh Toán" at bounding box center [865, 419] width 132 height 19
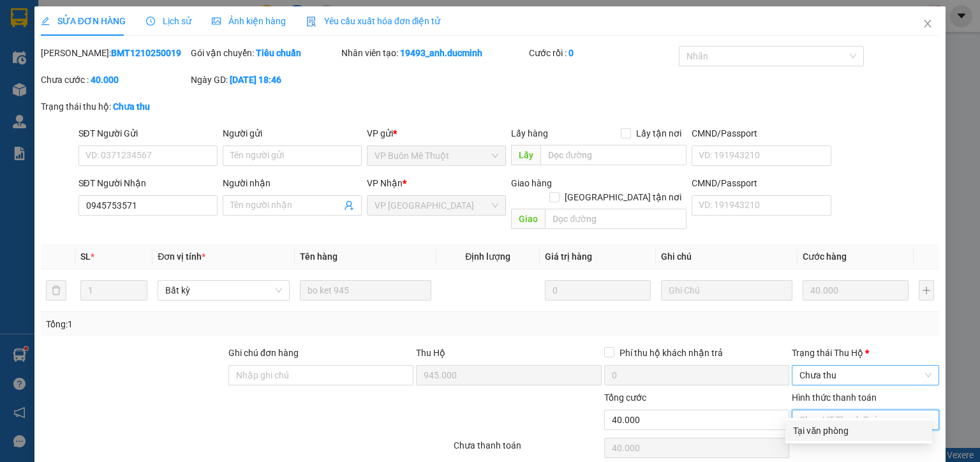
click at [815, 366] on span "Chưa thu" at bounding box center [865, 375] width 132 height 19
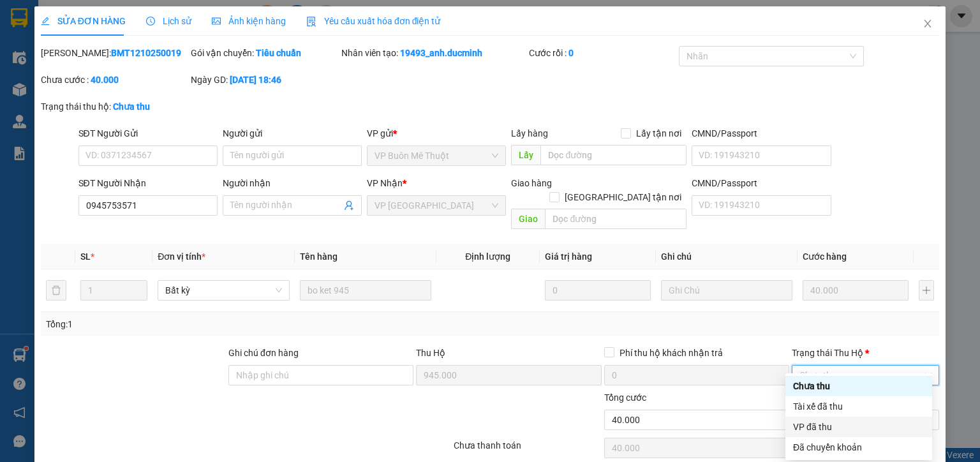
click at [806, 425] on div "VP đã thu" at bounding box center [858, 427] width 131 height 14
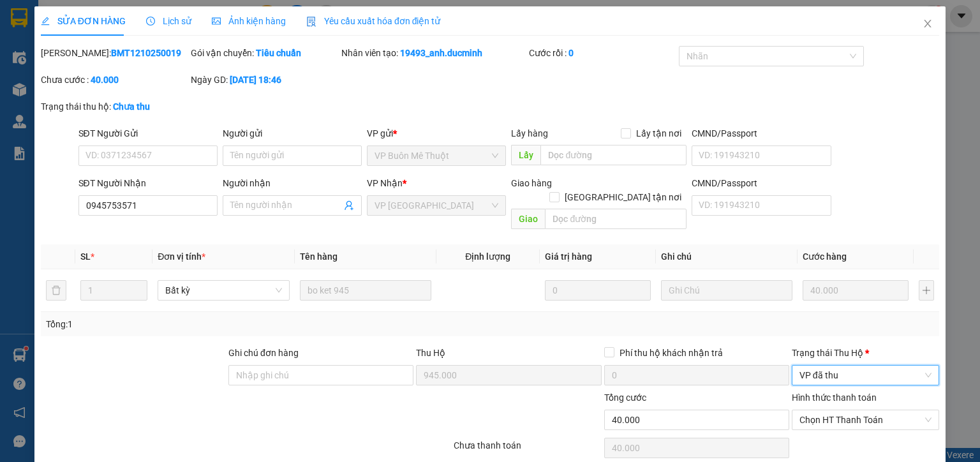
scroll to position [38, 0]
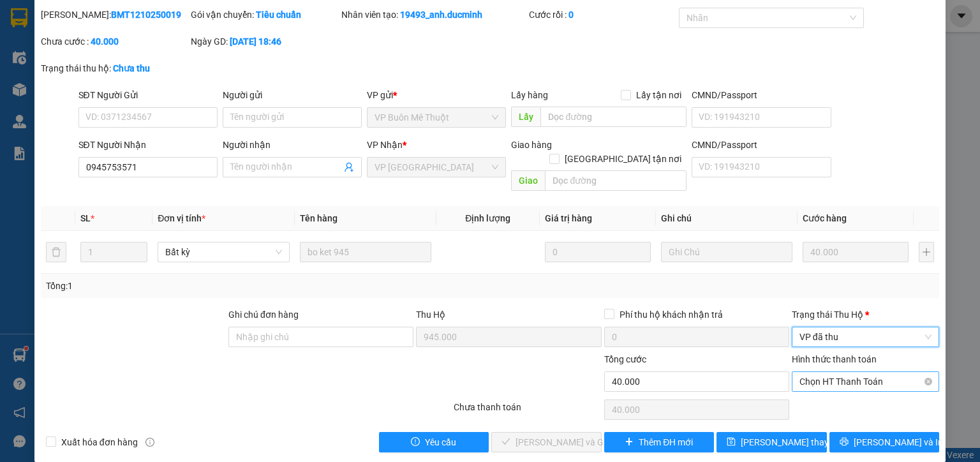
click at [799, 372] on span "Chọn HT Thanh Toán" at bounding box center [865, 381] width 132 height 19
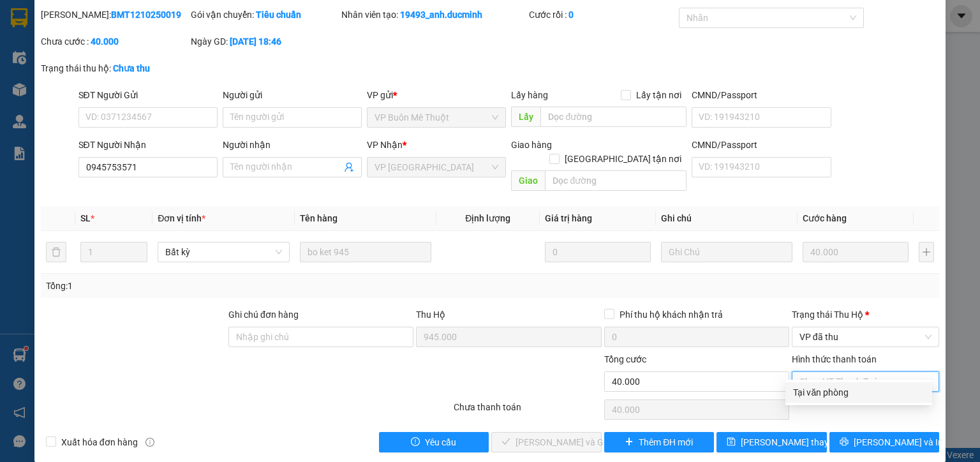
click at [809, 385] on div "Tại văn phòng" at bounding box center [858, 392] width 131 height 14
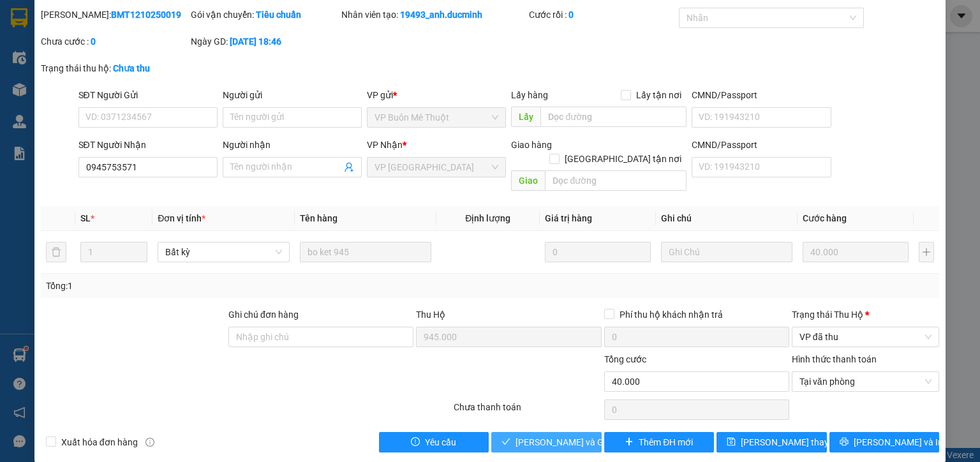
click at [549, 435] on span "Lưu và Giao hàng" at bounding box center [576, 442] width 122 height 14
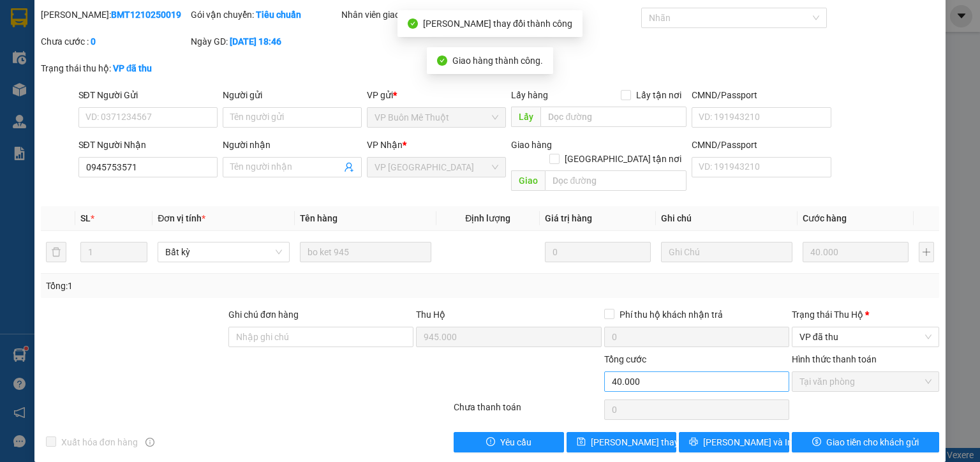
scroll to position [0, 0]
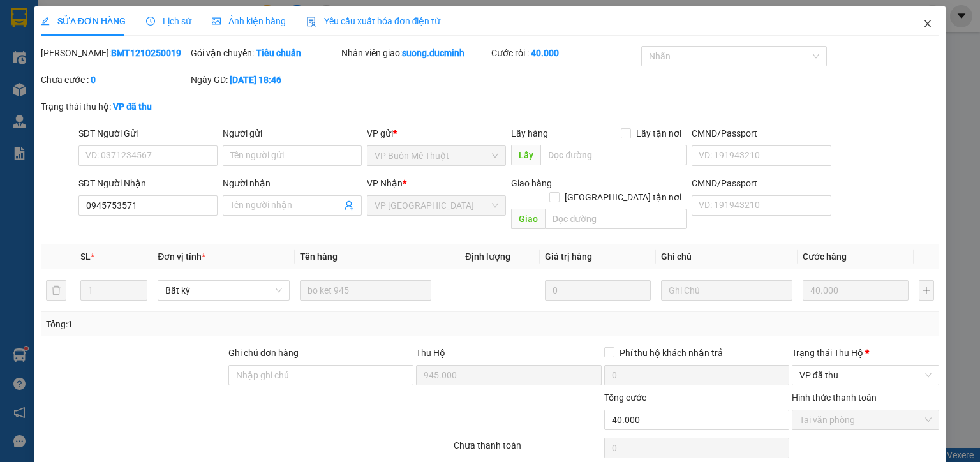
click at [913, 22] on span "Close" at bounding box center [928, 24] width 36 height 36
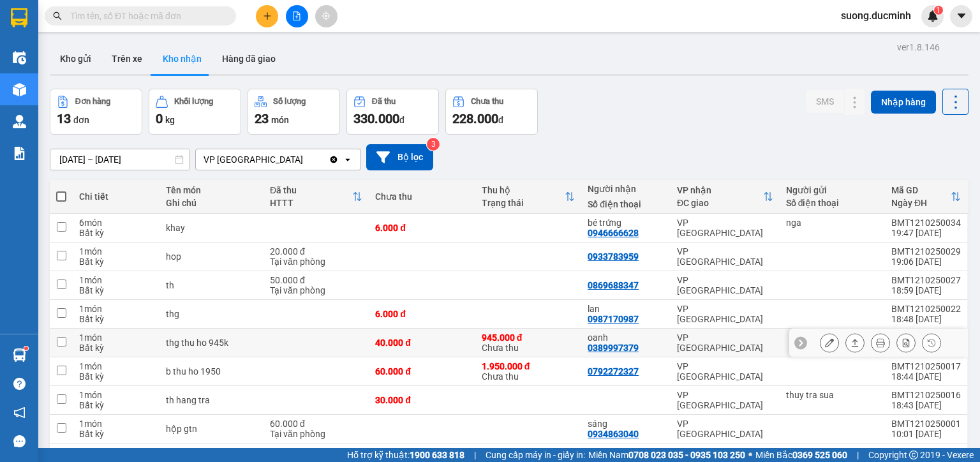
click at [822, 347] on button at bounding box center [829, 343] width 18 height 22
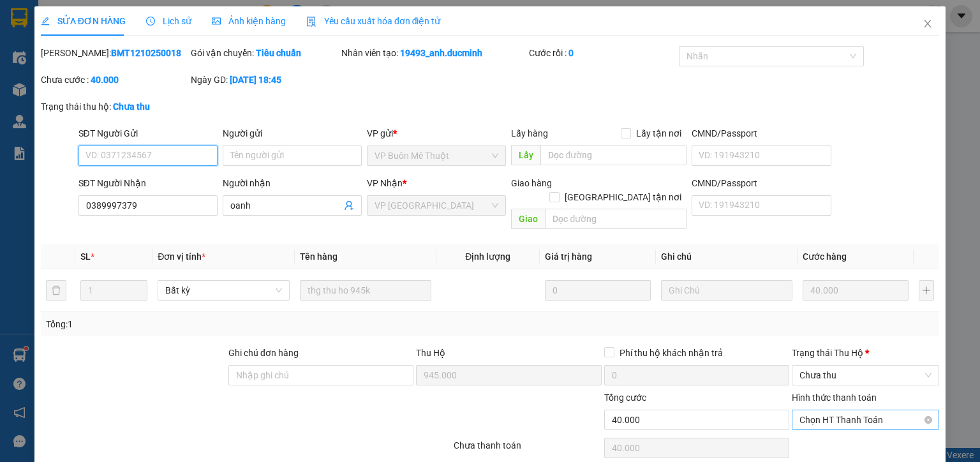
click at [839, 410] on span "Chọn HT Thanh Toán" at bounding box center [865, 419] width 132 height 19
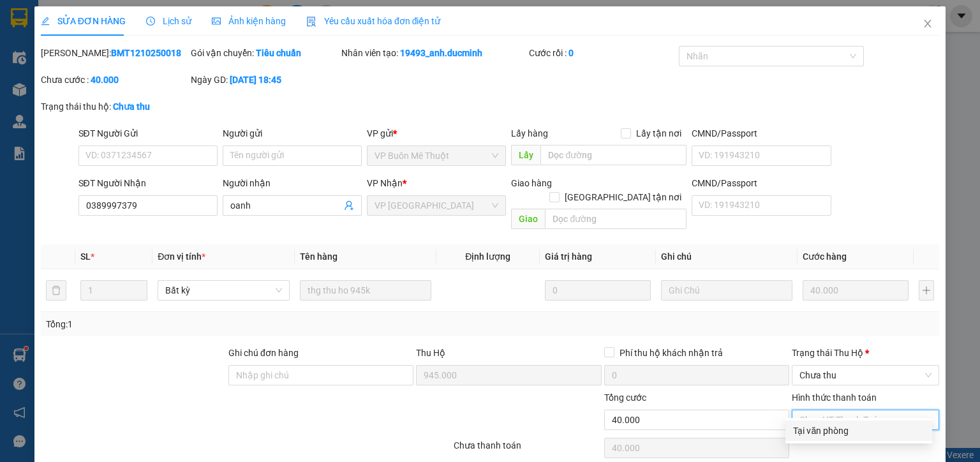
scroll to position [38, 0]
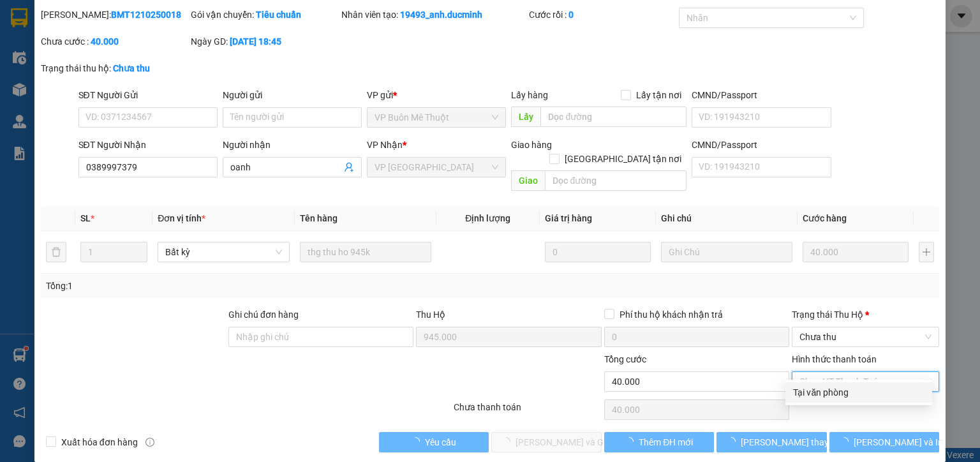
click at [827, 389] on div "Tại văn phòng" at bounding box center [858, 392] width 131 height 14
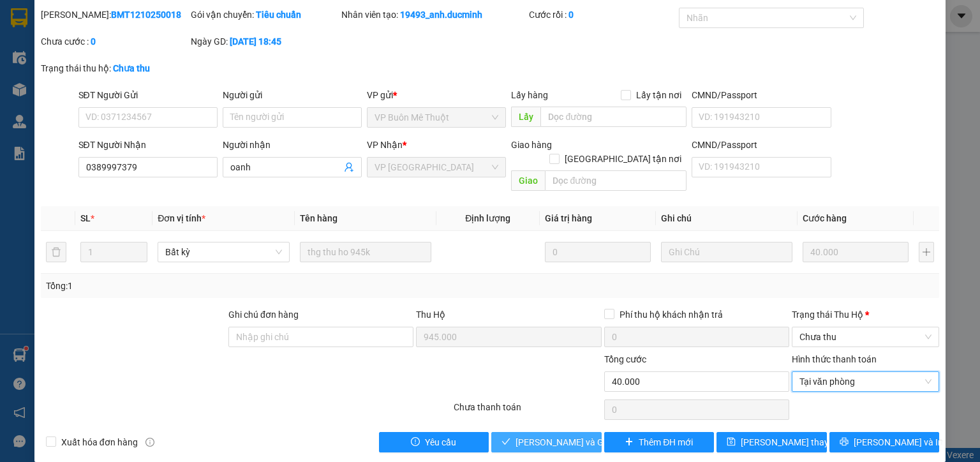
click at [561, 435] on span "Lưu và Giao hàng" at bounding box center [576, 442] width 122 height 14
click at [533, 435] on span "Lưu và Giao hàng" at bounding box center [576, 442] width 122 height 14
click at [840, 327] on span "Chưa thu" at bounding box center [865, 336] width 132 height 19
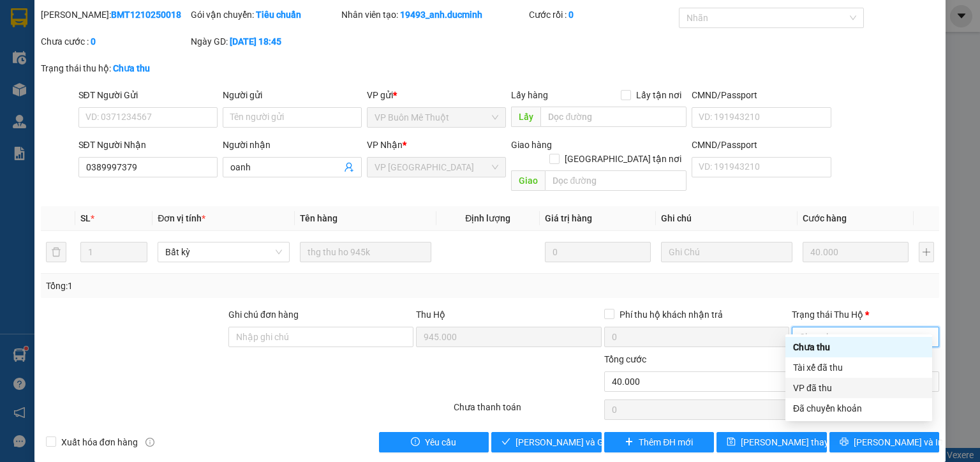
click at [826, 391] on div "VP đã thu" at bounding box center [858, 388] width 131 height 14
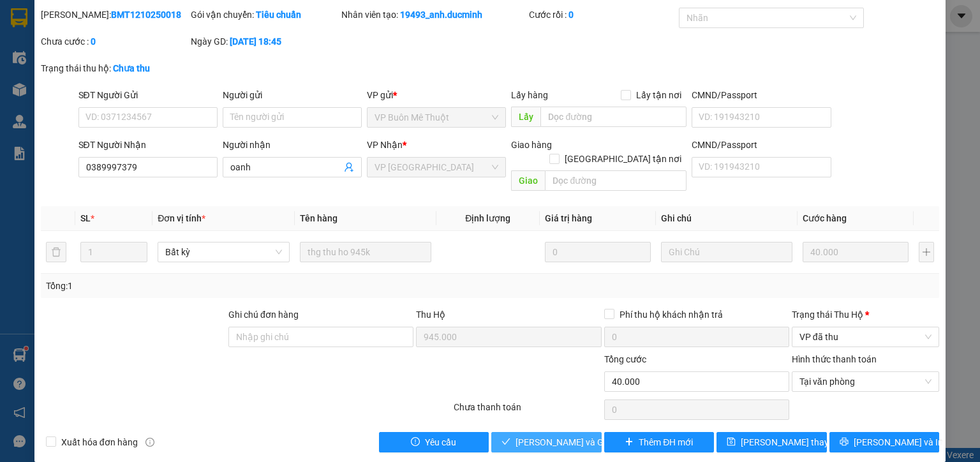
click at [559, 435] on span "Lưu và Giao hàng" at bounding box center [576, 442] width 122 height 14
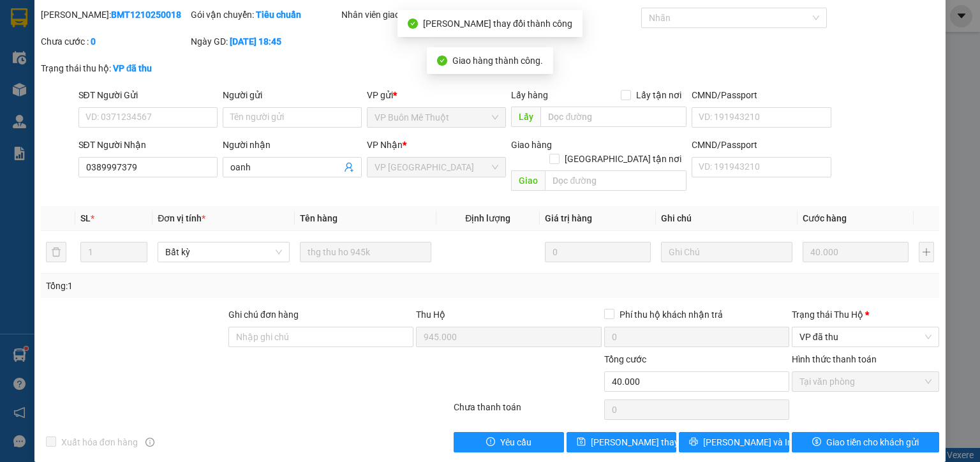
scroll to position [0, 0]
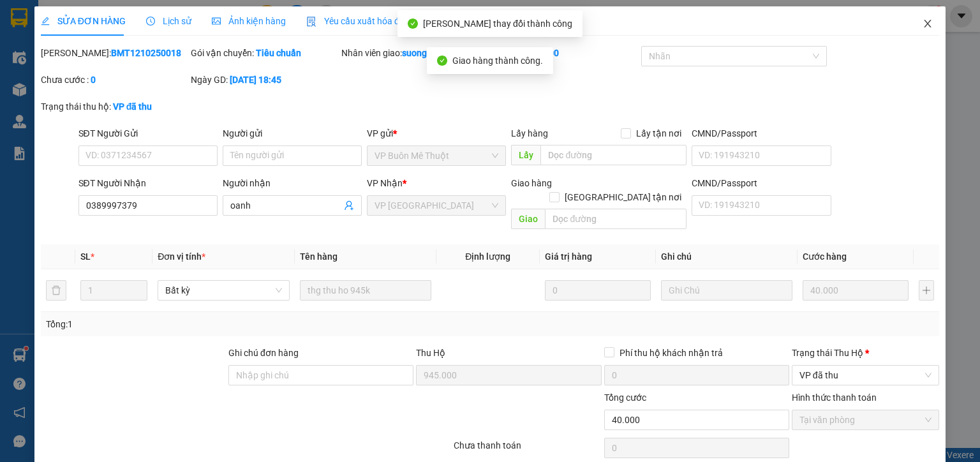
click at [924, 24] on icon "close" at bounding box center [927, 23] width 10 height 10
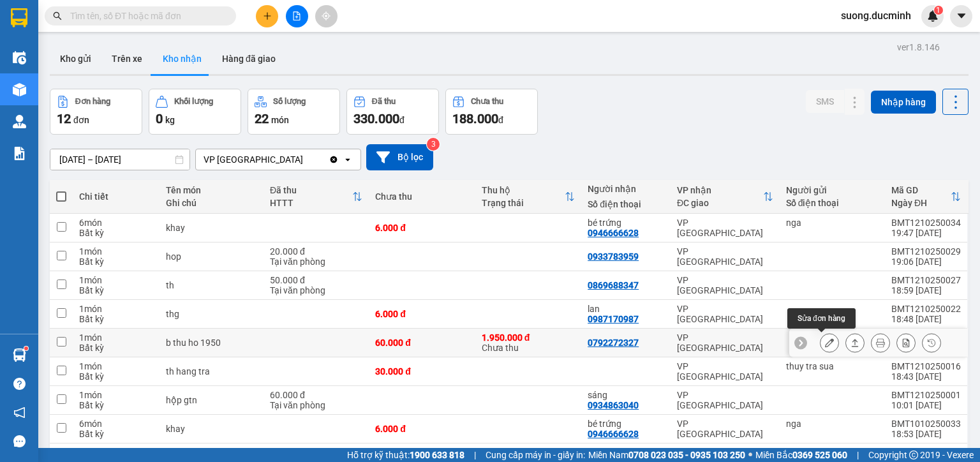
click at [825, 344] on icon at bounding box center [829, 342] width 9 height 9
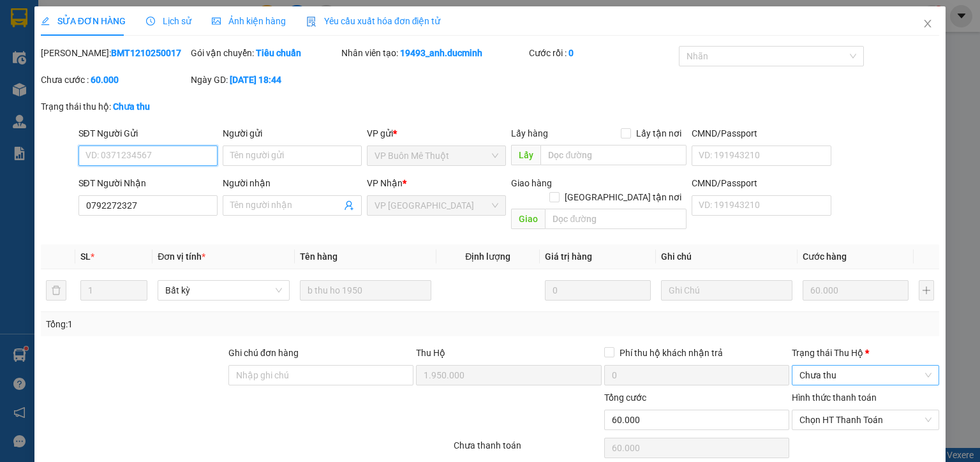
click at [834, 366] on span "Chưa thu" at bounding box center [865, 375] width 132 height 19
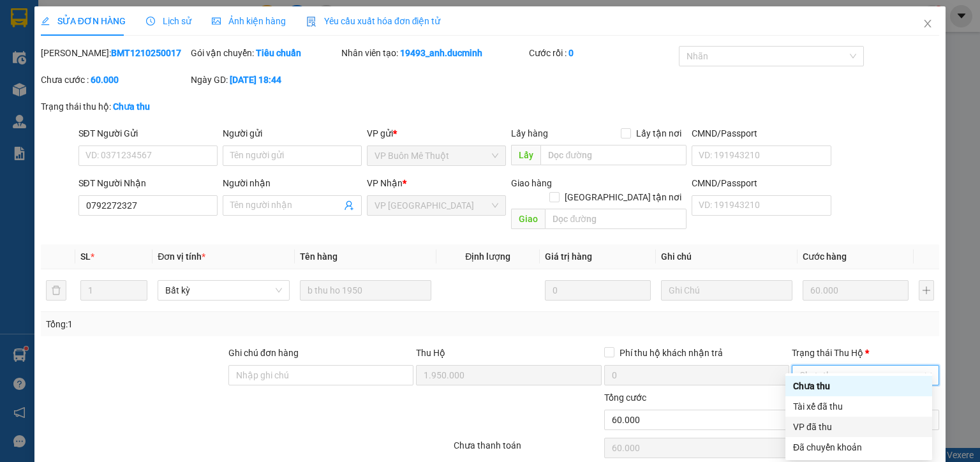
click at [852, 431] on div "VP đã thu" at bounding box center [858, 427] width 131 height 14
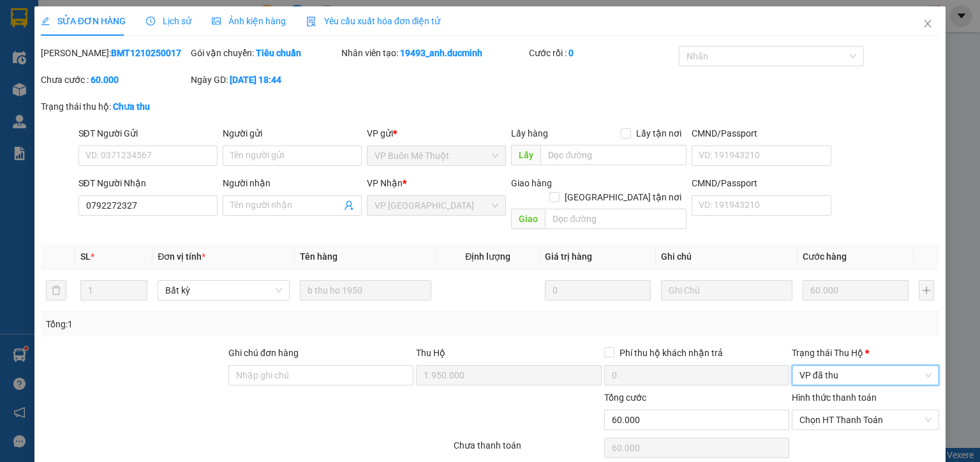
scroll to position [38, 0]
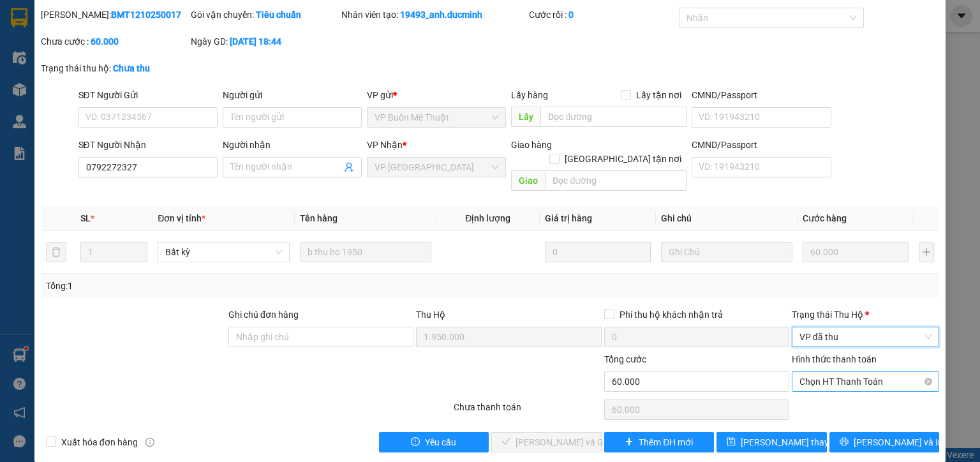
click at [809, 372] on span "Chọn HT Thanh Toán" at bounding box center [865, 381] width 132 height 19
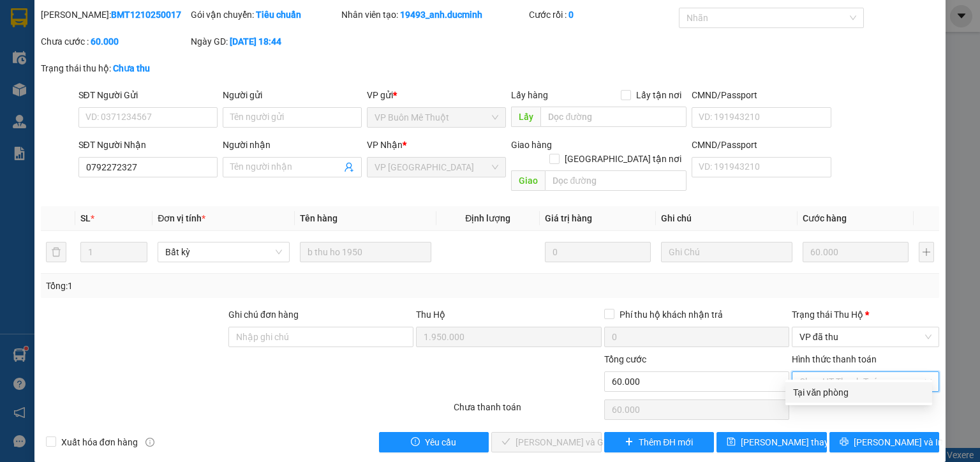
click at [819, 396] on div "Tại văn phòng" at bounding box center [858, 392] width 131 height 14
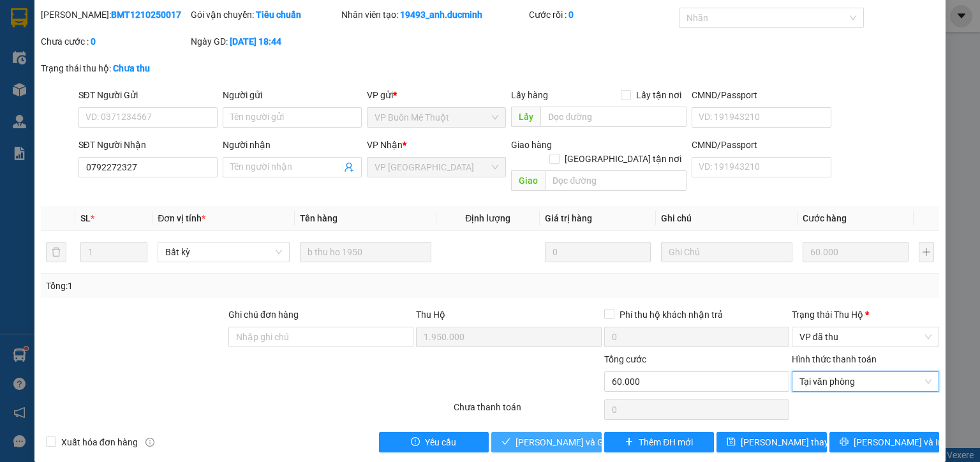
click at [570, 435] on span "Lưu và Giao hàng" at bounding box center [576, 442] width 122 height 14
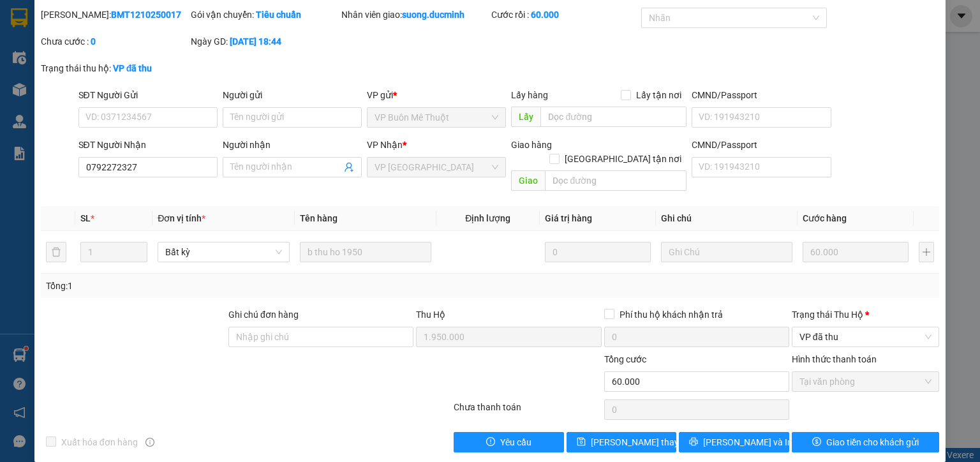
scroll to position [0, 0]
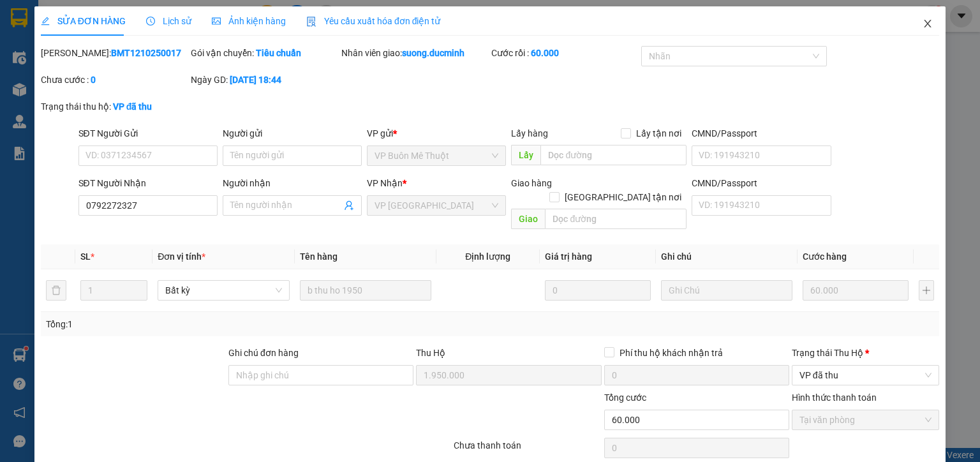
click at [922, 28] on icon "close" at bounding box center [927, 23] width 10 height 10
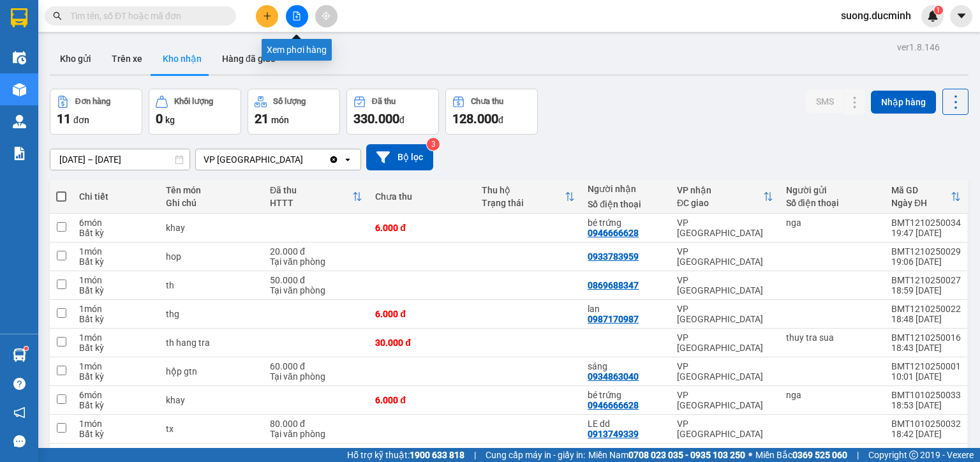
click at [298, 18] on icon "file-add" at bounding box center [296, 15] width 9 height 9
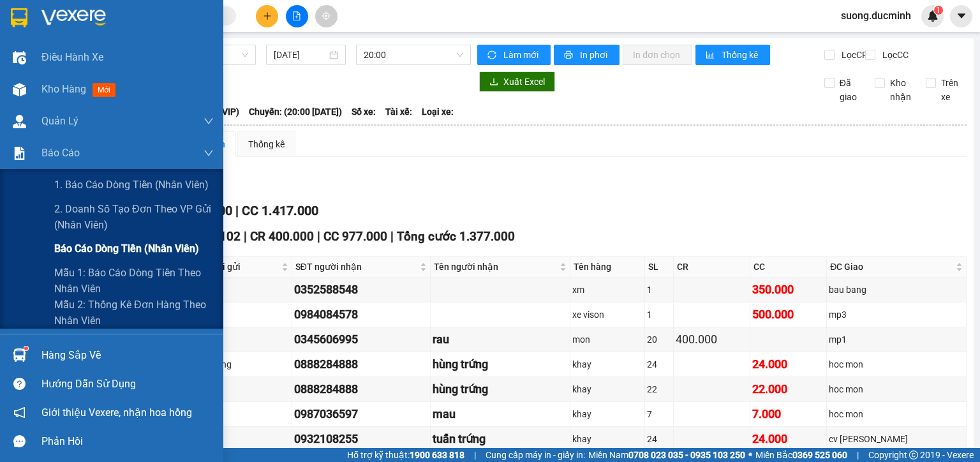
click at [100, 249] on span "Báo cáo dòng tiền (nhân viên)" at bounding box center [126, 248] width 145 height 16
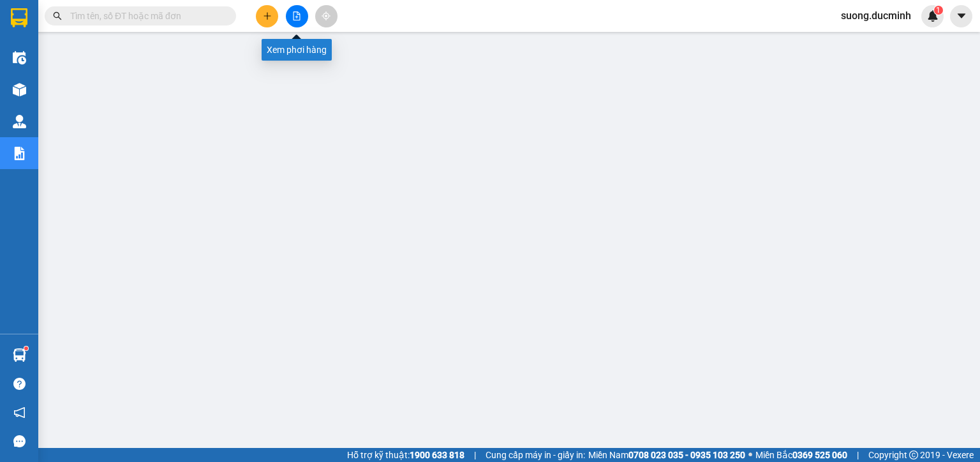
click at [300, 13] on icon "file-add" at bounding box center [296, 15] width 9 height 9
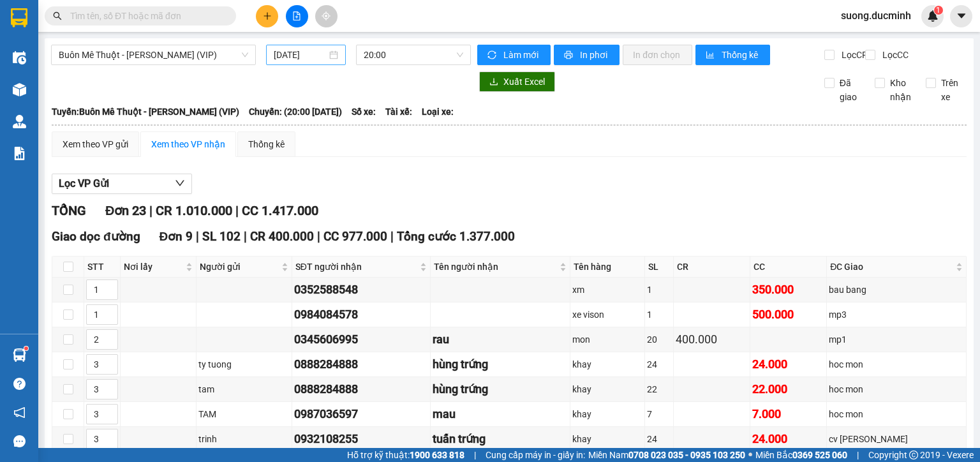
click at [304, 56] on input "[DATE]" at bounding box center [300, 55] width 52 height 14
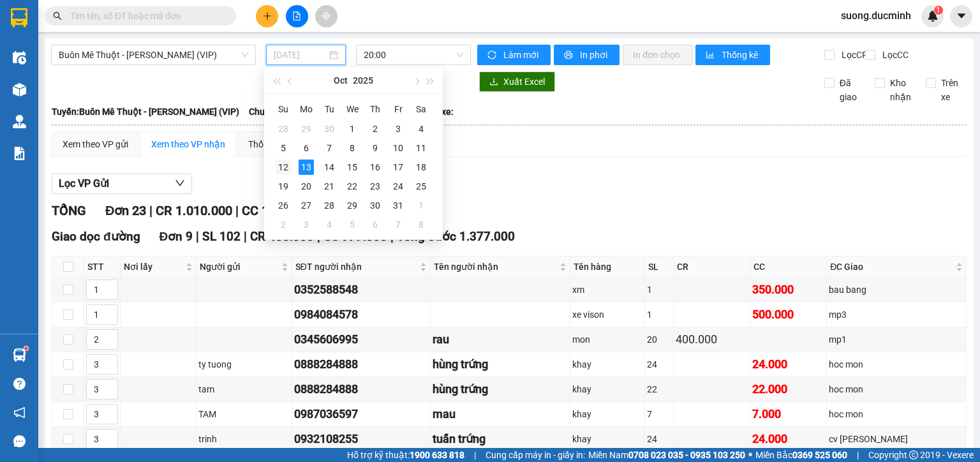
click at [286, 167] on div "12" at bounding box center [283, 166] width 15 height 15
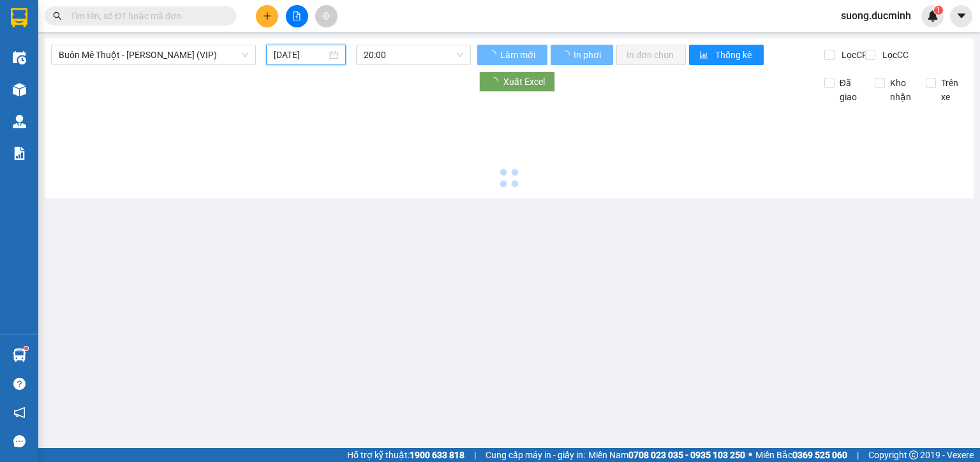
type input "[DATE]"
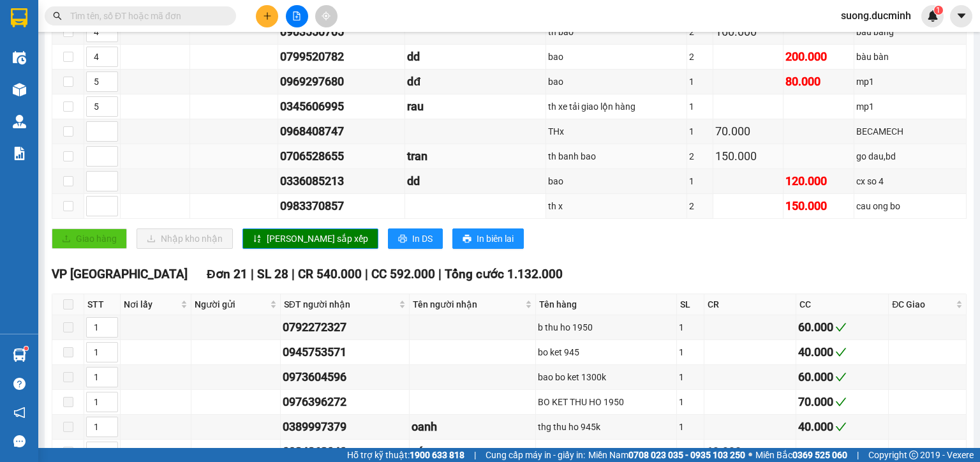
scroll to position [612, 0]
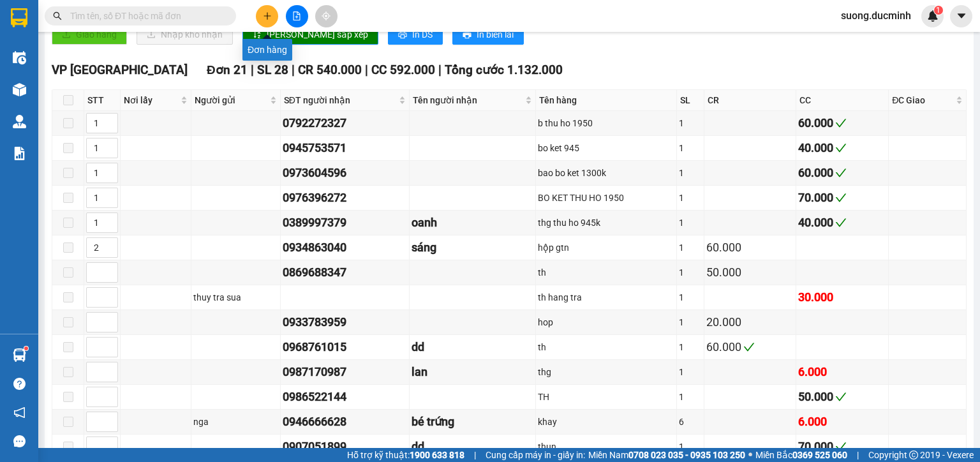
click at [263, 18] on icon "plus" at bounding box center [267, 15] width 9 height 9
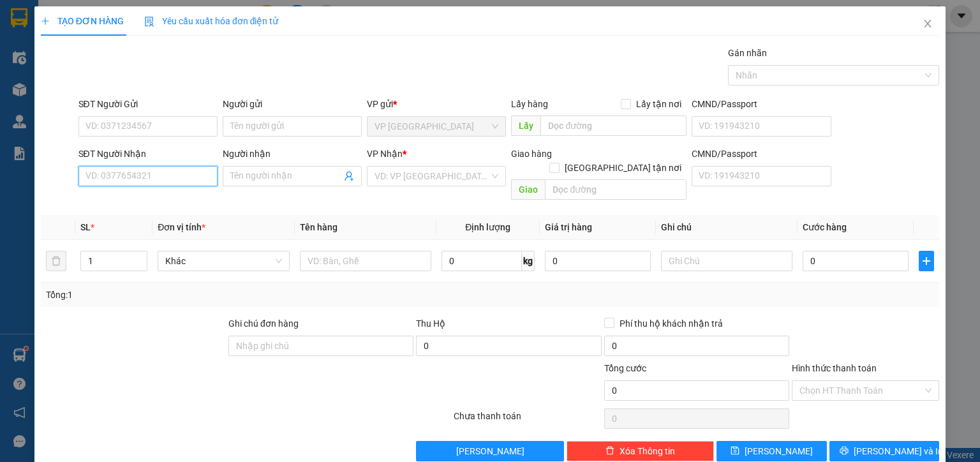
click at [156, 174] on input "SĐT Người Nhận" at bounding box center [147, 176] width 139 height 20
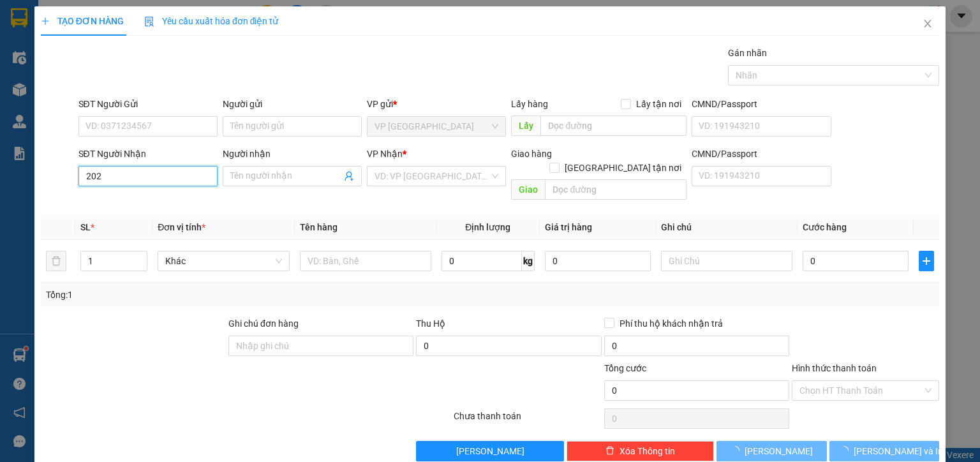
click at [118, 176] on input "202" at bounding box center [147, 176] width 139 height 20
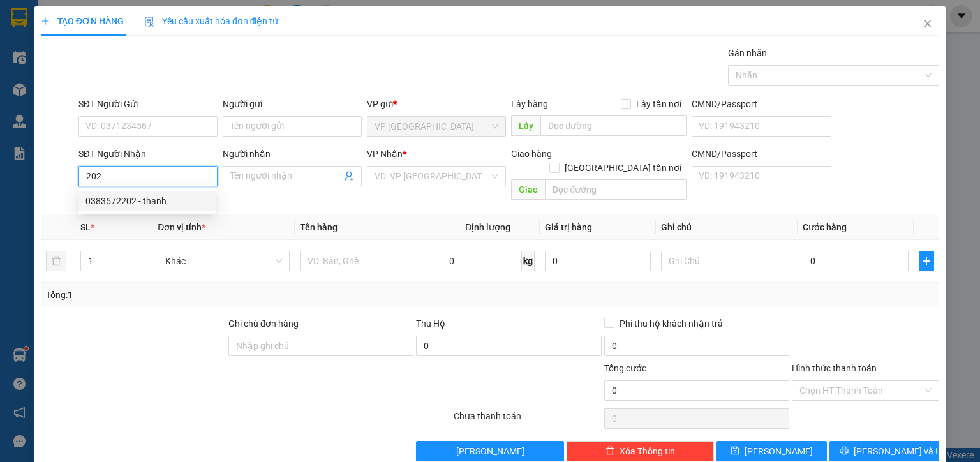
click at [135, 196] on div "0383572202 - thanh" at bounding box center [146, 201] width 122 height 14
type input "0383572202"
type input "thanh"
type input "360.000"
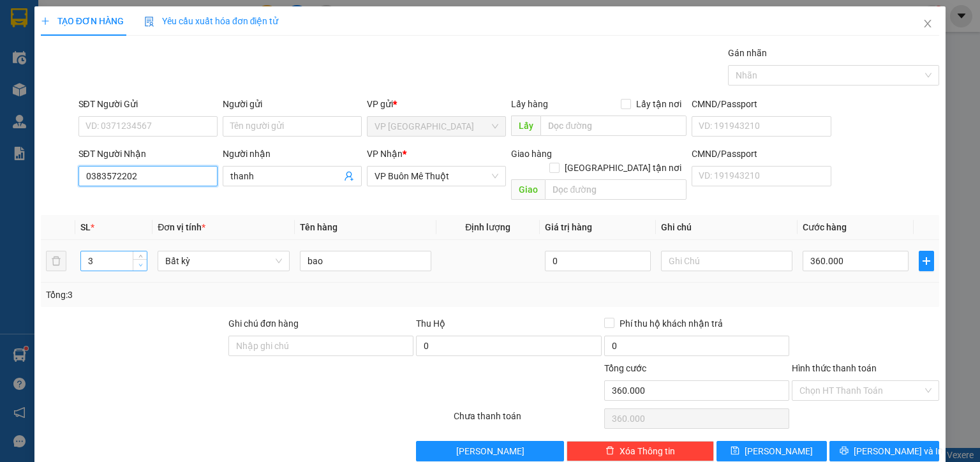
type input "0383572202"
click at [141, 263] on icon "down" at bounding box center [140, 265] width 4 height 4
type input "1"
click at [141, 263] on icon "down" at bounding box center [140, 265] width 4 height 4
drag, startPoint x: 326, startPoint y: 250, endPoint x: 300, endPoint y: 251, distance: 26.2
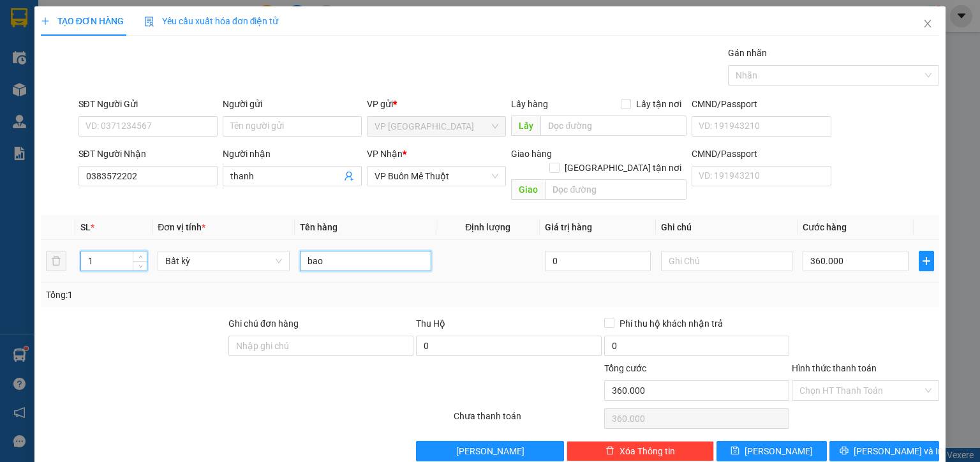
click at [300, 251] on input "bao" at bounding box center [365, 261] width 131 height 20
type input "0"
type input "cục"
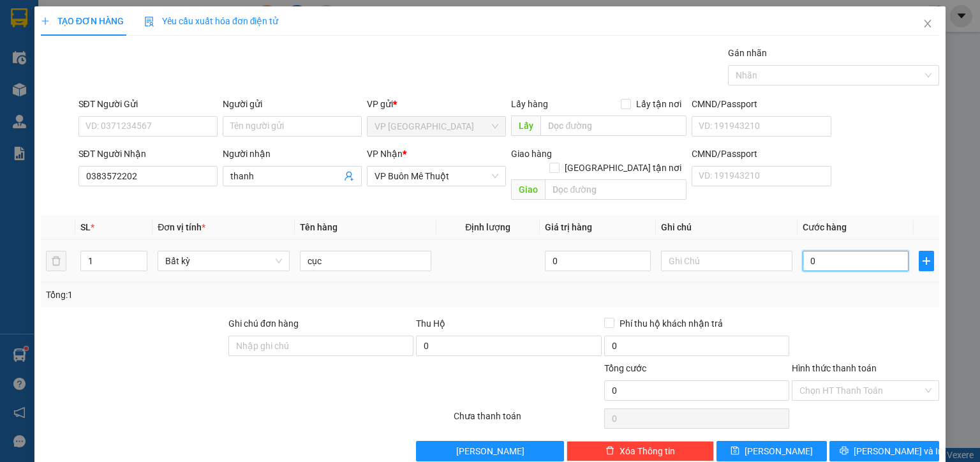
click at [888, 255] on input "0" at bounding box center [855, 261] width 106 height 20
type input "2"
type input "20"
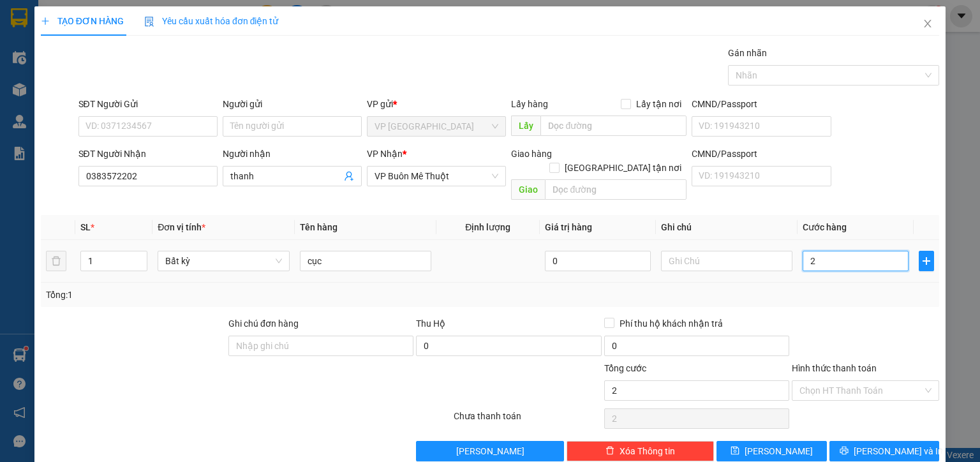
type input "20"
type input "20.000"
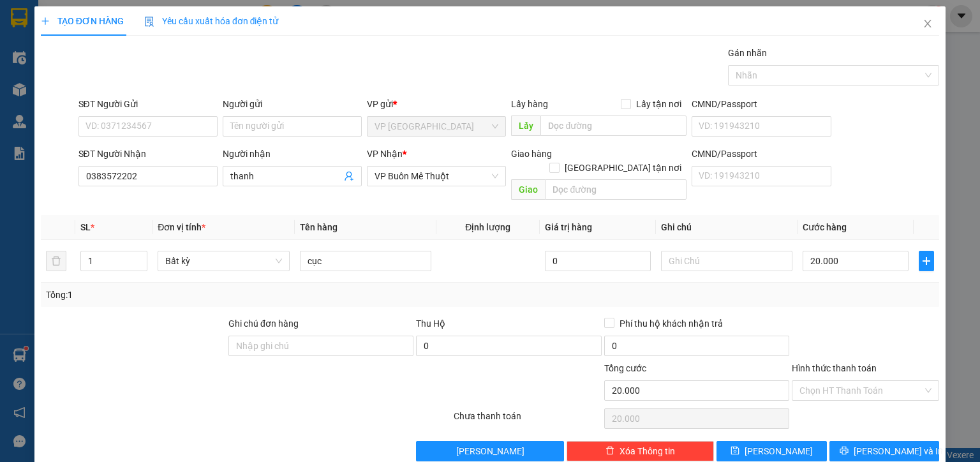
click at [855, 316] on div at bounding box center [865, 338] width 150 height 45
click at [781, 441] on button "[PERSON_NAME]" at bounding box center [771, 451] width 110 height 20
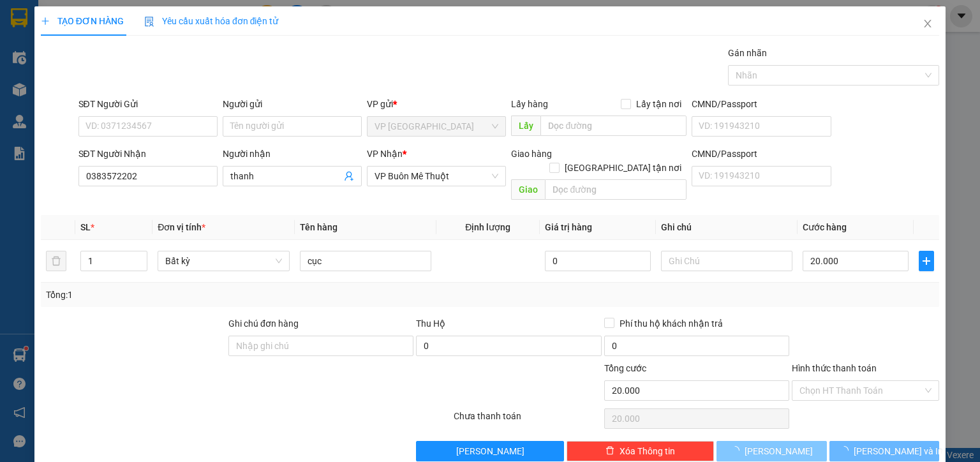
type input "0"
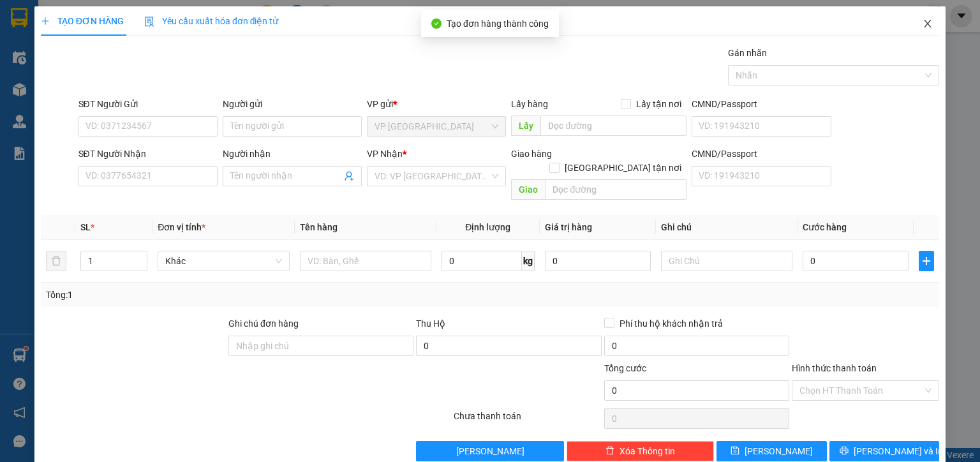
click at [924, 27] on icon "close" at bounding box center [927, 24] width 7 height 8
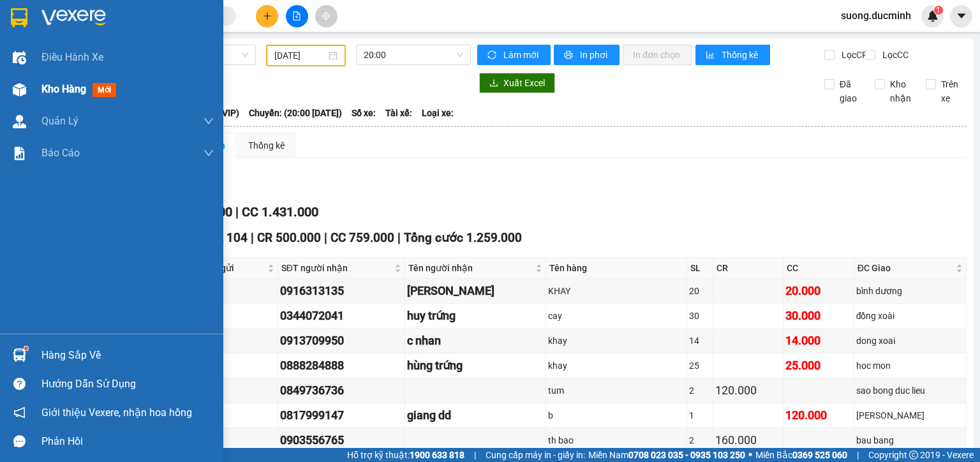
click at [48, 89] on span "Kho hàng" at bounding box center [63, 89] width 45 height 12
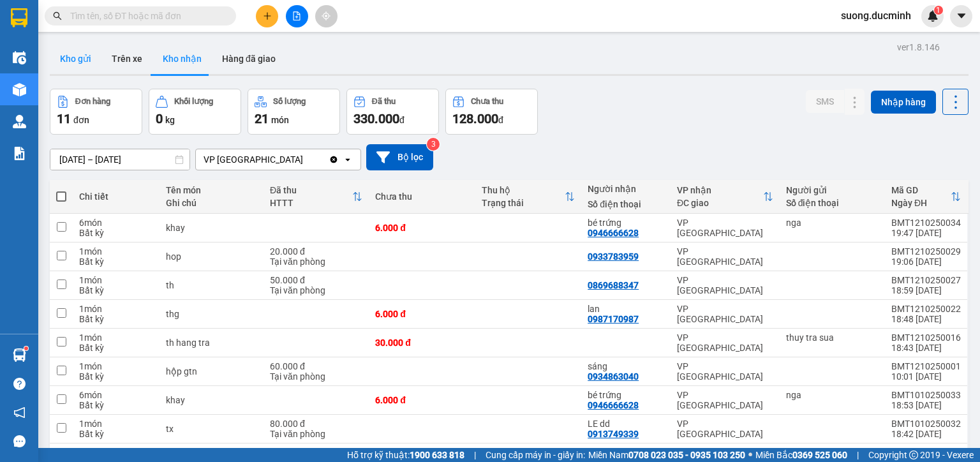
click at [66, 57] on button "Kho gửi" at bounding box center [76, 58] width 52 height 31
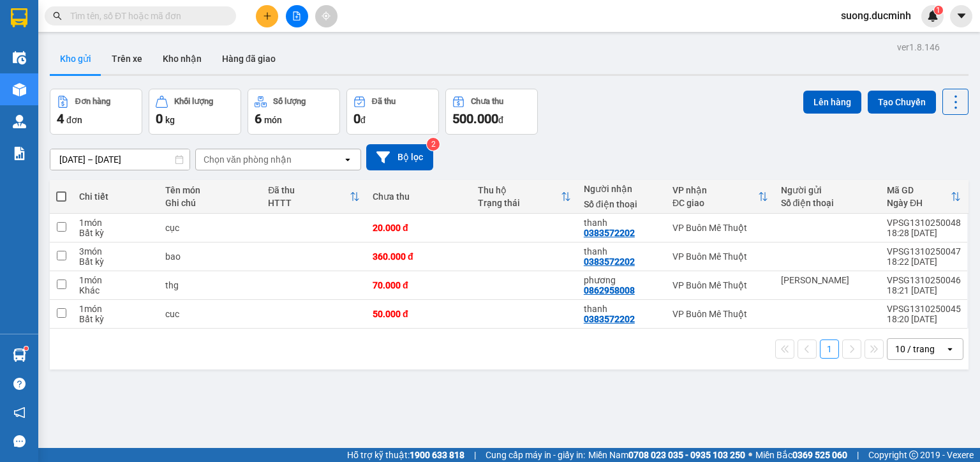
click at [64, 200] on span at bounding box center [61, 196] width 10 height 10
click at [61, 190] on input "checkbox" at bounding box center [61, 190] width 0 height 0
checkbox input "true"
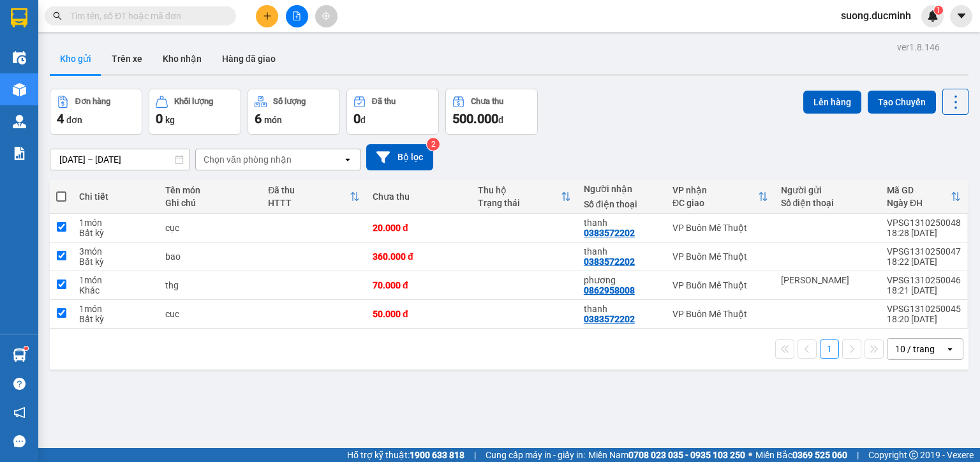
checkbox input "true"
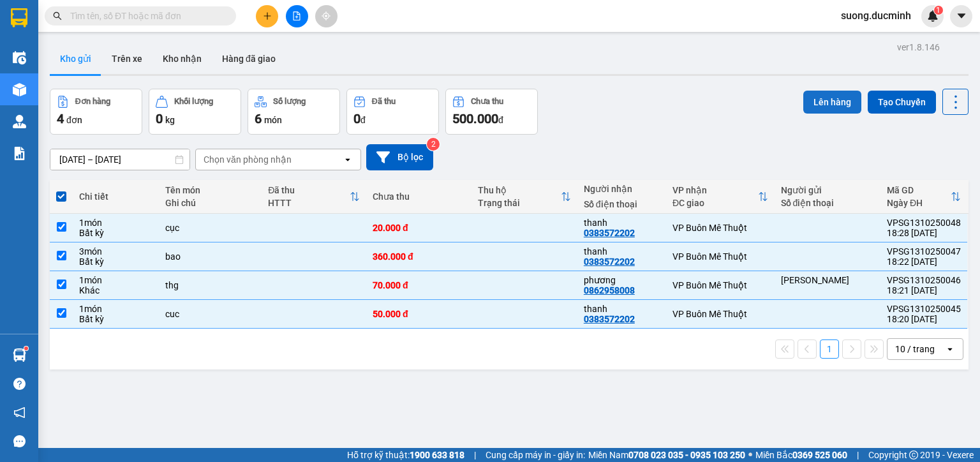
click at [822, 100] on button "Lên hàng" at bounding box center [832, 102] width 58 height 23
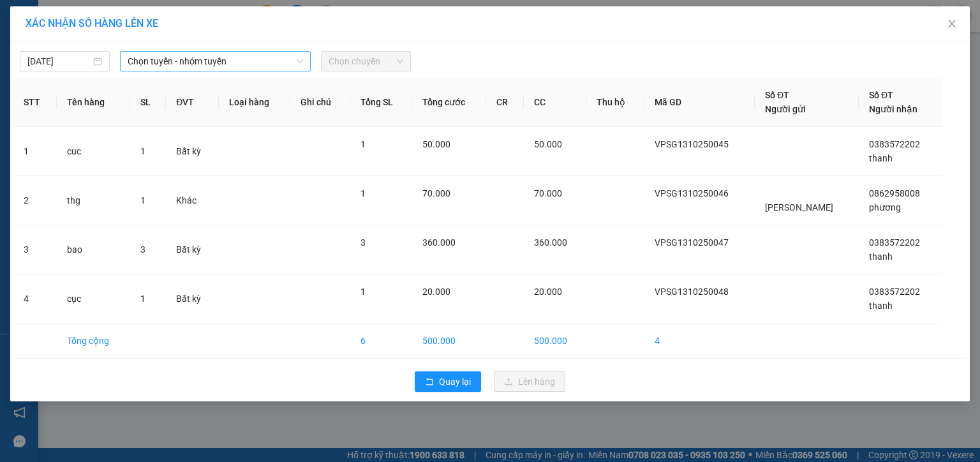
click at [208, 59] on span "Chọn tuyến - nhóm tuyến" at bounding box center [215, 61] width 175 height 19
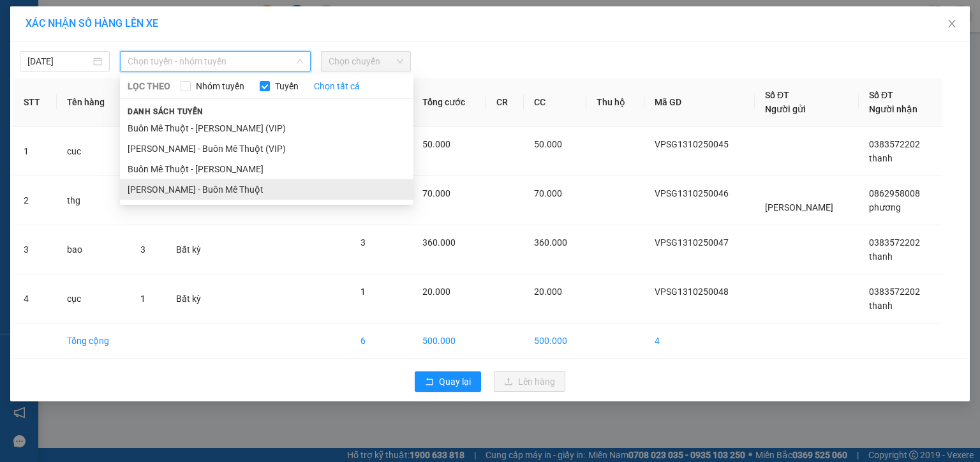
click at [182, 188] on li "[PERSON_NAME] - Buôn Mê Thuột" at bounding box center [266, 189] width 293 height 20
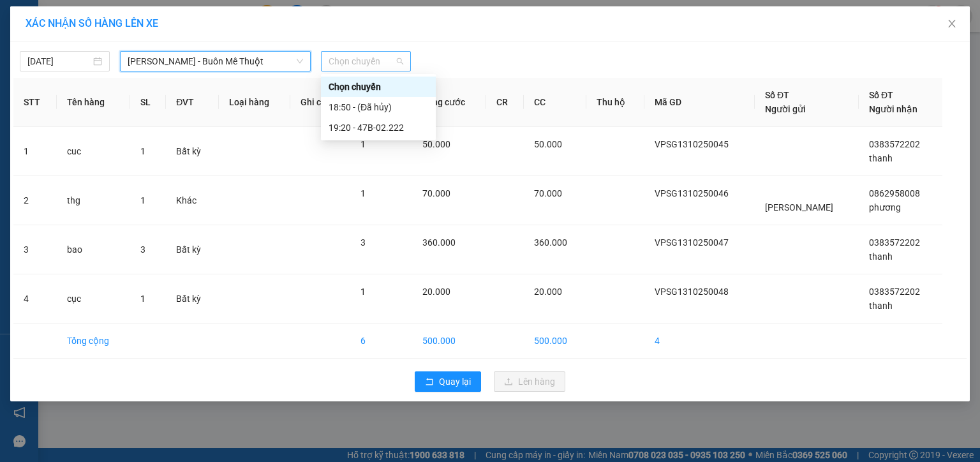
click at [353, 66] on span "Chọn chuyến" at bounding box center [366, 61] width 75 height 19
click at [344, 130] on div "19:20 - 47B-02.222" at bounding box center [379, 128] width 100 height 14
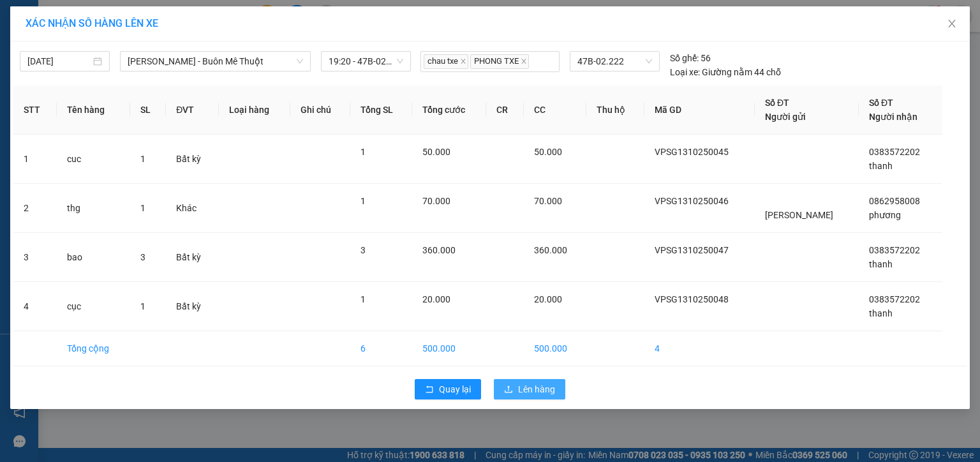
click at [528, 388] on span "Lên hàng" at bounding box center [536, 389] width 37 height 14
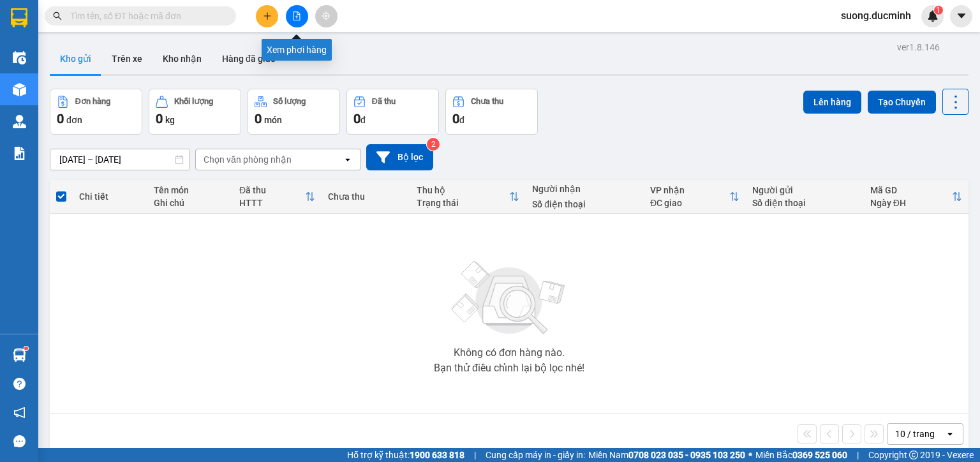
click at [297, 18] on icon "file-add" at bounding box center [296, 15] width 9 height 9
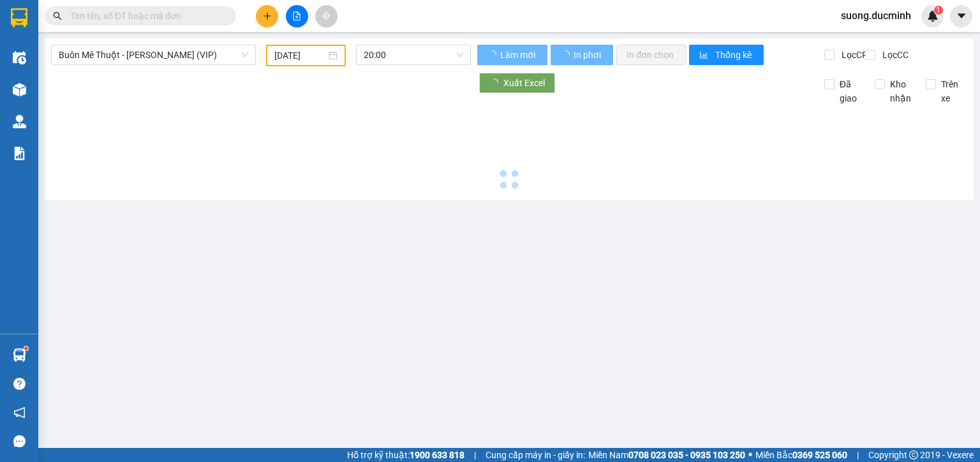
type input "[DATE]"
